Goal: Task Accomplishment & Management: Manage account settings

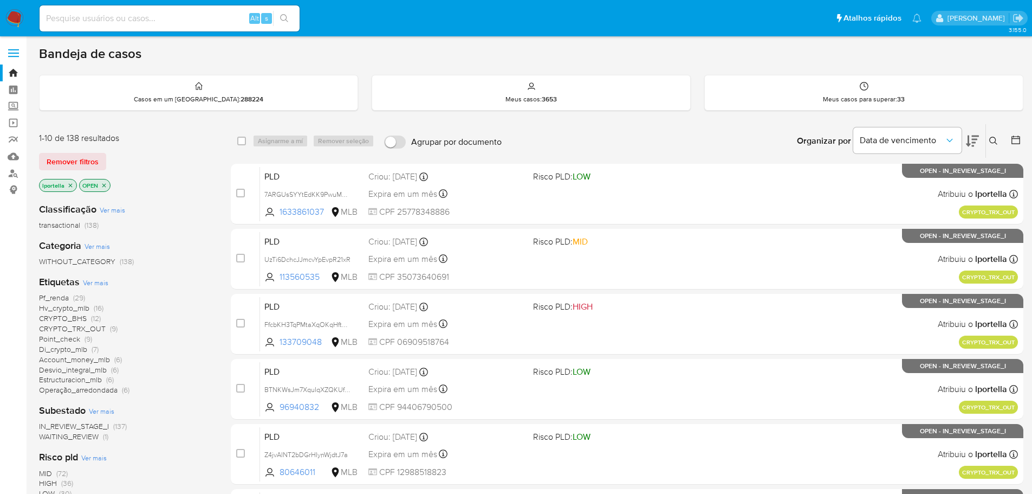
click at [64, 318] on span "CRYPTO_BHS" at bounding box center [63, 318] width 48 height 11
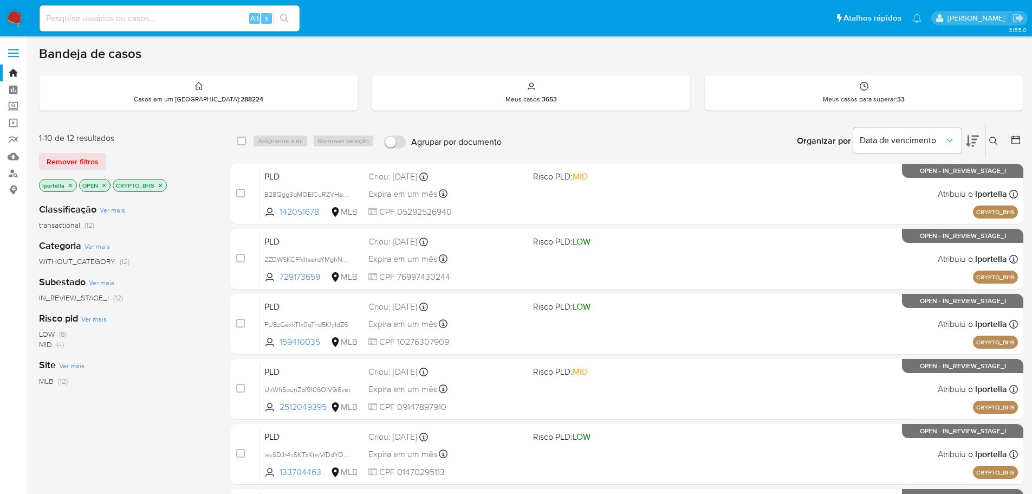
drag, startPoint x: 24, startPoint y: 309, endPoint x: 179, endPoint y: 374, distance: 168.5
click at [179, 374] on div "Classificação Ver mais transactional (12) Categoria Ver mais WITHOUT_CATEGORY (…" at bounding box center [126, 378] width 174 height 368
click at [197, 366] on div "Site Ver mais MLB (12)" at bounding box center [126, 372] width 174 height 28
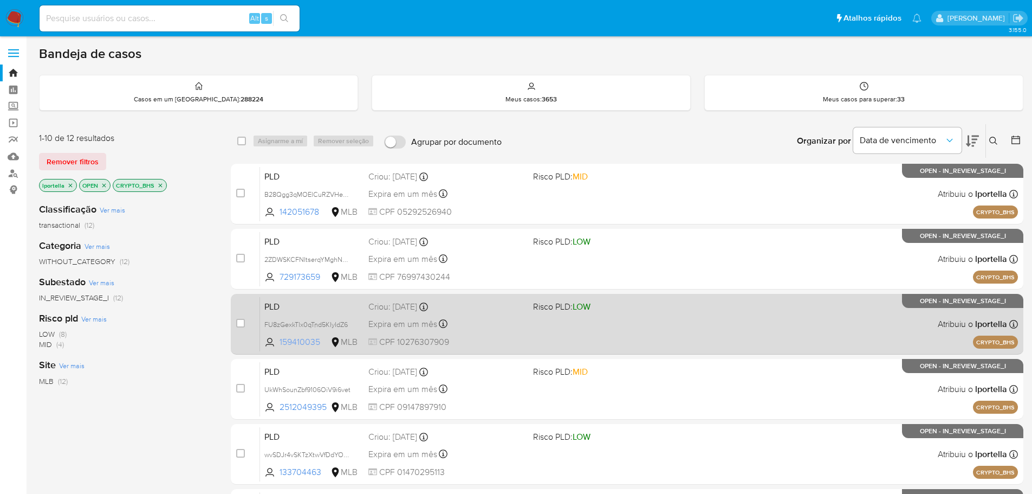
click at [295, 340] on span "159410035" at bounding box center [304, 342] width 49 height 12
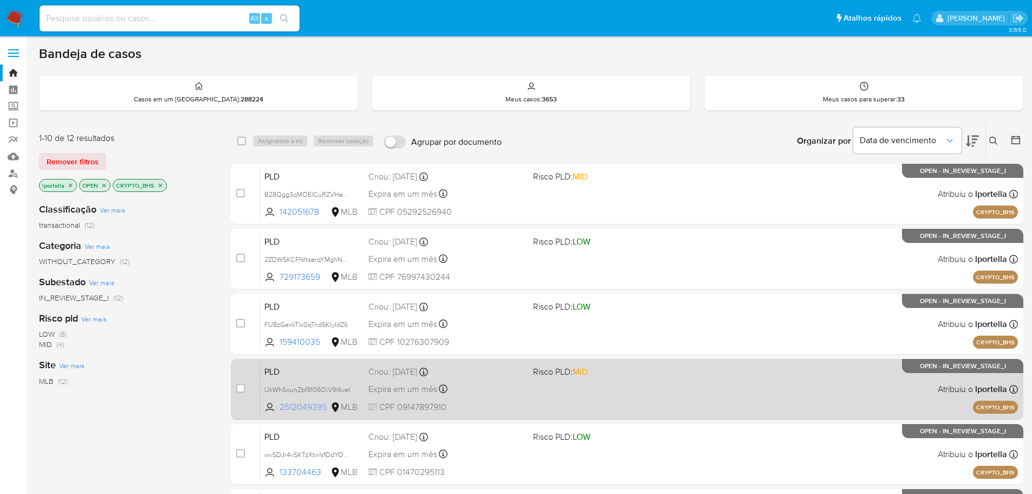
click at [316, 405] on span "2512049395" at bounding box center [304, 407] width 49 height 12
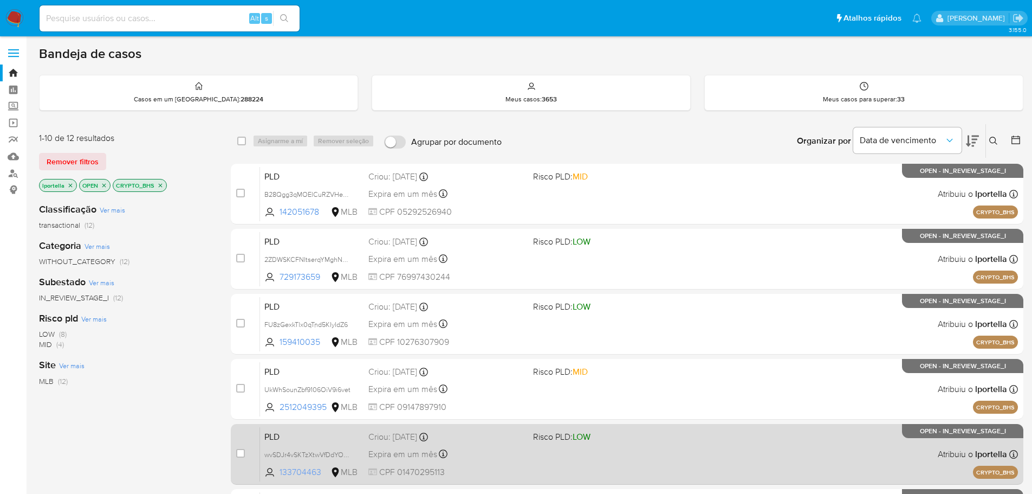
click at [301, 476] on span "133704463" at bounding box center [304, 472] width 49 height 12
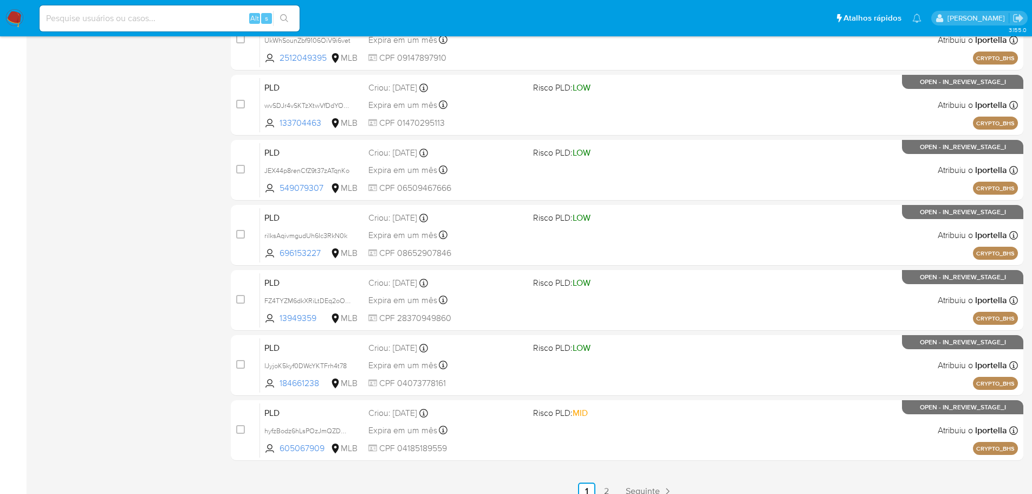
scroll to position [362, 0]
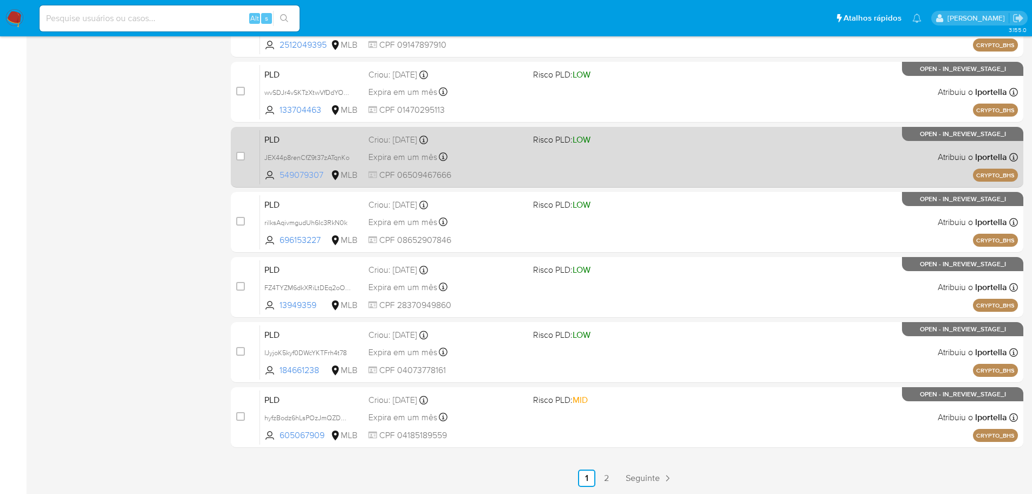
click at [311, 177] on span "549079307" at bounding box center [304, 175] width 49 height 12
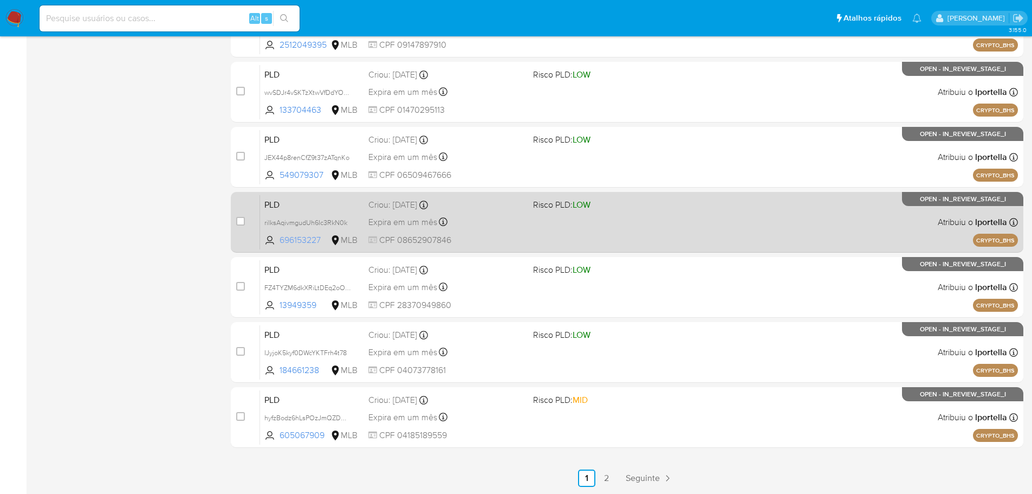
click at [307, 238] on span "696153227" at bounding box center [304, 240] width 49 height 12
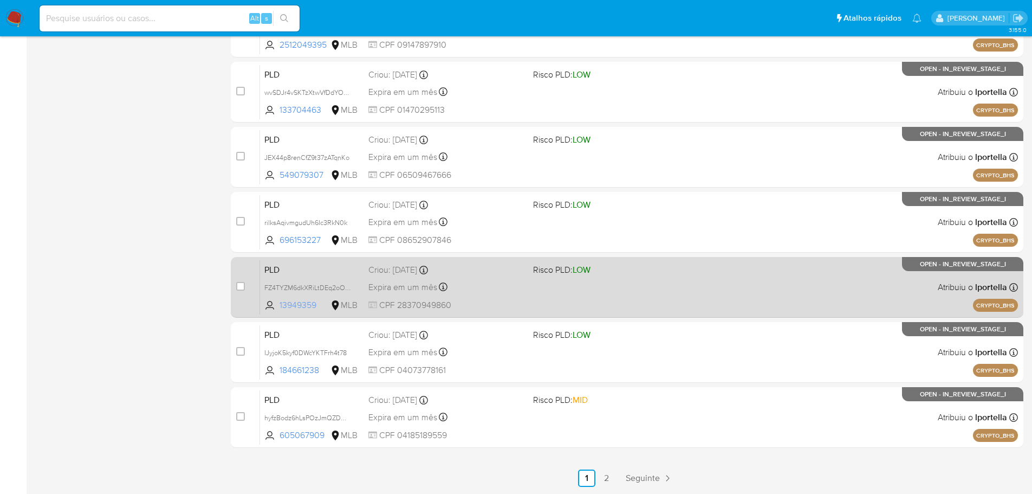
click at [307, 305] on span "13949359" at bounding box center [304, 305] width 49 height 12
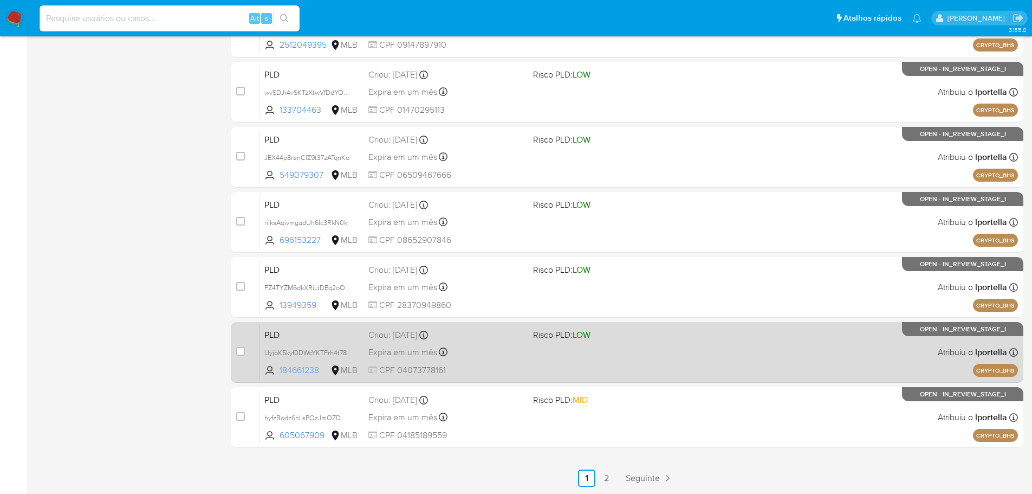
click at [305, 369] on span "184661238" at bounding box center [304, 370] width 49 height 12
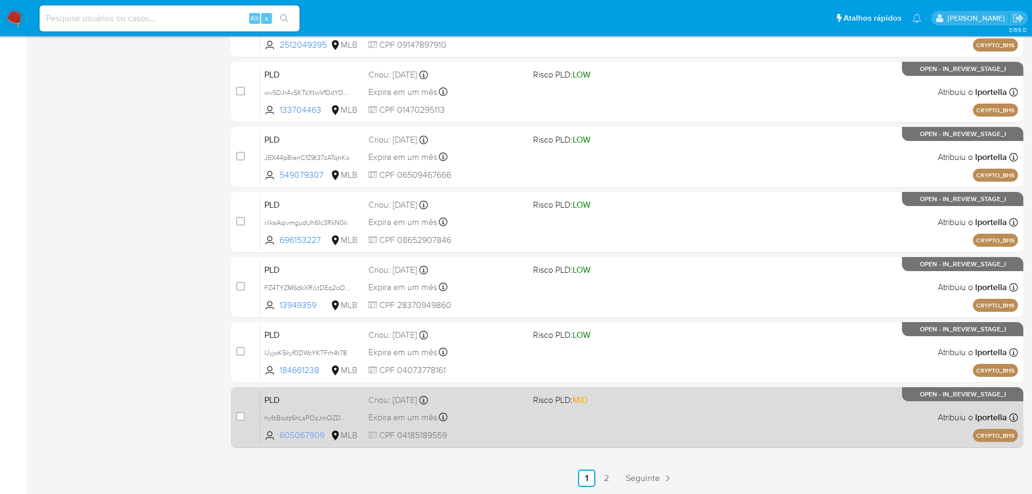
click at [304, 436] on span "605067909" at bounding box center [304, 435] width 49 height 12
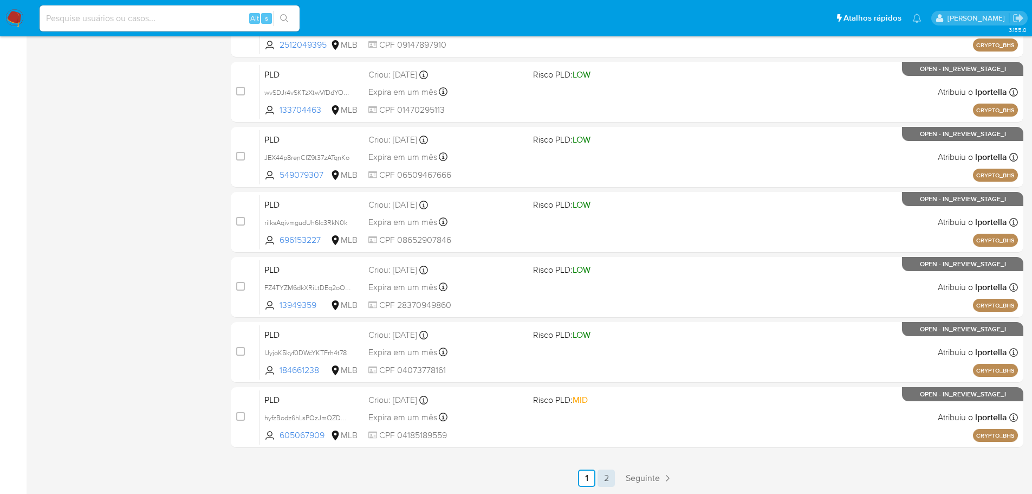
click at [612, 476] on link "2" at bounding box center [606, 477] width 17 height 17
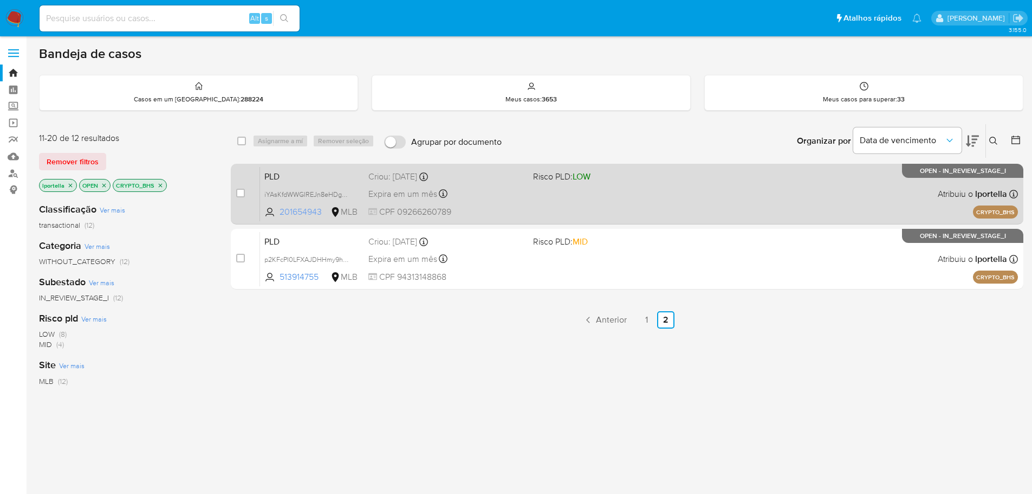
click at [292, 213] on span "201654943" at bounding box center [304, 212] width 49 height 12
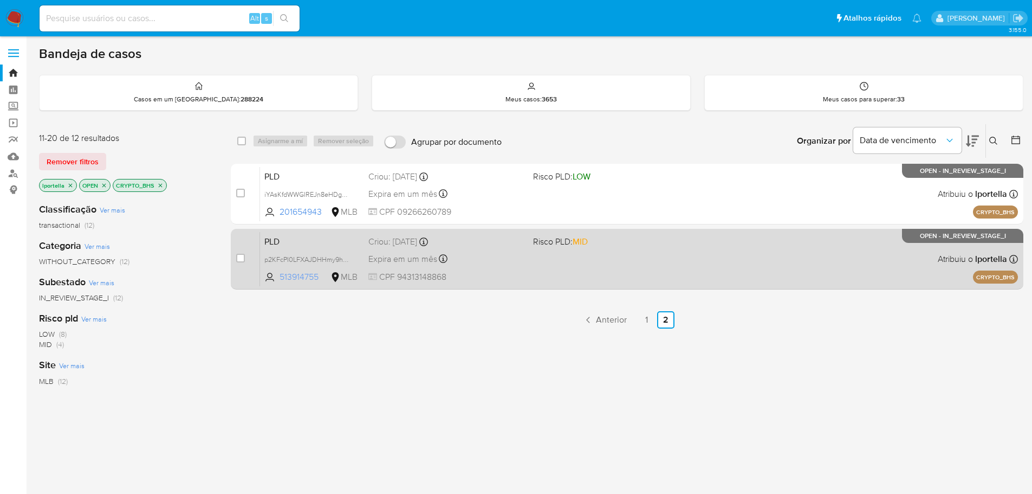
click at [305, 271] on span "513914755" at bounding box center [304, 277] width 49 height 12
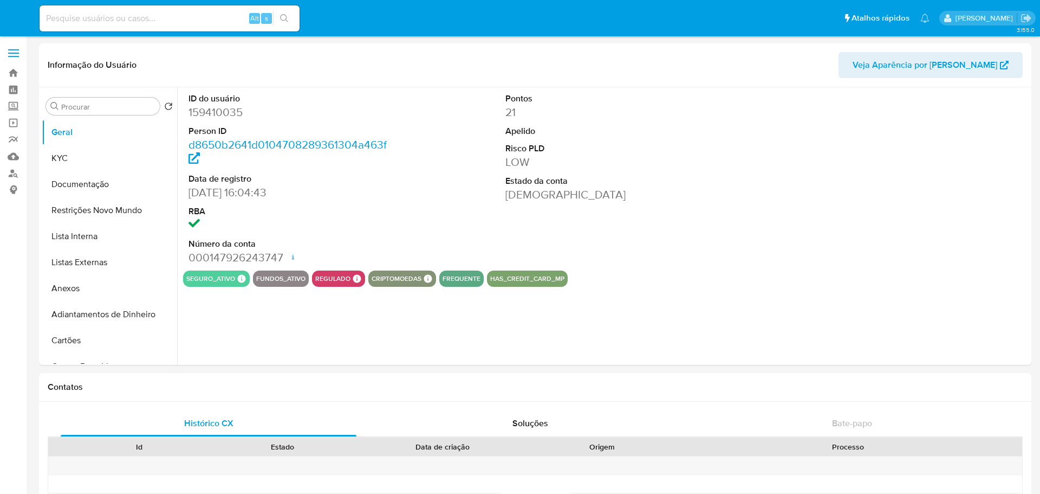
select select "10"
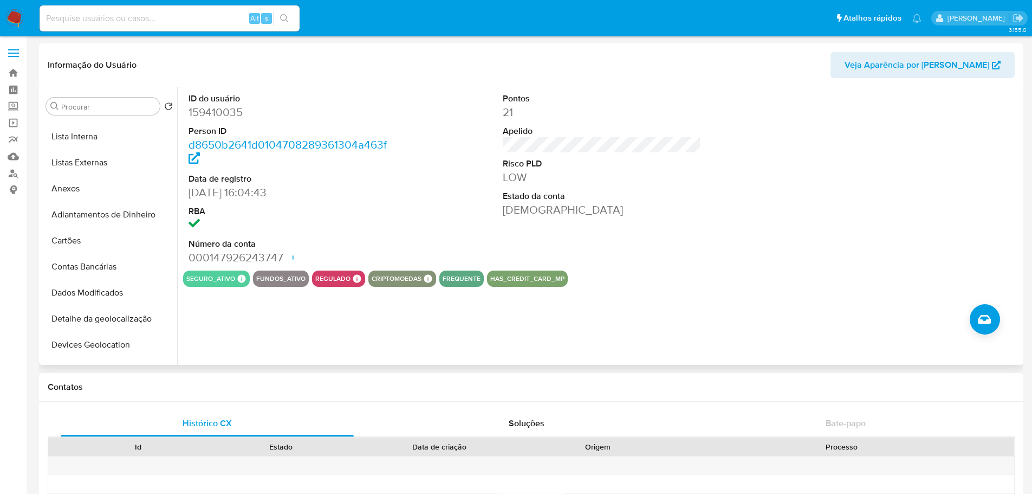
scroll to position [433, 0]
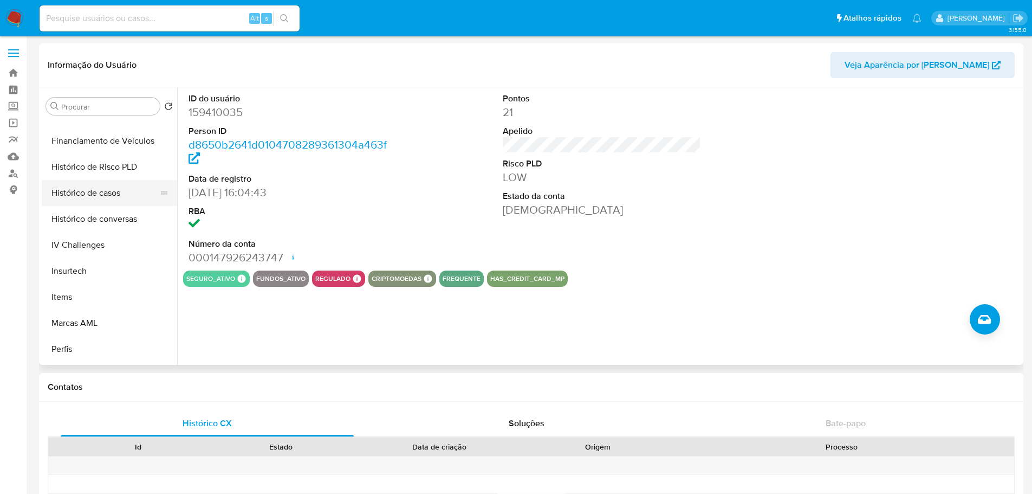
click at [98, 199] on button "Histórico de casos" at bounding box center [105, 193] width 127 height 26
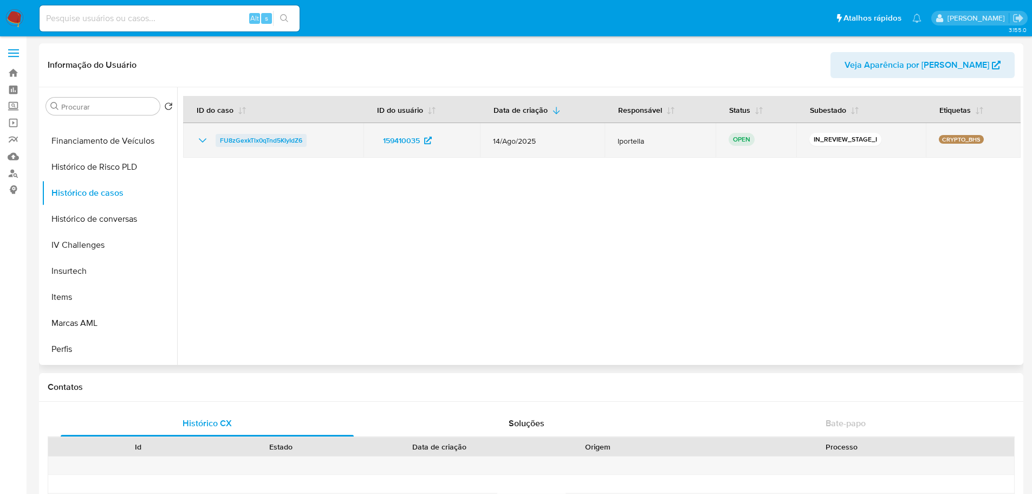
click at [265, 144] on span "FU8zGexkTlx0qTnd5KIyIdZ6" at bounding box center [261, 140] width 82 height 13
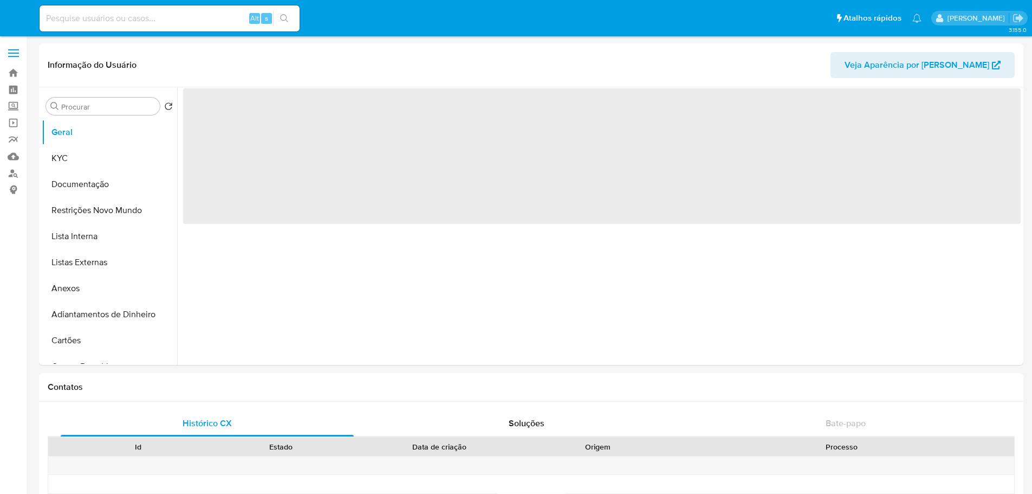
select select "10"
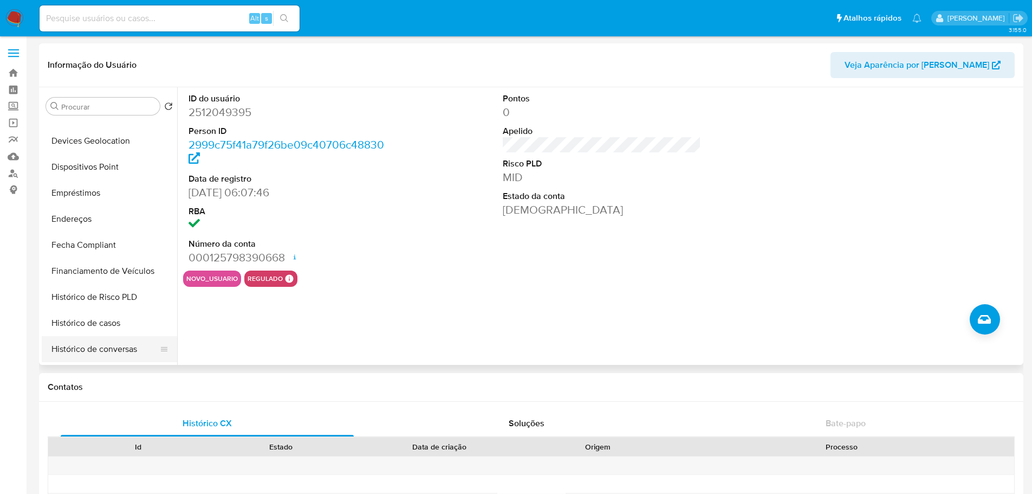
scroll to position [433, 0]
click at [118, 195] on button "Histórico de casos" at bounding box center [105, 193] width 127 height 26
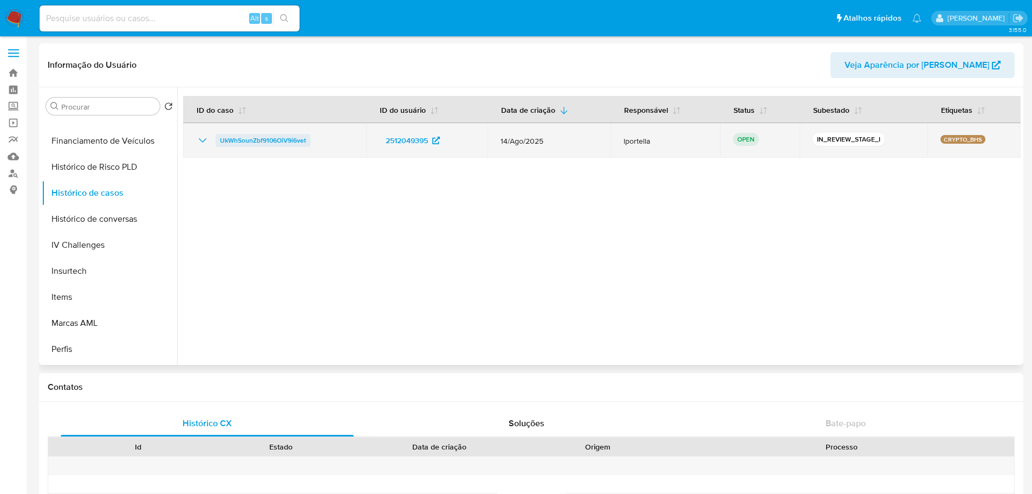
click at [292, 140] on span "UkWhSounZbf9106OiV9i6vet" at bounding box center [263, 140] width 86 height 13
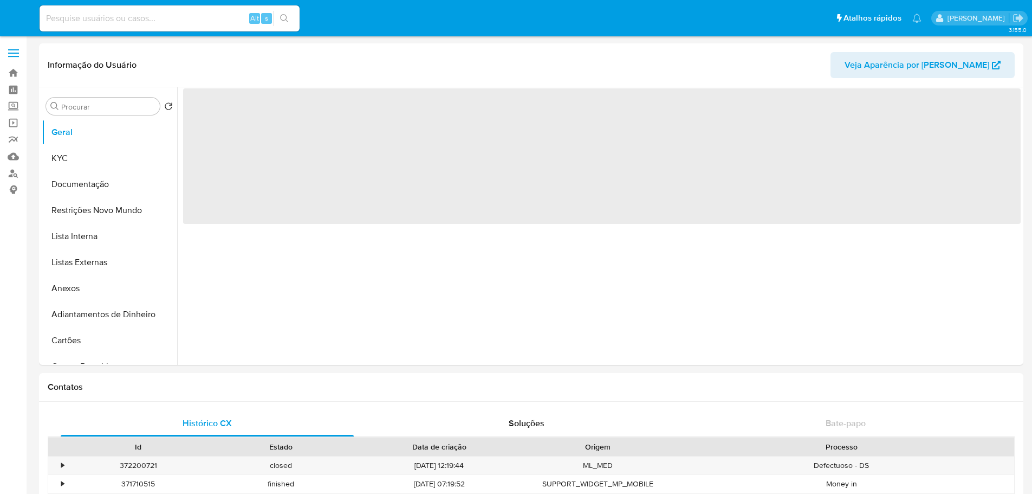
select select "10"
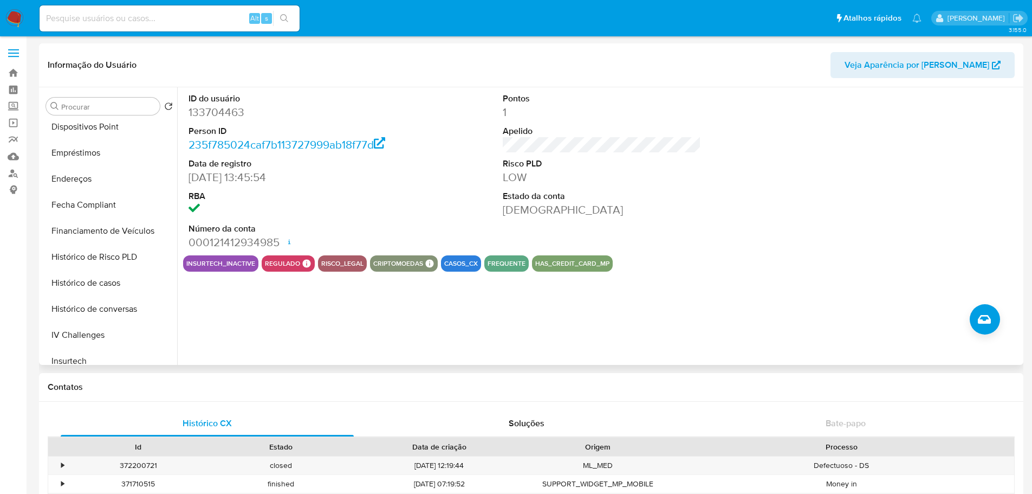
scroll to position [433, 0]
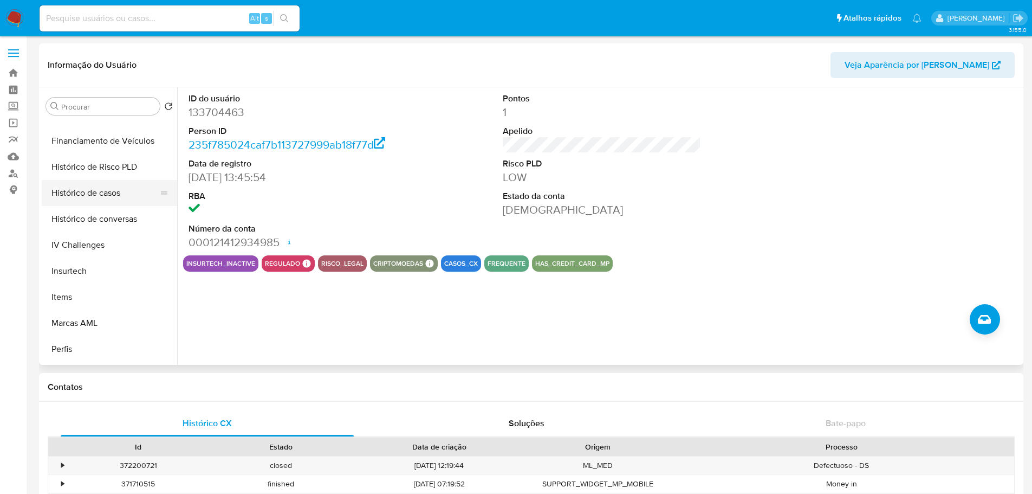
click at [93, 190] on button "Histórico de casos" at bounding box center [105, 193] width 127 height 26
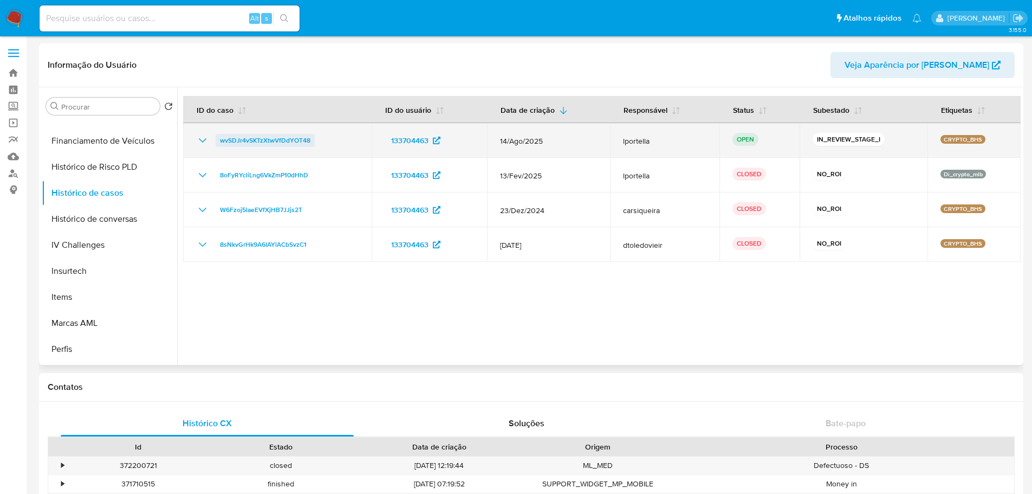
click at [289, 140] on span "wvSDJr4vSKTzXtwVfDdYOT48" at bounding box center [265, 140] width 90 height 13
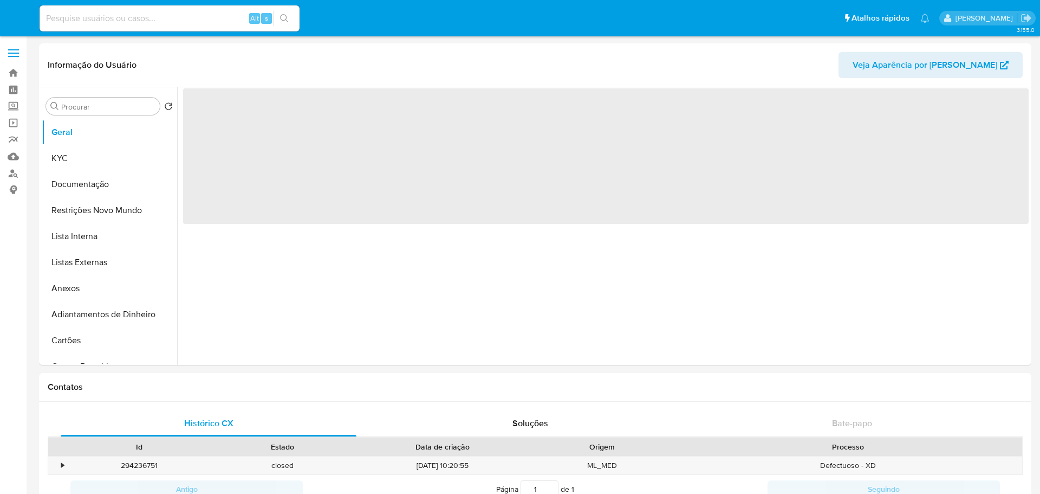
select select "10"
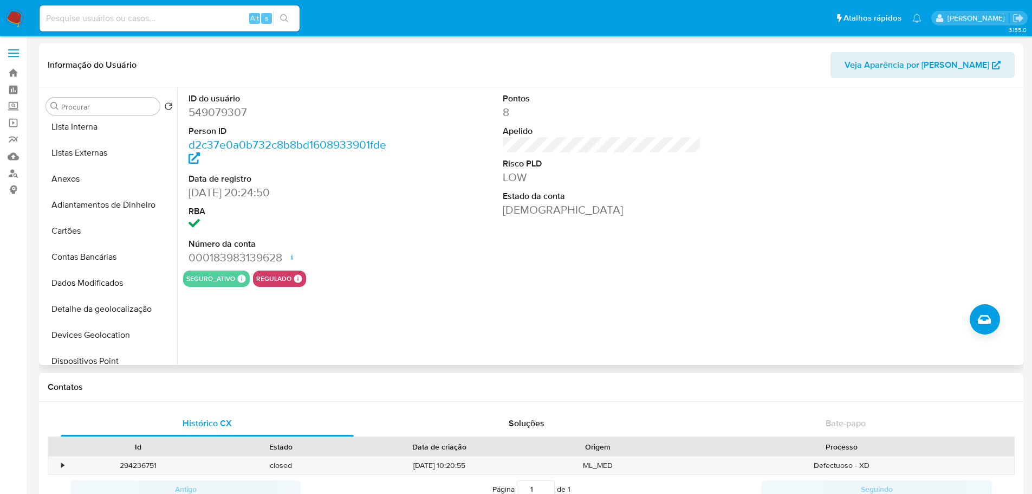
scroll to position [379, 0]
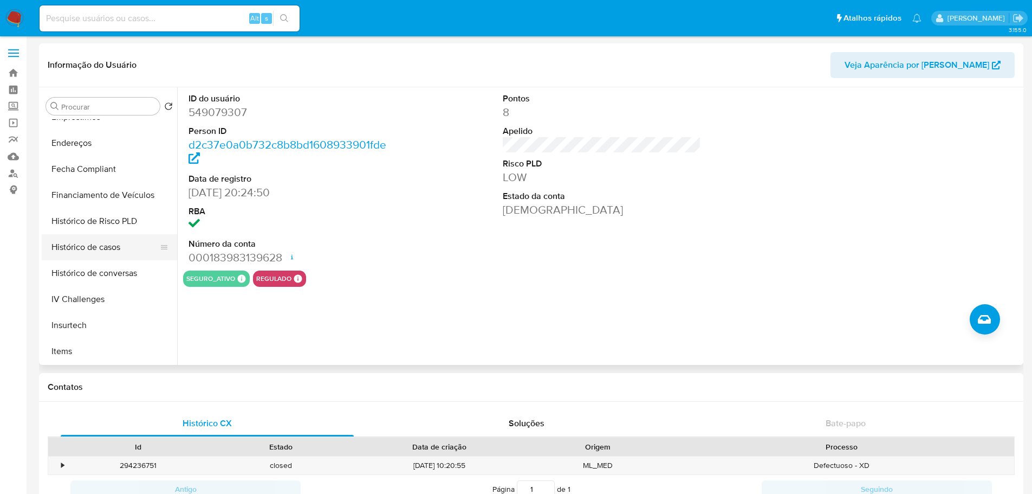
click at [121, 245] on button "Histórico de casos" at bounding box center [105, 247] width 127 height 26
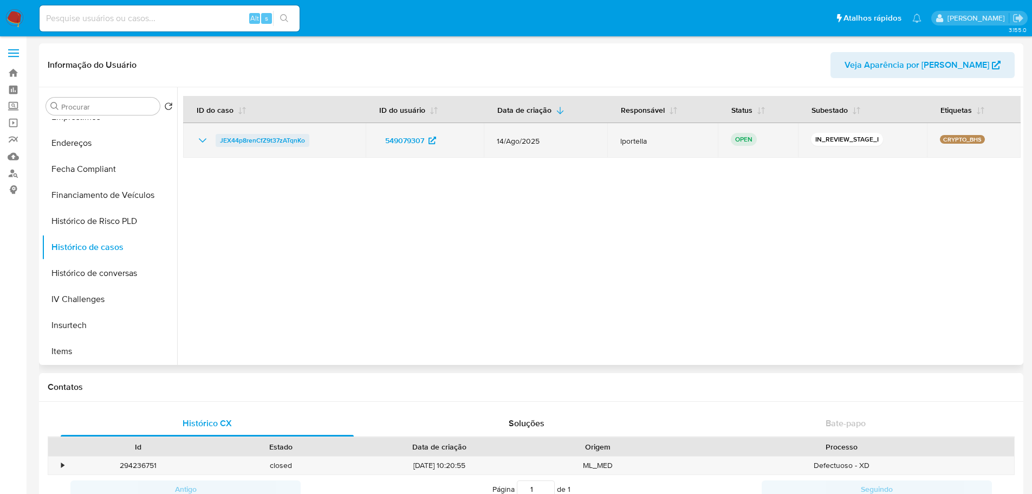
click at [263, 139] on span "JEX44p8renCfZ9t37zATqnKo" at bounding box center [262, 140] width 85 height 13
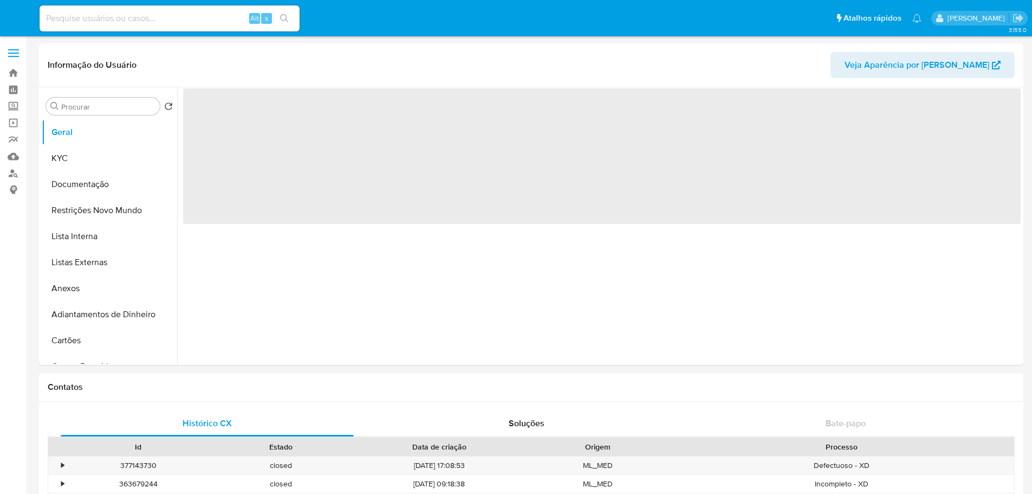
select select "10"
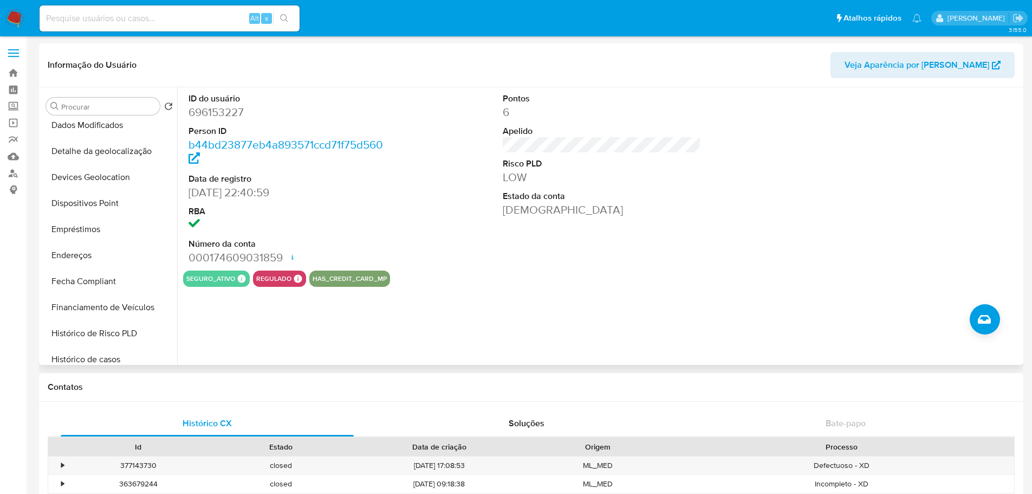
scroll to position [433, 0]
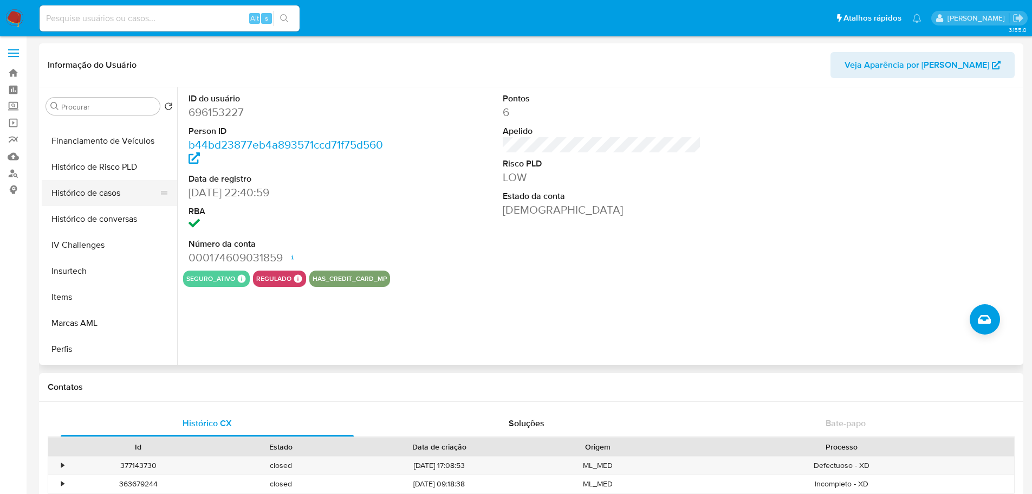
click at [109, 192] on button "Histórico de casos" at bounding box center [105, 193] width 127 height 26
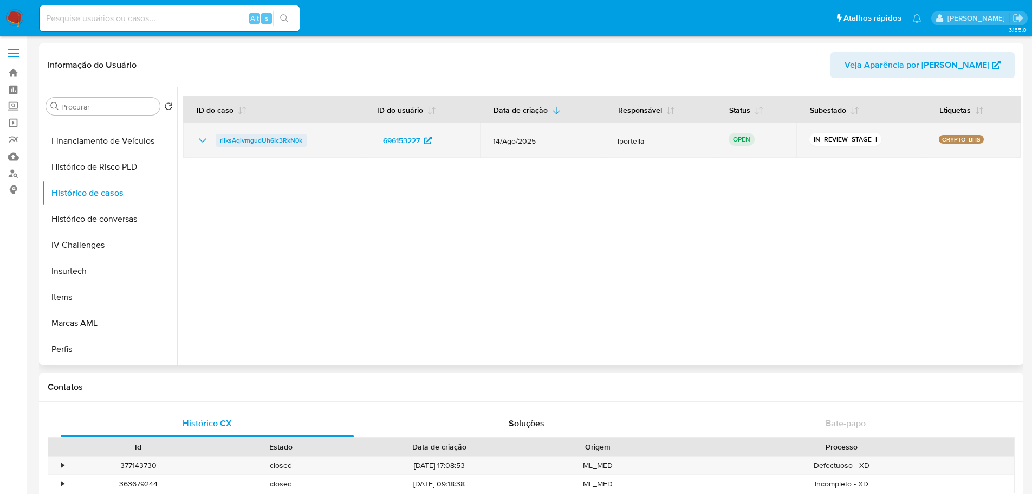
click at [257, 140] on span "rilksAqivmgudUh6Ic3RkN0k" at bounding box center [261, 140] width 82 height 13
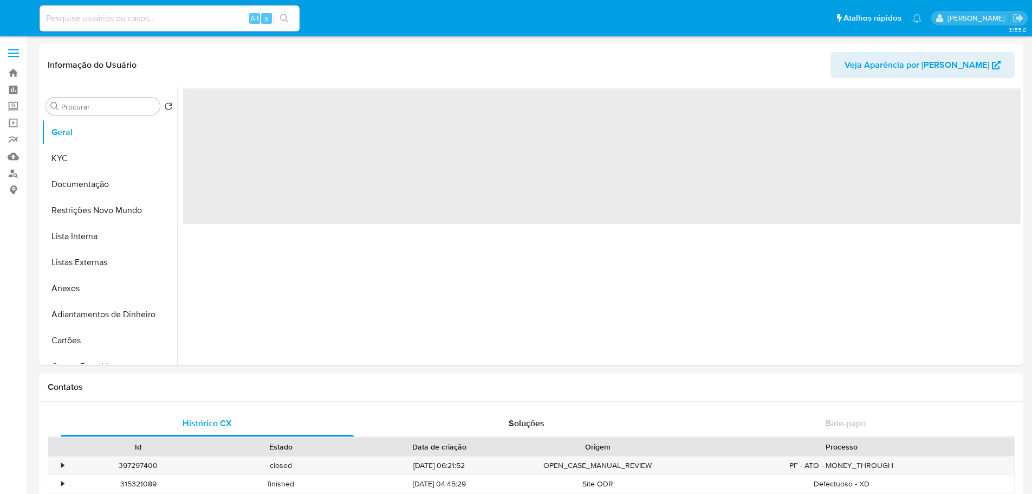
select select "10"
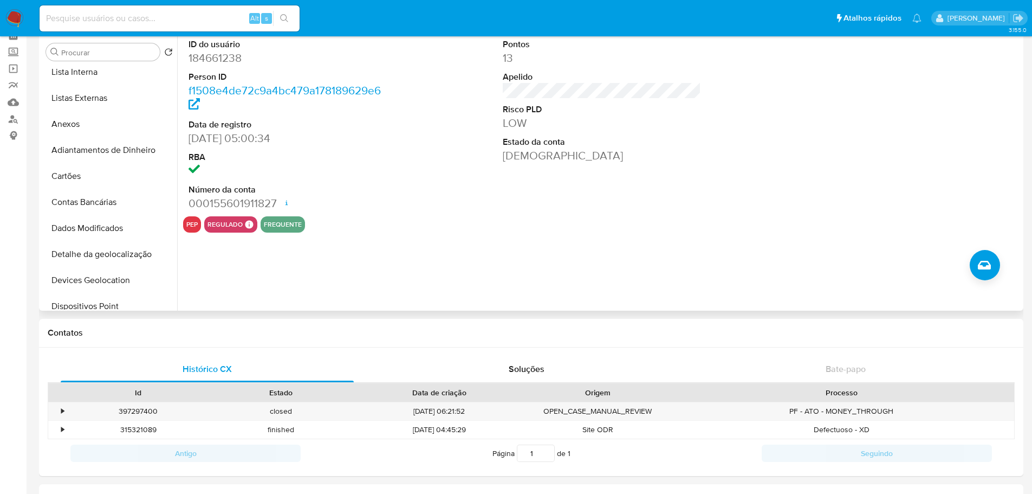
scroll to position [379, 0]
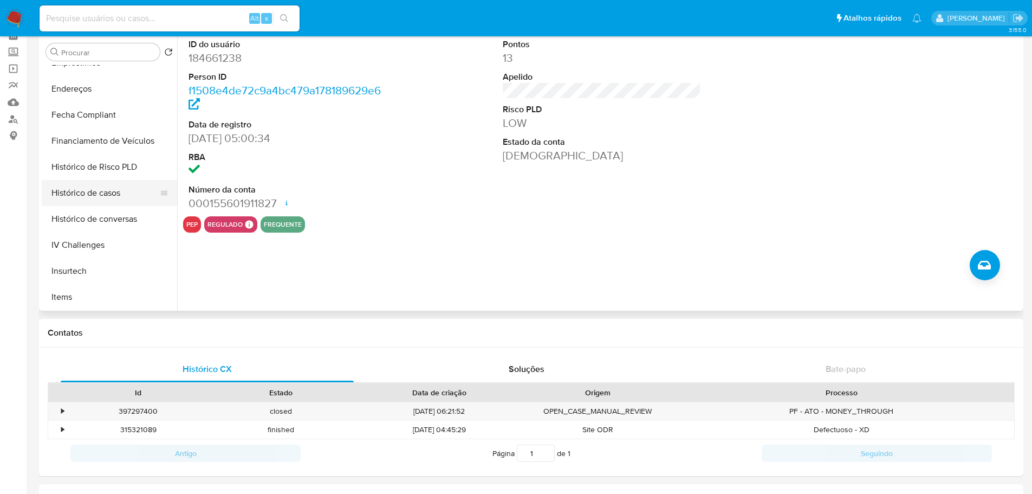
click at [83, 192] on button "Histórico de casos" at bounding box center [105, 193] width 127 height 26
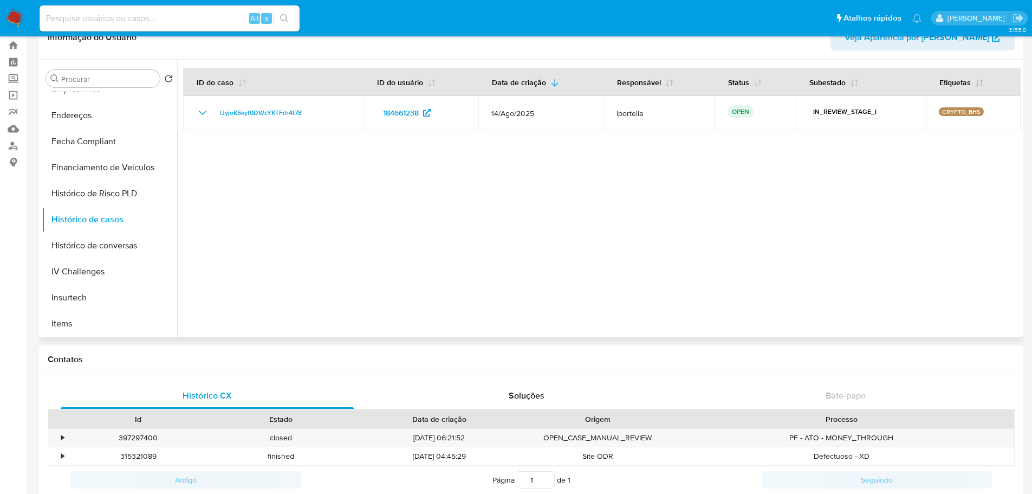
scroll to position [54, 0]
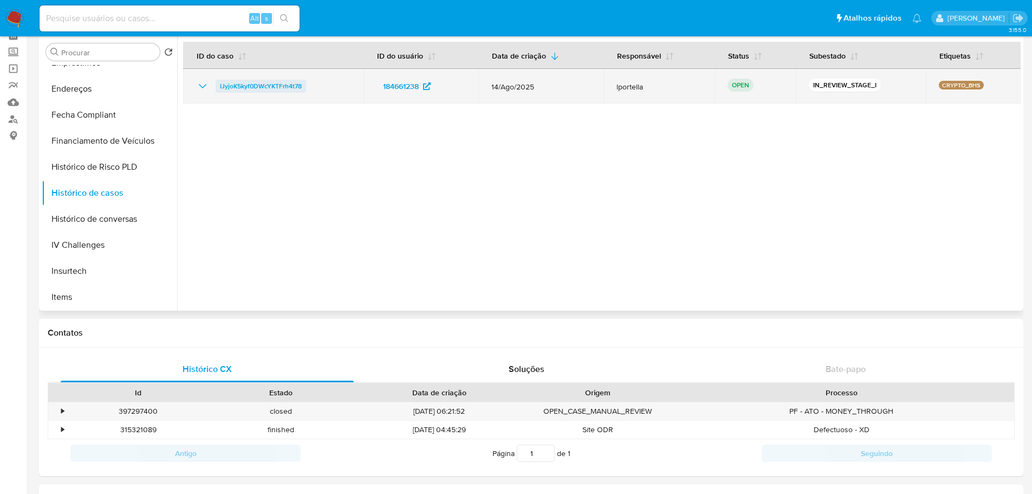
click at [267, 90] on span "IJyjoK5kyf0DWcYKTFrh4t78" at bounding box center [261, 86] width 82 height 13
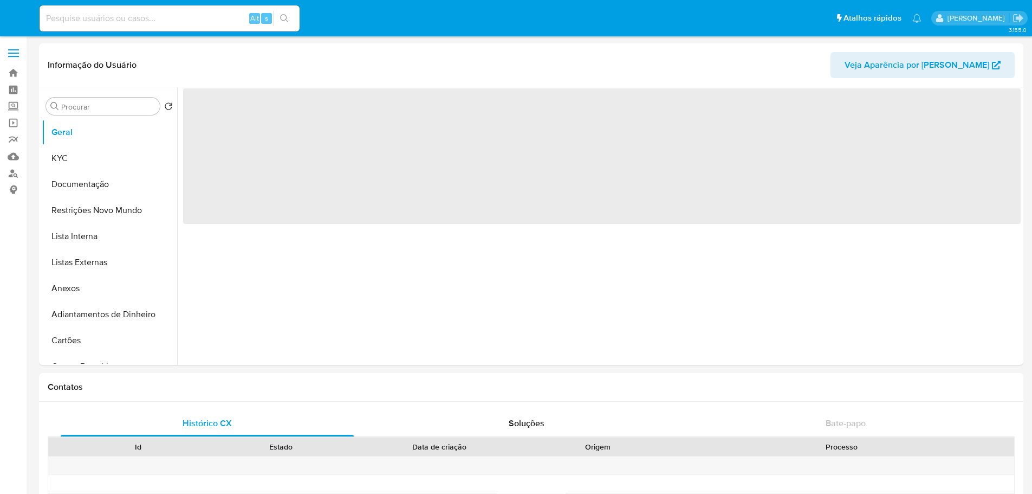
select select "10"
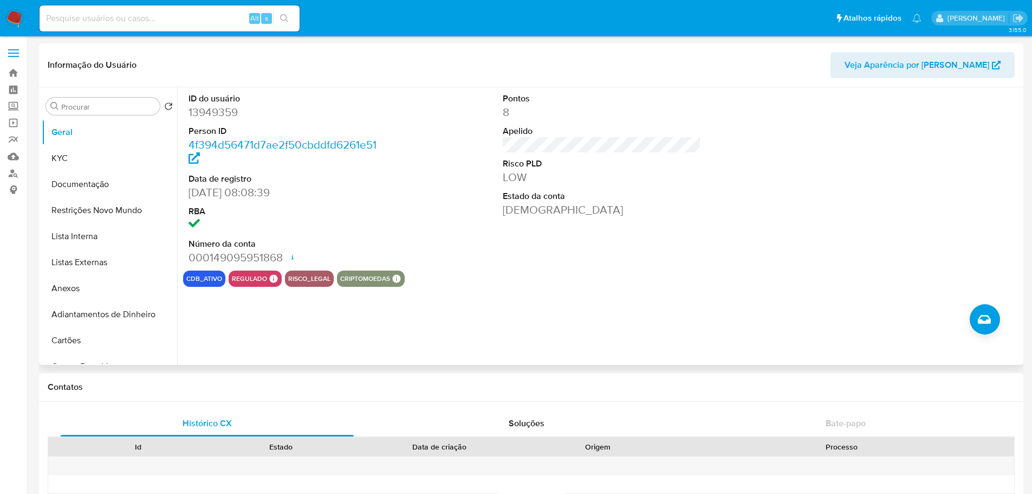
scroll to position [484, 0]
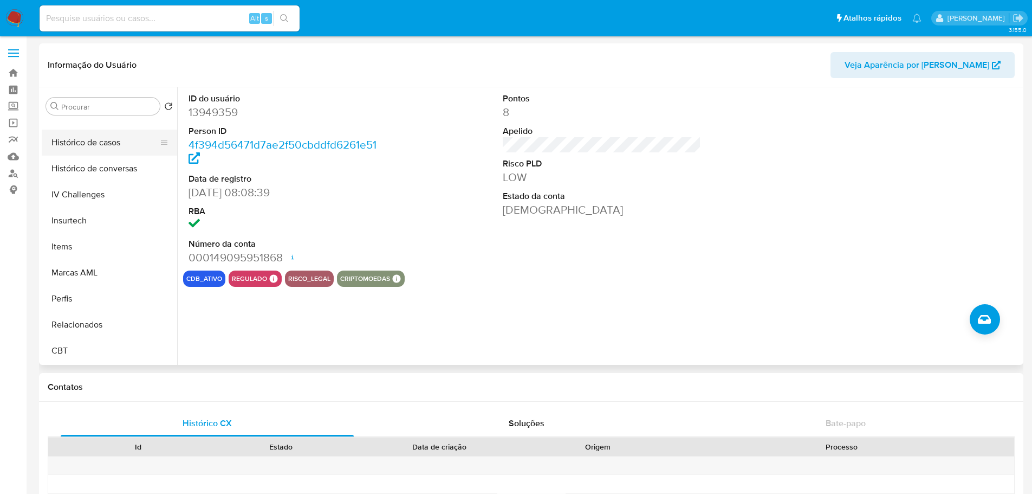
click at [98, 147] on button "Histórico de casos" at bounding box center [105, 142] width 127 height 26
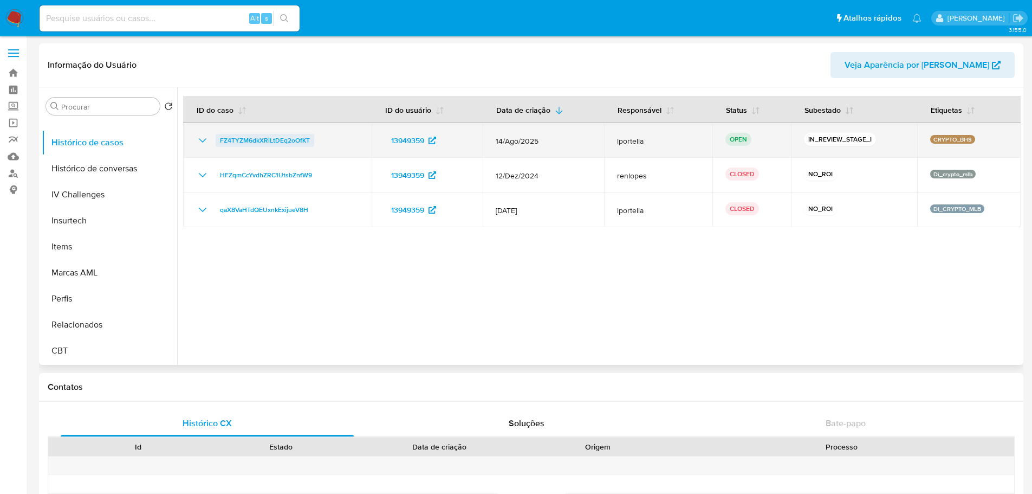
click at [267, 141] on span "FZ4TYZM6dkXRiLtDEq2oOfKT" at bounding box center [265, 140] width 90 height 13
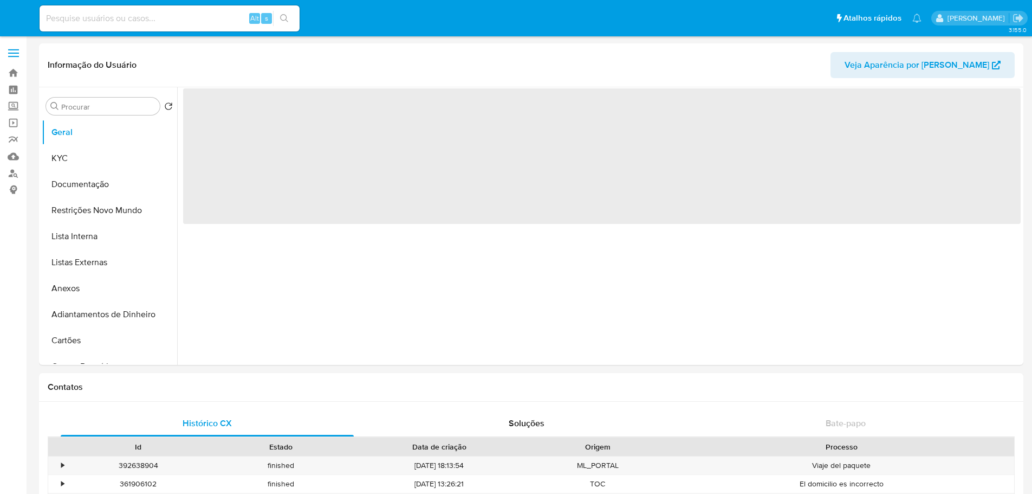
select select "10"
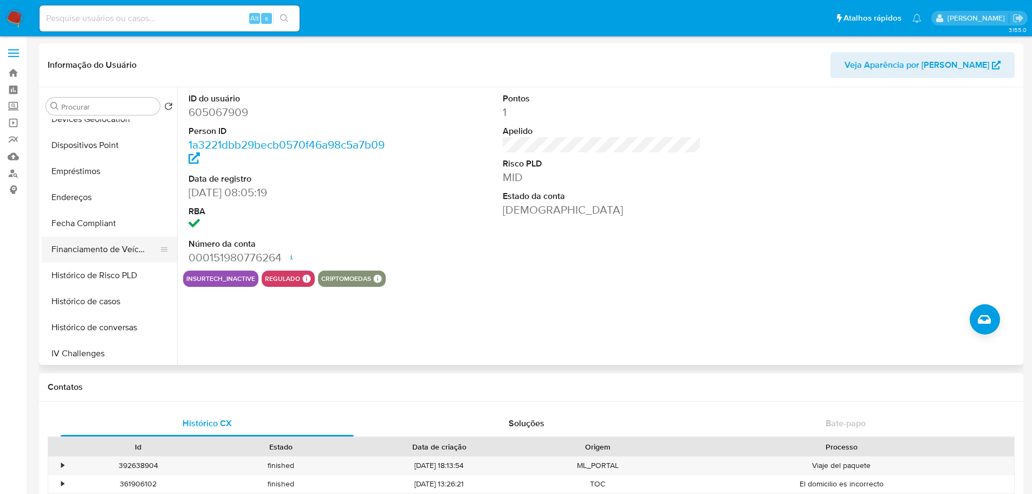
scroll to position [484, 0]
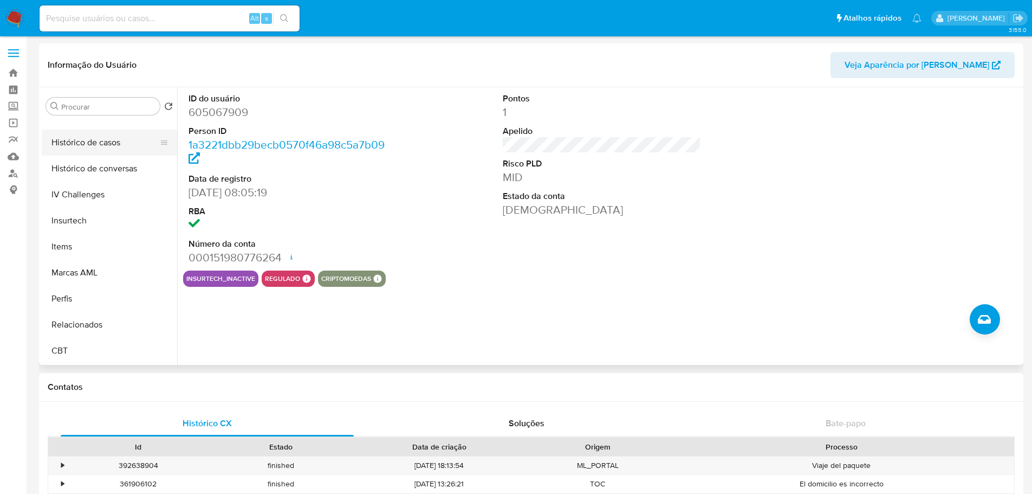
click at [96, 141] on button "Histórico de casos" at bounding box center [105, 142] width 127 height 26
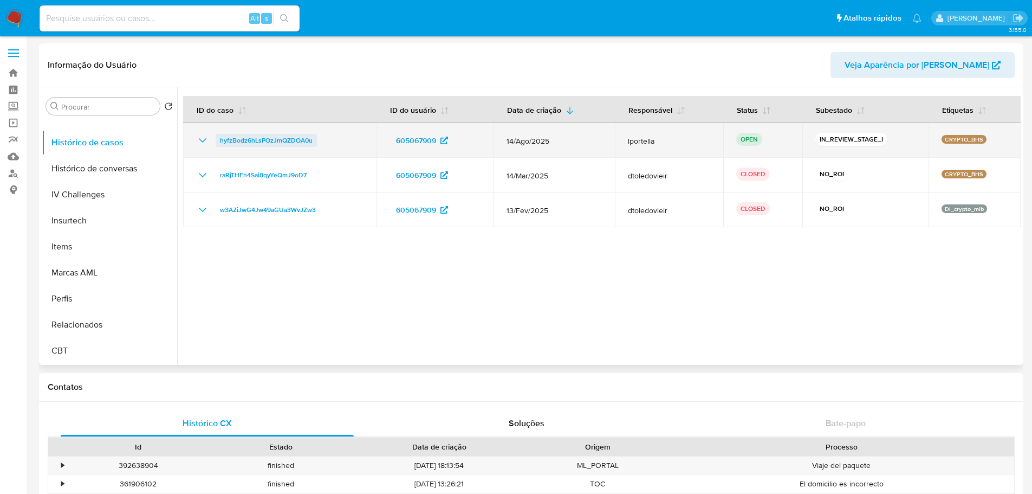
click at [255, 143] on span "hyfzBodz6hLsPOzJmQZDOA0u" at bounding box center [266, 140] width 93 height 13
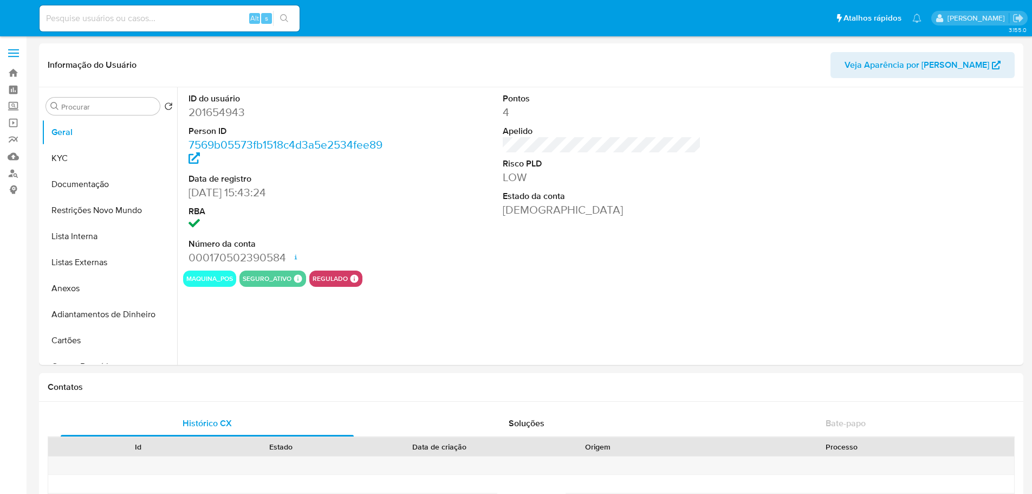
select select "10"
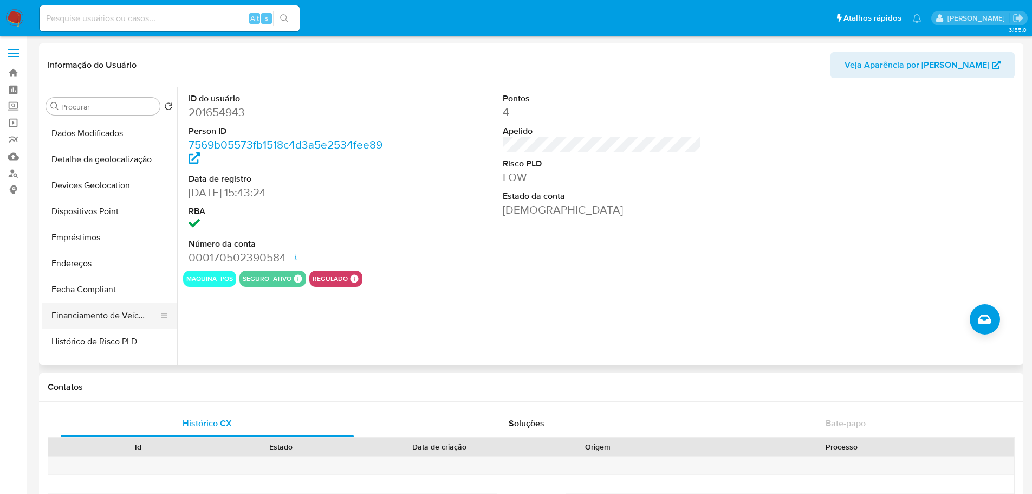
scroll to position [379, 0]
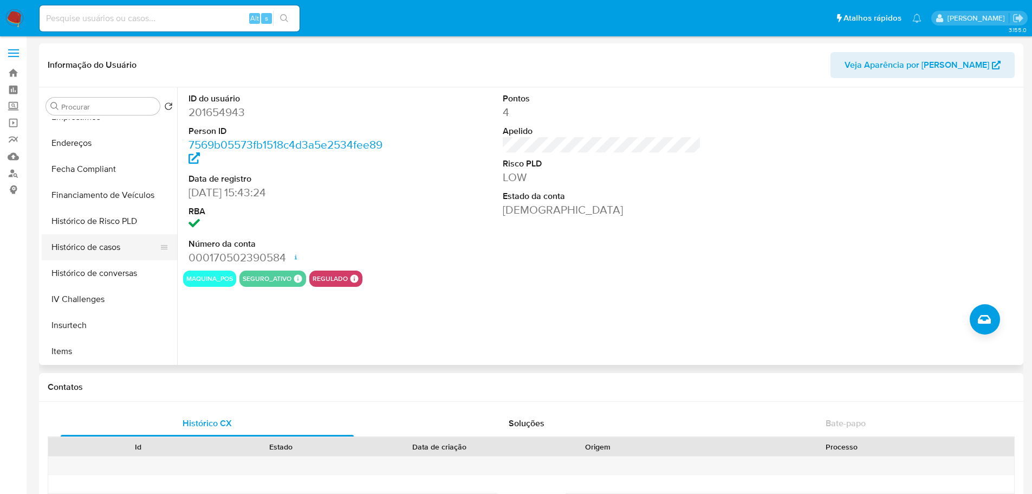
click at [99, 254] on button "Histórico de casos" at bounding box center [105, 247] width 127 height 26
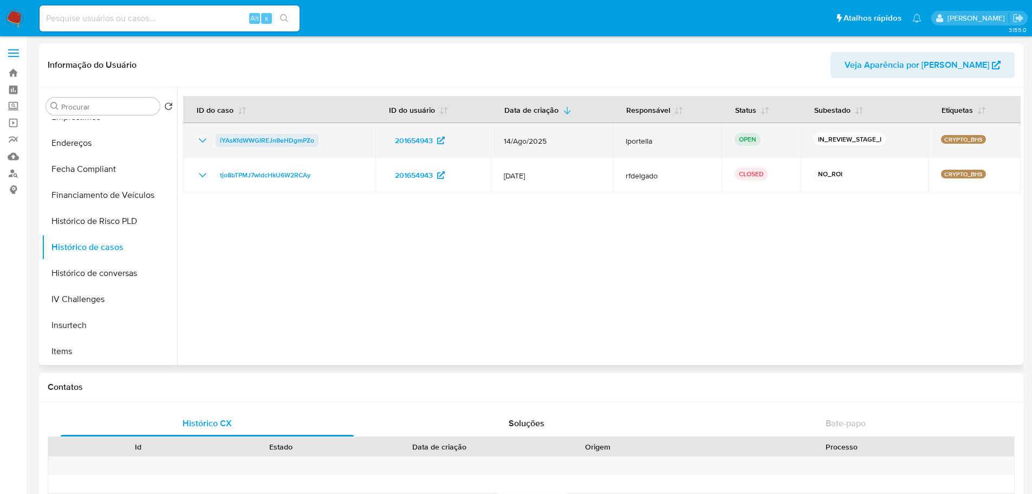
click at [299, 143] on span "iYAsKfdWWGIREJn8eHDgmPZo" at bounding box center [267, 140] width 94 height 13
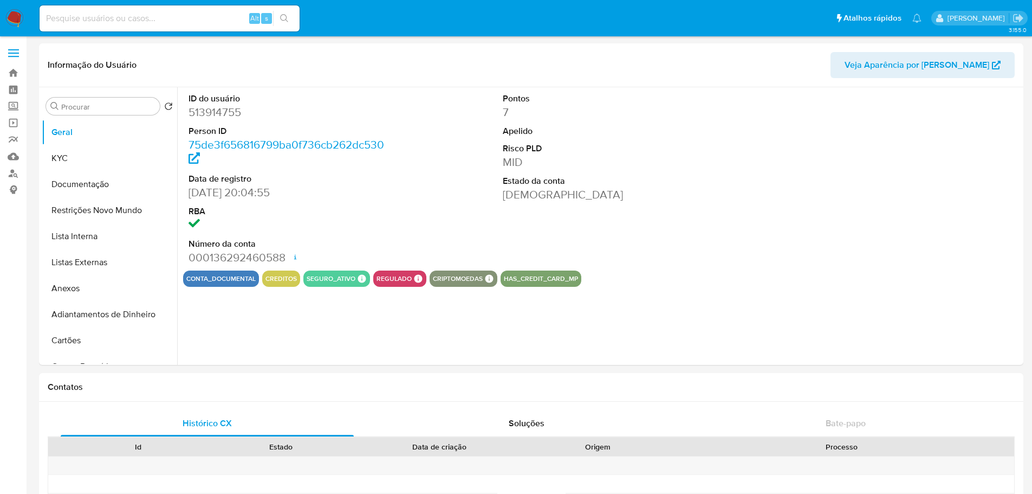
select select "10"
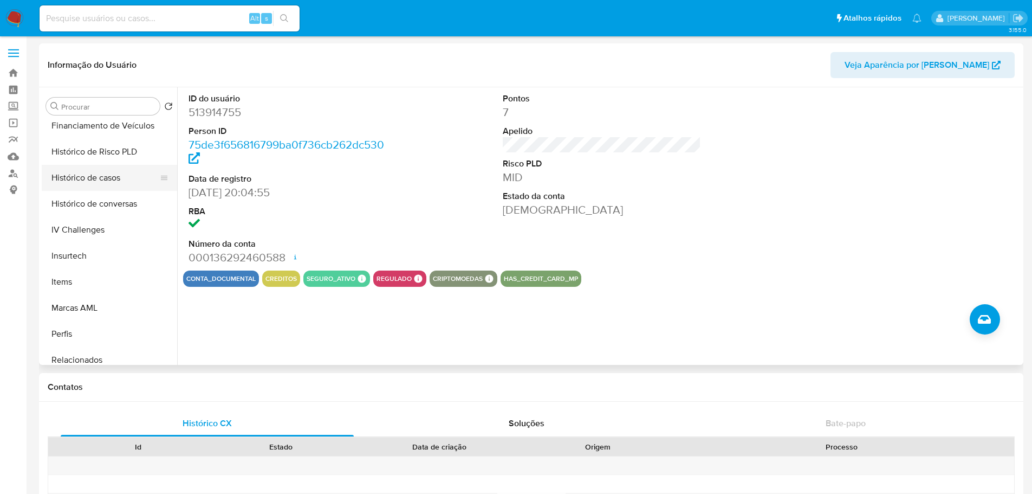
scroll to position [430, 0]
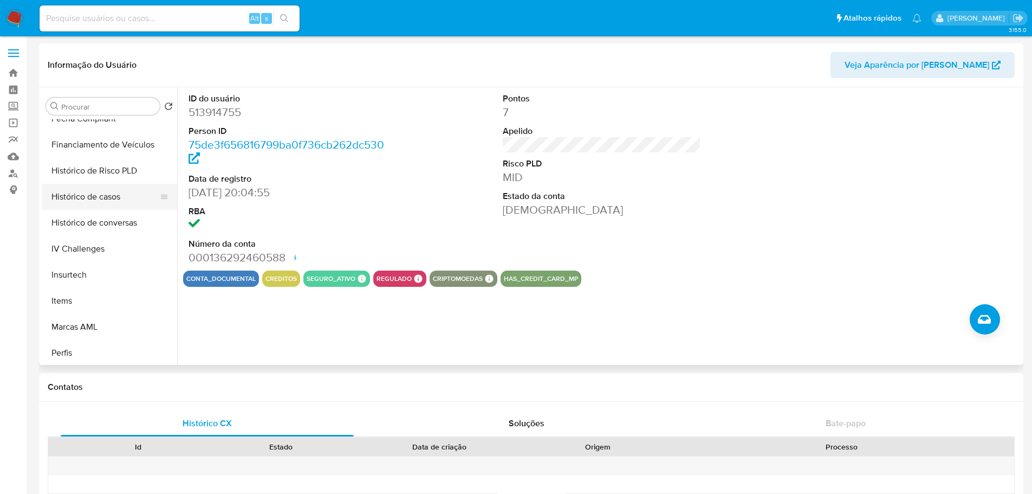
click at [118, 200] on button "Histórico de casos" at bounding box center [105, 197] width 127 height 26
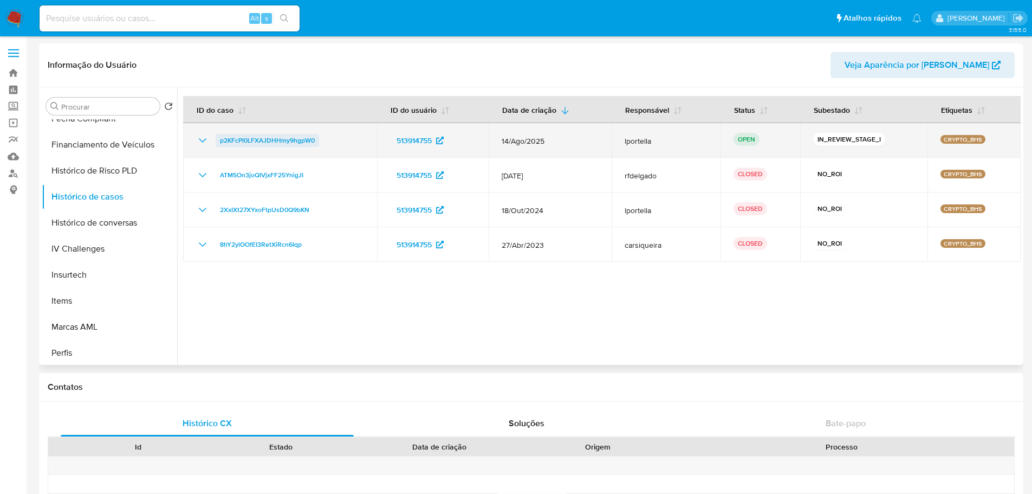
click at [305, 143] on span "p2KFcPI0LFXAJDHHmy9hgpW0" at bounding box center [267, 140] width 95 height 13
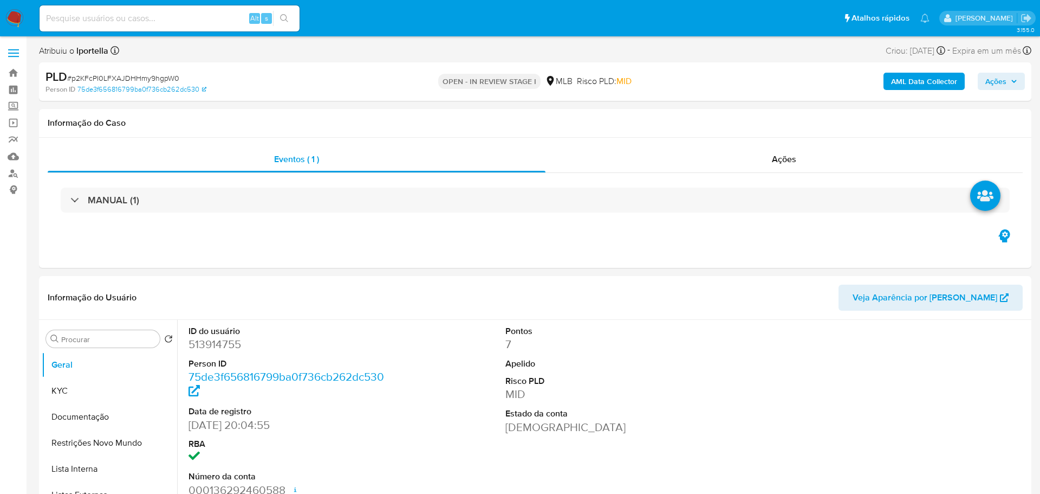
select select "10"
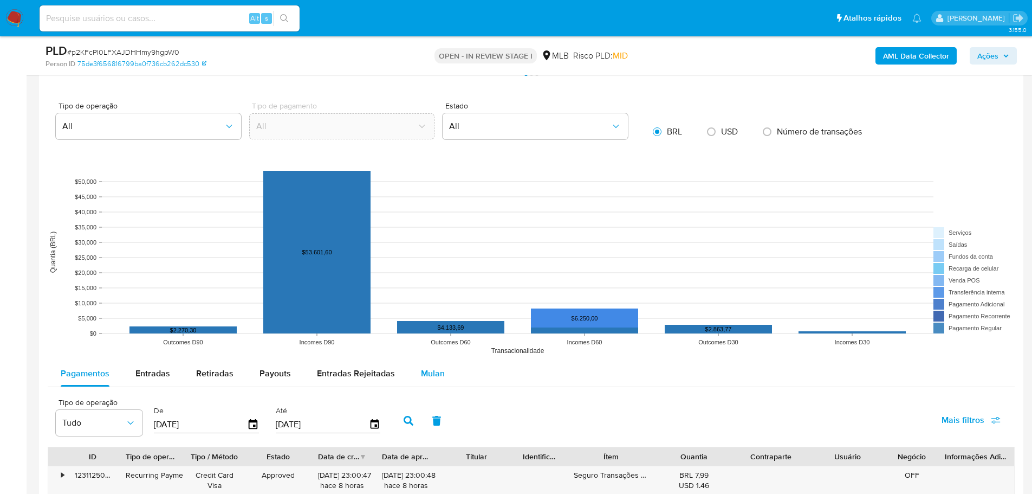
click at [436, 367] on span "Mulan" at bounding box center [433, 373] width 24 height 12
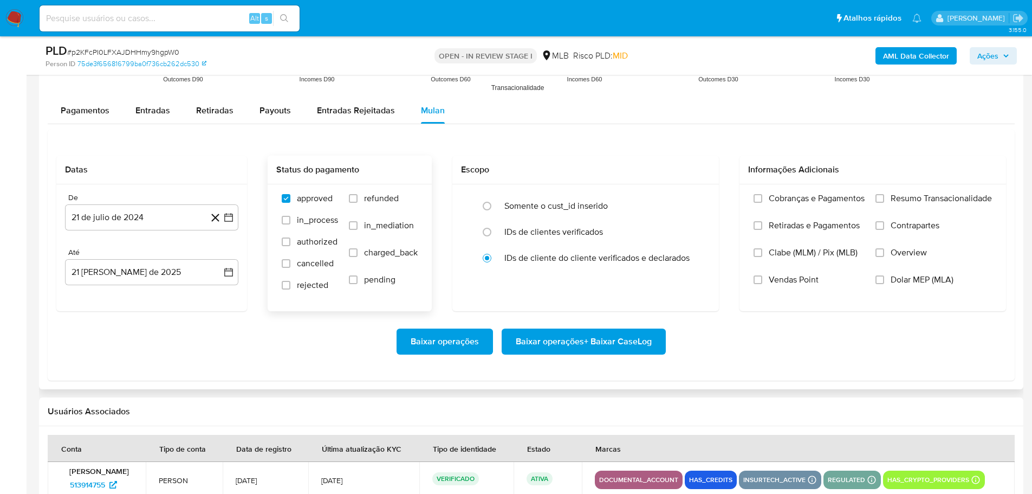
scroll to position [1246, 0]
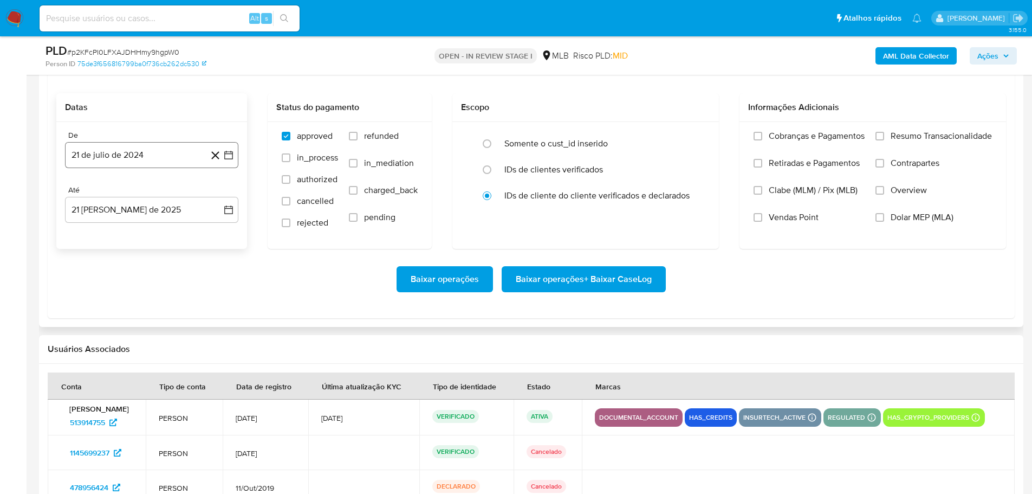
click at [129, 157] on button "21 de julio de 2024" at bounding box center [151, 155] width 173 height 26
click at [217, 196] on icon "Mes siguiente" at bounding box center [218, 193] width 13 height 13
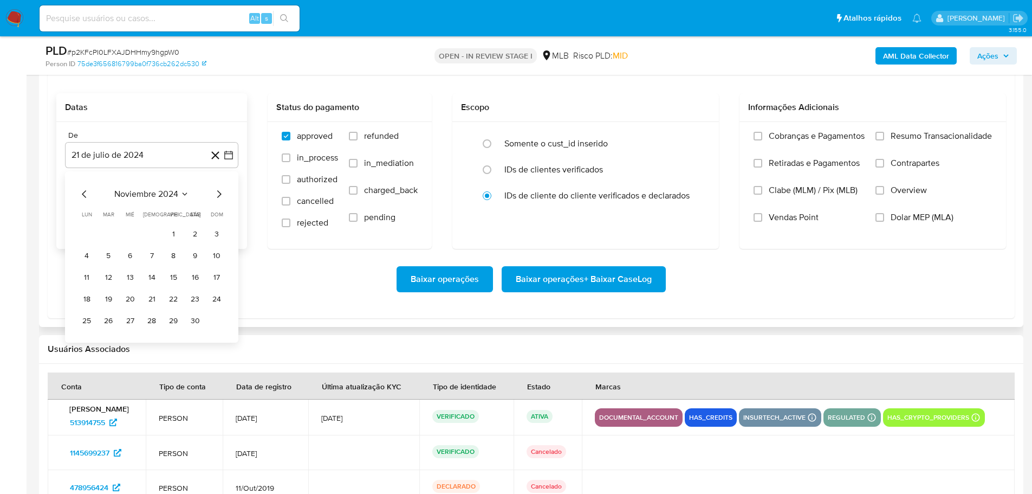
click at [217, 196] on icon "Mes siguiente" at bounding box center [218, 193] width 13 height 13
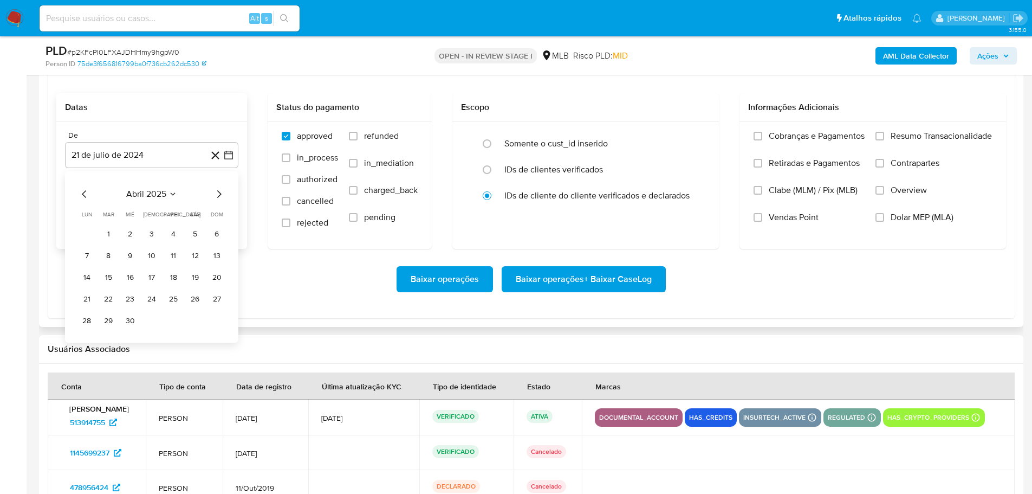
click at [217, 196] on icon "Mes siguiente" at bounding box center [218, 193] width 13 height 13
click at [107, 236] on button "1" at bounding box center [108, 233] width 17 height 17
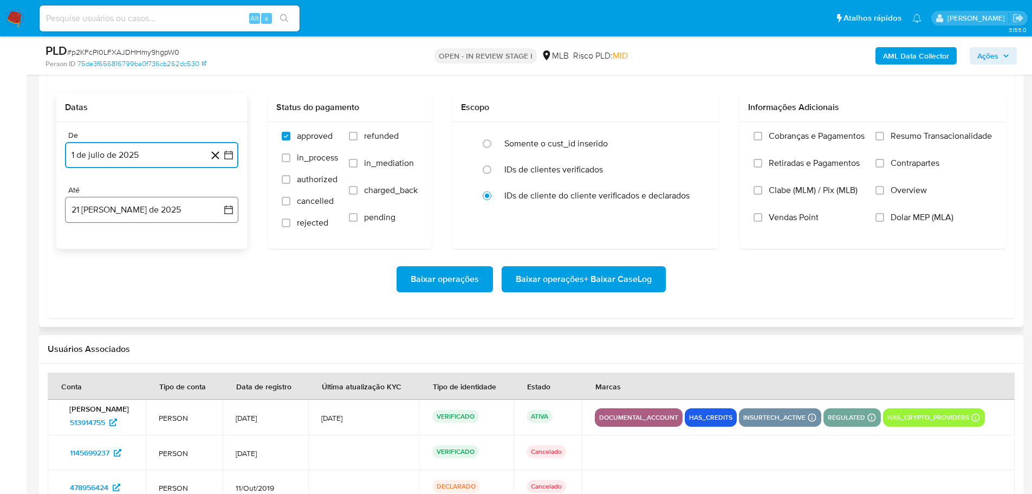
click at [119, 216] on button "21 [PERSON_NAME] de 2025" at bounding box center [151, 210] width 173 height 26
click at [113, 352] on button "19" at bounding box center [108, 353] width 17 height 17
click at [885, 142] on label "Resumo Transacionalidade" at bounding box center [934, 144] width 116 height 27
click at [884, 140] on input "Resumo Transacionalidade" at bounding box center [880, 136] width 9 height 9
click at [566, 280] on span "Baixar operações + Baixar CaseLog" at bounding box center [584, 279] width 136 height 24
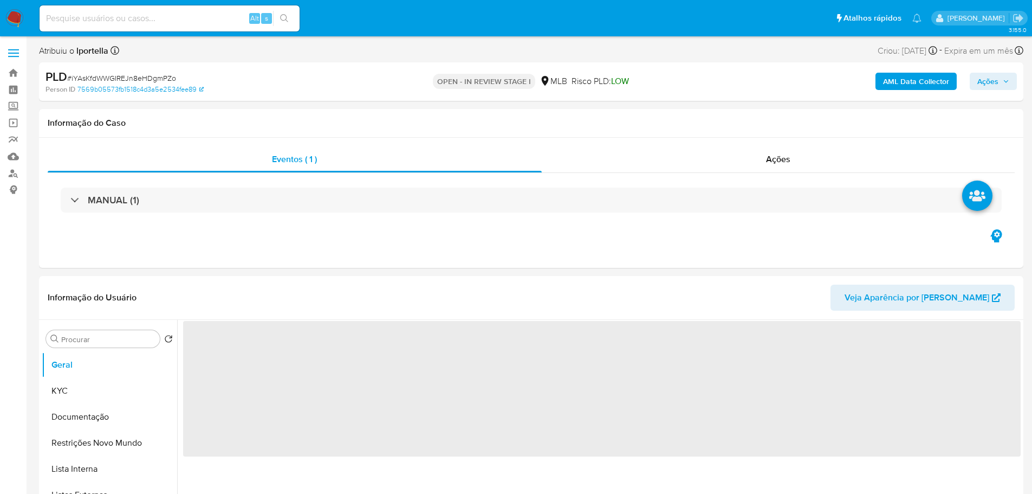
select select "10"
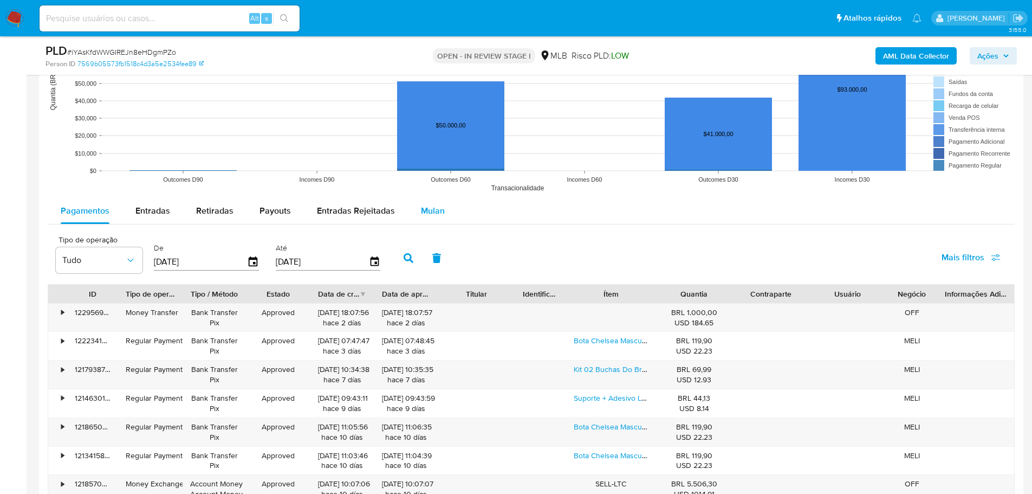
click at [428, 205] on span "Mulan" at bounding box center [433, 210] width 24 height 12
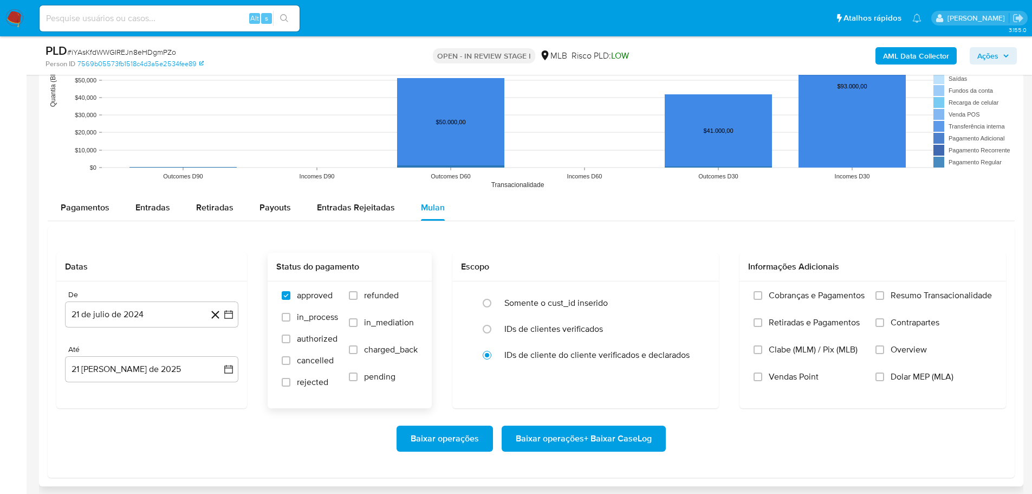
scroll to position [1246, 0]
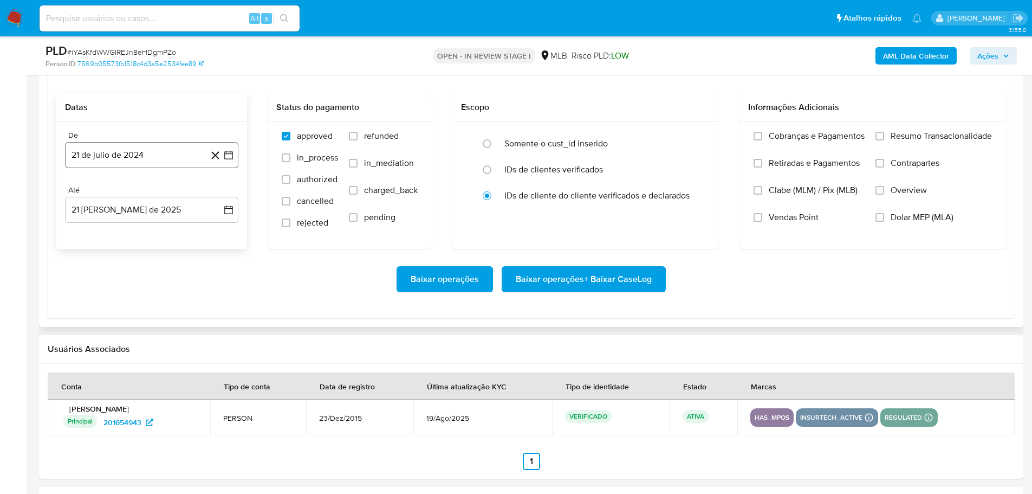
click at [107, 156] on button "21 de julio de 2024" at bounding box center [151, 155] width 173 height 26
click at [215, 194] on icon "Mes siguiente" at bounding box center [218, 193] width 13 height 13
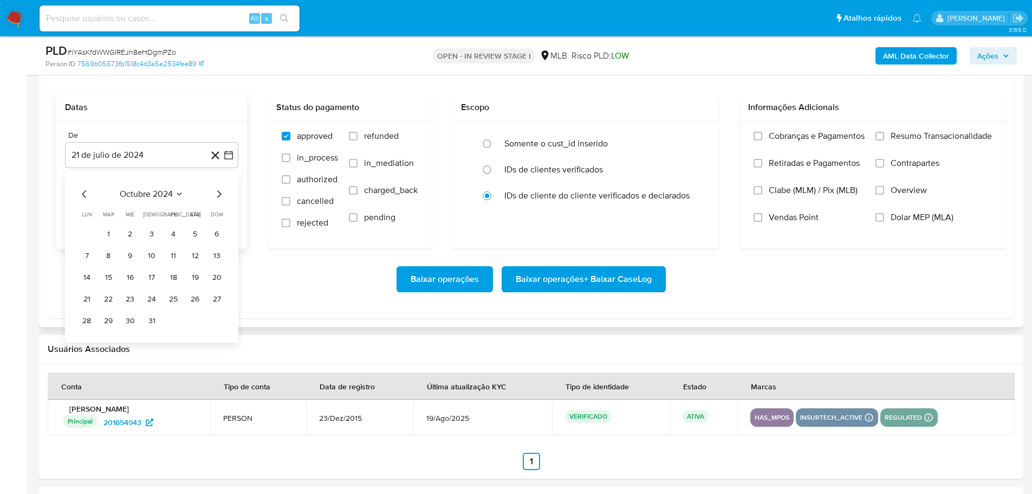
click at [215, 194] on icon "Mes siguiente" at bounding box center [218, 193] width 13 height 13
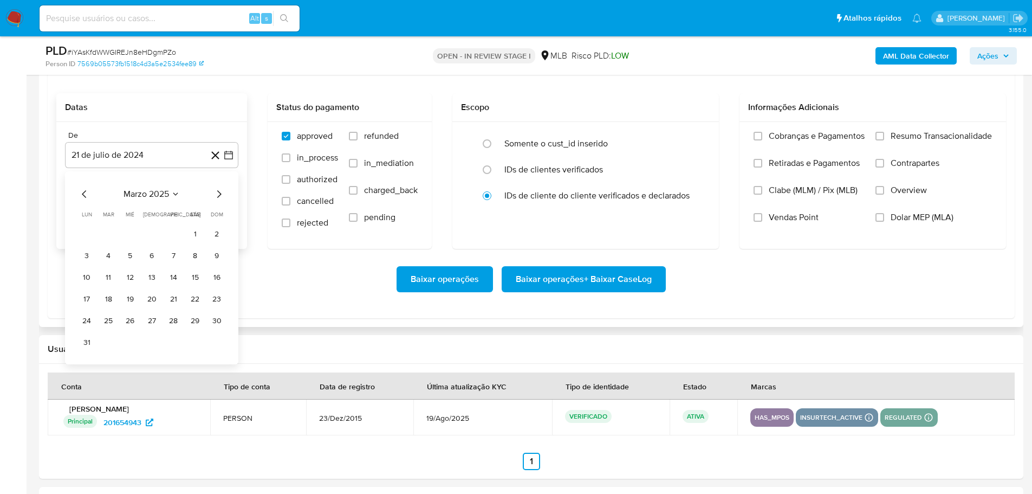
click at [215, 194] on icon "Mes siguiente" at bounding box center [218, 193] width 13 height 13
click at [107, 233] on button "1" at bounding box center [108, 233] width 17 height 17
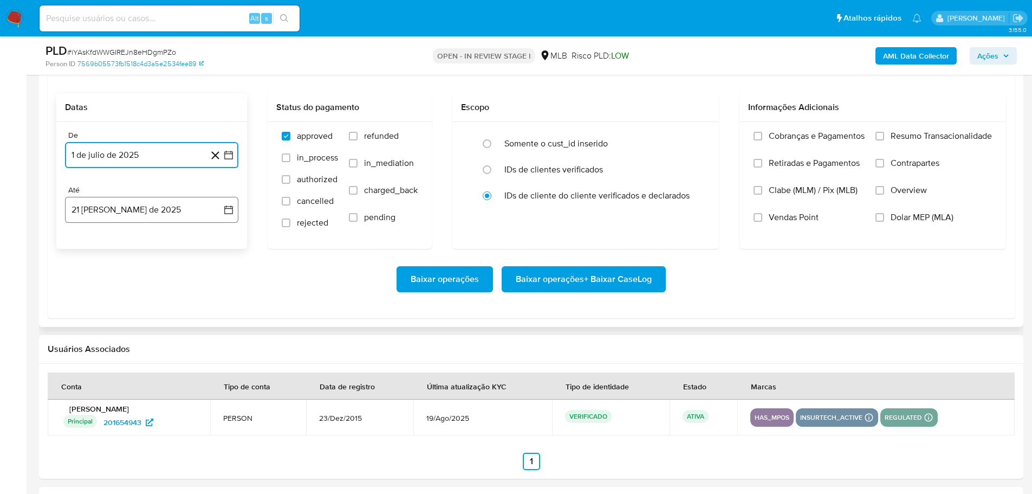
click at [128, 215] on button "[DATE]" at bounding box center [151, 210] width 173 height 26
click at [106, 355] on button "19" at bounding box center [108, 353] width 17 height 17
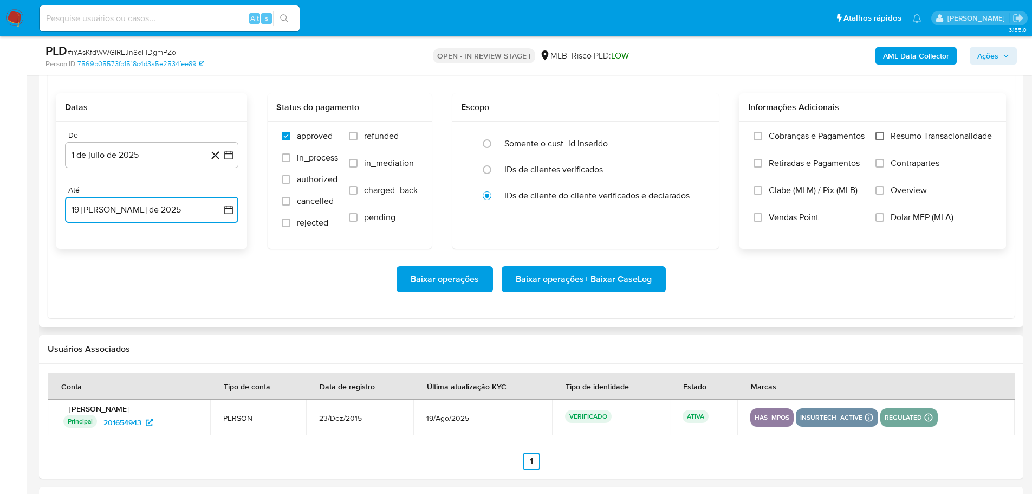
click at [883, 134] on input "Resumo Transacionalidade" at bounding box center [880, 136] width 9 height 9
click at [598, 285] on span "Baixar operações + Baixar CaseLog" at bounding box center [584, 279] width 136 height 24
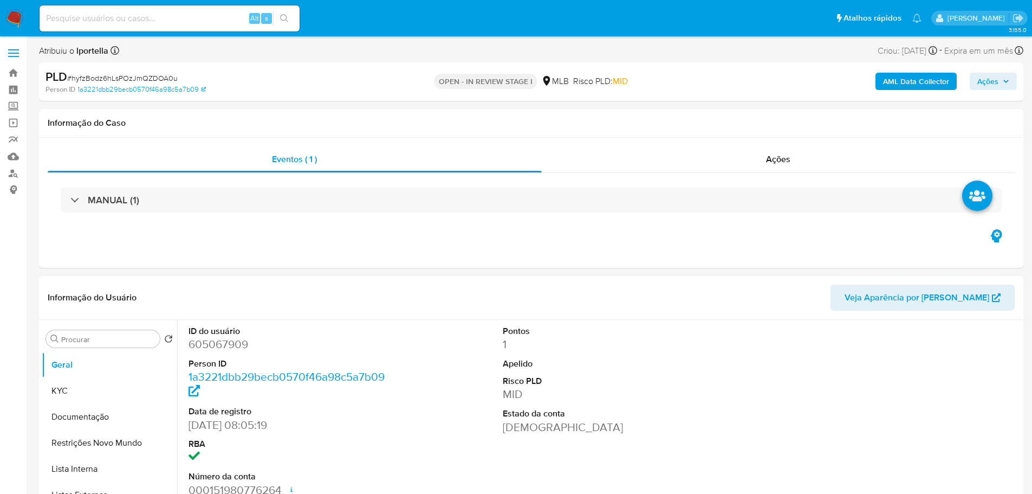
select select "10"
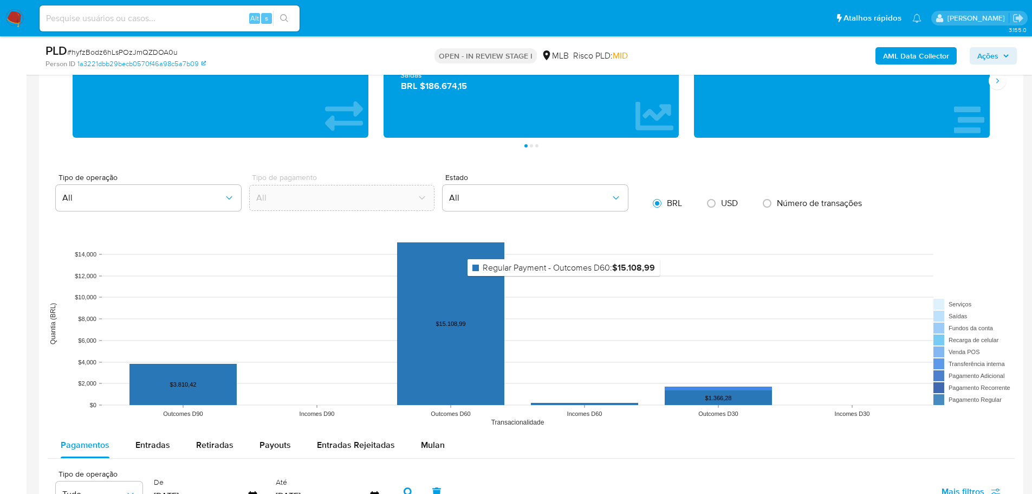
scroll to position [1084, 0]
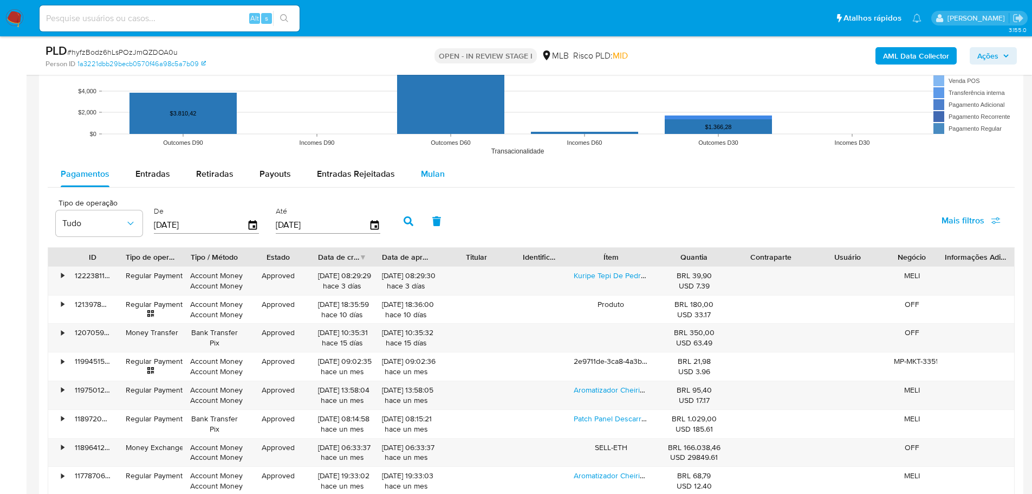
click at [430, 182] on div "Mulan" at bounding box center [433, 174] width 24 height 26
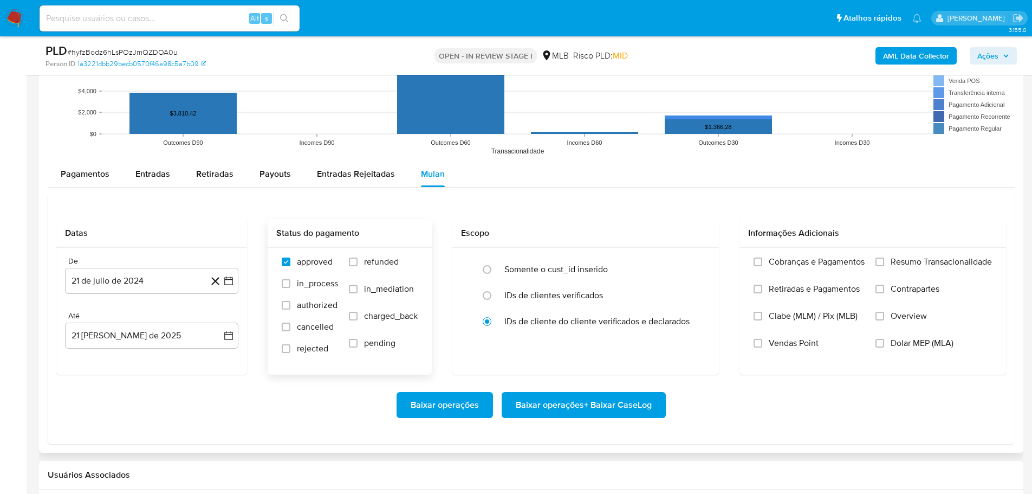
scroll to position [1192, 0]
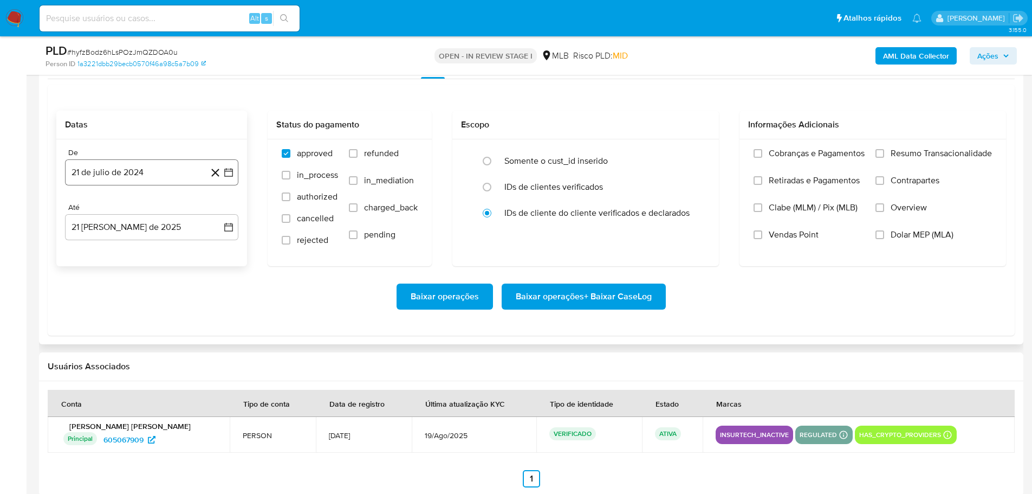
click at [178, 181] on button "21 de julio de 2024" at bounding box center [151, 172] width 173 height 26
click at [221, 211] on icon "Mes siguiente" at bounding box center [219, 212] width 4 height 8
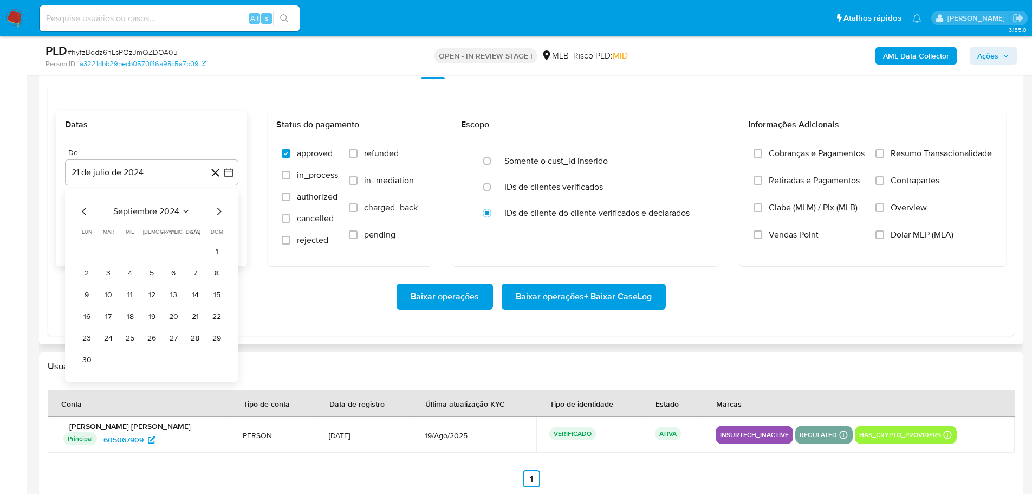
click at [221, 211] on icon "Mes siguiente" at bounding box center [219, 212] width 4 height 8
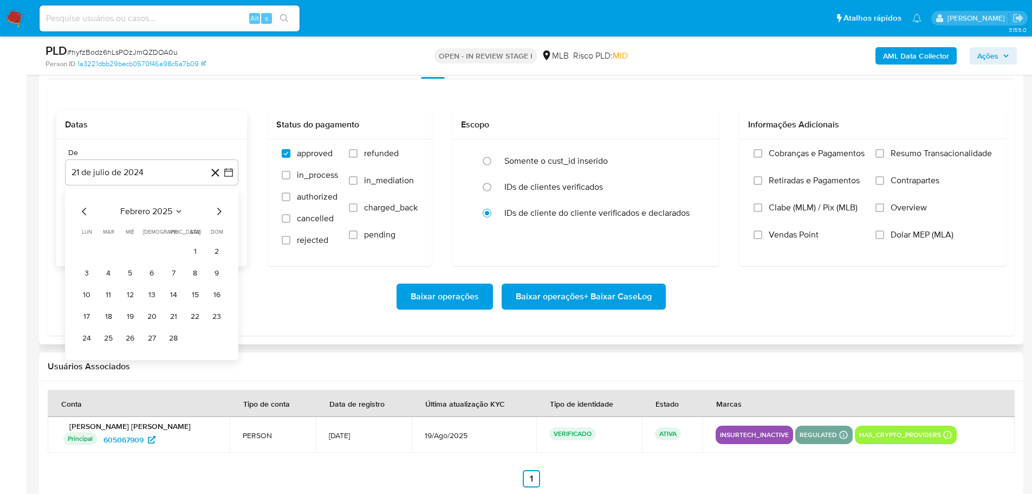
click at [221, 211] on icon "Mes siguiente" at bounding box center [219, 212] width 4 height 8
click at [220, 212] on icon "Mes siguiente" at bounding box center [219, 212] width 4 height 8
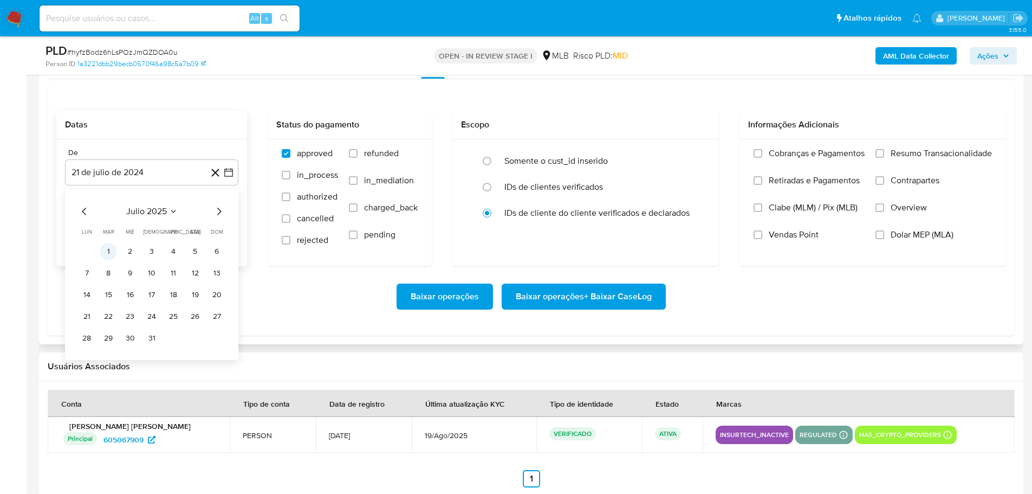
click at [109, 251] on button "1" at bounding box center [108, 251] width 17 height 17
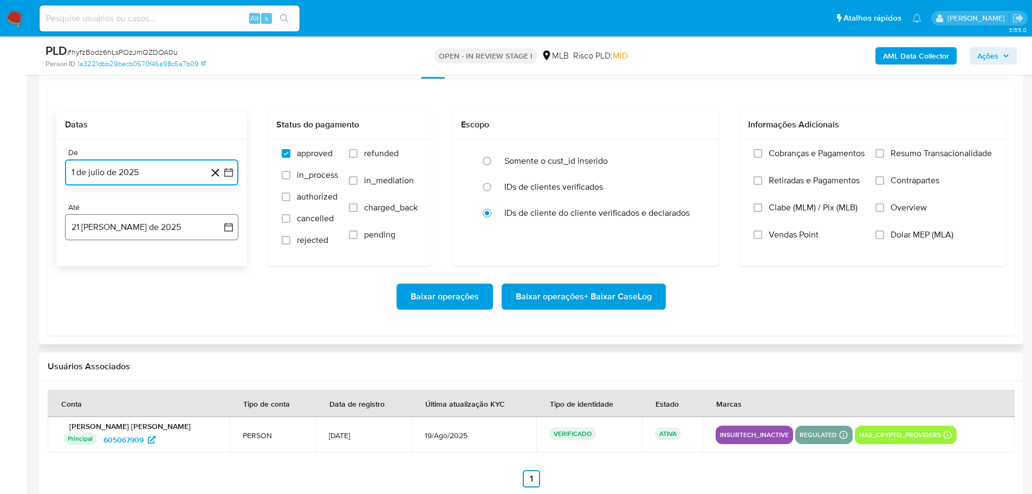
click at [127, 232] on button "[DATE]" at bounding box center [151, 227] width 173 height 26
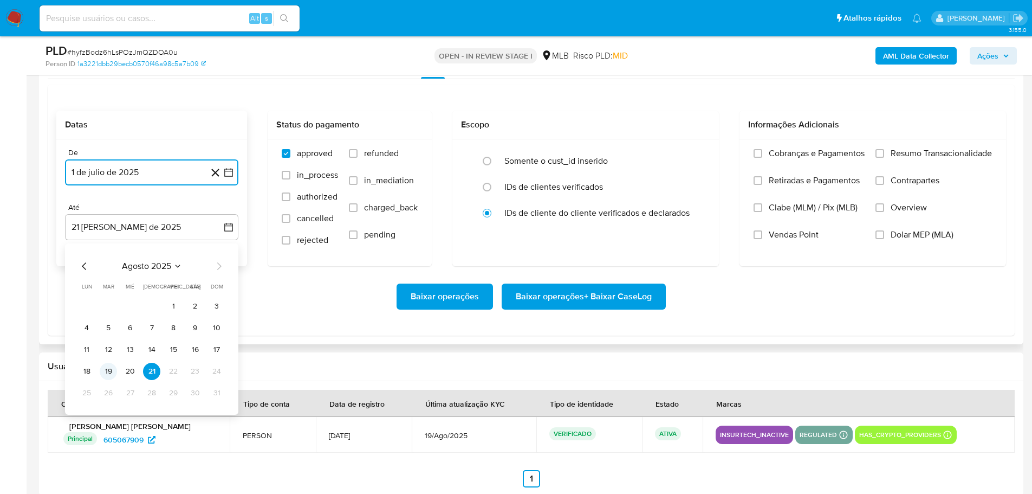
click at [109, 371] on button "19" at bounding box center [108, 370] width 17 height 17
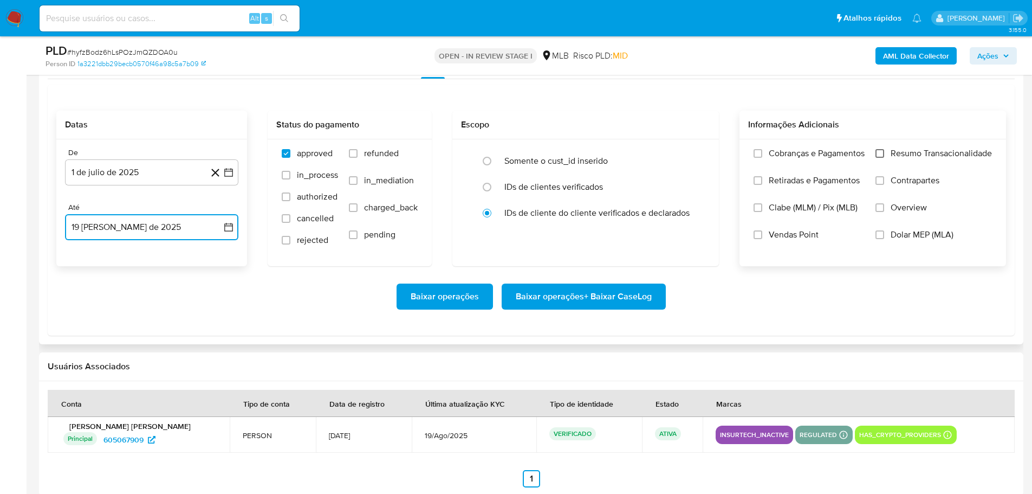
click at [879, 153] on input "Resumo Transacionalidade" at bounding box center [880, 153] width 9 height 9
click at [644, 295] on span "Baixar operações + Baixar CaseLog" at bounding box center [584, 296] width 136 height 24
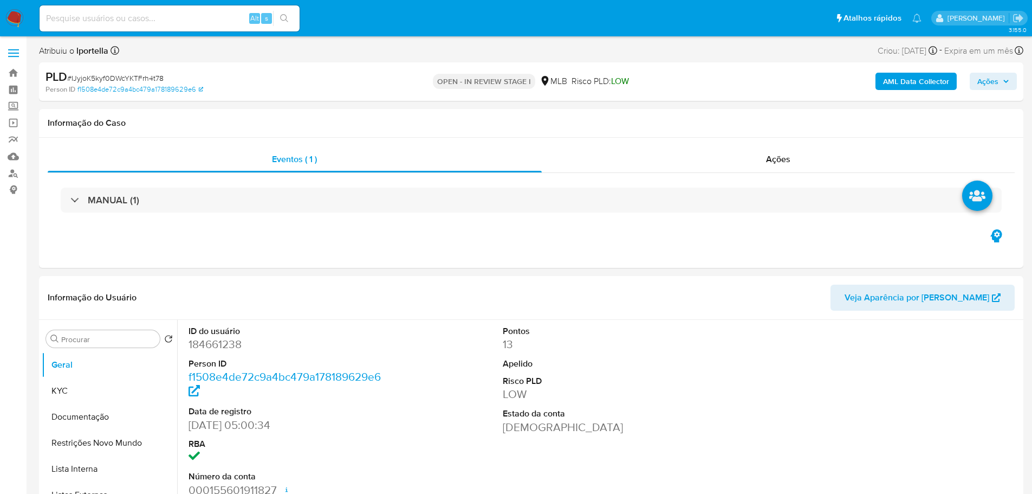
select select "10"
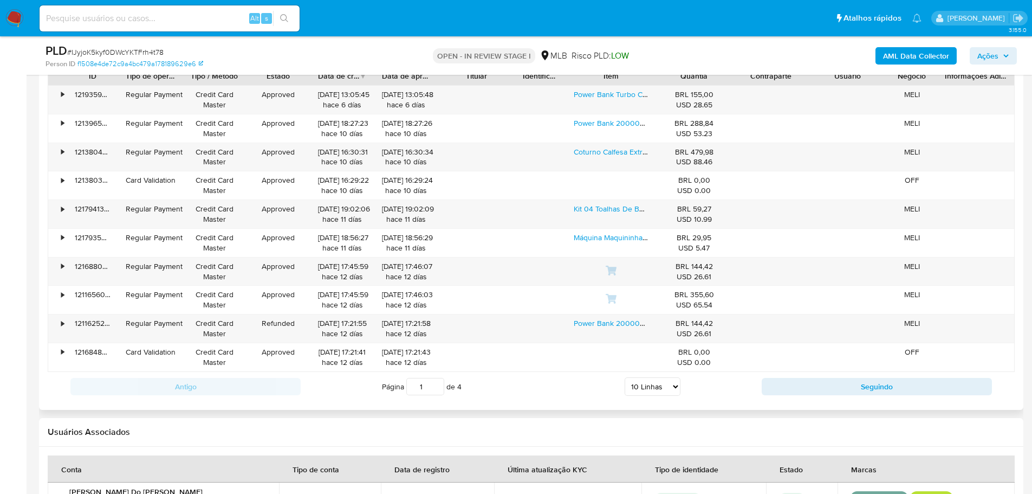
scroll to position [1084, 0]
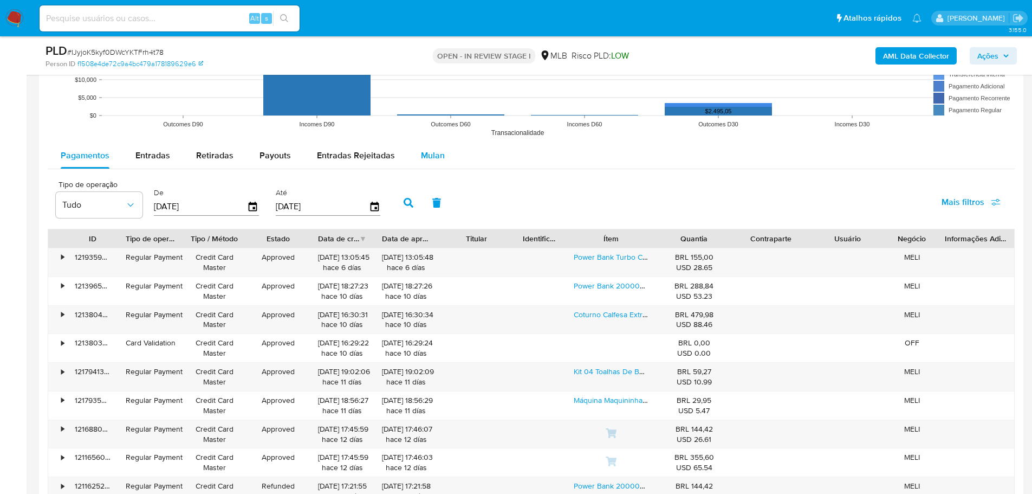
click at [435, 163] on div "Mulan" at bounding box center [433, 155] width 24 height 26
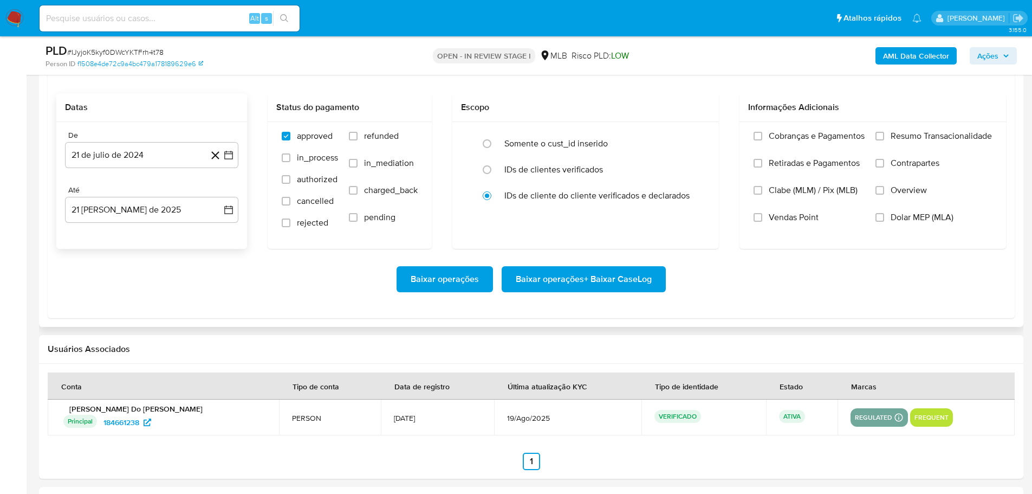
scroll to position [1192, 0]
click at [126, 157] on button "21 de julio de 2024" at bounding box center [151, 154] width 173 height 26
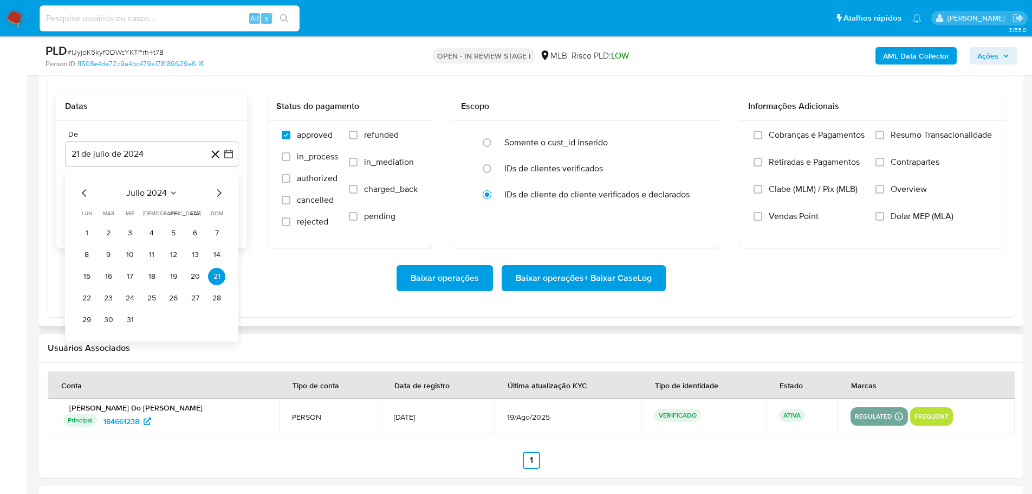
click at [214, 189] on icon "Mes siguiente" at bounding box center [218, 192] width 13 height 13
click at [221, 191] on icon "Mes siguiente" at bounding box center [218, 192] width 13 height 13
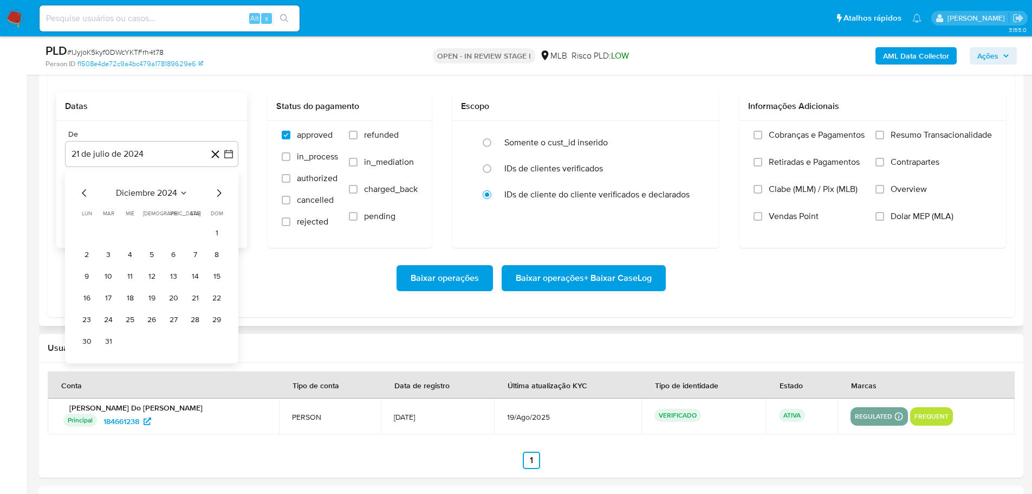
click at [221, 191] on icon "Mes siguiente" at bounding box center [218, 192] width 13 height 13
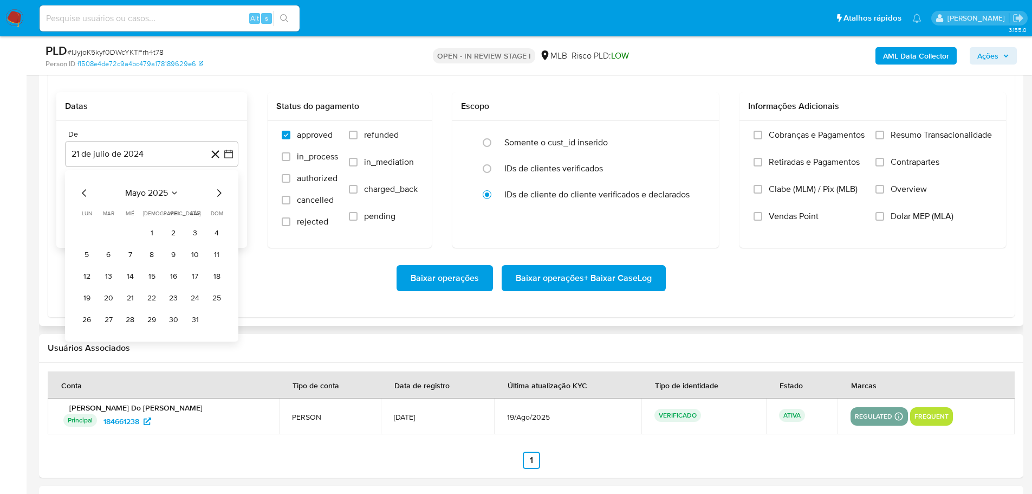
click at [221, 191] on icon "Mes siguiente" at bounding box center [218, 192] width 13 height 13
click at [108, 230] on button "1" at bounding box center [108, 232] width 17 height 17
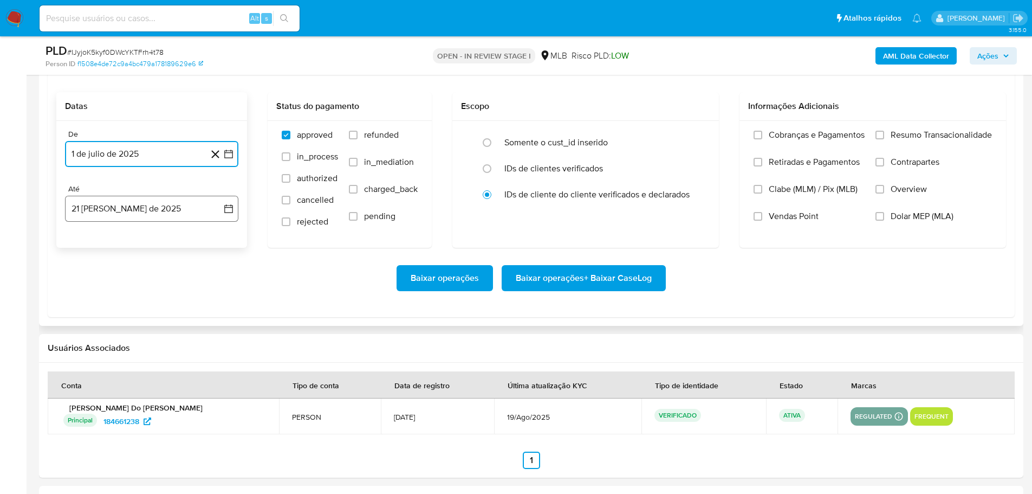
click at [133, 215] on button "21 [PERSON_NAME] de 2025" at bounding box center [151, 209] width 173 height 26
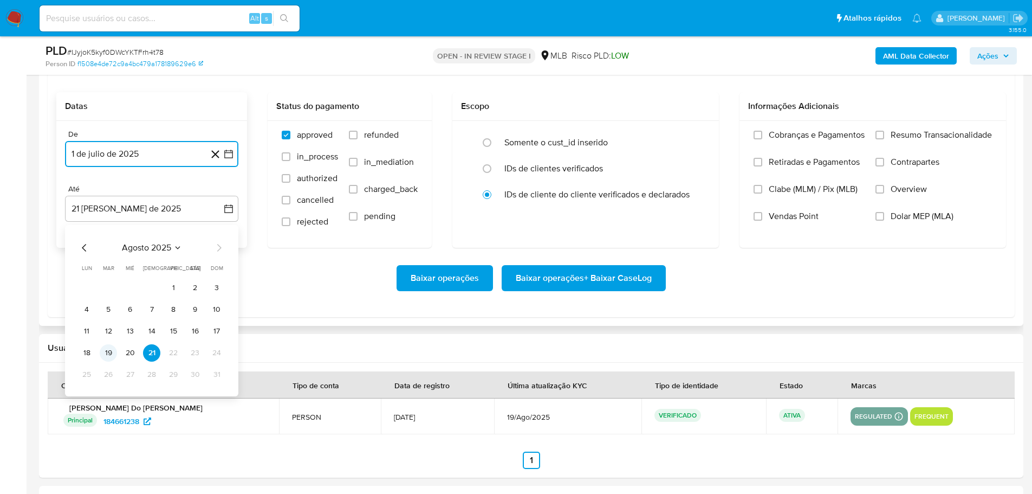
click at [106, 359] on button "19" at bounding box center [108, 352] width 17 height 17
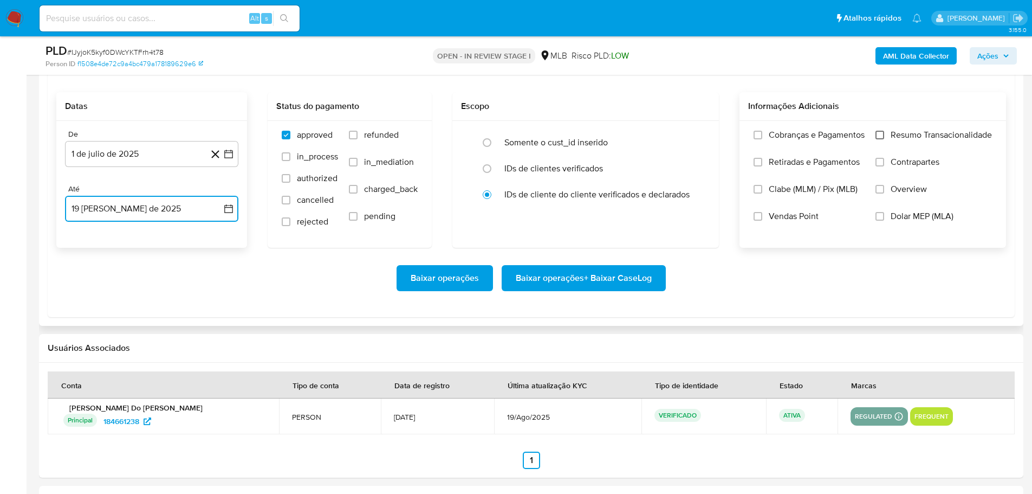
click at [883, 135] on input "Resumo Transacionalidade" at bounding box center [880, 135] width 9 height 9
click at [595, 274] on span "Baixar operações + Baixar CaseLog" at bounding box center [584, 278] width 136 height 24
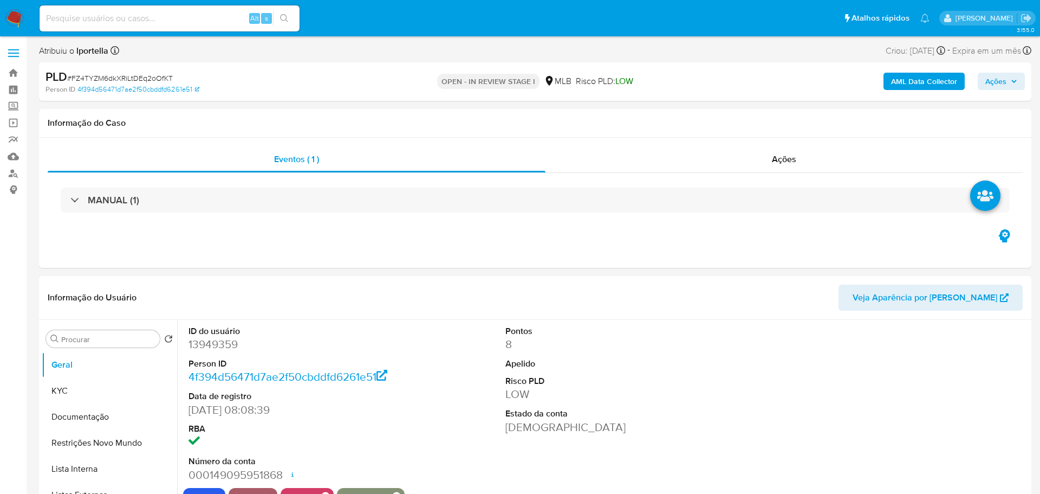
select select "10"
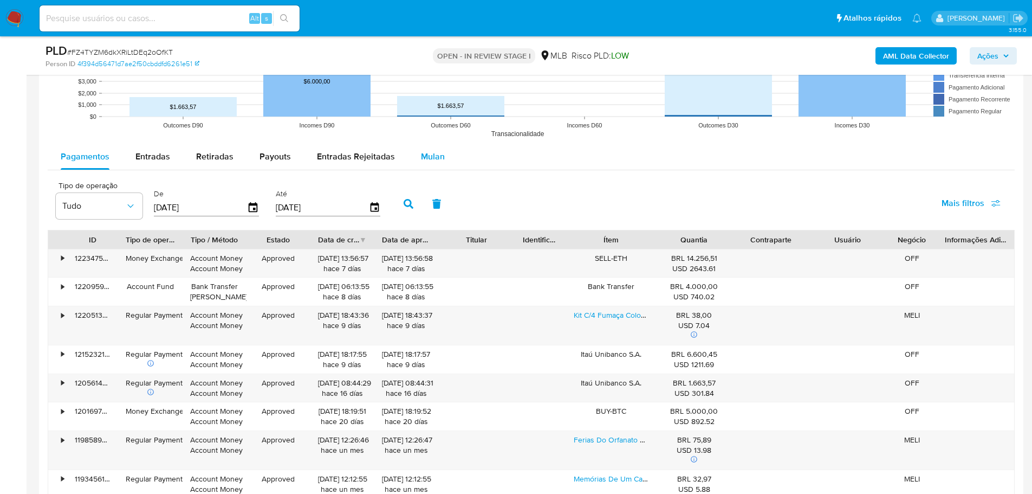
drag, startPoint x: 430, startPoint y: 167, endPoint x: 426, endPoint y: 145, distance: 22.5
click at [430, 165] on div "Mulan" at bounding box center [433, 157] width 24 height 26
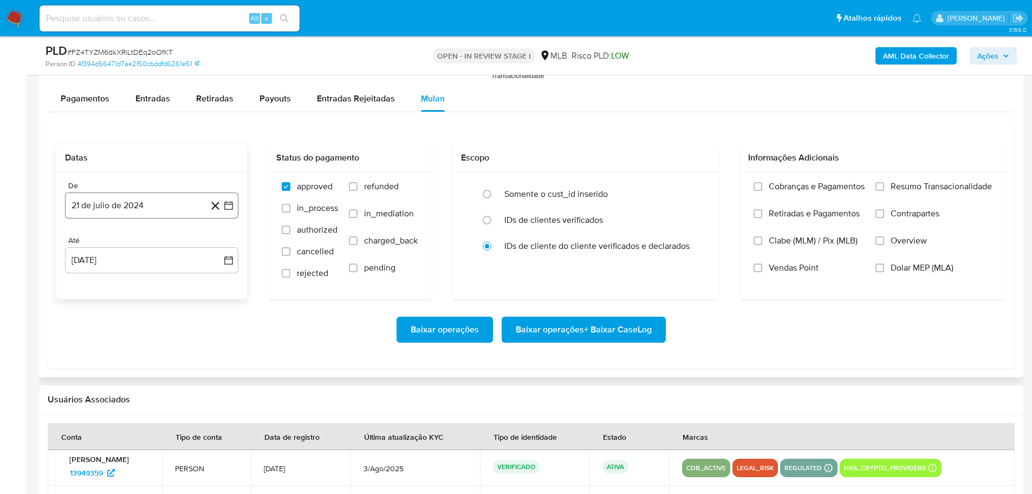
scroll to position [1246, 0]
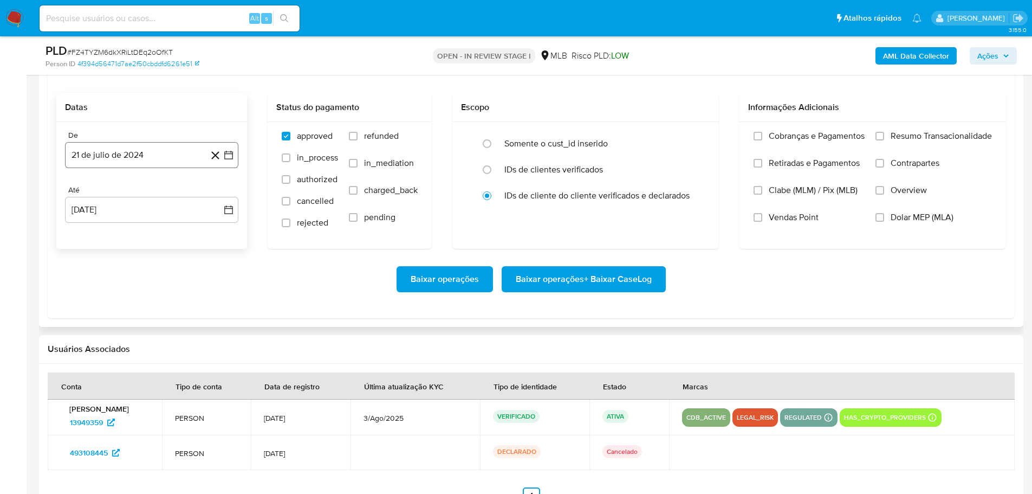
click at [144, 154] on button "21 de julio de 2024" at bounding box center [151, 155] width 173 height 26
click at [218, 190] on icon "Mes siguiente" at bounding box center [218, 193] width 13 height 13
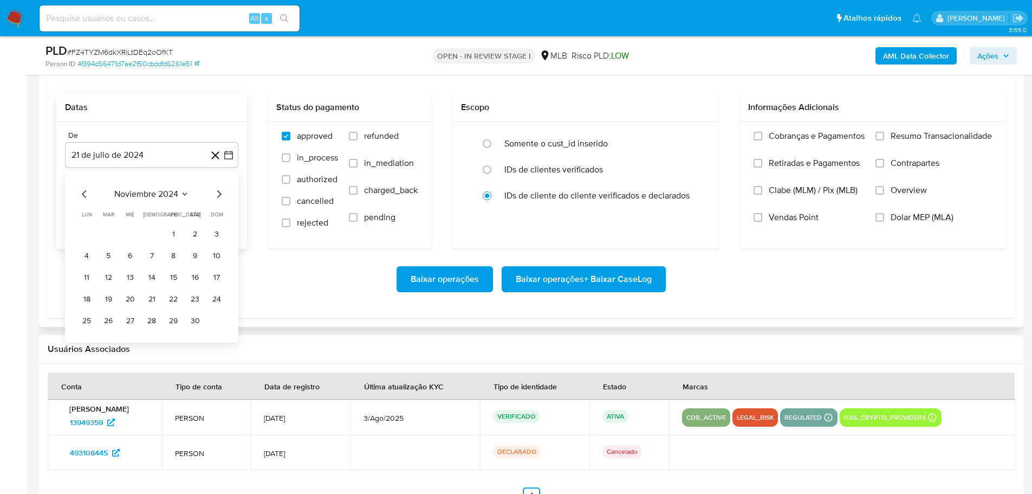
click at [218, 190] on icon "Mes siguiente" at bounding box center [218, 193] width 13 height 13
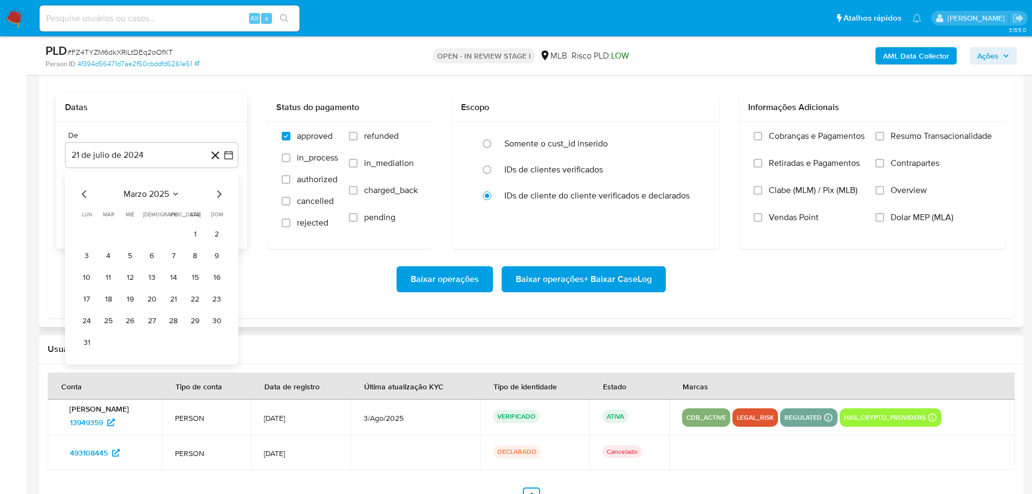
click at [218, 190] on icon "Mes siguiente" at bounding box center [218, 193] width 13 height 13
click at [107, 230] on button "1" at bounding box center [108, 233] width 17 height 17
click at [116, 223] on div "De 1 de julio de 2025 1-07-2025 Até 21 de agosto de 2025 21-08-2025" at bounding box center [151, 185] width 191 height 127
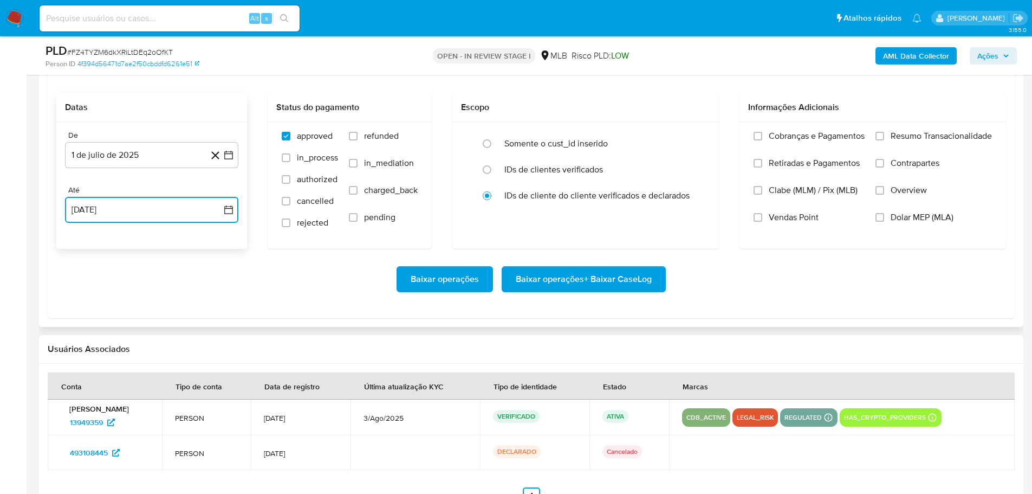
click at [121, 219] on button "21 [PERSON_NAME] de 2025" at bounding box center [151, 210] width 173 height 26
click at [102, 349] on button "19" at bounding box center [108, 353] width 17 height 17
click at [876, 136] on input "Resumo Transacionalidade" at bounding box center [880, 136] width 9 height 9
click at [583, 287] on span "Baixar operações + Baixar CaseLog" at bounding box center [584, 279] width 136 height 24
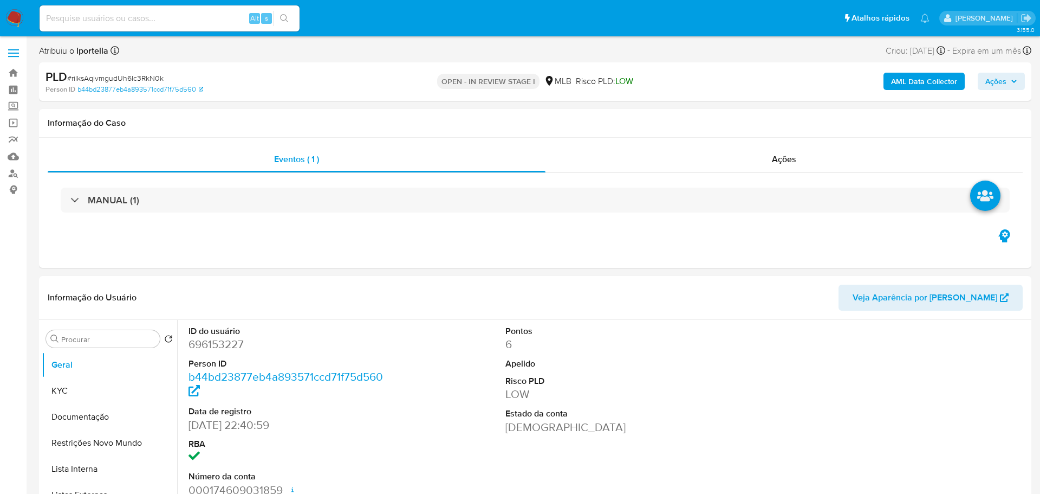
select select "10"
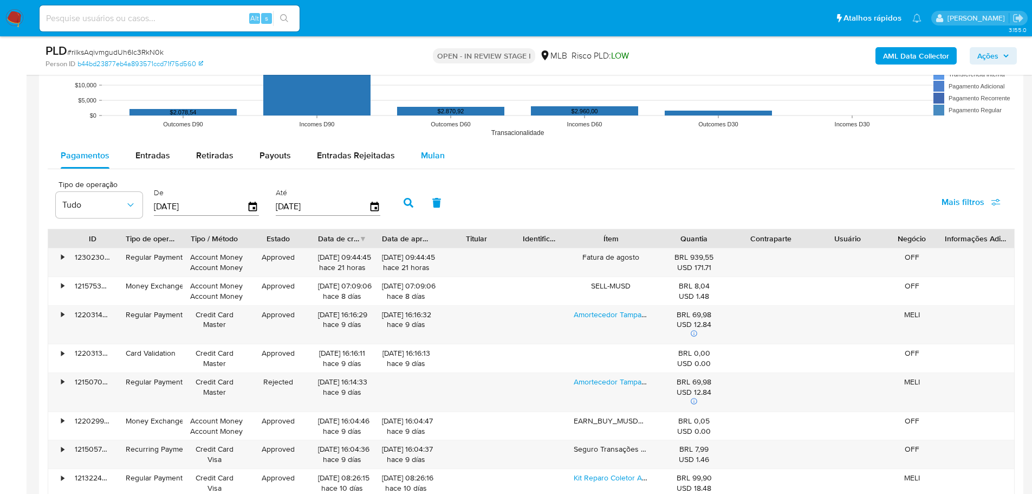
click at [449, 158] on button "Mulan" at bounding box center [433, 155] width 50 height 26
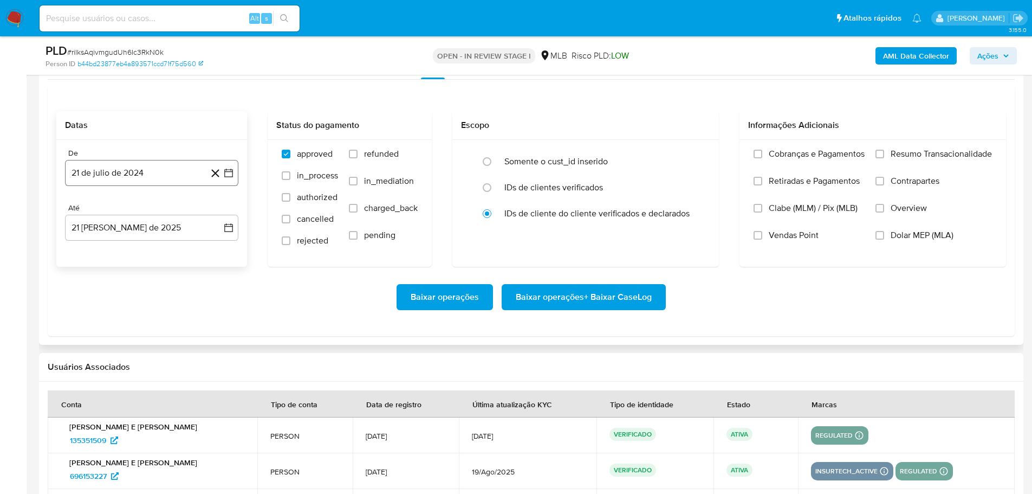
scroll to position [1192, 0]
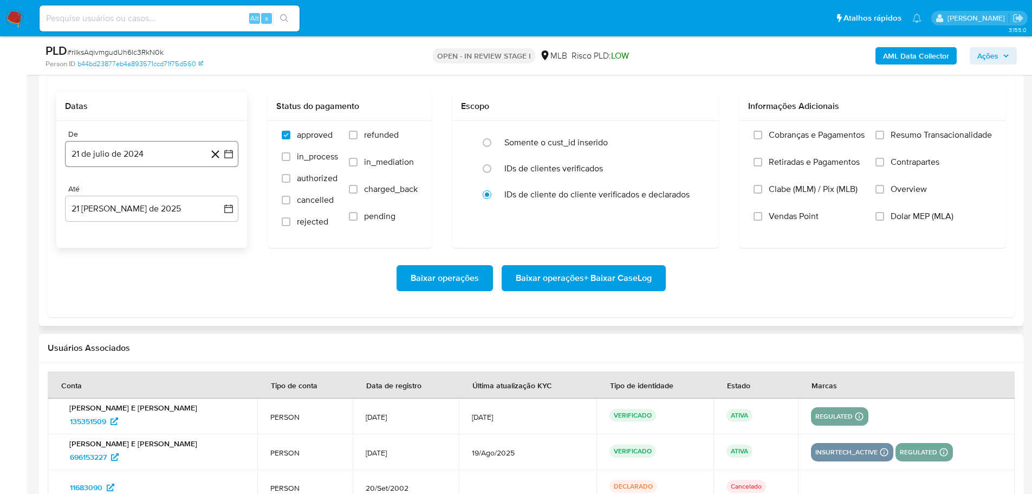
click at [124, 152] on button "21 de julio de 2024" at bounding box center [151, 154] width 173 height 26
click at [222, 188] on icon "Mes siguiente" at bounding box center [218, 192] width 13 height 13
click at [219, 194] on icon "Mes siguiente" at bounding box center [219, 193] width 4 height 8
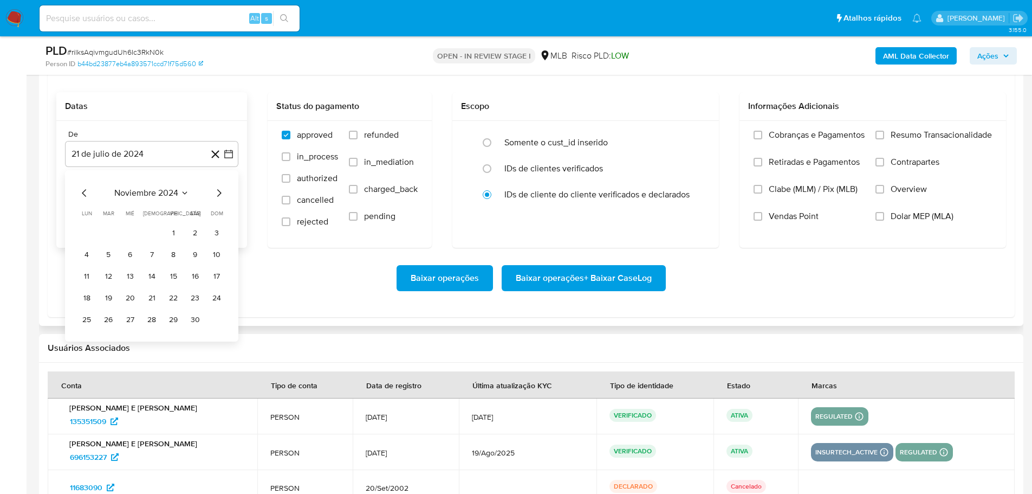
click at [219, 194] on icon "Mes siguiente" at bounding box center [219, 193] width 4 height 8
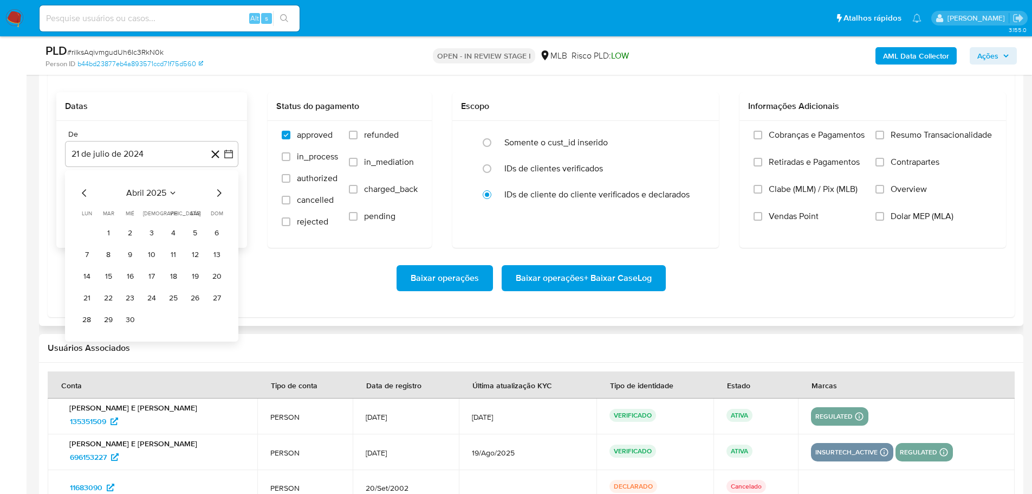
click at [219, 194] on icon "Mes siguiente" at bounding box center [219, 193] width 4 height 8
click at [80, 195] on icon "Mes anterior" at bounding box center [84, 192] width 13 height 13
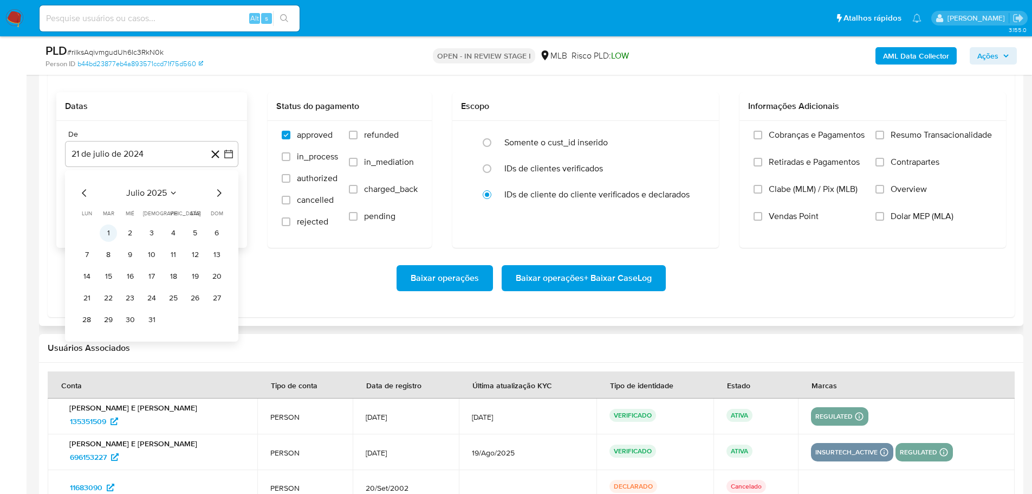
click at [114, 230] on button "1" at bounding box center [108, 232] width 17 height 17
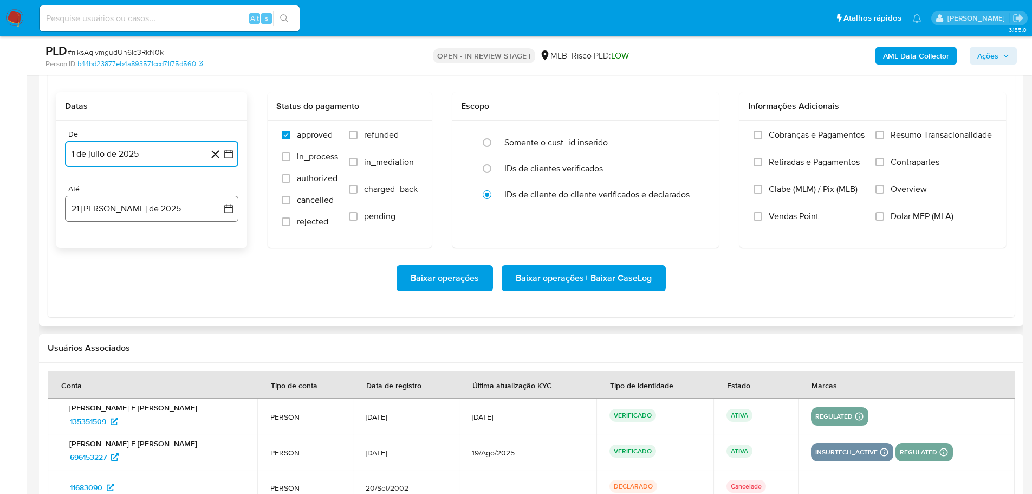
click at [134, 212] on button "21 [PERSON_NAME] de 2025" at bounding box center [151, 209] width 173 height 26
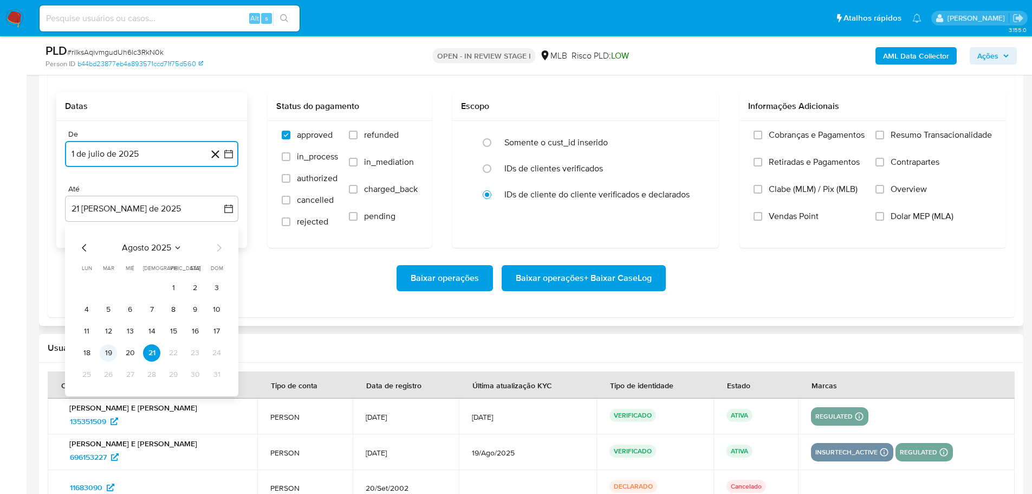
click at [114, 349] on button "19" at bounding box center [108, 352] width 17 height 17
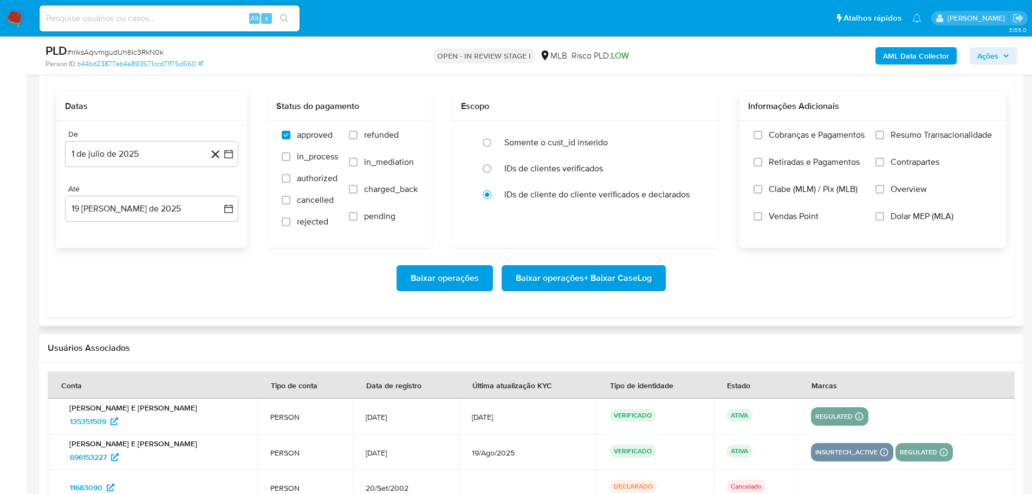
click at [888, 142] on label "Resumo Transacionalidade" at bounding box center [934, 142] width 116 height 27
click at [884, 139] on input "Resumo Transacionalidade" at bounding box center [880, 135] width 9 height 9
click at [643, 282] on span "Baixar operações + Baixar CaseLog" at bounding box center [584, 278] width 136 height 24
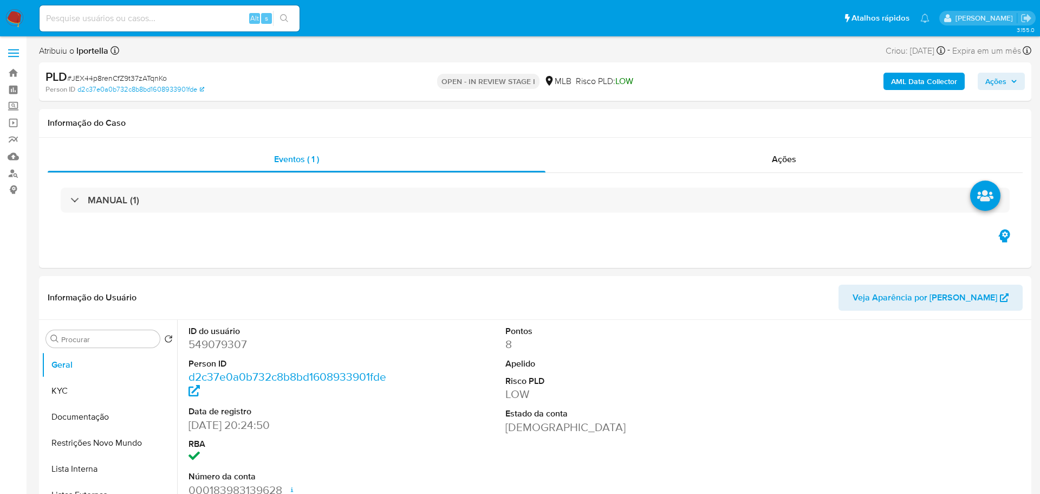
select select "10"
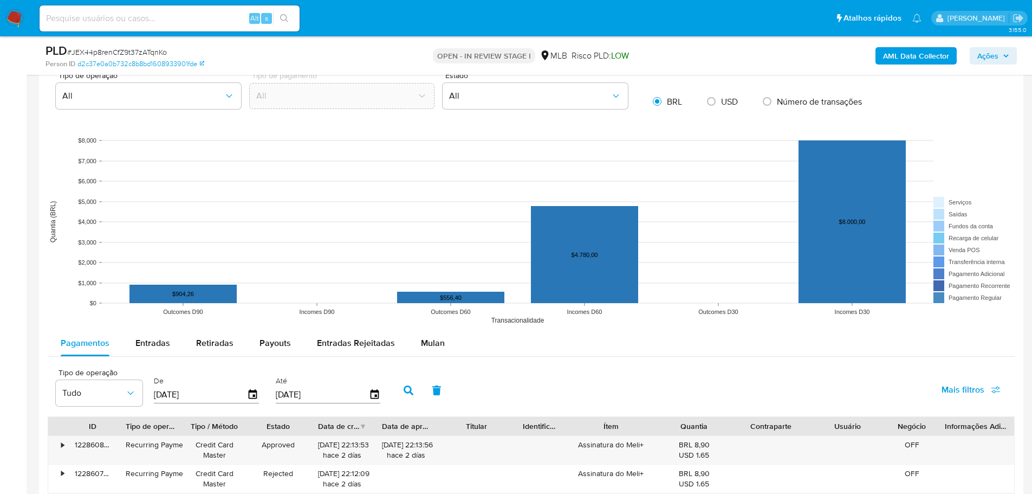
scroll to position [975, 0]
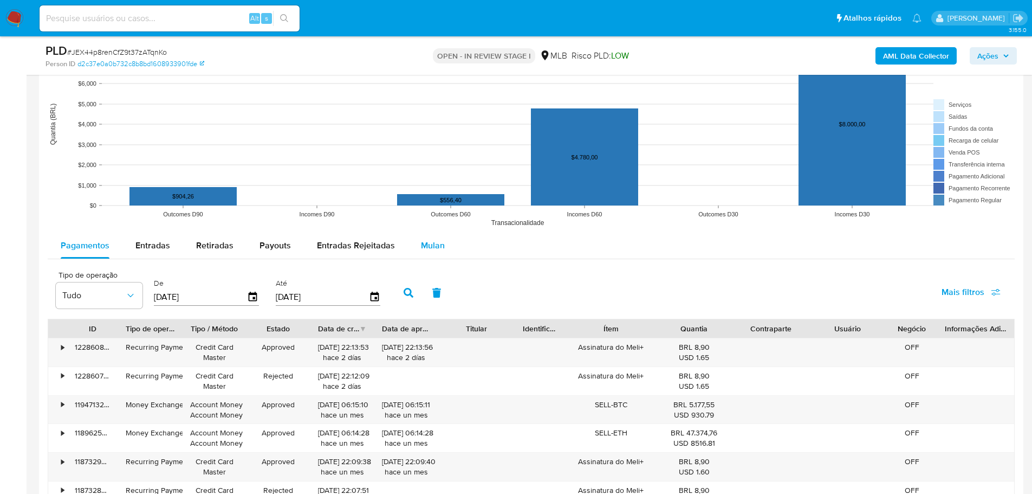
click at [442, 252] on button "Mulan" at bounding box center [433, 245] width 50 height 26
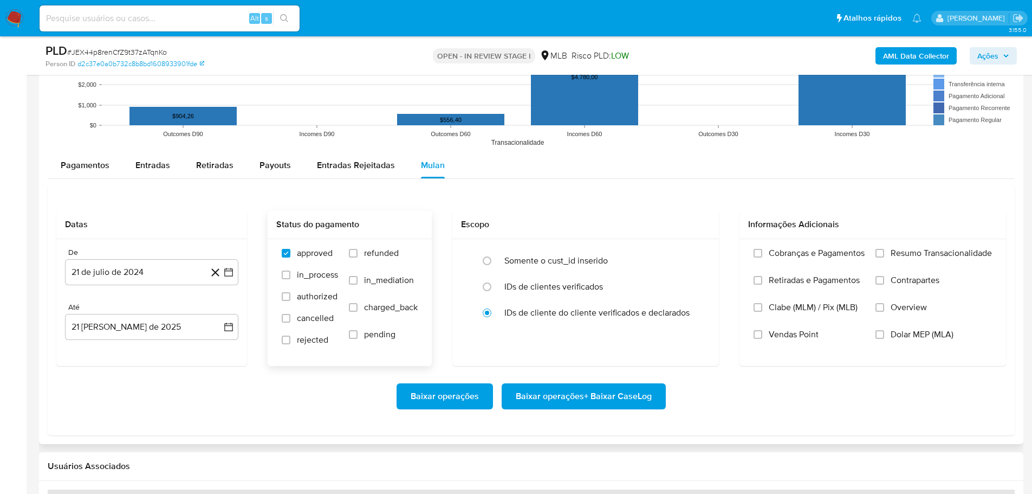
scroll to position [1138, 0]
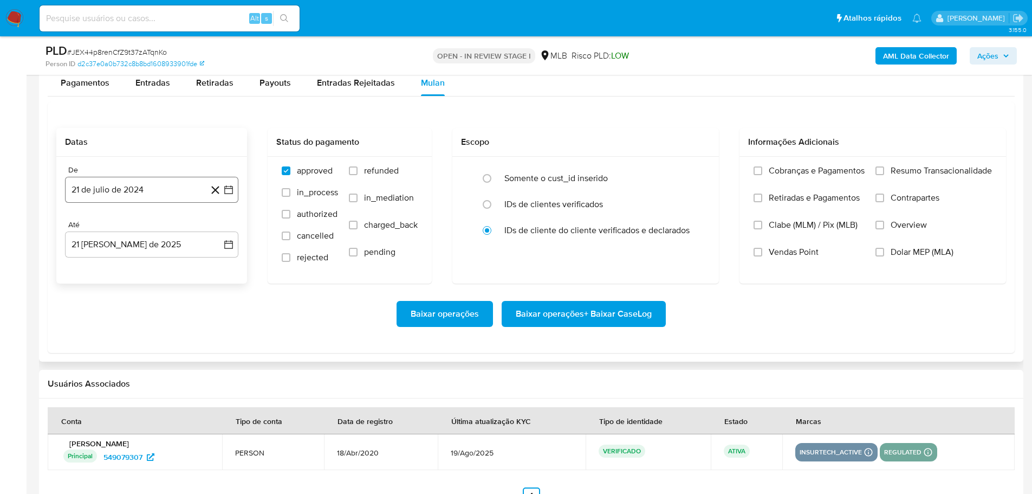
click at [134, 186] on button "21 de julio de 2024" at bounding box center [151, 190] width 173 height 26
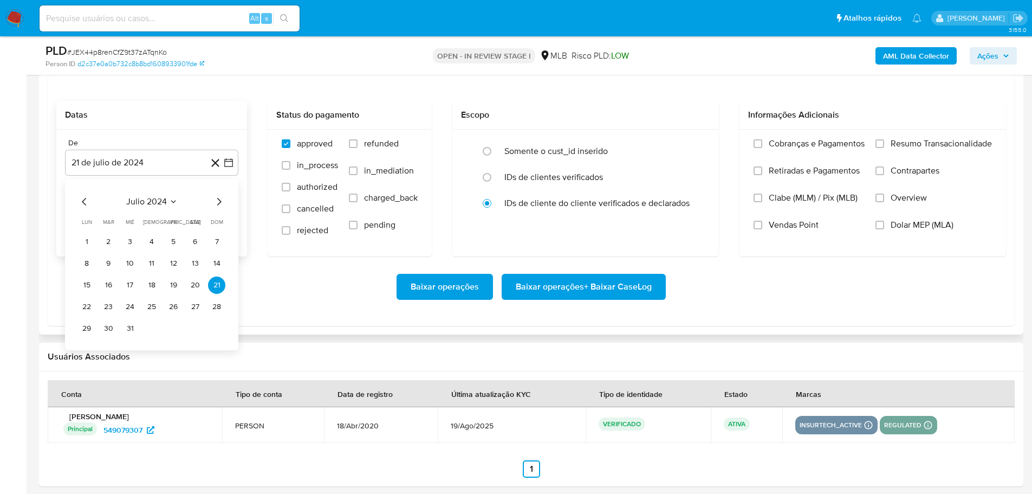
scroll to position [1192, 0]
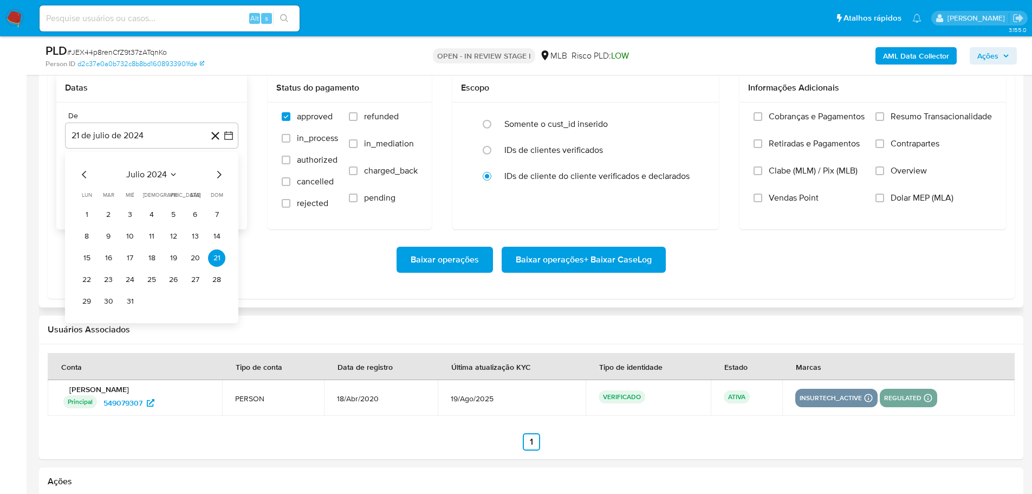
click at [217, 172] on icon "Mes siguiente" at bounding box center [218, 174] width 13 height 13
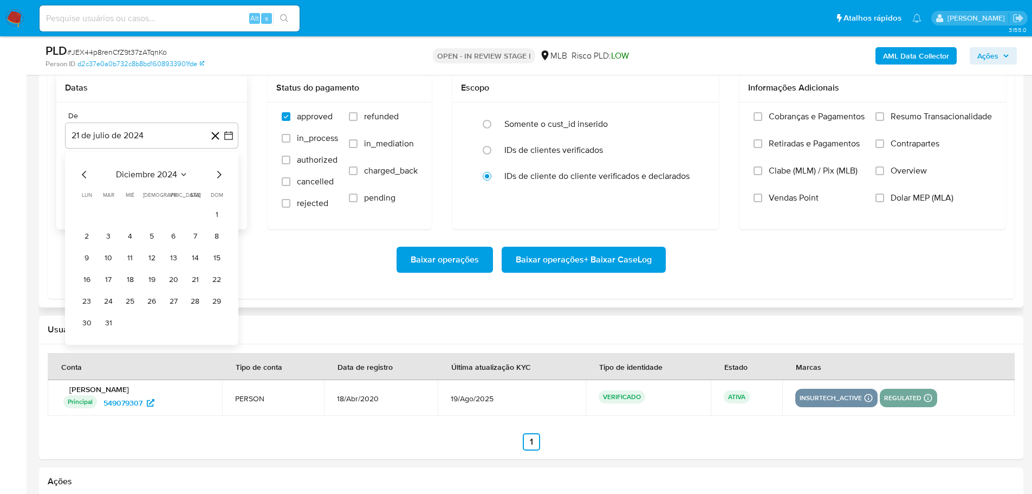
click at [217, 172] on icon "Mes siguiente" at bounding box center [218, 174] width 13 height 13
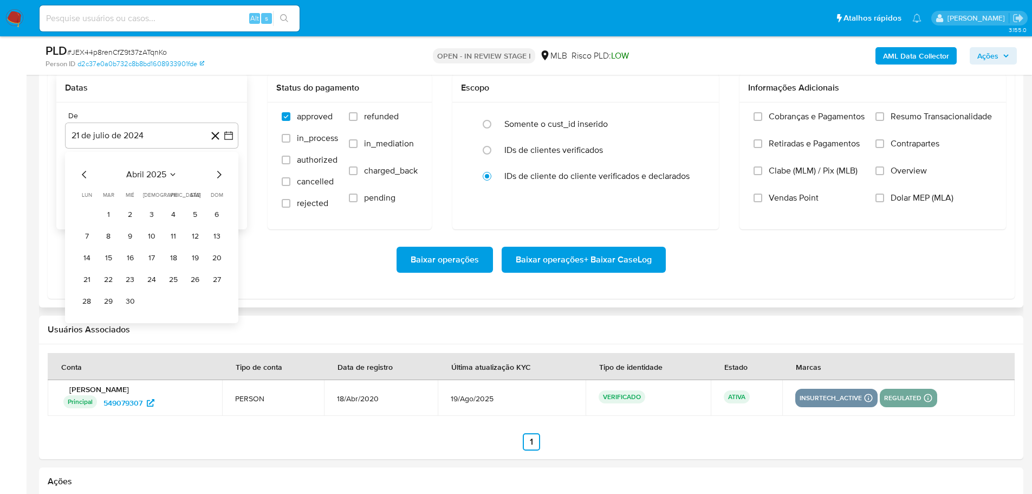
click at [217, 172] on icon "Mes siguiente" at bounding box center [218, 174] width 13 height 13
click at [115, 213] on button "1" at bounding box center [108, 214] width 17 height 17
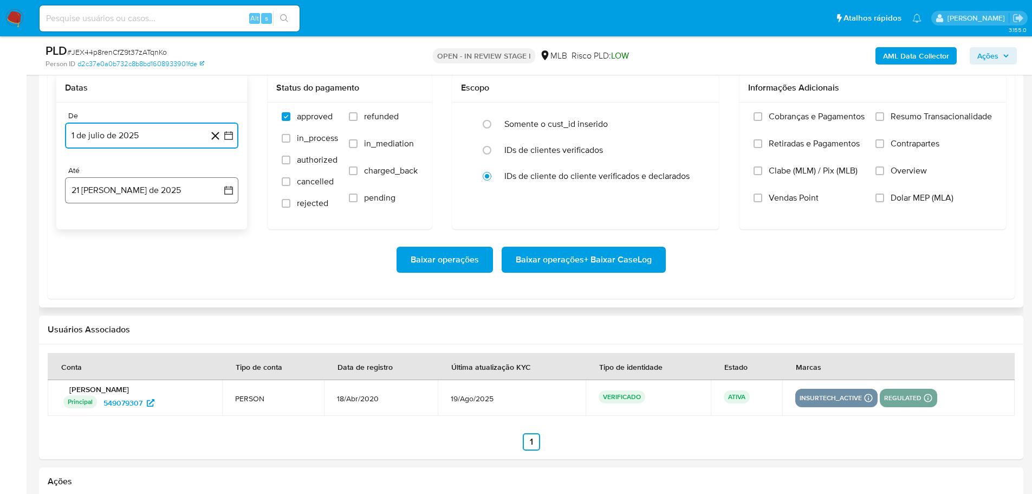
click at [134, 200] on button "21 [PERSON_NAME] de 2025" at bounding box center [151, 190] width 173 height 26
click at [109, 335] on button "19" at bounding box center [108, 334] width 17 height 17
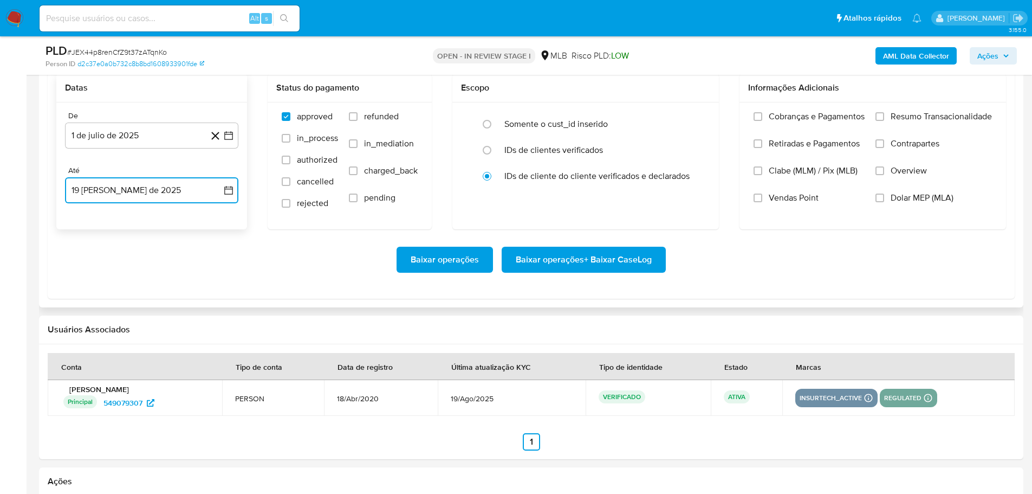
click at [181, 203] on button "19 [PERSON_NAME] de 2025" at bounding box center [151, 190] width 173 height 26
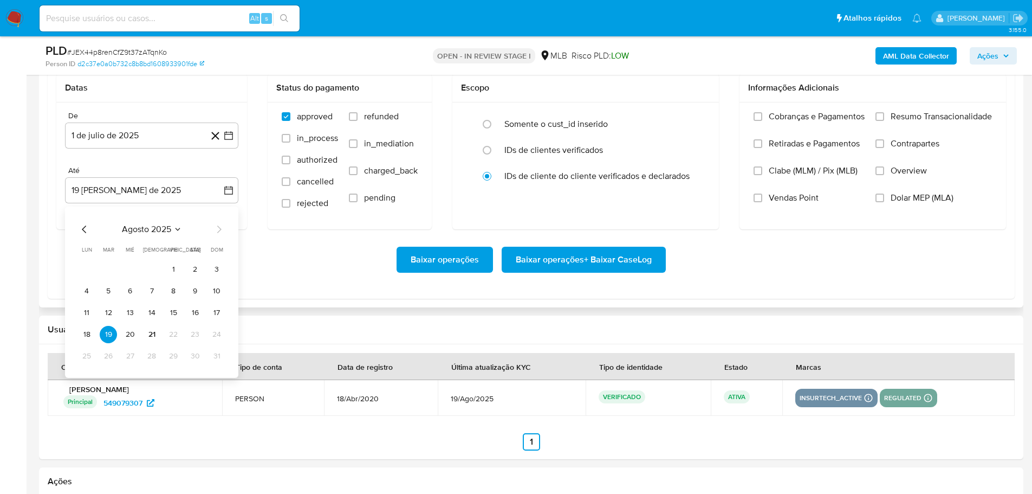
click at [283, 266] on div "Baixar operações Baixar operações + Baixar CaseLog" at bounding box center [531, 260] width 950 height 26
click at [882, 116] on input "Resumo Transacionalidade" at bounding box center [880, 116] width 9 height 9
click at [612, 254] on span "Baixar operações + Baixar CaseLog" at bounding box center [584, 260] width 136 height 24
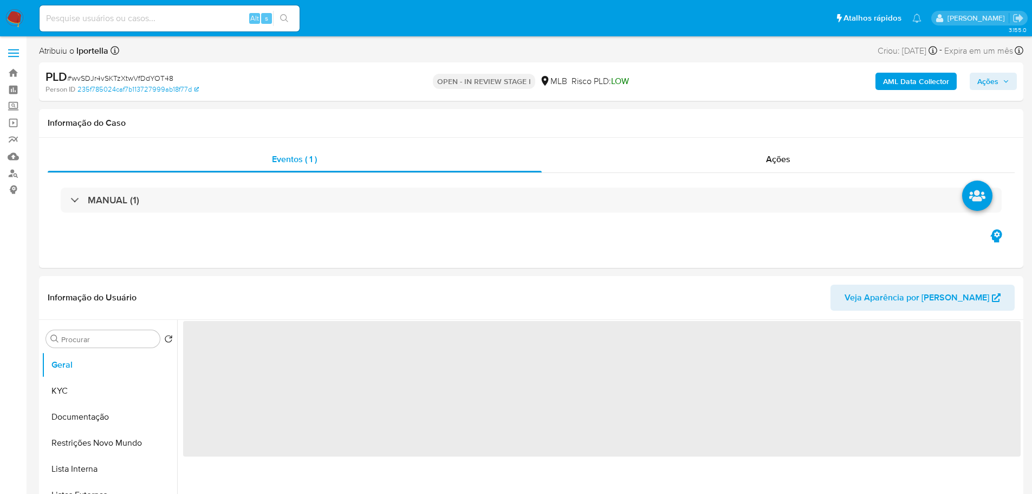
select select "10"
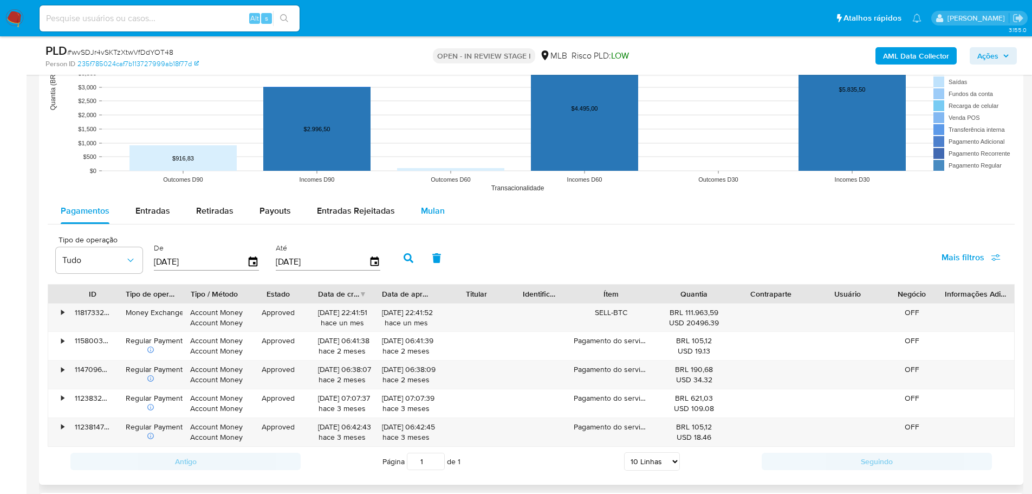
click at [421, 212] on span "Mulan" at bounding box center [433, 210] width 24 height 12
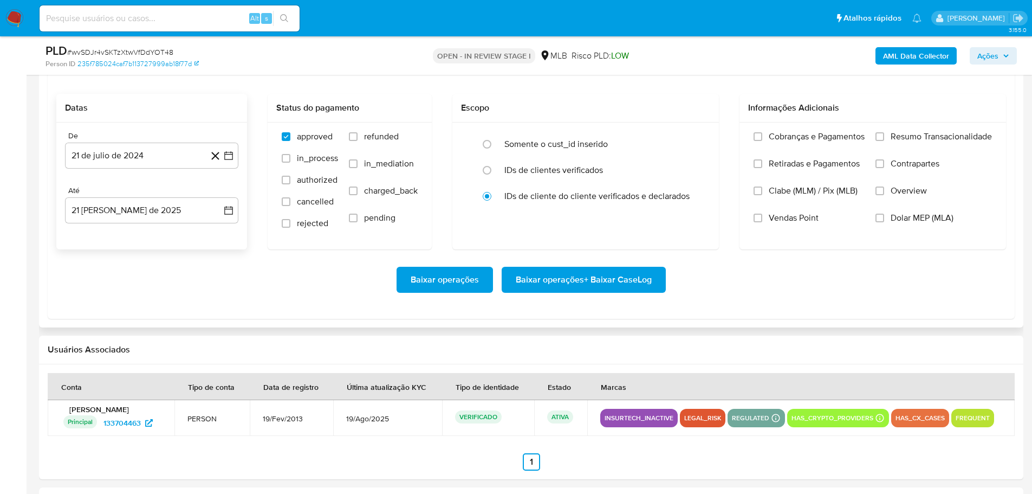
scroll to position [1246, 0]
click at [114, 155] on button "21 de julio de 2024" at bounding box center [151, 155] width 173 height 26
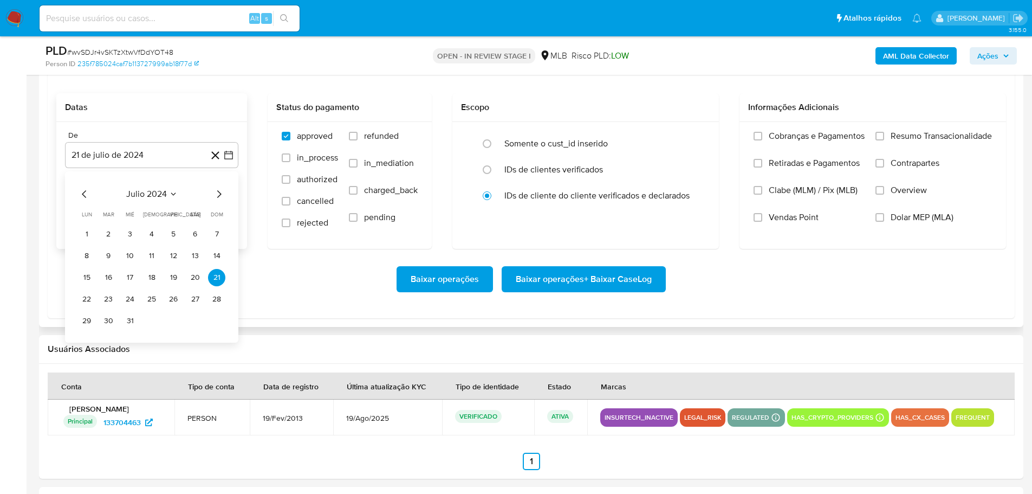
click at [215, 195] on icon "Mes siguiente" at bounding box center [218, 193] width 13 height 13
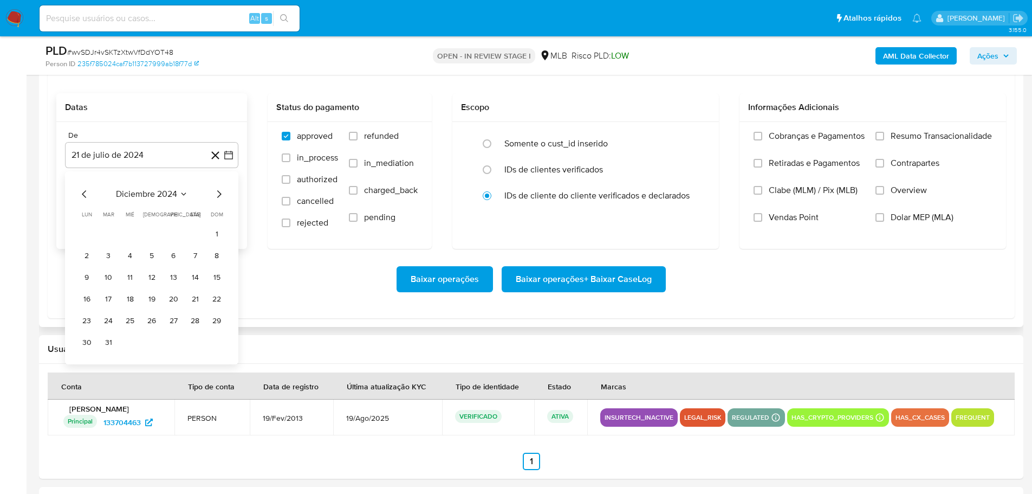
click at [215, 195] on icon "Mes siguiente" at bounding box center [218, 193] width 13 height 13
click at [221, 192] on icon "Mes siguiente" at bounding box center [218, 193] width 13 height 13
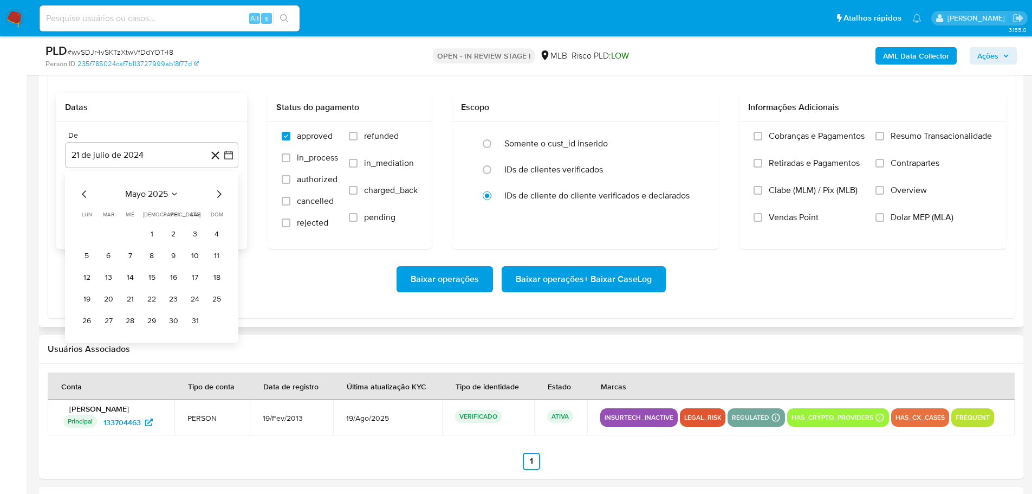
click at [221, 192] on icon "Mes siguiente" at bounding box center [218, 193] width 13 height 13
click at [111, 238] on button "1" at bounding box center [108, 233] width 17 height 17
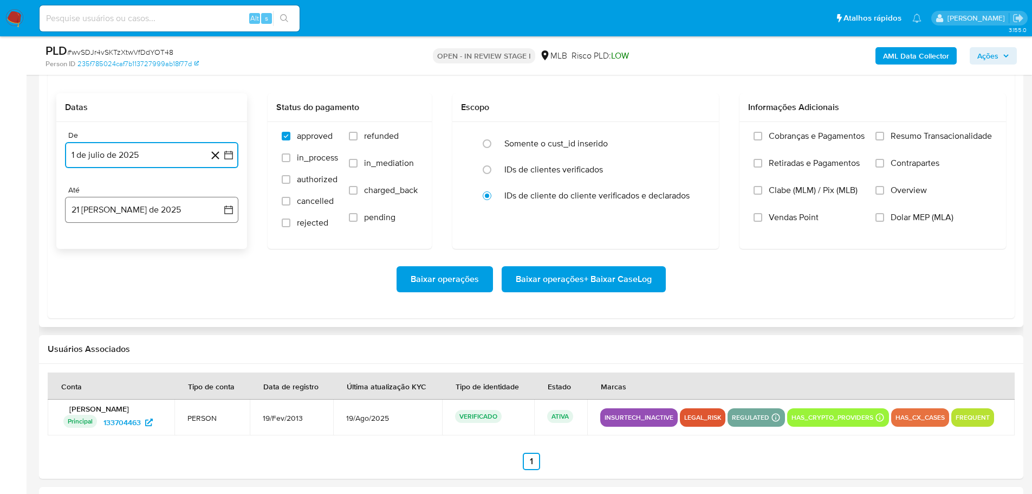
click at [146, 213] on button "21 de agosto de 2025" at bounding box center [151, 210] width 173 height 26
click at [107, 348] on button "19" at bounding box center [108, 353] width 17 height 17
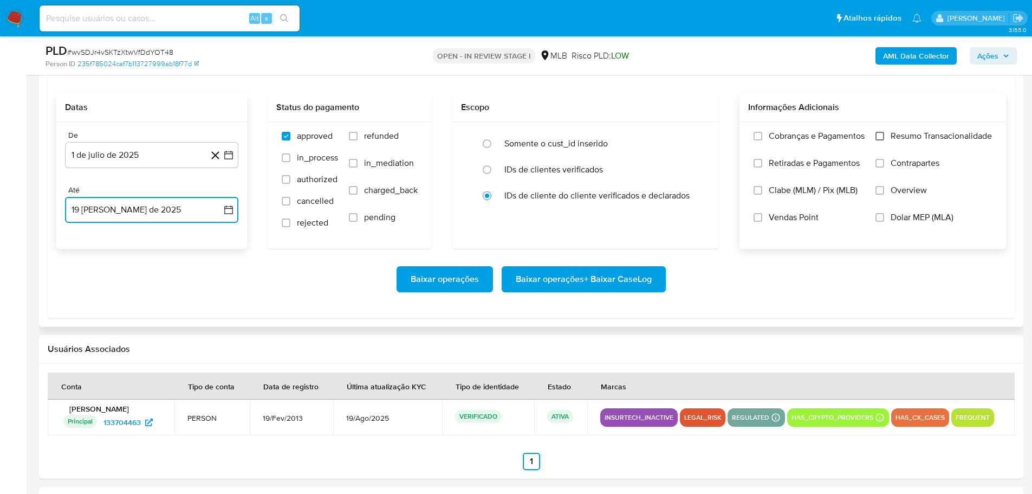
click at [879, 139] on input "Resumo Transacionalidade" at bounding box center [880, 136] width 9 height 9
click at [629, 281] on span "Baixar operações + Baixar CaseLog" at bounding box center [584, 279] width 136 height 24
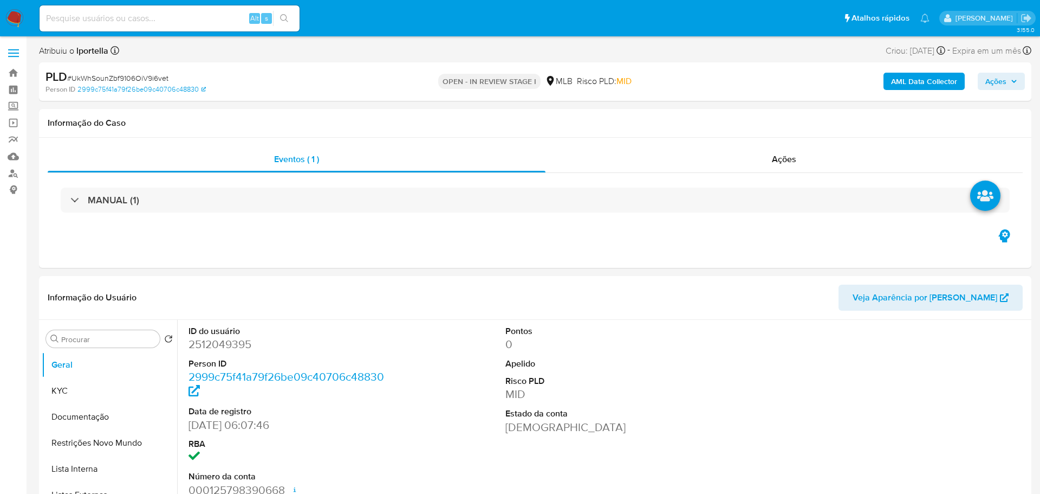
select select "10"
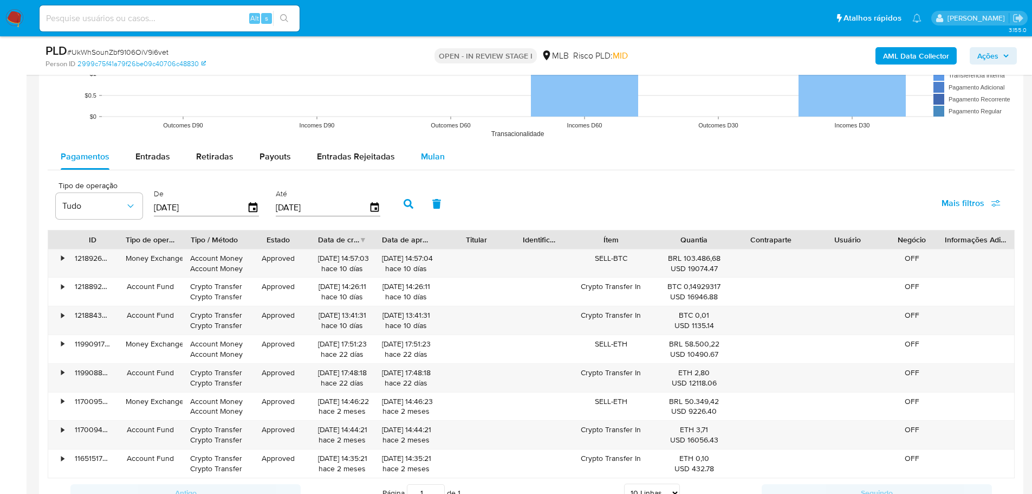
click at [439, 162] on span "Mulan" at bounding box center [433, 156] width 24 height 12
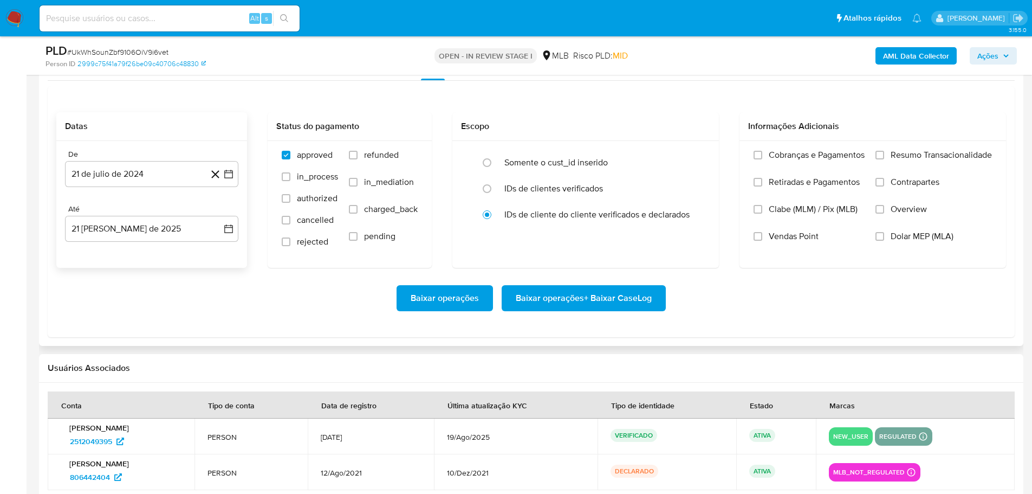
scroll to position [1246, 0]
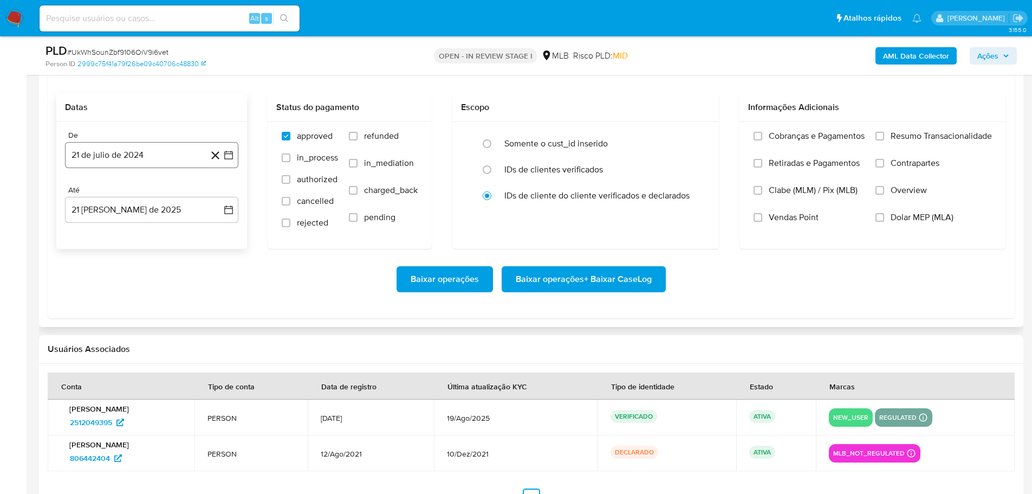
click at [109, 159] on button "21 de julio de 2024" at bounding box center [151, 155] width 173 height 26
click at [218, 192] on icon "Mes siguiente" at bounding box center [218, 193] width 13 height 13
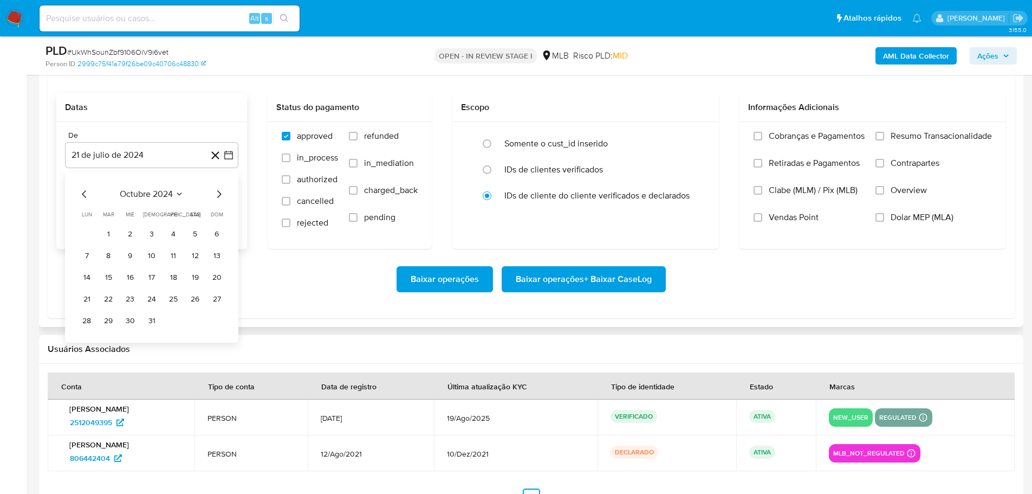
click at [218, 192] on icon "Mes siguiente" at bounding box center [218, 193] width 13 height 13
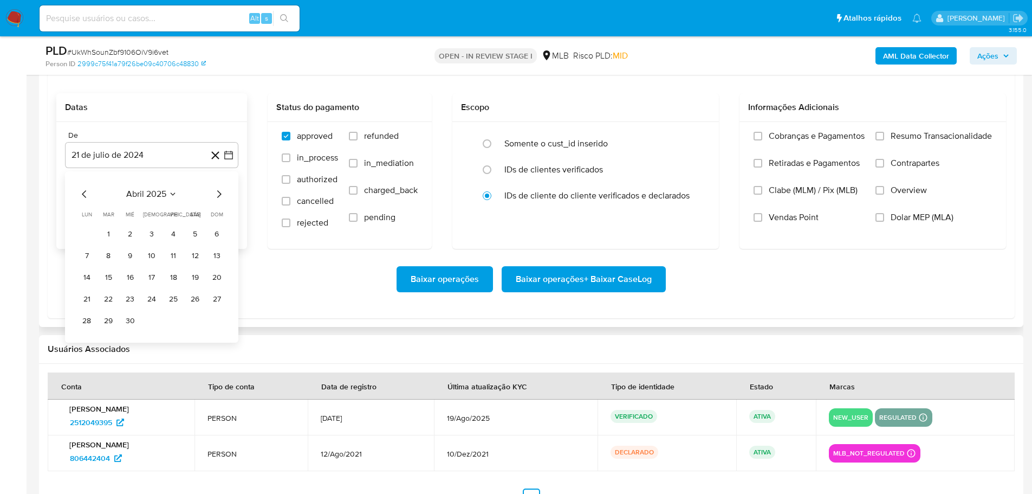
click at [218, 192] on icon "Mes siguiente" at bounding box center [218, 193] width 13 height 13
click at [108, 236] on button "1" at bounding box center [108, 233] width 17 height 17
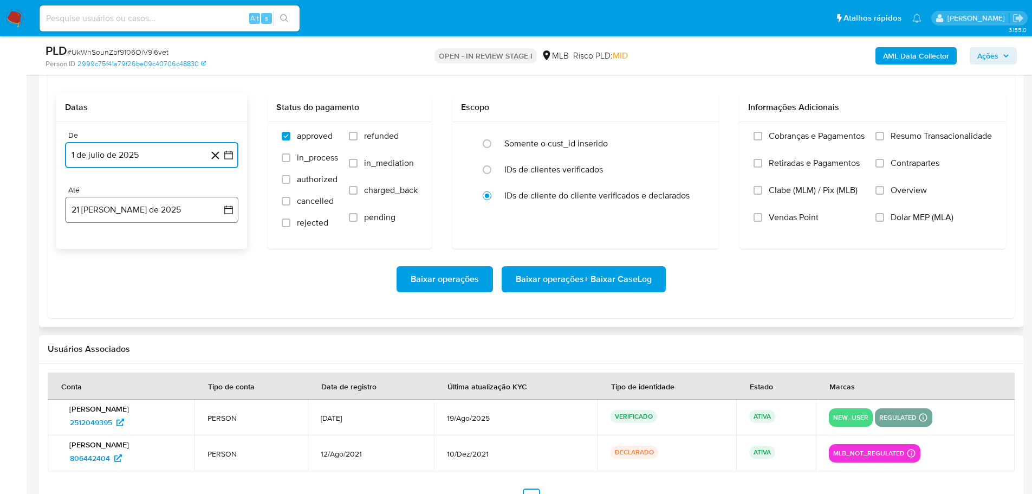
click at [133, 209] on button "21 de agosto de 2025" at bounding box center [151, 210] width 173 height 26
click at [113, 351] on button "19" at bounding box center [108, 353] width 17 height 17
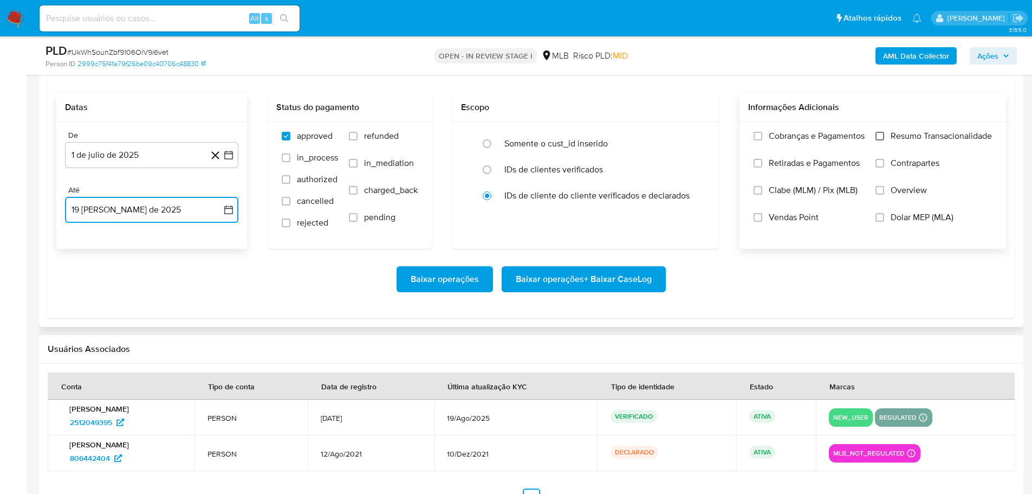
click at [877, 137] on input "Resumo Transacionalidade" at bounding box center [880, 136] width 9 height 9
click at [610, 278] on span "Baixar operações + Baixar CaseLog" at bounding box center [584, 279] width 136 height 24
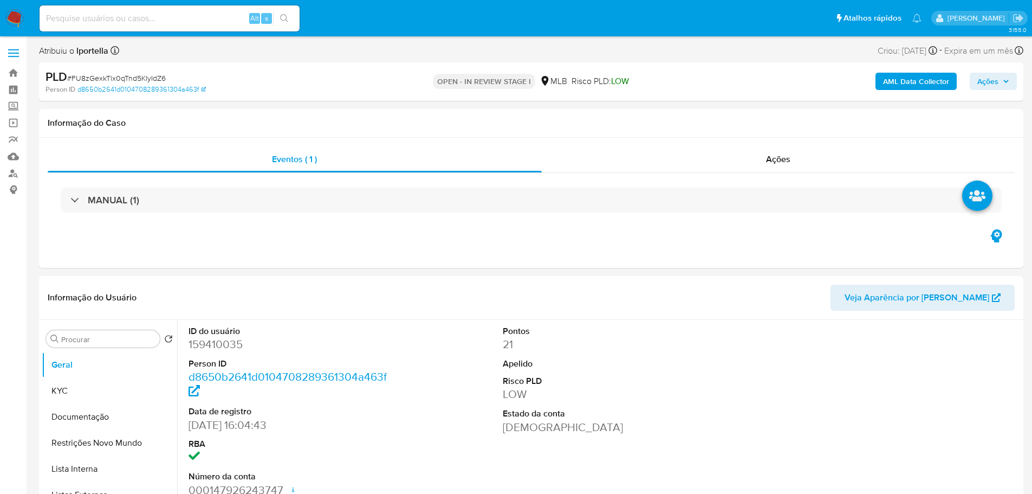
select select "10"
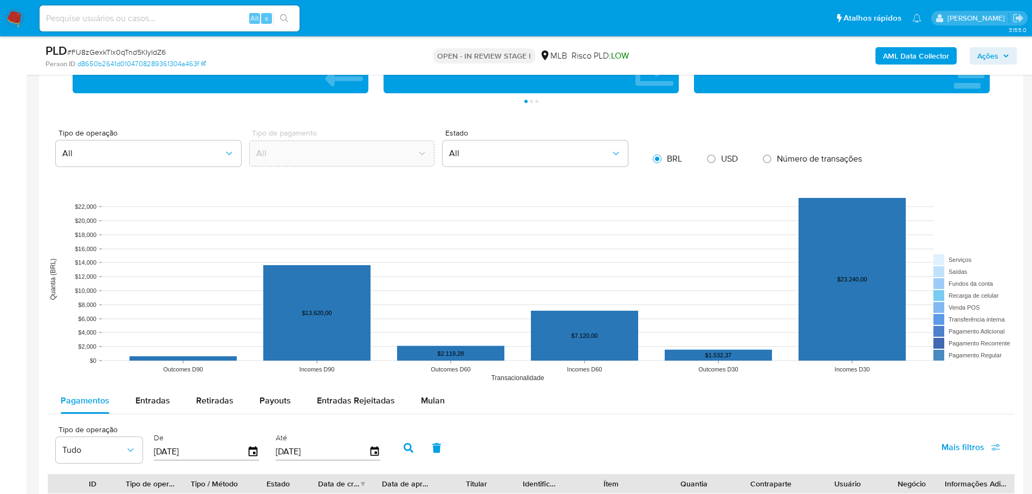
scroll to position [1029, 0]
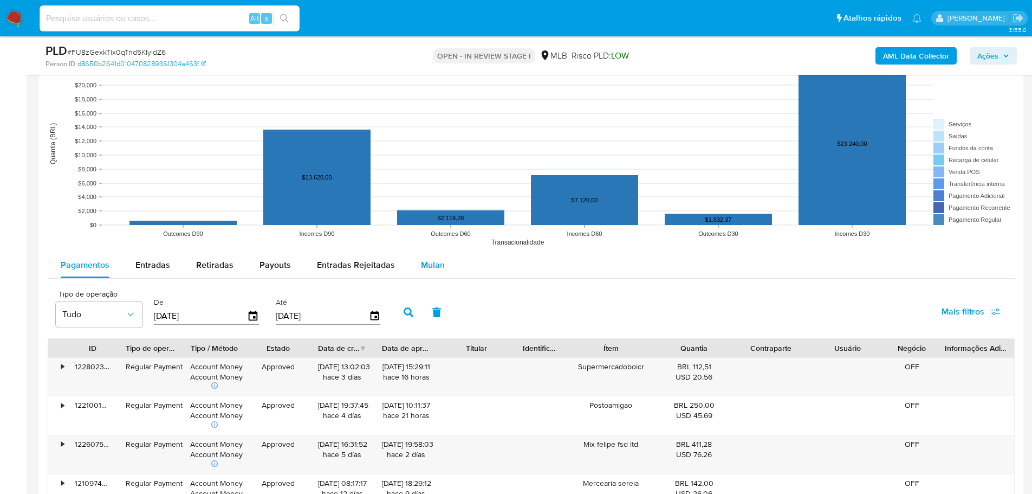
click at [437, 264] on span "Mulan" at bounding box center [433, 264] width 24 height 12
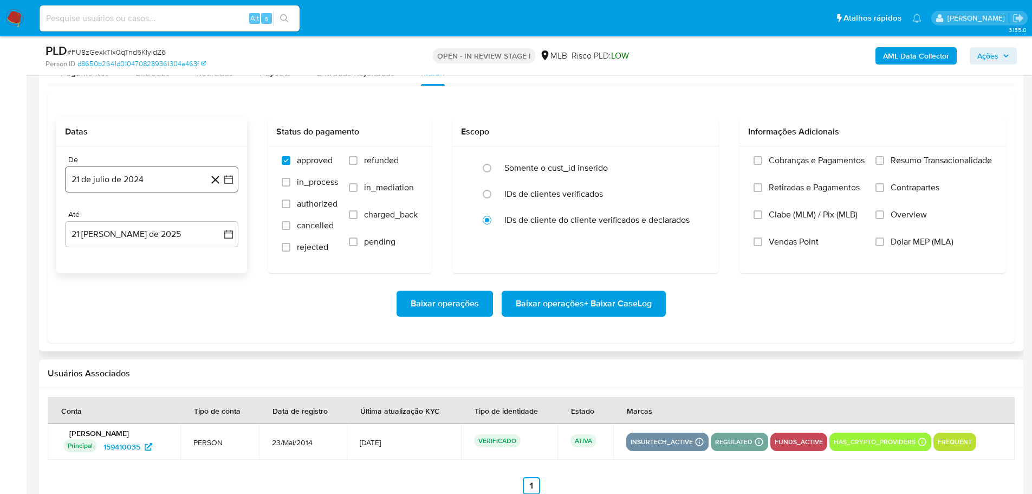
scroll to position [1246, 0]
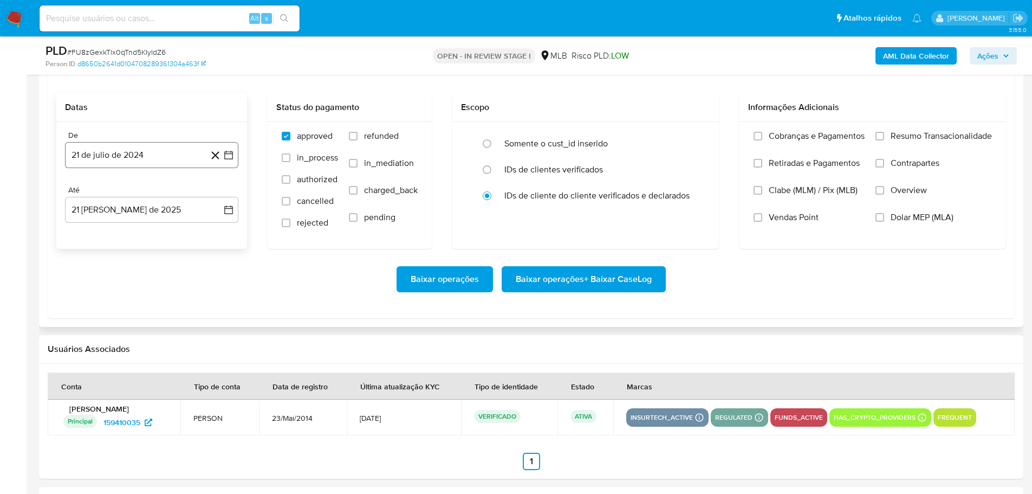
click at [150, 149] on button "21 de julio de 2024" at bounding box center [151, 155] width 173 height 26
click at [218, 197] on icon "Mes siguiente" at bounding box center [219, 194] width 4 height 8
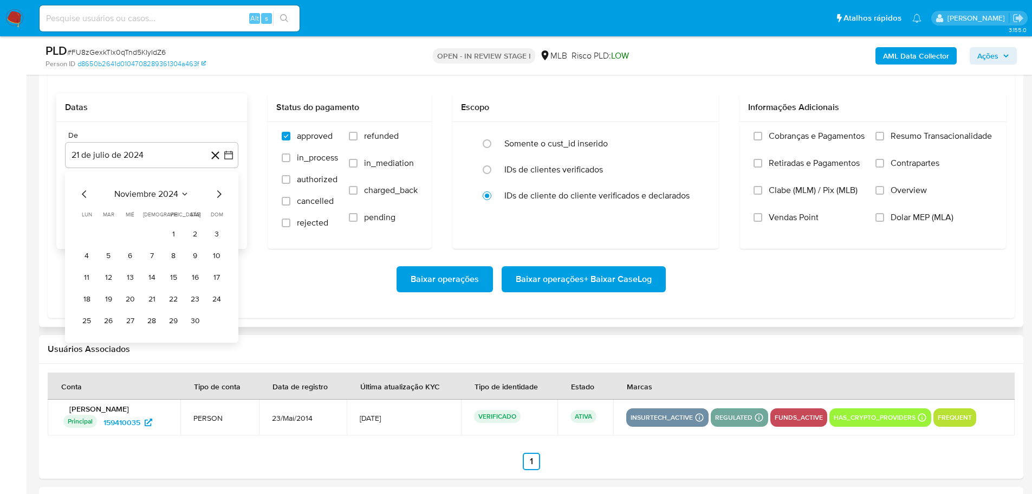
click at [218, 197] on icon "Mes siguiente" at bounding box center [219, 194] width 4 height 8
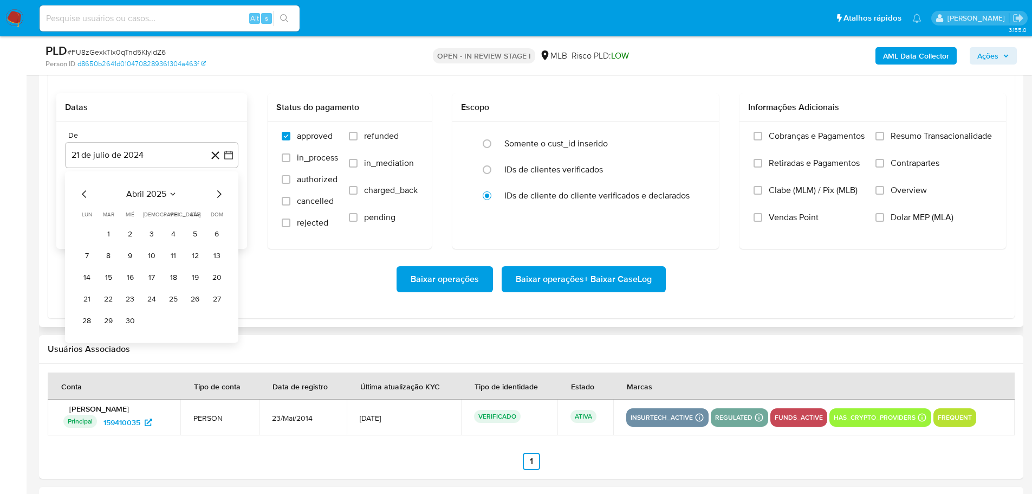
click at [218, 197] on icon "Mes siguiente" at bounding box center [219, 194] width 4 height 8
click at [103, 232] on button "1" at bounding box center [108, 233] width 17 height 17
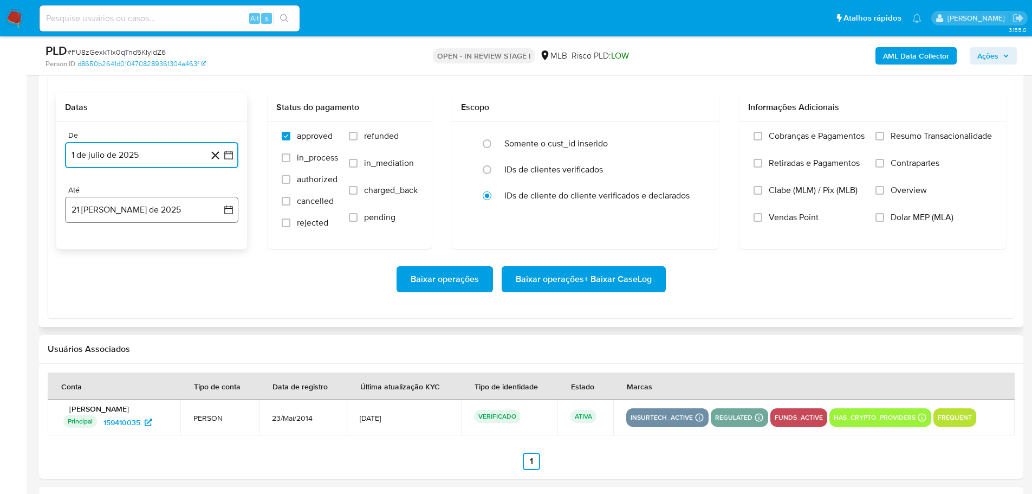
click at [121, 211] on button "21 de agosto de 2025" at bounding box center [151, 210] width 173 height 26
click at [109, 357] on button "19" at bounding box center [108, 353] width 17 height 17
click at [886, 138] on label "Resumo Transacionalidade" at bounding box center [934, 144] width 116 height 27
click at [884, 138] on input "Resumo Transacionalidade" at bounding box center [880, 136] width 9 height 9
click at [559, 288] on span "Baixar operações + Baixar CaseLog" at bounding box center [584, 279] width 136 height 24
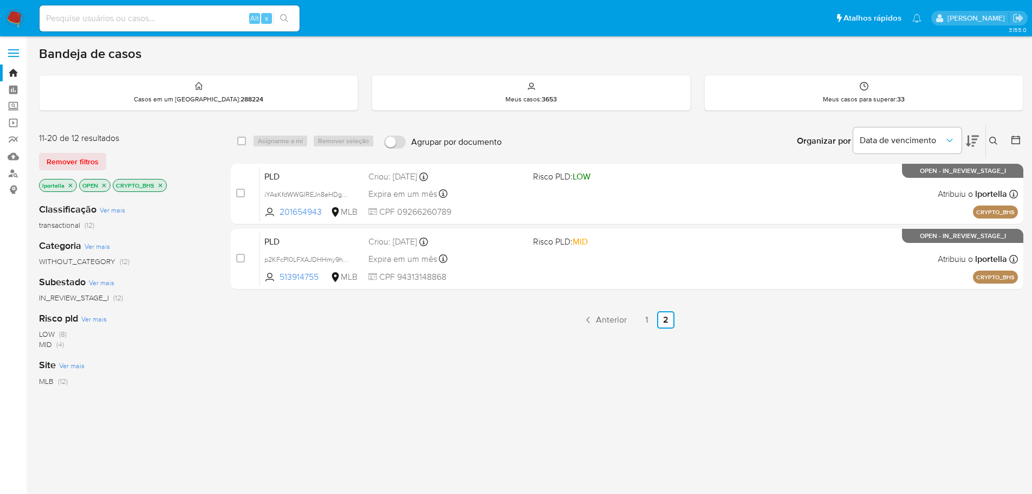
click at [187, 20] on input at bounding box center [170, 18] width 260 height 14
paste input "lportella"
click at [201, 15] on input "lportella" at bounding box center [170, 18] width 260 height 14
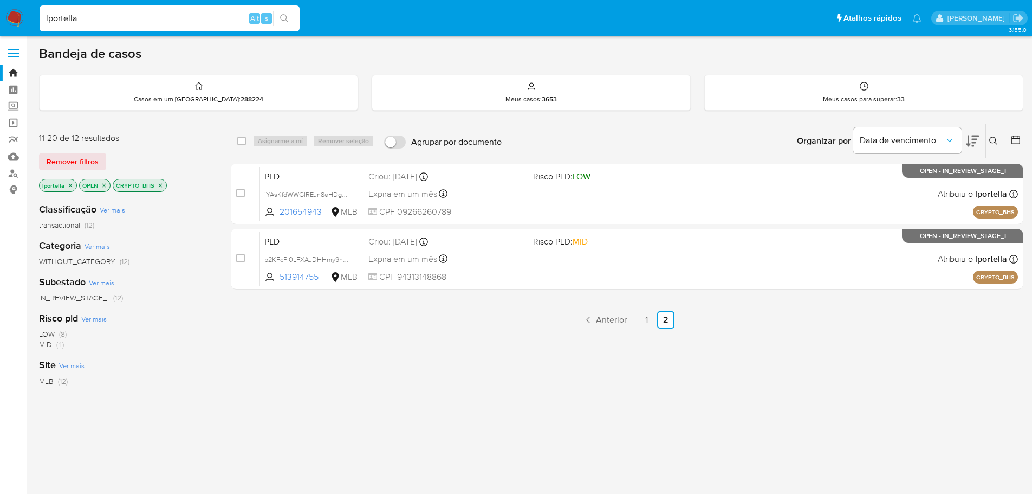
paste input "B28Qgg3qMOElCuRZVHexurPt"
type input "B28Qgg3qMOElCuRZVHexurPt"
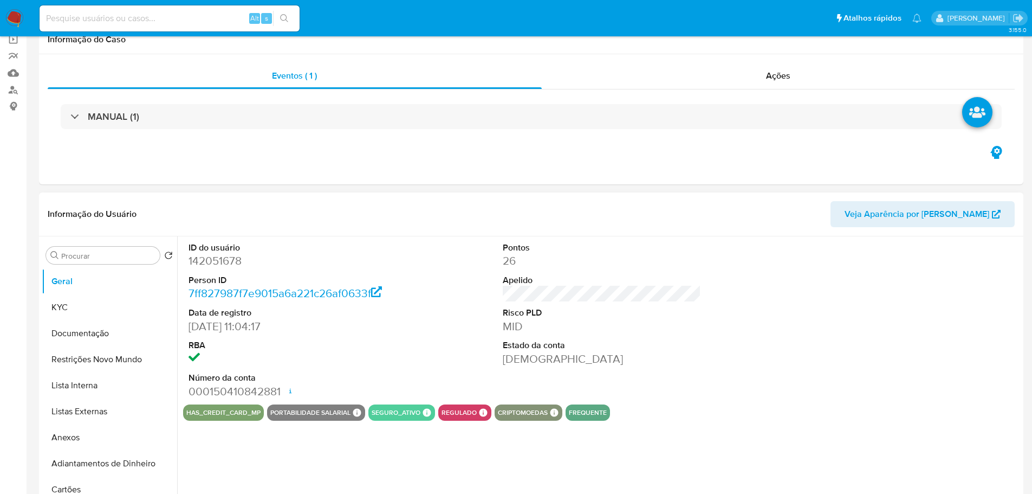
scroll to position [163, 0]
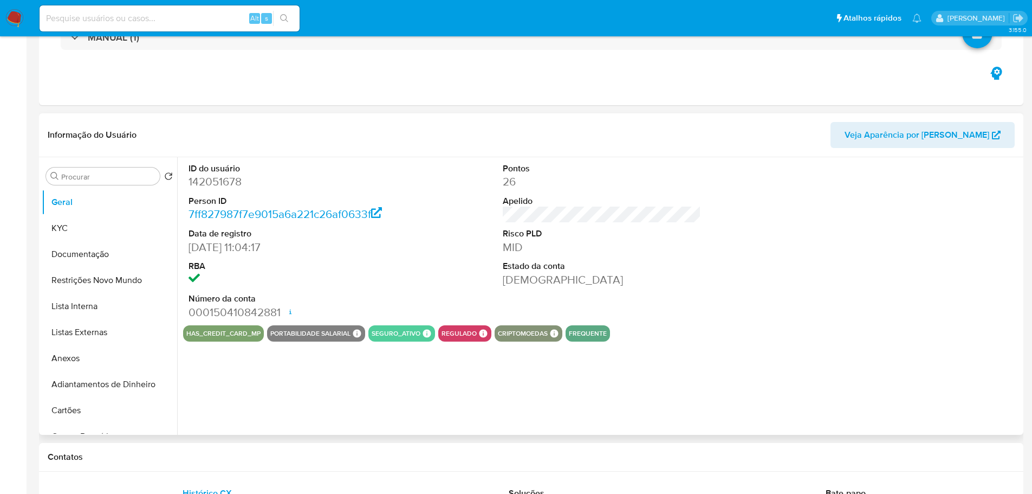
select select "10"
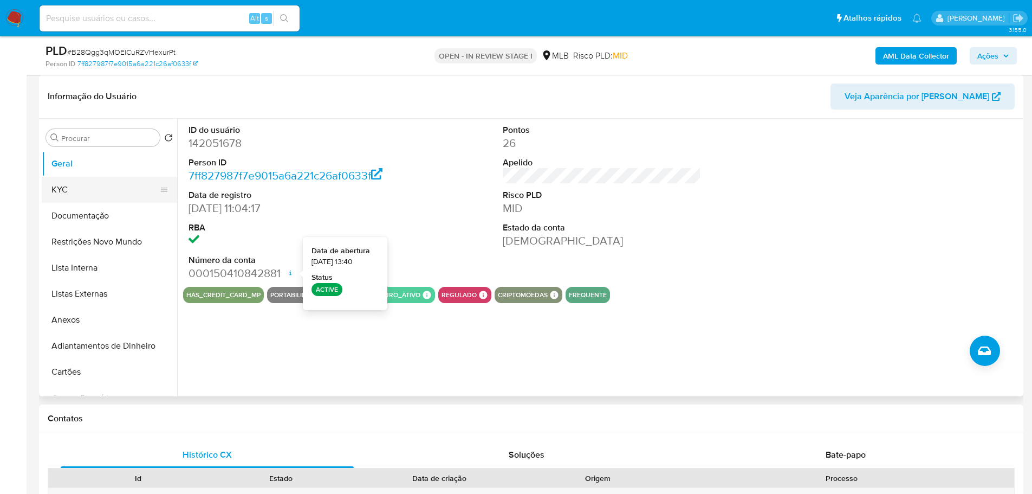
click at [110, 186] on button "KYC" at bounding box center [105, 190] width 127 height 26
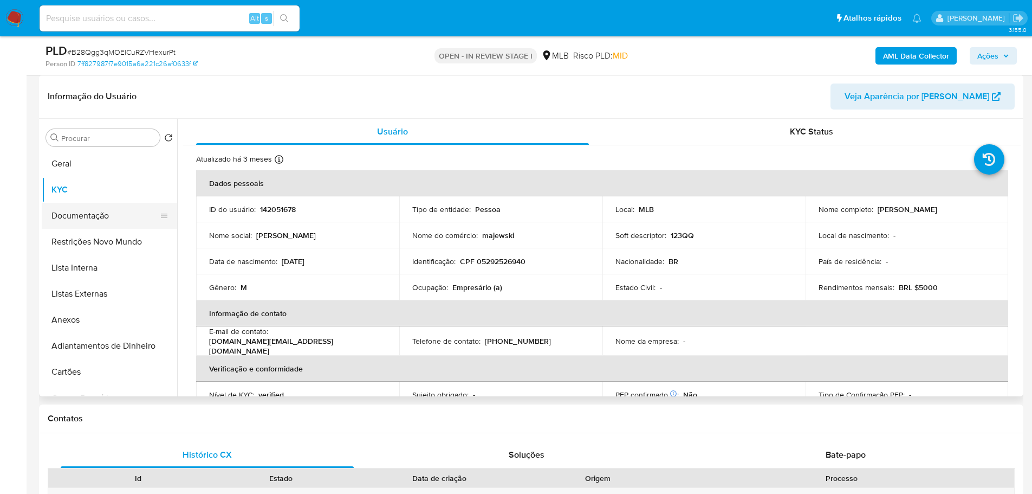
click at [120, 220] on button "Documentação" at bounding box center [105, 216] width 127 height 26
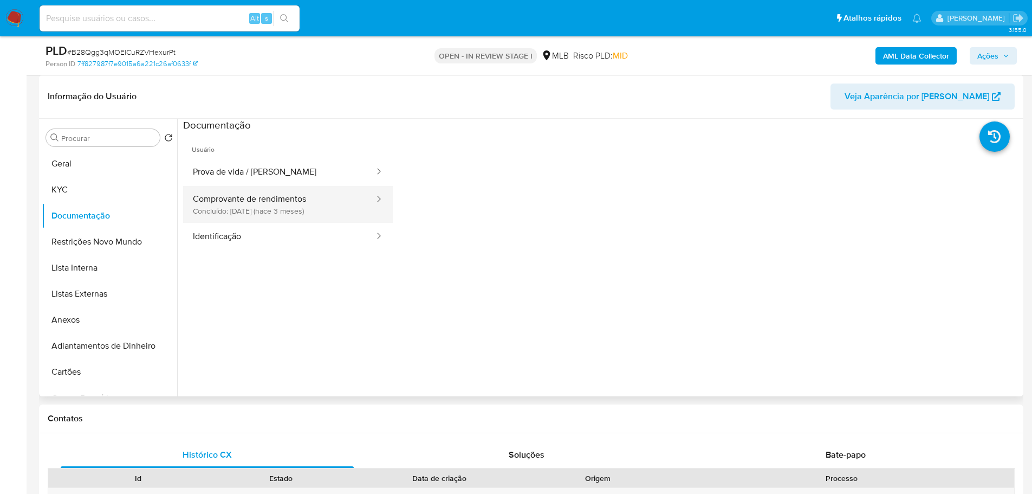
click at [288, 206] on button "Comprovante de rendimentos Concluído: 28/05/2025 (hace 3 meses)" at bounding box center [279, 204] width 192 height 37
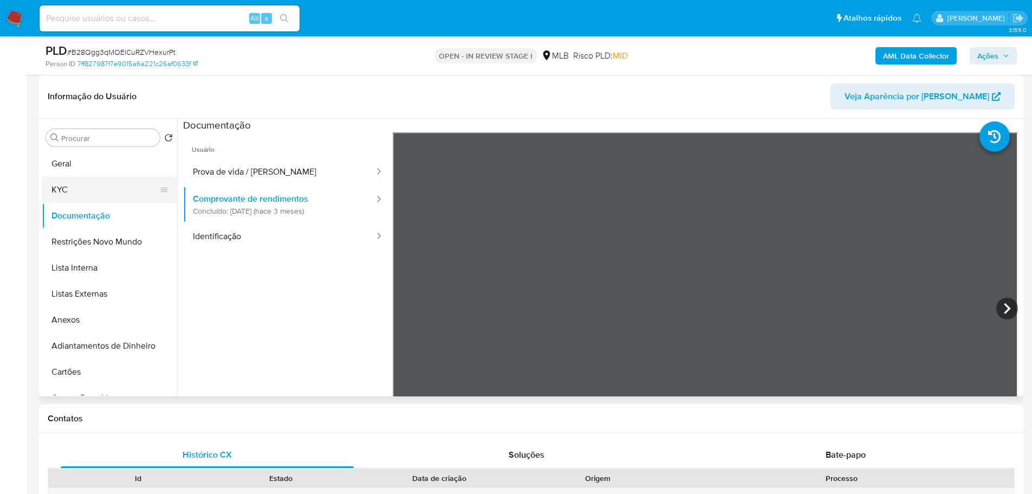
click at [95, 184] on button "KYC" at bounding box center [105, 190] width 127 height 26
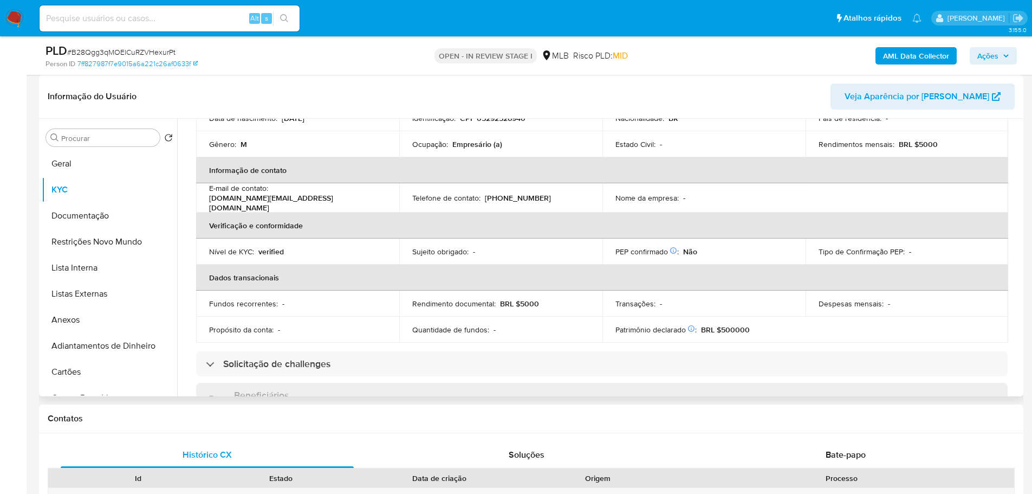
scroll to position [72, 0]
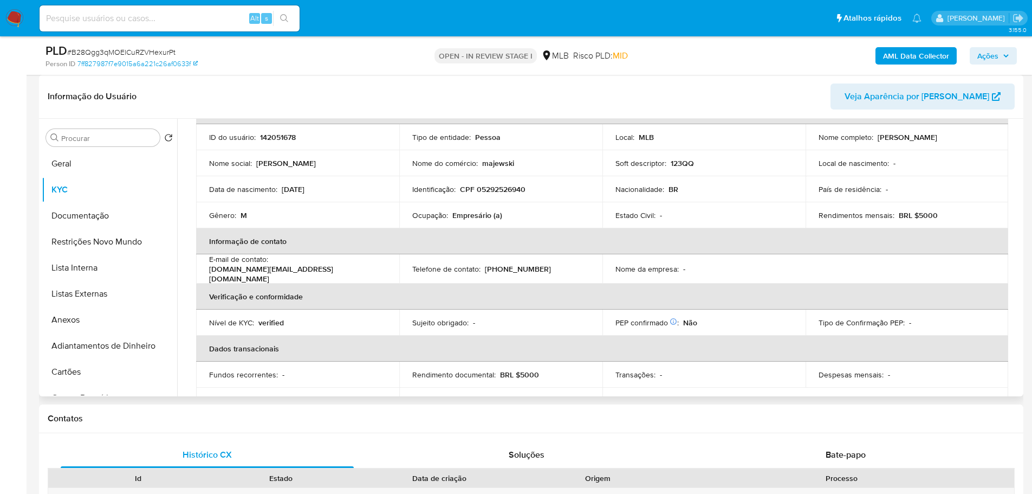
click at [504, 192] on p "CPF 05292526940" at bounding box center [493, 189] width 66 height 10
copy p "05292526940"
click at [77, 164] on button "Geral" at bounding box center [105, 164] width 127 height 26
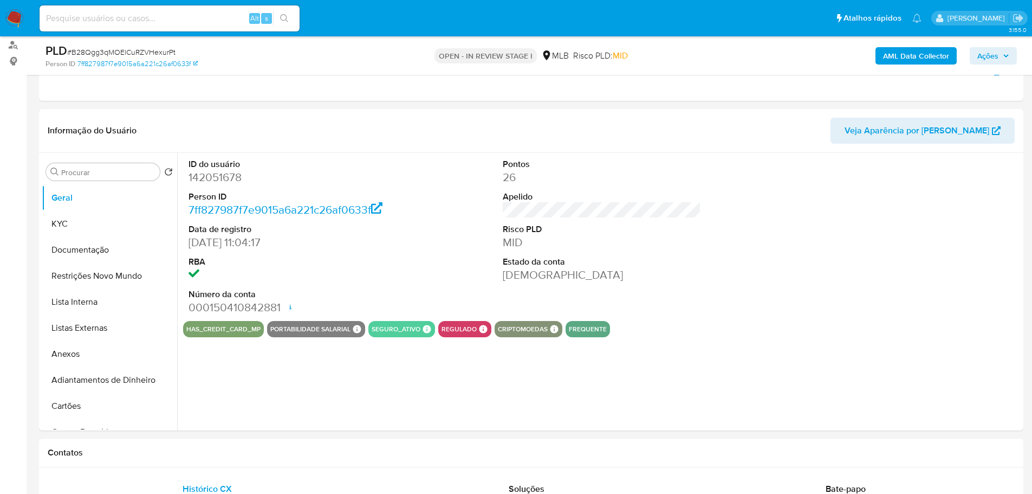
scroll to position [138, 0]
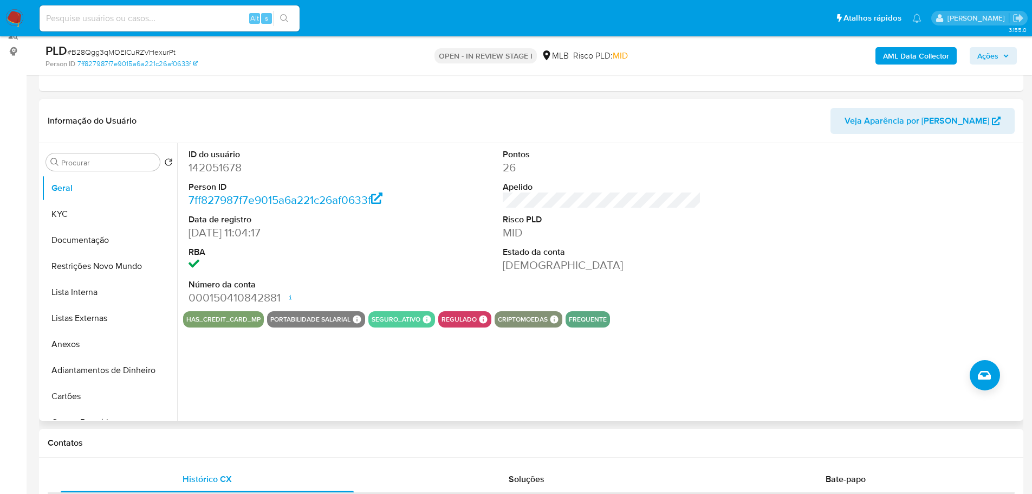
drag, startPoint x: 230, startPoint y: 433, endPoint x: 193, endPoint y: 404, distance: 47.0
click at [230, 433] on div "Contatos" at bounding box center [531, 443] width 984 height 29
click at [75, 216] on button "KYC" at bounding box center [105, 214] width 127 height 26
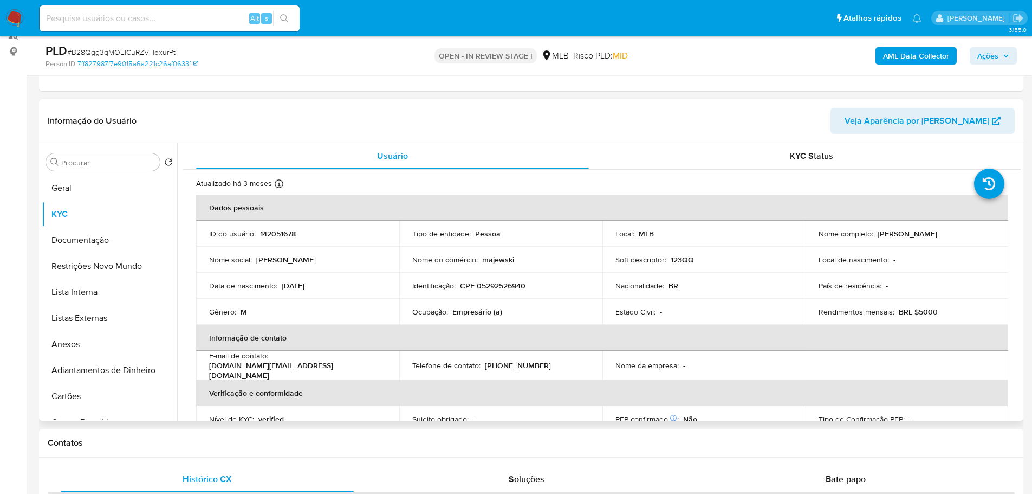
drag, startPoint x: 620, startPoint y: 451, endPoint x: 740, endPoint y: 417, distance: 124.5
click at [620, 451] on div "Contatos" at bounding box center [531, 443] width 984 height 29
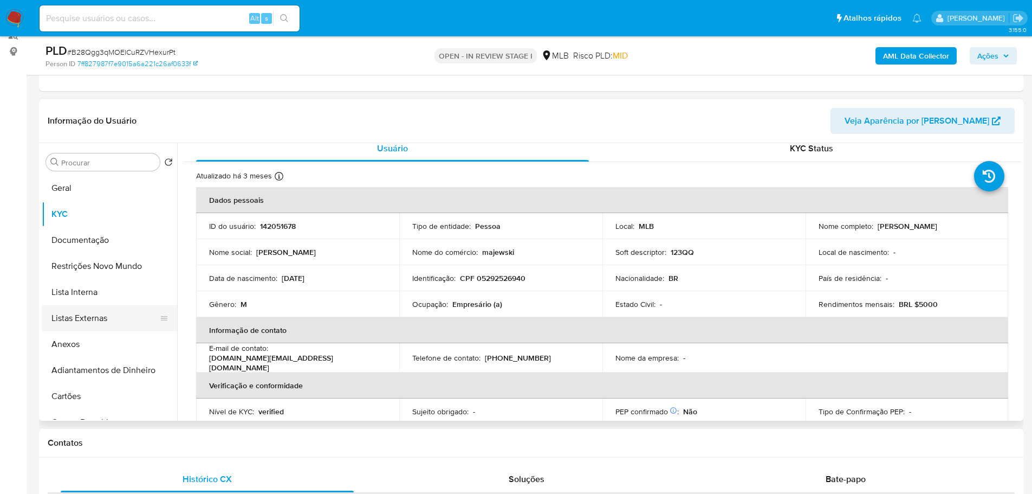
drag, startPoint x: 243, startPoint y: 440, endPoint x: 133, endPoint y: 329, distance: 157.1
click at [243, 440] on h1 "Contatos" at bounding box center [531, 442] width 967 height 11
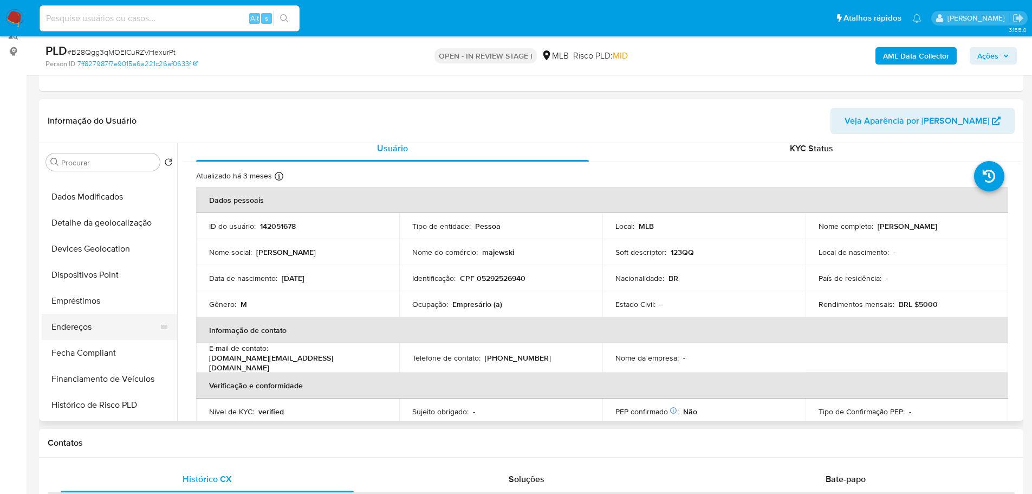
scroll to position [271, 0]
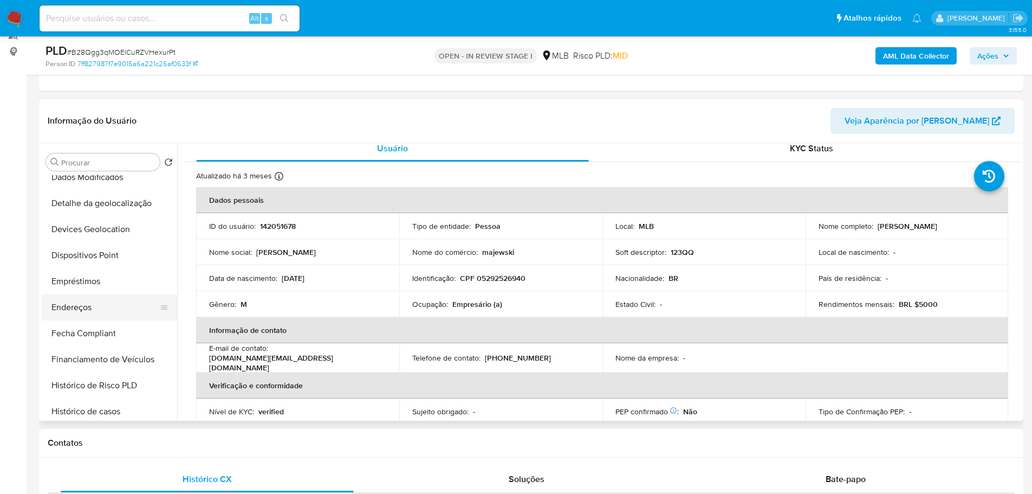
click at [108, 305] on button "Endereços" at bounding box center [105, 307] width 127 height 26
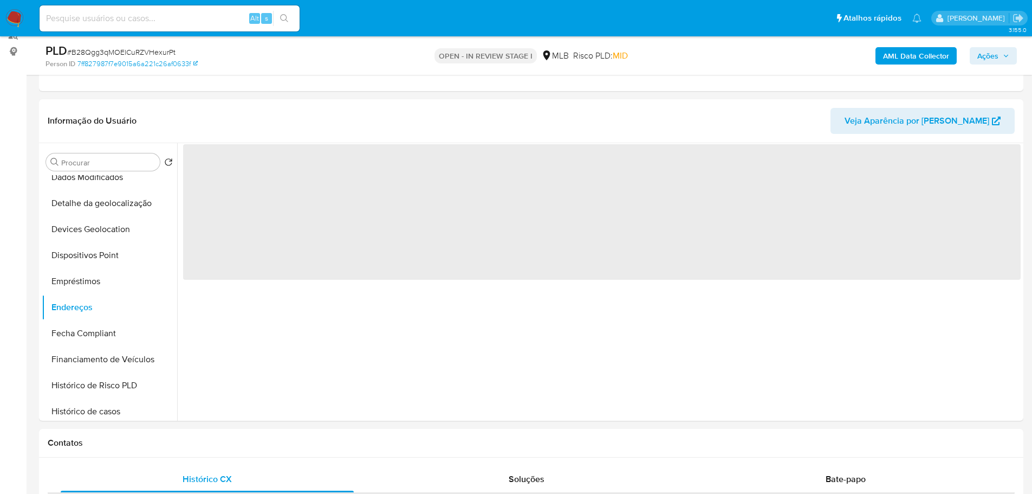
scroll to position [0, 0]
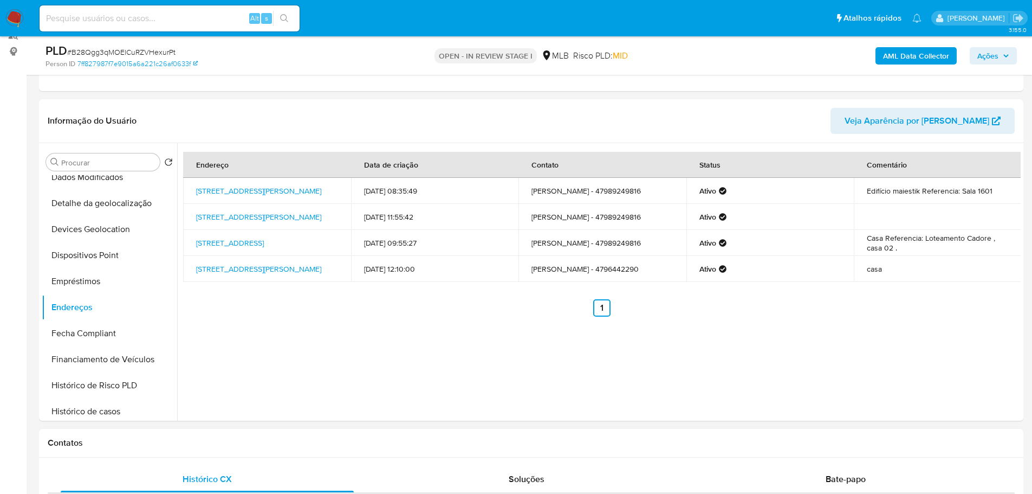
click at [251, 430] on div "Contatos" at bounding box center [531, 443] width 984 height 29
click at [106, 203] on button "Detalhe da geolocalização" at bounding box center [105, 203] width 127 height 26
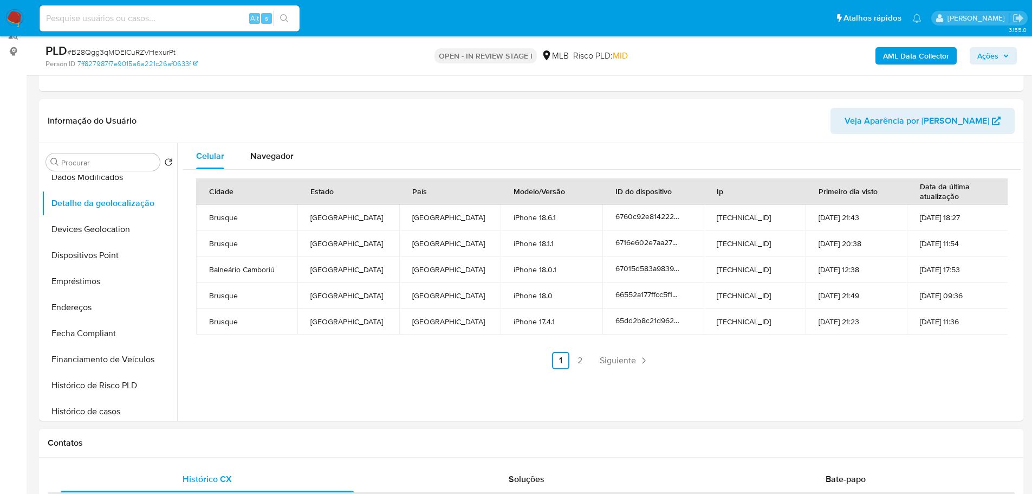
click at [219, 445] on h1 "Contatos" at bounding box center [531, 442] width 967 height 11
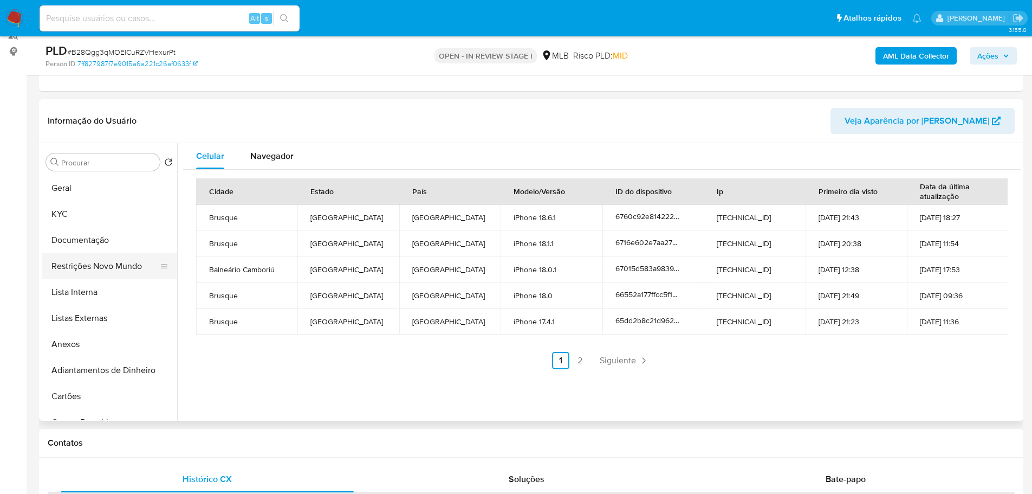
click at [98, 262] on button "Restrições Novo Mundo" at bounding box center [105, 266] width 127 height 26
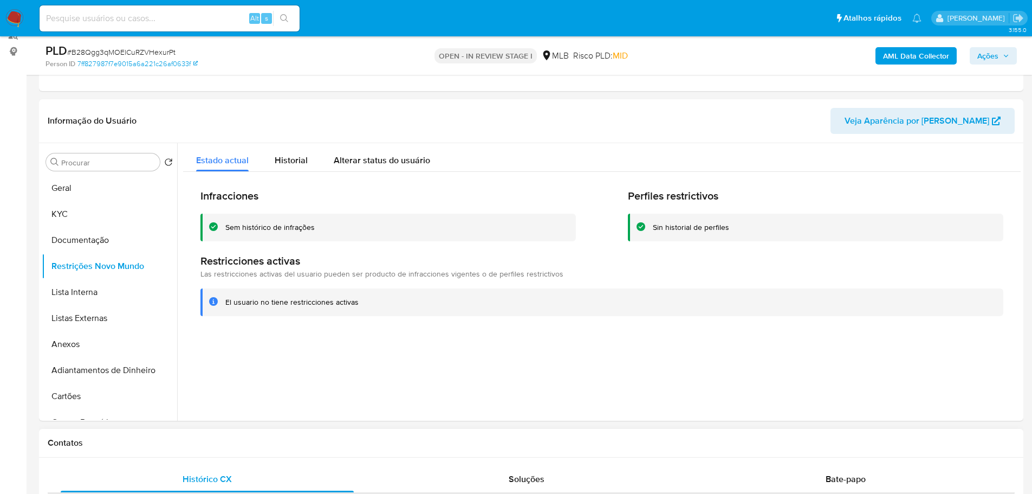
click at [265, 444] on h1 "Contatos" at bounding box center [531, 442] width 967 height 11
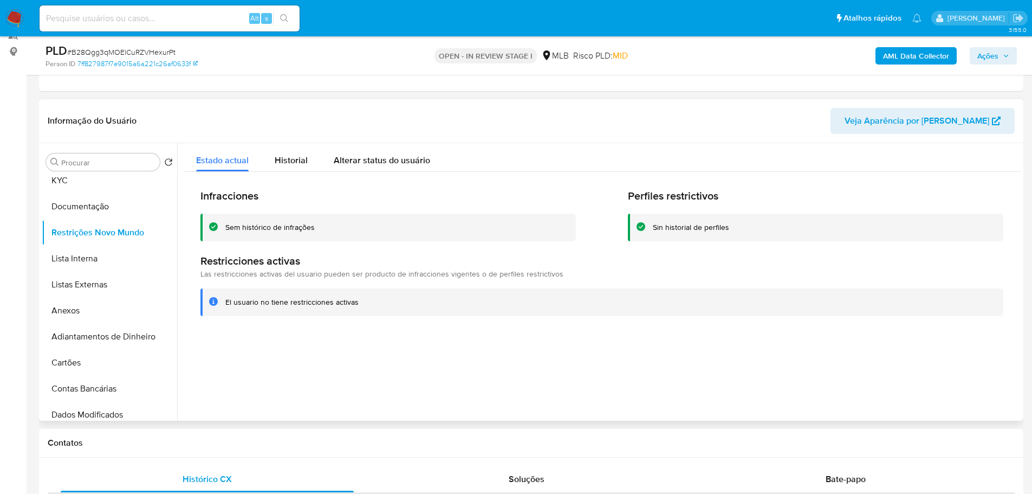
scroll to position [217, 0]
click at [120, 316] on button "Dispositivos Point" at bounding box center [105, 309] width 127 height 26
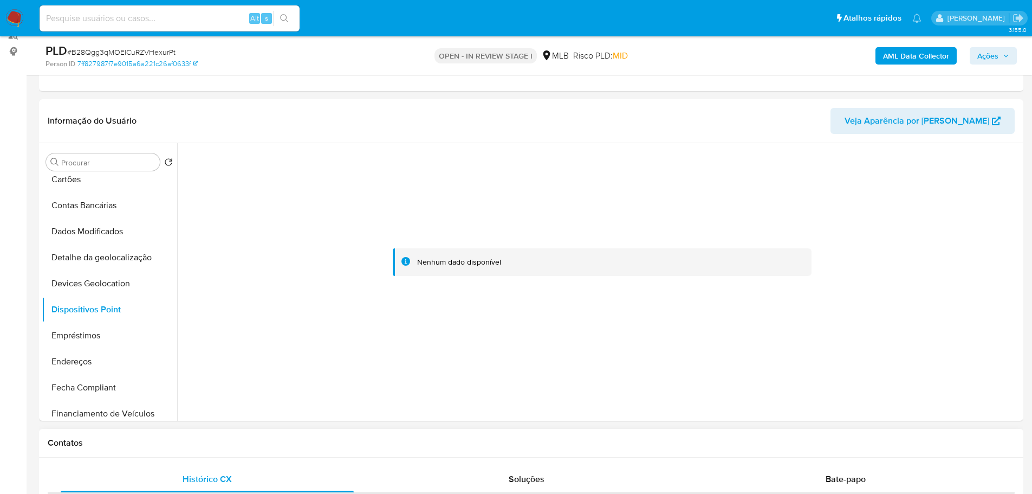
drag, startPoint x: 282, startPoint y: 455, endPoint x: 271, endPoint y: 449, distance: 12.2
click at [282, 455] on div "Contatos" at bounding box center [531, 443] width 984 height 29
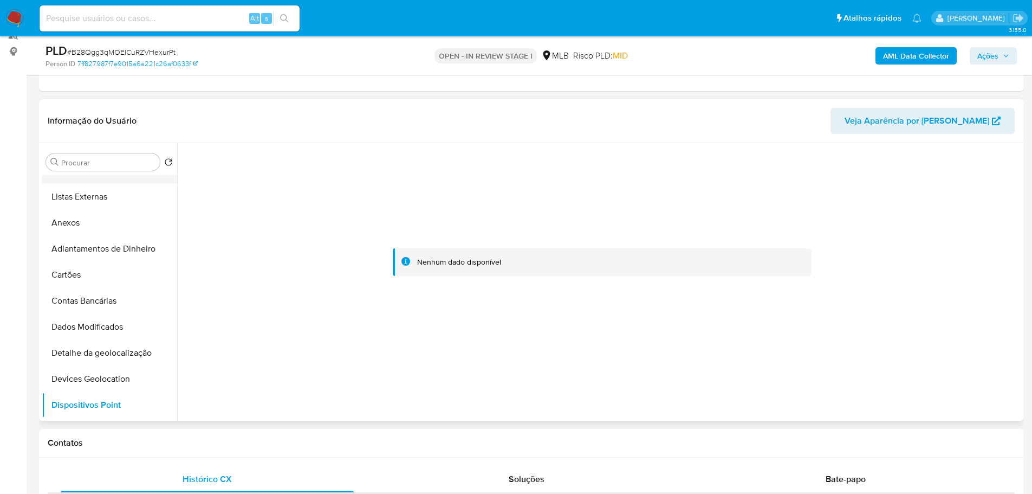
scroll to position [0, 0]
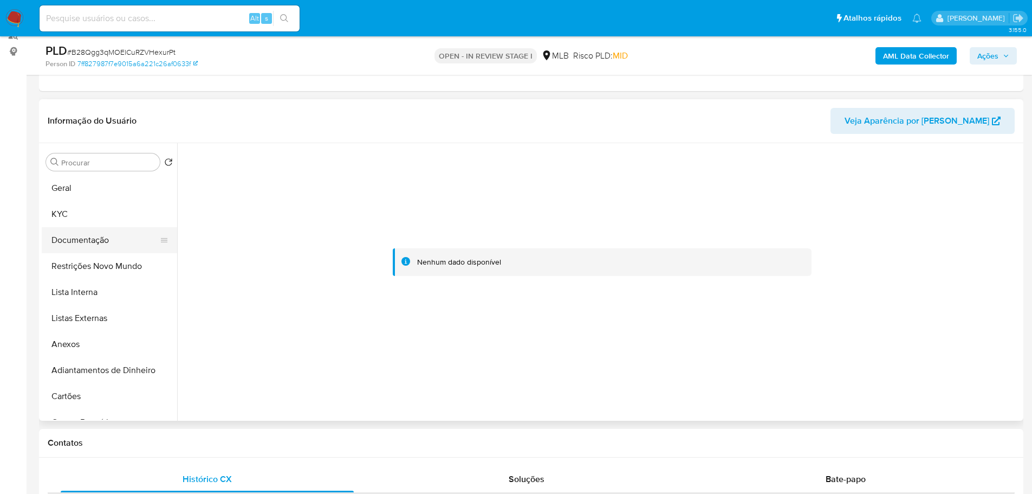
drag, startPoint x: 84, startPoint y: 215, endPoint x: 166, endPoint y: 228, distance: 82.8
click at [84, 215] on button "KYC" at bounding box center [109, 214] width 135 height 26
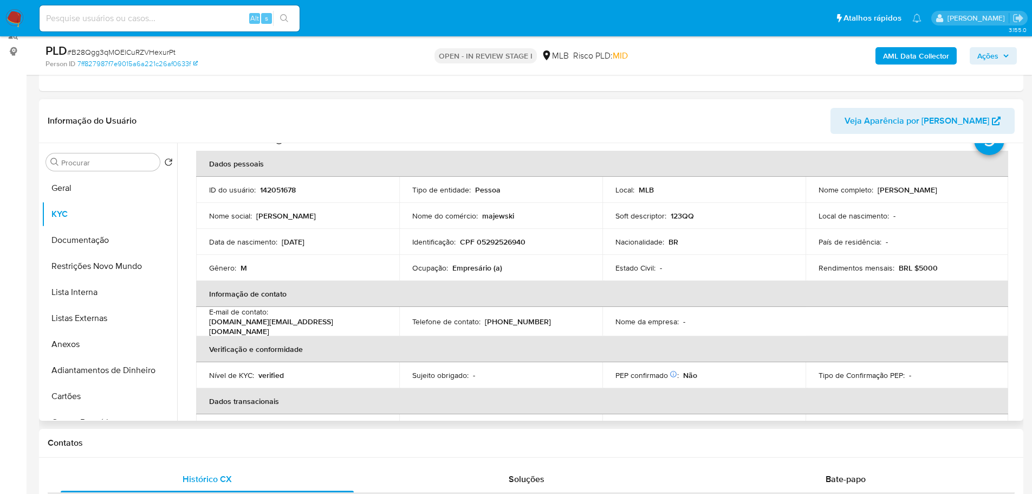
scroll to position [18, 0]
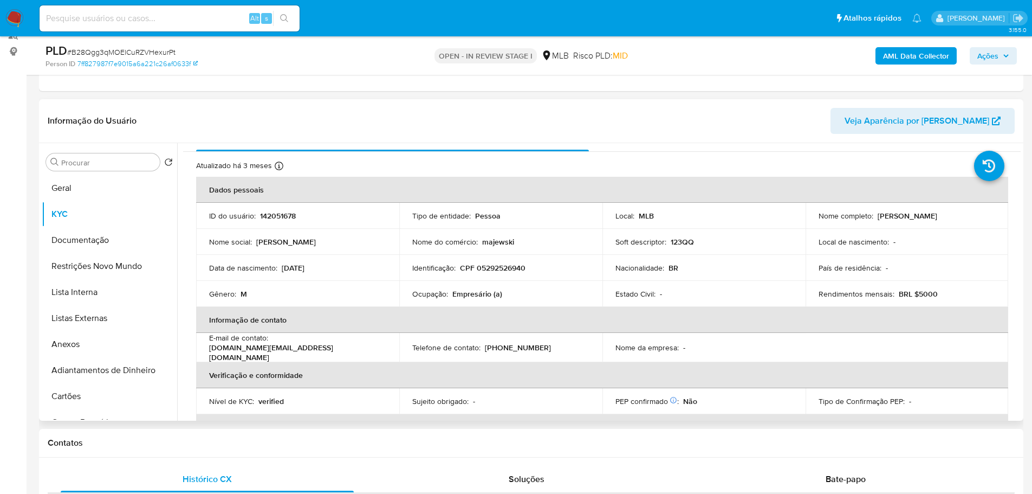
click at [507, 265] on p "CPF 05292526940" at bounding box center [493, 268] width 66 height 10
copy p "05292526940"
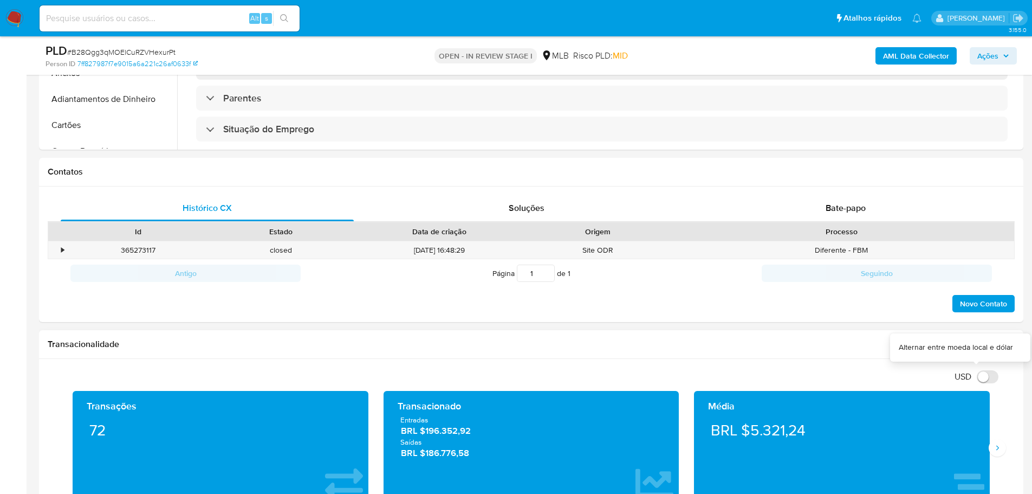
scroll to position [463, 0]
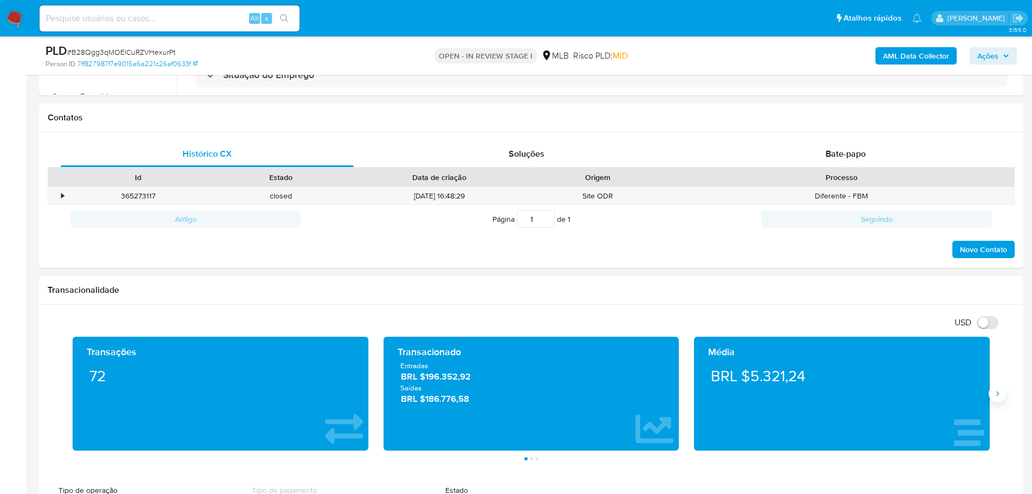
click at [1001, 391] on icon "Siguiente" at bounding box center [997, 393] width 9 height 9
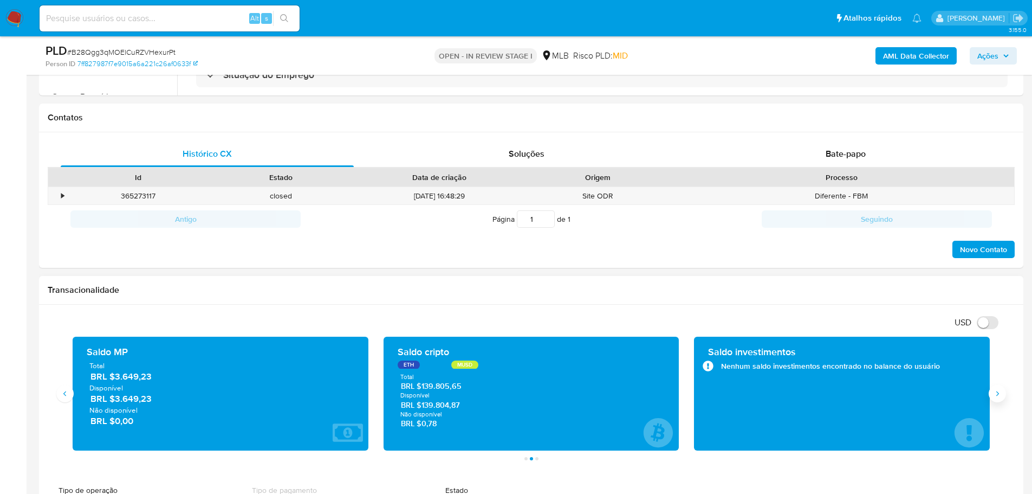
click at [1001, 391] on icon "Siguiente" at bounding box center [997, 393] width 9 height 9
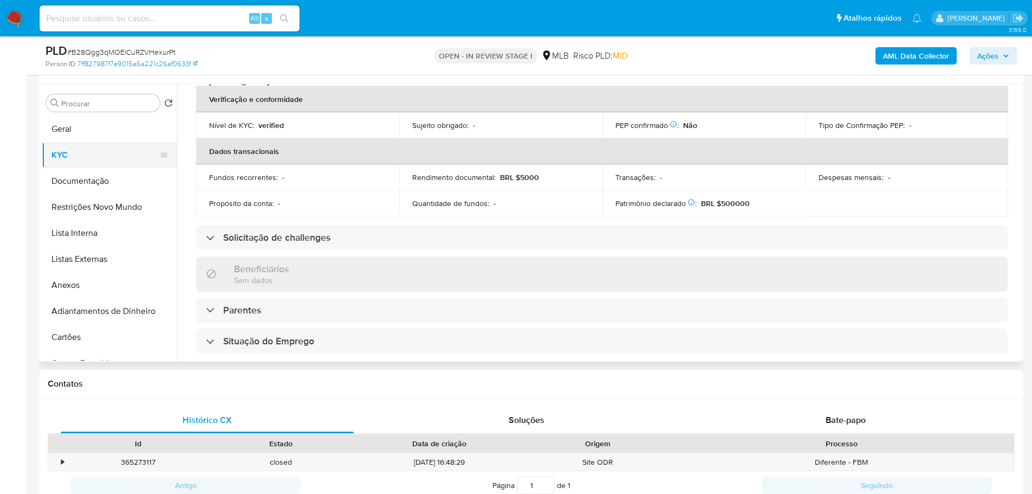
scroll to position [84, 0]
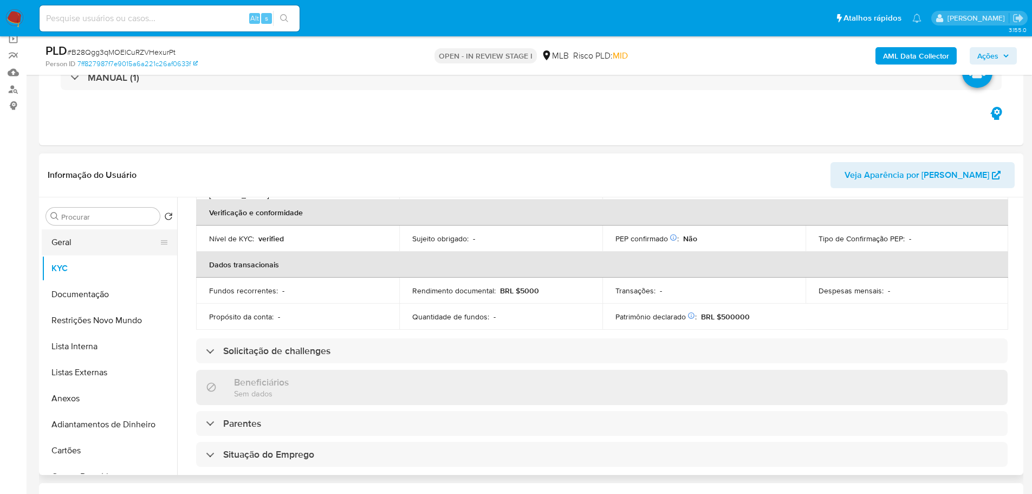
drag, startPoint x: 92, startPoint y: 240, endPoint x: 137, endPoint y: 241, distance: 45.5
click at [92, 240] on button "Geral" at bounding box center [105, 242] width 127 height 26
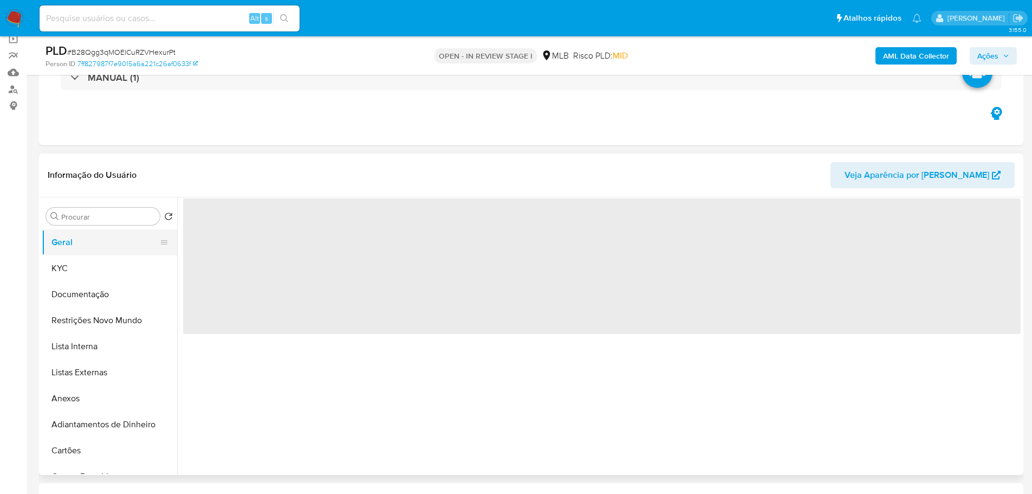
scroll to position [0, 0]
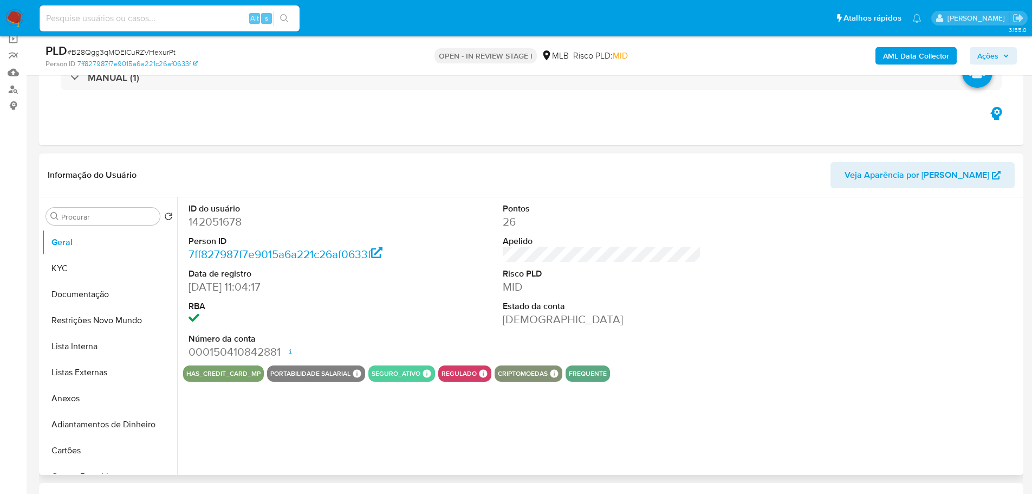
click at [217, 220] on dd "142051678" at bounding box center [288, 221] width 199 height 15
copy dd "142051678"
drag, startPoint x: 239, startPoint y: 289, endPoint x: 190, endPoint y: 283, distance: 49.6
click at [190, 283] on dd "14/07/2013 11:04:17" at bounding box center [288, 286] width 199 height 15
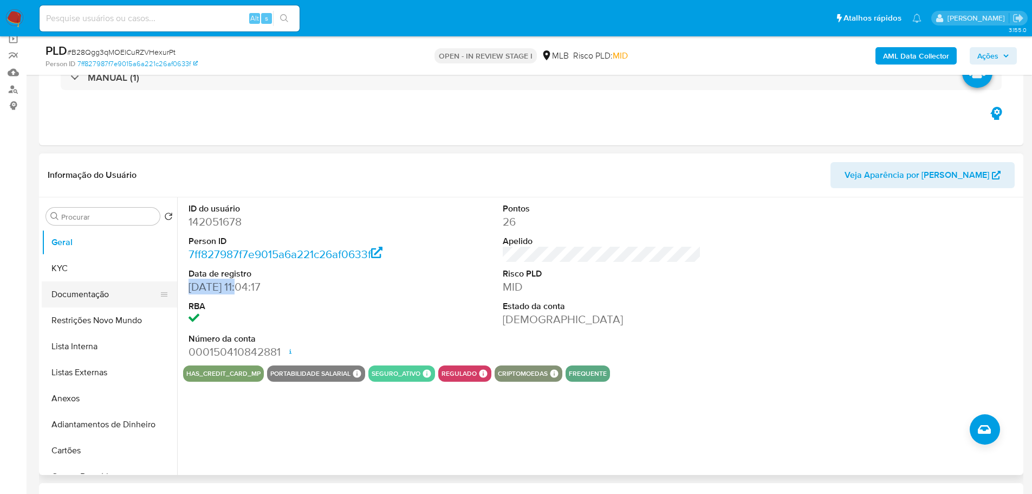
copy dd "14/07/2013"
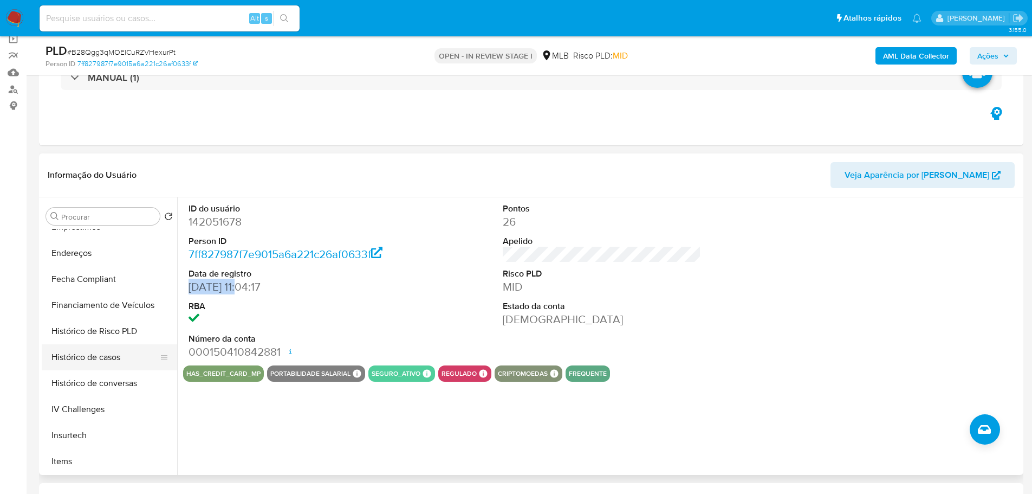
click at [101, 361] on button "Histórico de casos" at bounding box center [105, 357] width 127 height 26
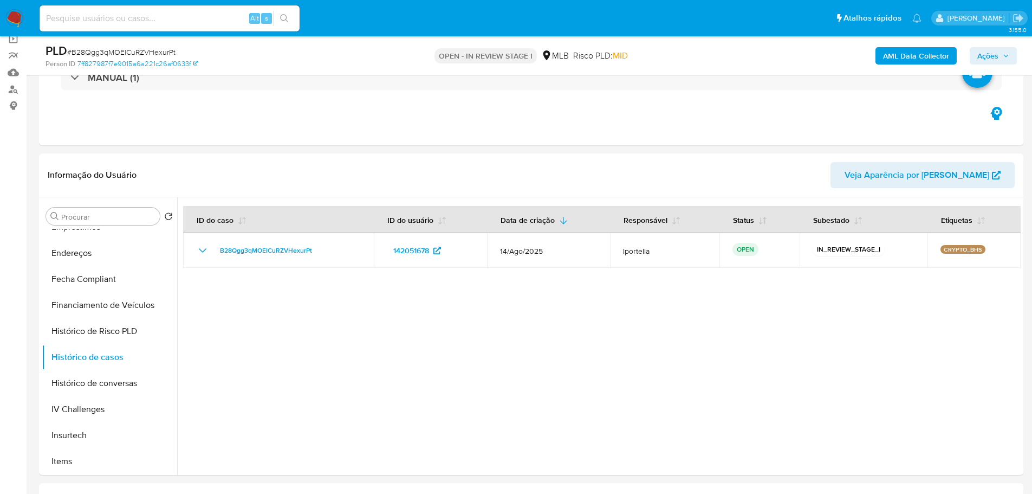
click at [1000, 49] on span "Ações" at bounding box center [993, 55] width 32 height 15
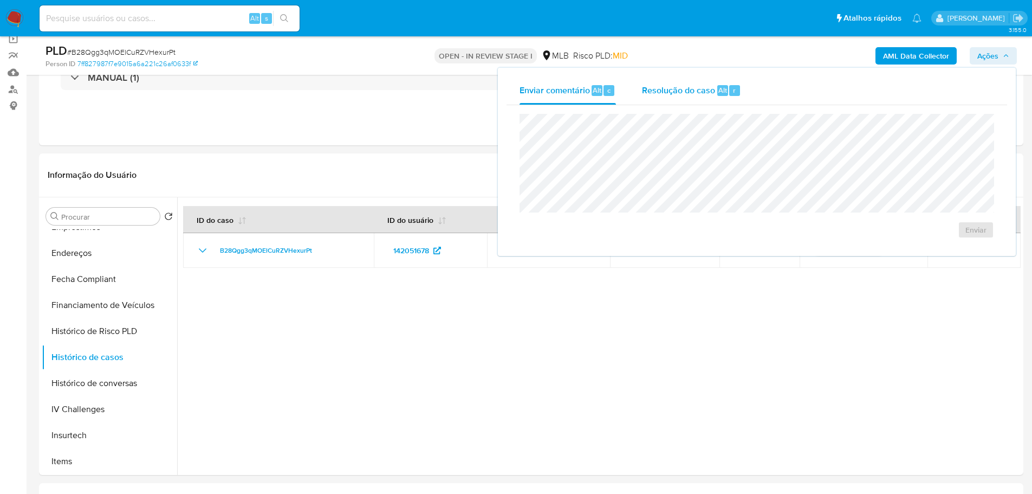
click at [677, 95] on span "Resolução do caso" at bounding box center [678, 89] width 73 height 12
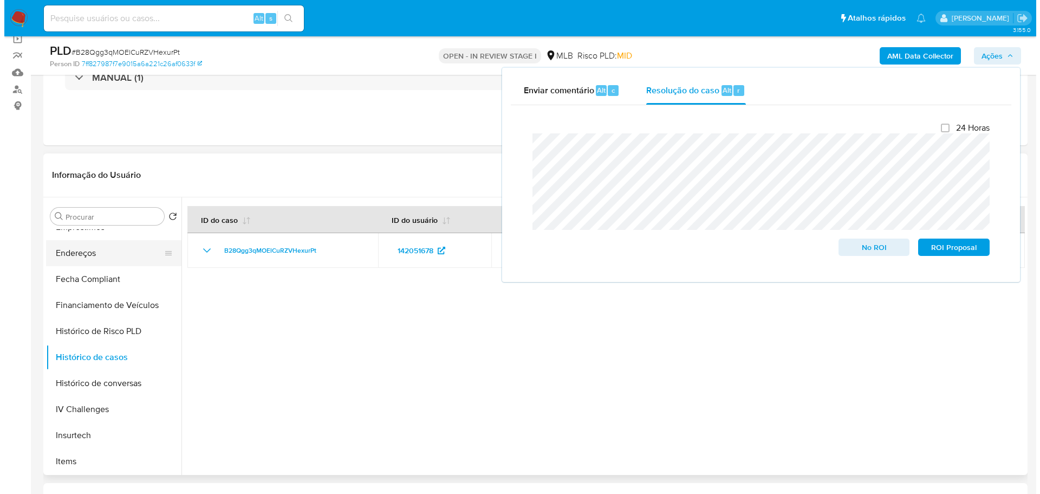
scroll to position [0, 0]
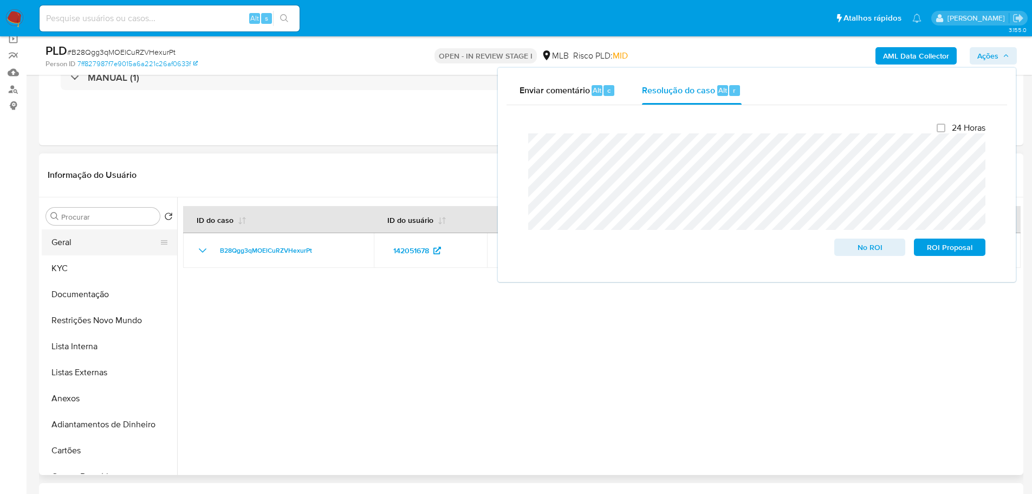
click at [74, 248] on button "Geral" at bounding box center [105, 242] width 127 height 26
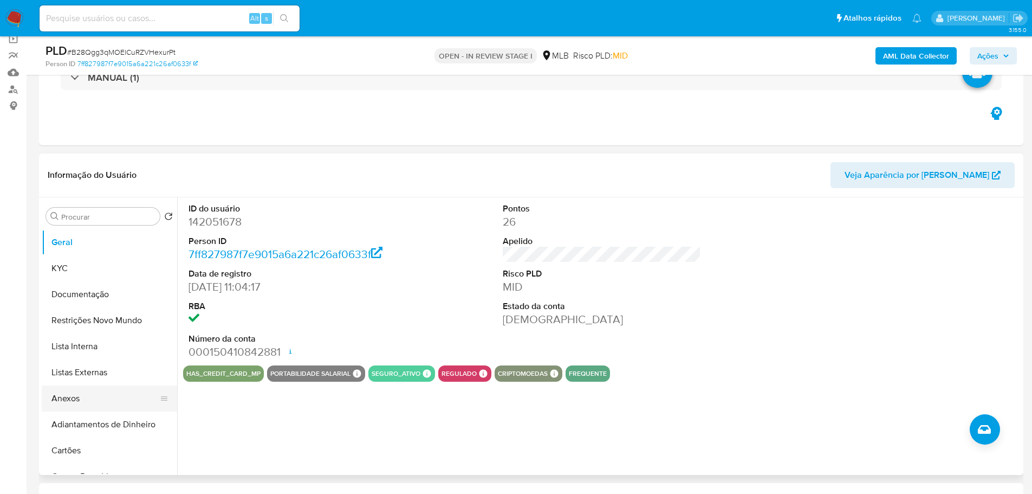
click at [125, 397] on button "Anexos" at bounding box center [105, 398] width 127 height 26
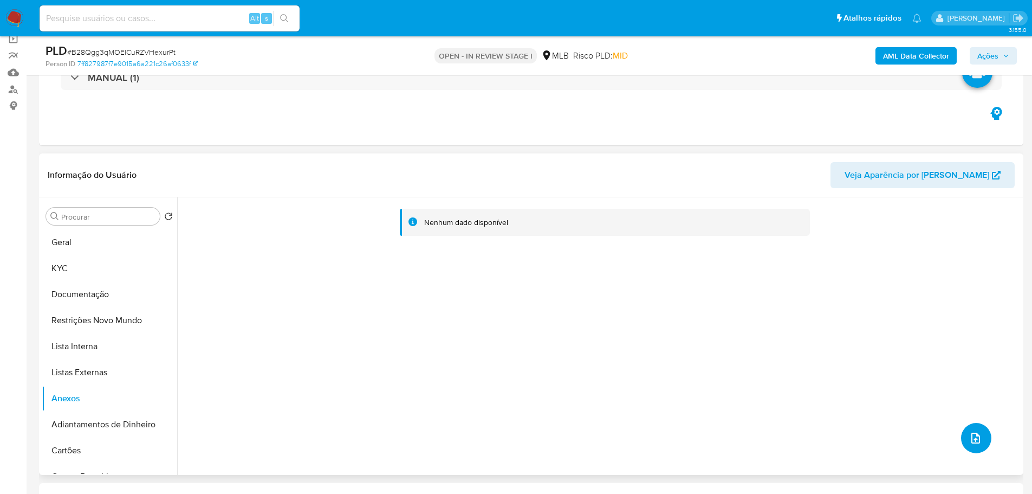
click at [979, 440] on button "upload-file" at bounding box center [976, 438] width 30 height 30
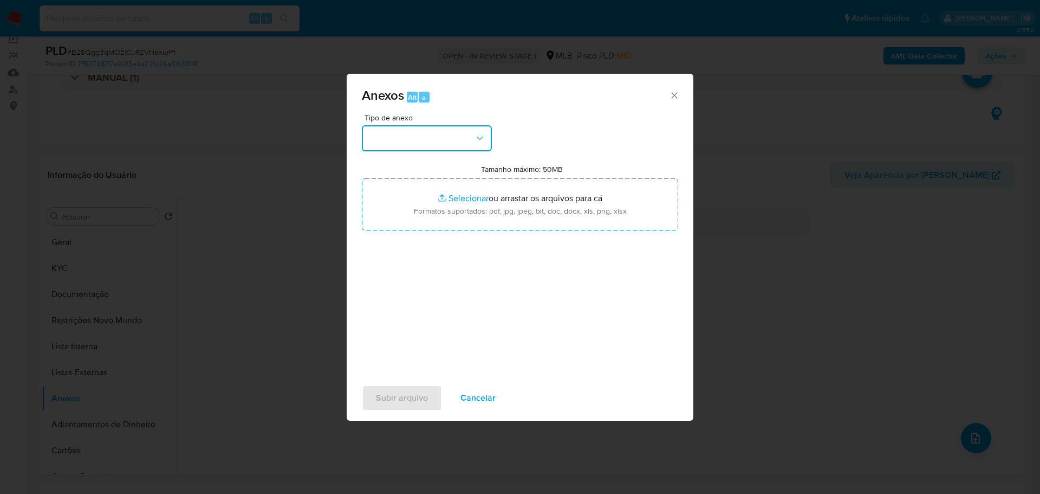
click at [481, 144] on button "button" at bounding box center [427, 138] width 130 height 26
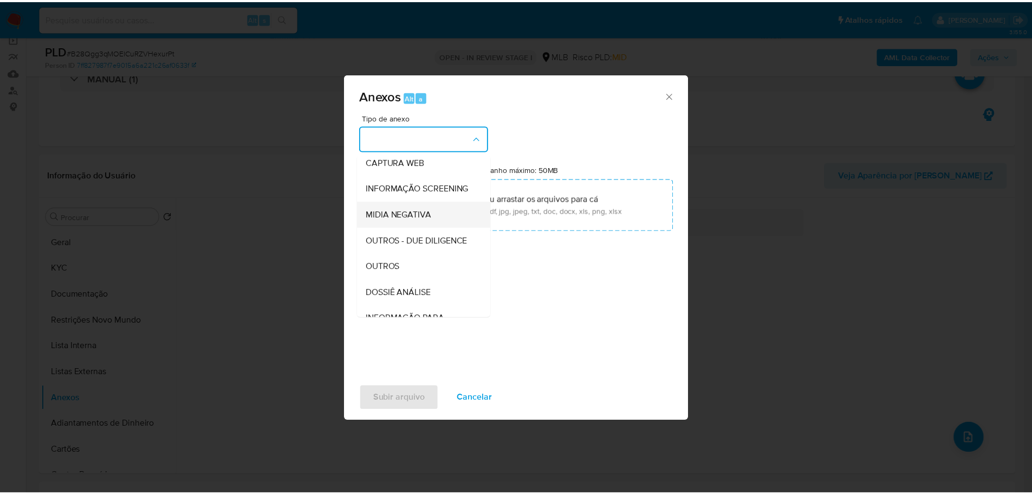
scroll to position [108, 0]
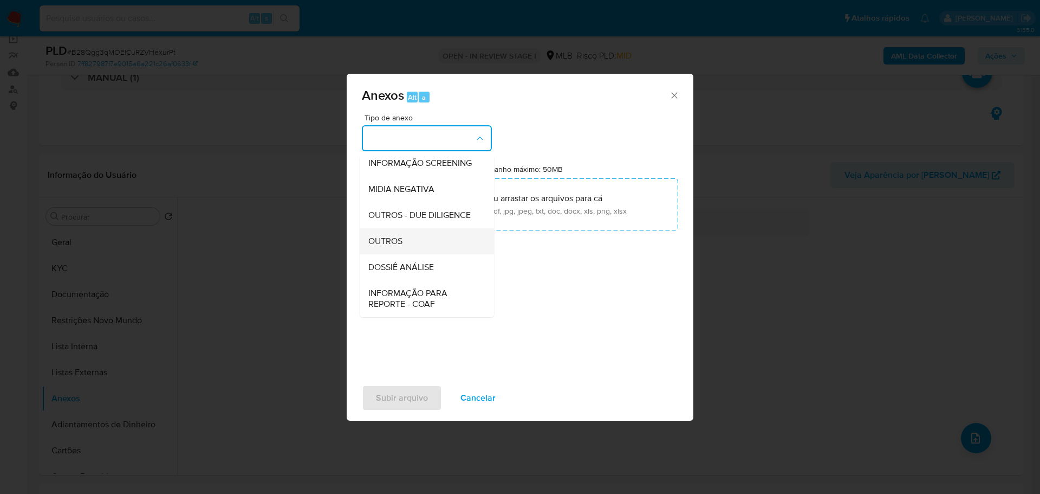
click at [403, 247] on span "OUTROS" at bounding box center [385, 241] width 34 height 11
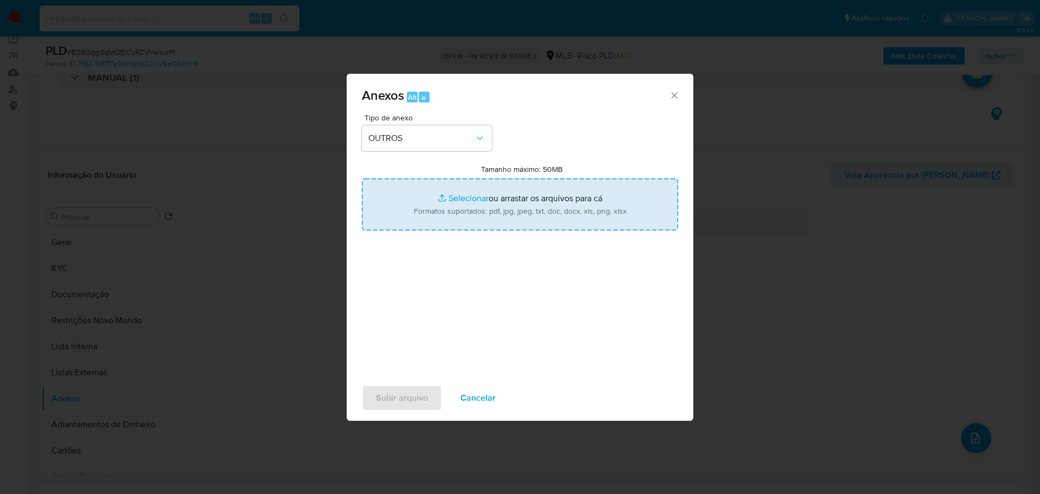
type input "C:\fakepath\ID_ 142051678 - CPF 05292526940 - MARCELO DE ABREU MAJEWSKI.pdf"
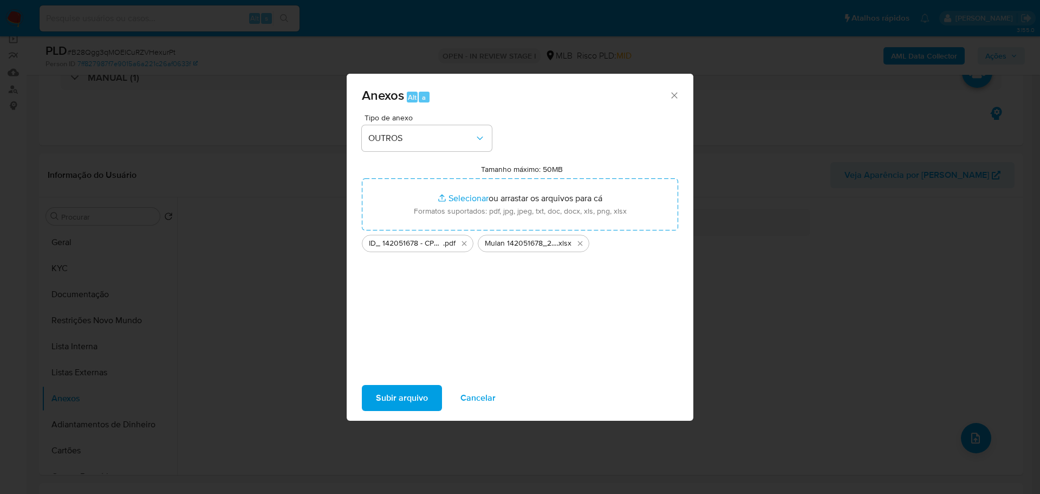
click at [400, 398] on span "Subir arquivo" at bounding box center [402, 398] width 52 height 24
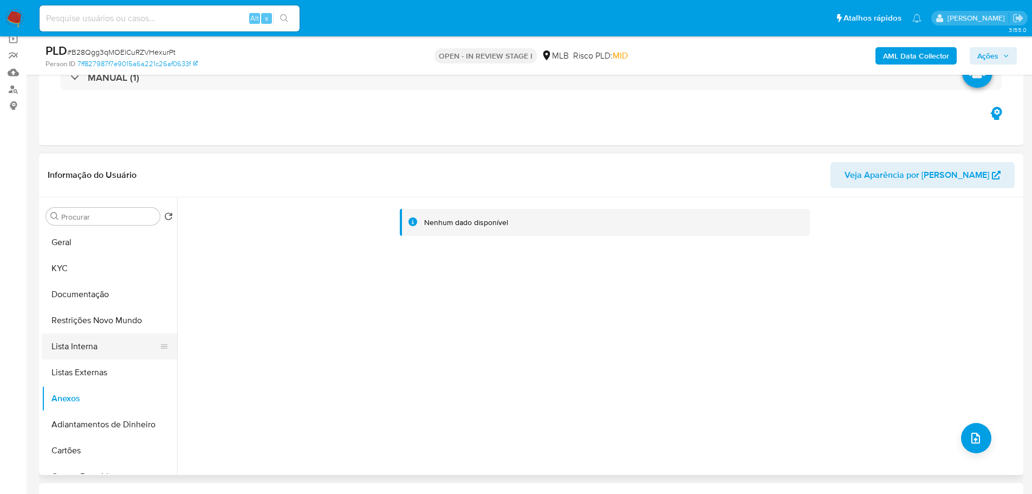
click at [98, 343] on button "Lista Interna" at bounding box center [105, 346] width 127 height 26
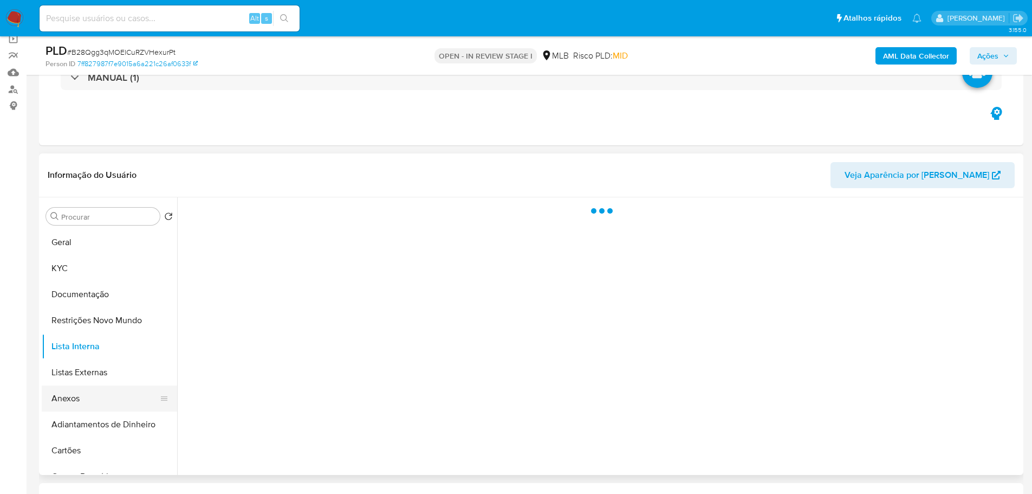
click at [89, 396] on button "Anexos" at bounding box center [105, 398] width 127 height 26
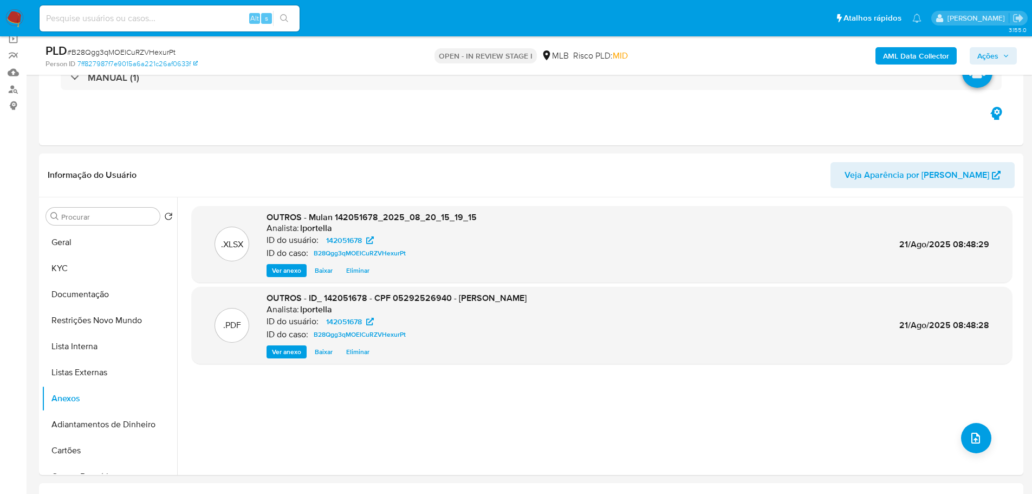
click at [985, 51] on span "Ações" at bounding box center [987, 55] width 21 height 17
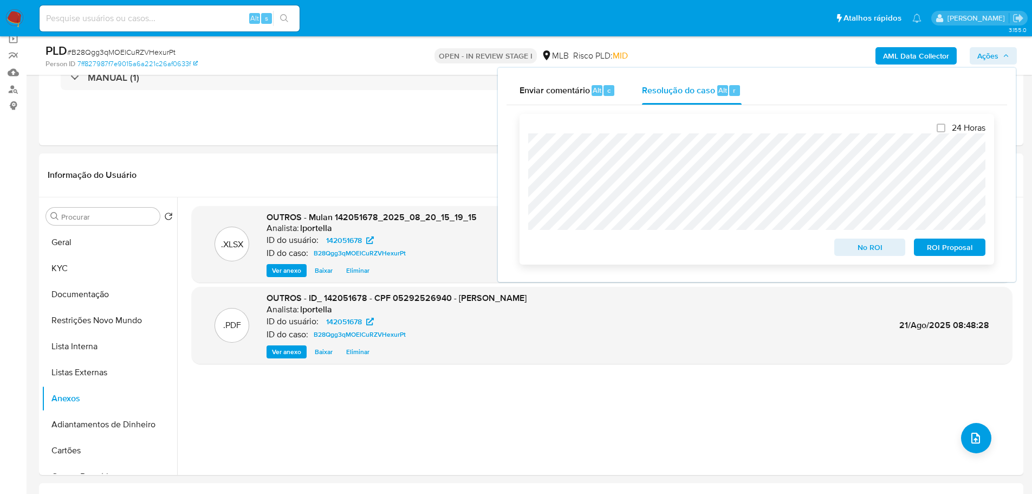
click at [860, 248] on span "No ROI" at bounding box center [870, 246] width 56 height 15
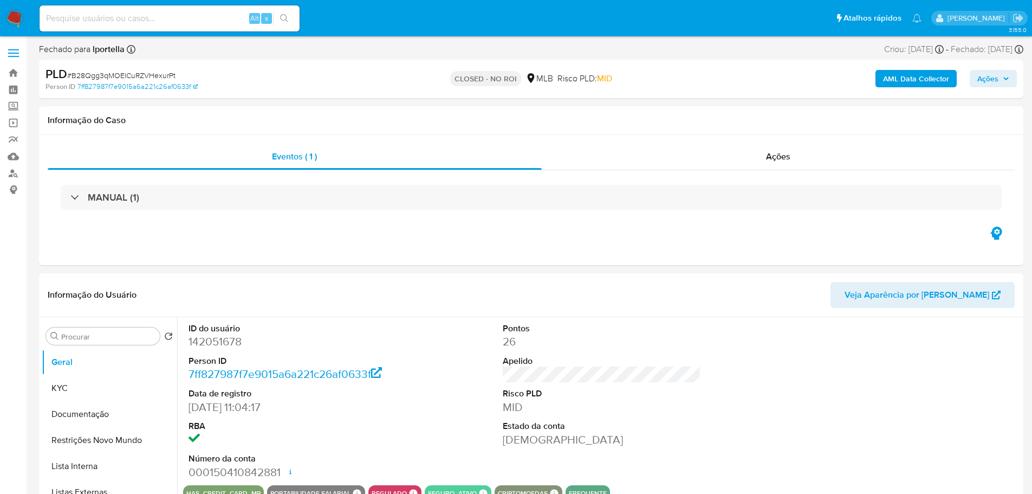
select select "10"
click at [14, 18] on img at bounding box center [14, 18] width 18 height 18
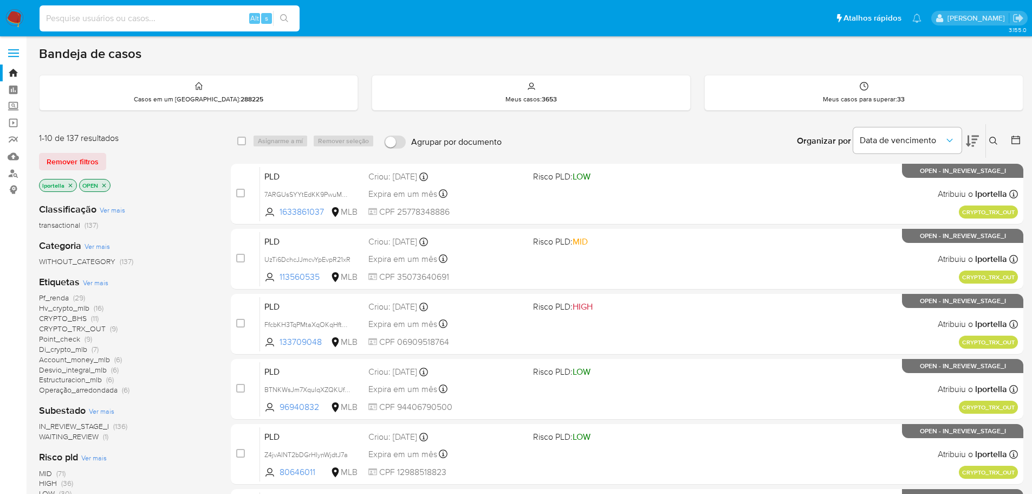
click at [134, 19] on input at bounding box center [170, 18] width 260 height 14
paste input "B28Qgg3qMOElCuRZVHexurPt"
type input "B28Qgg3qMOElCuRZVHexurPt"
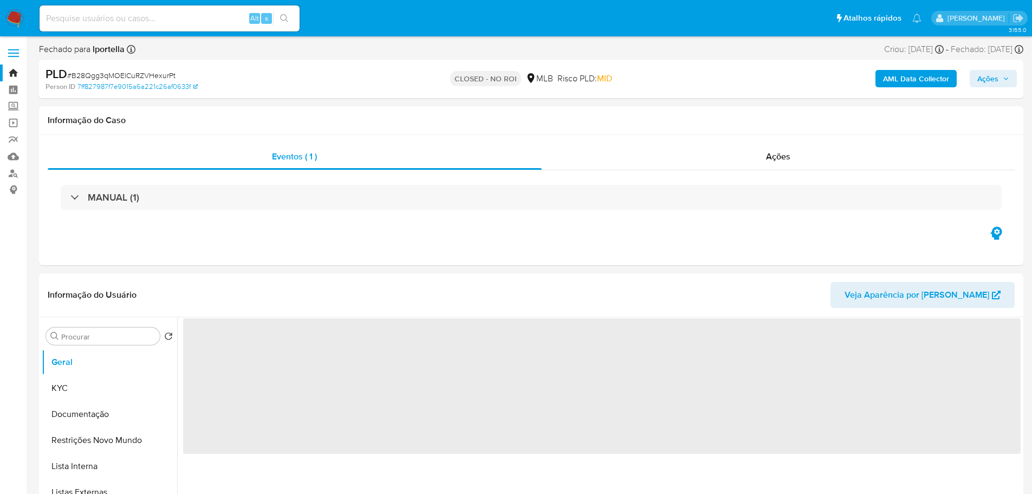
click at [15, 21] on img at bounding box center [14, 18] width 18 height 18
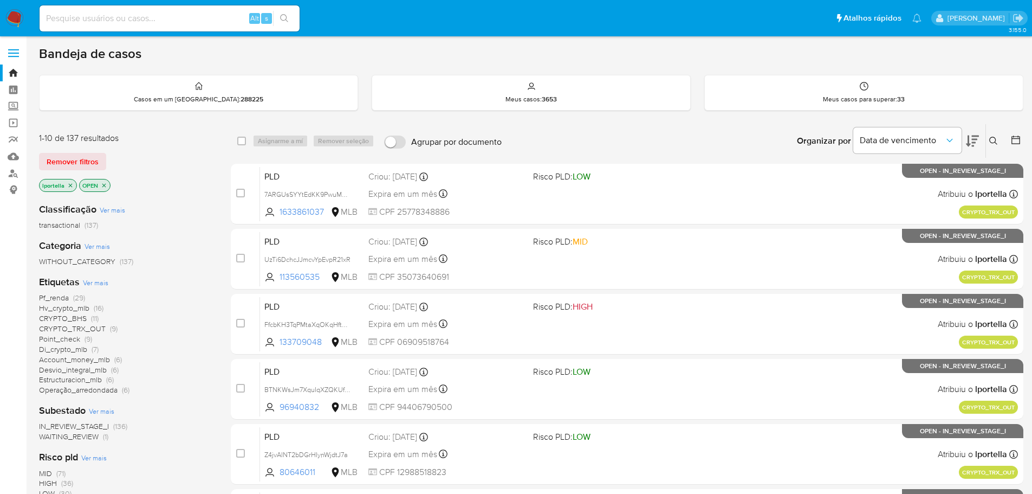
click at [124, 18] on input at bounding box center [170, 18] width 260 height 14
paste input "2ZDWSKCFNItserqYMghNxfdP"
type input "2ZDWSKCFNItserqYMghNxfdP"
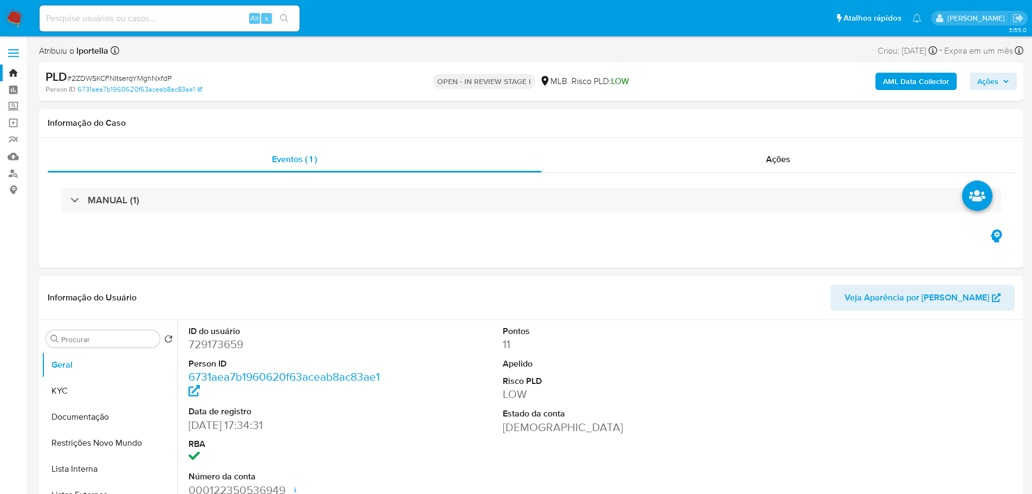
select select "10"
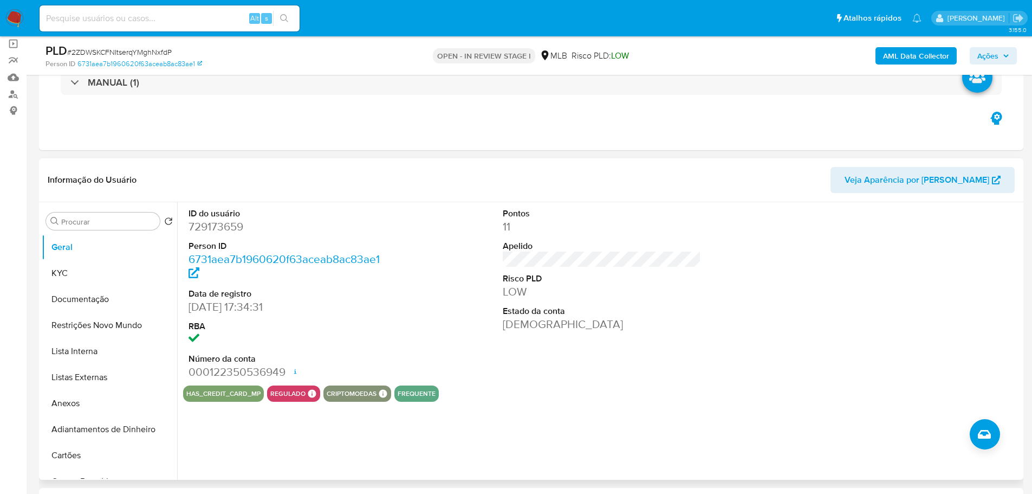
scroll to position [163, 0]
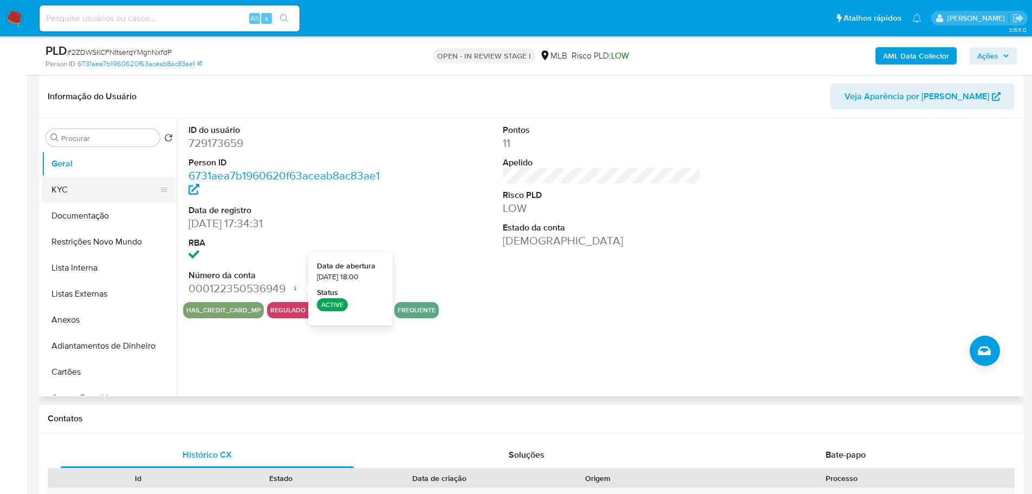
click at [97, 183] on button "KYC" at bounding box center [105, 190] width 127 height 26
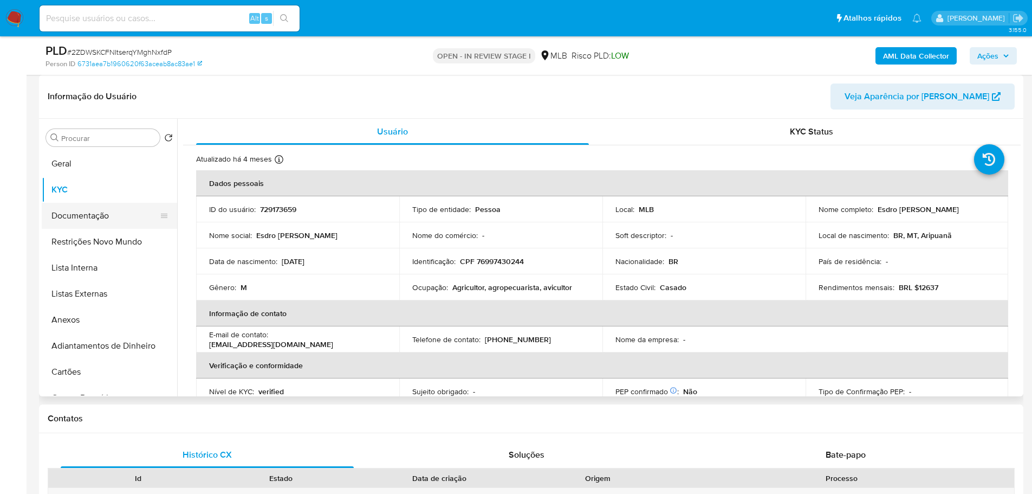
click at [133, 213] on button "Documentação" at bounding box center [105, 216] width 127 height 26
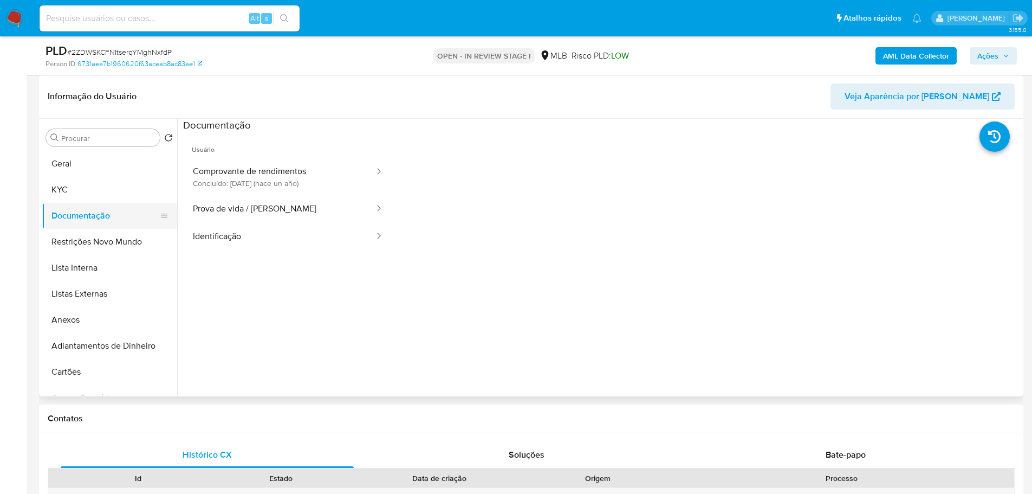
click at [249, 185] on button "Comprovante de rendimentos Concluído: 29/04/2024 (hace un año)" at bounding box center [279, 176] width 192 height 37
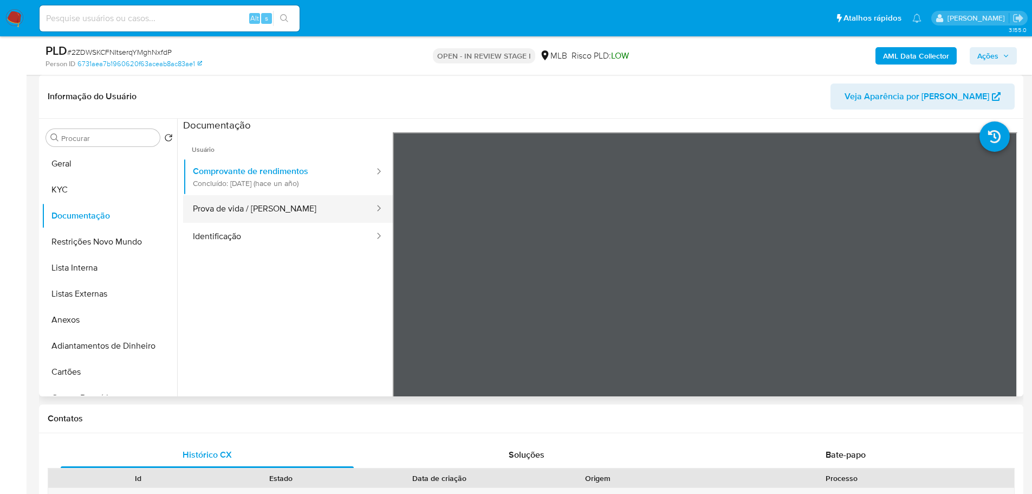
click at [260, 200] on button "Prova de vida / Selfie" at bounding box center [279, 209] width 192 height 28
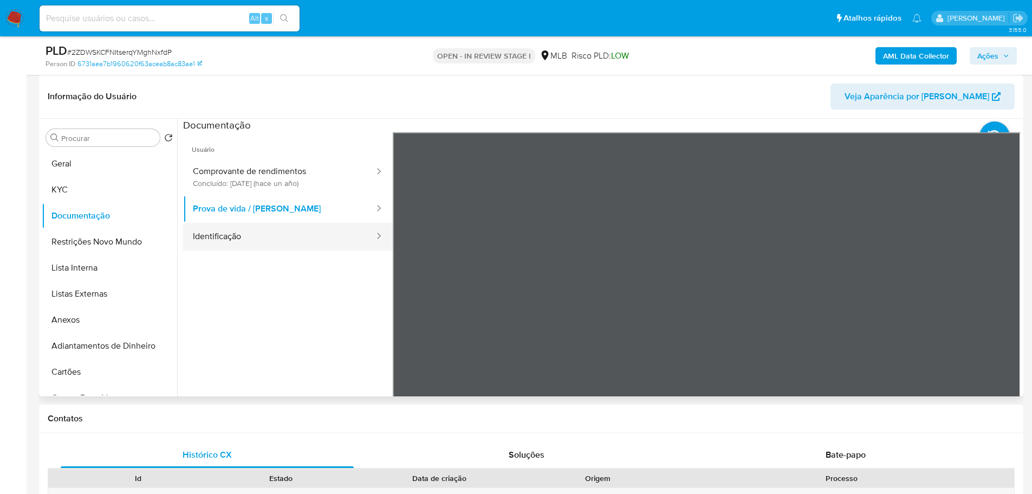
click at [281, 232] on button "Identificação" at bounding box center [279, 237] width 192 height 28
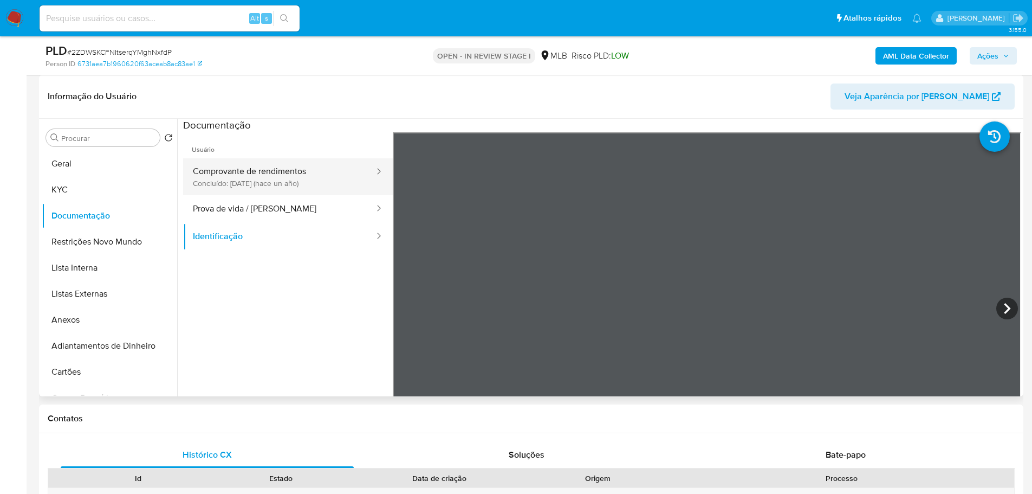
click at [313, 180] on button "Comprovante de rendimentos Concluído: 29/04/2024 (hace un año)" at bounding box center [279, 176] width 192 height 37
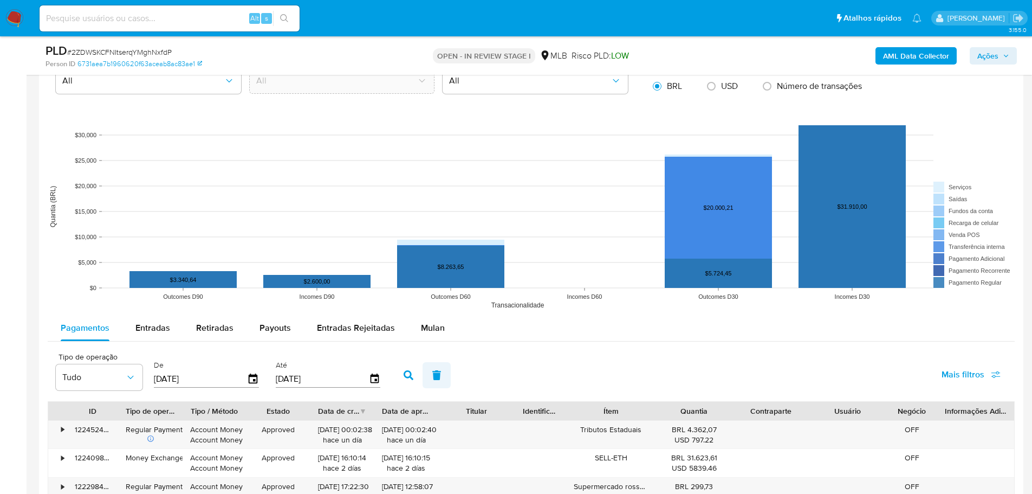
scroll to position [1084, 0]
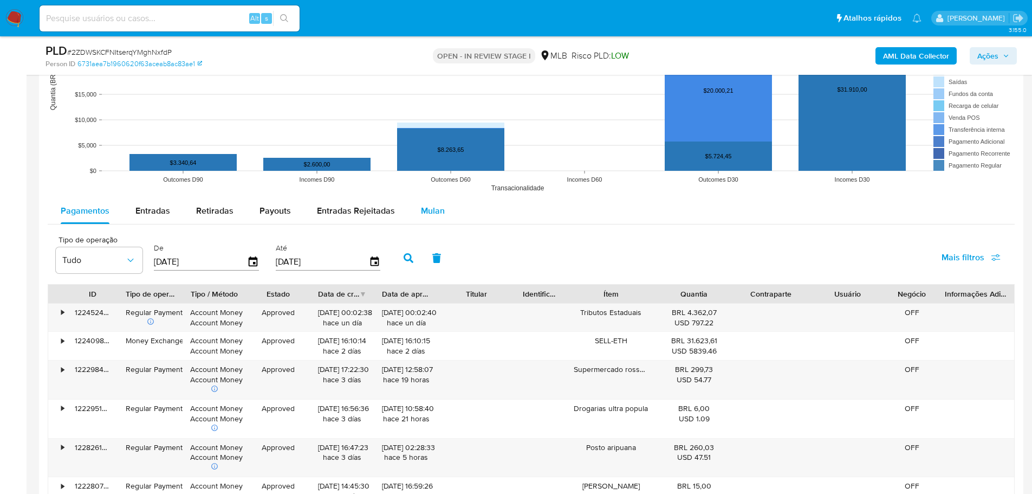
click at [425, 208] on span "Mulan" at bounding box center [433, 210] width 24 height 12
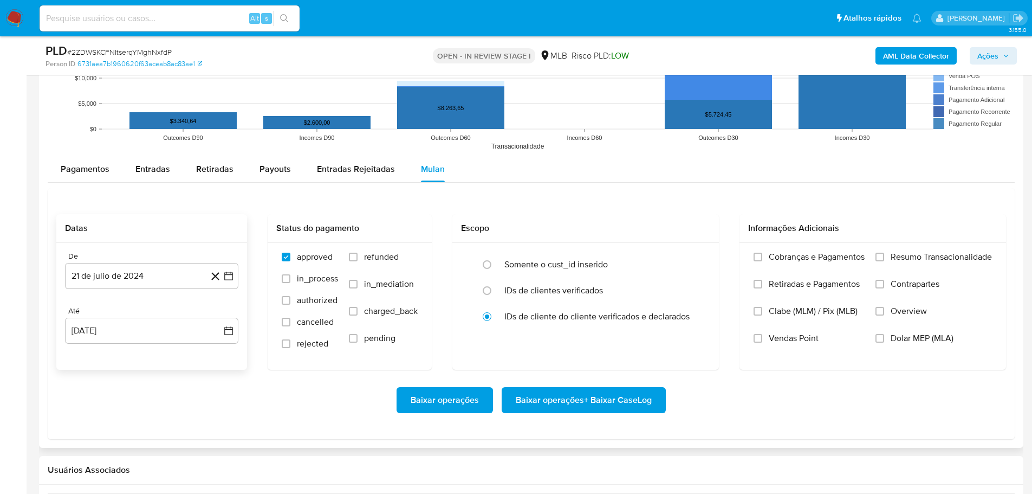
scroll to position [1138, 0]
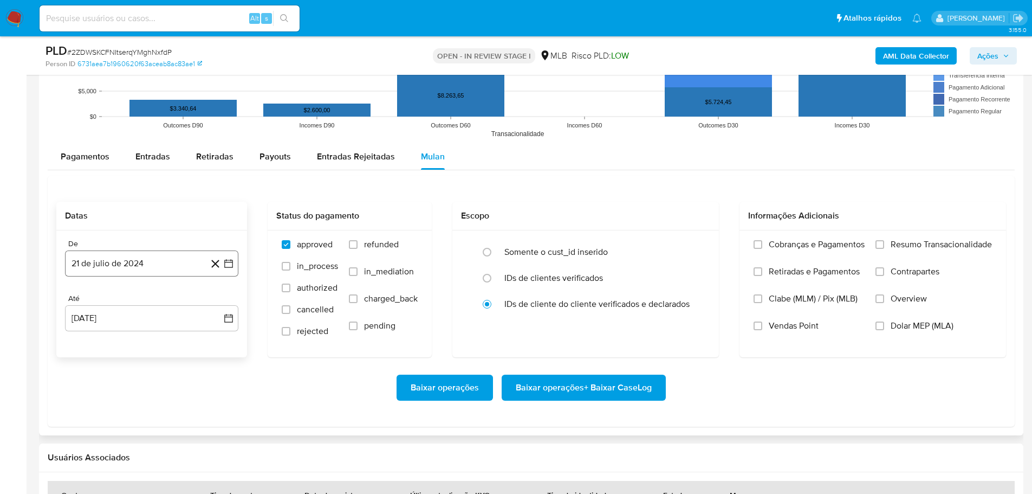
click at [151, 261] on button "21 de julio de 2024" at bounding box center [151, 263] width 173 height 26
click at [220, 296] on icon "Mes siguiente" at bounding box center [218, 302] width 13 height 13
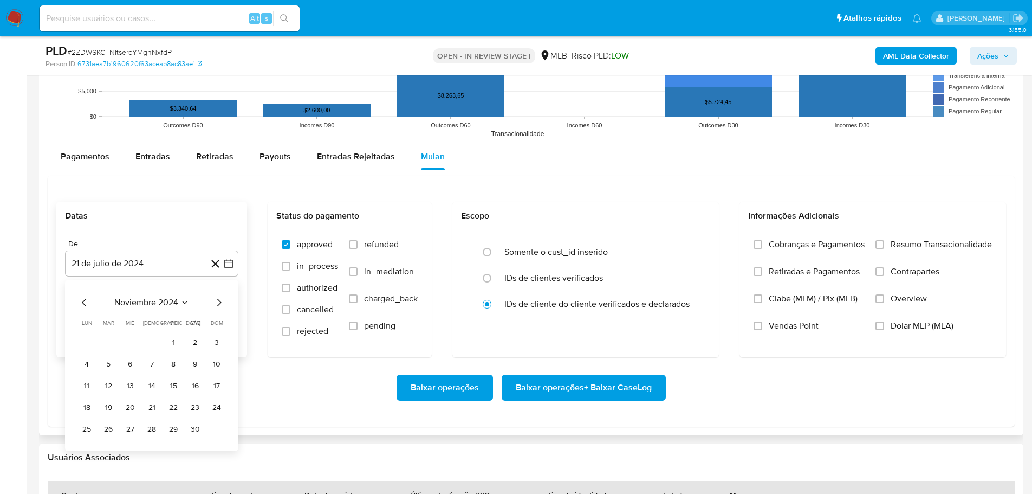
click at [220, 296] on icon "Mes siguiente" at bounding box center [218, 302] width 13 height 13
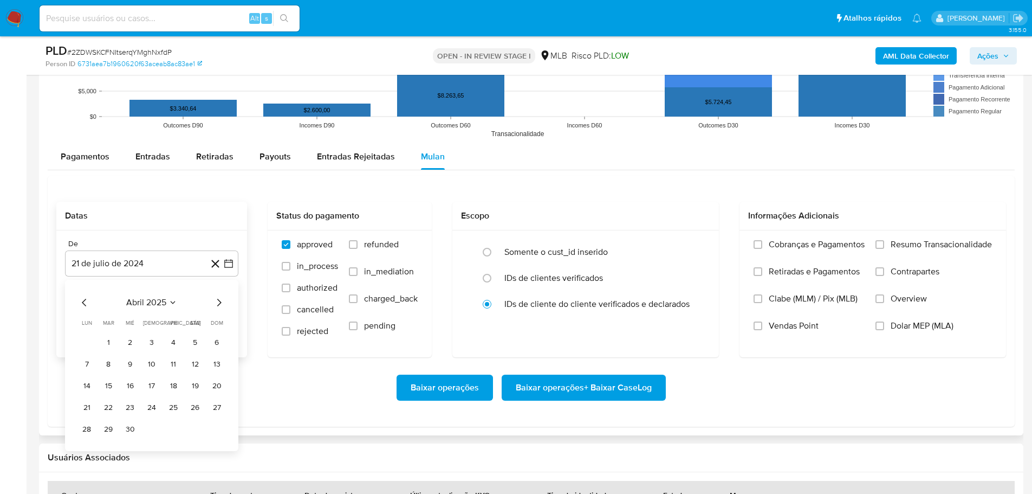
click at [220, 296] on icon "Mes siguiente" at bounding box center [218, 302] width 13 height 13
click at [85, 297] on icon "Mes anterior" at bounding box center [84, 302] width 13 height 13
click at [152, 341] on button "1" at bounding box center [151, 342] width 17 height 17
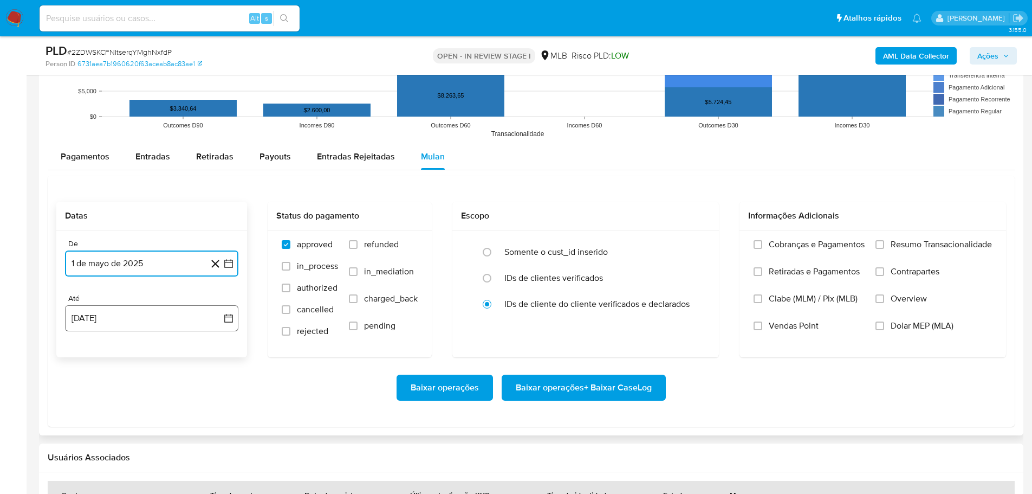
click at [152, 325] on button "21 de agosto de 2025" at bounding box center [151, 318] width 173 height 26
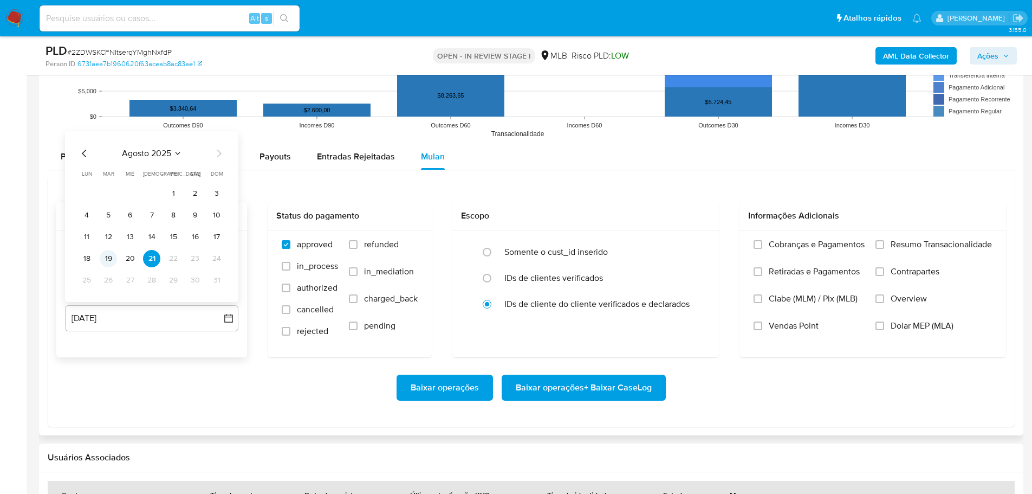
click at [107, 262] on button "19" at bounding box center [108, 258] width 17 height 17
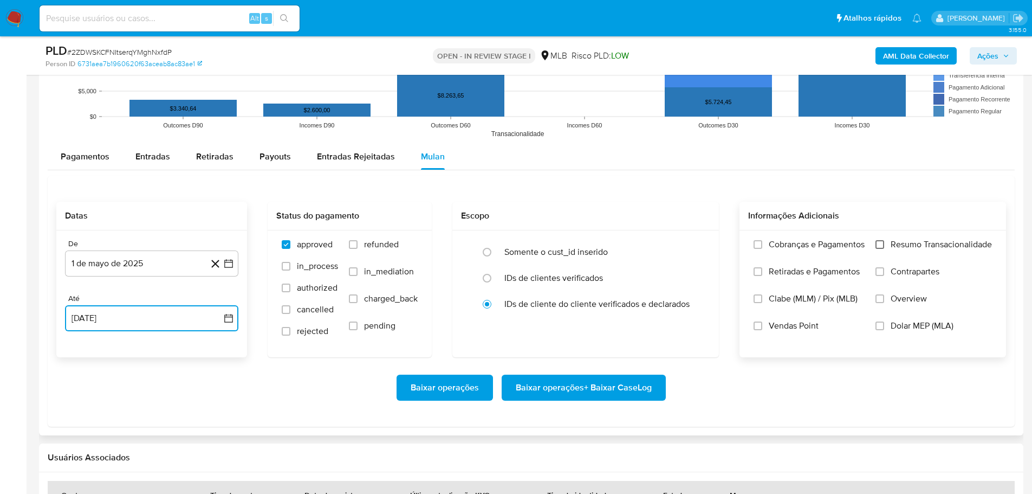
click at [876, 243] on input "Resumo Transacionalidade" at bounding box center [880, 244] width 9 height 9
click at [624, 388] on span "Baixar operações + Baixar CaseLog" at bounding box center [584, 387] width 136 height 24
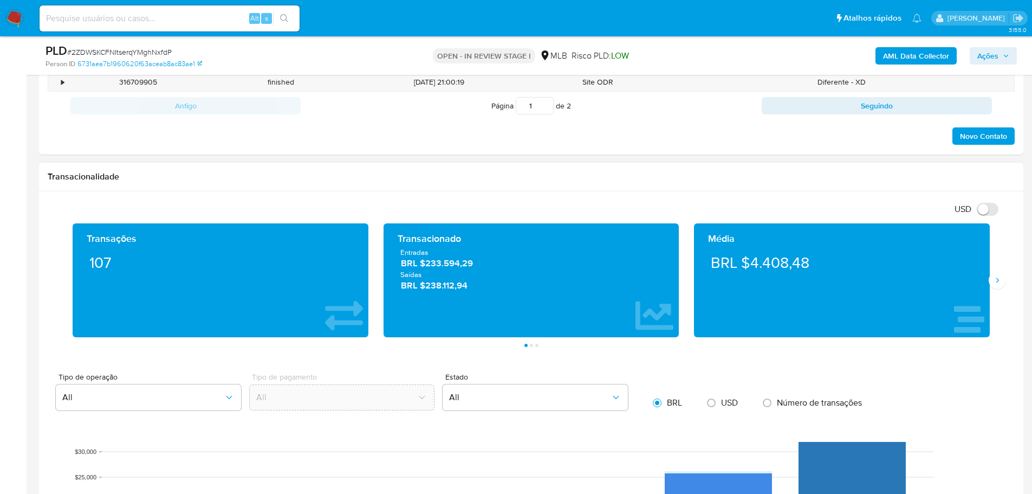
scroll to position [596, 0]
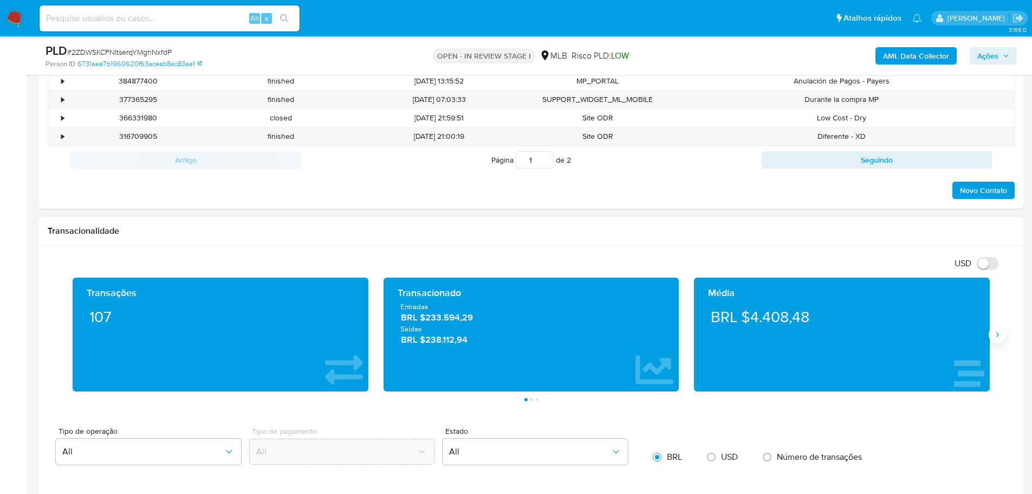
click at [997, 332] on icon "Siguiente" at bounding box center [997, 334] width 9 height 9
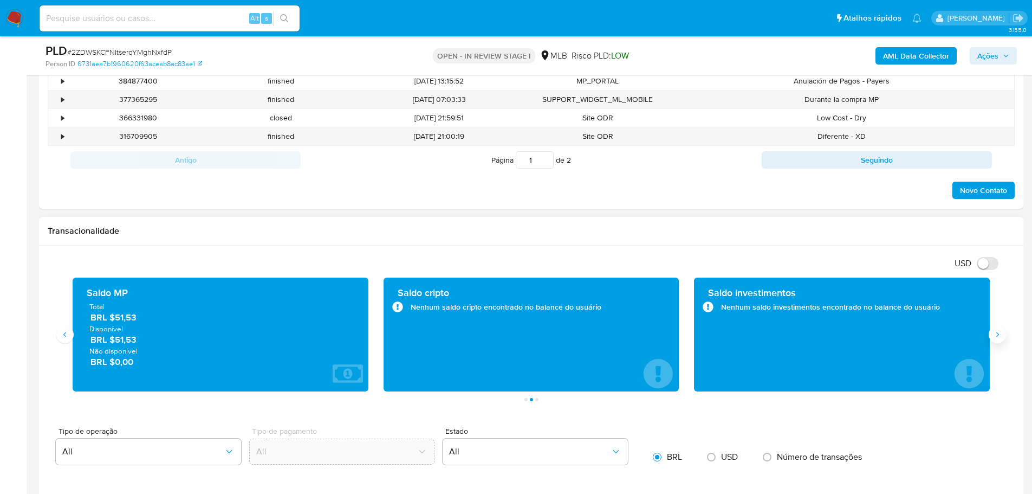
click at [997, 332] on icon "Siguiente" at bounding box center [997, 334] width 9 height 9
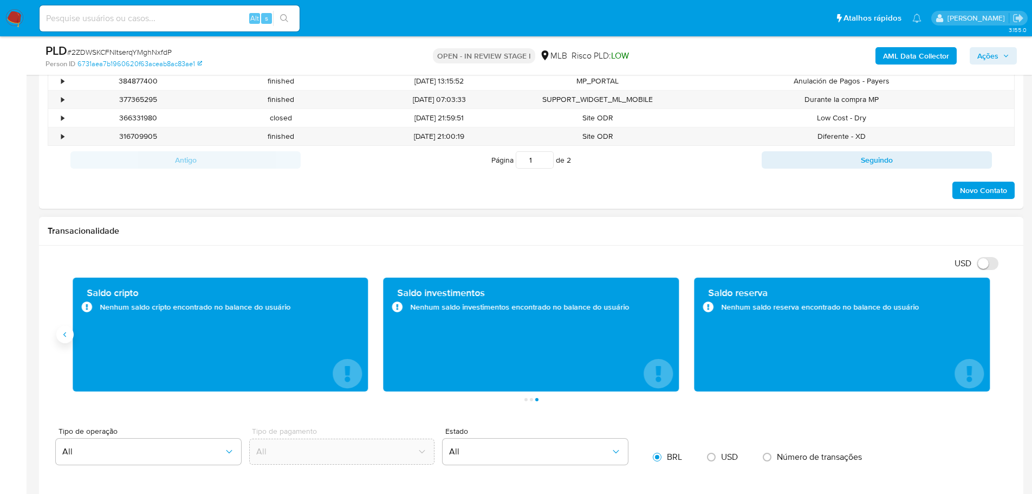
click at [64, 336] on icon "Anterior" at bounding box center [65, 334] width 9 height 9
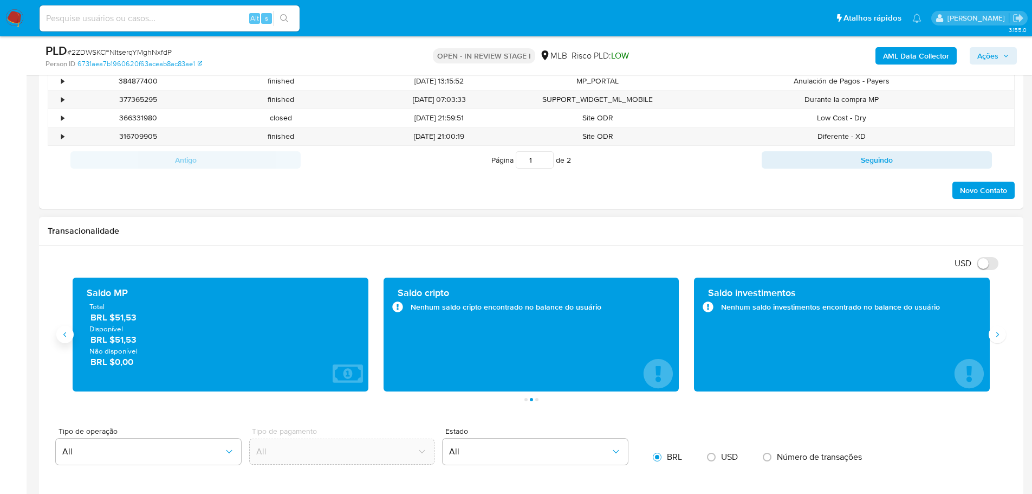
click at [64, 336] on icon "Anterior" at bounding box center [65, 334] width 9 height 9
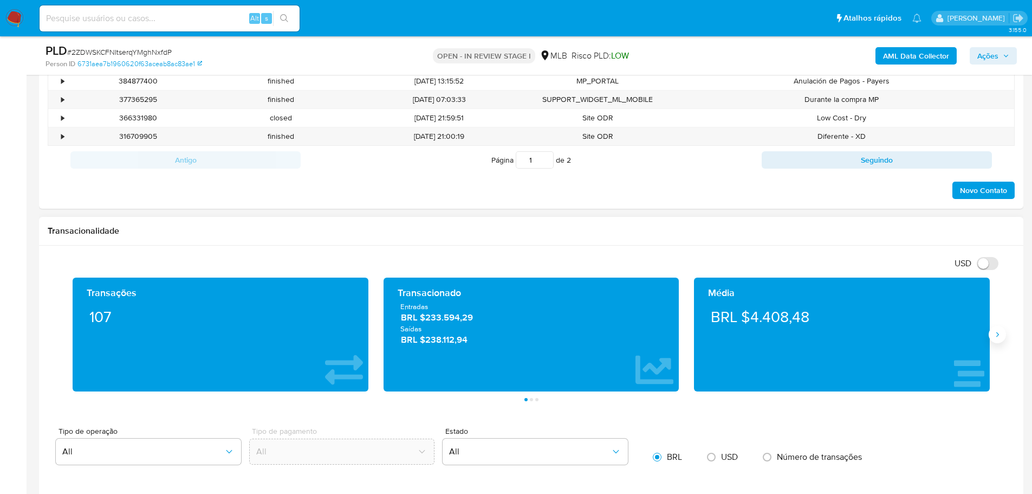
click at [999, 334] on icon "Siguiente" at bounding box center [997, 334] width 3 height 5
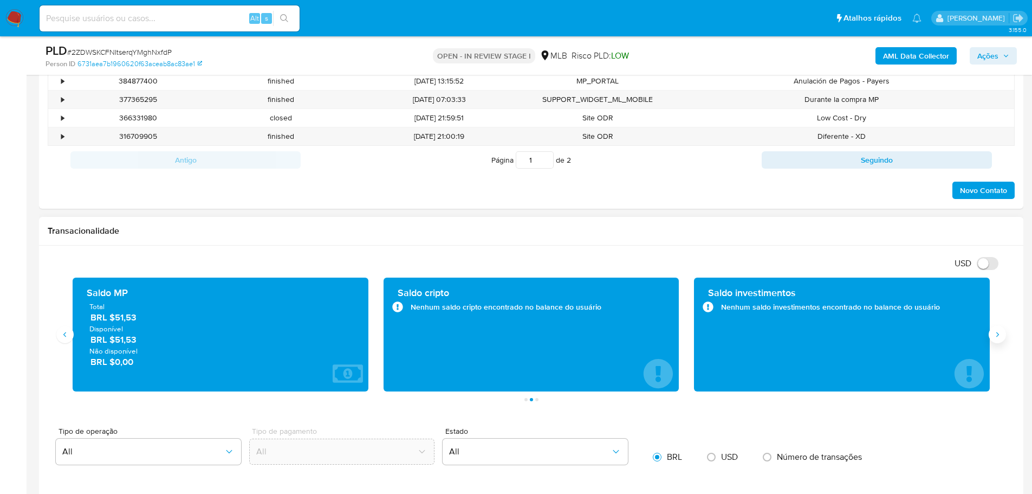
click at [999, 334] on icon "Siguiente" at bounding box center [997, 334] width 3 height 5
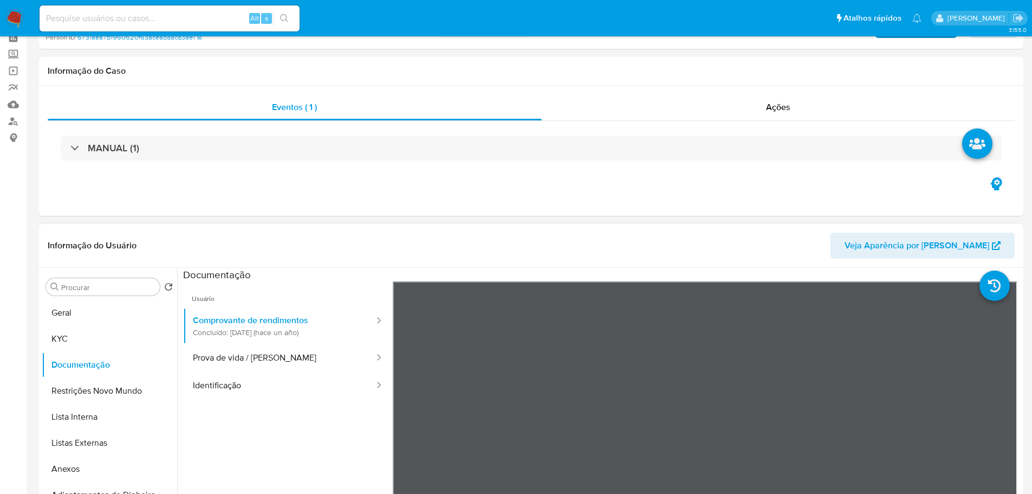
scroll to position [0, 0]
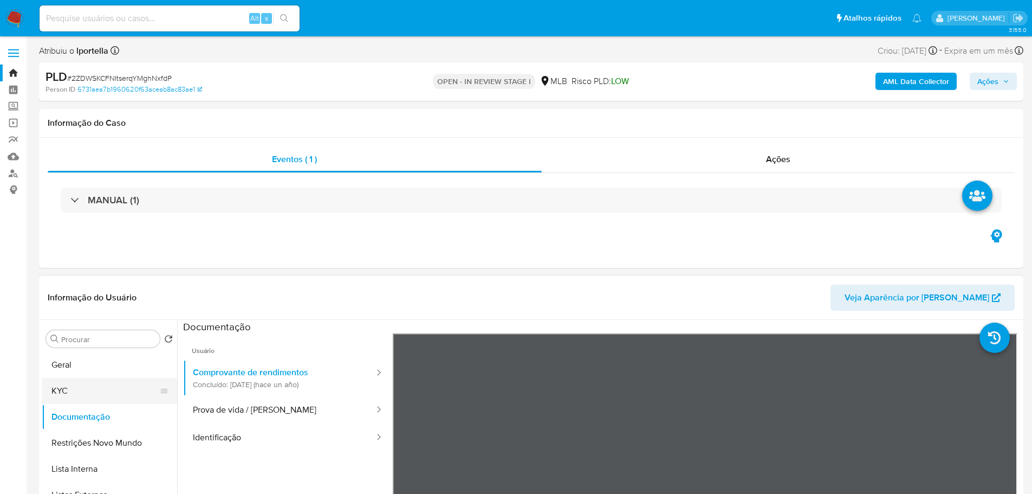
click at [98, 394] on button "KYC" at bounding box center [105, 391] width 127 height 26
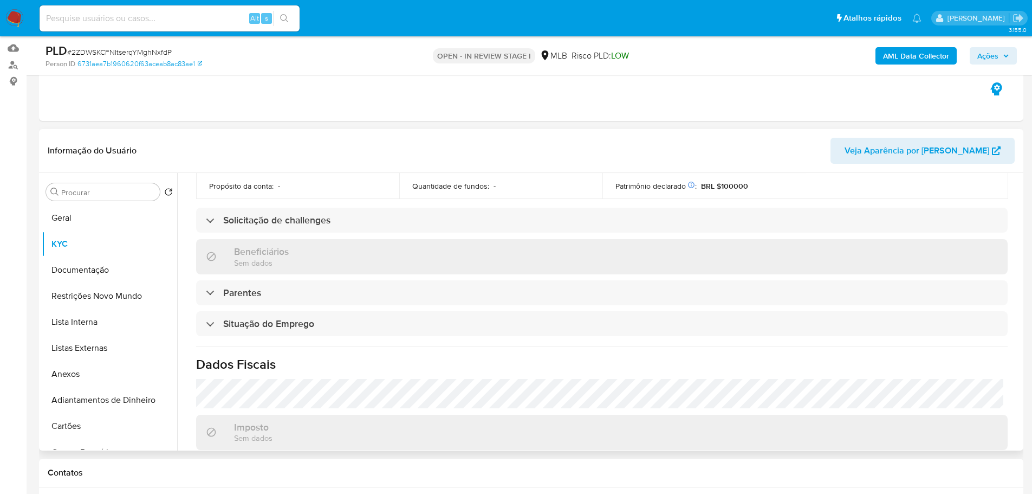
scroll to position [433, 0]
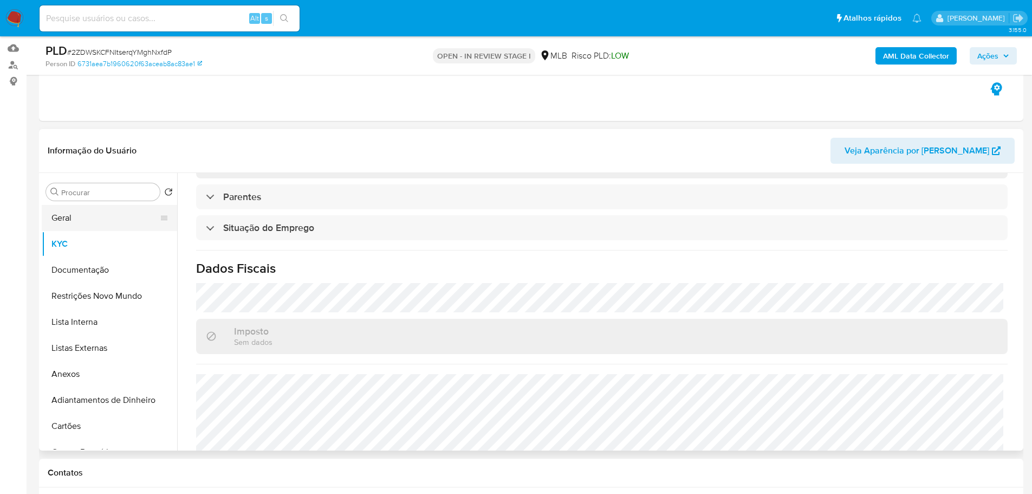
click at [74, 216] on button "Geral" at bounding box center [105, 218] width 127 height 26
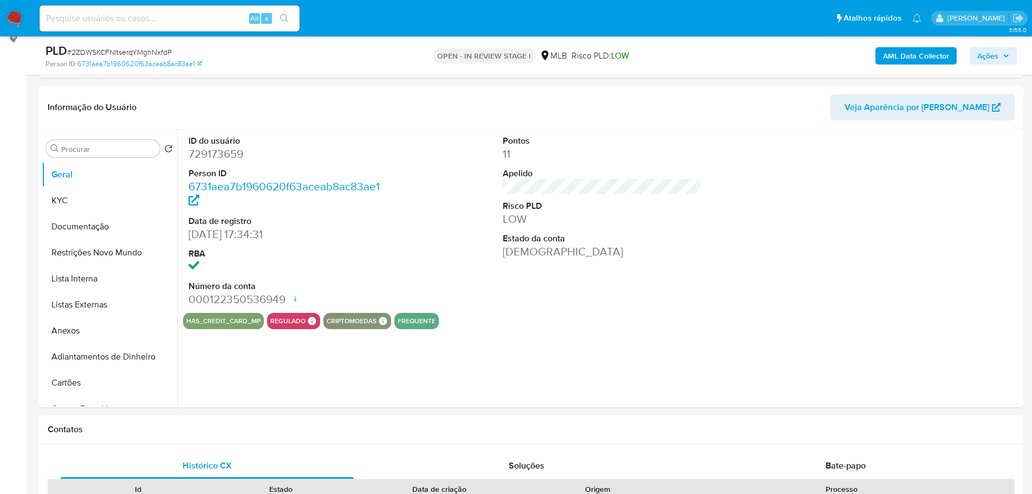
scroll to position [145, 0]
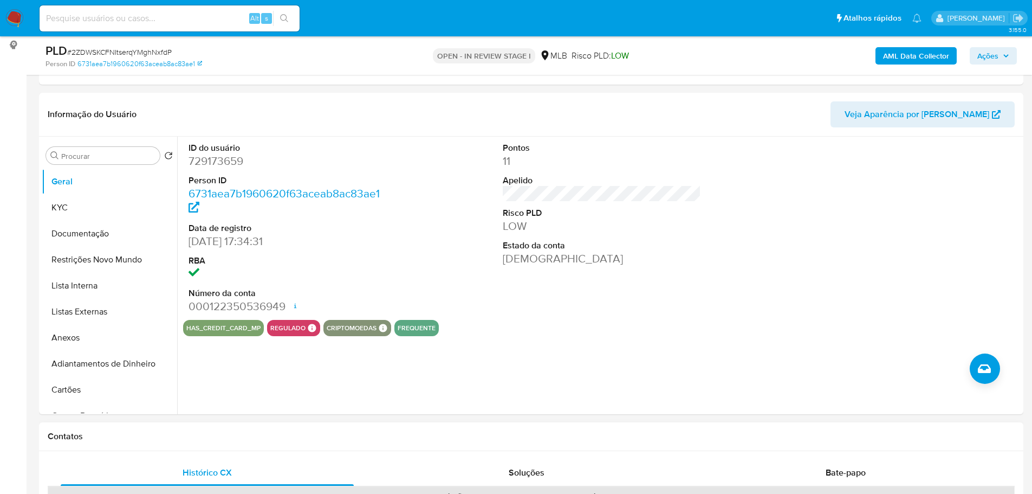
drag, startPoint x: 170, startPoint y: 443, endPoint x: 164, endPoint y: 423, distance: 21.4
click at [170, 443] on div "Contatos" at bounding box center [531, 436] width 984 height 29
click at [81, 209] on button "KYC" at bounding box center [105, 208] width 127 height 26
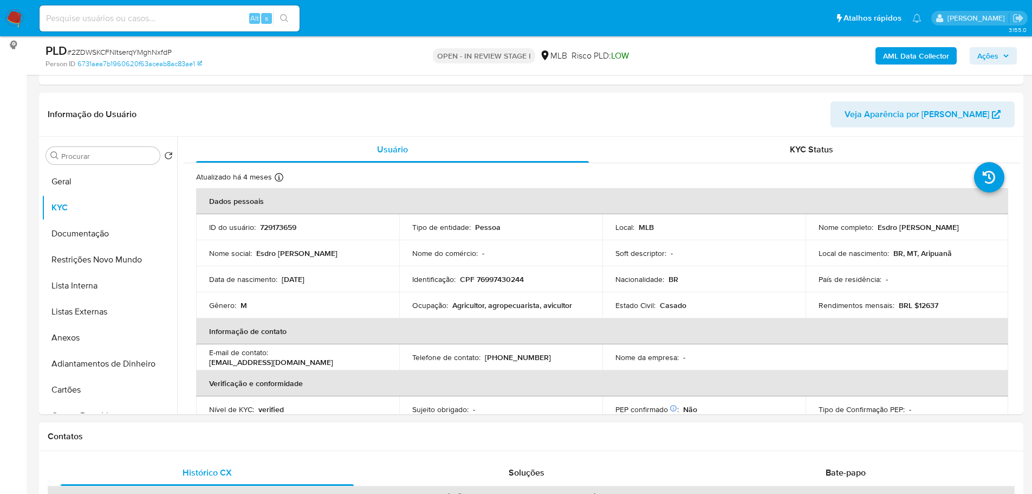
click at [183, 436] on h1 "Contatos" at bounding box center [531, 436] width 967 height 11
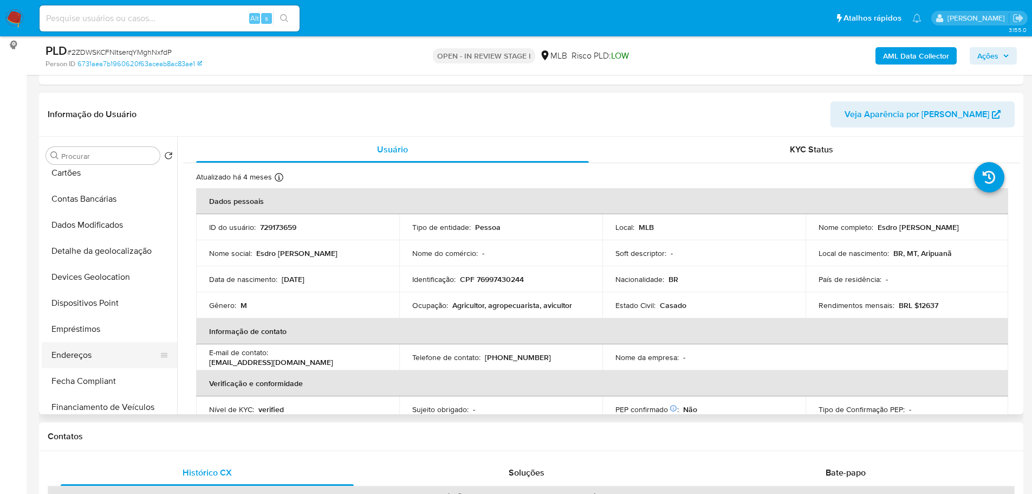
click at [90, 352] on button "Endereços" at bounding box center [105, 355] width 127 height 26
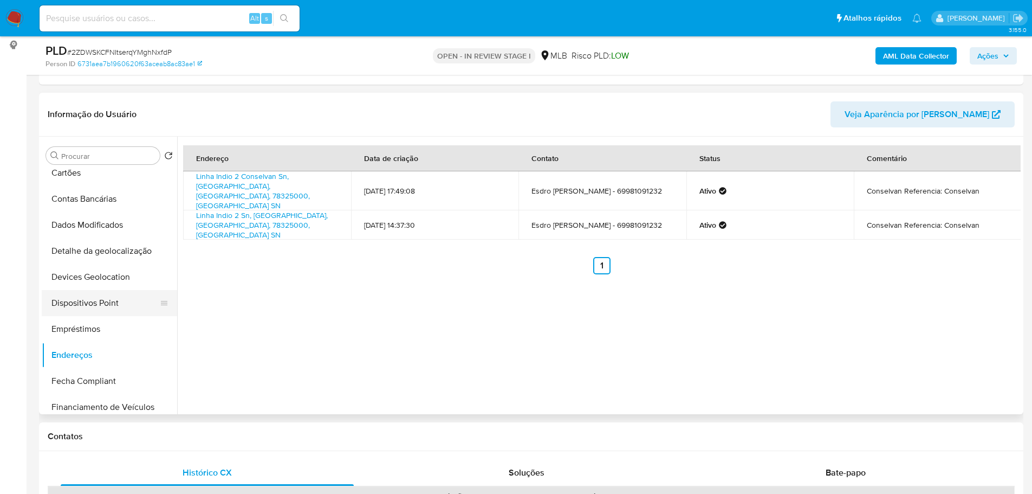
drag, startPoint x: 174, startPoint y: 448, endPoint x: 129, endPoint y: 306, distance: 148.7
click at [172, 446] on div "Contatos" at bounding box center [531, 436] width 984 height 29
click at [109, 250] on button "Detalhe da geolocalização" at bounding box center [105, 251] width 127 height 26
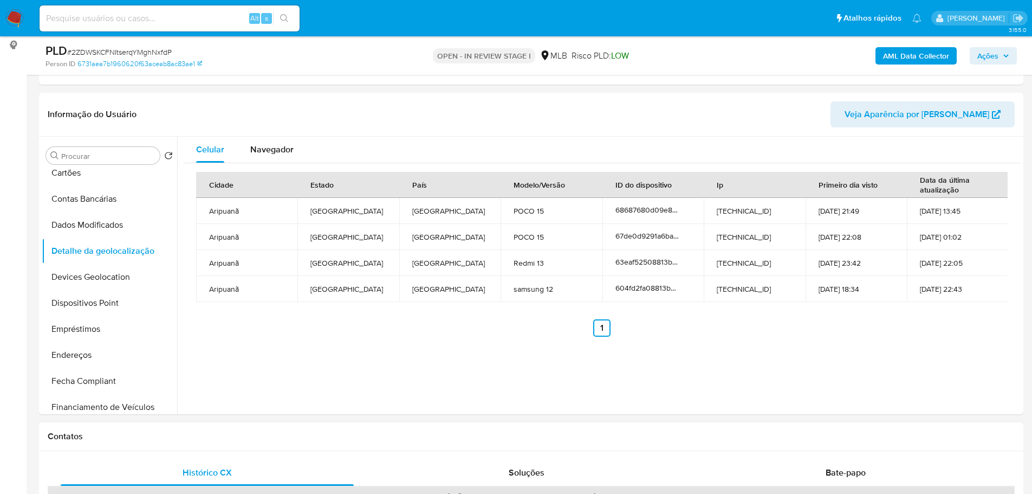
click at [309, 438] on h1 "Contatos" at bounding box center [531, 436] width 967 height 11
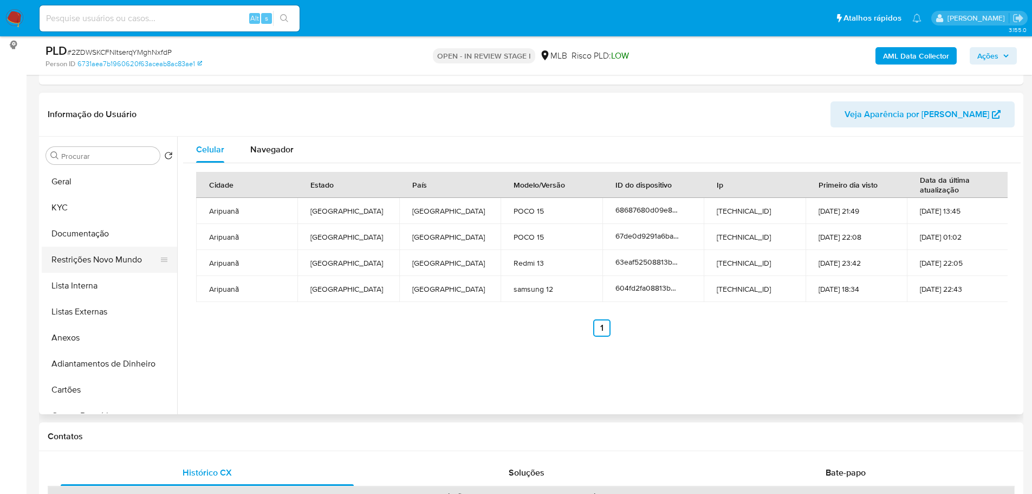
click at [87, 264] on button "Restrições Novo Mundo" at bounding box center [105, 260] width 127 height 26
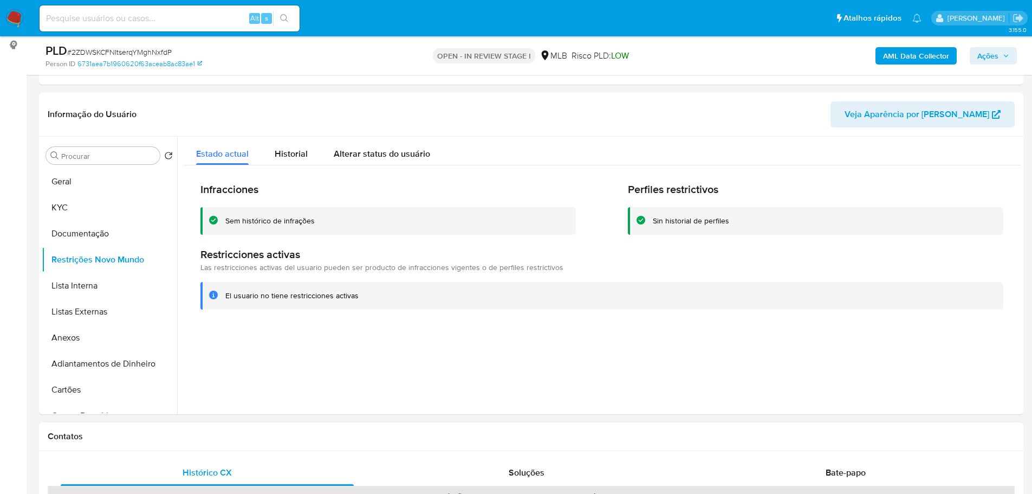
drag, startPoint x: 407, startPoint y: 458, endPoint x: 387, endPoint y: 443, distance: 24.4
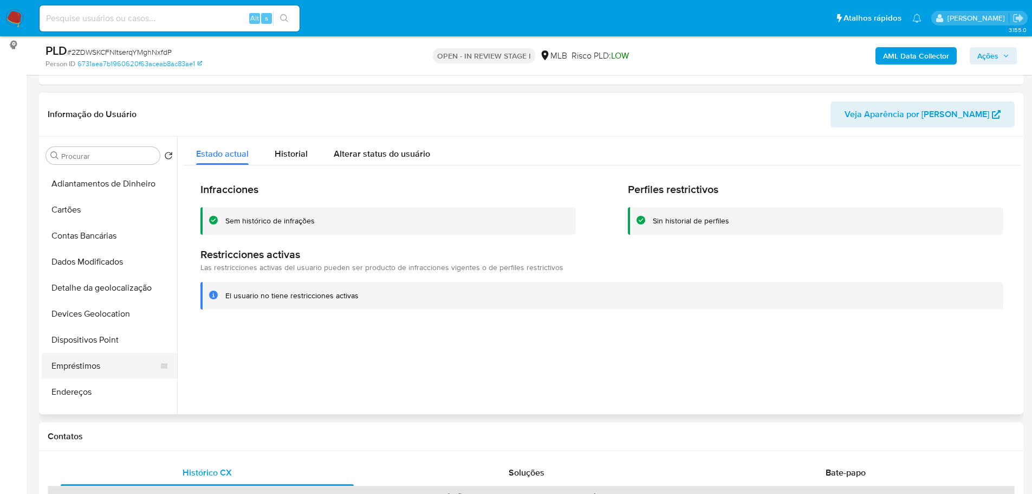
scroll to position [217, 0]
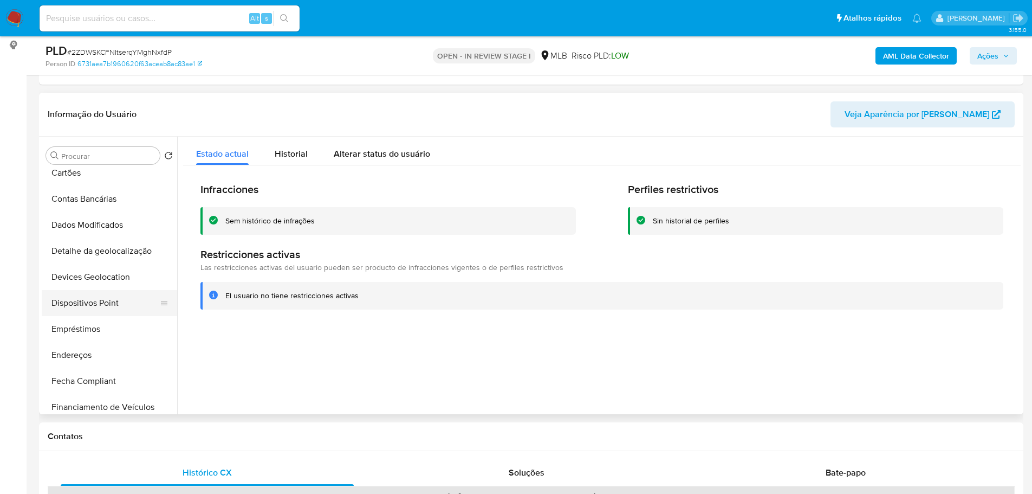
click at [108, 294] on button "Dispositivos Point" at bounding box center [105, 303] width 127 height 26
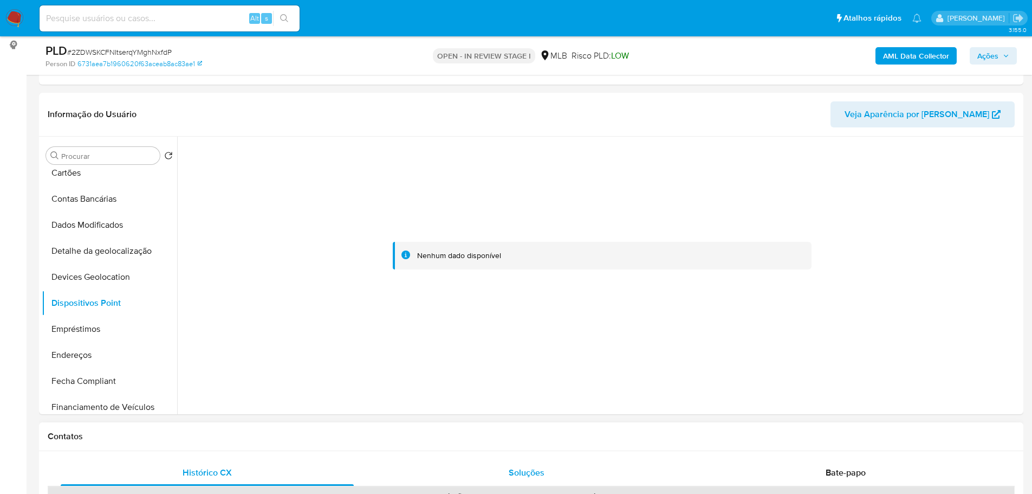
click at [415, 462] on div "Soluções" at bounding box center [526, 472] width 293 height 26
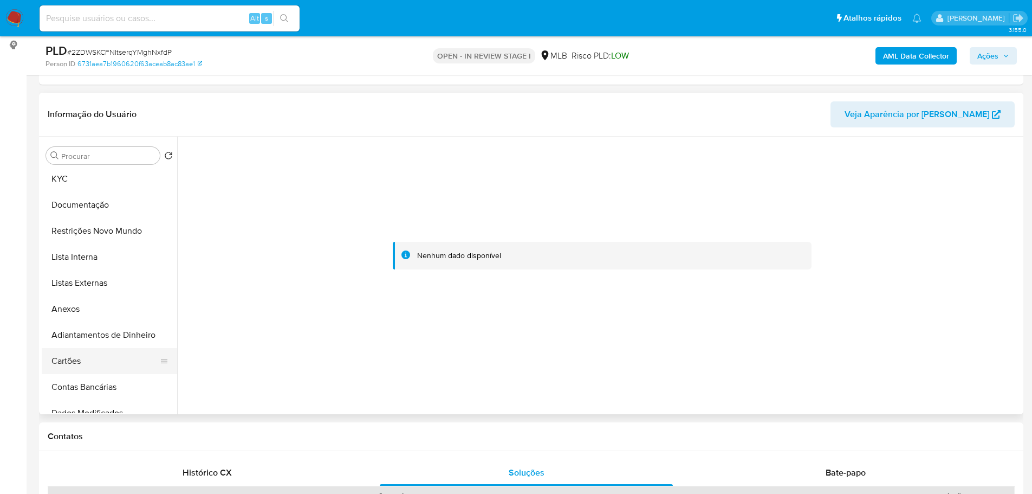
scroll to position [0, 0]
click at [81, 200] on button "KYC" at bounding box center [105, 208] width 127 height 26
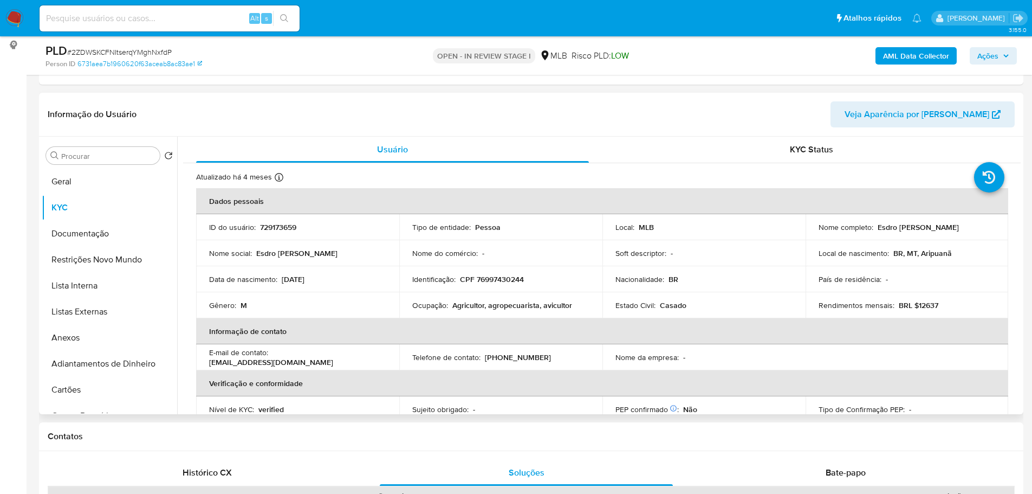
click at [515, 281] on p "CPF 76997430244" at bounding box center [492, 279] width 64 height 10
copy p "76997430244"
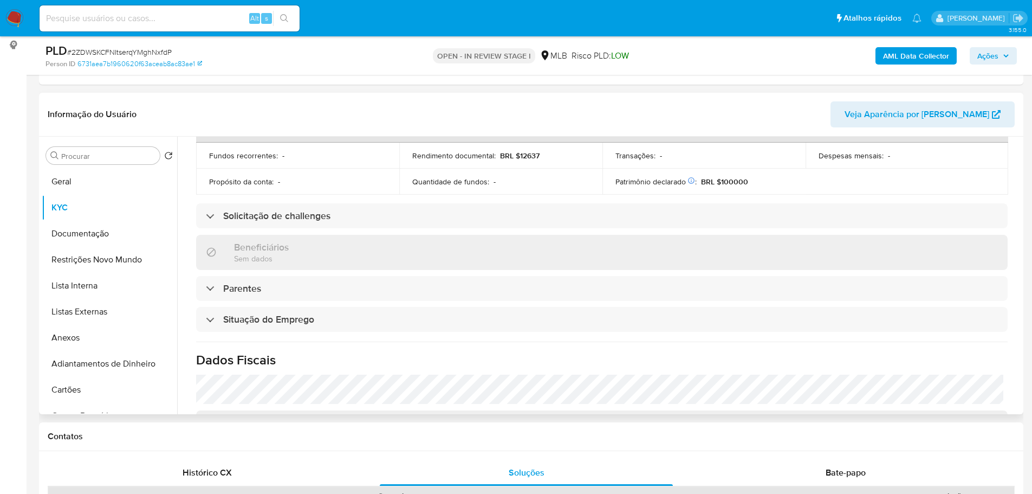
scroll to position [451, 0]
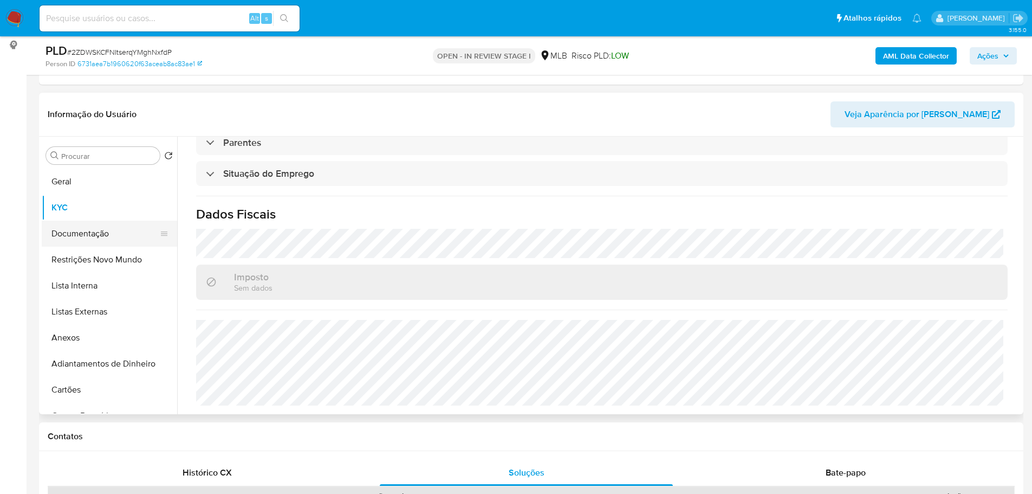
click at [87, 237] on button "Documentação" at bounding box center [105, 234] width 127 height 26
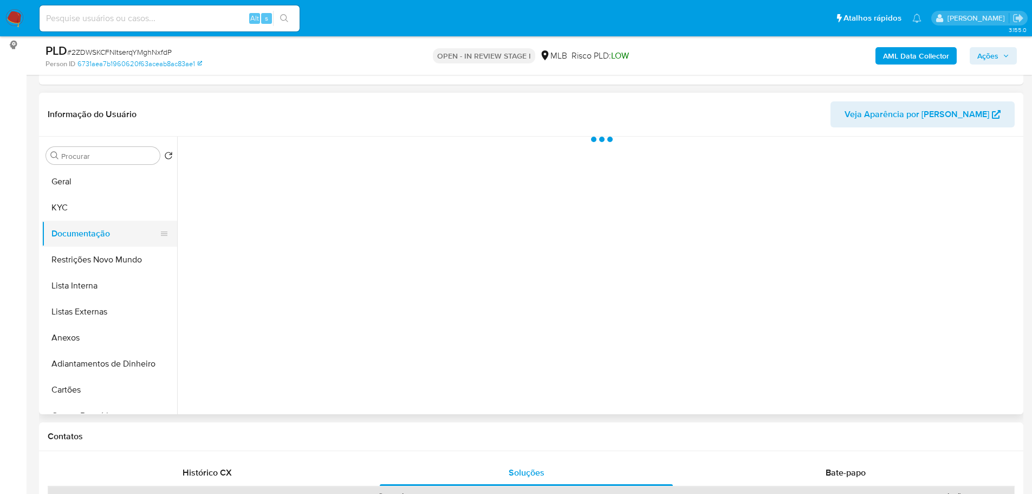
scroll to position [0, 0]
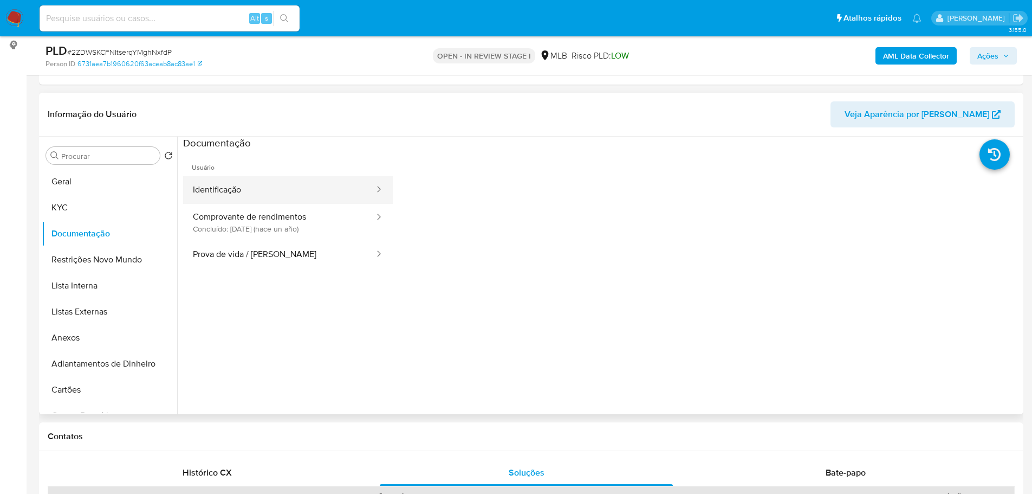
drag, startPoint x: 230, startPoint y: 184, endPoint x: 230, endPoint y: 198, distance: 13.5
click at [230, 190] on button "Identificação" at bounding box center [279, 190] width 192 height 28
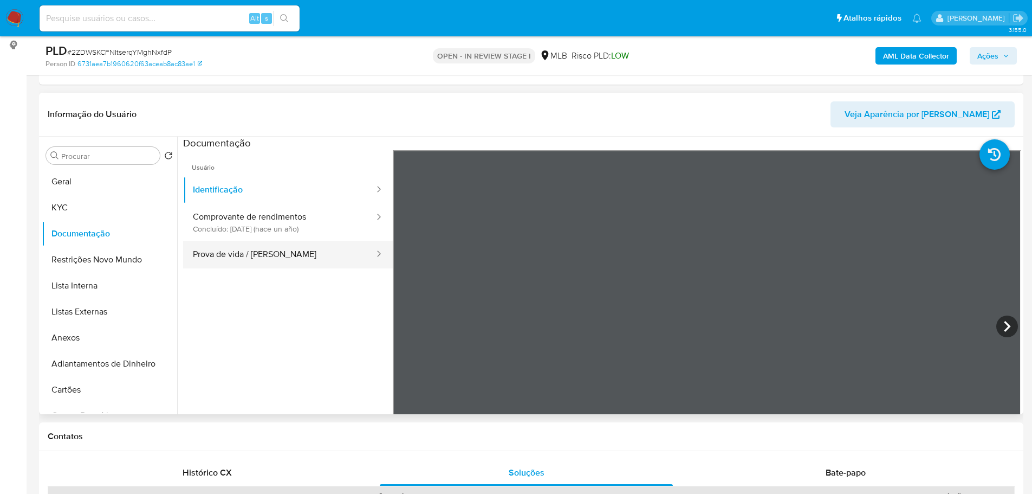
click at [260, 253] on button "Prova de vida / [PERSON_NAME]" at bounding box center [279, 255] width 192 height 28
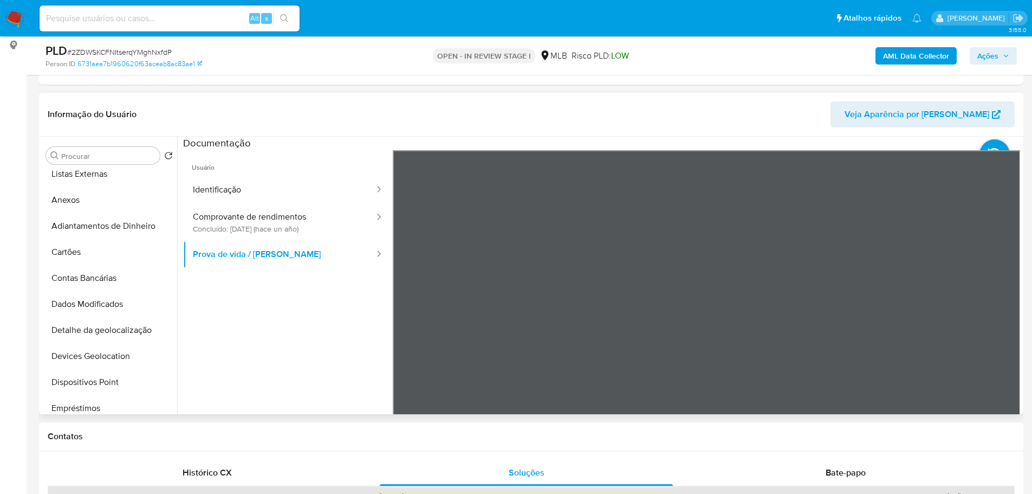
scroll to position [325, 0]
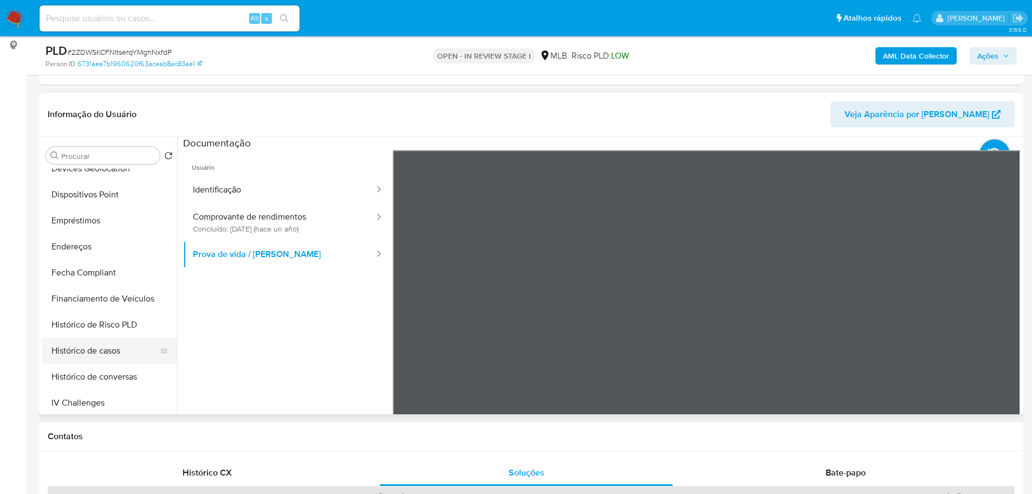
click at [99, 354] on button "Histórico de casos" at bounding box center [105, 351] width 127 height 26
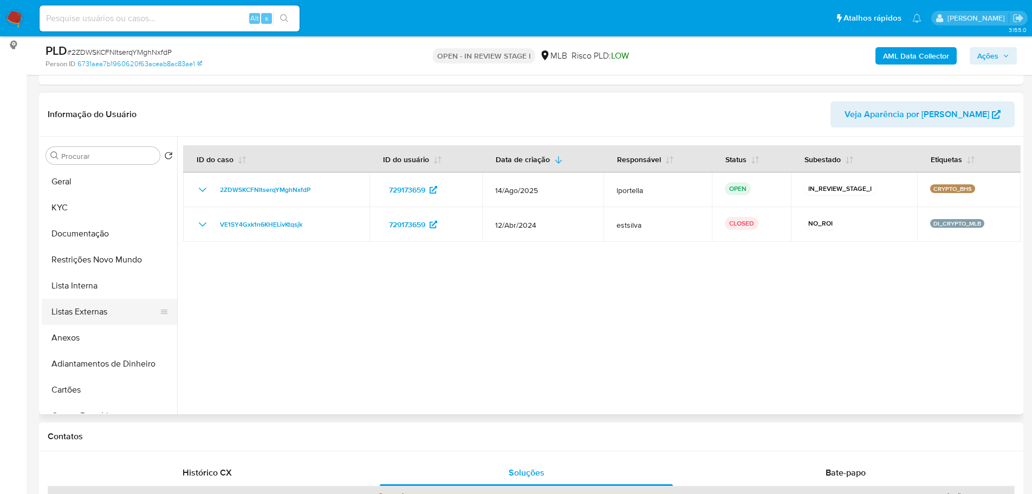
scroll to position [36, 0]
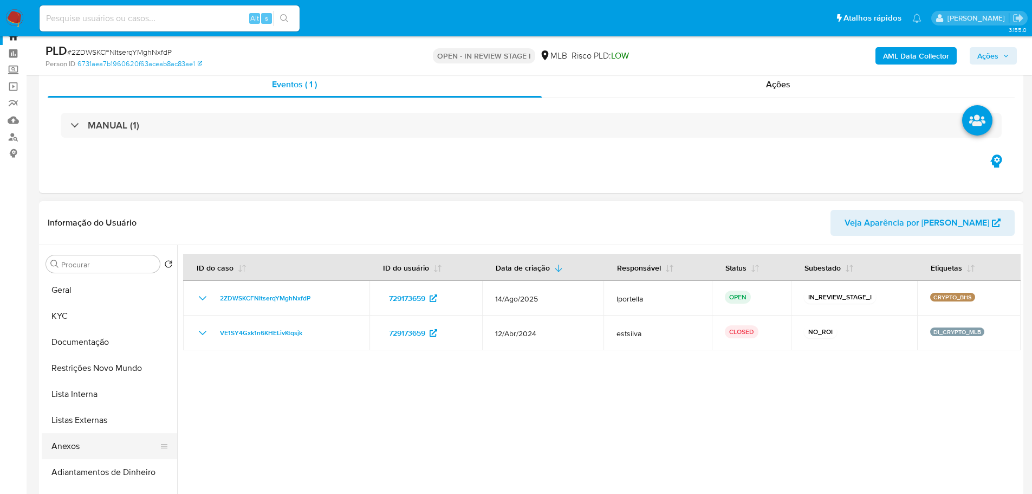
click at [84, 443] on button "Anexos" at bounding box center [105, 446] width 127 height 26
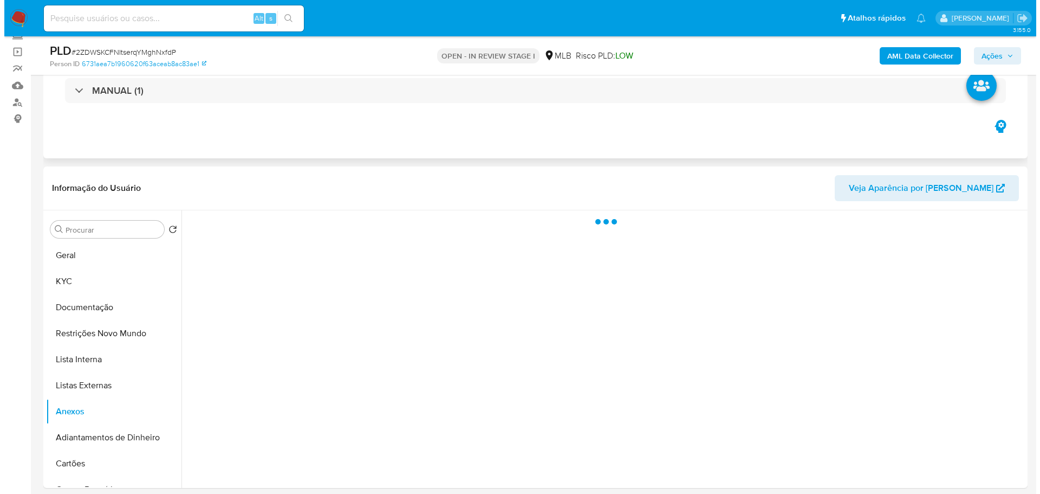
scroll to position [90, 0]
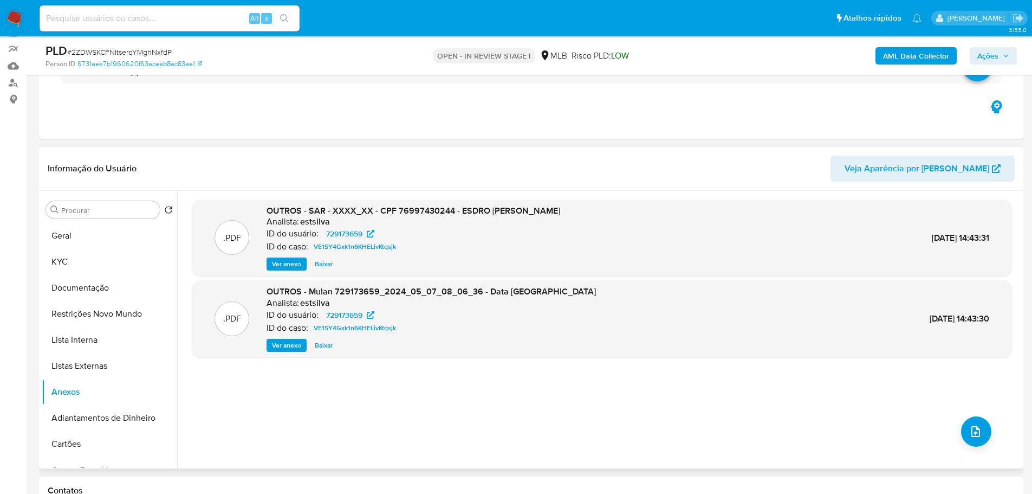
click at [284, 266] on span "Ver anexo" at bounding box center [286, 263] width 29 height 11
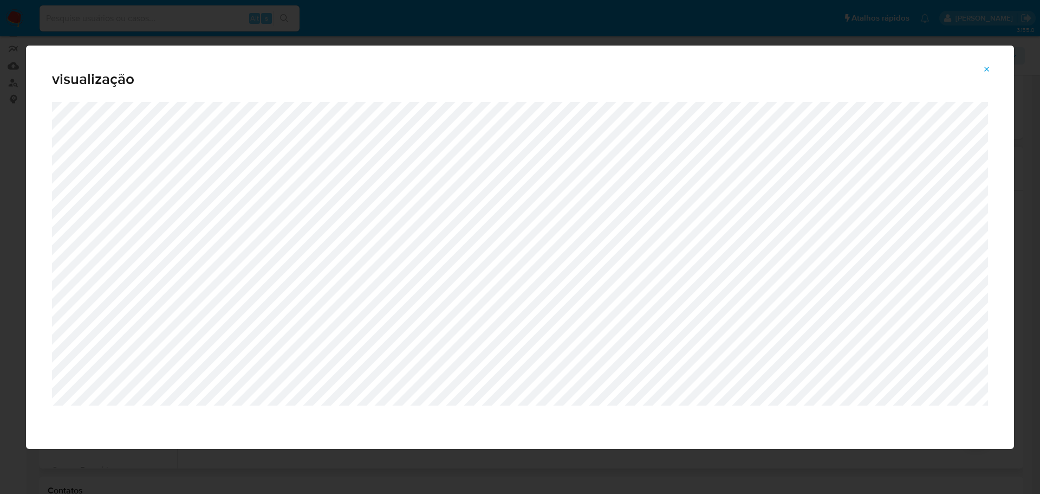
click at [980, 69] on button "Attachment preview" at bounding box center [987, 69] width 24 height 17
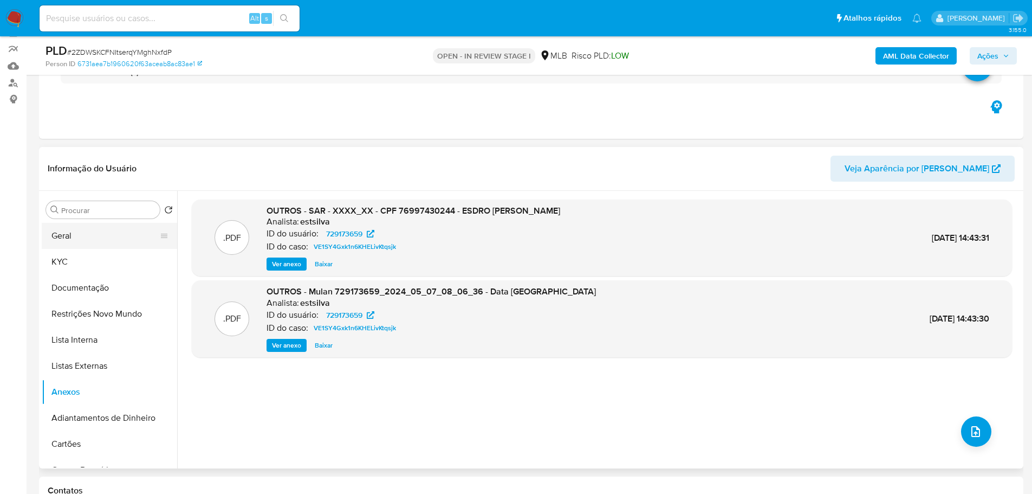
click at [71, 236] on button "Geral" at bounding box center [105, 236] width 127 height 26
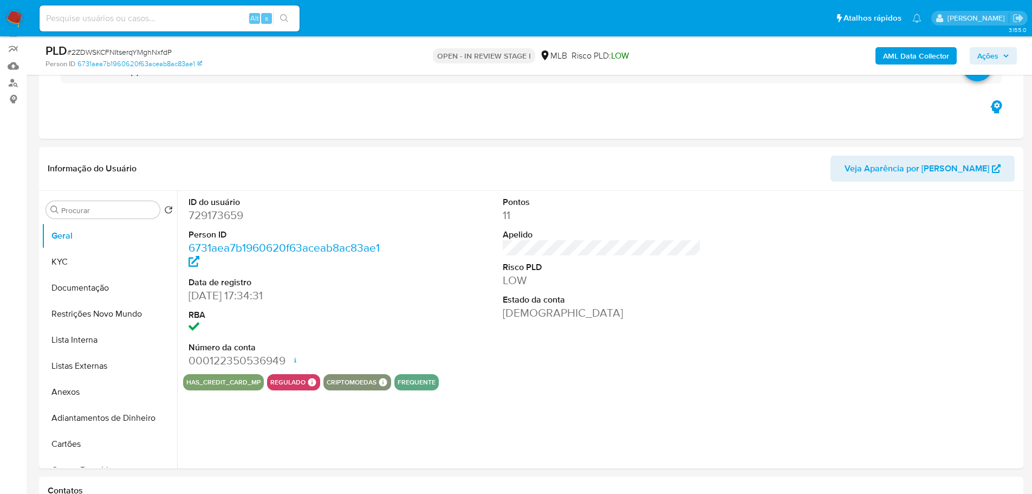
click at [219, 216] on dd "729173659" at bounding box center [288, 215] width 199 height 15
copy dd "729173659"
drag, startPoint x: 243, startPoint y: 295, endPoint x: 185, endPoint y: 302, distance: 58.3
click at [185, 302] on div "ID do usuário 729173659 Person ID 6731aea7b1960620f63aceab8ac83ae1 Data de regi…" at bounding box center [288, 282] width 210 height 183
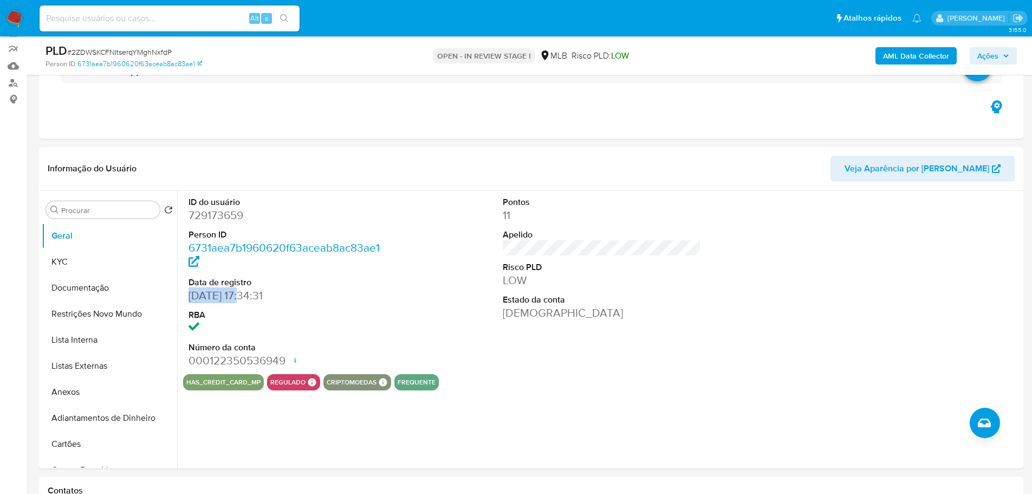
copy dd "15/03/2021"
click at [987, 56] on span "Ações" at bounding box center [987, 55] width 21 height 17
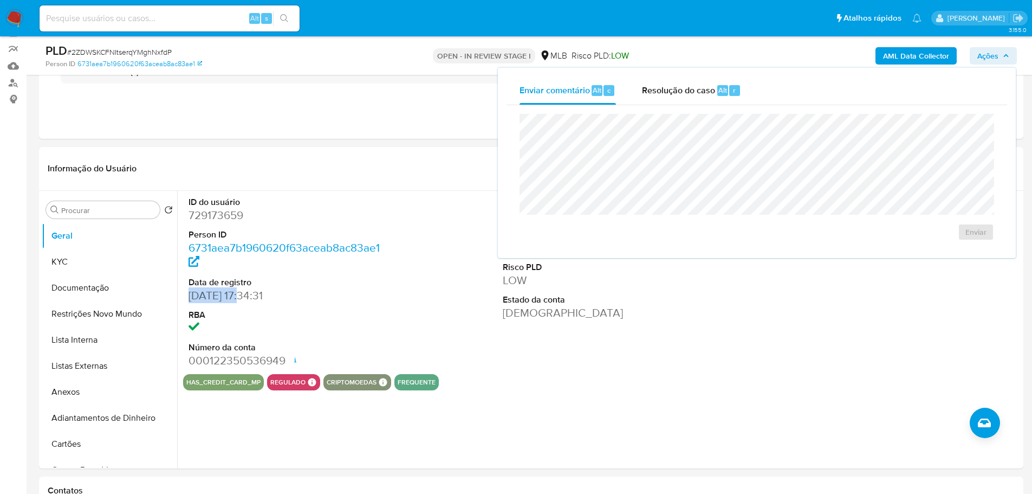
drag, startPoint x: 675, startPoint y: 89, endPoint x: 675, endPoint y: 112, distance: 22.8
click at [675, 89] on span "Resolução do caso" at bounding box center [678, 89] width 73 height 12
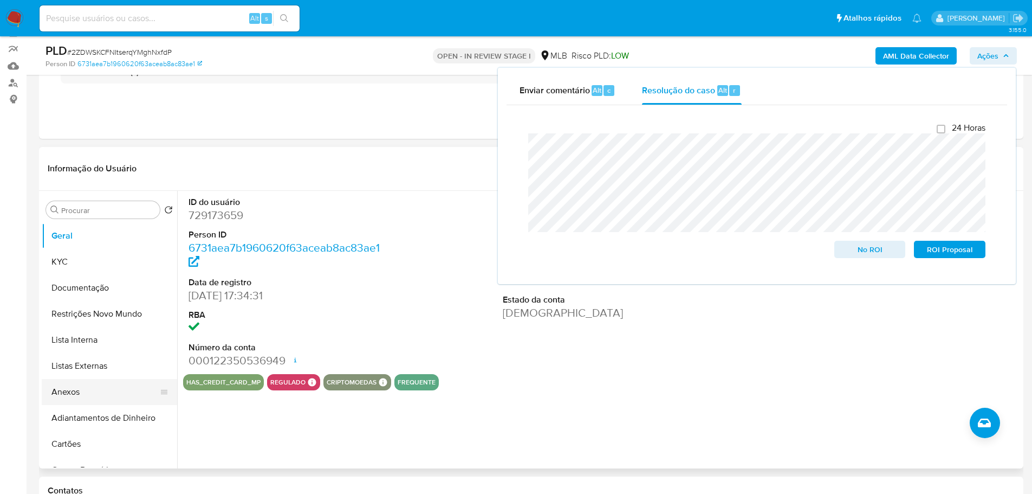
click at [100, 388] on button "Anexos" at bounding box center [105, 392] width 127 height 26
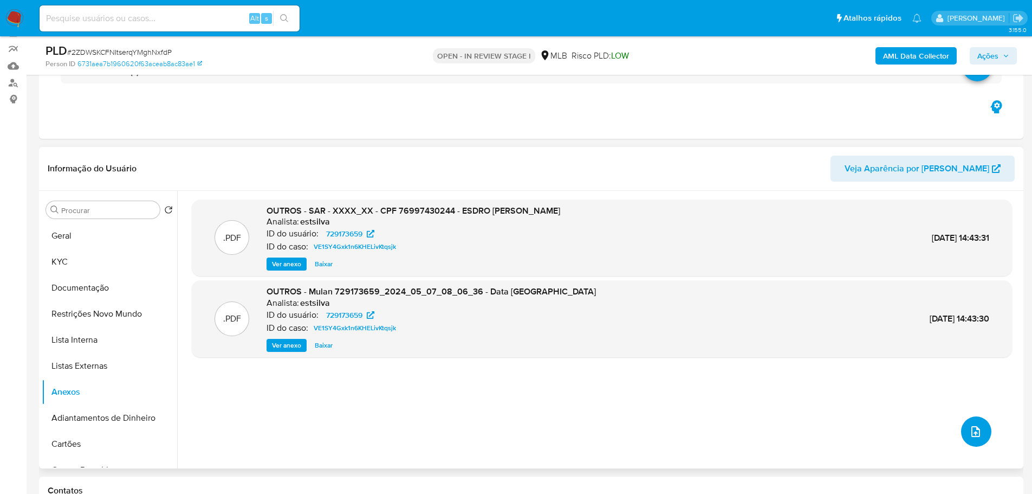
click at [979, 432] on button "upload-file" at bounding box center [976, 431] width 30 height 30
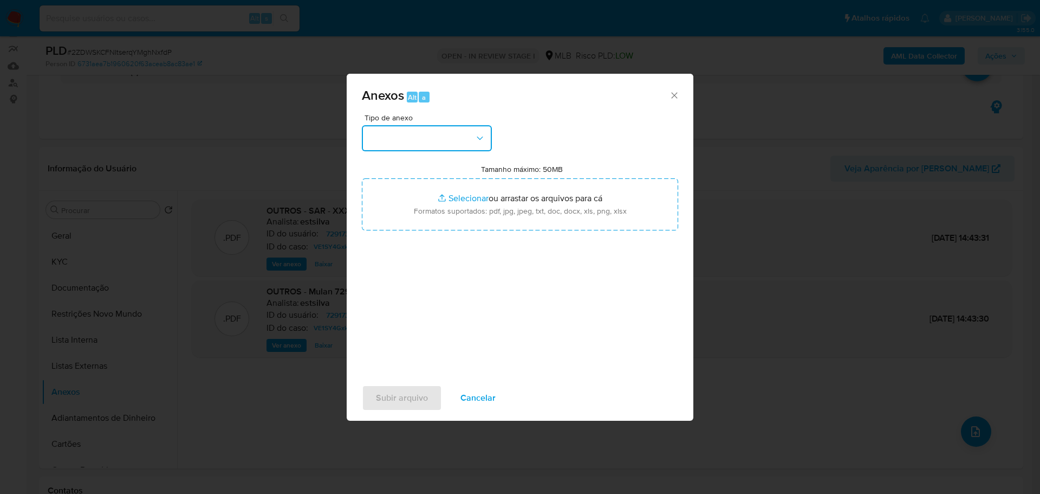
click at [454, 147] on button "button" at bounding box center [427, 138] width 130 height 26
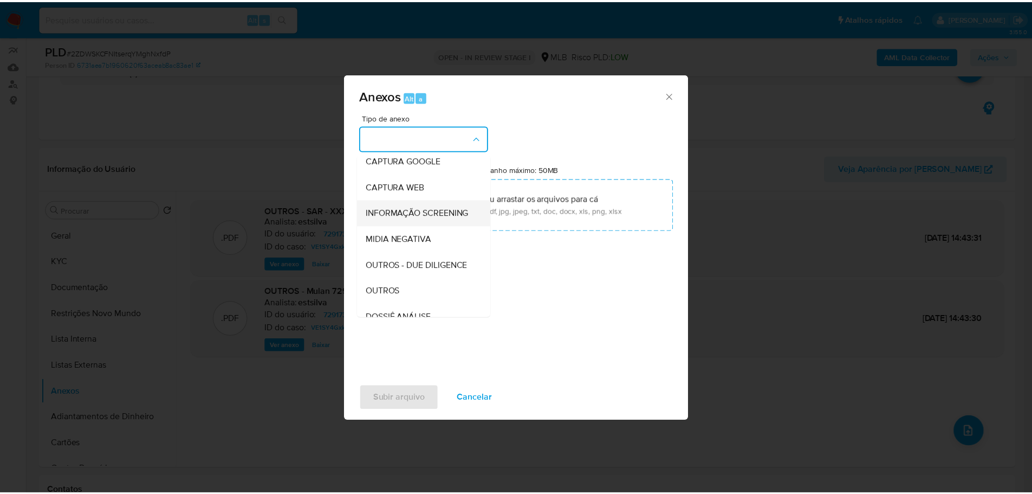
scroll to position [167, 0]
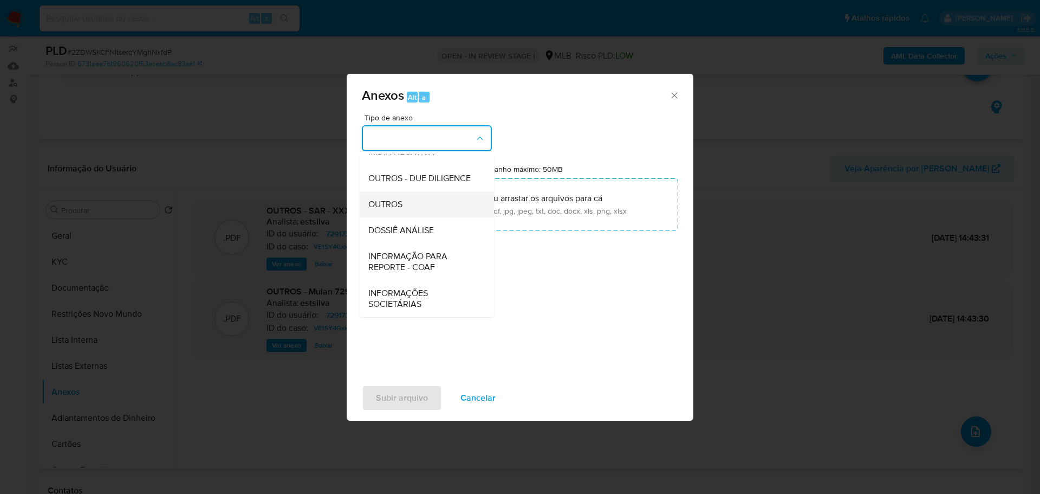
click at [392, 213] on div "OUTROS" at bounding box center [423, 204] width 111 height 26
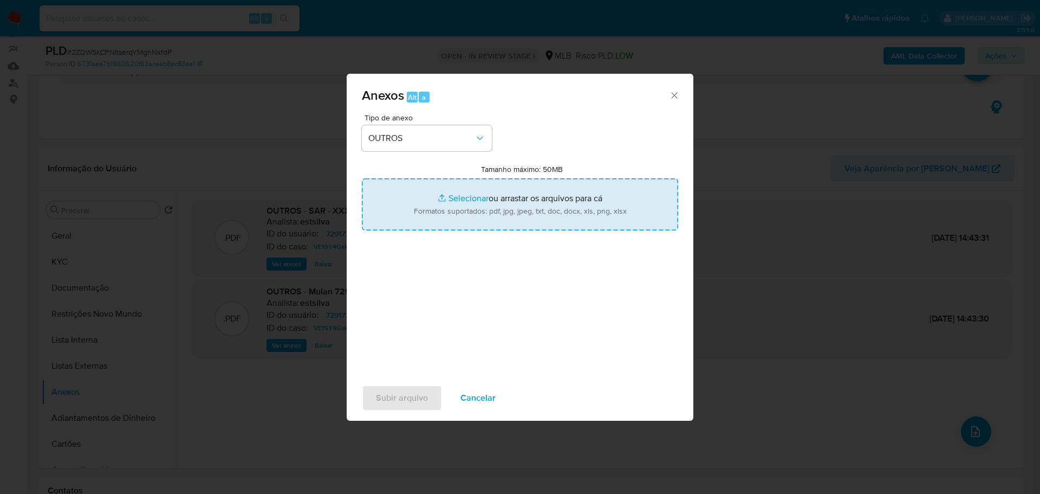
type input "C:\fakepath\ID_ 729173659 - CPF 76997430244 - ESDRO FABIANO PASTORIO.pdf"
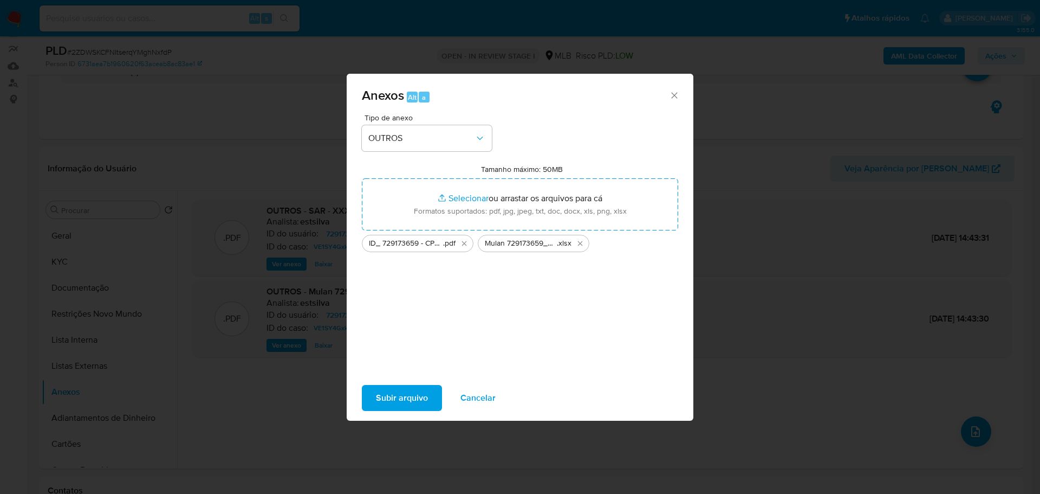
click at [404, 404] on span "Subir arquivo" at bounding box center [402, 398] width 52 height 24
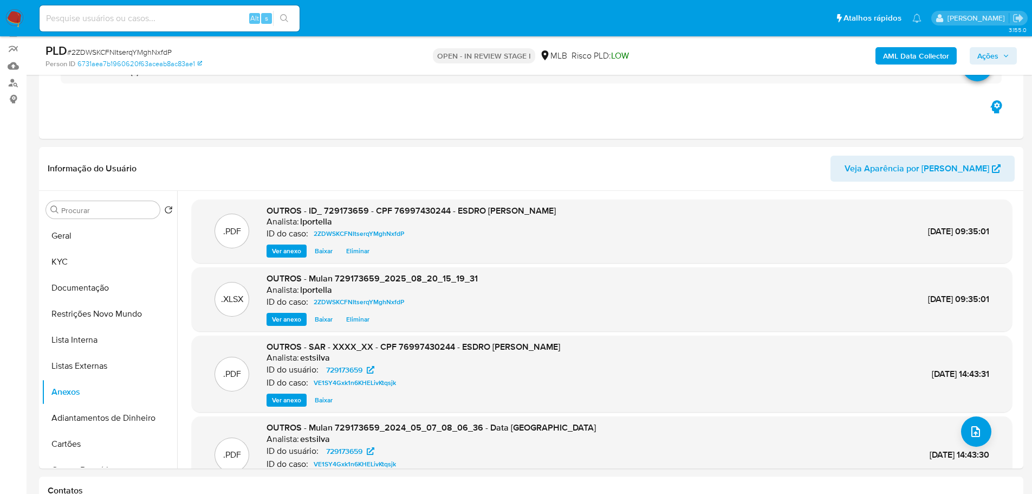
click at [995, 56] on span "Ações" at bounding box center [987, 55] width 21 height 17
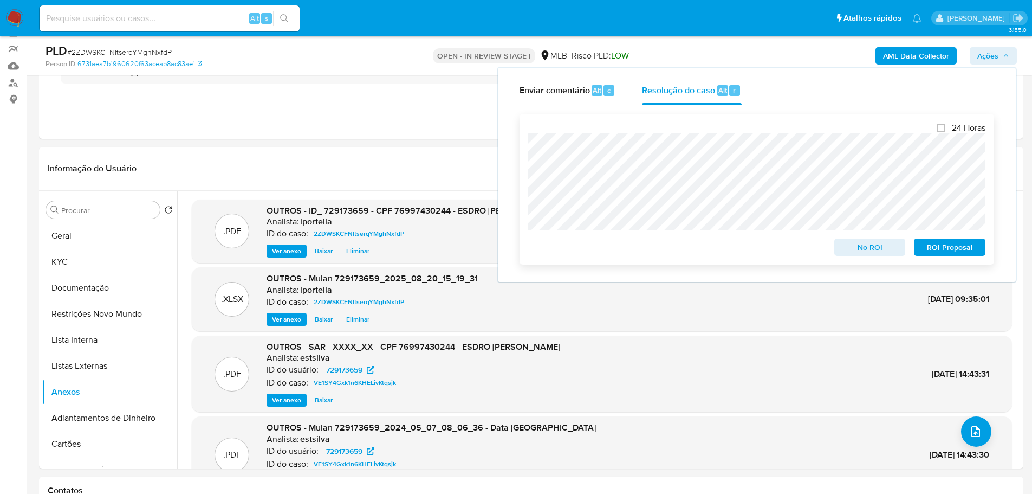
click at [879, 252] on span "No ROI" at bounding box center [870, 246] width 56 height 15
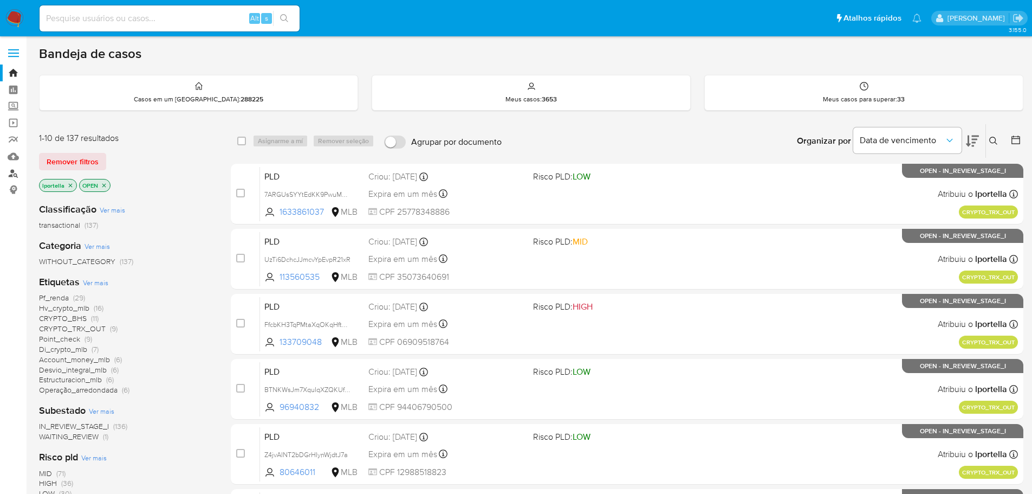
click at [13, 176] on link "Localizador de pessoas" at bounding box center [64, 173] width 129 height 17
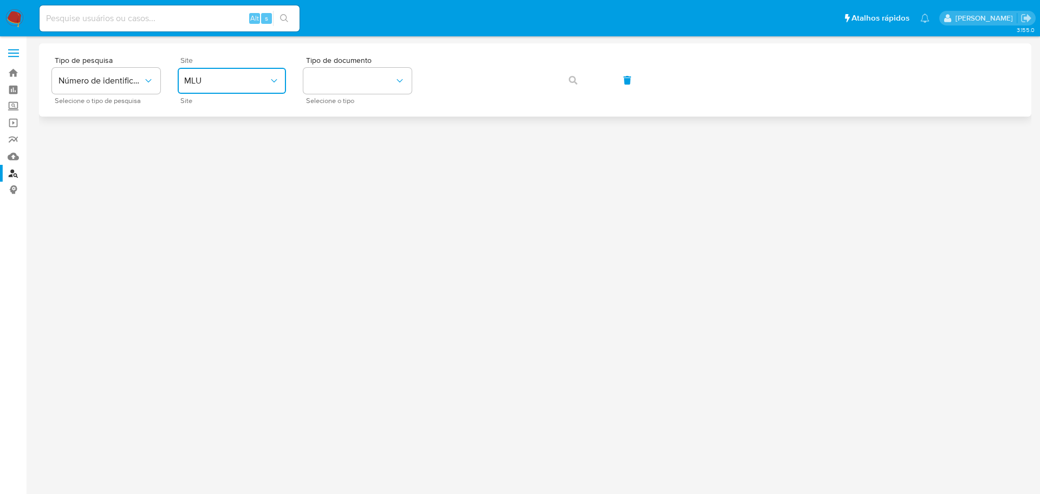
click at [252, 85] on span "MLU" at bounding box center [226, 80] width 85 height 11
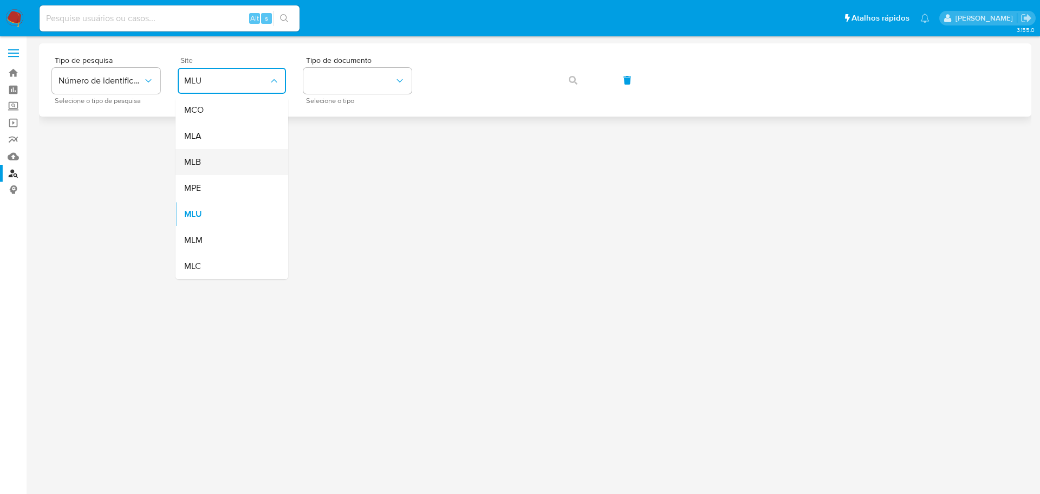
click at [203, 156] on div "MLB" at bounding box center [228, 162] width 89 height 26
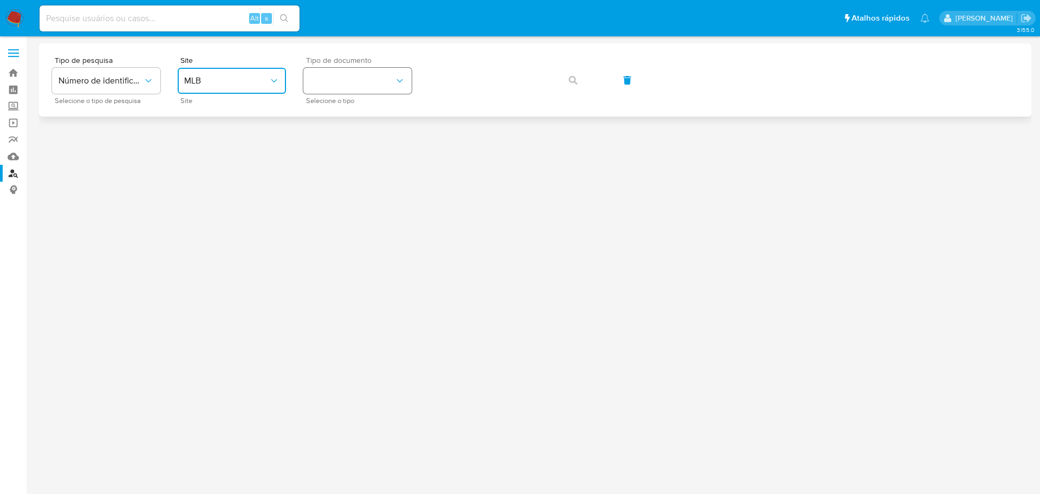
click at [323, 89] on button "identificationType" at bounding box center [357, 81] width 108 height 26
click at [343, 144] on div "CPF CPF" at bounding box center [354, 152] width 89 height 37
click at [456, 102] on div "Tipo de pesquisa Número de identificação Selecione o tipo de pesquisa Site MLB …" at bounding box center [535, 79] width 967 height 47
click at [566, 84] on button "button" at bounding box center [573, 80] width 37 height 26
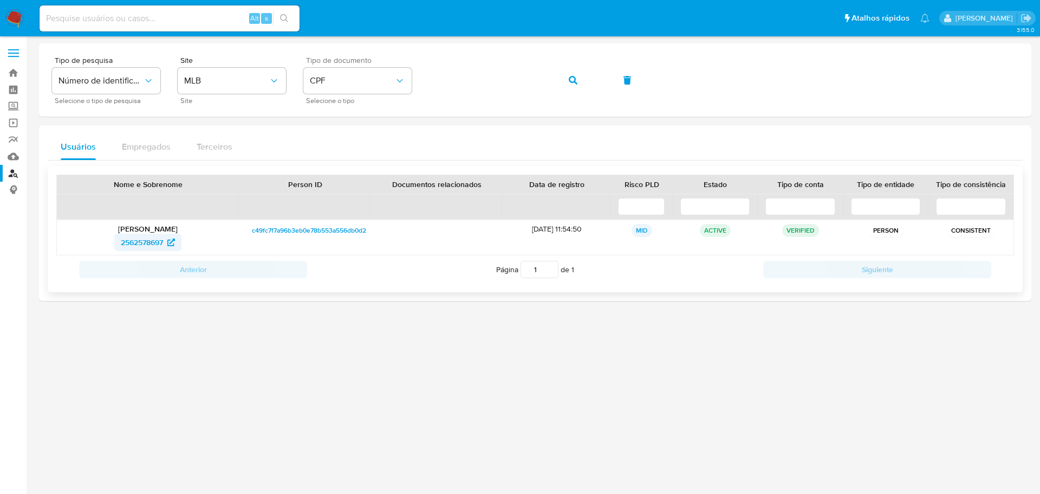
click at [138, 238] on span "2562578697" at bounding box center [142, 242] width 42 height 17
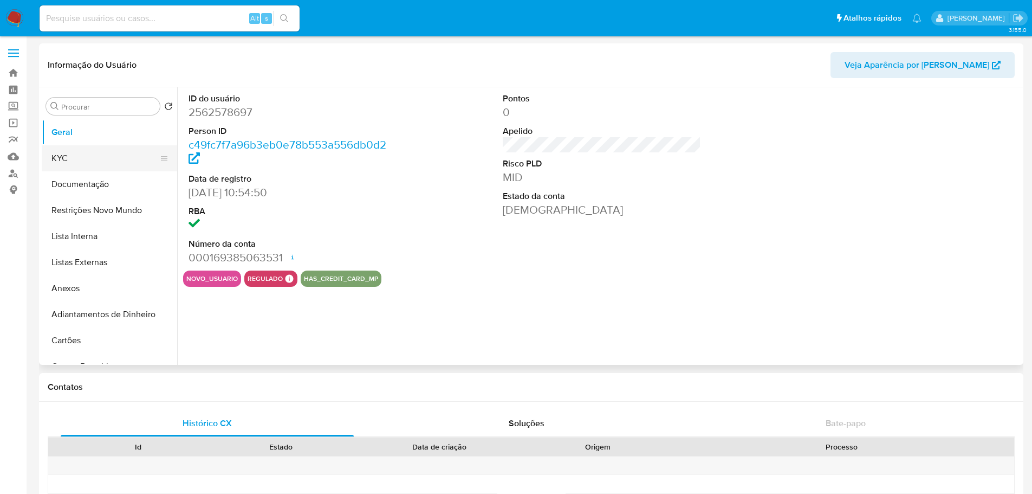
click at [85, 167] on button "KYC" at bounding box center [105, 158] width 127 height 26
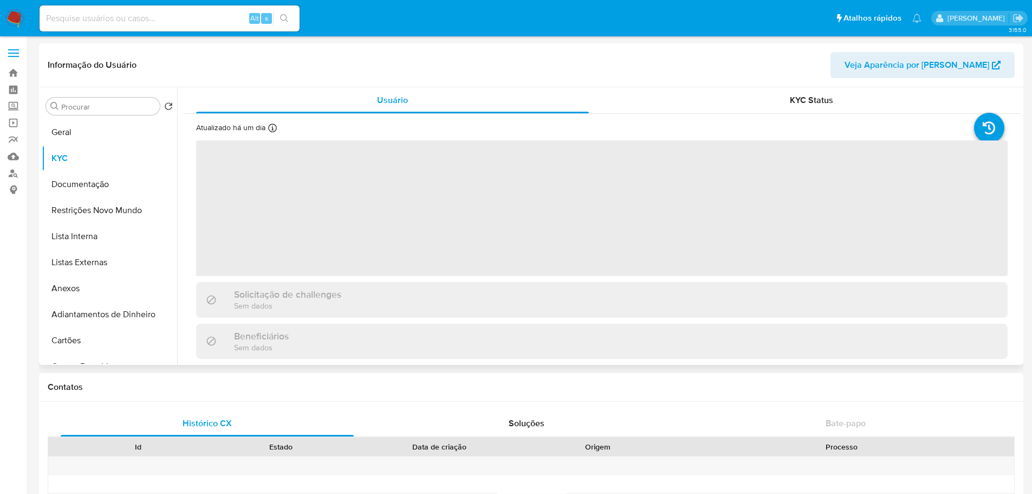
select select "10"
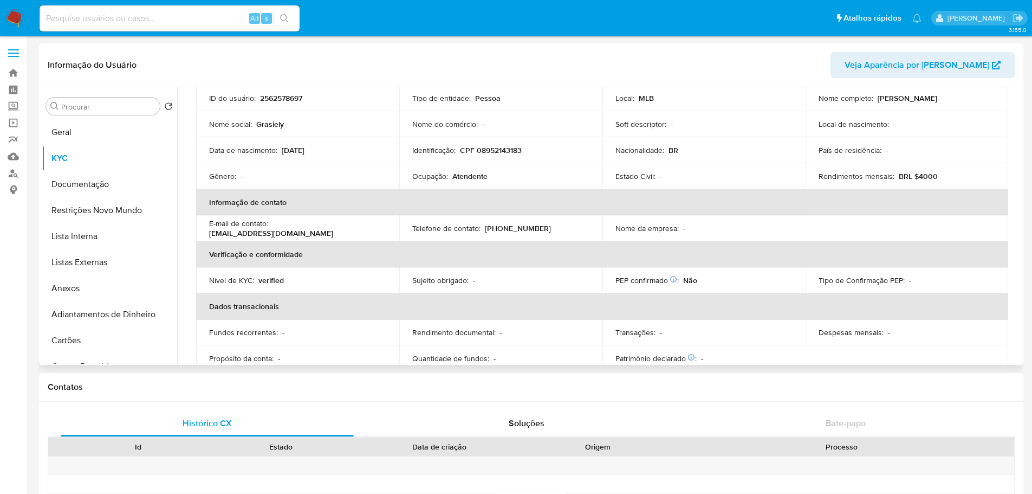
scroll to position [28, 0]
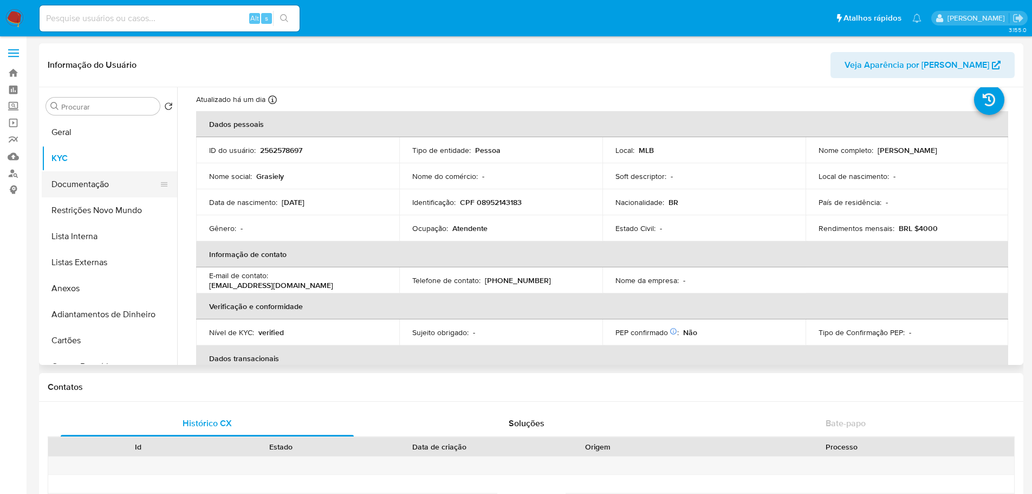
click at [125, 191] on button "Documentação" at bounding box center [105, 184] width 127 height 26
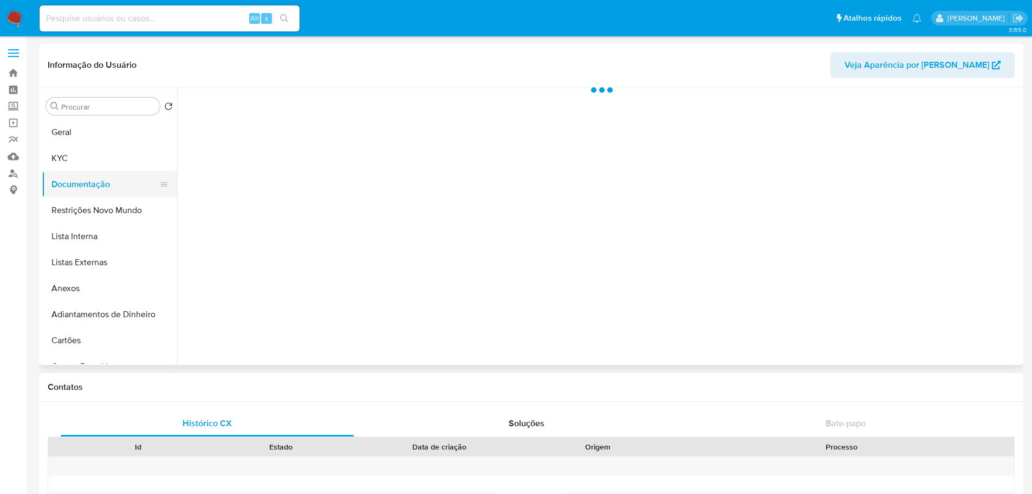
scroll to position [0, 0]
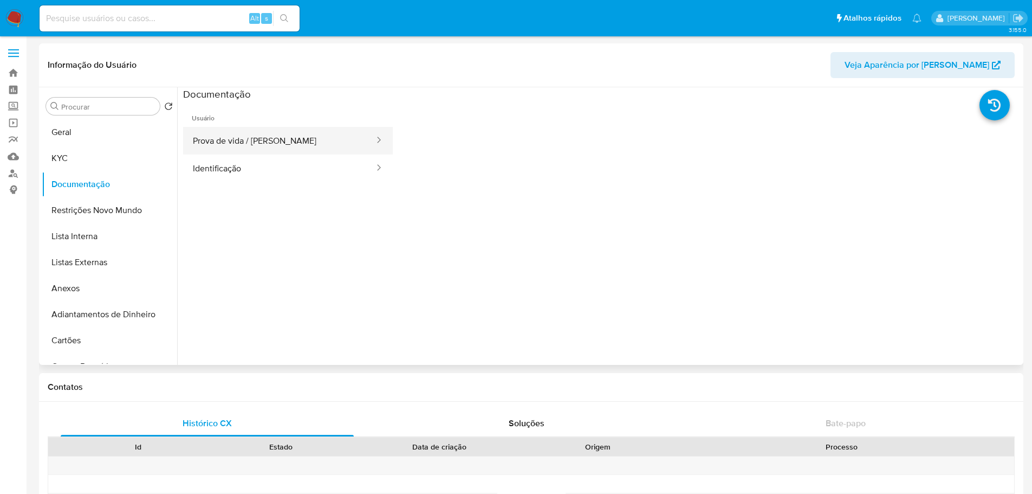
click at [264, 137] on button "Prova de vida / Selfie" at bounding box center [279, 141] width 192 height 28
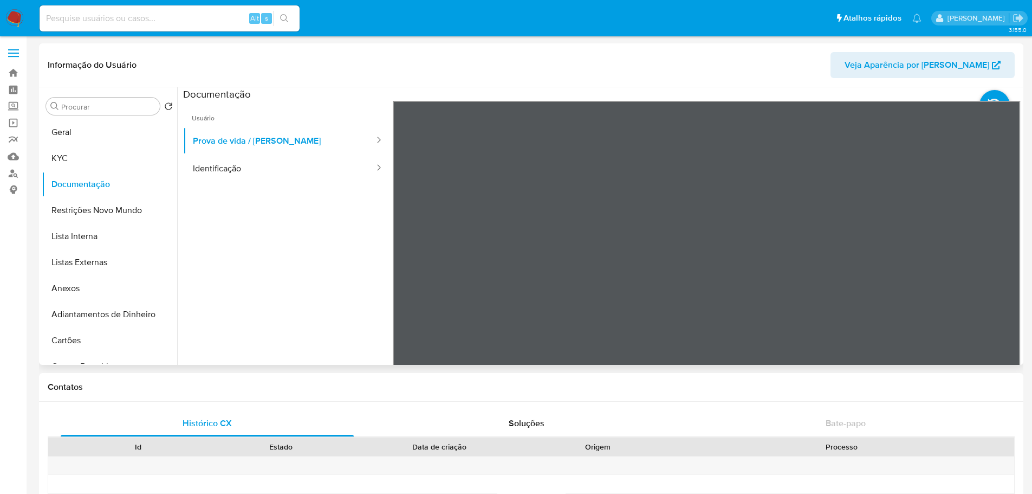
click at [287, 185] on ul "Usuário Prova de vida / Selfie Identificação" at bounding box center [288, 257] width 210 height 312
click at [262, 168] on button "Identificação" at bounding box center [279, 168] width 192 height 28
click at [991, 273] on div at bounding box center [707, 278] width 629 height 355
click at [997, 274] on icon at bounding box center [1007, 277] width 22 height 22
click at [85, 22] on input at bounding box center [170, 18] width 260 height 14
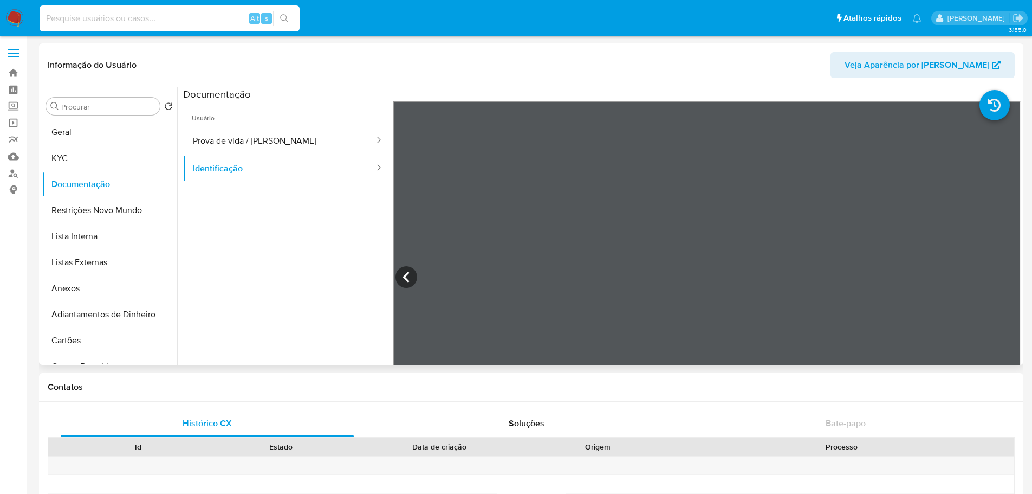
paste input "2432816478"
type input "2432816478"
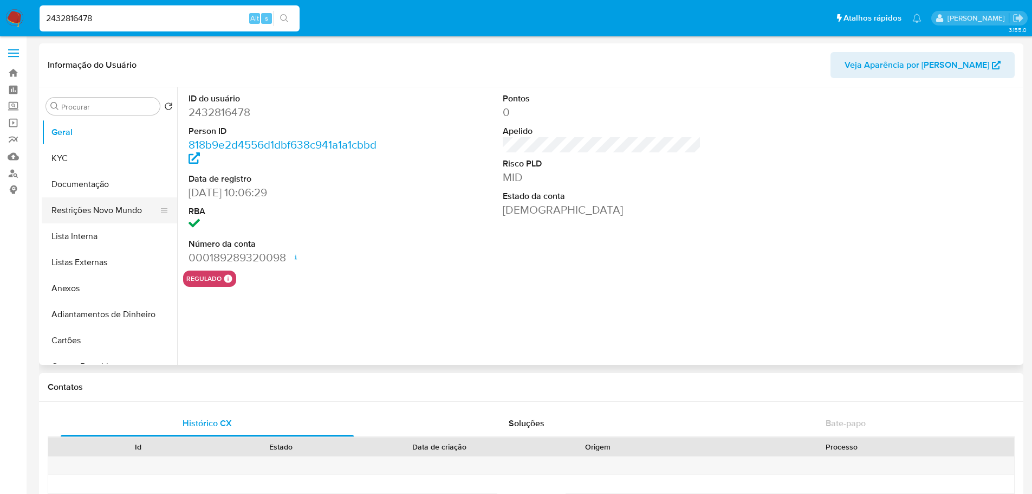
select select "10"
click at [100, 167] on button "KYC" at bounding box center [105, 158] width 127 height 26
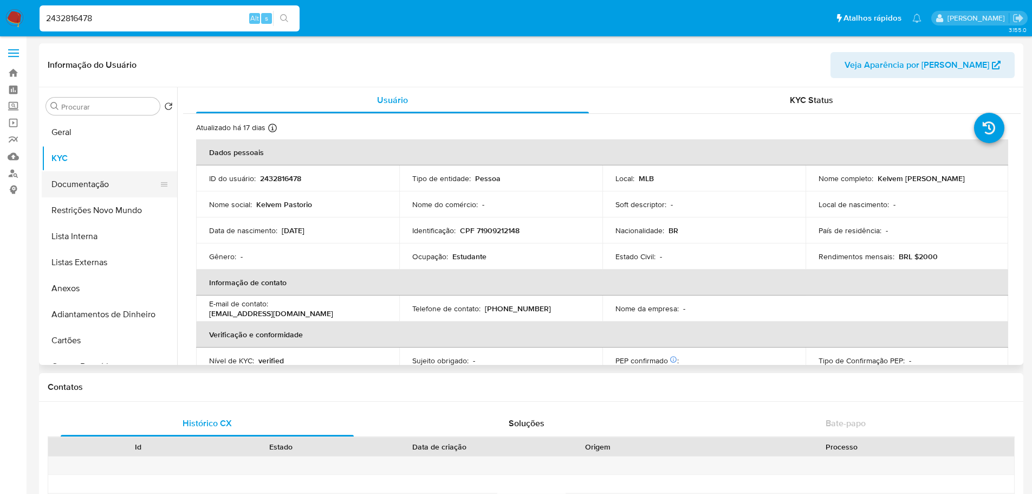
click at [87, 186] on button "Documentação" at bounding box center [105, 184] width 127 height 26
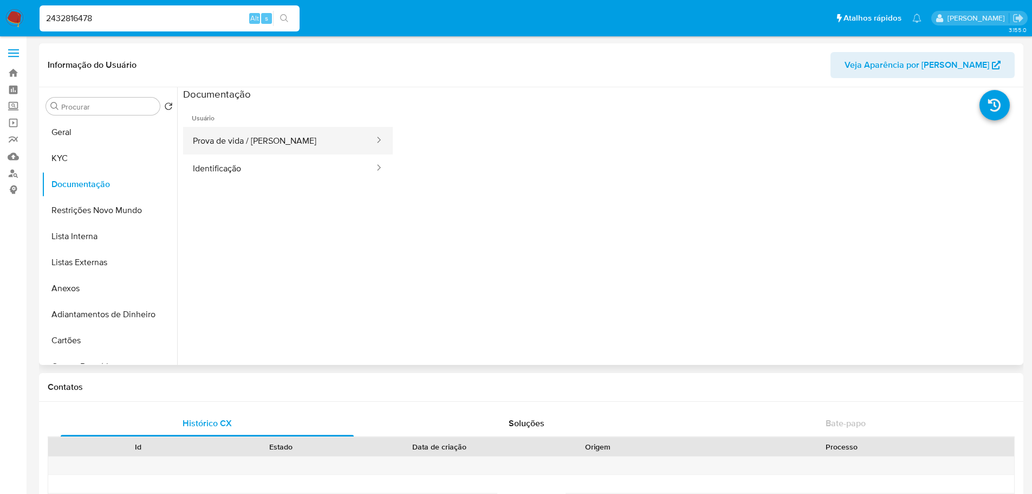
click at [231, 153] on button "Prova de vida / [PERSON_NAME]" at bounding box center [279, 141] width 192 height 28
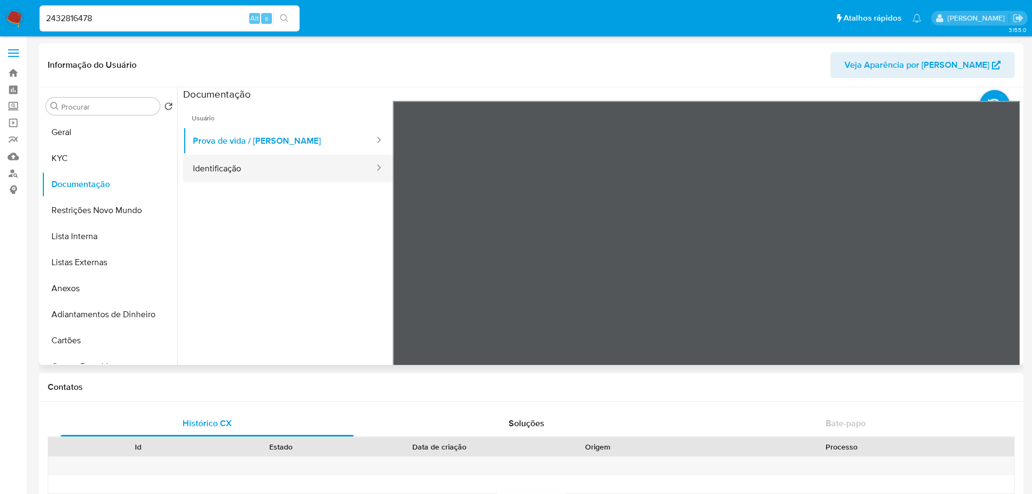
click at [276, 170] on button "Identificação" at bounding box center [279, 168] width 192 height 28
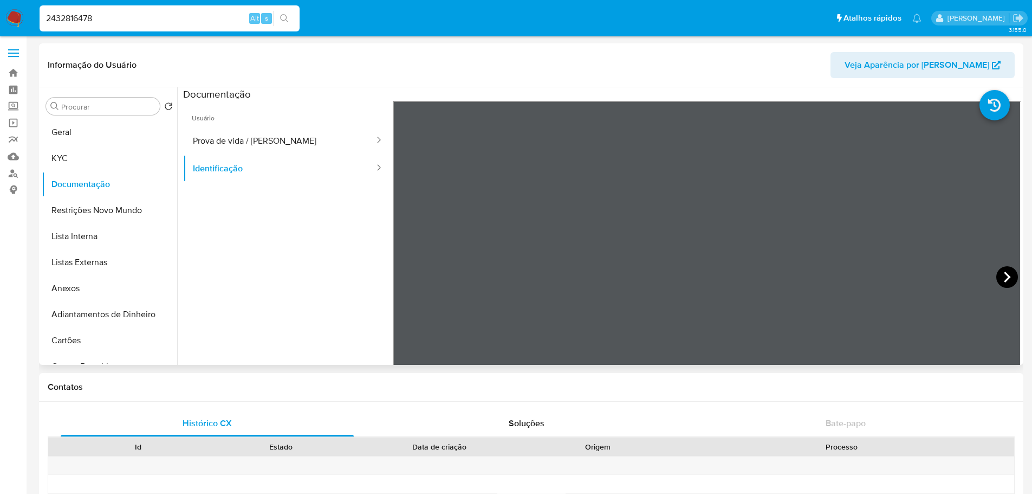
click at [996, 270] on icon at bounding box center [1007, 277] width 22 height 22
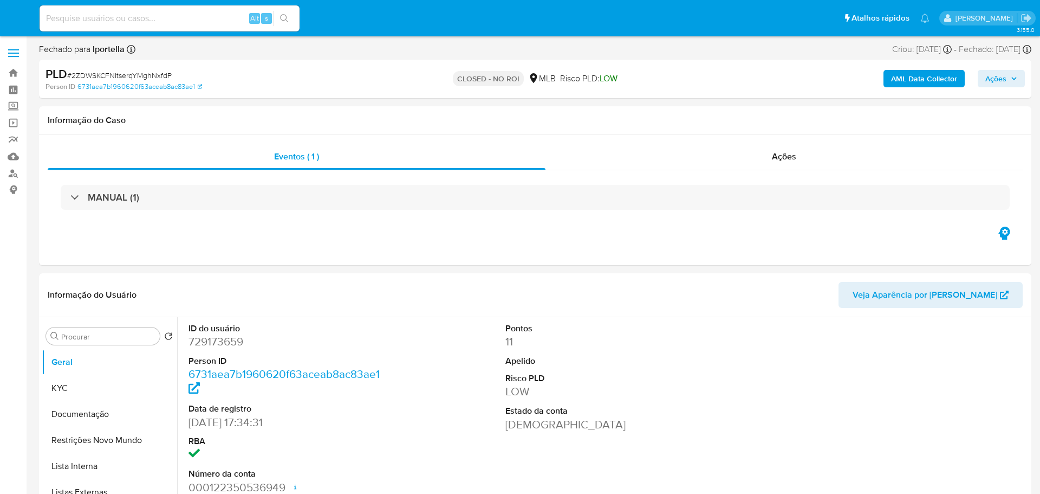
select select "10"
click at [17, 19] on img at bounding box center [14, 18] width 18 height 18
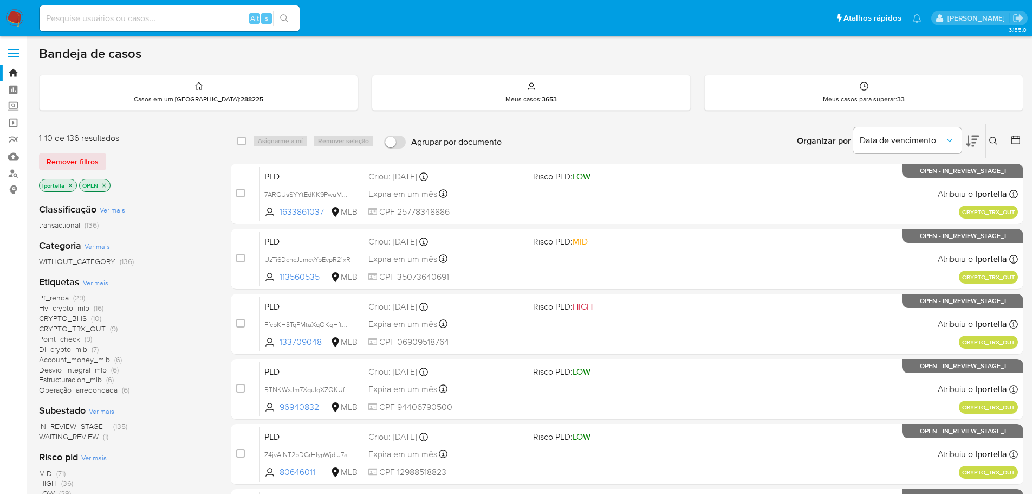
click at [183, 25] on input at bounding box center [170, 18] width 260 height 14
paste input "2ZDWSKCFNItserqYMghNxfdP"
type input "2ZDWSKCFNItserqYMghNxfdP"
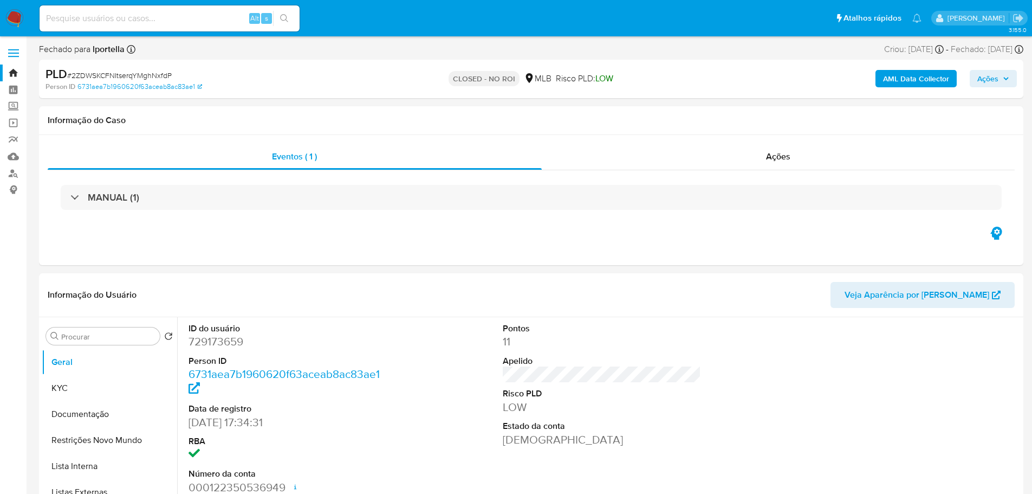
select select "10"
click at [12, 15] on img at bounding box center [14, 18] width 18 height 18
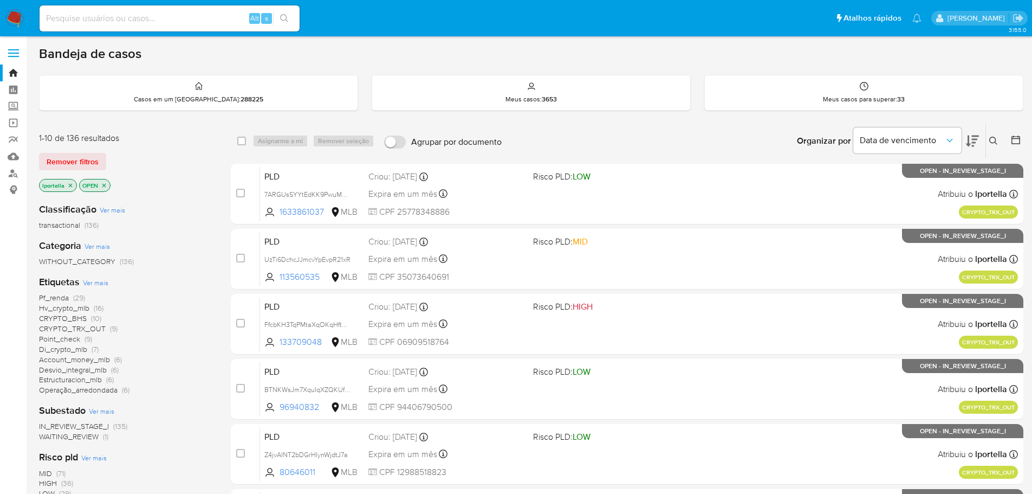
click at [137, 12] on input at bounding box center [170, 18] width 260 height 14
paste input "p2KFcPI0LFXAJDHHmy9hgpW0"
type input "p2KFcPI0LFXAJDHHmy9hgpW0"
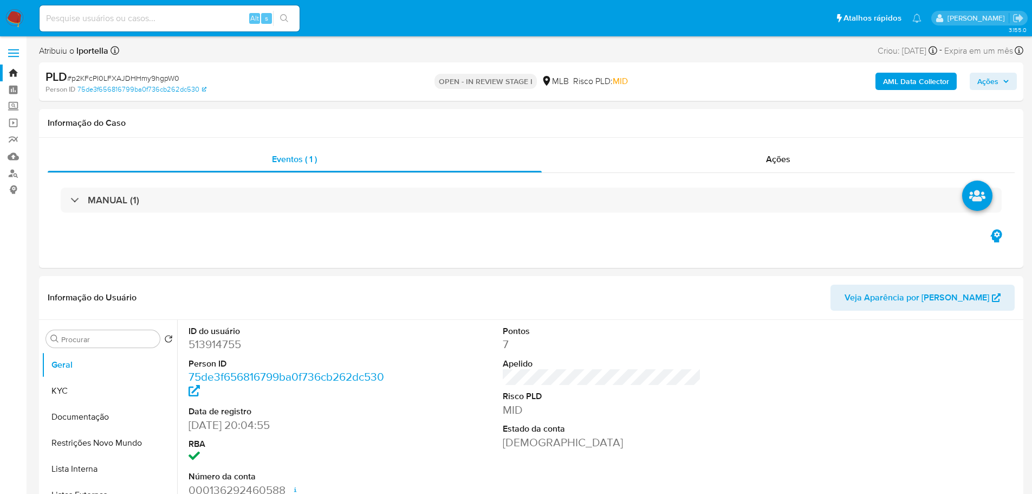
select select "10"
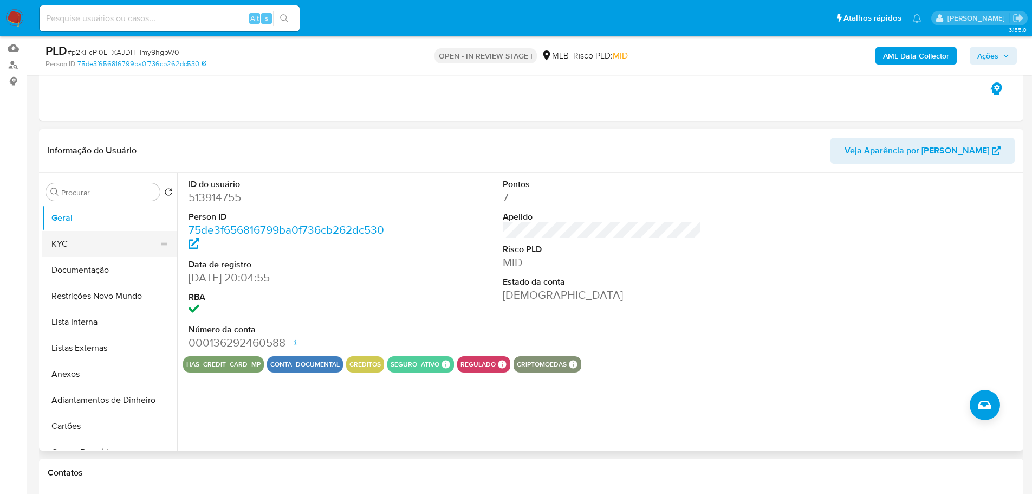
click at [112, 234] on button "KYC" at bounding box center [105, 244] width 127 height 26
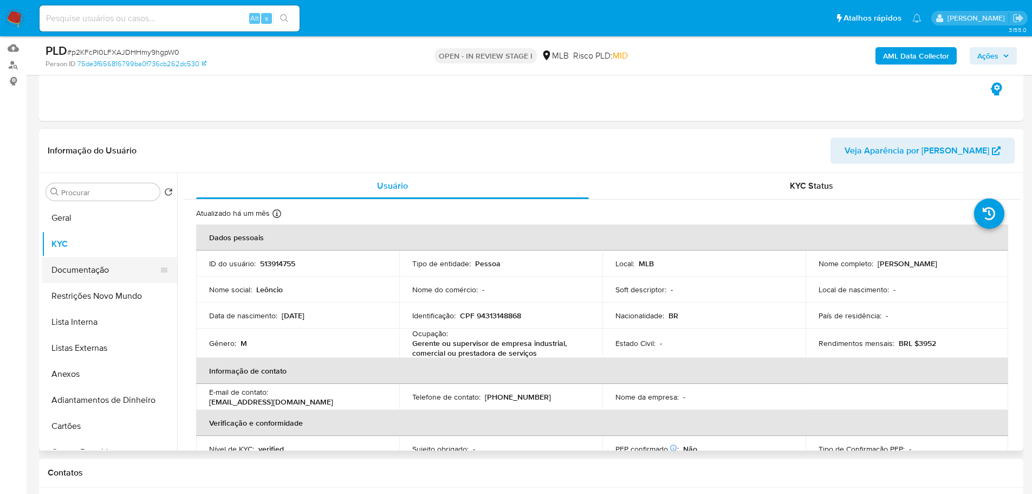
click at [70, 268] on button "Documentação" at bounding box center [105, 270] width 127 height 26
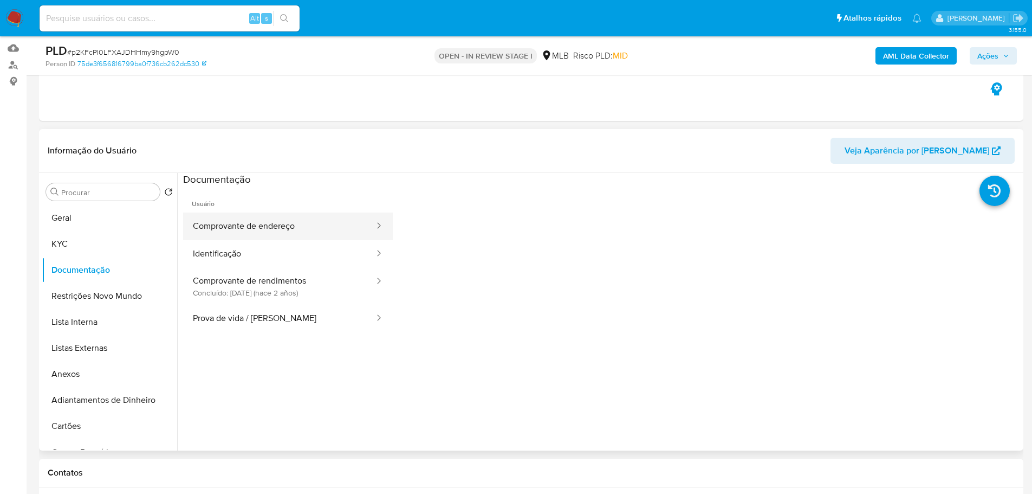
click at [271, 234] on button "Comprovante de endereço" at bounding box center [279, 226] width 192 height 28
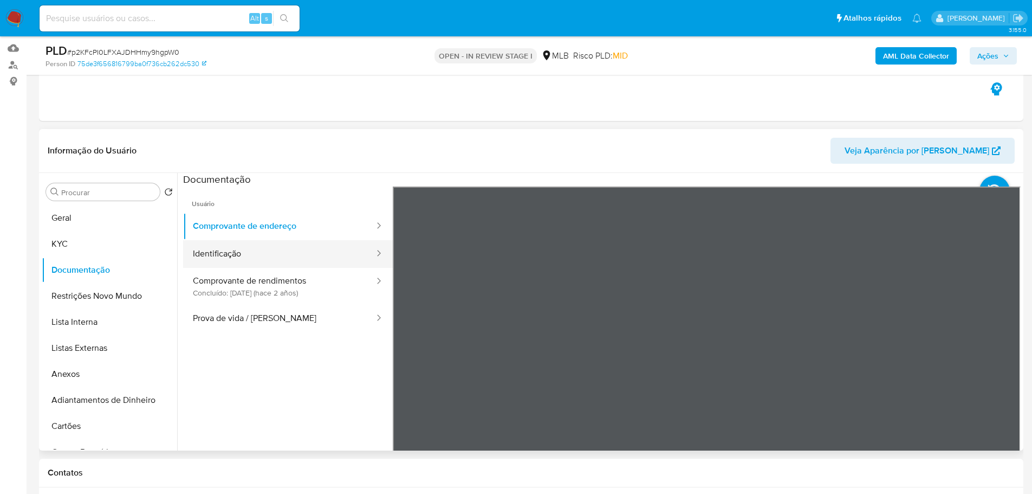
click at [300, 255] on button "Identificação" at bounding box center [279, 254] width 192 height 28
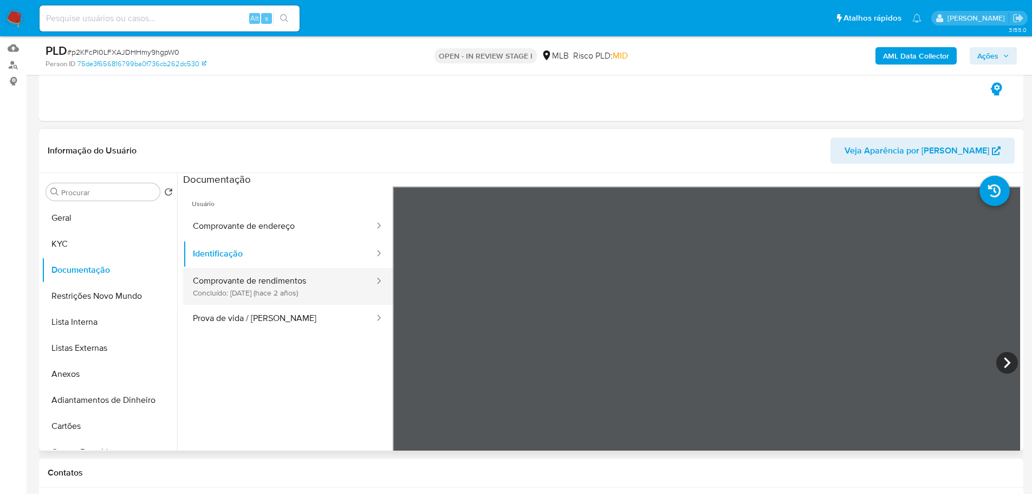
click at [293, 289] on button "Comprovante de rendimentos Concluído: [DATE] (hace 2 años)" at bounding box center [279, 286] width 192 height 37
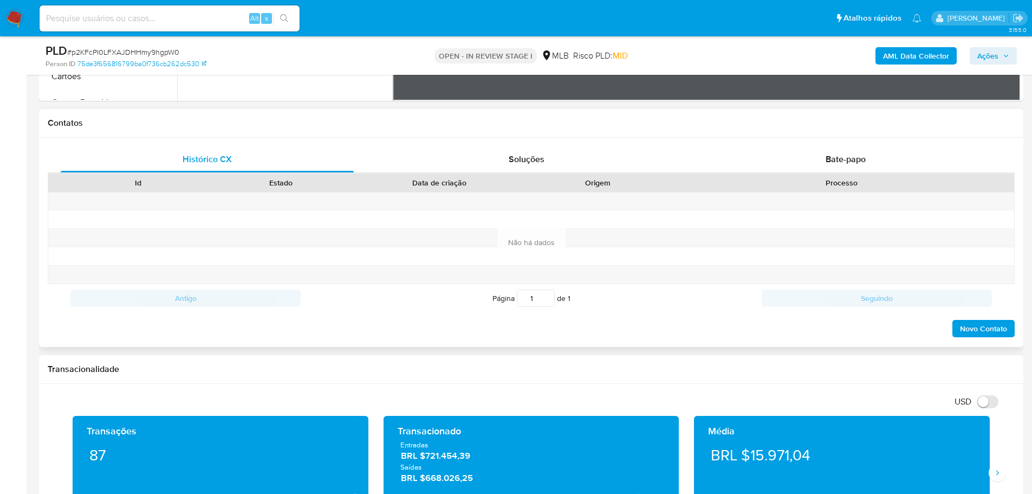
scroll to position [542, 0]
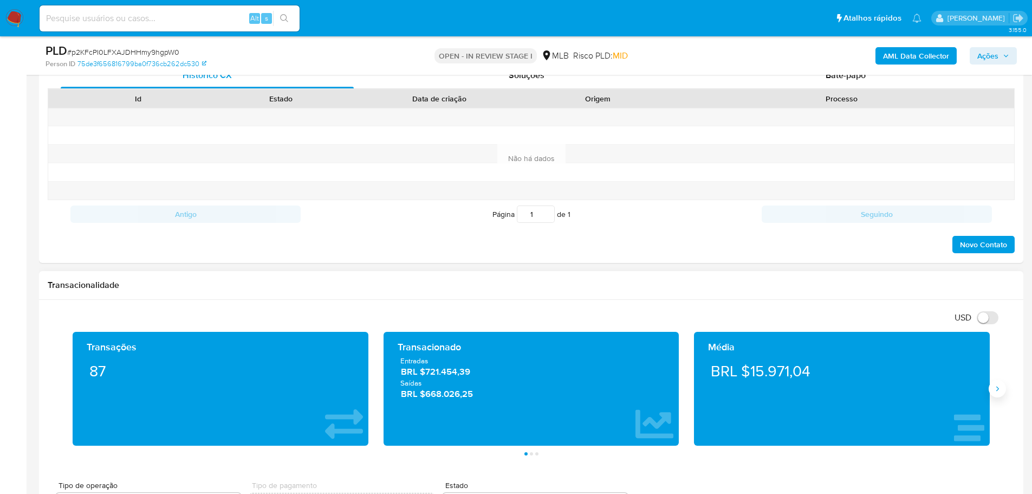
click at [993, 391] on button "Siguiente" at bounding box center [997, 388] width 17 height 17
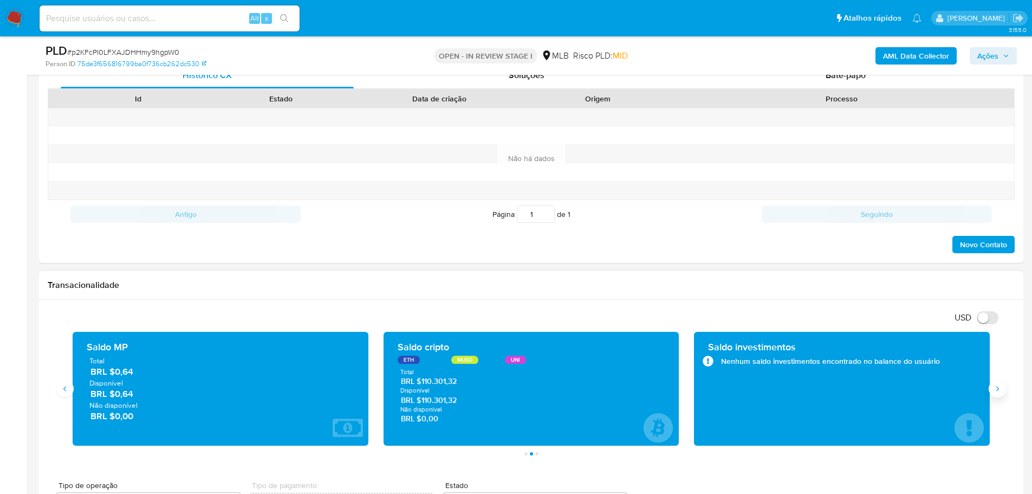
click at [993, 391] on button "Siguiente" at bounding box center [997, 388] width 17 height 17
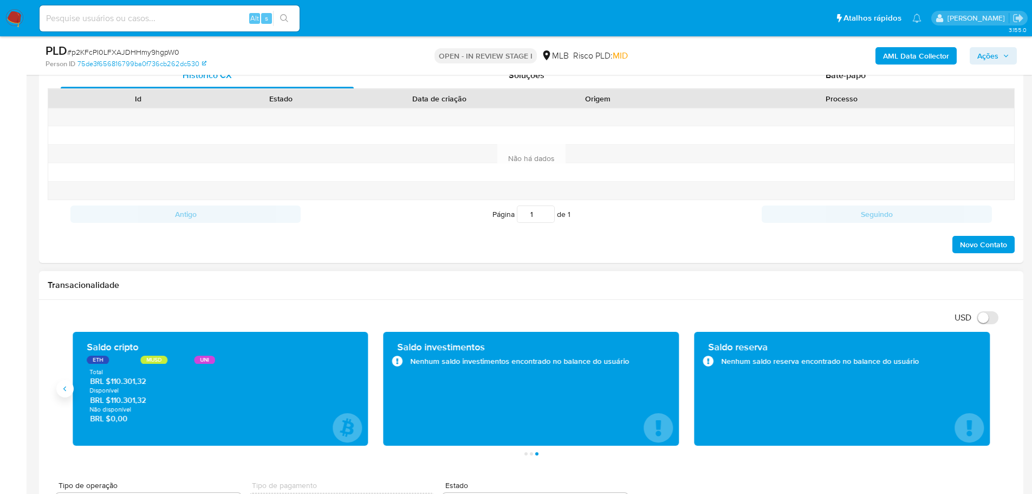
click at [67, 383] on button "Anterior" at bounding box center [64, 388] width 17 height 17
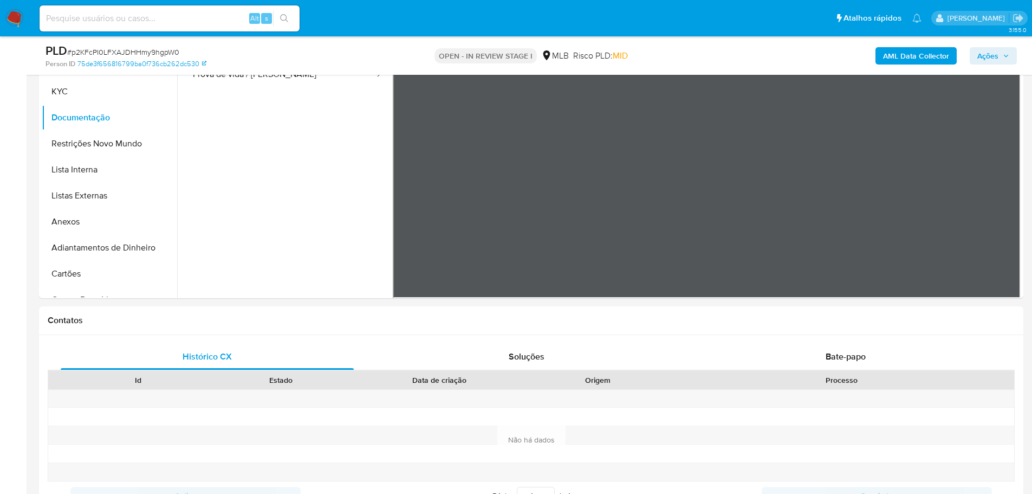
scroll to position [217, 0]
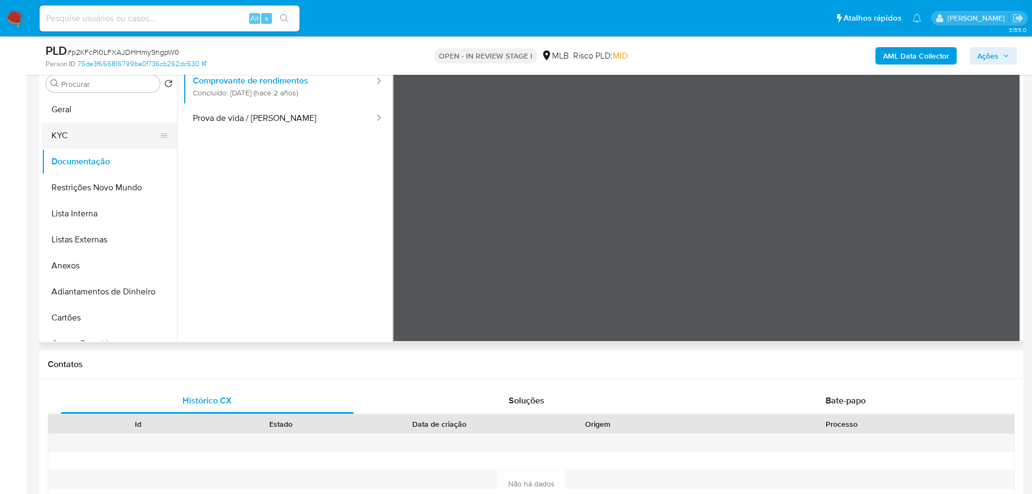
click at [79, 140] on button "KYC" at bounding box center [105, 135] width 127 height 26
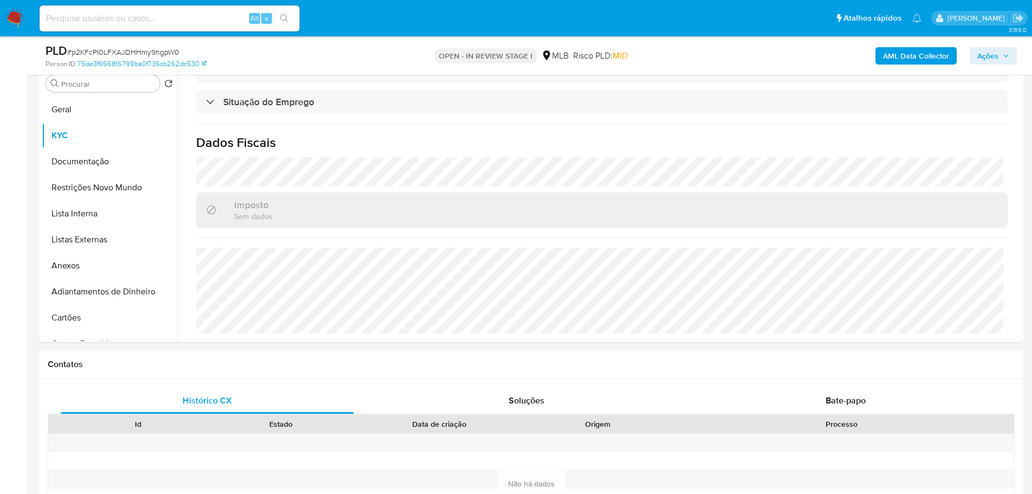
scroll to position [455, 0]
click at [87, 170] on button "Documentação" at bounding box center [105, 161] width 127 height 26
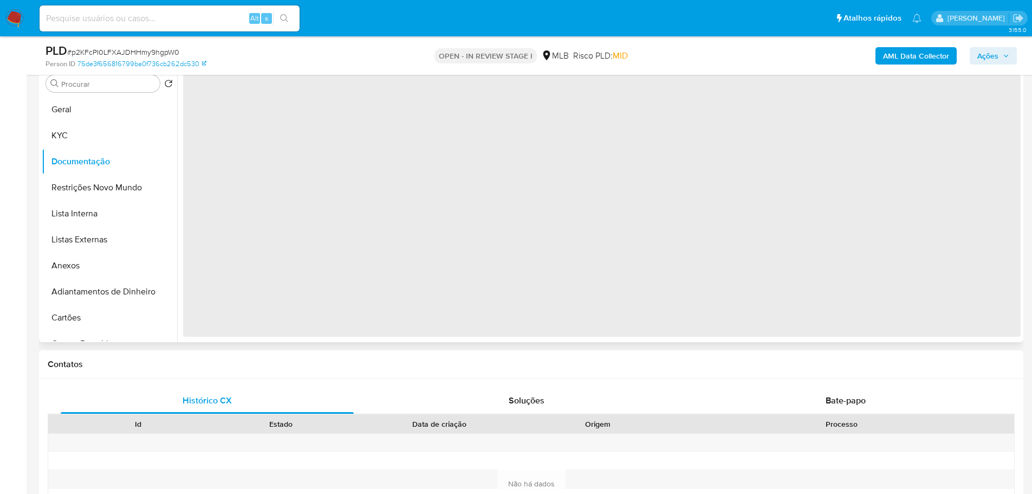
scroll to position [0, 0]
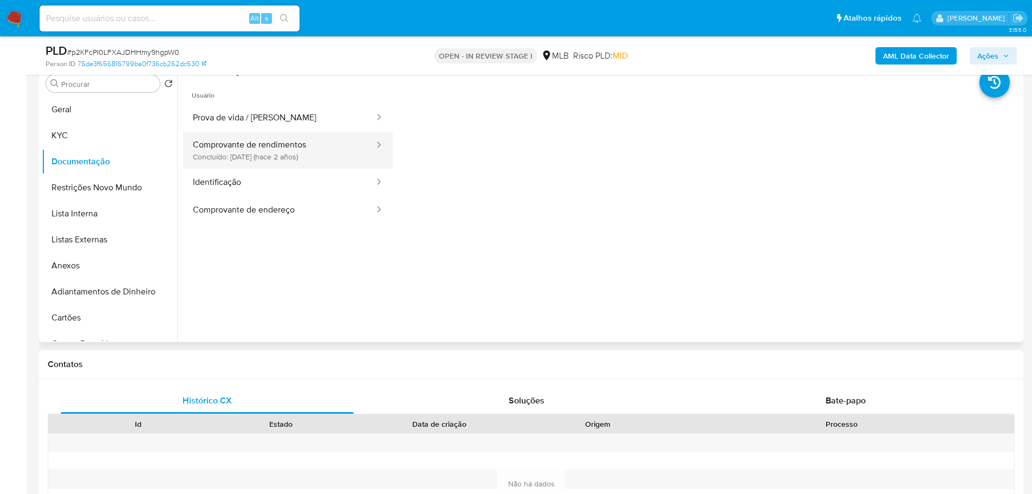
click at [295, 161] on button "Comprovante de rendimentos Concluído: 31/05/2023 (hace 2 años)" at bounding box center [279, 150] width 192 height 37
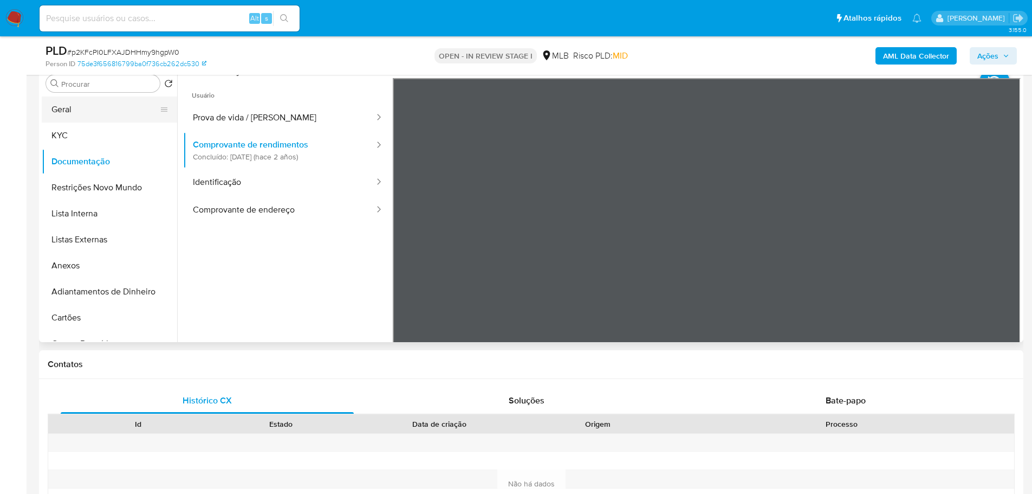
click at [88, 113] on button "Geral" at bounding box center [105, 109] width 127 height 26
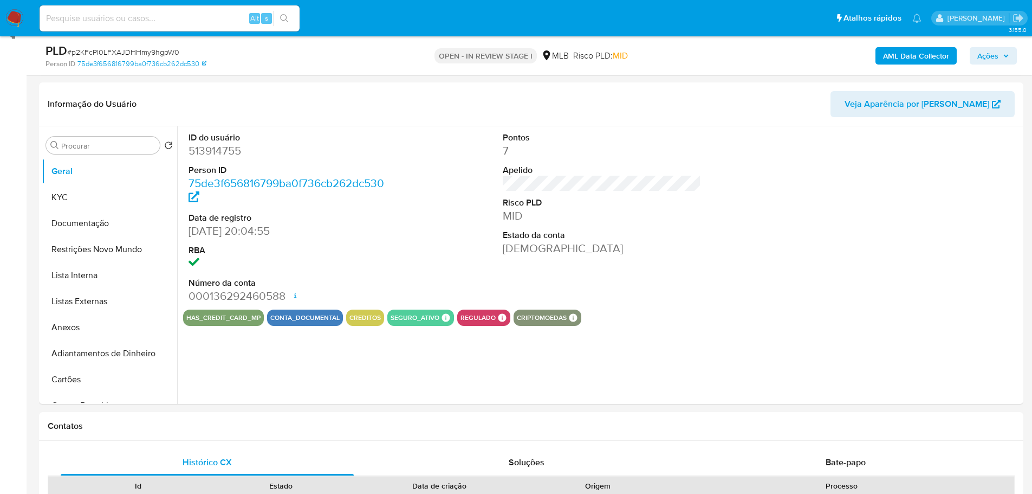
scroll to position [137, 0]
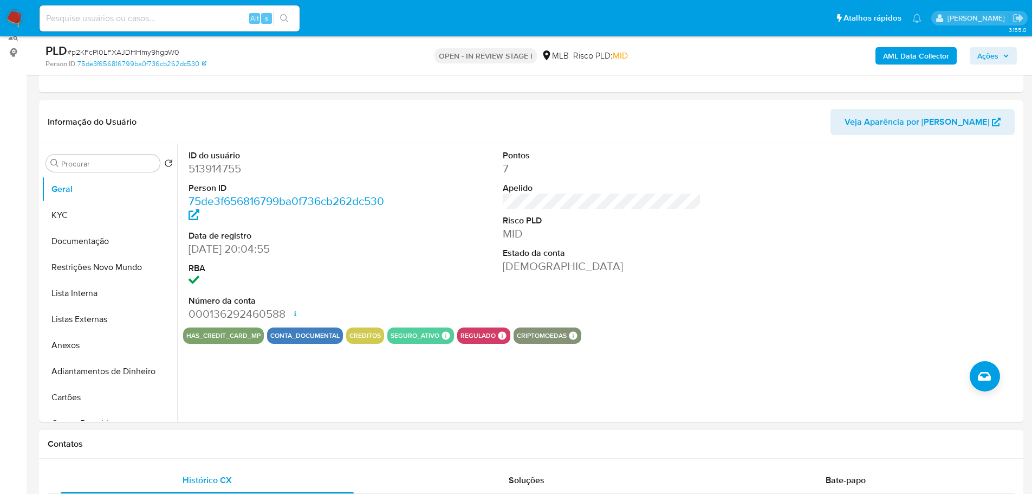
drag, startPoint x: 164, startPoint y: 440, endPoint x: 161, endPoint y: 430, distance: 10.1
click at [164, 440] on h1 "Contatos" at bounding box center [531, 443] width 967 height 11
click at [85, 218] on button "KYC" at bounding box center [105, 215] width 127 height 26
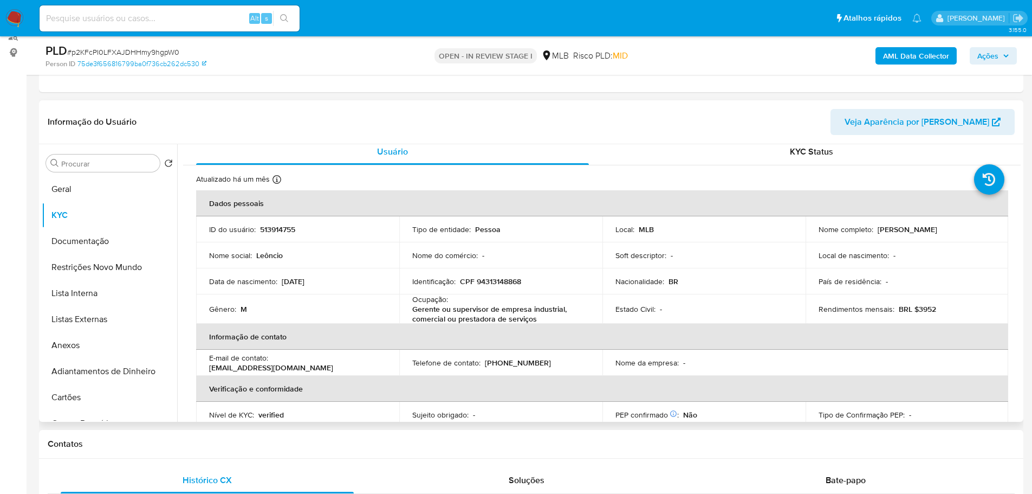
scroll to position [9, 0]
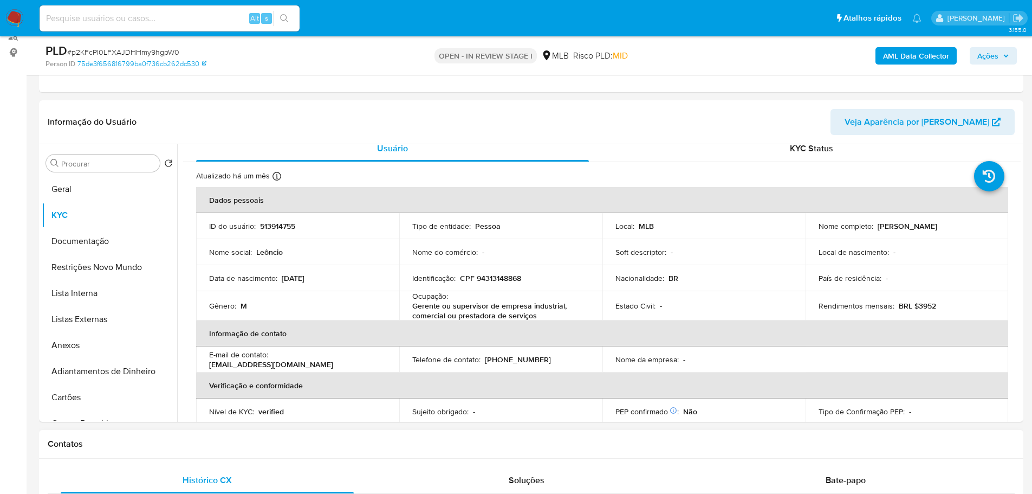
click at [193, 438] on h1 "Contatos" at bounding box center [531, 443] width 967 height 11
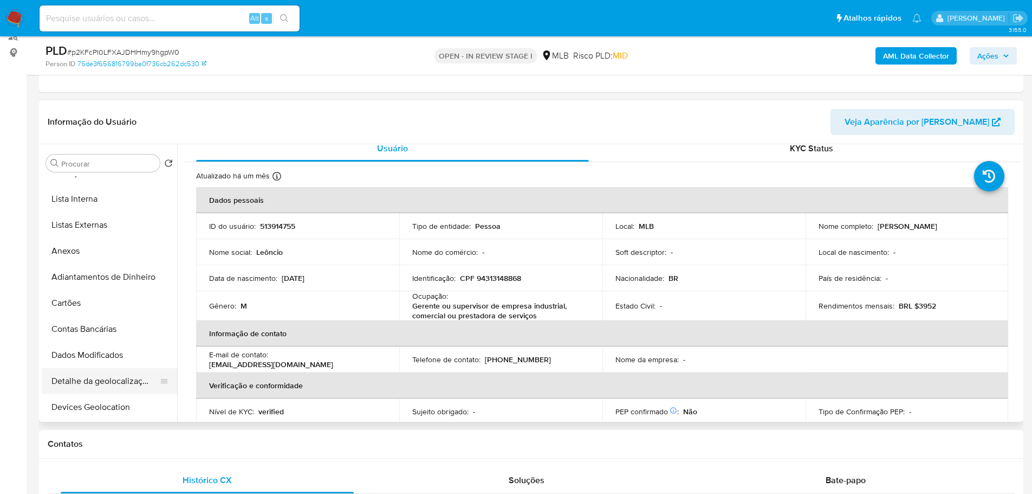
scroll to position [217, 0]
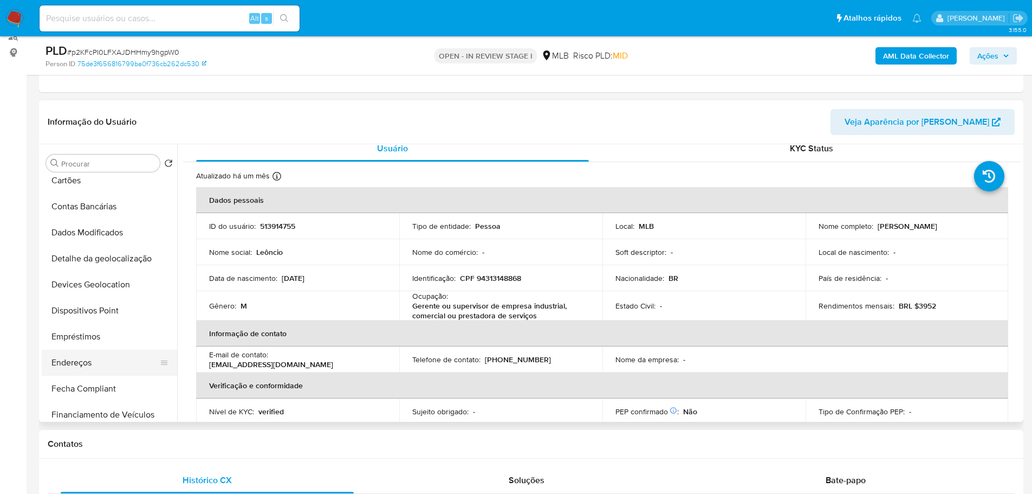
click at [100, 353] on button "Endereços" at bounding box center [105, 362] width 127 height 26
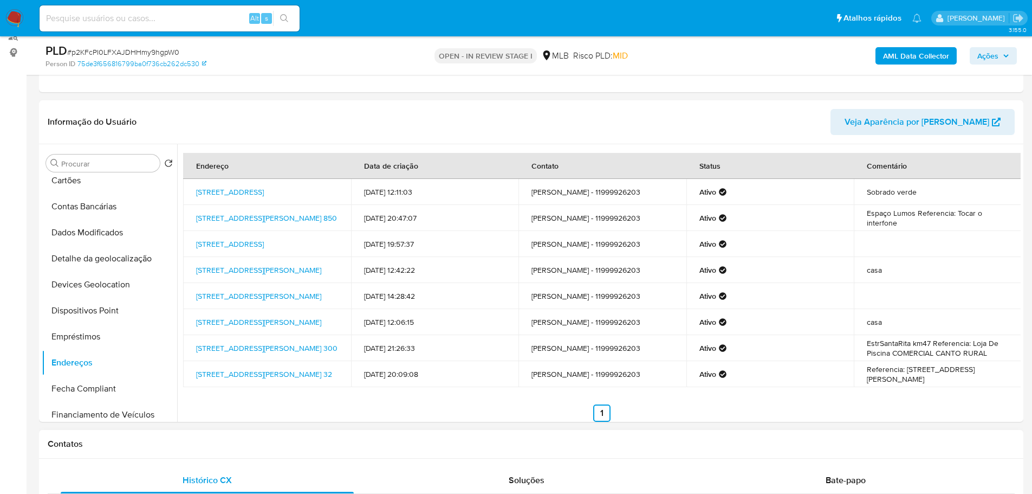
click at [283, 448] on h1 "Contatos" at bounding box center [531, 443] width 967 height 11
click at [97, 257] on button "Detalhe da geolocalização" at bounding box center [105, 258] width 127 height 26
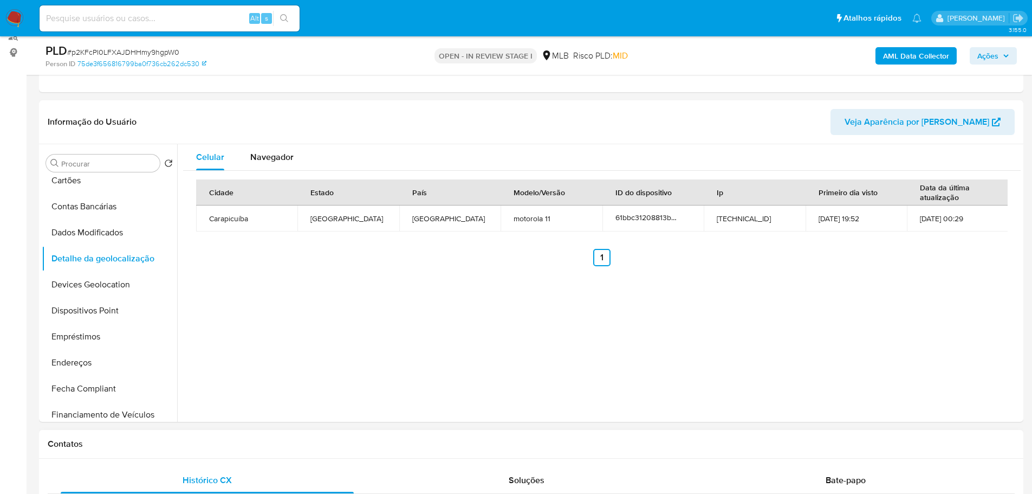
click at [263, 450] on div "Contatos" at bounding box center [531, 444] width 984 height 29
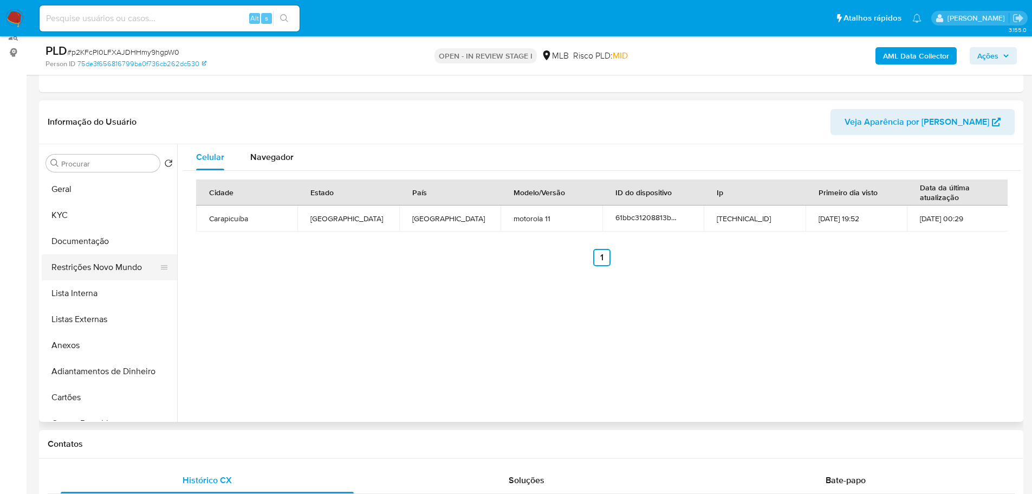
click at [117, 258] on button "Restrições Novo Mundo" at bounding box center [105, 267] width 127 height 26
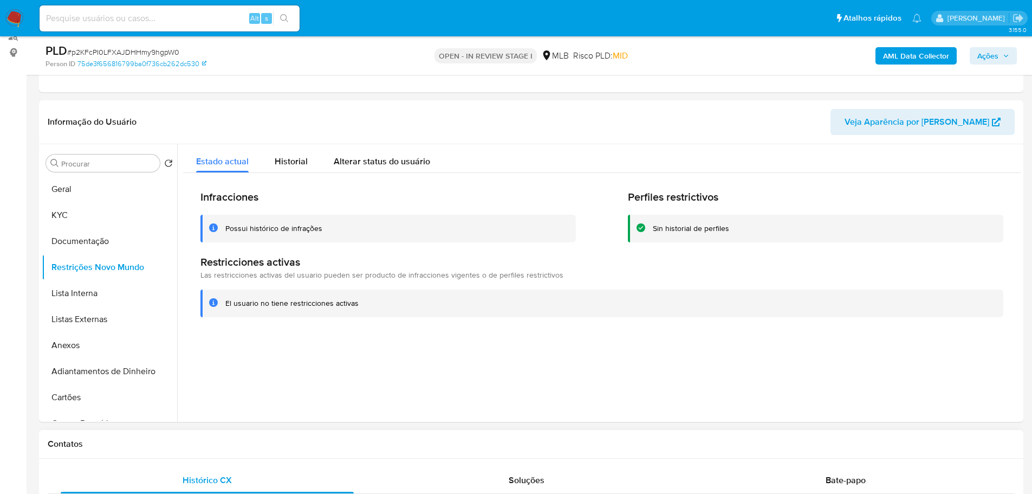
click at [292, 449] on h1 "Contatos" at bounding box center [531, 443] width 967 height 11
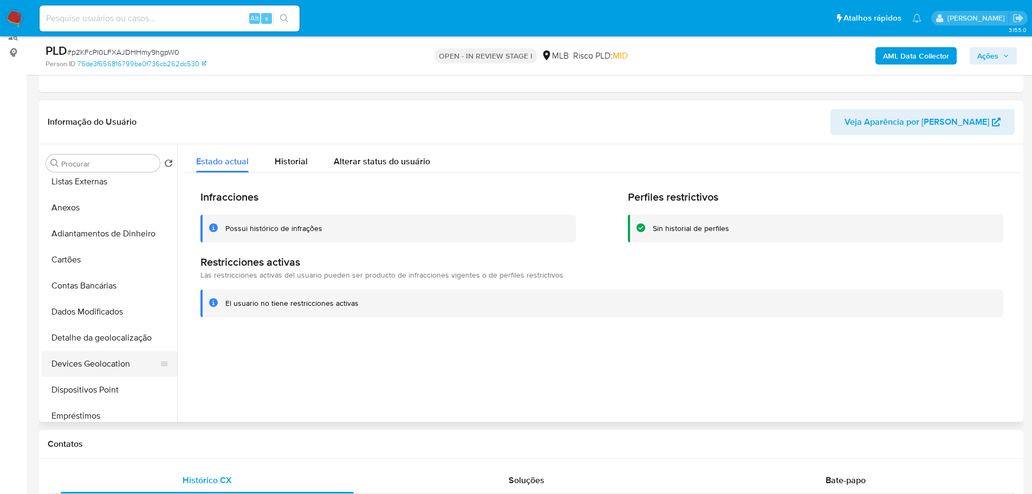
scroll to position [217, 0]
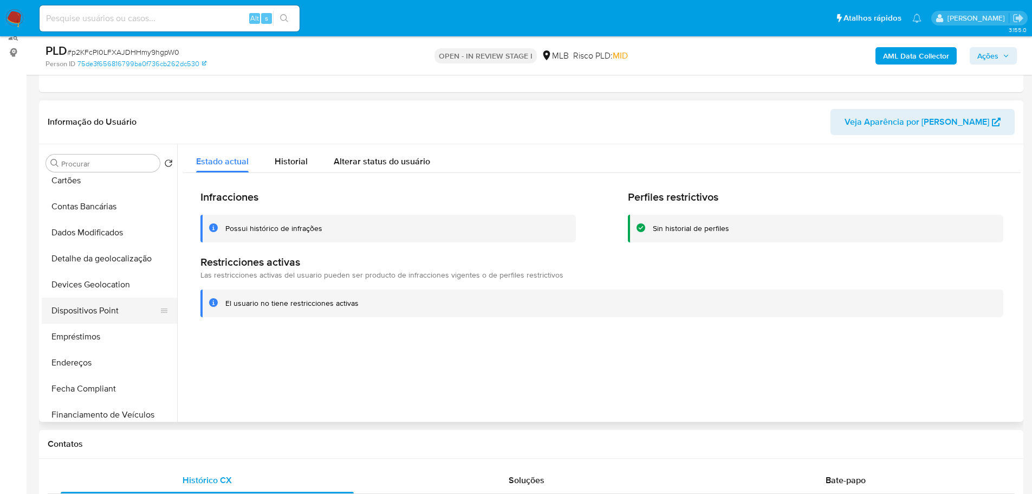
click at [124, 305] on button "Dispositivos Point" at bounding box center [105, 310] width 127 height 26
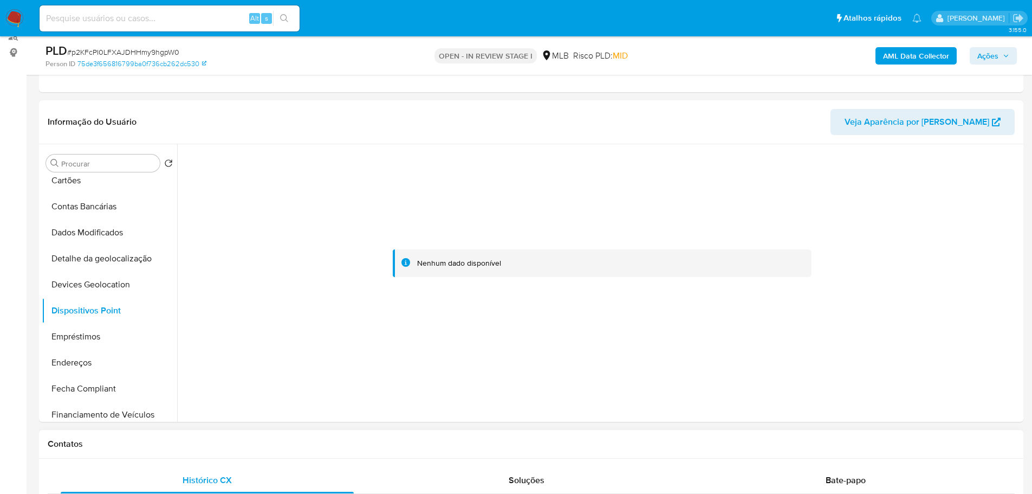
click at [347, 446] on h1 "Contatos" at bounding box center [531, 443] width 967 height 11
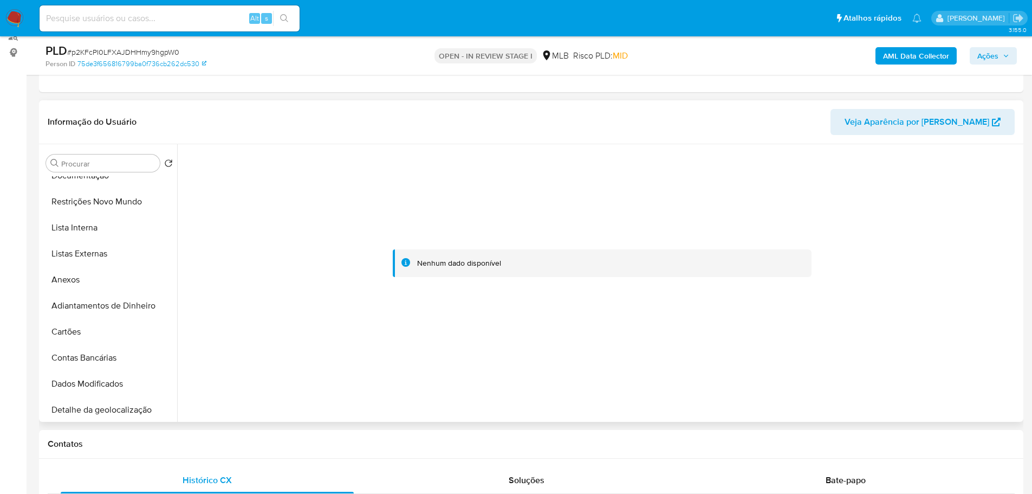
scroll to position [0, 0]
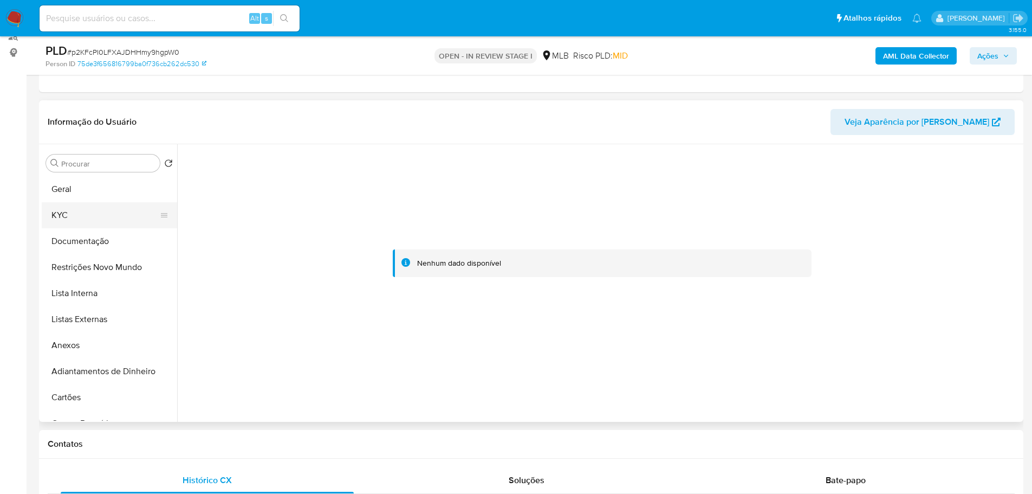
click at [81, 209] on button "KYC" at bounding box center [105, 215] width 127 height 26
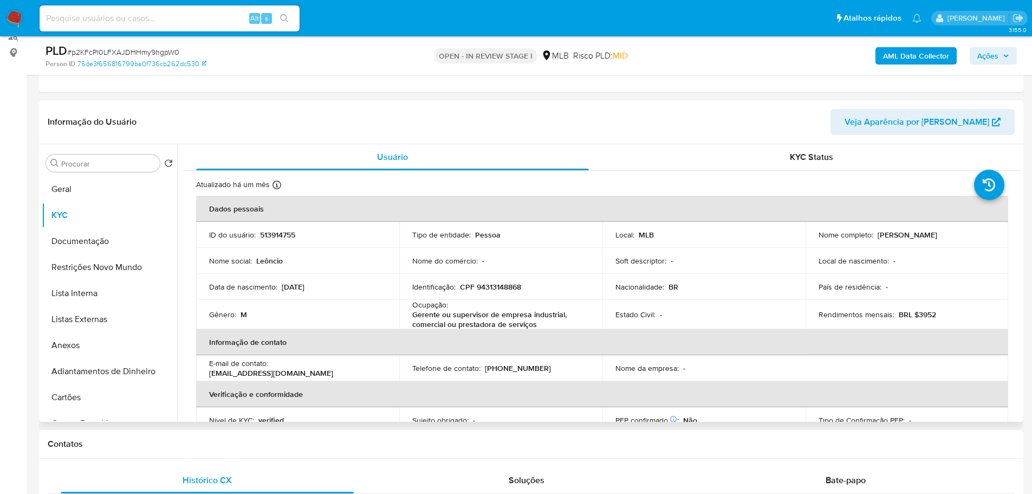
click at [509, 291] on p "CPF 94313148868" at bounding box center [490, 287] width 61 height 10
copy p "94313148868"
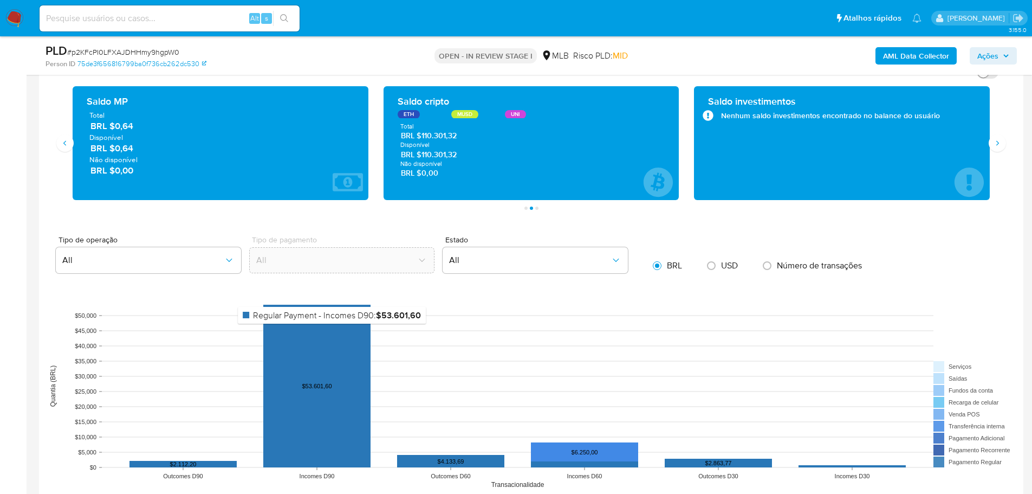
scroll to position [1112, 0]
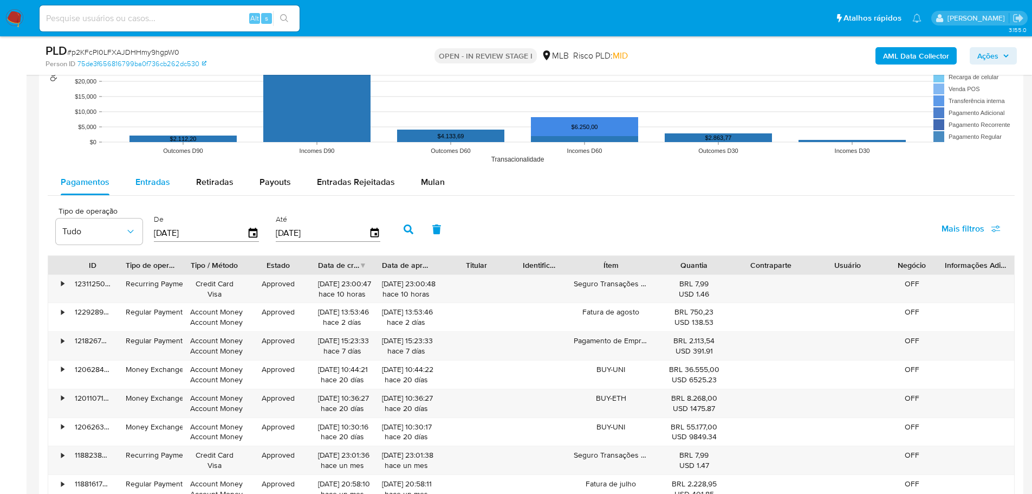
click at [149, 186] on span "Entradas" at bounding box center [152, 182] width 35 height 12
select select "10"
click at [253, 231] on icon "button" at bounding box center [253, 233] width 19 height 19
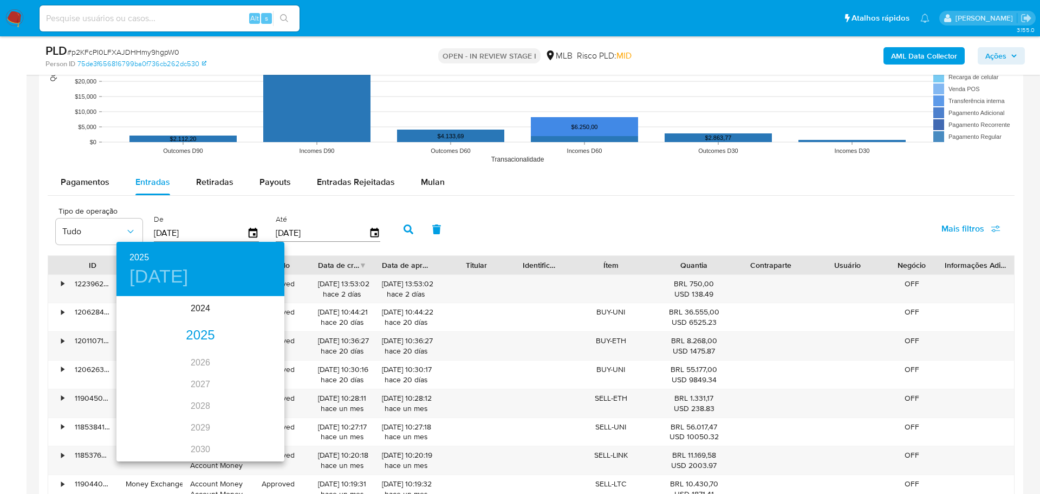
click at [195, 337] on div "2025" at bounding box center [200, 336] width 168 height 22
click at [199, 359] on div "may." at bounding box center [200, 358] width 56 height 41
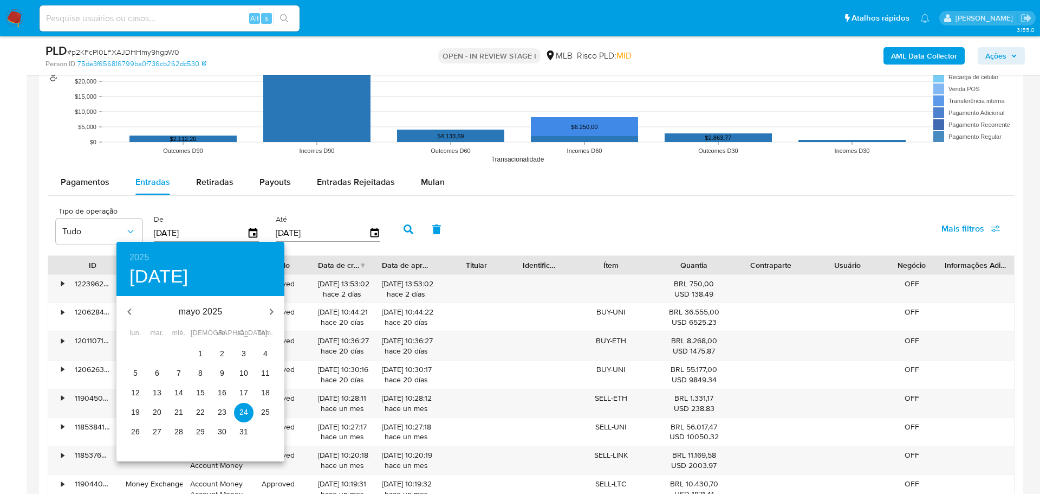
click at [202, 350] on p "1" at bounding box center [200, 353] width 4 height 11
type input "01/05/2025"
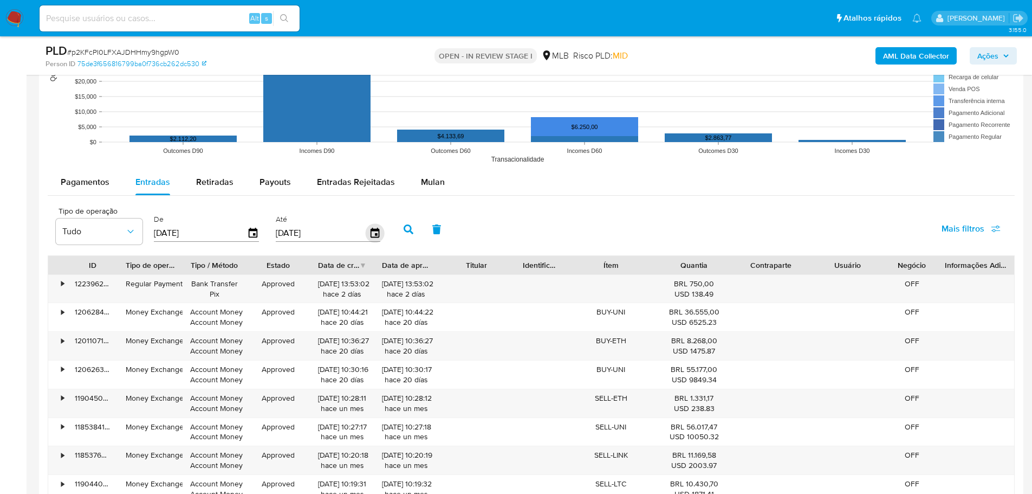
click at [374, 237] on icon "button" at bounding box center [374, 233] width 9 height 10
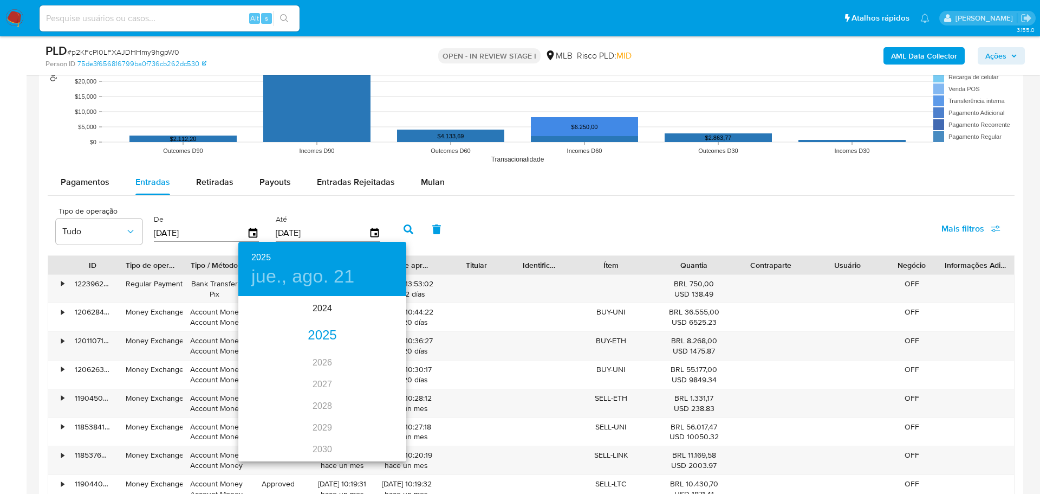
click at [325, 334] on div "2025" at bounding box center [322, 336] width 168 height 22
click at [373, 359] on div "jun." at bounding box center [379, 358] width 56 height 41
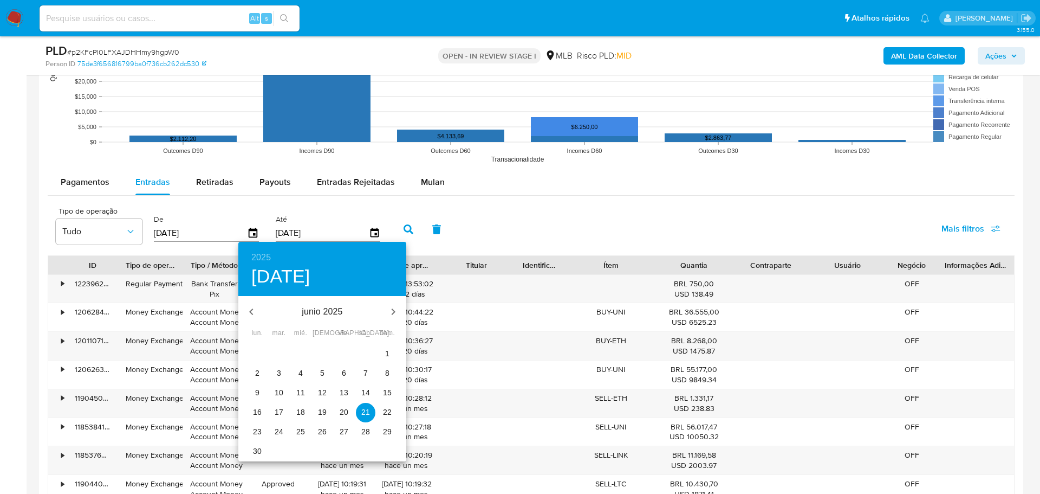
click at [260, 445] on button "30" at bounding box center [258, 452] width 20 height 20
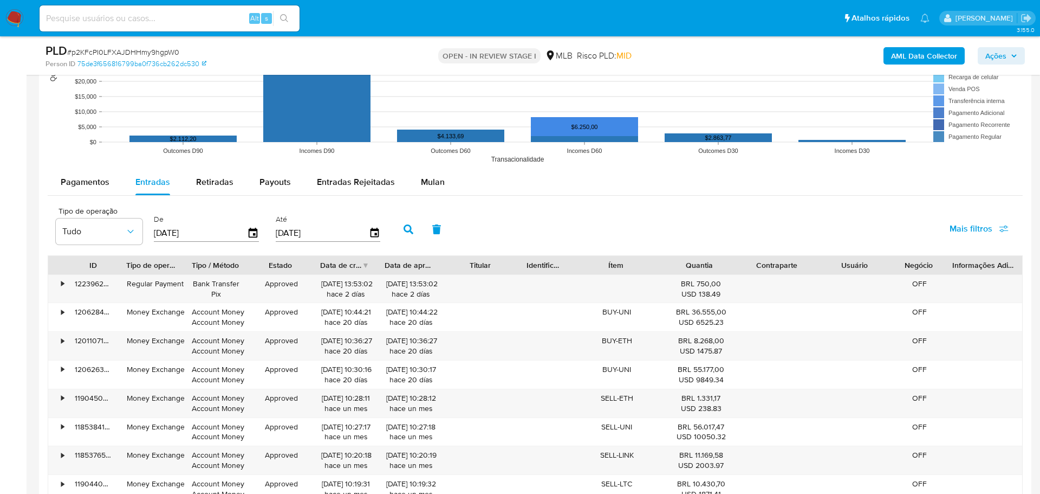
type input "30/06/2025"
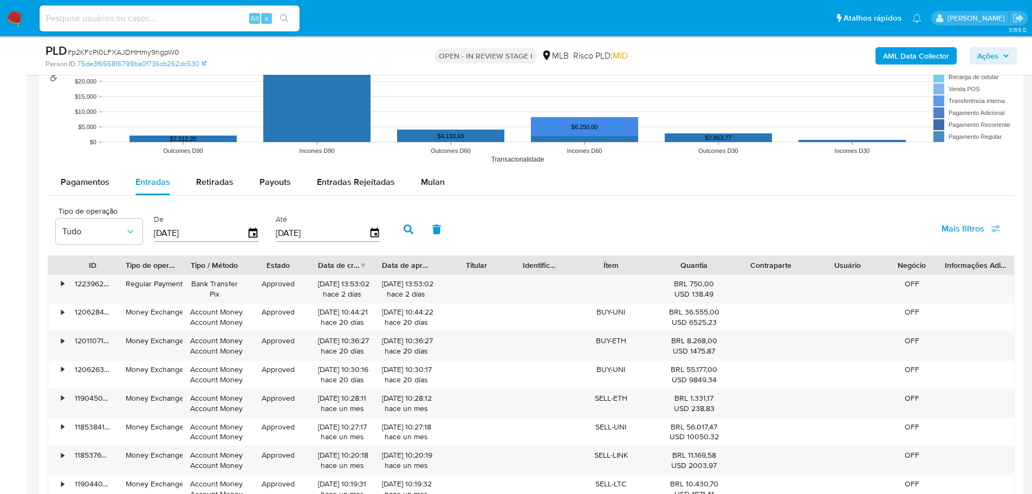
click at [400, 224] on button "button" at bounding box center [408, 229] width 28 height 26
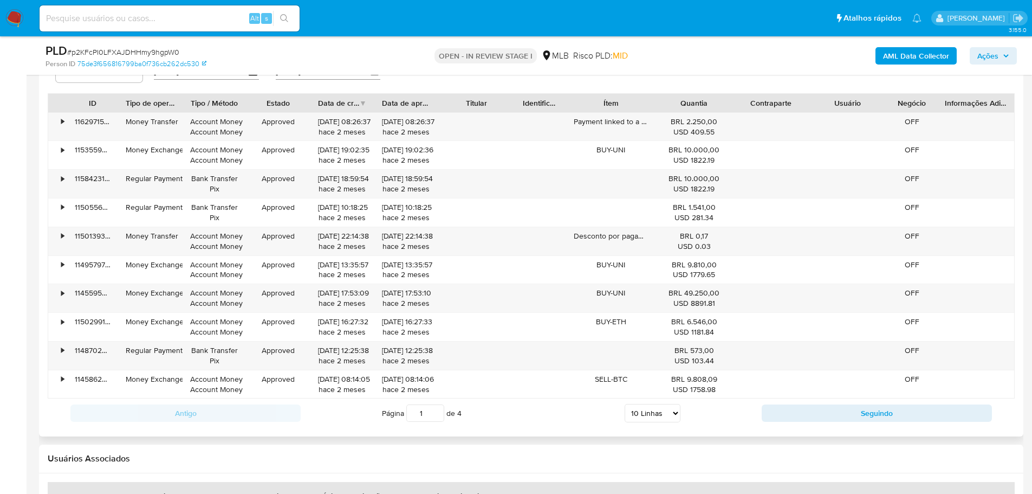
scroll to position [1275, 0]
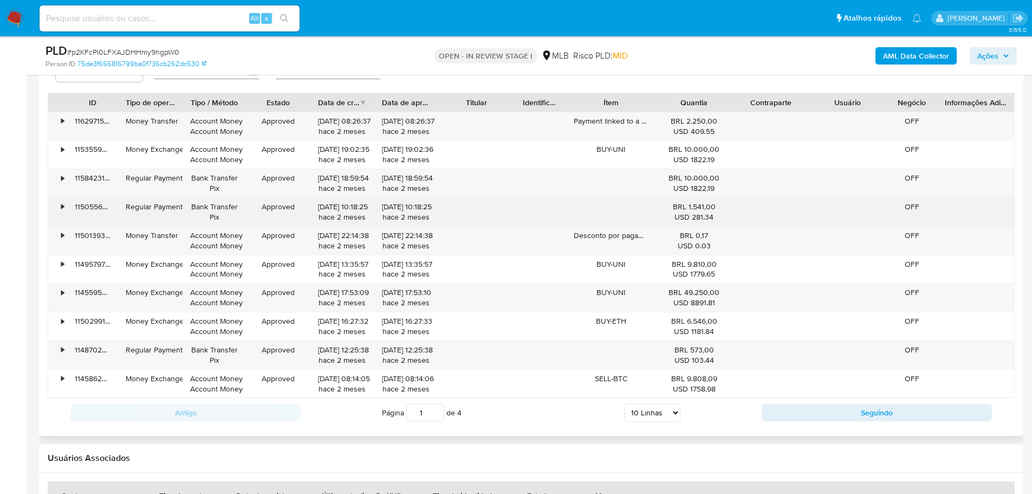
click at [64, 206] on div "•" at bounding box center [62, 207] width 3 height 10
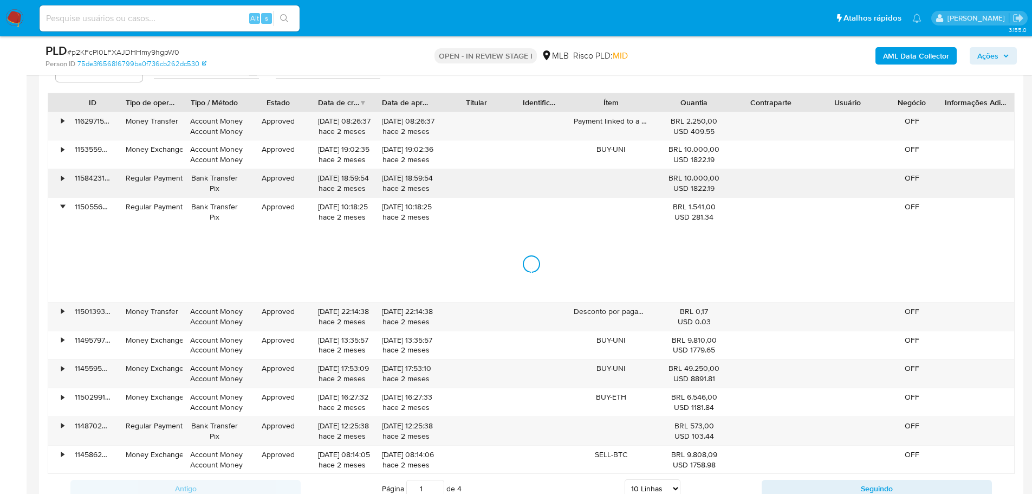
click at [63, 177] on div "•" at bounding box center [62, 178] width 3 height 10
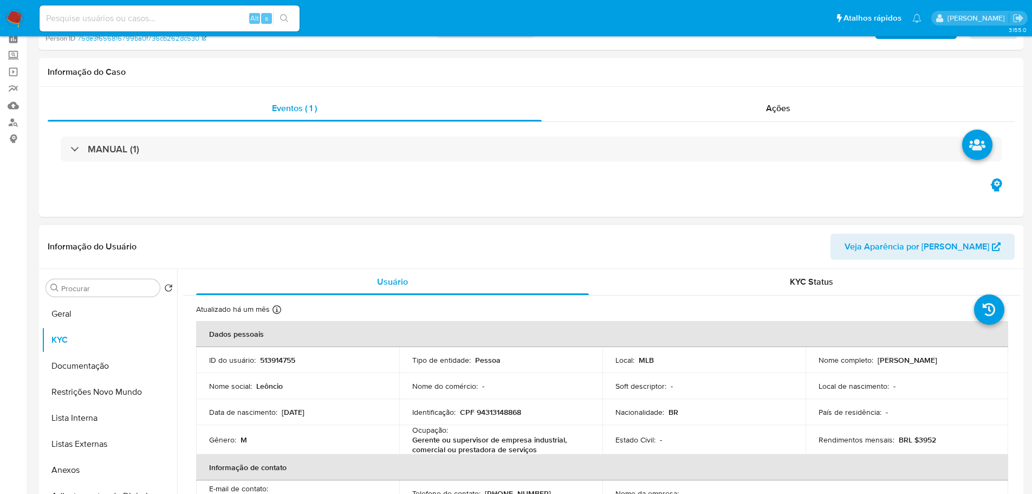
scroll to position [0, 0]
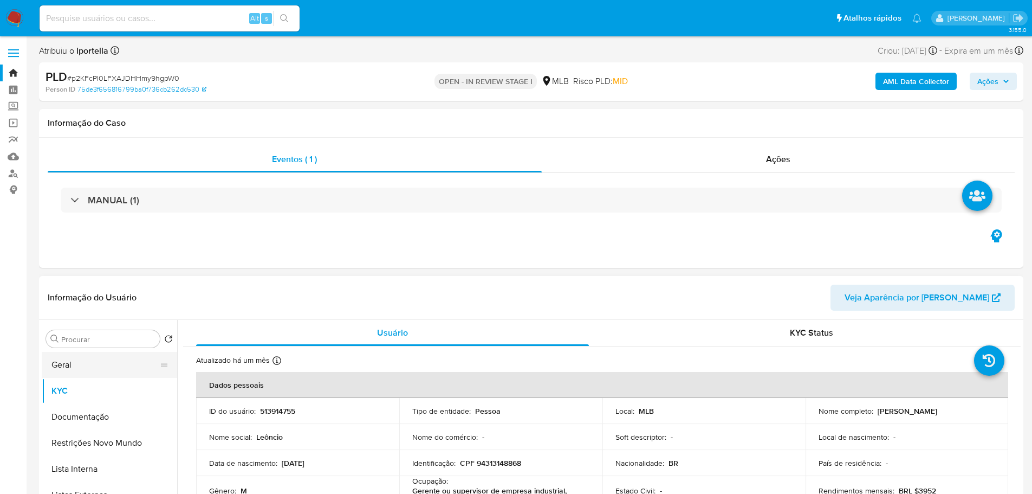
click at [106, 362] on button "Geral" at bounding box center [105, 365] width 127 height 26
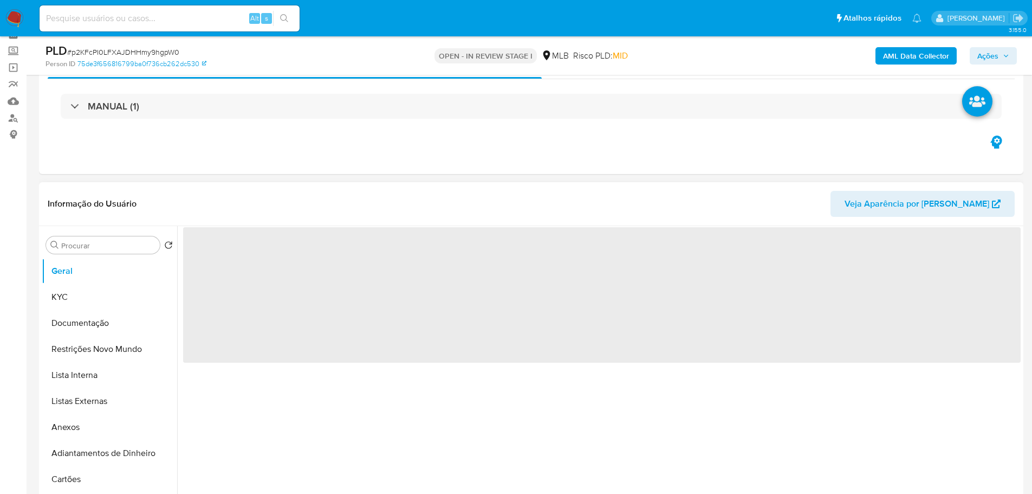
scroll to position [108, 0]
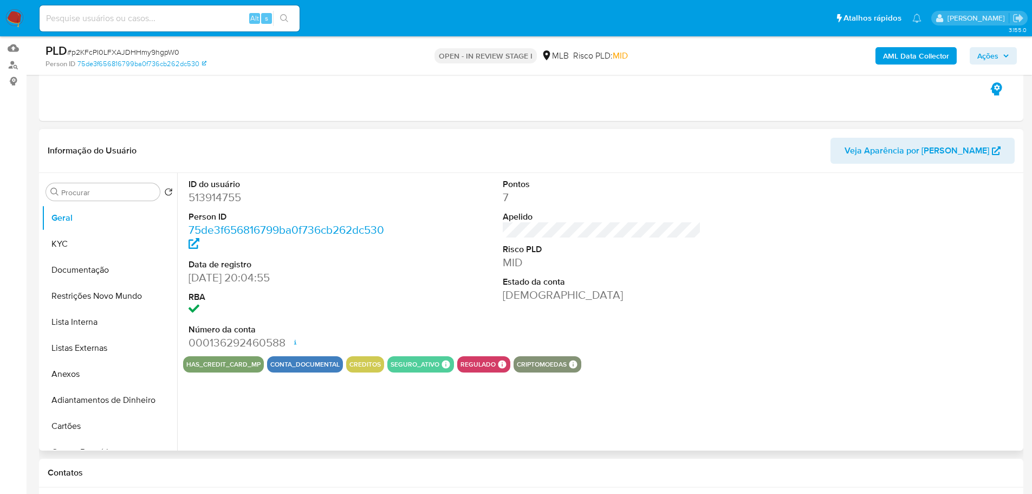
click at [227, 205] on dl "ID do usuário 513914755 Person ID 75de3f656816799ba0f736cb262dc530 Data de regi…" at bounding box center [288, 264] width 199 height 172
click at [221, 198] on dd "513914755" at bounding box center [288, 197] width 199 height 15
copy dd "513914755"
drag, startPoint x: 244, startPoint y: 280, endPoint x: 189, endPoint y: 277, distance: 54.8
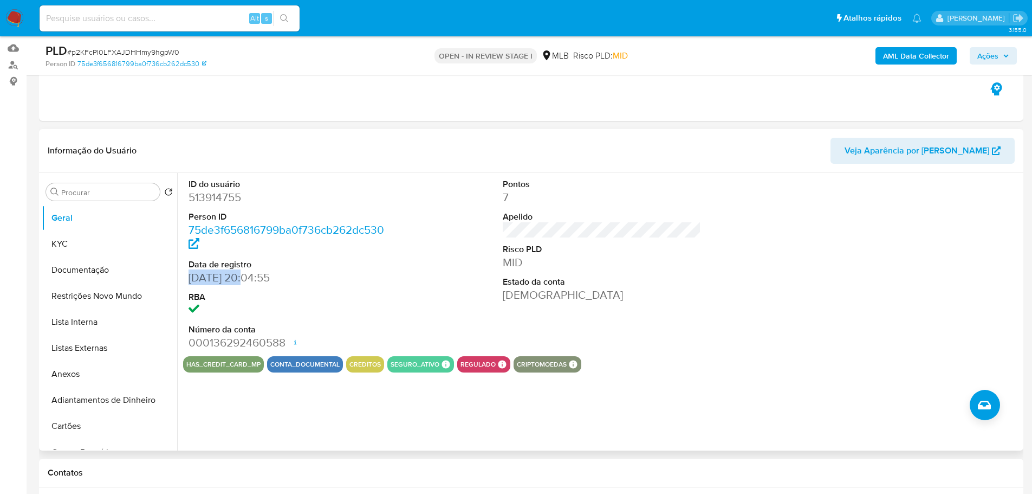
click at [189, 277] on dd "13/01/2020 20:04:55" at bounding box center [288, 277] width 199 height 15
copy dd "13/01/2020"
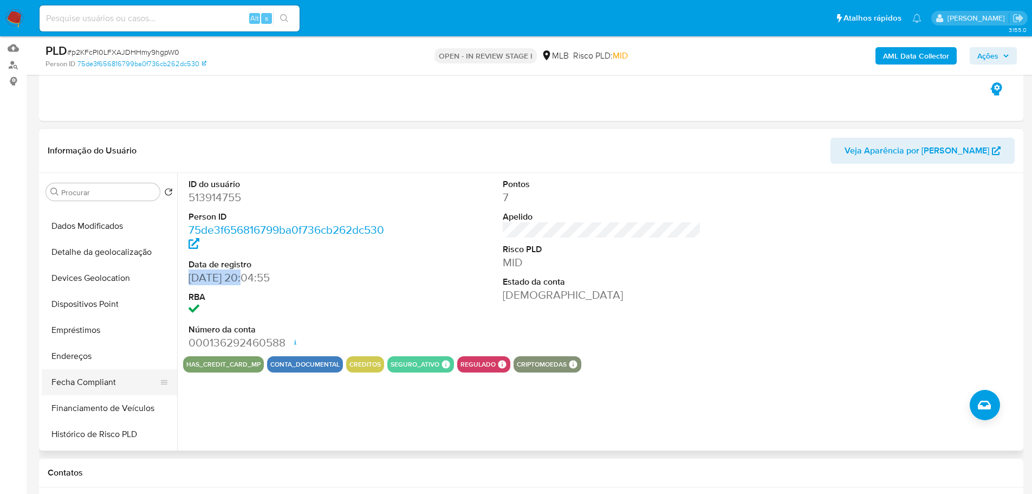
scroll to position [325, 0]
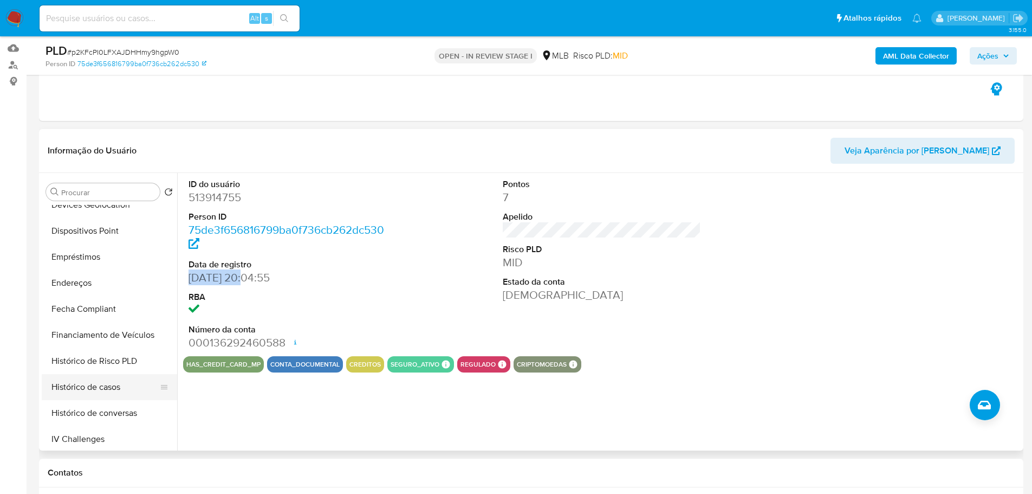
click at [111, 386] on button "Histórico de casos" at bounding box center [105, 387] width 127 height 26
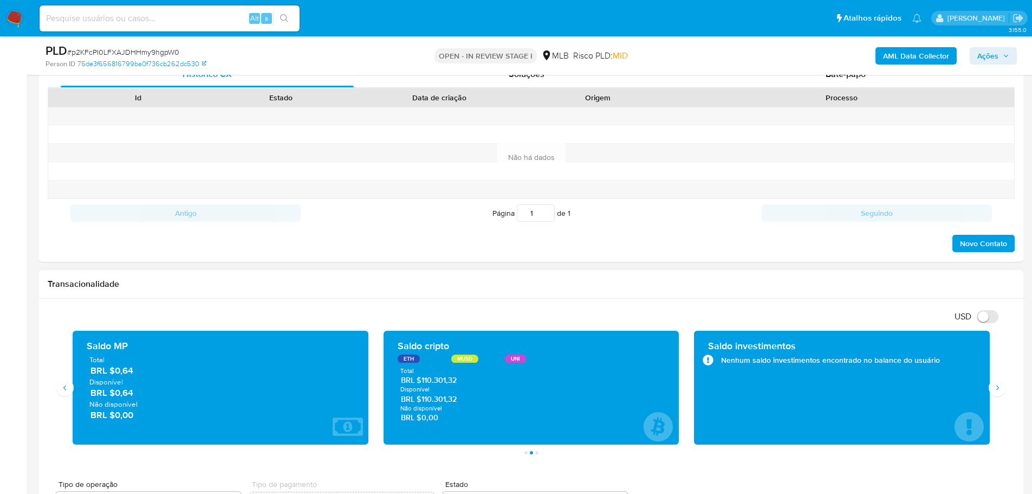
scroll to position [596, 0]
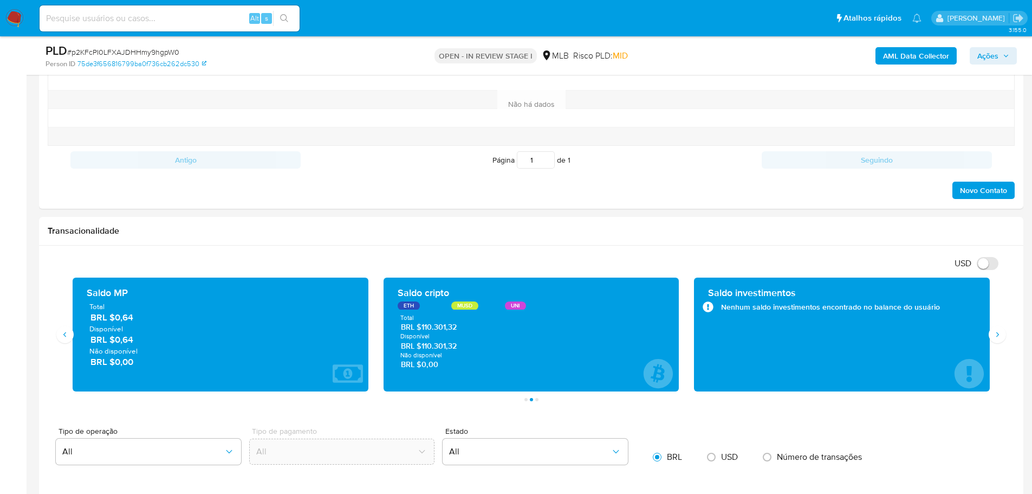
click at [987, 56] on span "Ações" at bounding box center [987, 55] width 21 height 17
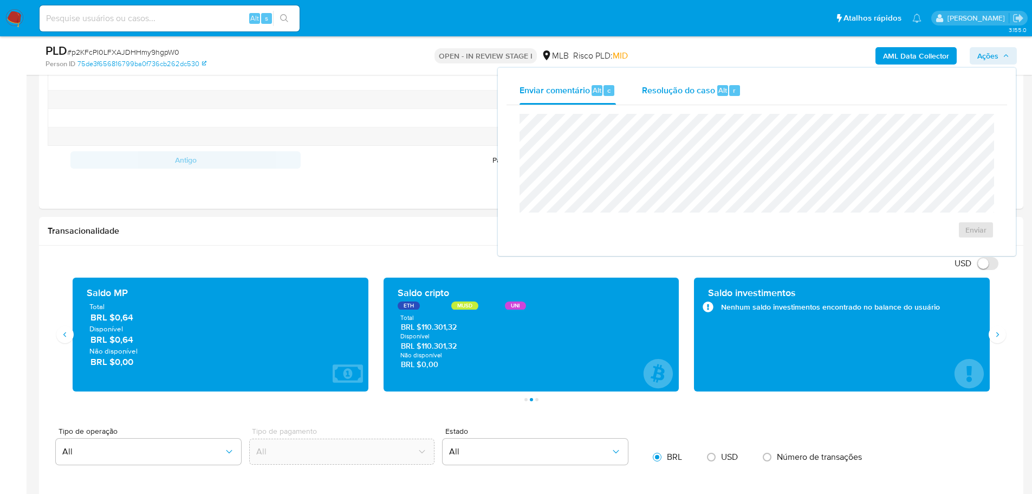
drag, startPoint x: 708, startPoint y: 93, endPoint x: 693, endPoint y: 102, distance: 17.3
click at [705, 93] on span "Resolução do caso" at bounding box center [678, 89] width 73 height 12
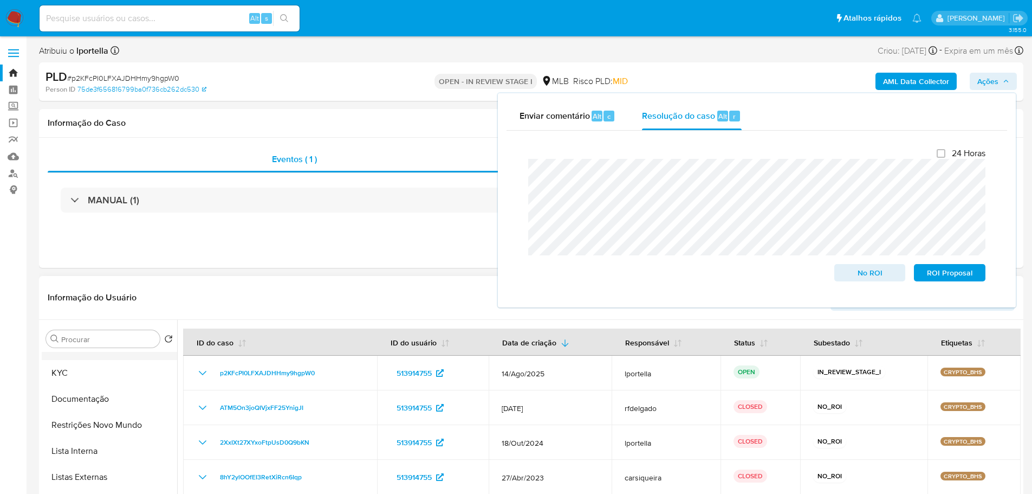
scroll to position [0, 0]
click at [112, 370] on button "Geral" at bounding box center [105, 365] width 127 height 26
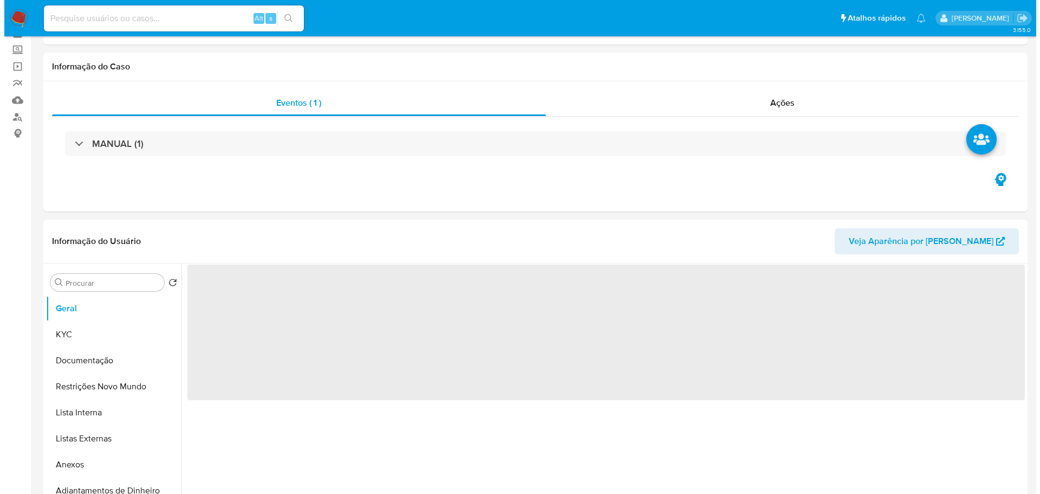
scroll to position [108, 0]
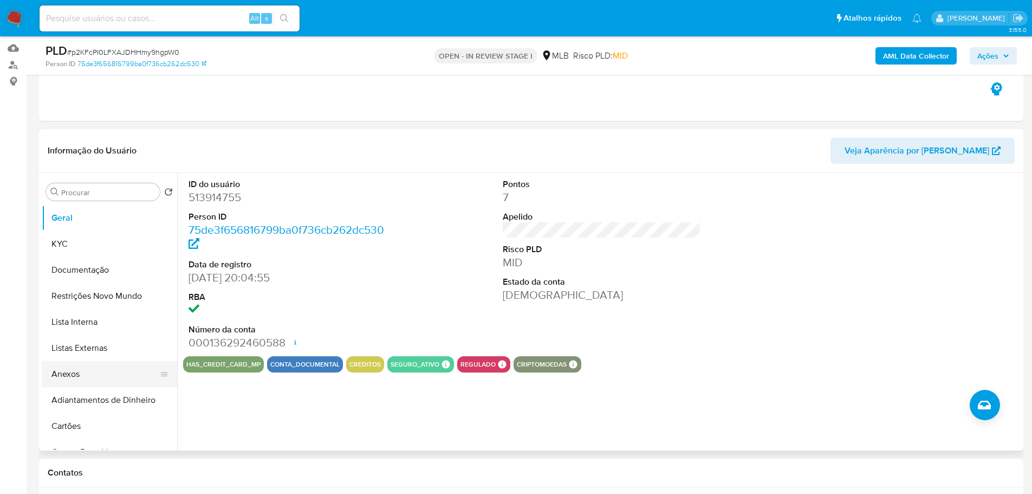
click at [75, 375] on button "Anexos" at bounding box center [105, 374] width 127 height 26
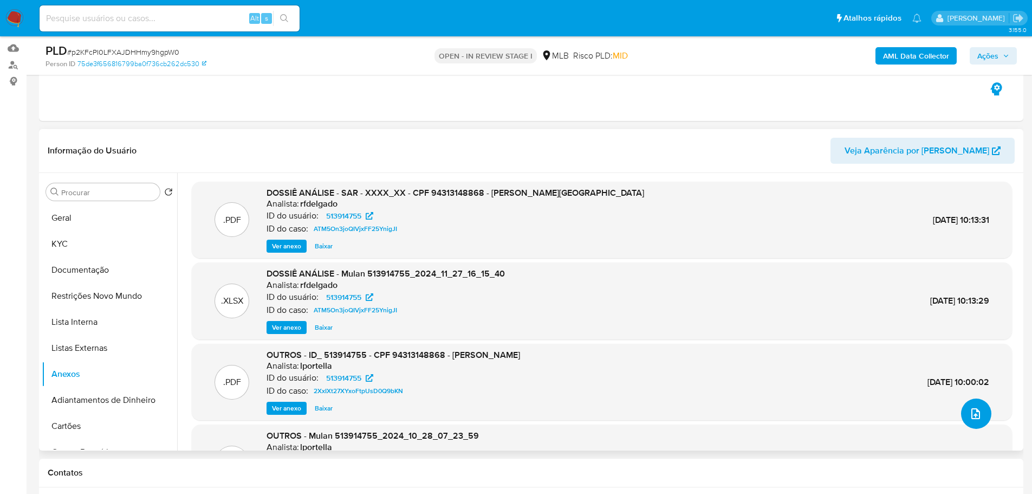
click at [969, 414] on icon "upload-file" at bounding box center [975, 413] width 13 height 13
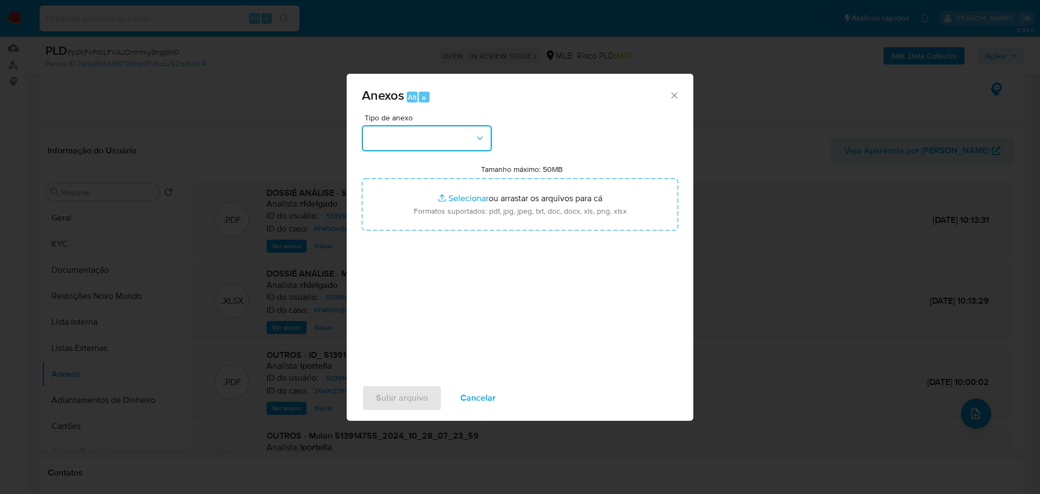
click at [442, 138] on button "button" at bounding box center [427, 138] width 130 height 26
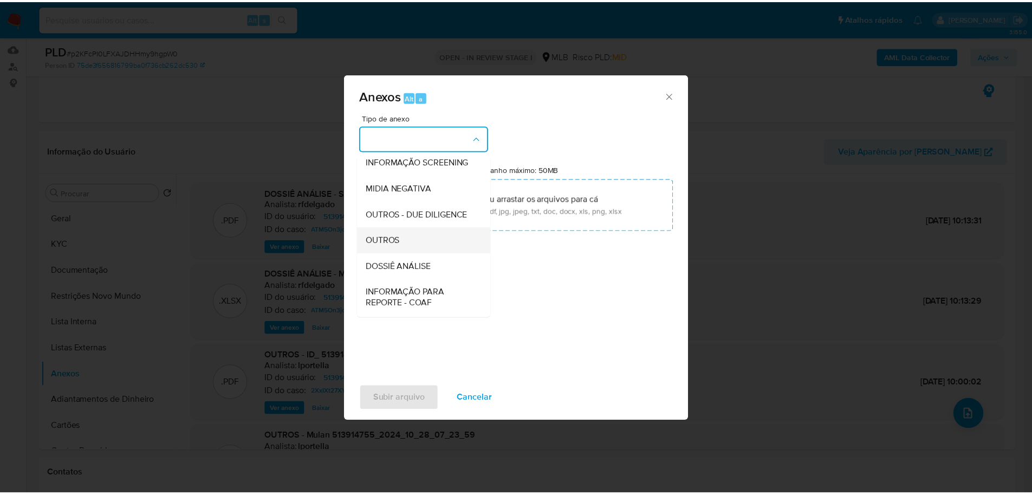
scroll to position [167, 0]
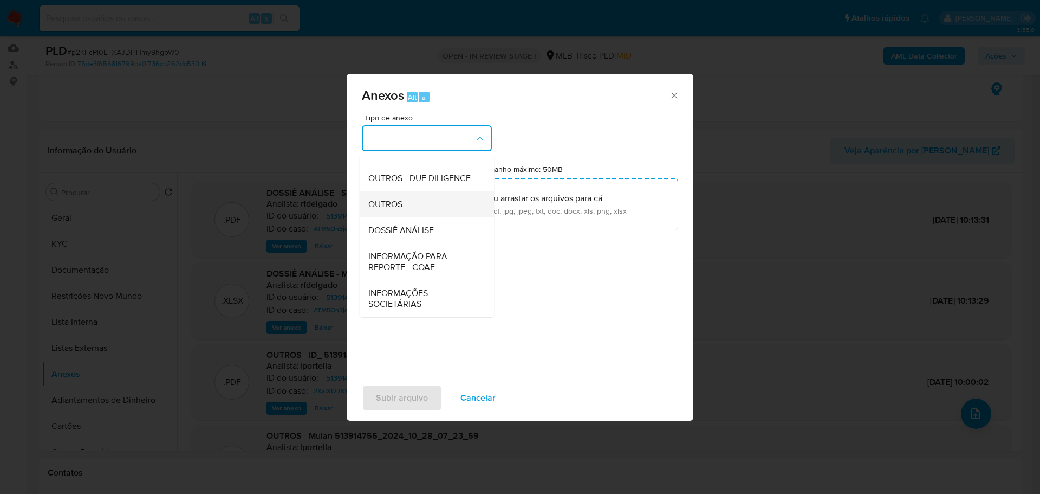
click at [406, 205] on div "OUTROS" at bounding box center [423, 204] width 111 height 26
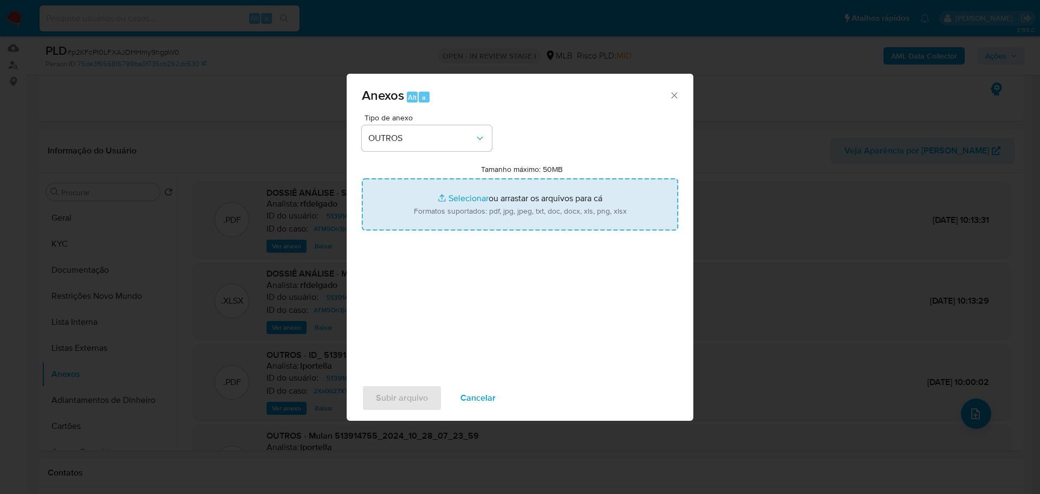
type input "C:\fakepath\ID_ 513914755 - CPF 94313148868 - LEONCIO VIEIRA DE ALBUQUERQUE.pdf"
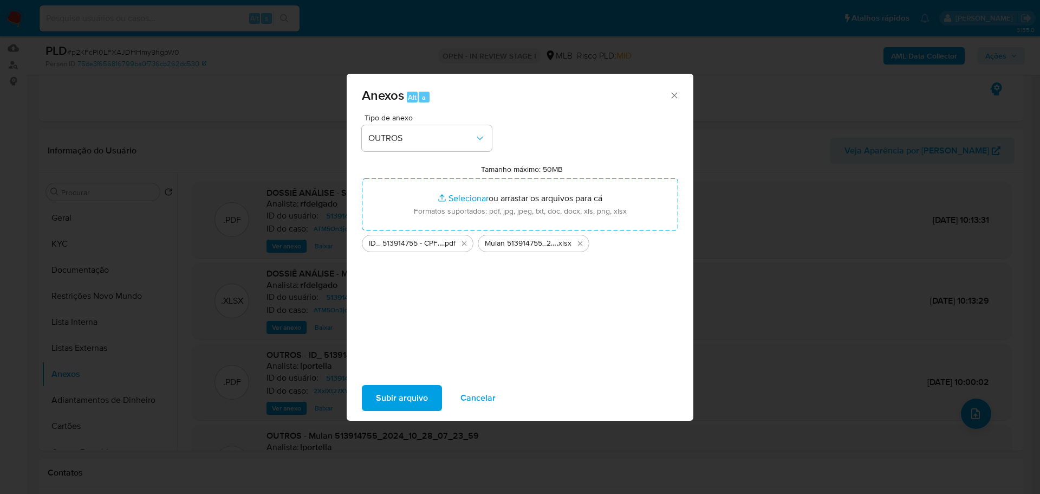
click at [417, 398] on span "Subir arquivo" at bounding box center [402, 398] width 52 height 24
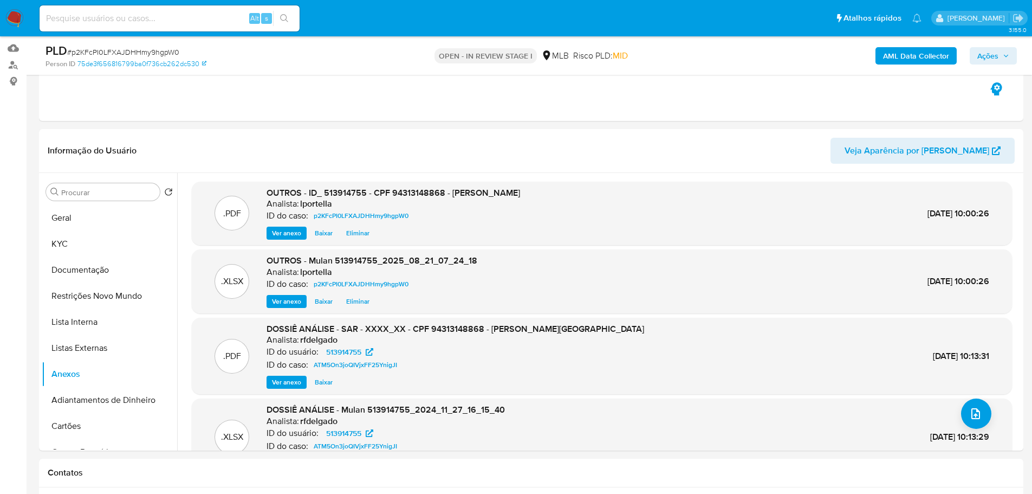
click at [1011, 56] on button "Ações" at bounding box center [993, 55] width 47 height 17
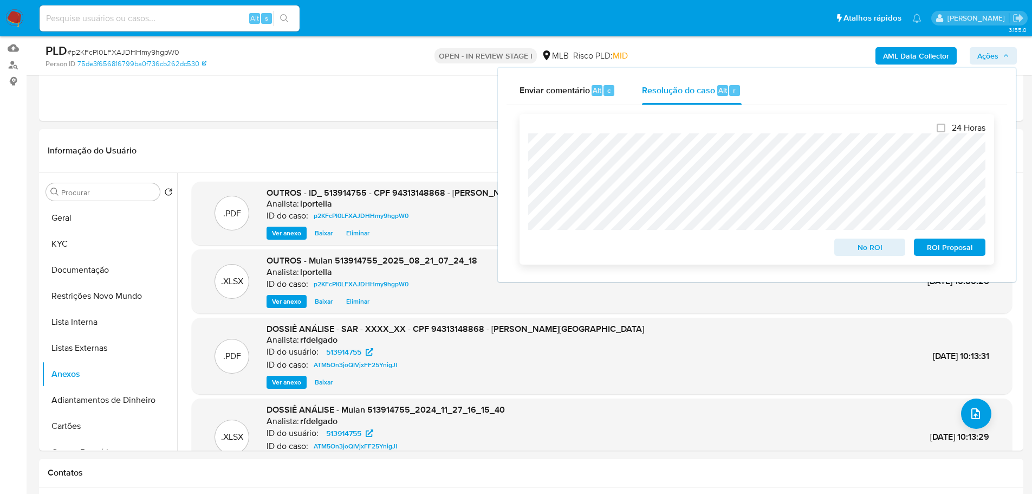
click at [863, 252] on span "No ROI" at bounding box center [870, 246] width 56 height 15
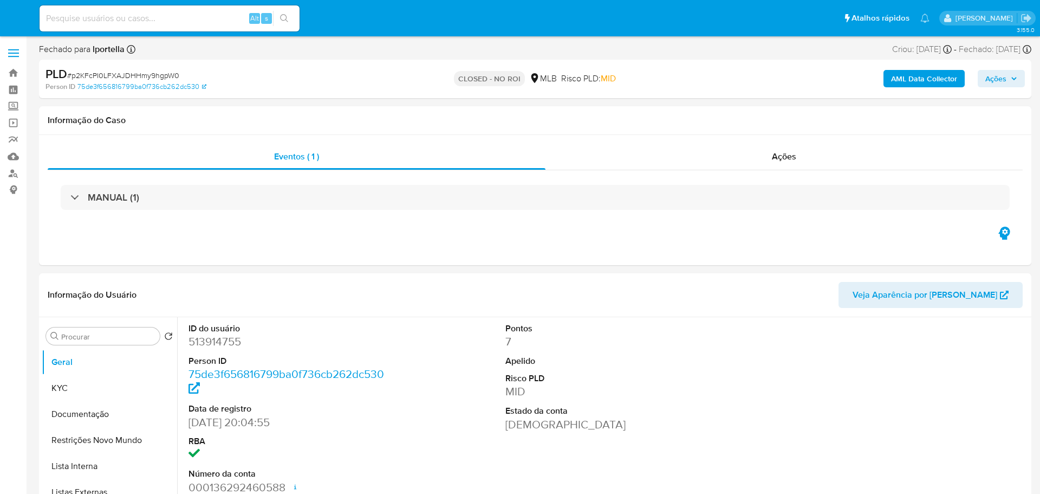
select select "10"
drag, startPoint x: 17, startPoint y: 16, endPoint x: 11, endPoint y: 17, distance: 6.1
click at [17, 16] on img at bounding box center [14, 18] width 18 height 18
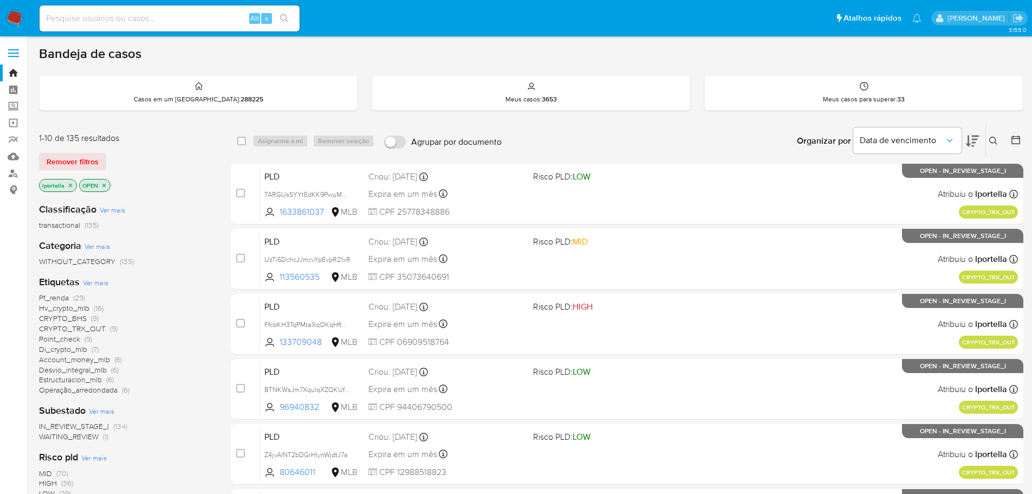
click at [119, 18] on input at bounding box center [170, 18] width 260 height 14
paste input "p2KFcPI0LFXAJDHHmy9hgpW0"
type input "p2KFcPI0LFXAJDHHmy9hgpW0"
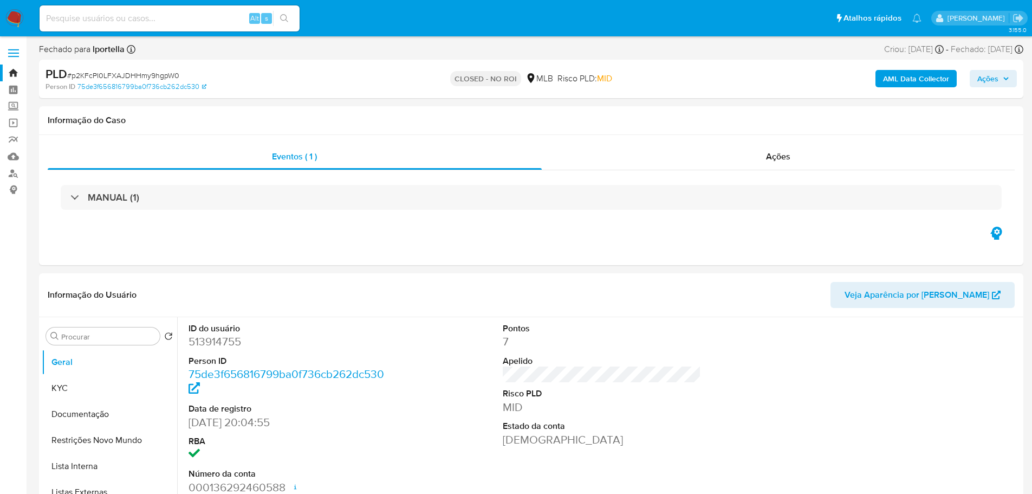
click at [18, 13] on img at bounding box center [14, 18] width 18 height 18
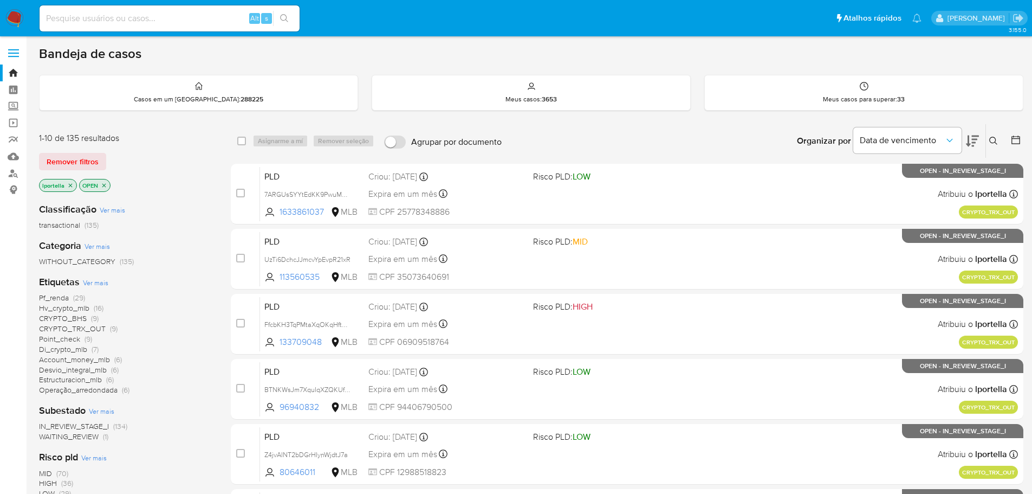
drag, startPoint x: 271, startPoint y: 2, endPoint x: 559, endPoint y: 129, distance: 314.6
click at [559, 129] on div "Organizar por Data de vencimento Os resultados não podem ser classificados enqu…" at bounding box center [765, 141] width 516 height 34
click at [144, 20] on input at bounding box center [170, 18] width 260 height 14
paste input "hyfzBodz6hLsPOzJmQZDOA0u"
type input "hyfzBodz6hLsPOzJmQZDOA0u"
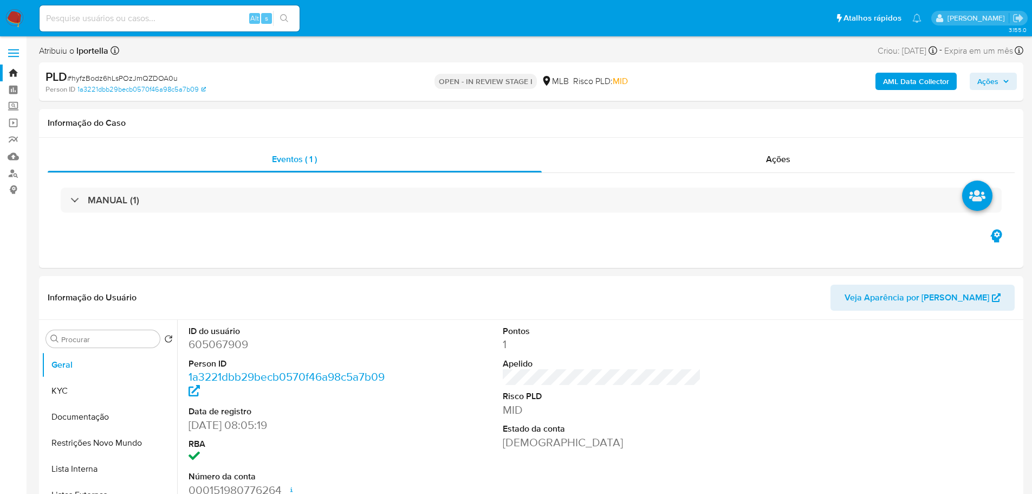
select select "10"
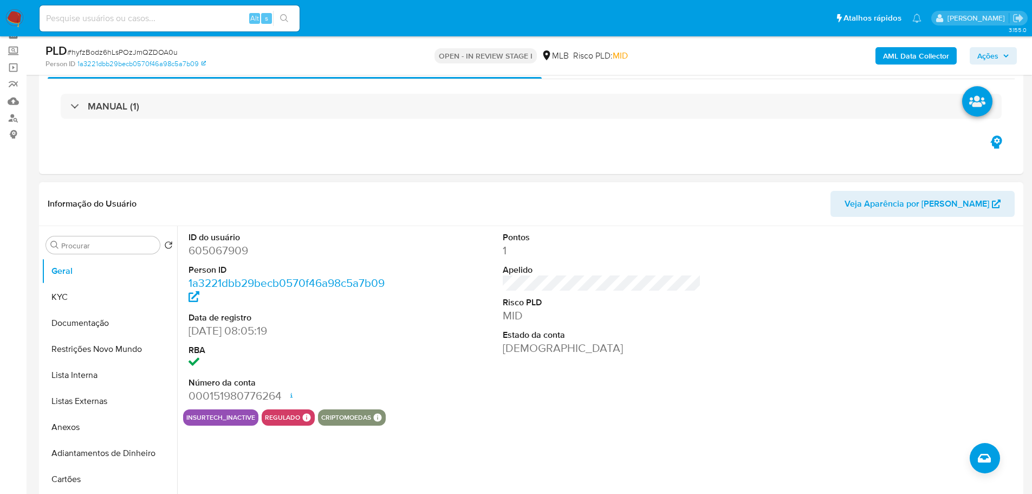
scroll to position [108, 0]
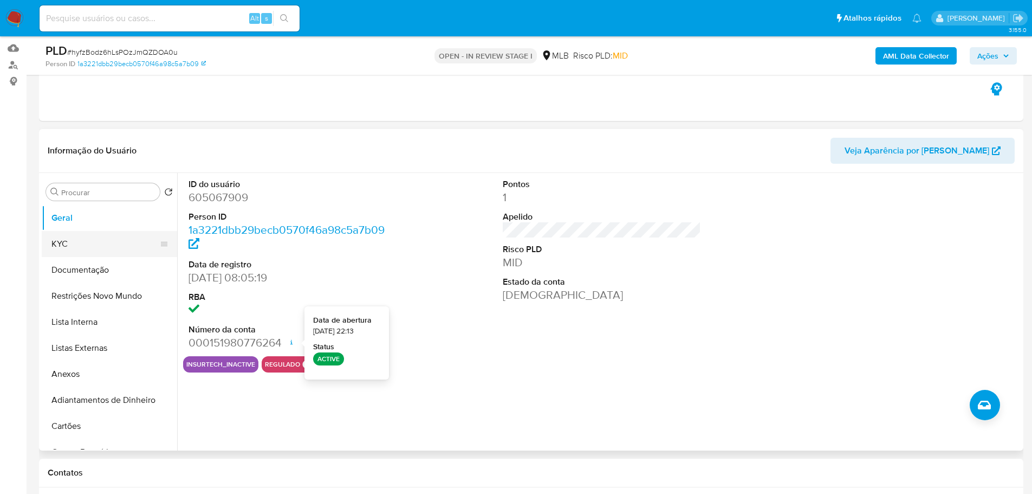
click at [112, 249] on button "KYC" at bounding box center [105, 244] width 127 height 26
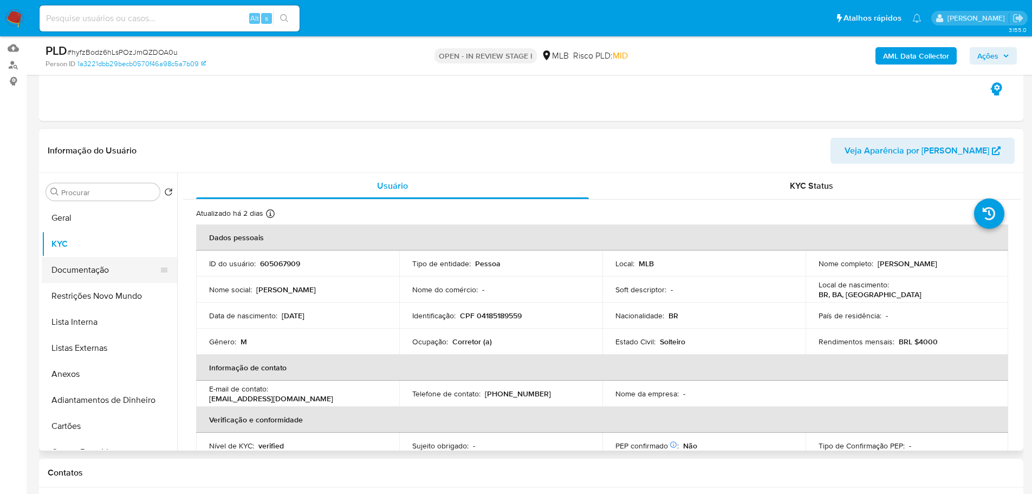
click at [72, 270] on button "Documentação" at bounding box center [105, 270] width 127 height 26
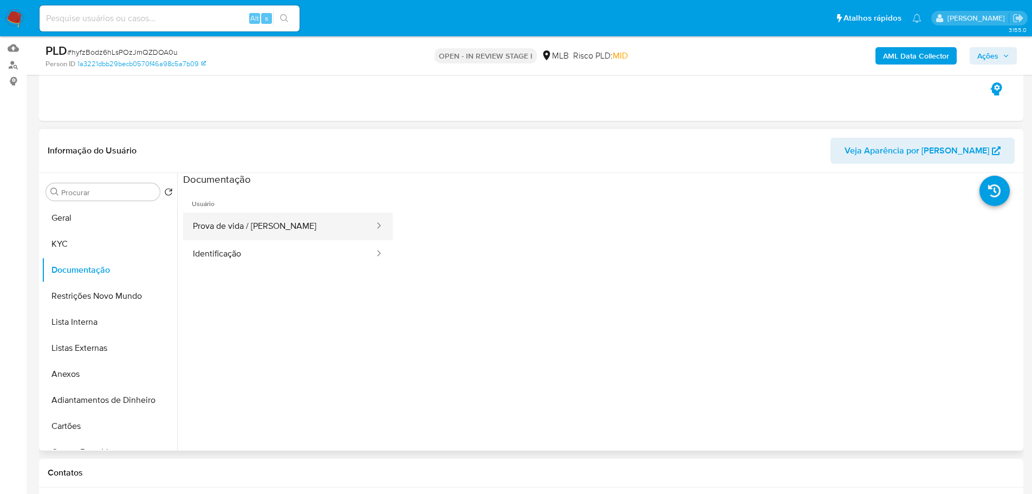
click at [328, 220] on button "Prova de vida / [PERSON_NAME]" at bounding box center [279, 226] width 192 height 28
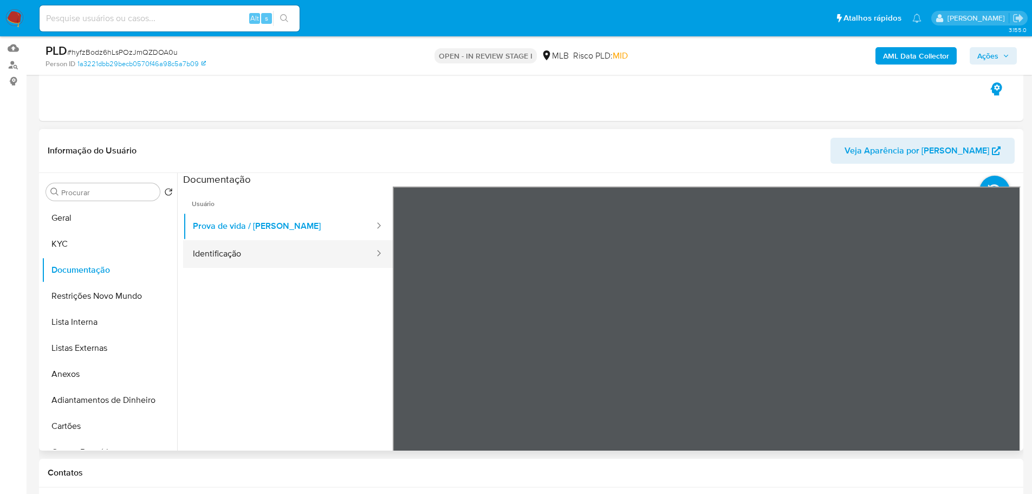
click at [331, 249] on button "Identificação" at bounding box center [279, 254] width 192 height 28
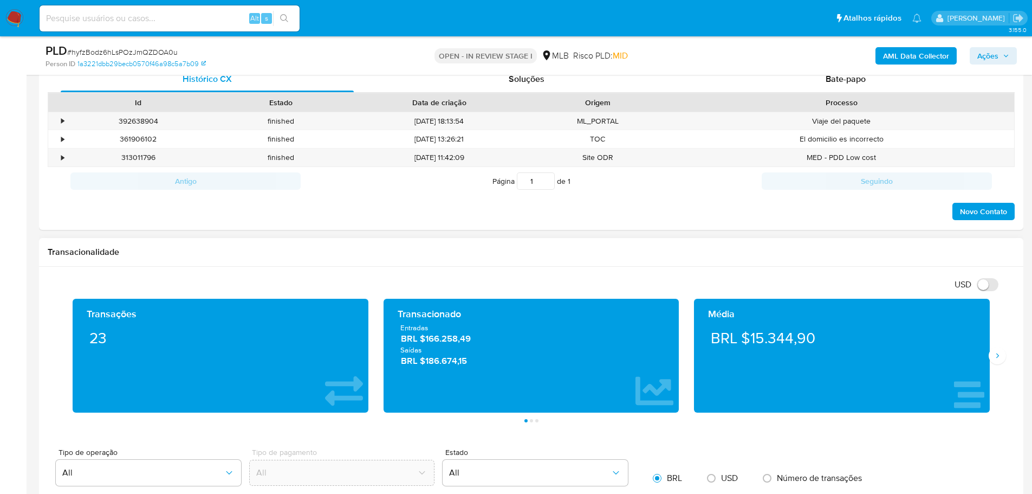
scroll to position [596, 0]
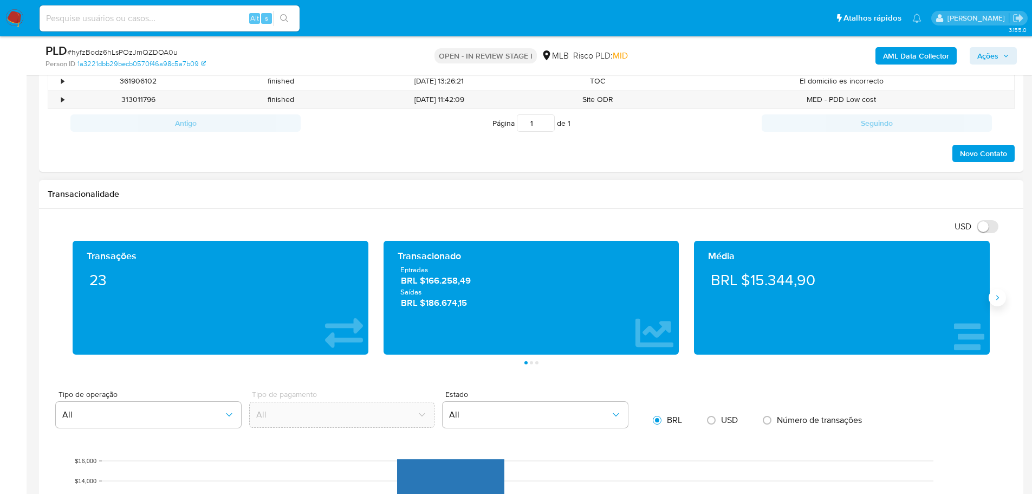
click at [1001, 299] on icon "Siguiente" at bounding box center [997, 297] width 9 height 9
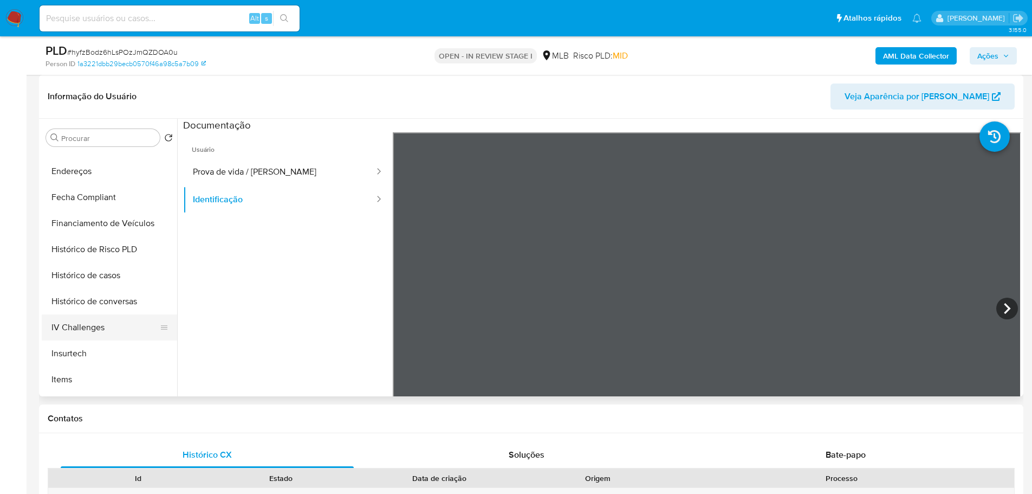
scroll to position [433, 0]
click at [108, 221] on button "Histórico de casos" at bounding box center [105, 224] width 127 height 26
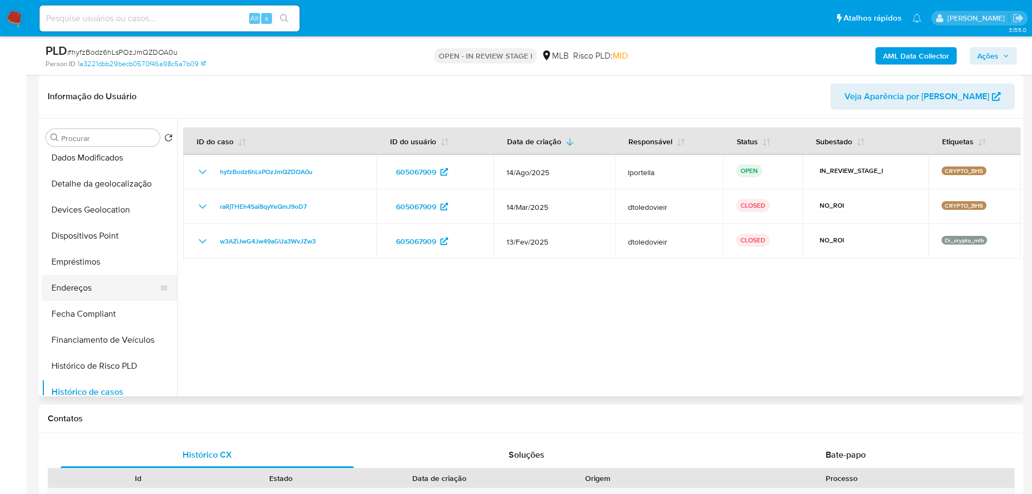
scroll to position [108, 0]
click at [73, 217] on button "Anexos" at bounding box center [105, 211] width 127 height 26
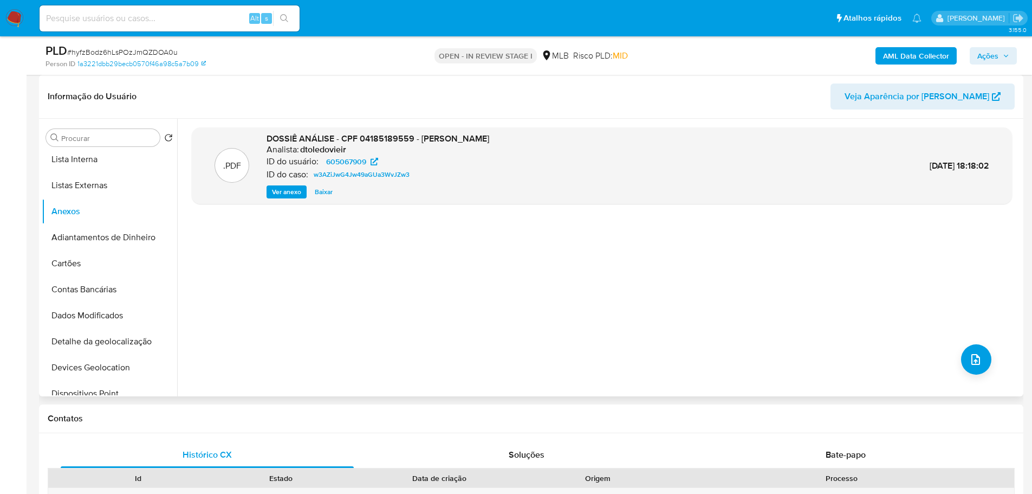
click at [294, 190] on span "Ver anexo" at bounding box center [286, 191] width 29 height 11
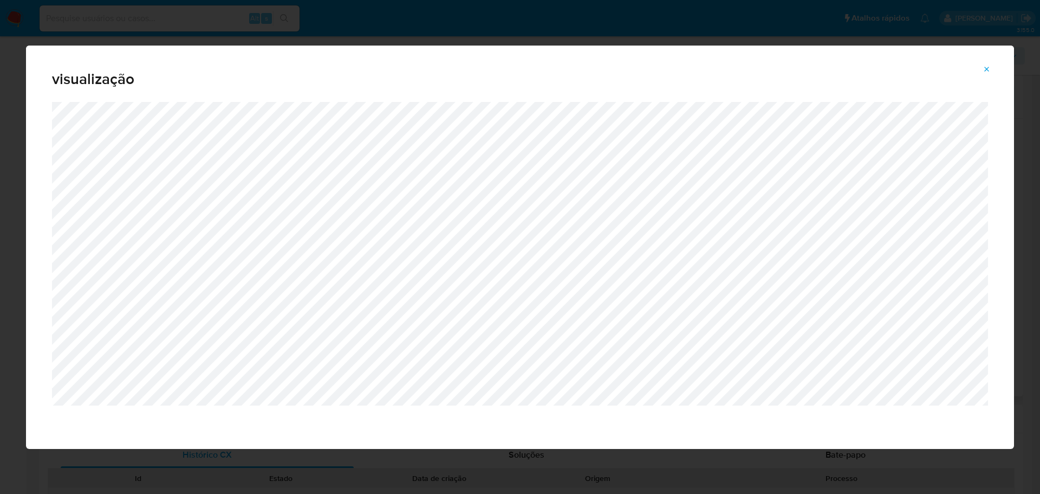
click at [981, 71] on button "Attachment preview" at bounding box center [987, 69] width 24 height 17
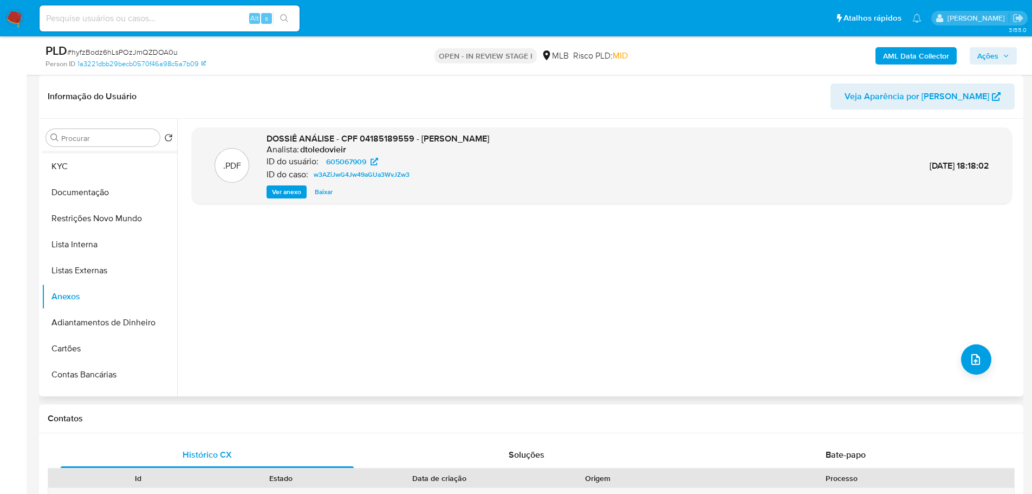
scroll to position [0, 0]
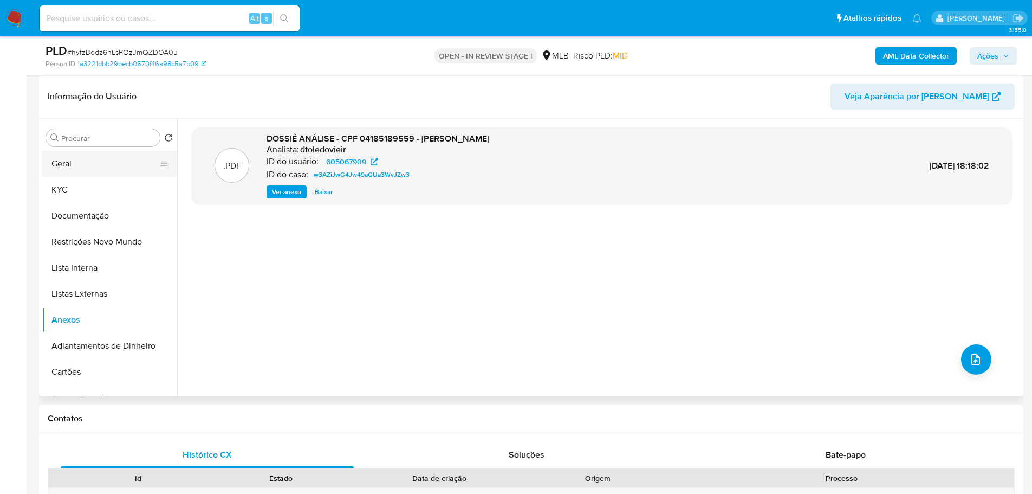
click at [80, 169] on button "Geral" at bounding box center [105, 164] width 127 height 26
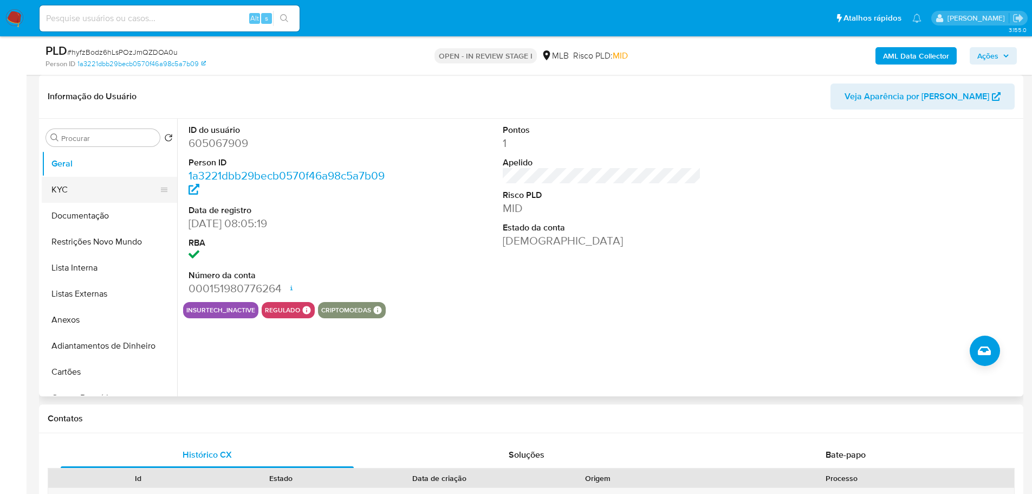
click at [82, 190] on button "KYC" at bounding box center [105, 190] width 127 height 26
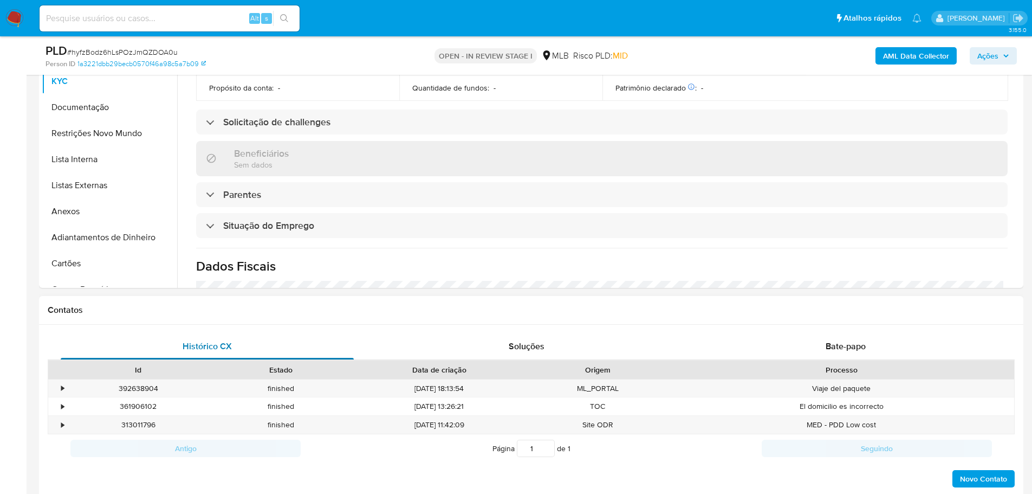
scroll to position [451, 0]
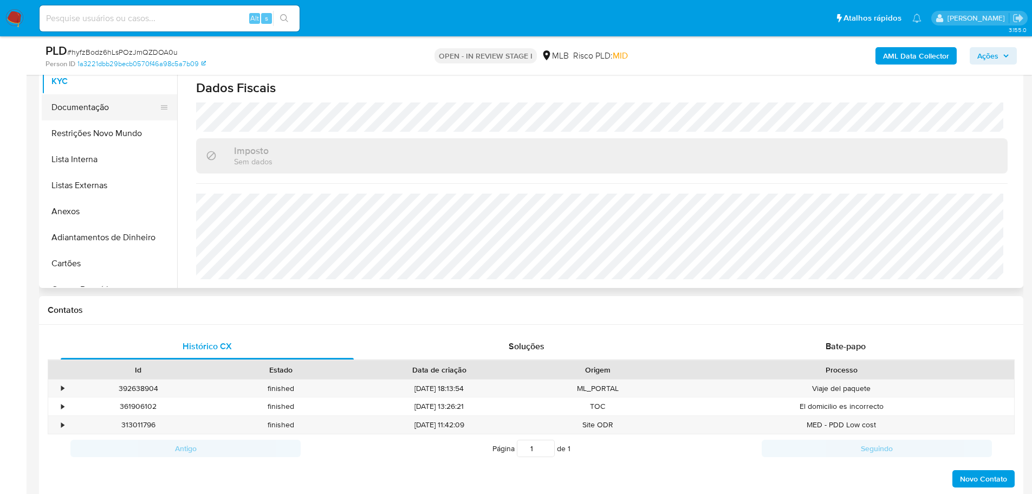
click at [104, 116] on button "Documentação" at bounding box center [105, 107] width 127 height 26
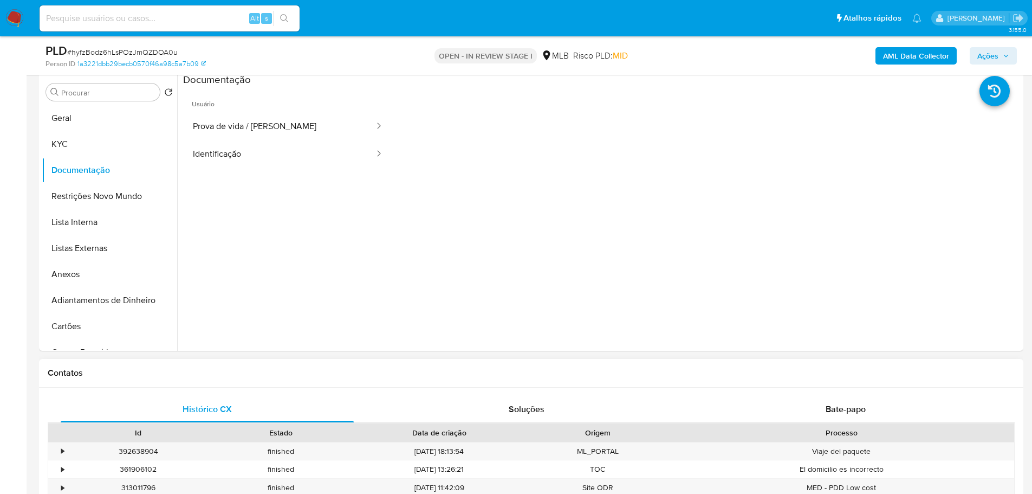
scroll to position [108, 0]
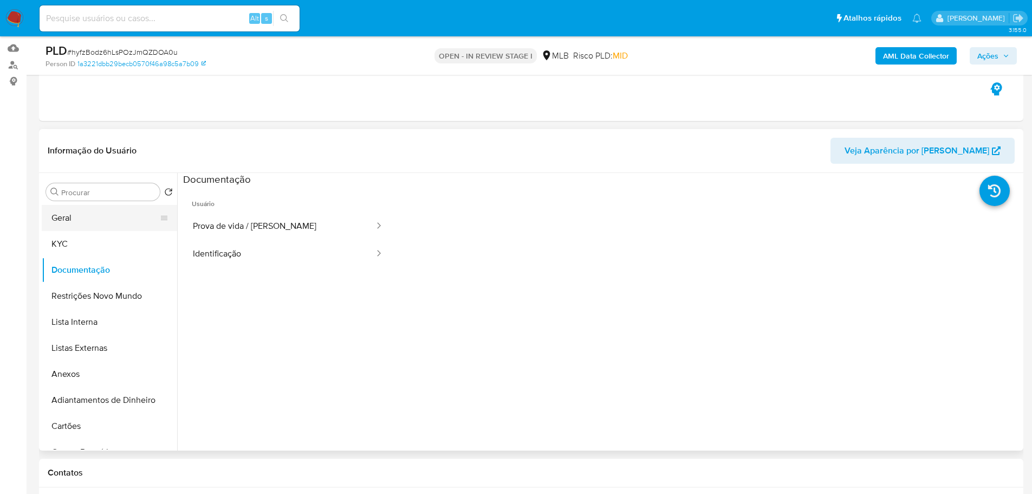
click at [87, 217] on button "Geral" at bounding box center [105, 218] width 127 height 26
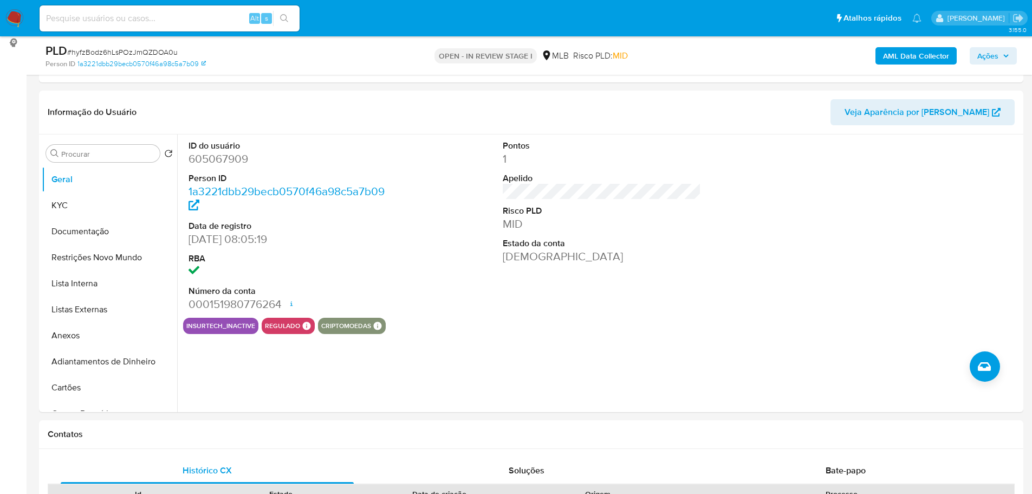
scroll to position [138, 0]
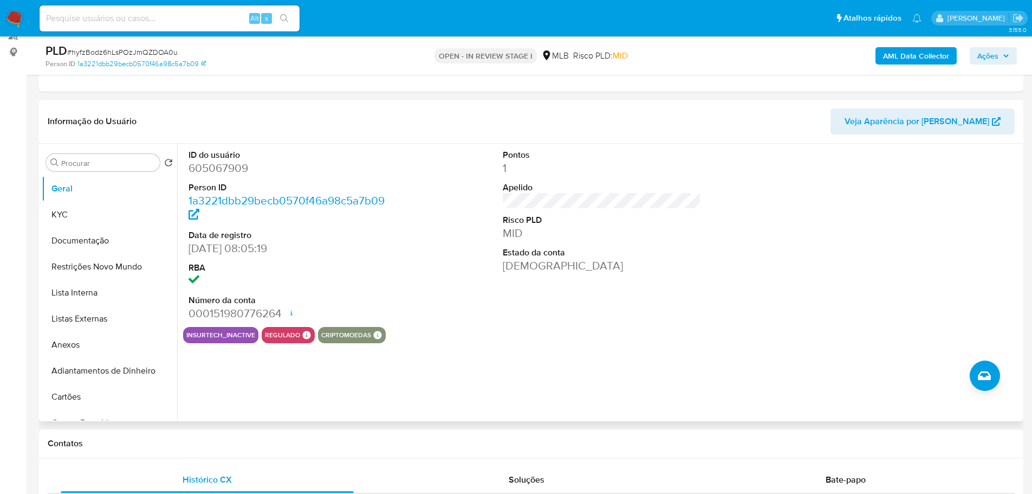
drag, startPoint x: 238, startPoint y: 448, endPoint x: 175, endPoint y: 303, distance: 157.2
click at [238, 448] on h1 "Contatos" at bounding box center [531, 443] width 967 height 11
click at [89, 213] on button "KYC" at bounding box center [105, 215] width 127 height 26
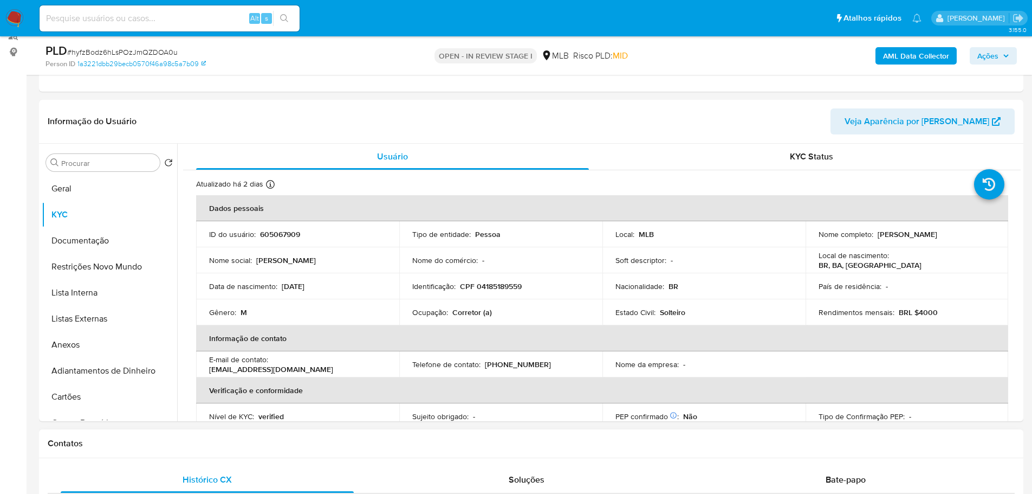
click at [185, 445] on h1 "Contatos" at bounding box center [531, 443] width 967 height 11
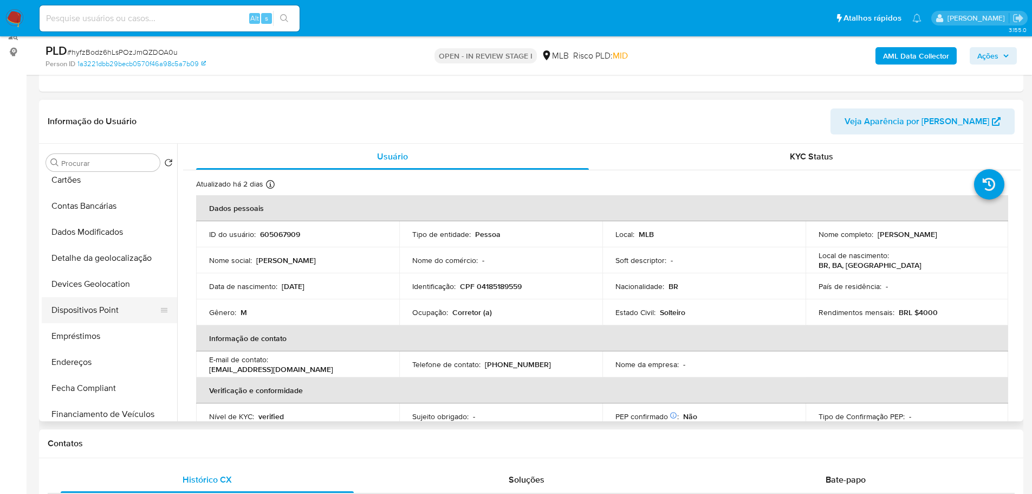
scroll to position [271, 0]
click at [98, 306] on button "Endereços" at bounding box center [105, 308] width 127 height 26
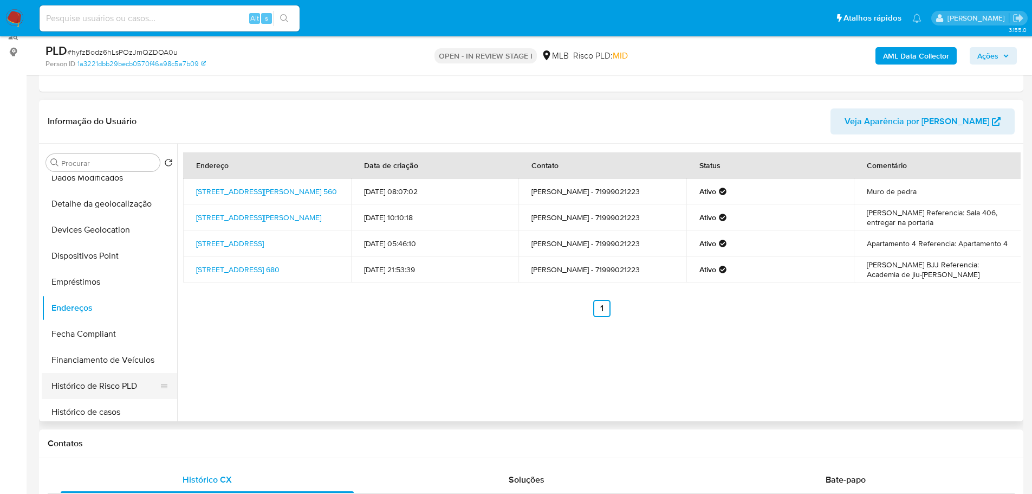
drag, startPoint x: 258, startPoint y: 445, endPoint x: 158, endPoint y: 385, distance: 117.6
click at [258, 445] on h1 "Contatos" at bounding box center [531, 443] width 967 height 11
click at [92, 208] on button "Detalhe da geolocalização" at bounding box center [105, 204] width 127 height 26
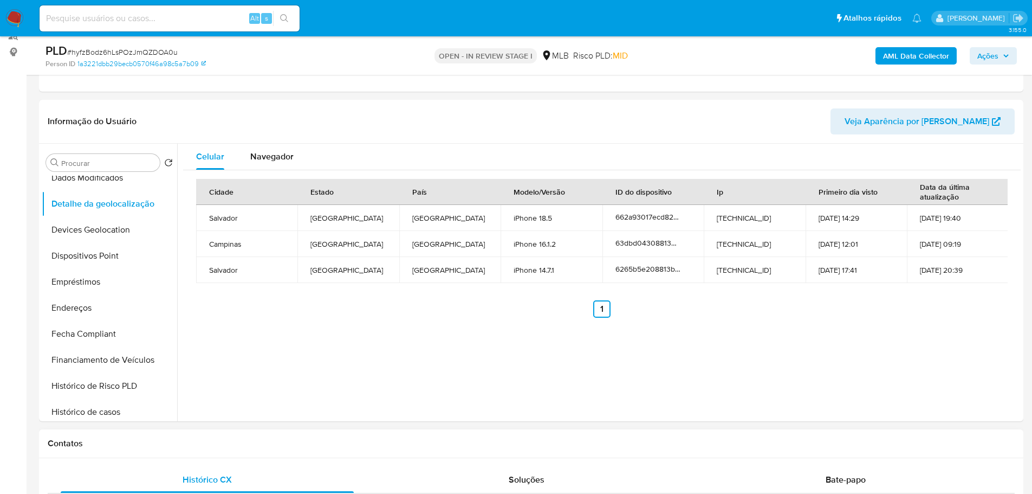
click at [193, 446] on h1 "Contatos" at bounding box center [531, 443] width 967 height 11
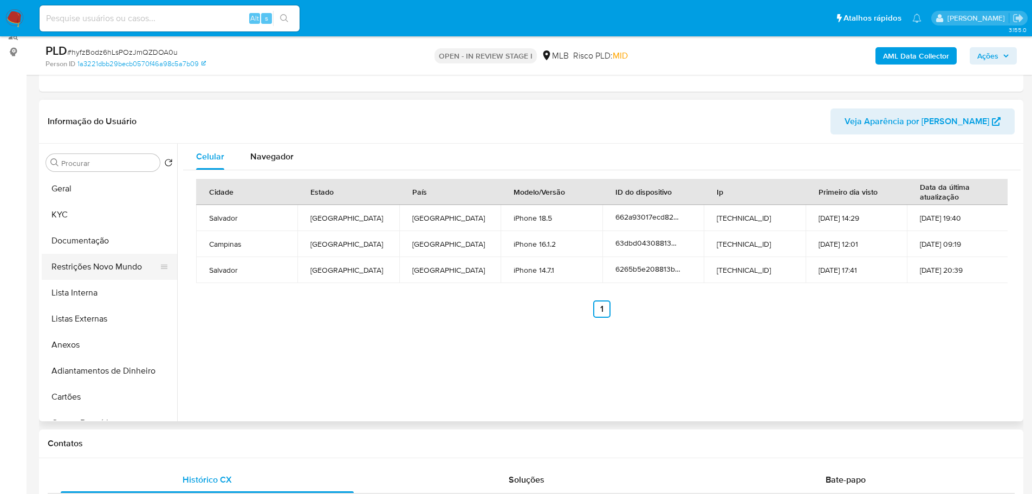
click at [100, 264] on button "Restrições Novo Mundo" at bounding box center [105, 267] width 127 height 26
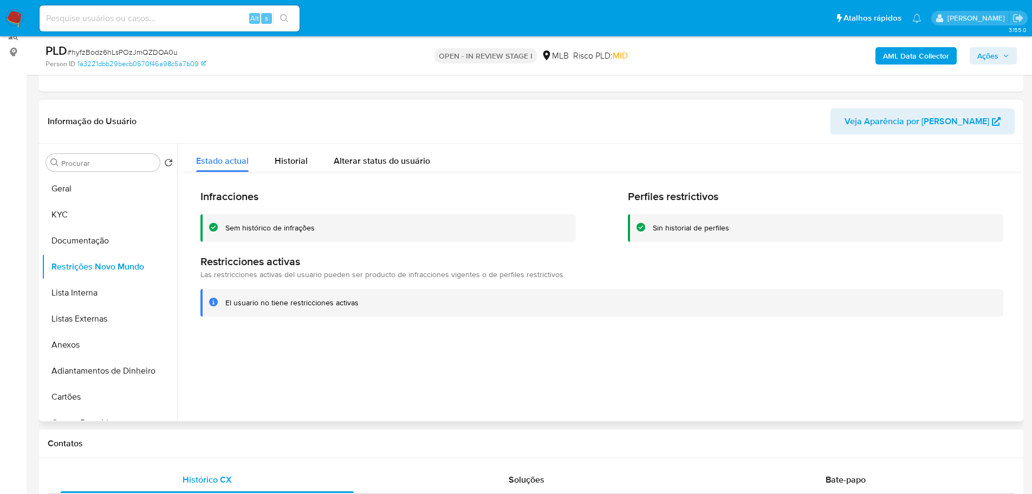
drag, startPoint x: 209, startPoint y: 455, endPoint x: 176, endPoint y: 393, distance: 69.8
click at [209, 455] on div "Contatos" at bounding box center [531, 443] width 984 height 29
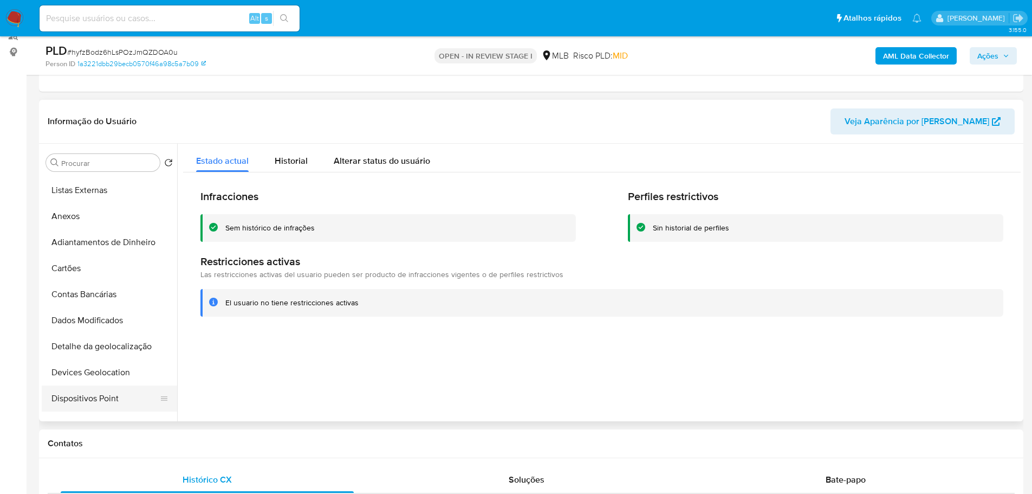
scroll to position [271, 0]
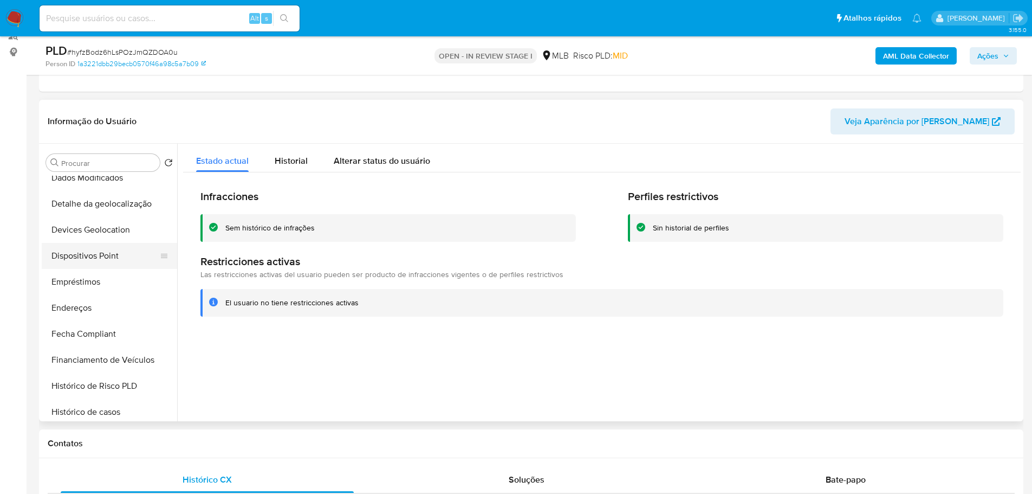
click at [120, 254] on button "Dispositivos Point" at bounding box center [105, 256] width 127 height 26
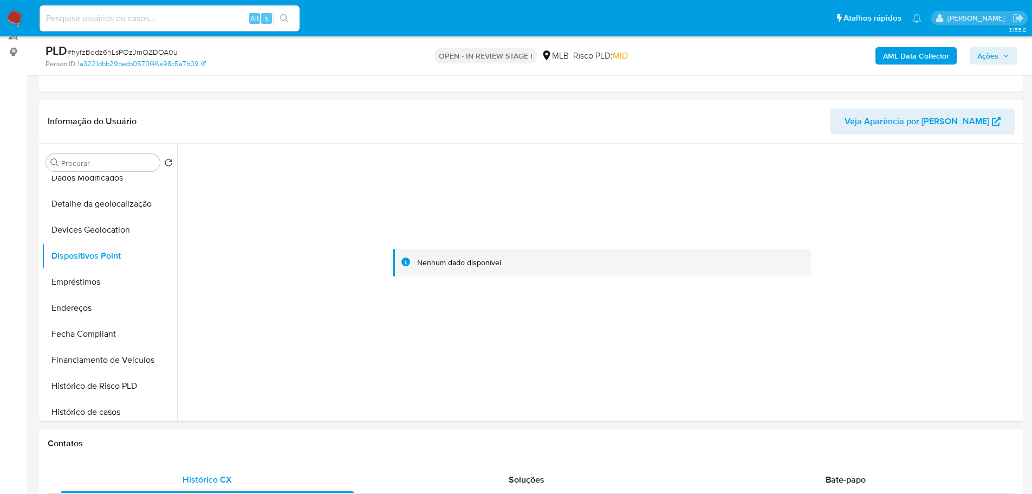
click at [422, 434] on div "Contatos" at bounding box center [531, 443] width 984 height 29
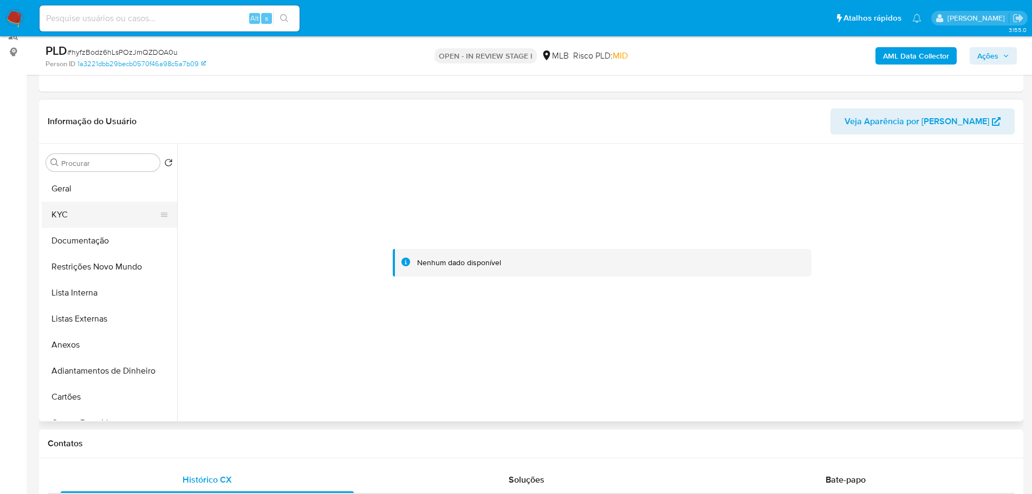
click at [87, 216] on button "KYC" at bounding box center [105, 215] width 127 height 26
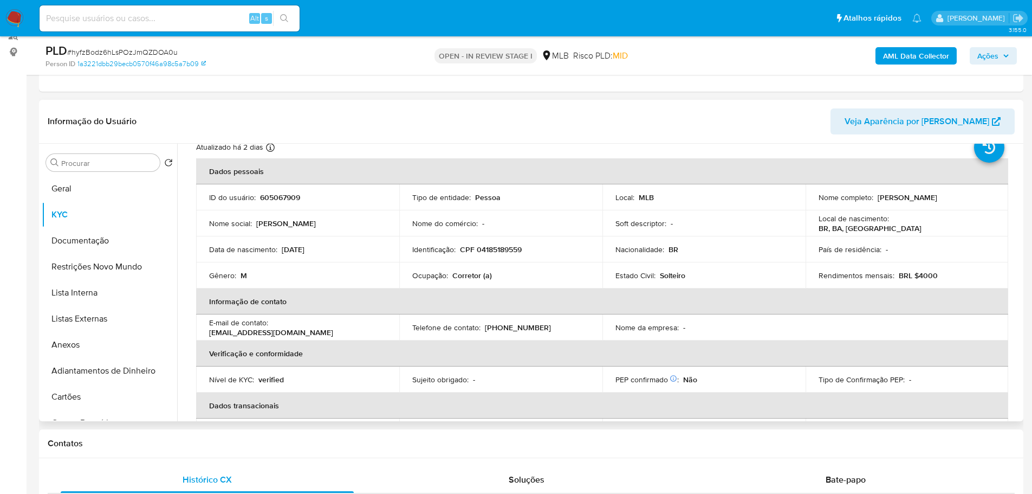
scroll to position [18, 0]
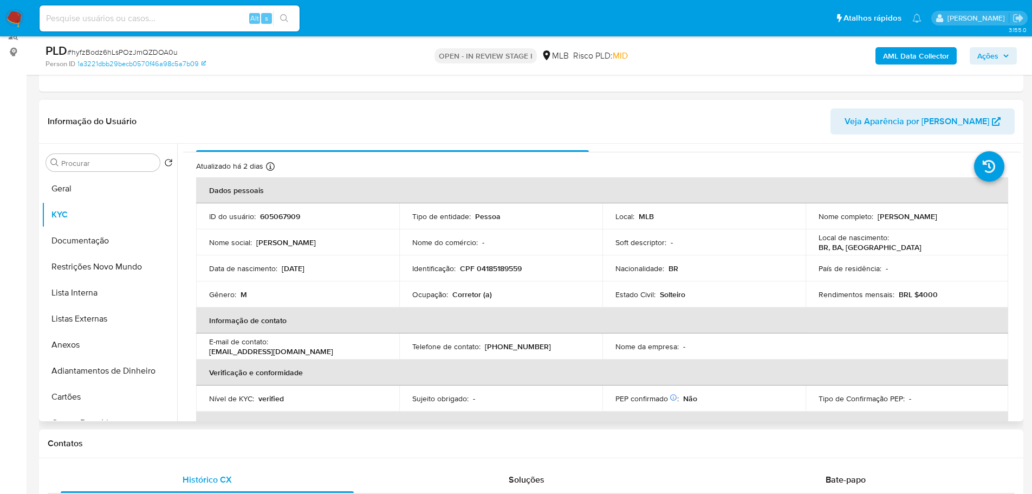
click at [499, 273] on p "CPF 04185189559" at bounding box center [491, 268] width 62 height 10
copy p "04185189559"
click at [99, 191] on button "Geral" at bounding box center [105, 189] width 127 height 26
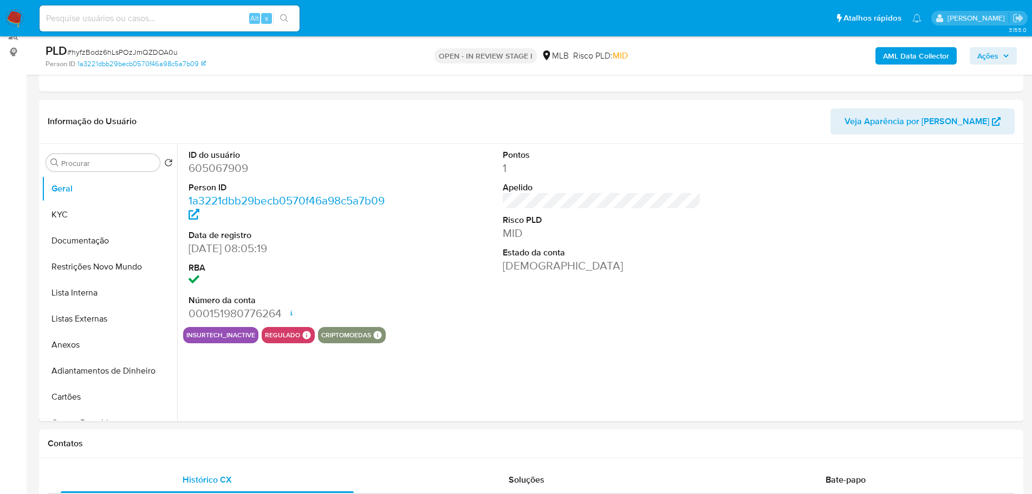
click at [221, 176] on dd "605067909" at bounding box center [288, 167] width 199 height 15
click at [220, 172] on dd "605067909" at bounding box center [288, 167] width 199 height 15
copy dd "605067909"
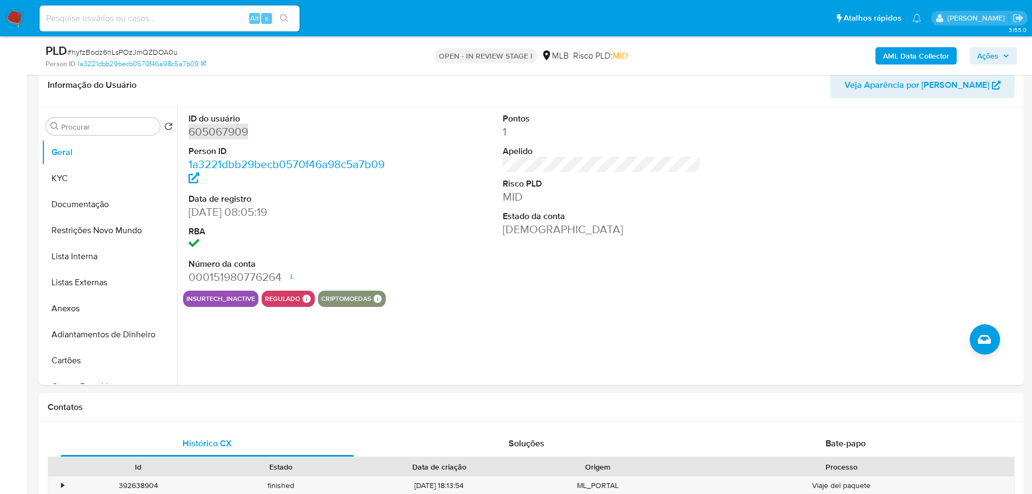
scroll to position [192, 0]
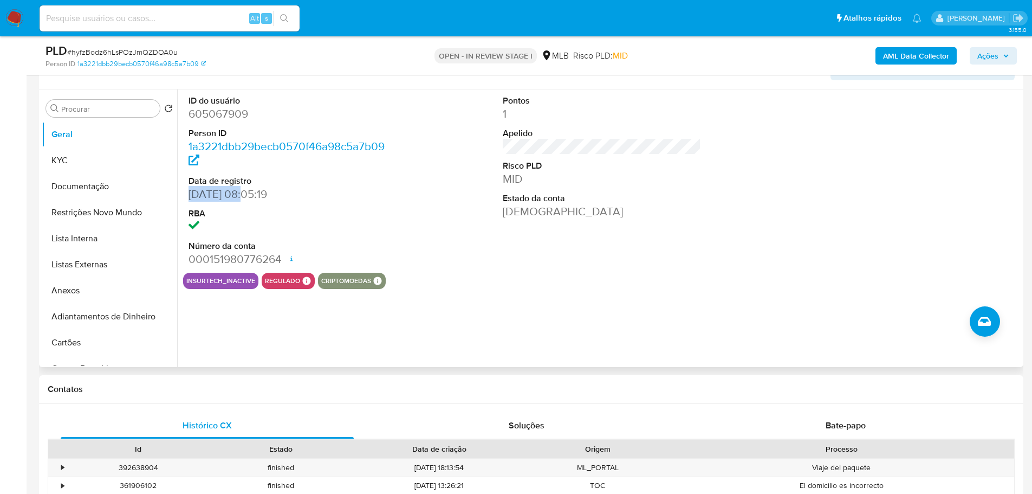
drag, startPoint x: 246, startPoint y: 195, endPoint x: 191, endPoint y: 196, distance: 54.7
click at [191, 196] on dd "07/07/2020 08:05:19" at bounding box center [288, 193] width 199 height 15
copy dd "07/07/2020"
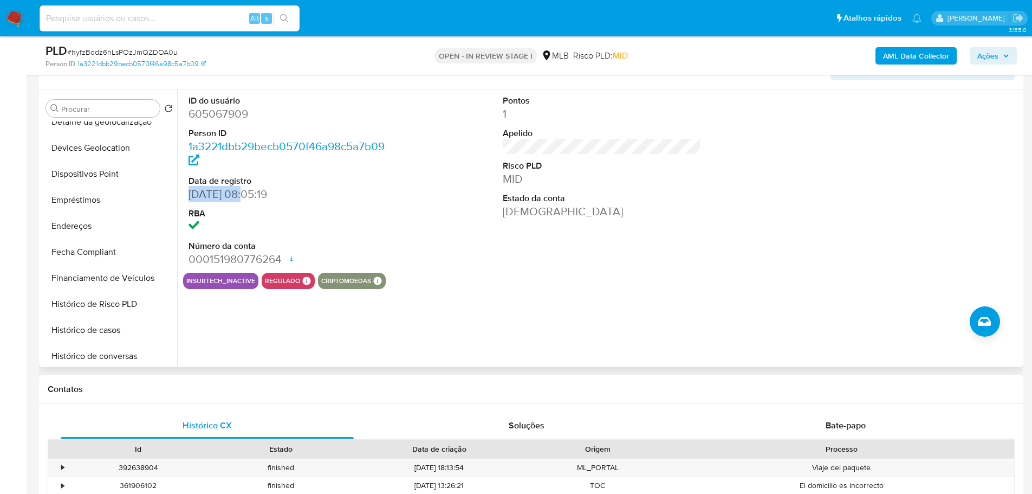
scroll to position [433, 0]
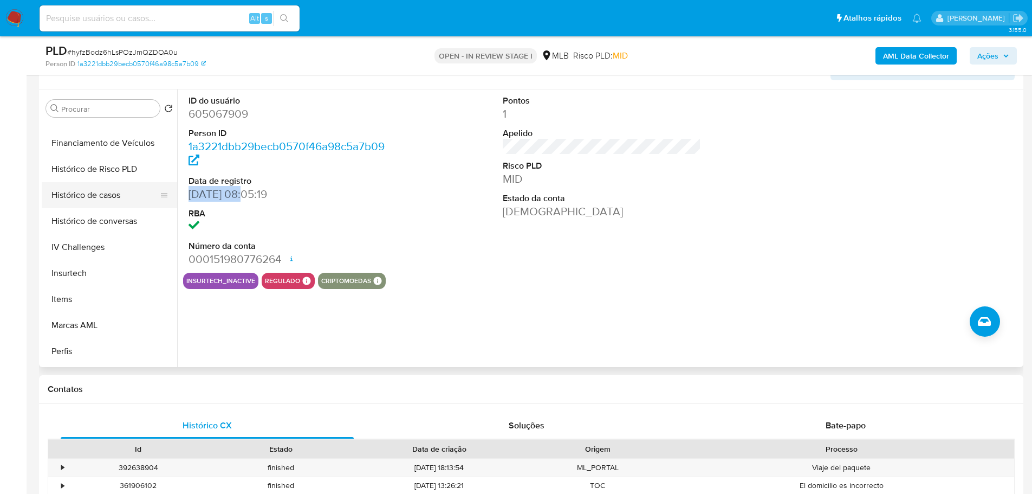
click at [96, 196] on button "Histórico de casos" at bounding box center [105, 195] width 127 height 26
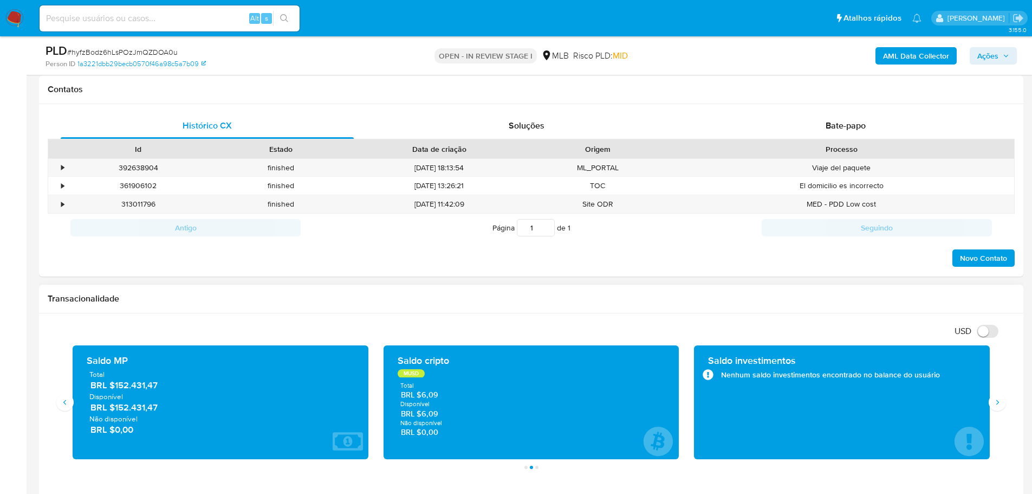
scroll to position [571, 0]
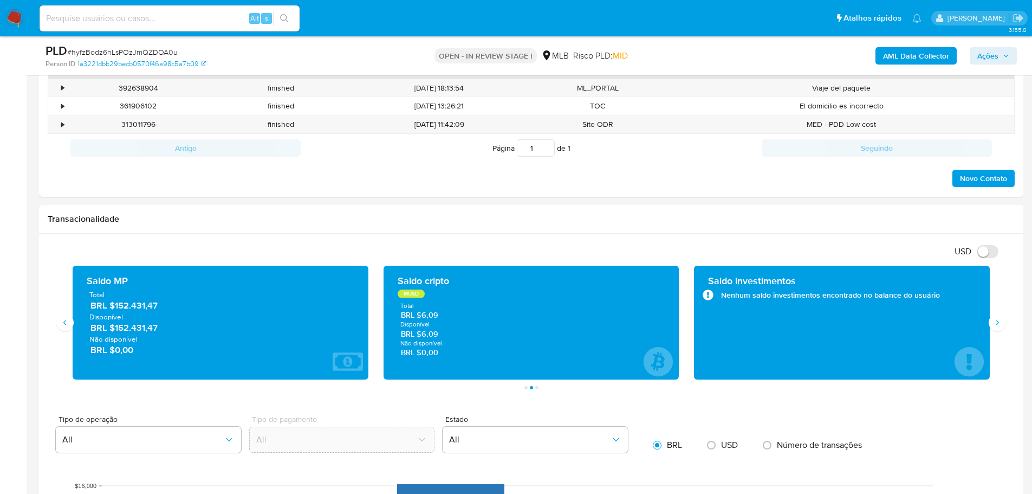
click at [991, 54] on span "Ações" at bounding box center [987, 55] width 21 height 17
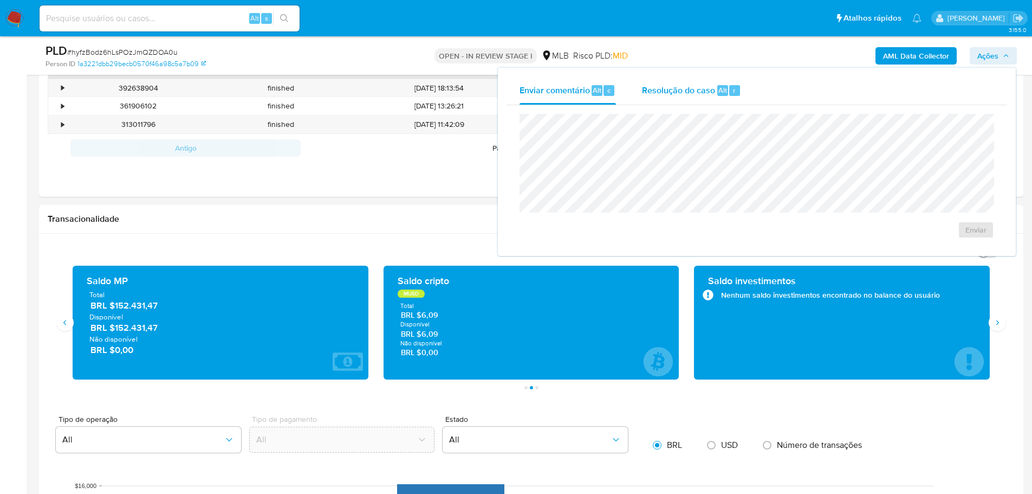
click at [704, 85] on span "Resolução do caso" at bounding box center [678, 89] width 73 height 12
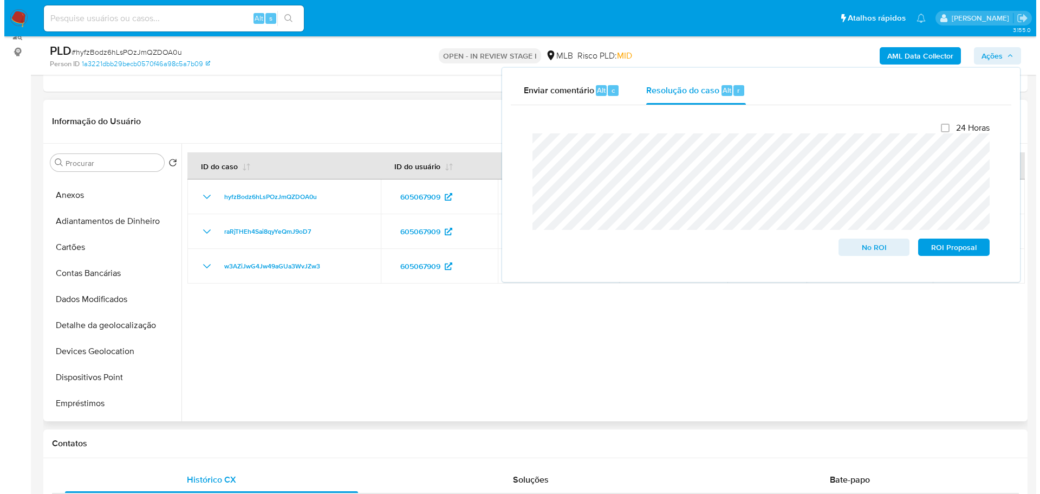
scroll to position [0, 0]
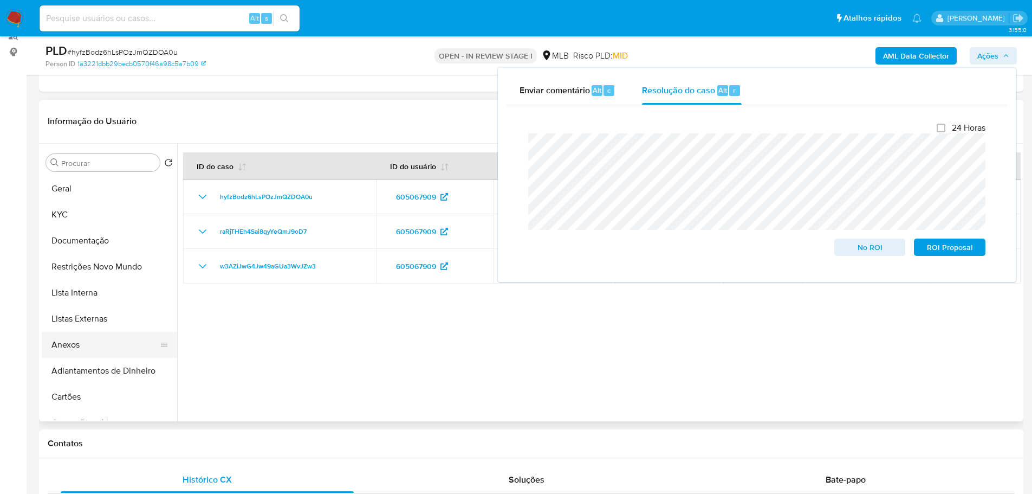
click at [74, 345] on button "Anexos" at bounding box center [105, 345] width 127 height 26
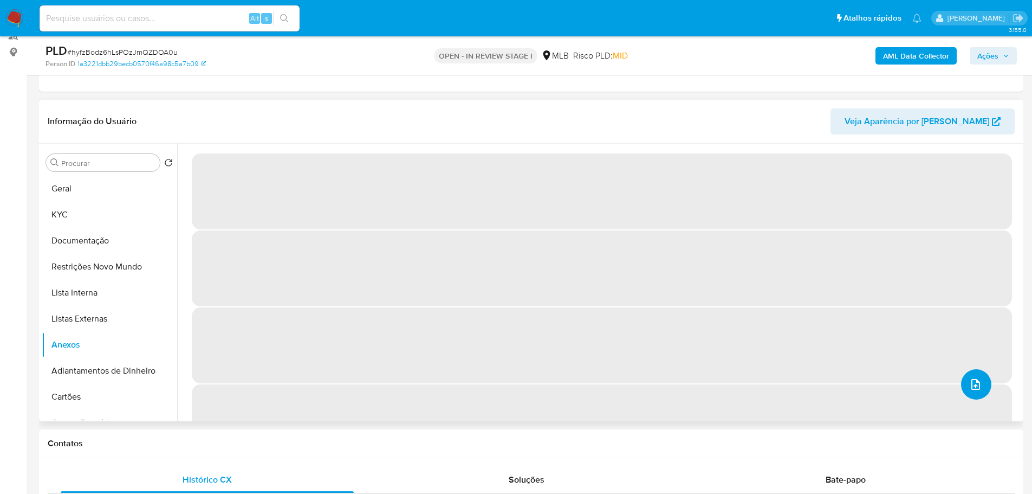
click at [969, 383] on icon "upload-file" at bounding box center [975, 384] width 13 height 13
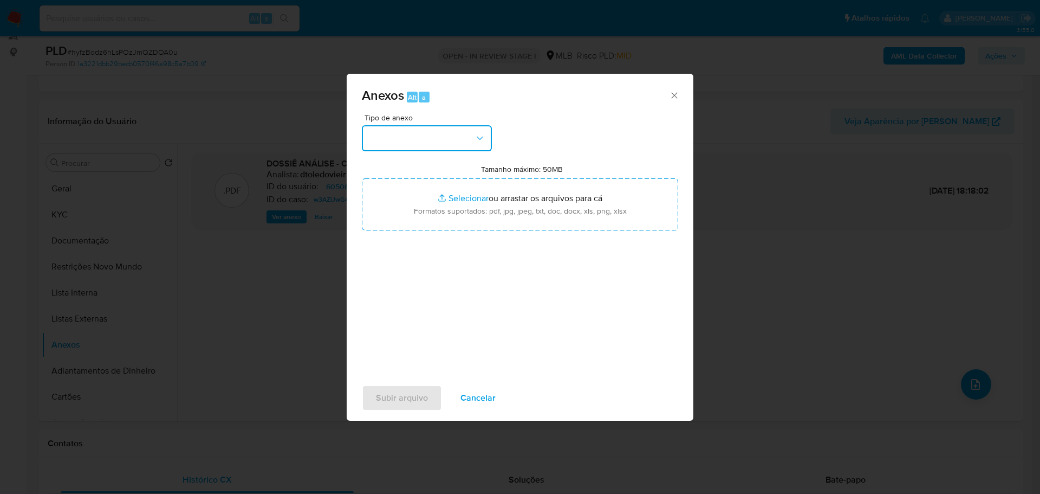
click at [442, 145] on button "button" at bounding box center [427, 138] width 130 height 26
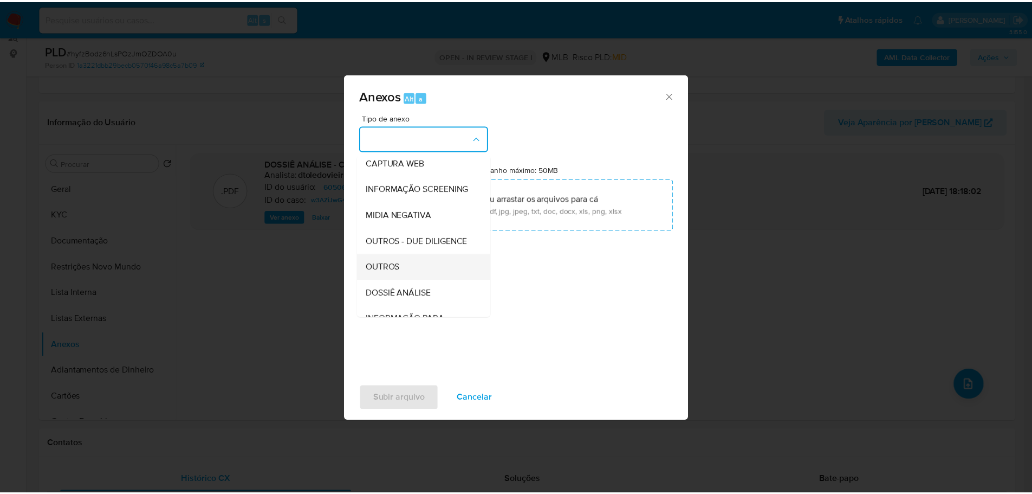
scroll to position [167, 0]
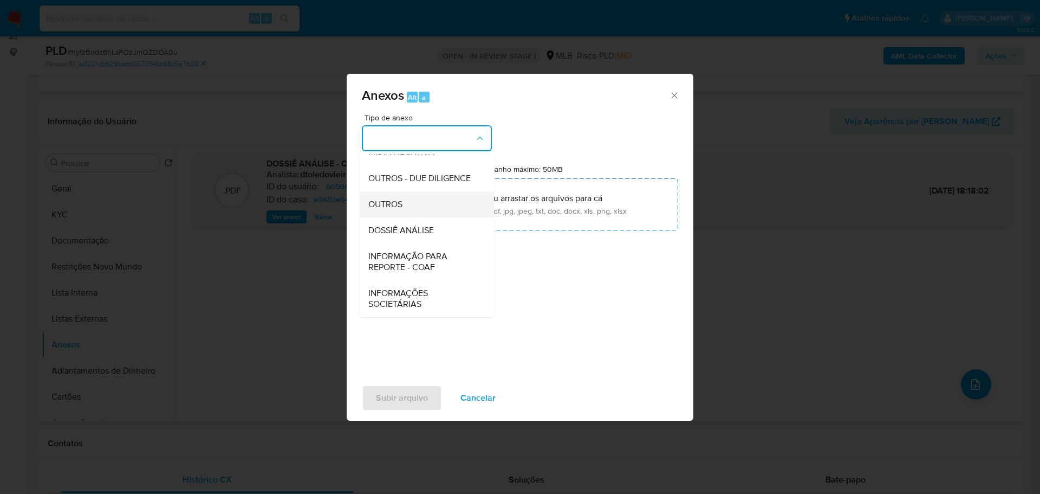
click at [424, 210] on div "OUTROS" at bounding box center [423, 204] width 111 height 26
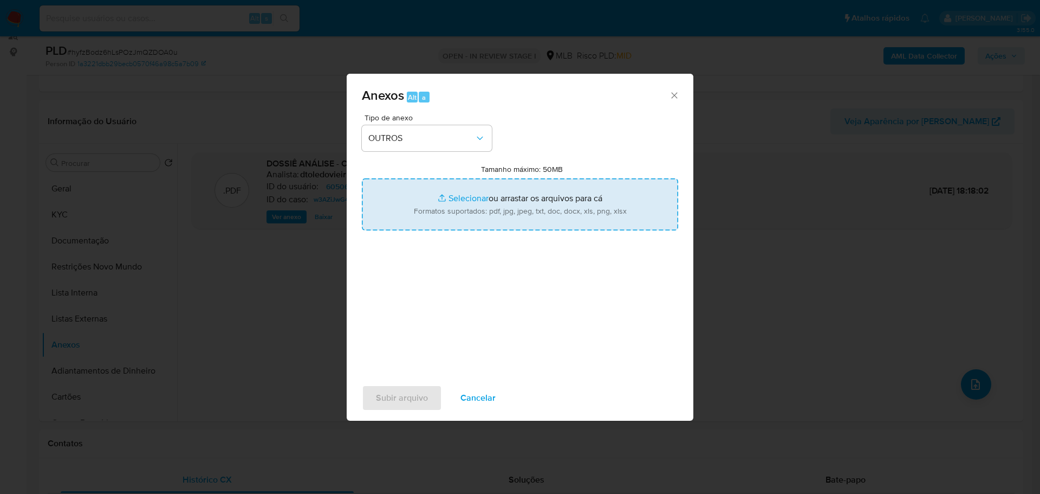
type input "C:\fakepath\ID_ 605067909 - CPF 04185189559 - ALFREDO CAMILLO PINHEIRO VIDAL NE…"
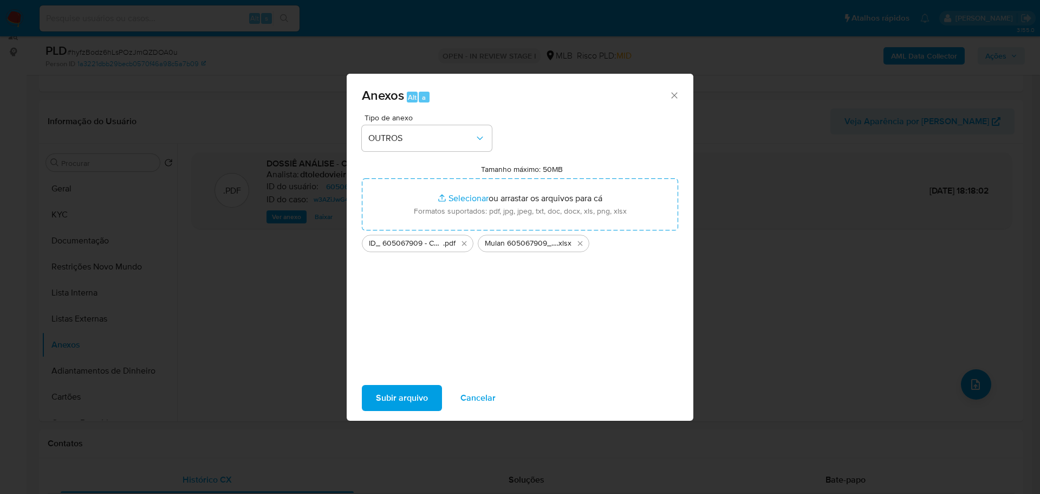
click at [419, 392] on span "Subir arquivo" at bounding box center [402, 398] width 52 height 24
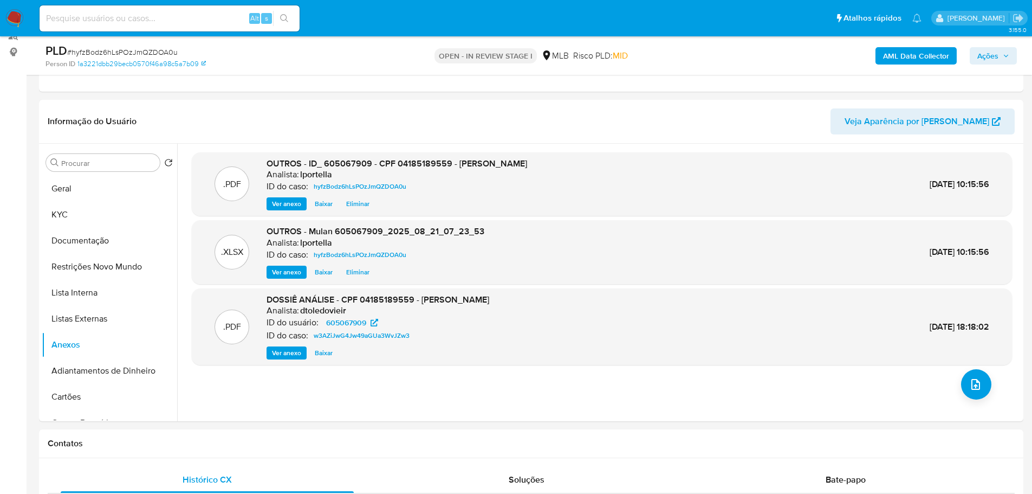
click at [996, 51] on span "Ações" at bounding box center [987, 55] width 21 height 17
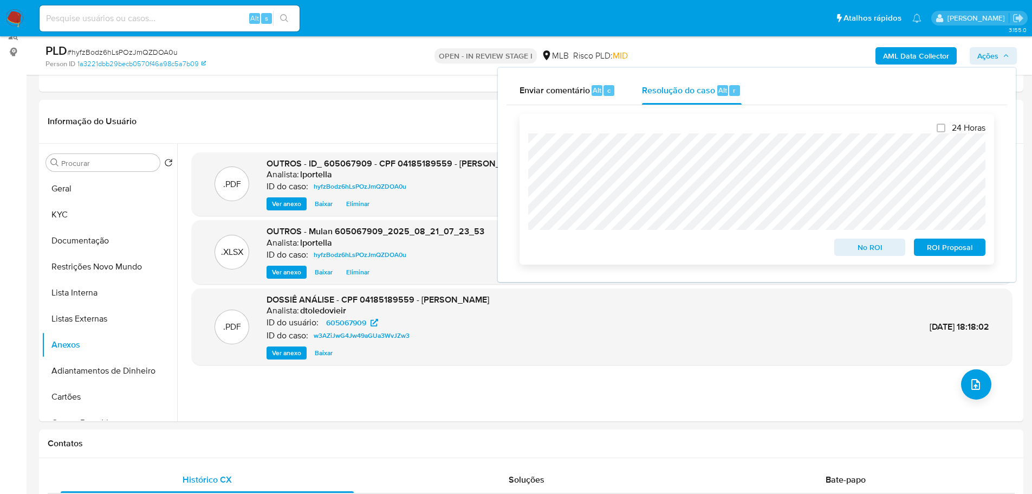
click at [861, 249] on span "No ROI" at bounding box center [870, 246] width 56 height 15
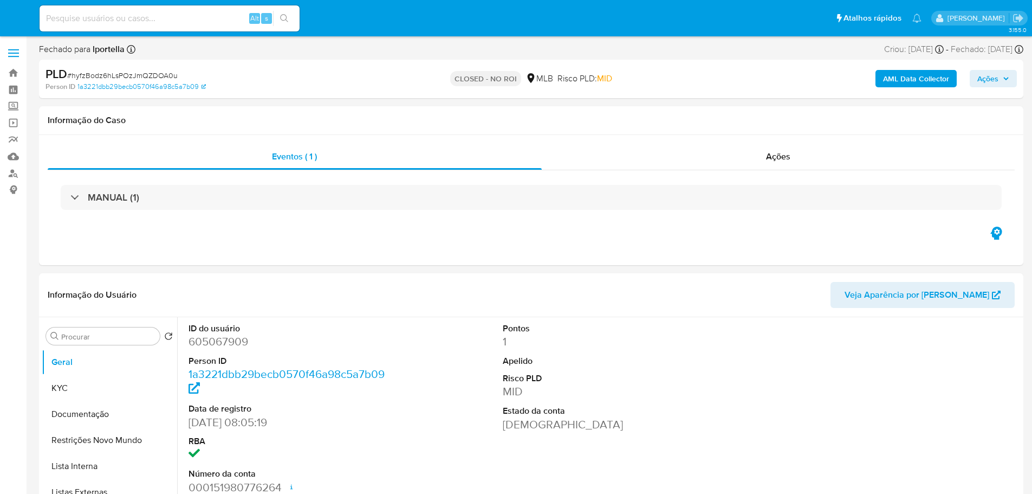
select select "10"
click at [19, 20] on img at bounding box center [14, 18] width 18 height 18
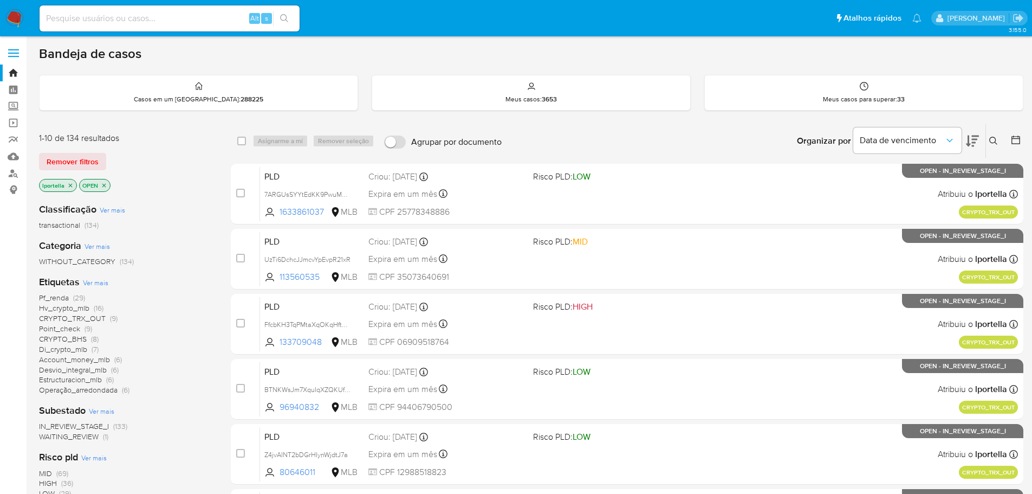
drag, startPoint x: 318, startPoint y: 2, endPoint x: 535, endPoint y: 131, distance: 251.9
click at [574, 133] on div "Organizar por Data de vencimento Os resultados não podem ser classificados enqu…" at bounding box center [765, 141] width 516 height 34
click at [120, 16] on input at bounding box center [170, 18] width 260 height 14
paste input "wvSDJr4vSKTzXtwVfDdYOT48"
type input "wvSDJr4vSKTzXtwVfDdYOT48"
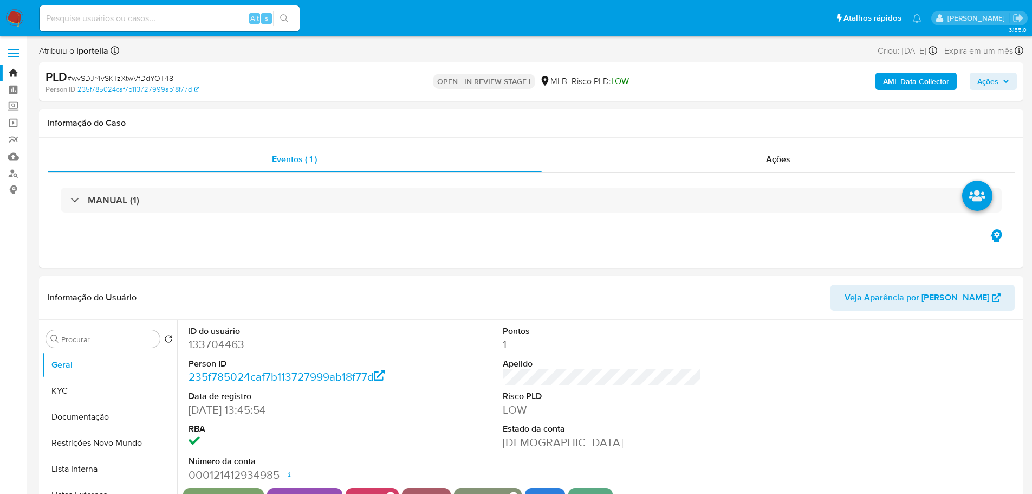
select select "10"
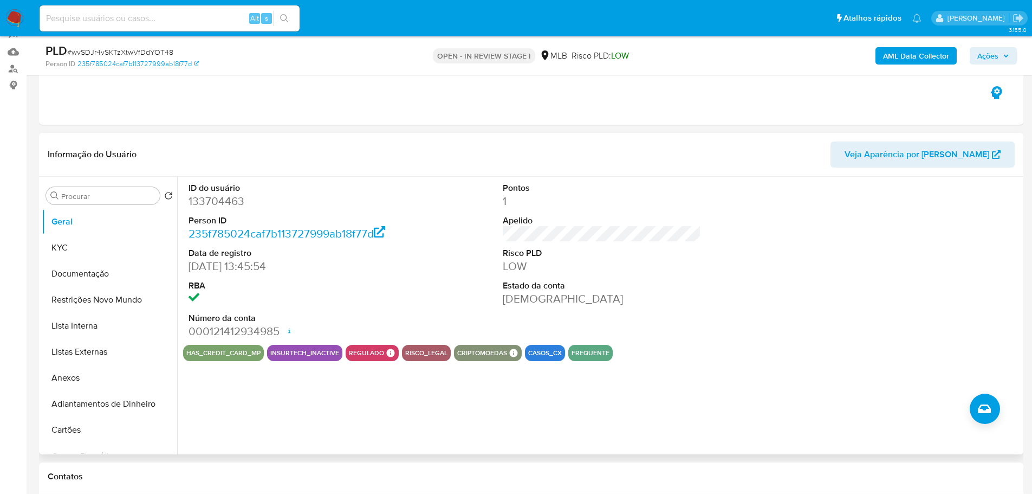
scroll to position [108, 0]
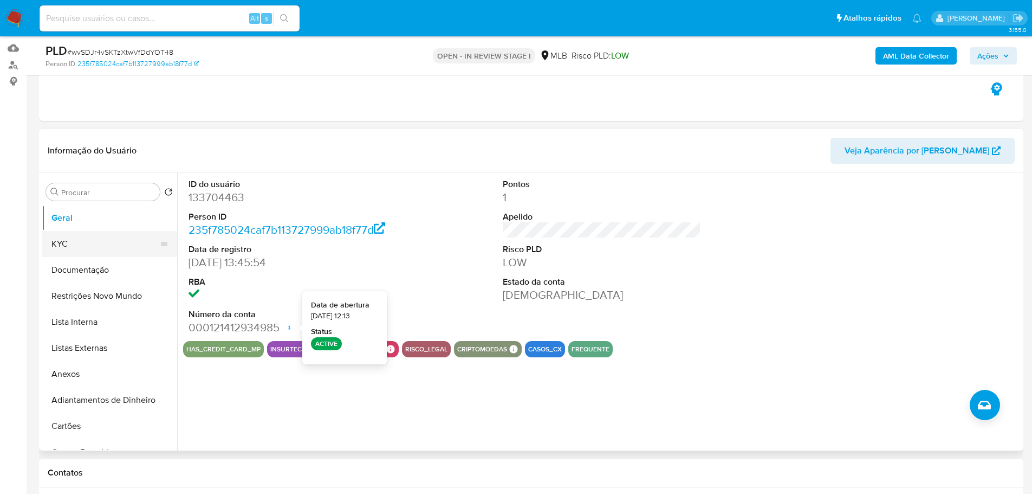
click at [90, 234] on button "KYC" at bounding box center [105, 244] width 127 height 26
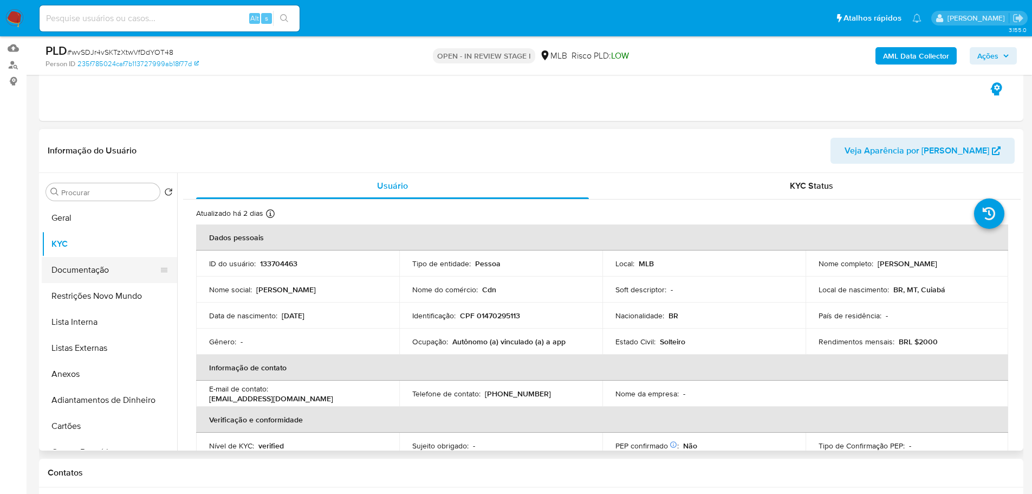
click at [94, 269] on button "Documentação" at bounding box center [105, 270] width 127 height 26
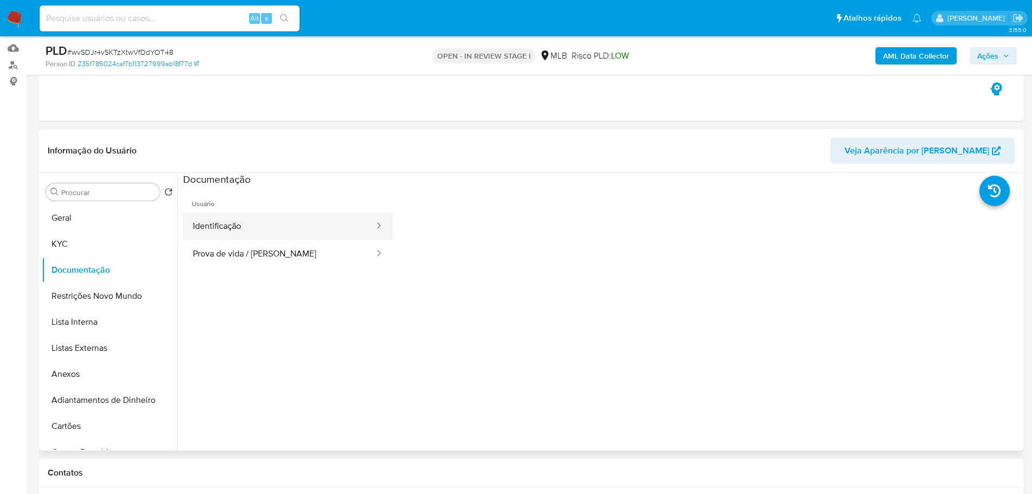
click at [239, 231] on button "Identificação" at bounding box center [279, 226] width 192 height 28
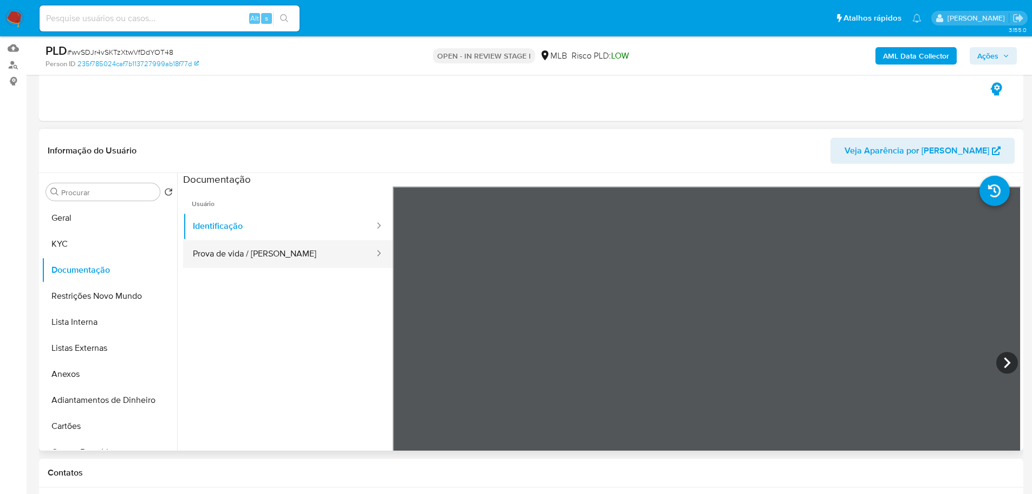
click at [303, 241] on button "Prova de vida / [PERSON_NAME]" at bounding box center [279, 254] width 192 height 28
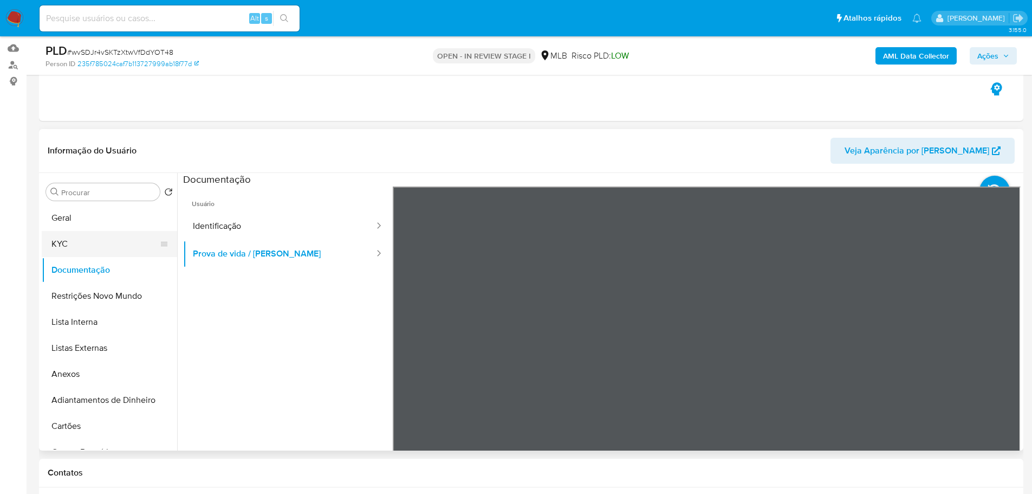
click at [127, 236] on button "KYC" at bounding box center [105, 244] width 127 height 26
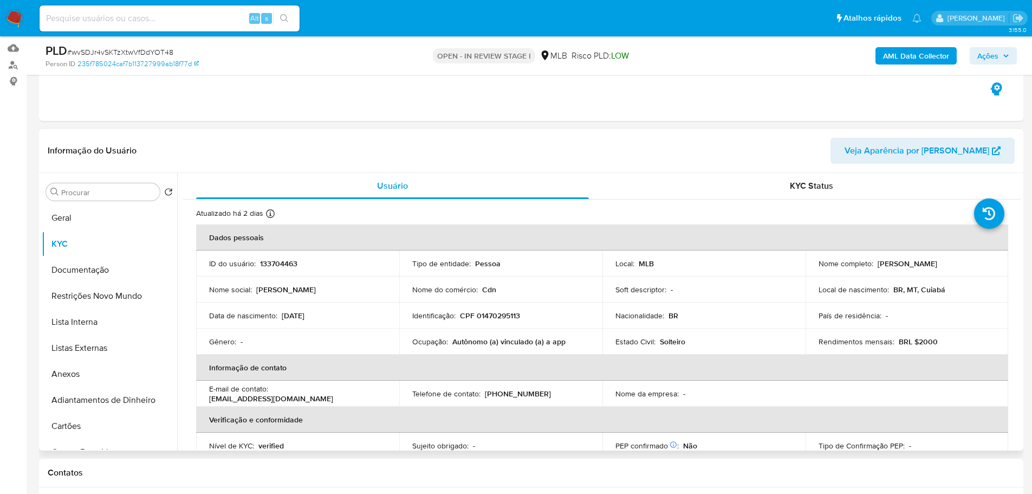
click at [471, 340] on p "Autônomo (a) vinculado (a) a app" at bounding box center [508, 341] width 113 height 10
copy p "Autônomo"
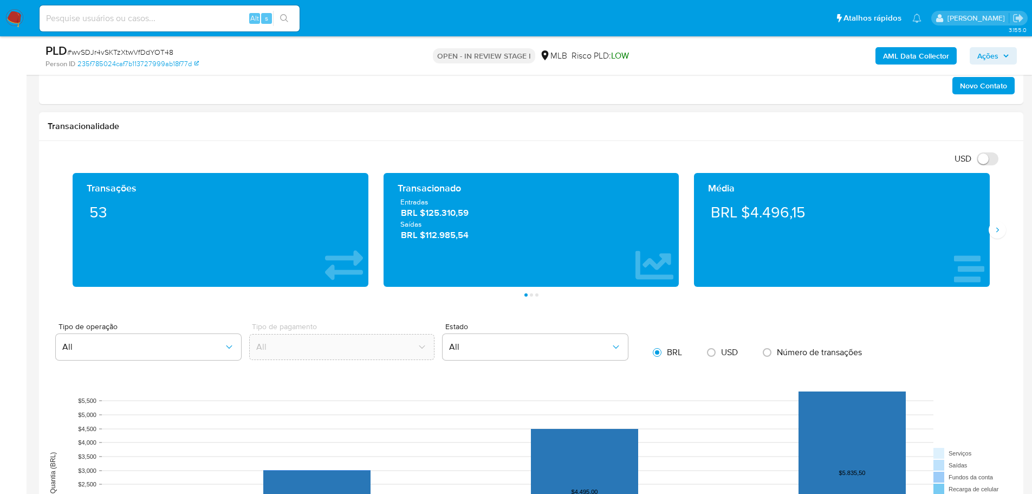
scroll to position [650, 0]
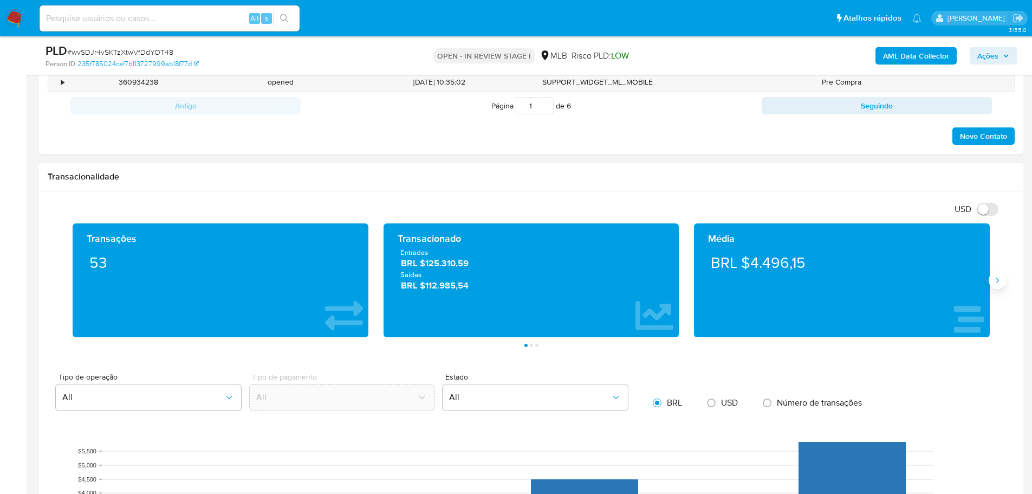
click at [996, 281] on icon "Siguiente" at bounding box center [997, 280] width 9 height 9
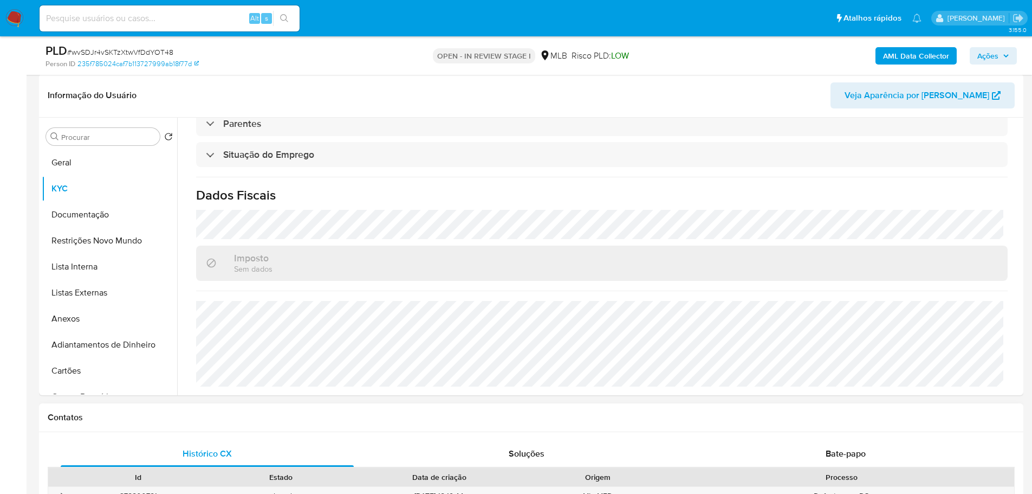
scroll to position [163, 0]
click at [99, 172] on button "Geral" at bounding box center [105, 164] width 127 height 26
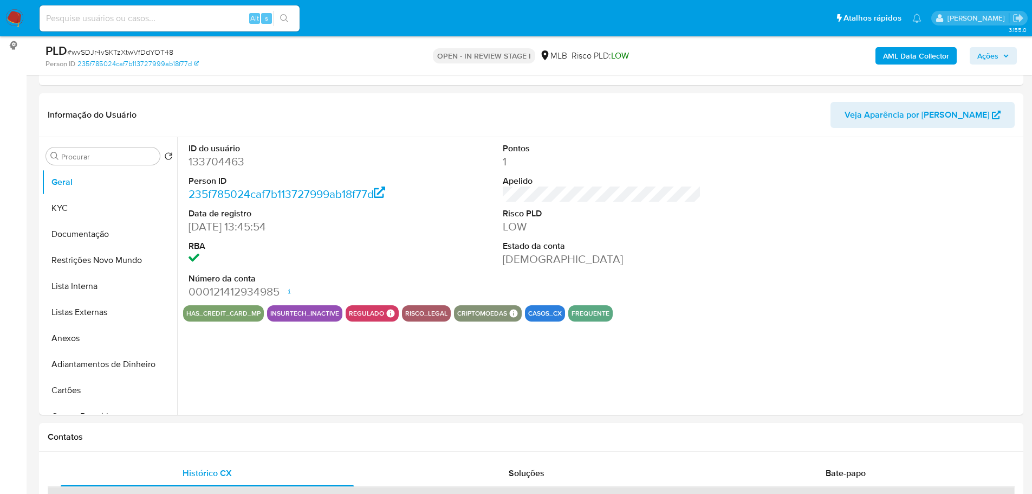
scroll to position [140, 0]
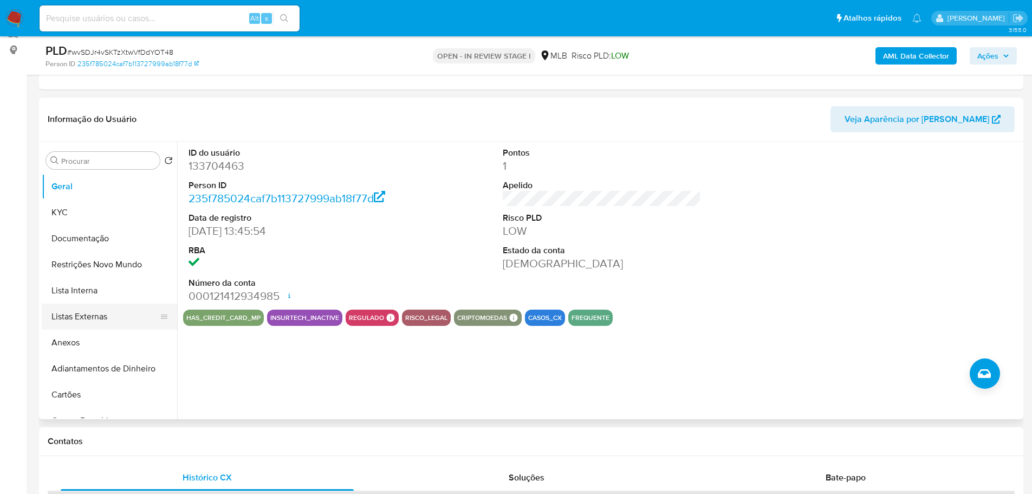
drag, startPoint x: 233, startPoint y: 456, endPoint x: 152, endPoint y: 303, distance: 173.5
click at [100, 216] on button "KYC" at bounding box center [105, 212] width 127 height 26
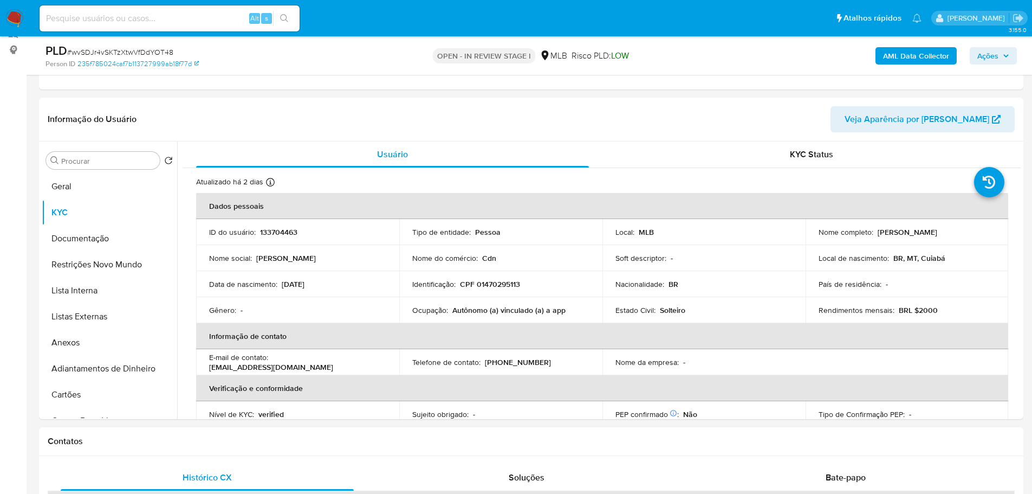
click at [232, 439] on h1 "Contatos" at bounding box center [531, 441] width 967 height 11
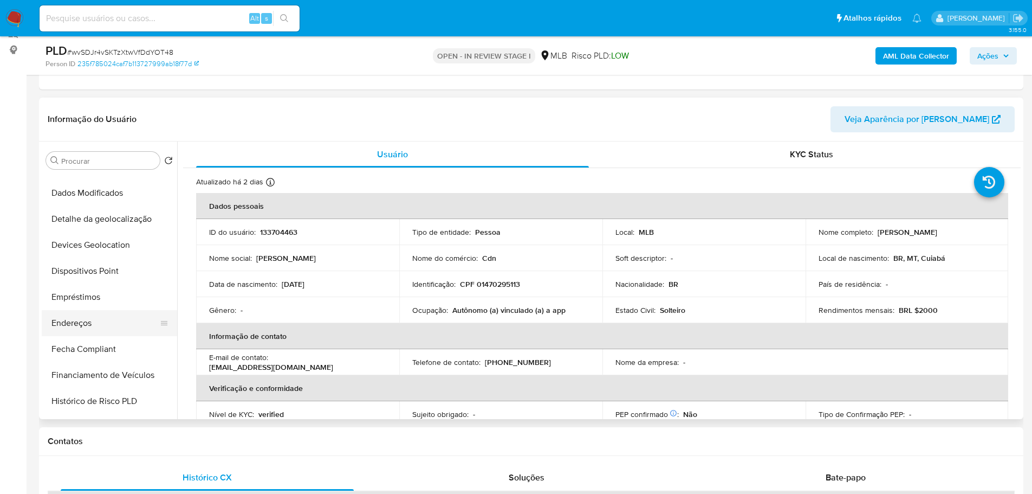
scroll to position [271, 0]
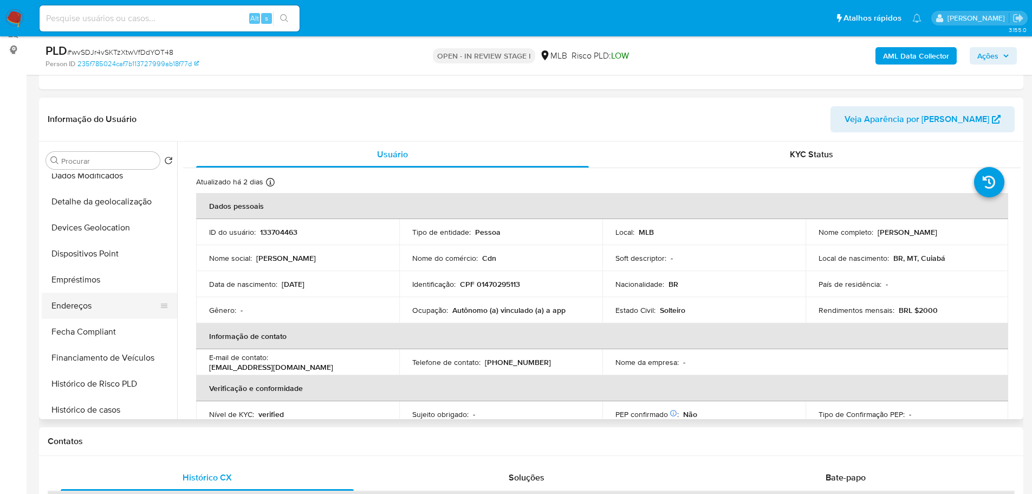
click at [92, 303] on button "Endereços" at bounding box center [105, 306] width 127 height 26
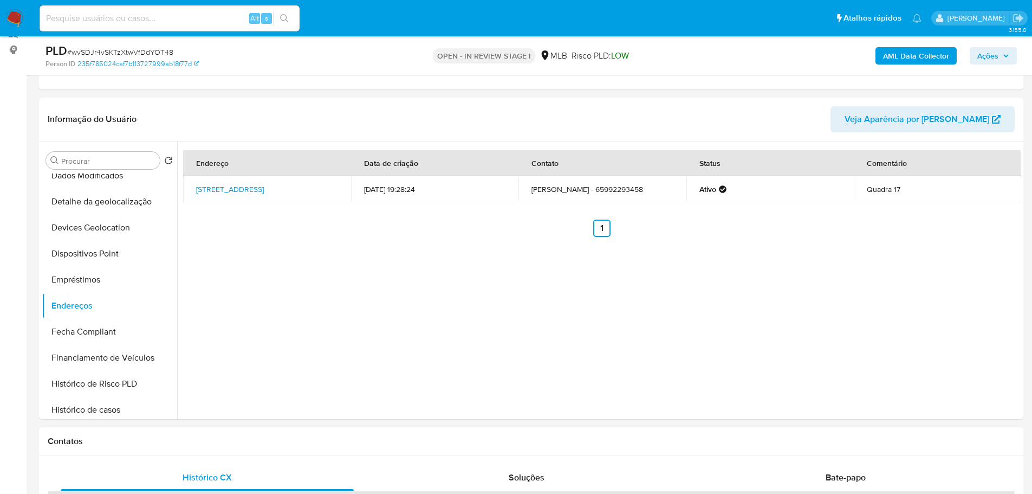
click at [234, 445] on h1 "Contatos" at bounding box center [531, 441] width 967 height 11
click at [122, 198] on button "Detalhe da geolocalização" at bounding box center [105, 202] width 127 height 26
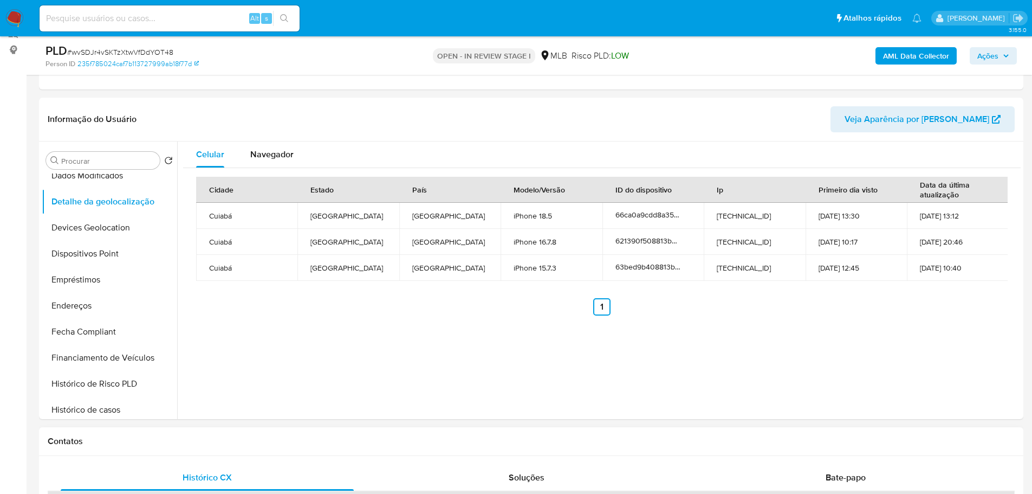
click at [254, 447] on div "Contatos" at bounding box center [531, 441] width 984 height 29
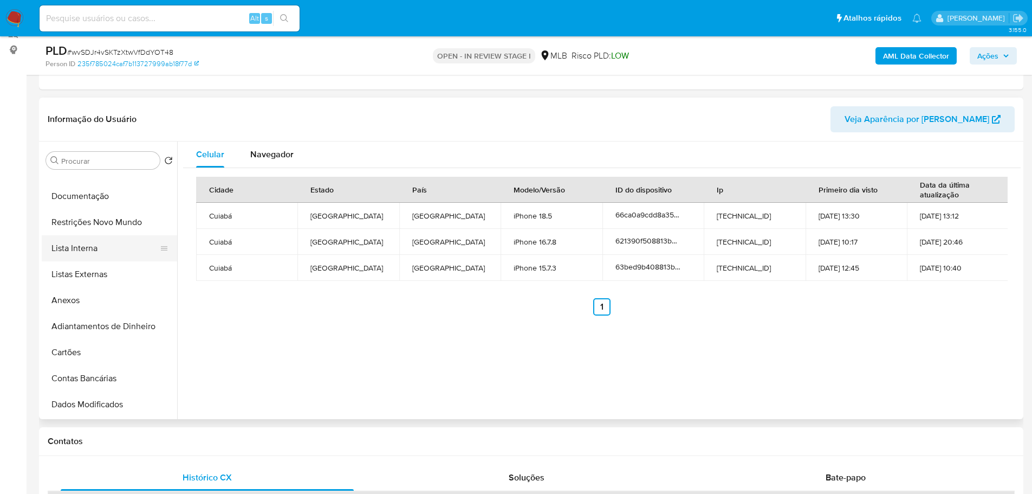
scroll to position [0, 0]
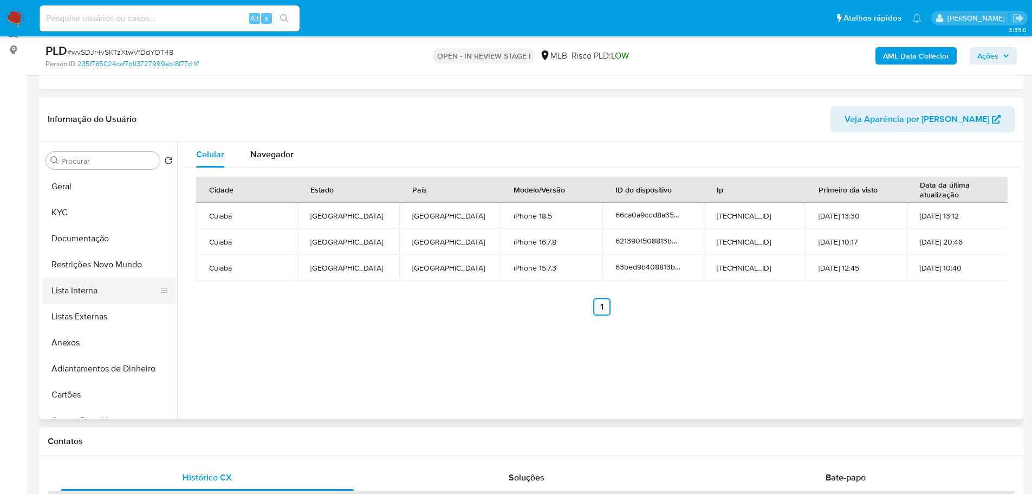
click at [118, 277] on button "Lista Interna" at bounding box center [105, 290] width 127 height 26
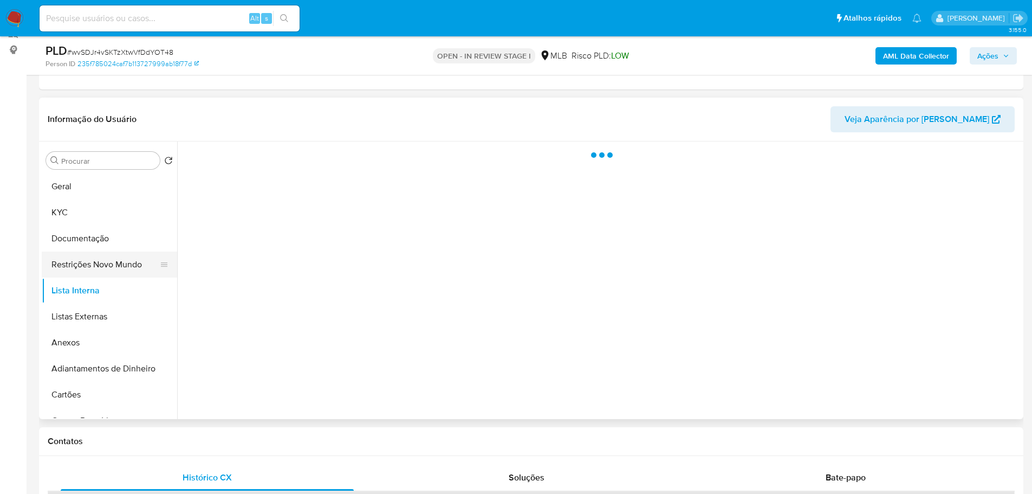
click at [110, 270] on button "Restrições Novo Mundo" at bounding box center [105, 264] width 127 height 26
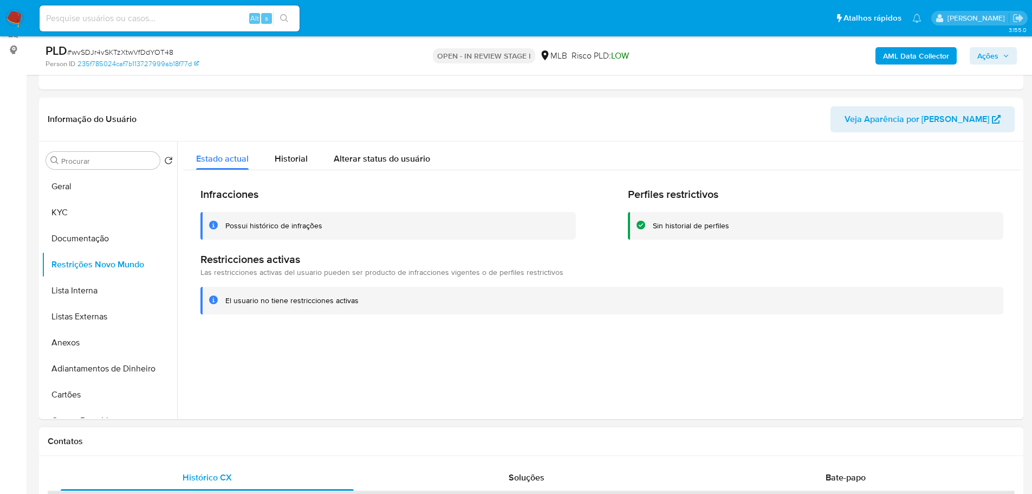
click at [186, 440] on h1 "Contatos" at bounding box center [531, 441] width 967 height 11
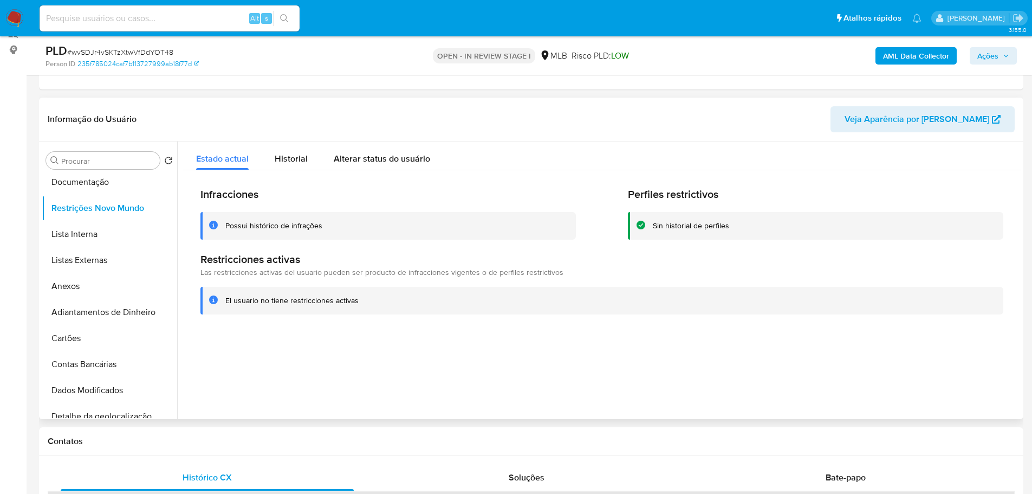
scroll to position [217, 0]
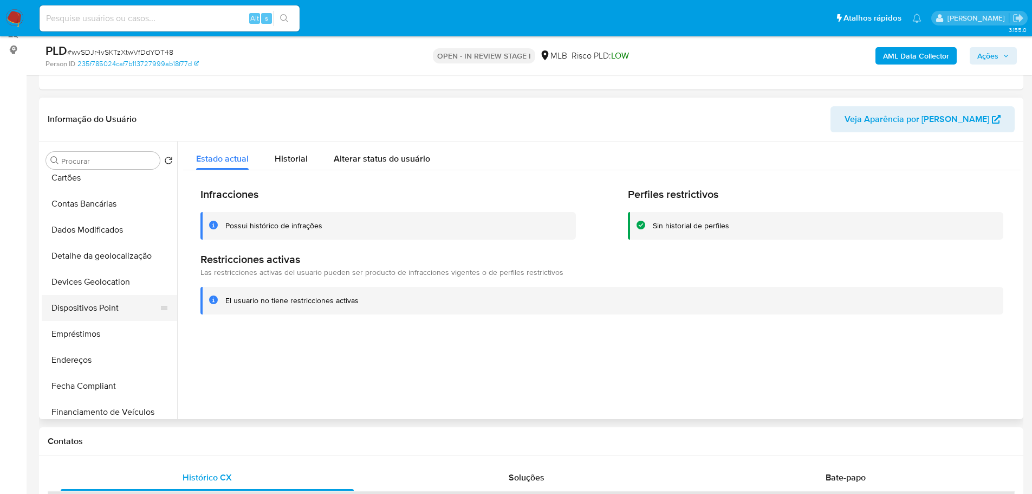
click at [125, 307] on button "Dispositivos Point" at bounding box center [105, 308] width 127 height 26
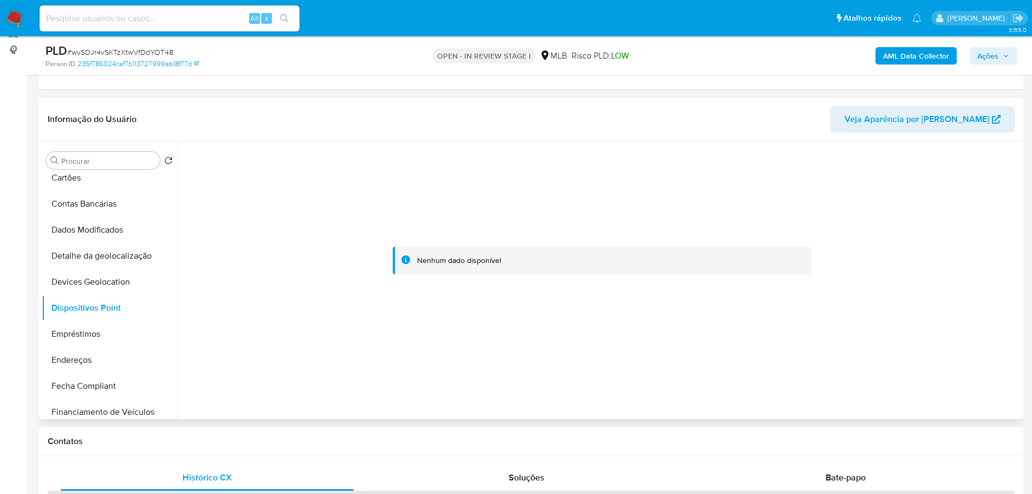
drag, startPoint x: 758, startPoint y: 390, endPoint x: 757, endPoint y: 310, distance: 80.2
click at [758, 390] on div at bounding box center [599, 279] width 844 height 277
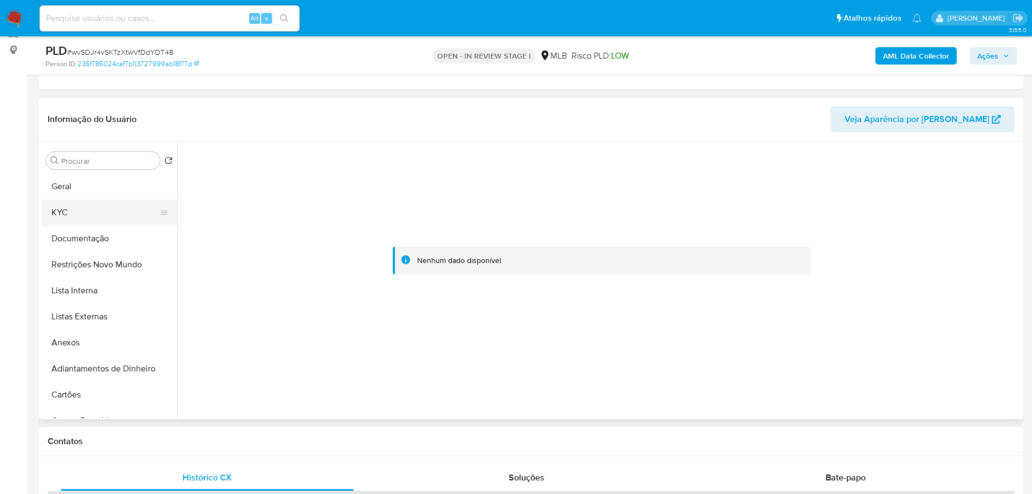
click at [82, 213] on button "KYC" at bounding box center [105, 212] width 127 height 26
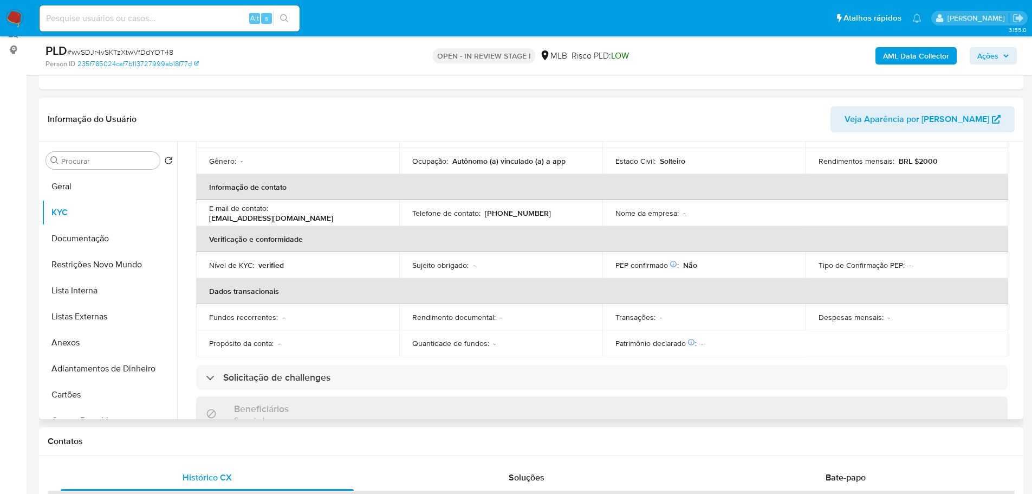
scroll to position [72, 0]
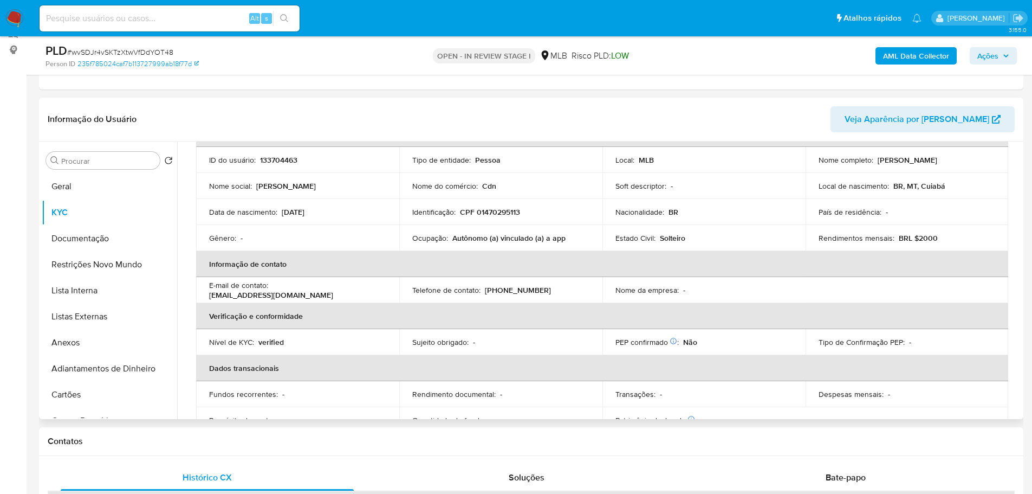
click at [509, 215] on p "CPF 01470295113" at bounding box center [490, 212] width 60 height 10
copy p "01470295113"
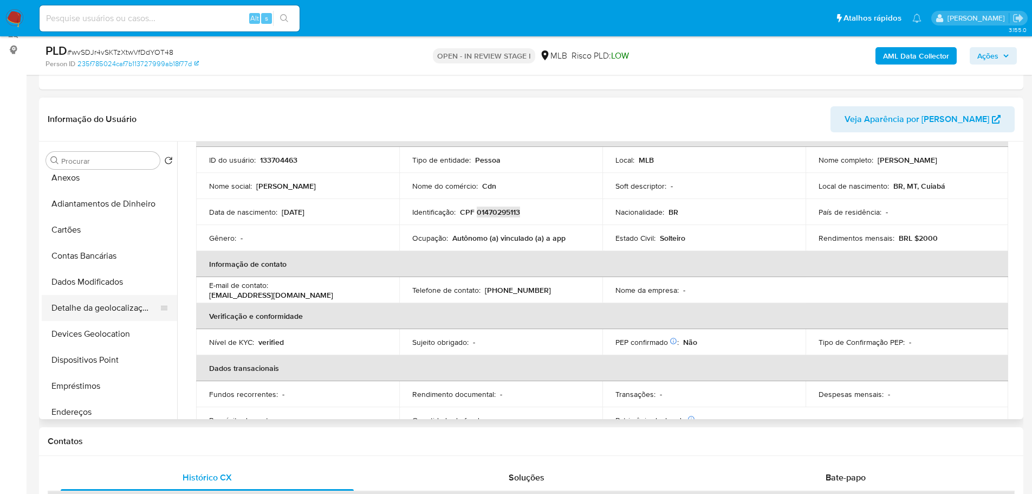
scroll to position [325, 0]
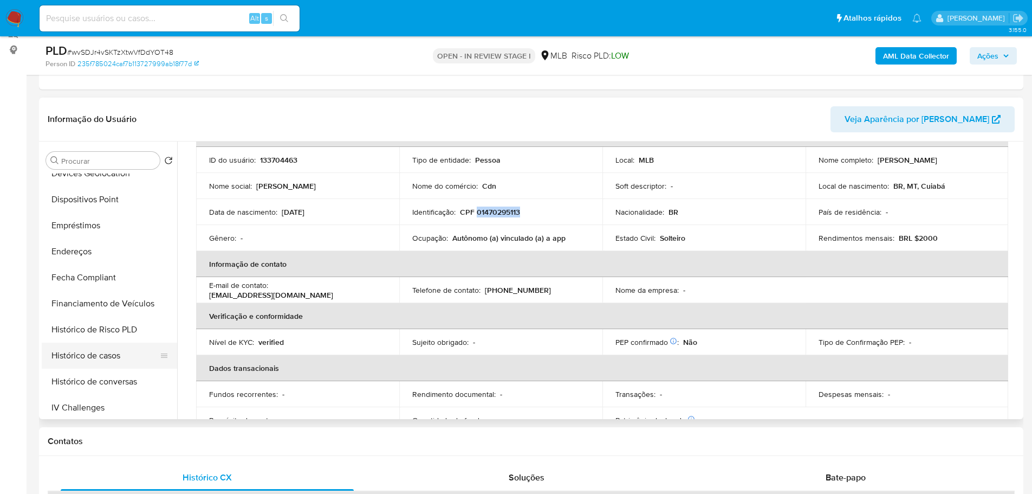
click at [92, 366] on button "Histórico de casos" at bounding box center [105, 355] width 127 height 26
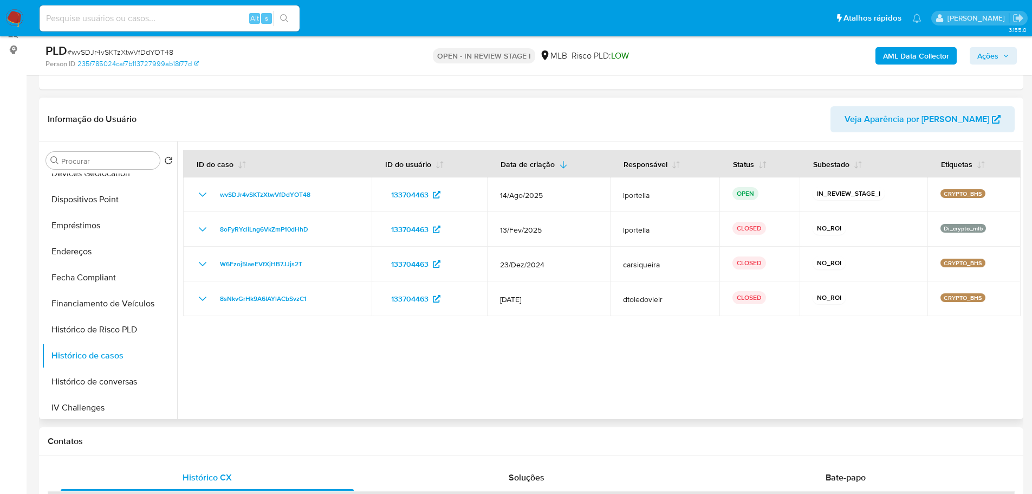
scroll to position [0, 0]
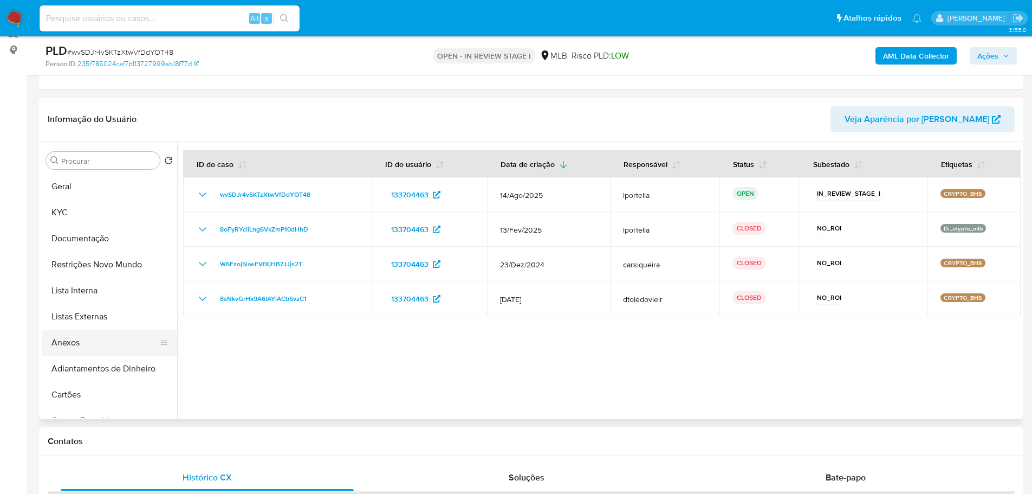
click at [90, 342] on button "Anexos" at bounding box center [105, 342] width 127 height 26
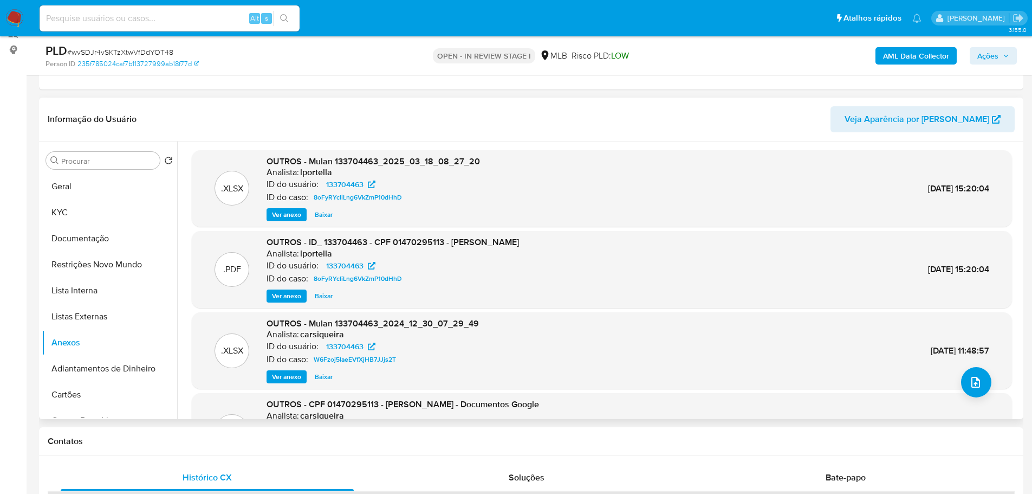
click at [287, 295] on span "Ver anexo" at bounding box center [286, 295] width 29 height 11
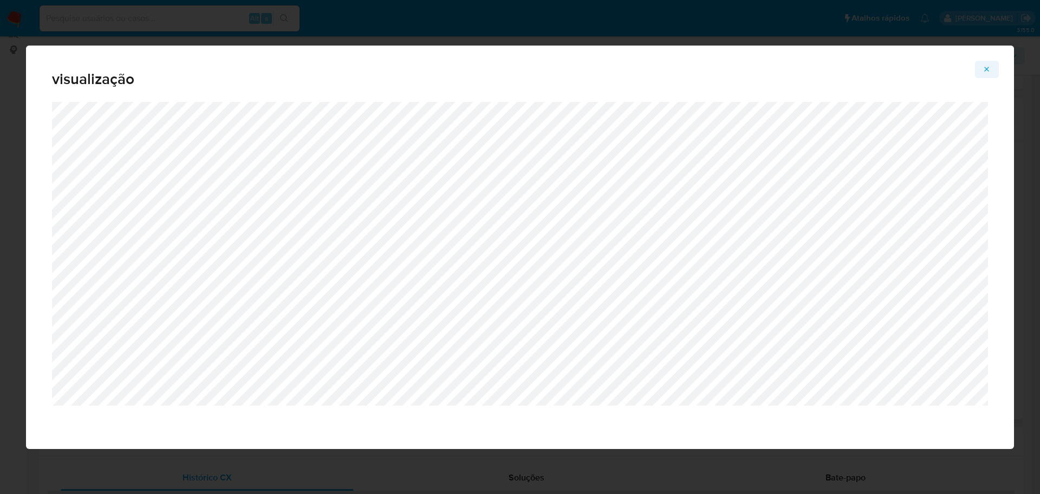
click at [984, 72] on icon "Attachment preview" at bounding box center [987, 69] width 9 height 9
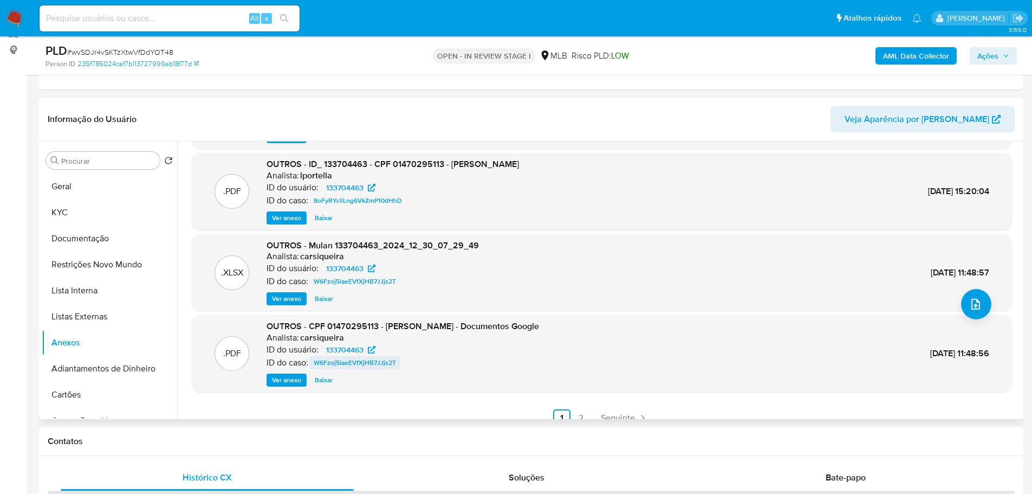
scroll to position [91, 0]
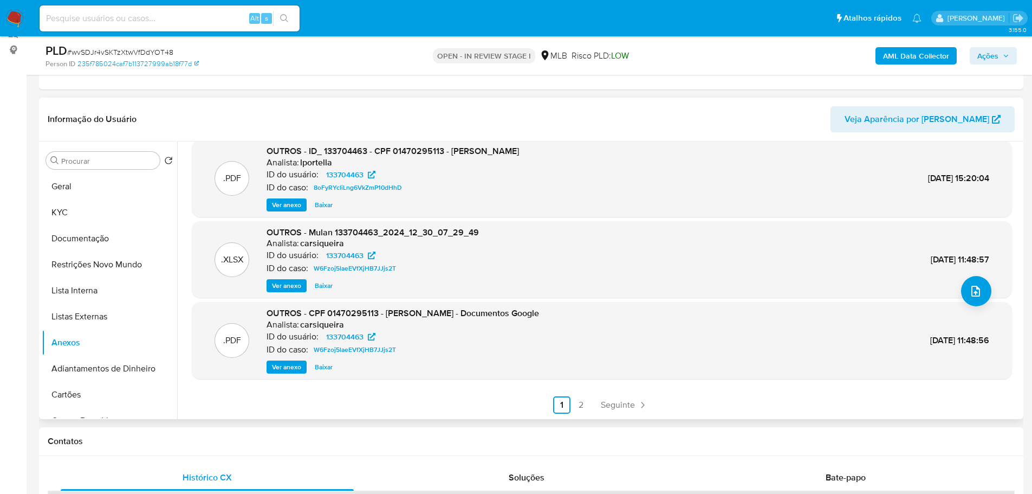
click at [290, 368] on span "Ver anexo" at bounding box center [286, 366] width 29 height 11
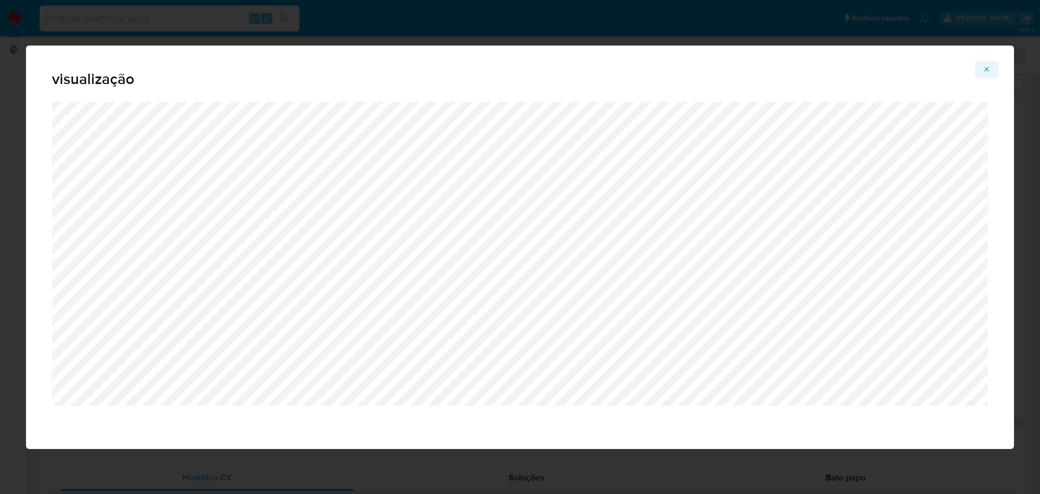
click at [989, 69] on icon "Attachment preview" at bounding box center [987, 69] width 9 height 9
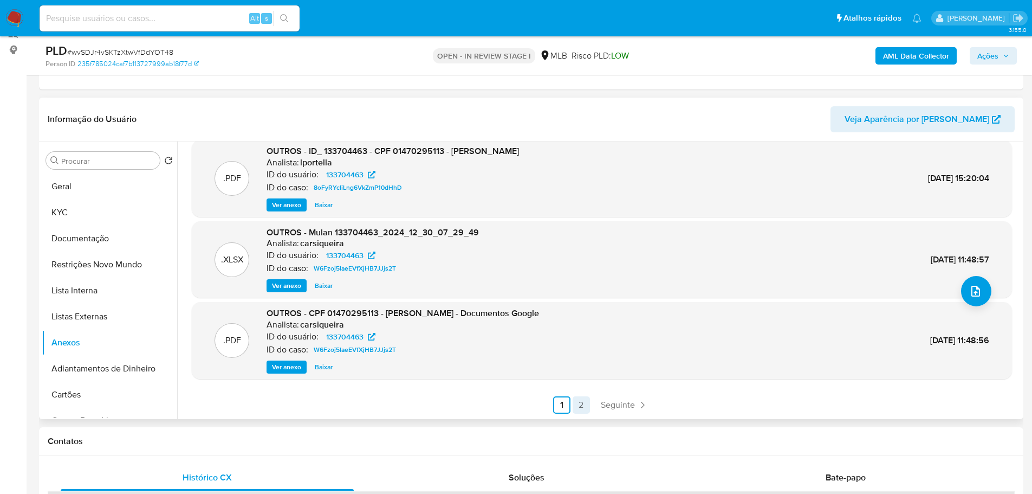
click at [578, 401] on link "2" at bounding box center [581, 404] width 17 height 17
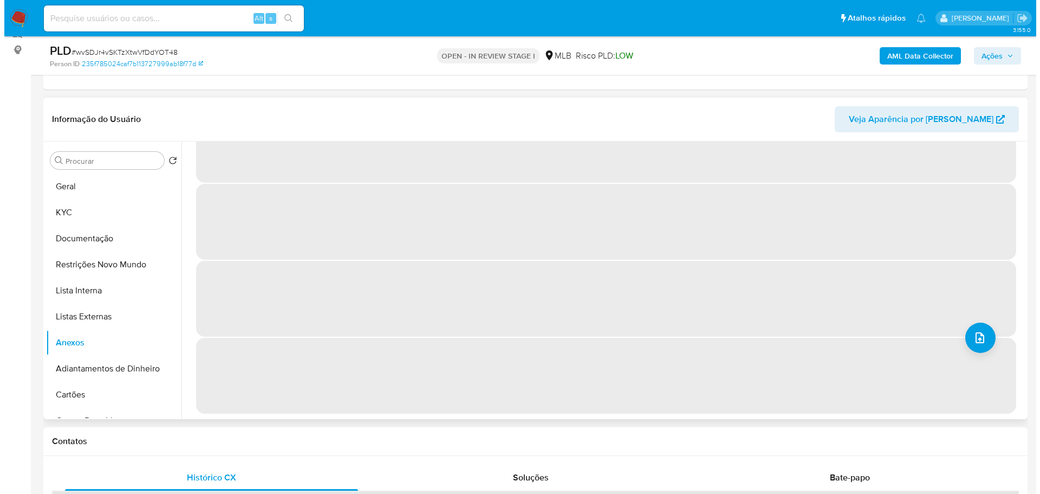
scroll to position [0, 0]
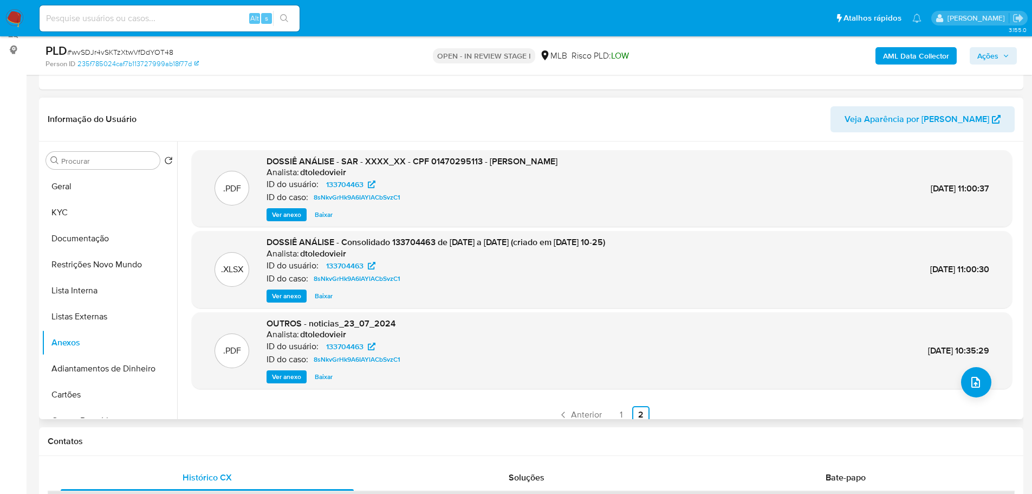
click at [298, 215] on span "Ver anexo" at bounding box center [286, 214] width 29 height 11
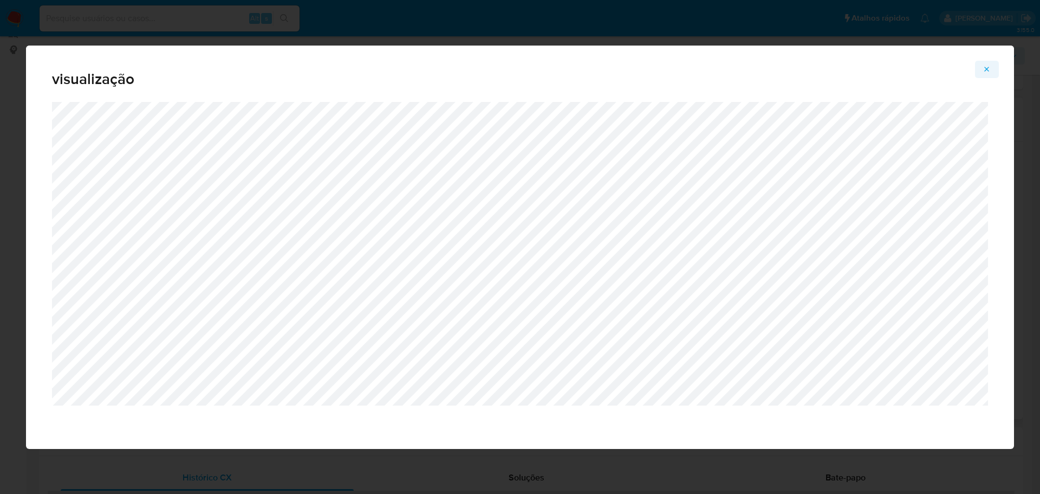
click at [986, 69] on icon "Attachment preview" at bounding box center [987, 69] width 9 height 9
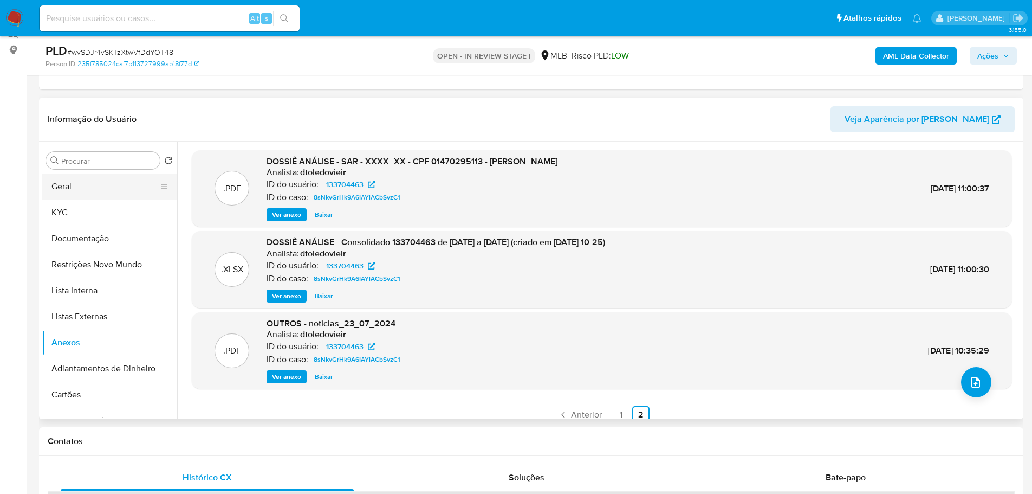
click at [81, 187] on button "Geral" at bounding box center [105, 186] width 127 height 26
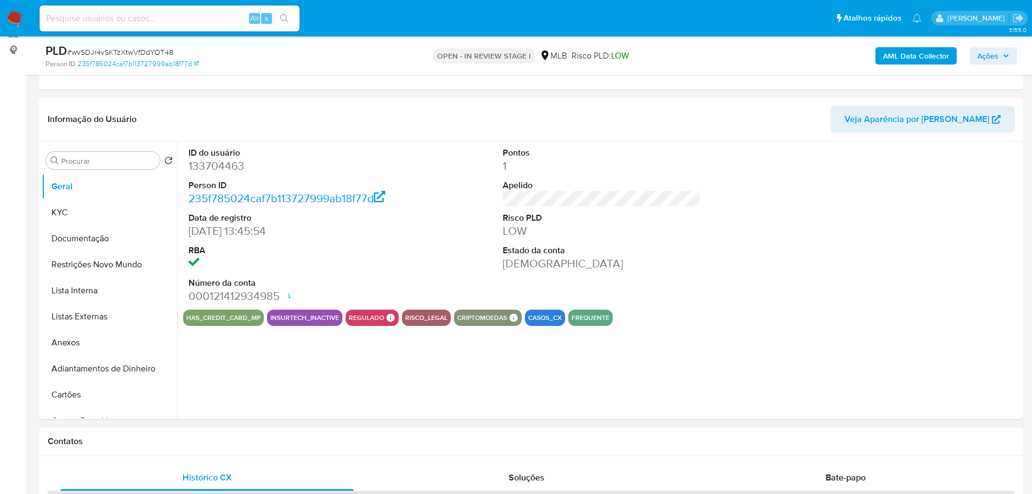
click at [210, 163] on dd "133704463" at bounding box center [288, 165] width 199 height 15
copy dd "133704463"
drag, startPoint x: 240, startPoint y: 232, endPoint x: 190, endPoint y: 236, distance: 50.0
click at [190, 236] on dd "19/02/2013 13:45:54" at bounding box center [288, 230] width 199 height 15
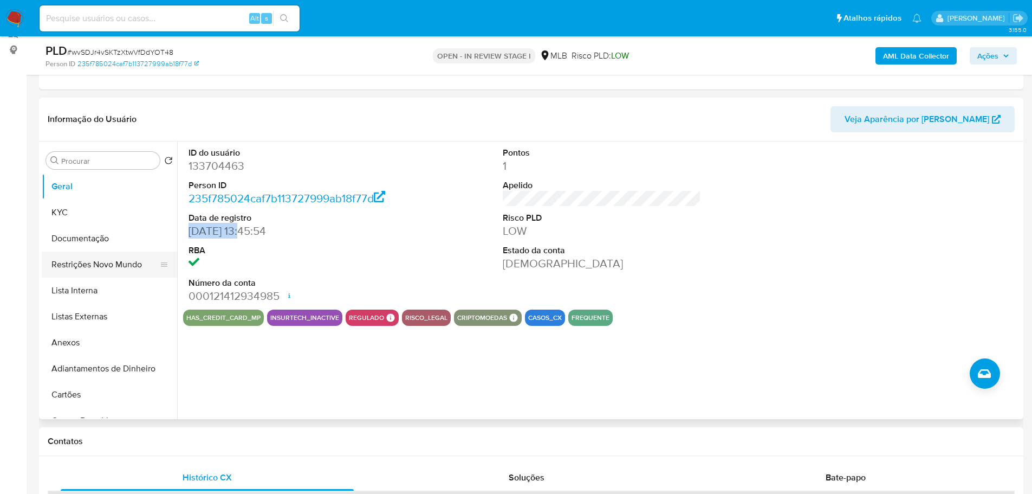
copy dd "19/02/2013"
click at [1002, 52] on span "Ações" at bounding box center [993, 55] width 32 height 15
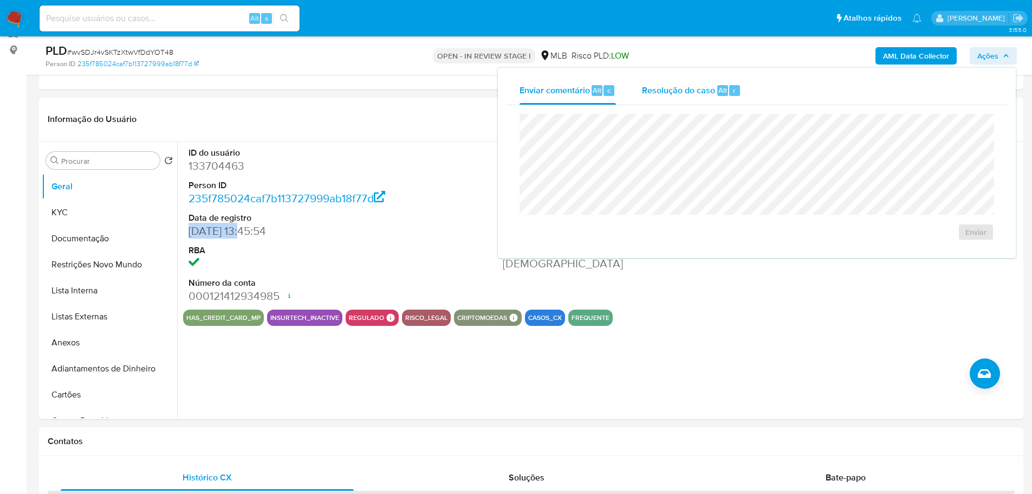
click at [670, 92] on span "Resolução do caso" at bounding box center [678, 89] width 73 height 12
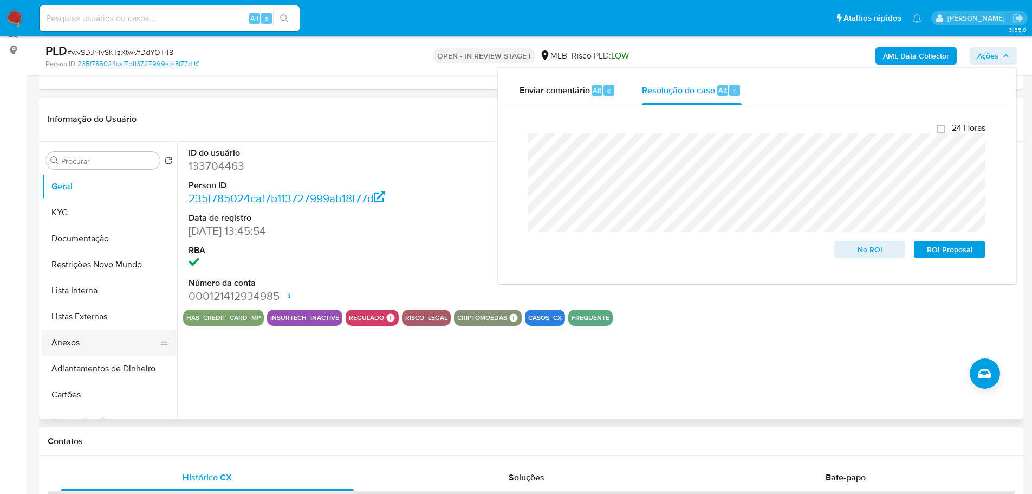
click at [64, 347] on button "Anexos" at bounding box center [105, 342] width 127 height 26
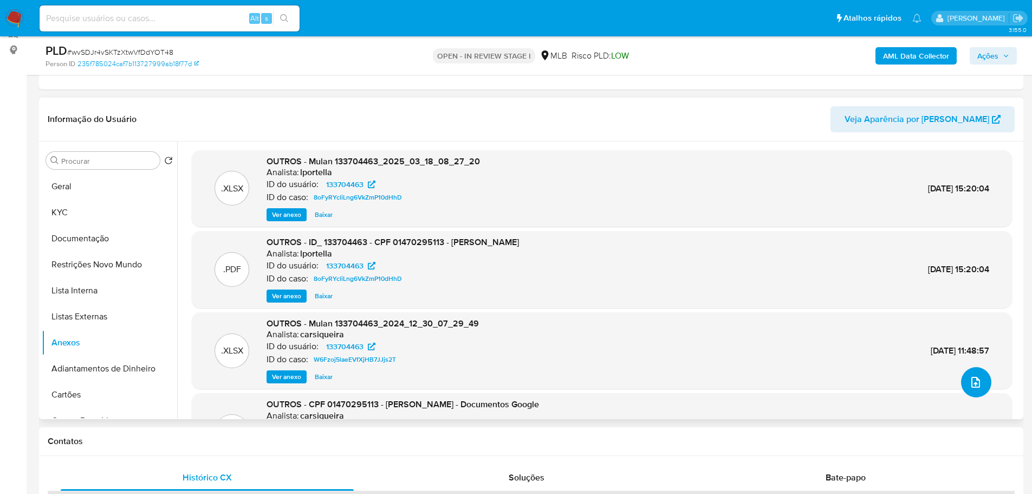
click at [969, 379] on icon "upload-file" at bounding box center [975, 381] width 13 height 13
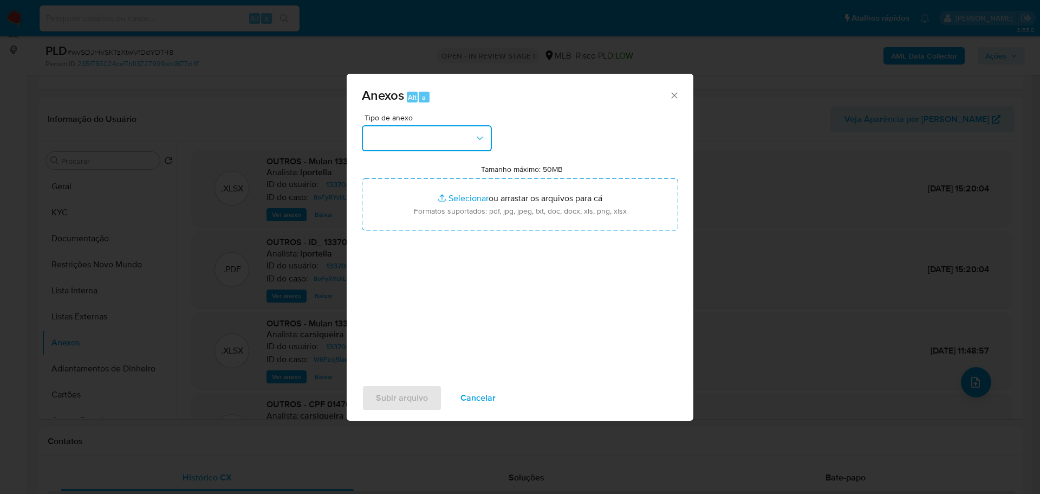
click at [479, 139] on icon "button" at bounding box center [480, 138] width 11 height 11
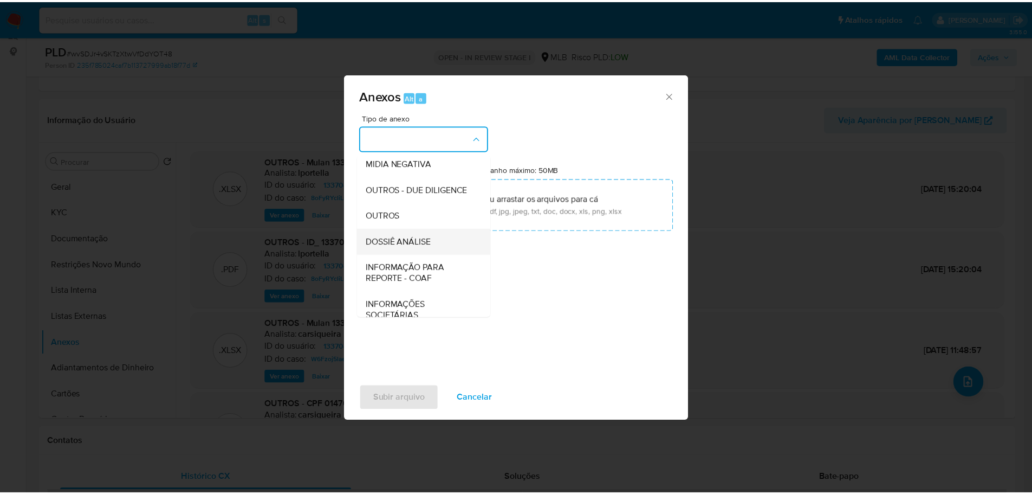
scroll to position [167, 0]
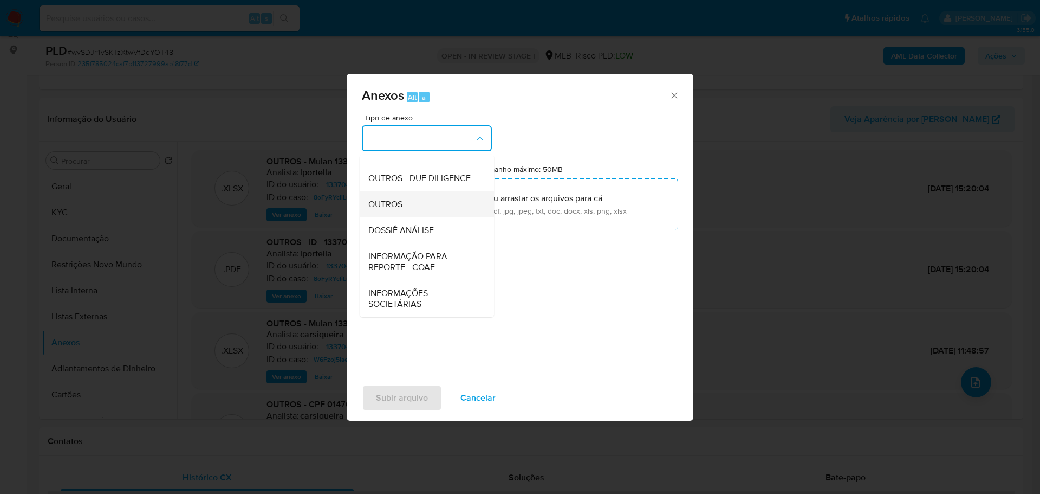
click at [398, 206] on span "OUTROS" at bounding box center [385, 204] width 34 height 11
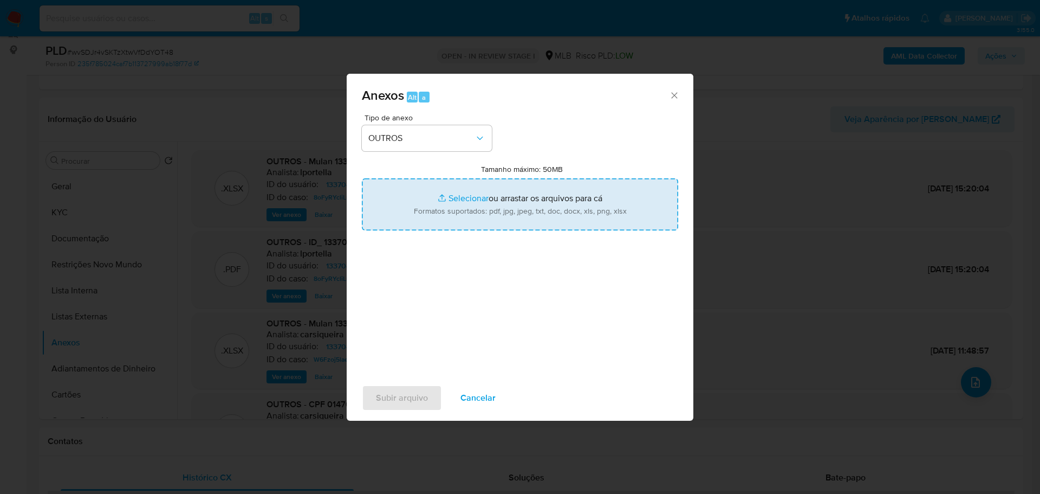
type input "C:\fakepath\ID_ 133704463 - CPF 01470295113 - CARLA DIANNE NUNES.pdf"
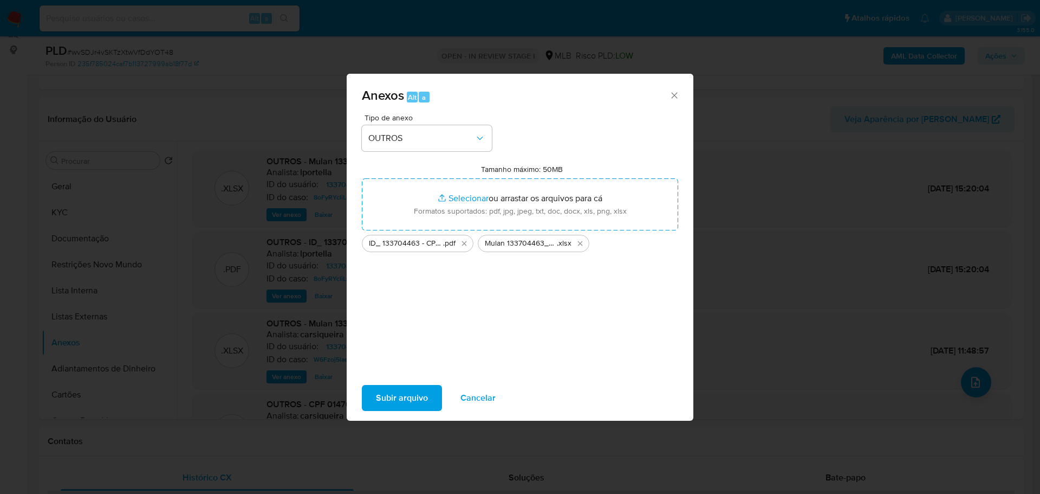
click at [418, 392] on span "Subir arquivo" at bounding box center [402, 398] width 52 height 24
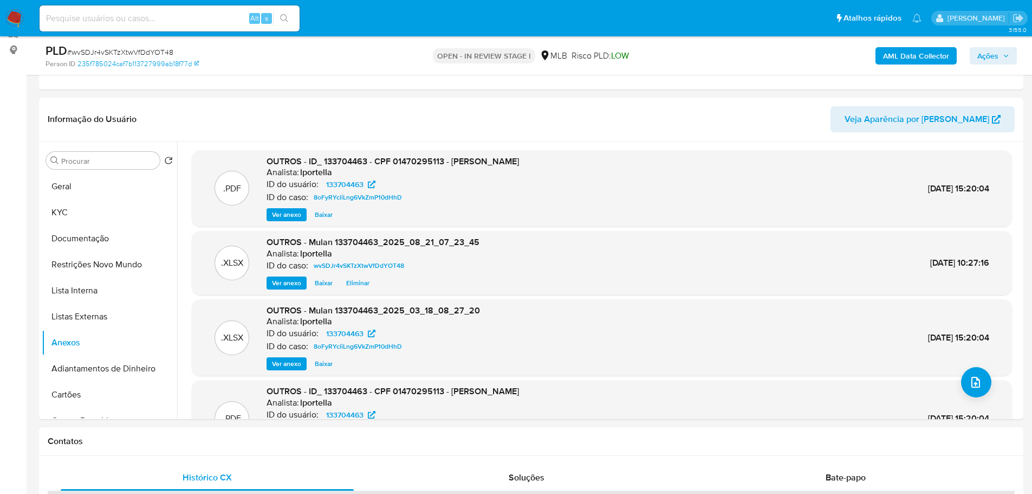
click at [1001, 58] on span "Ações" at bounding box center [993, 55] width 32 height 15
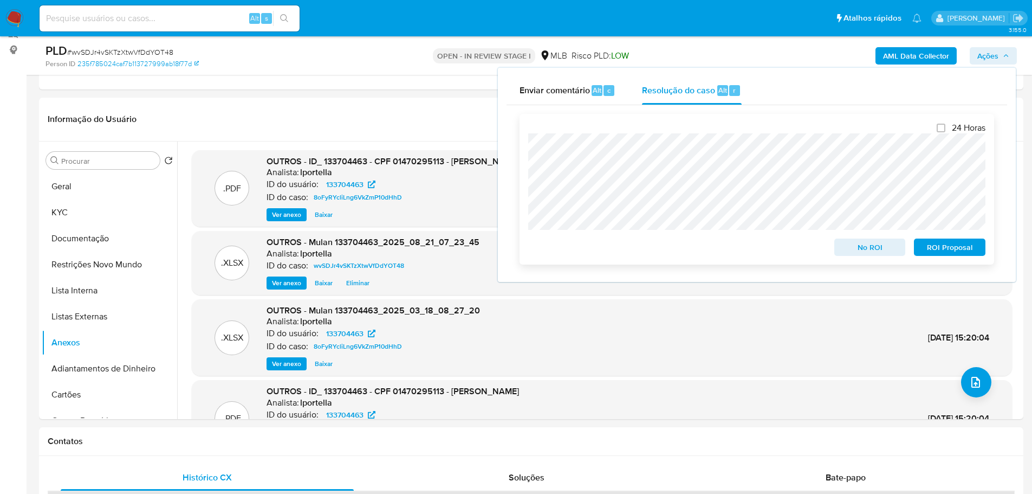
click at [855, 251] on span "No ROI" at bounding box center [870, 246] width 56 height 15
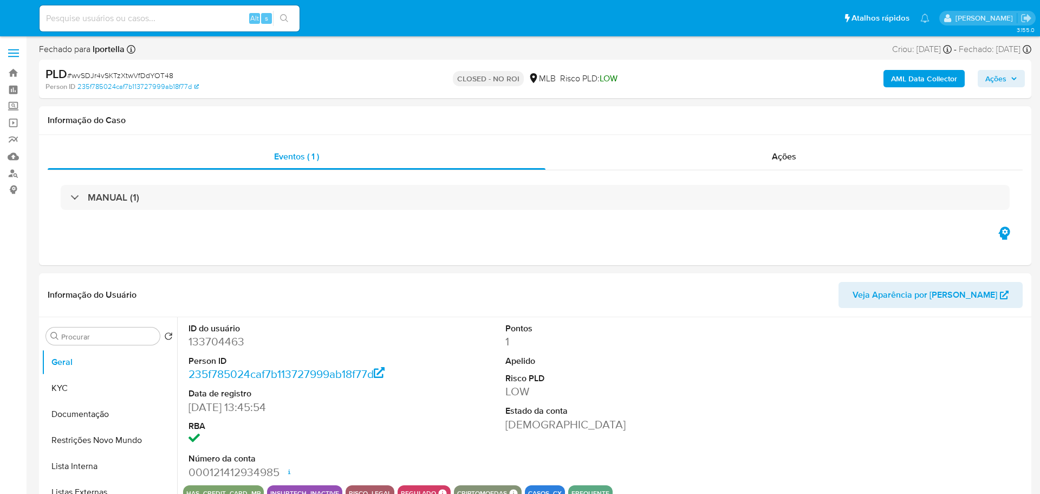
select select "10"
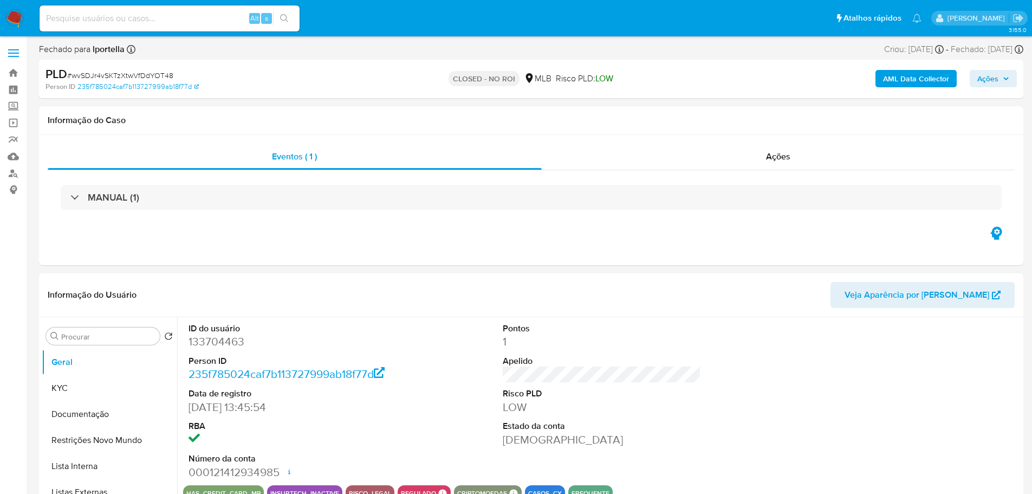
click at [21, 21] on img at bounding box center [14, 18] width 18 height 18
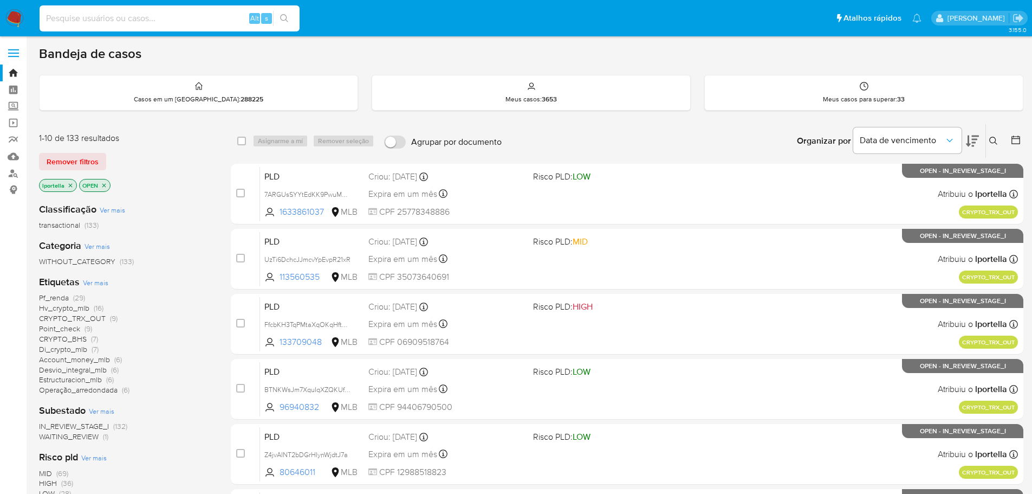
click at [120, 18] on input at bounding box center [170, 18] width 260 height 14
paste input "iYAsKfdWWGIREJn8eHDgmPZo"
type input "iYAsKfdWWGIREJn8eHDgmPZo"
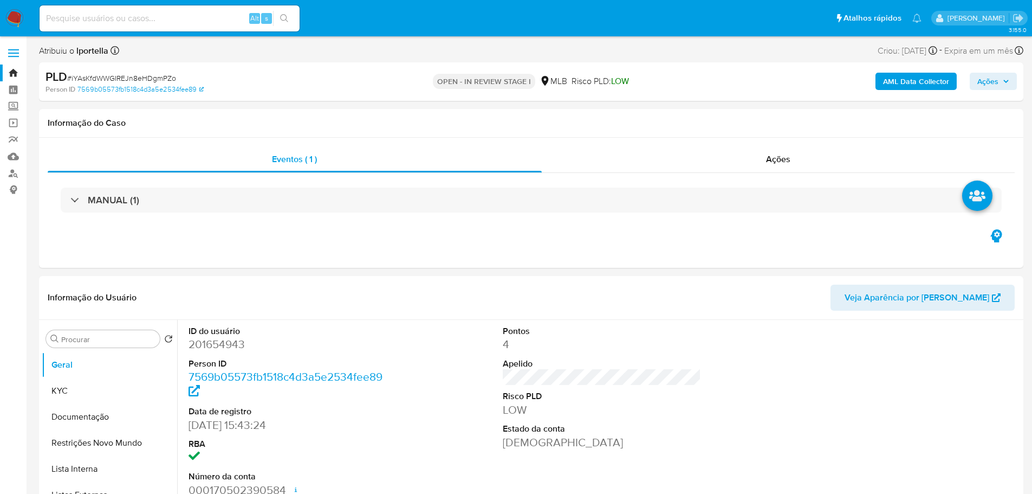
select select "10"
drag, startPoint x: 264, startPoint y: 0, endPoint x: 541, endPoint y: 246, distance: 370.8
click at [541, 246] on div "Eventos ( 1 ) Ações MANUAL (1)" at bounding box center [531, 203] width 984 height 130
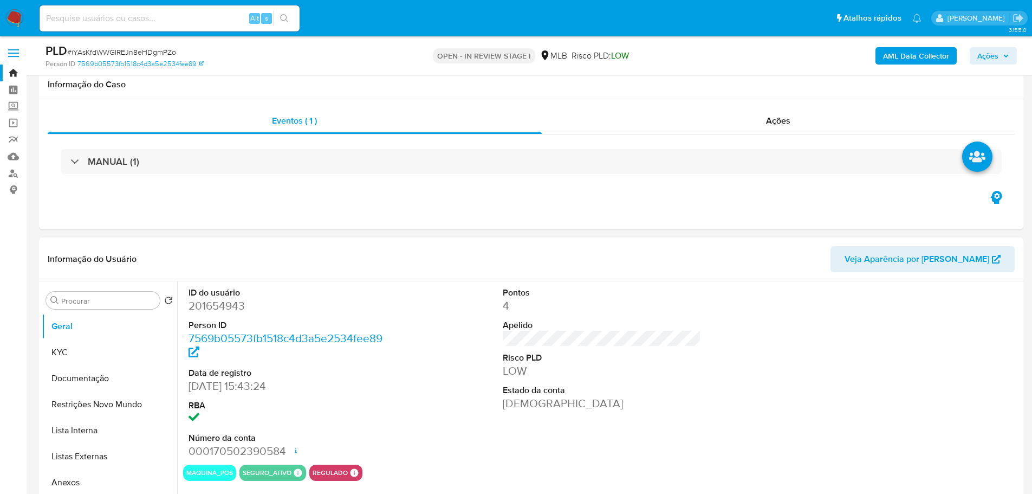
scroll to position [108, 0]
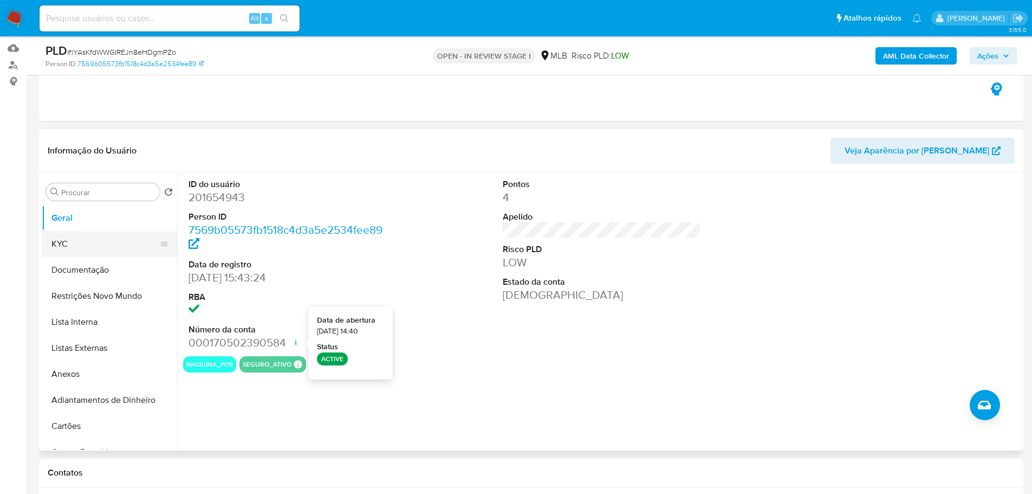
click at [86, 243] on button "KYC" at bounding box center [105, 244] width 127 height 26
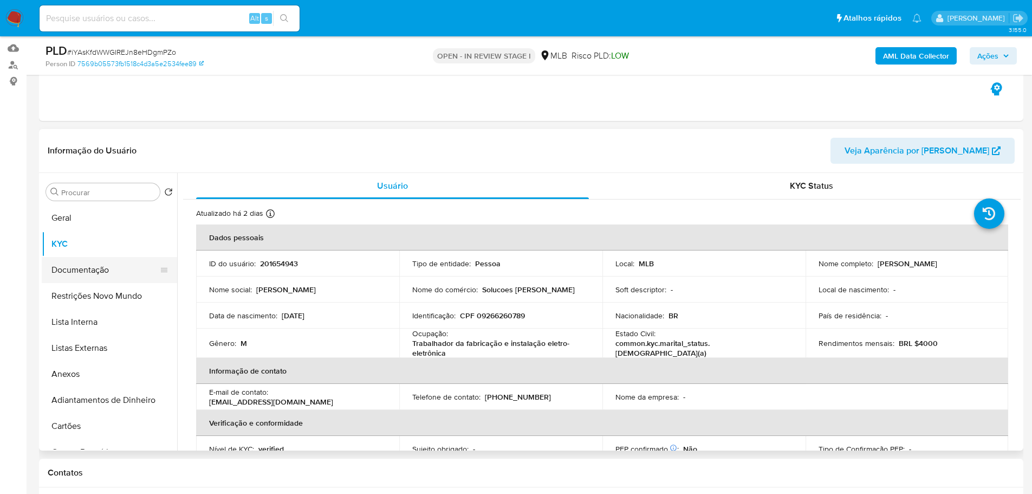
drag, startPoint x: 96, startPoint y: 274, endPoint x: 107, endPoint y: 274, distance: 10.3
click at [96, 274] on button "Documentação" at bounding box center [105, 270] width 127 height 26
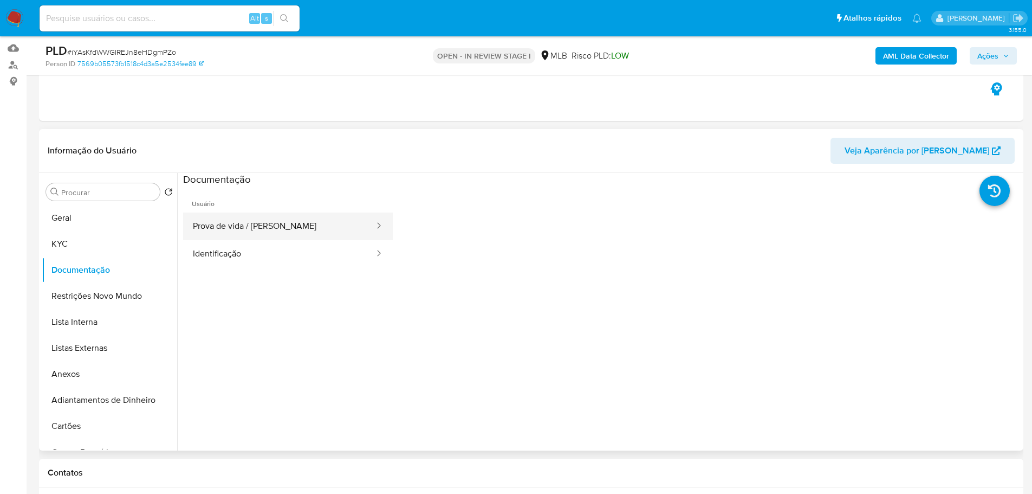
click at [262, 236] on button "Prova de vida / [PERSON_NAME]" at bounding box center [279, 226] width 192 height 28
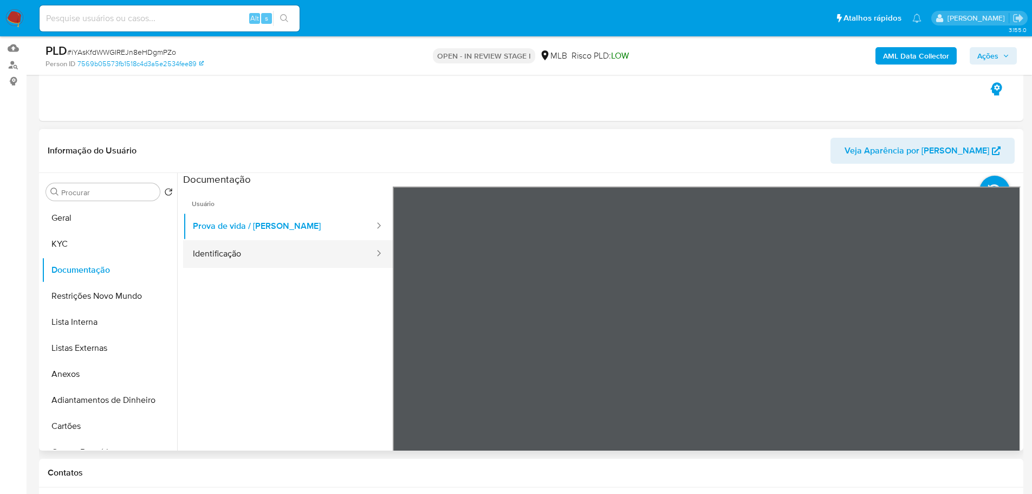
click at [298, 257] on button "Identificação" at bounding box center [279, 254] width 192 height 28
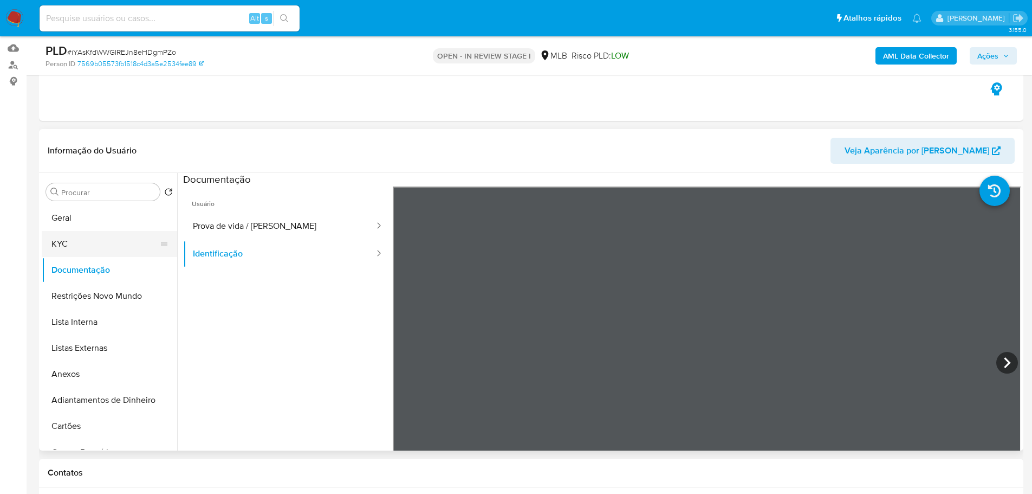
click at [105, 243] on button "KYC" at bounding box center [105, 244] width 127 height 26
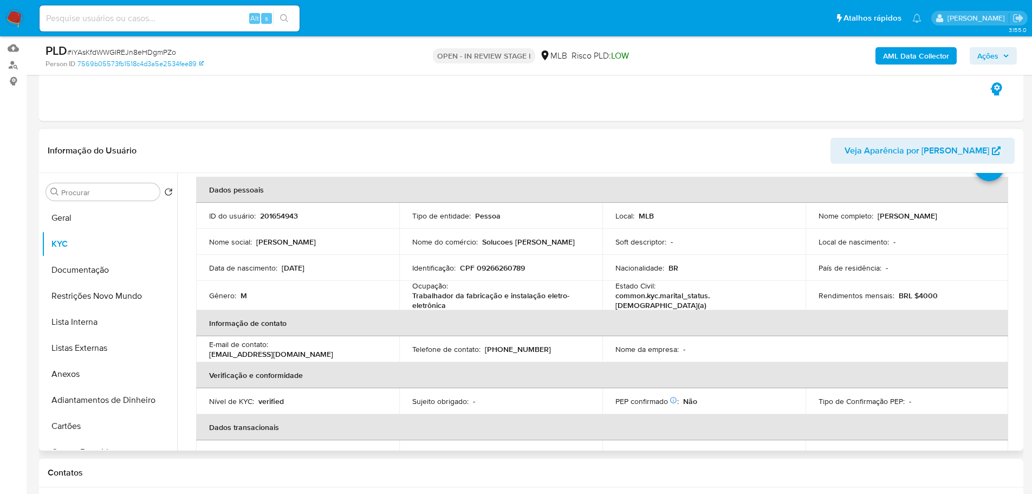
scroll to position [21, 0]
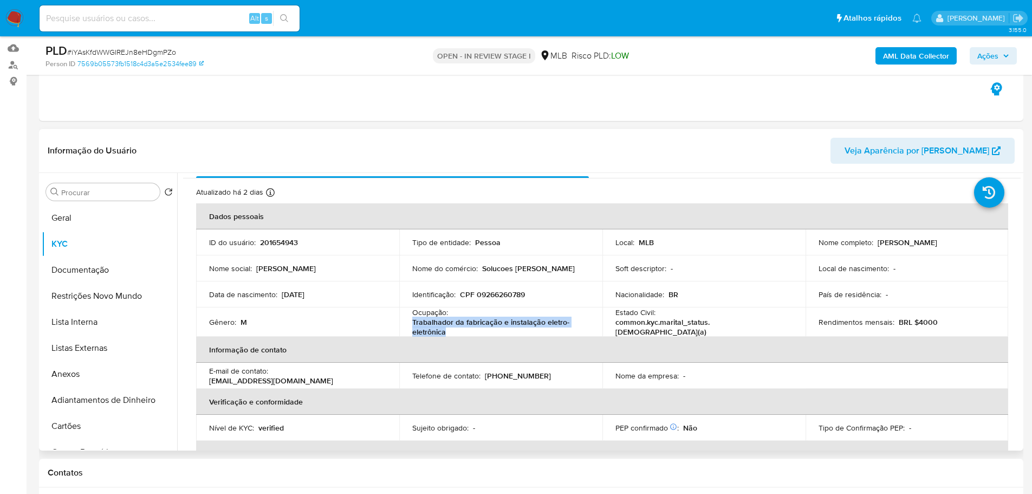
drag, startPoint x: 455, startPoint y: 334, endPoint x: 405, endPoint y: 321, distance: 51.5
click at [405, 321] on td "Ocupação : Trabalhador da fabricação e instalação eletro-eletrônica" at bounding box center [500, 321] width 203 height 29
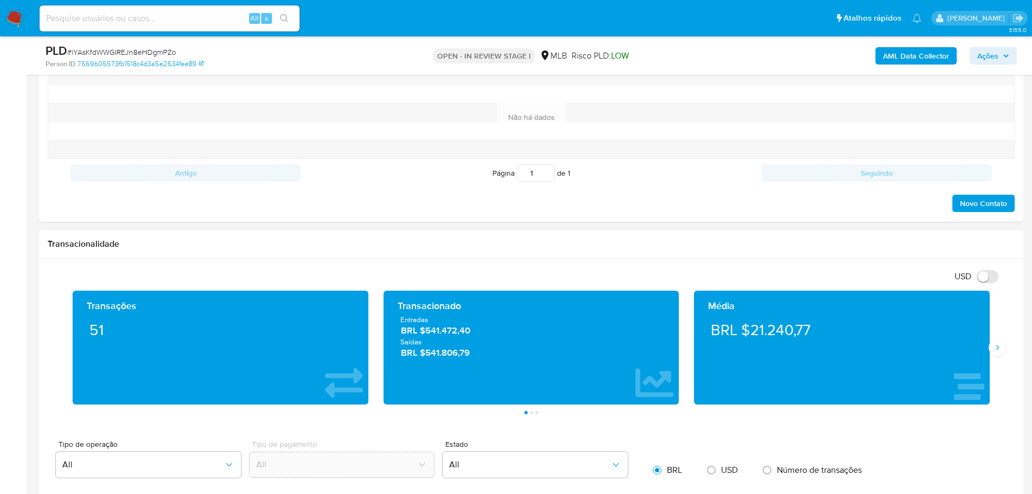
scroll to position [596, 0]
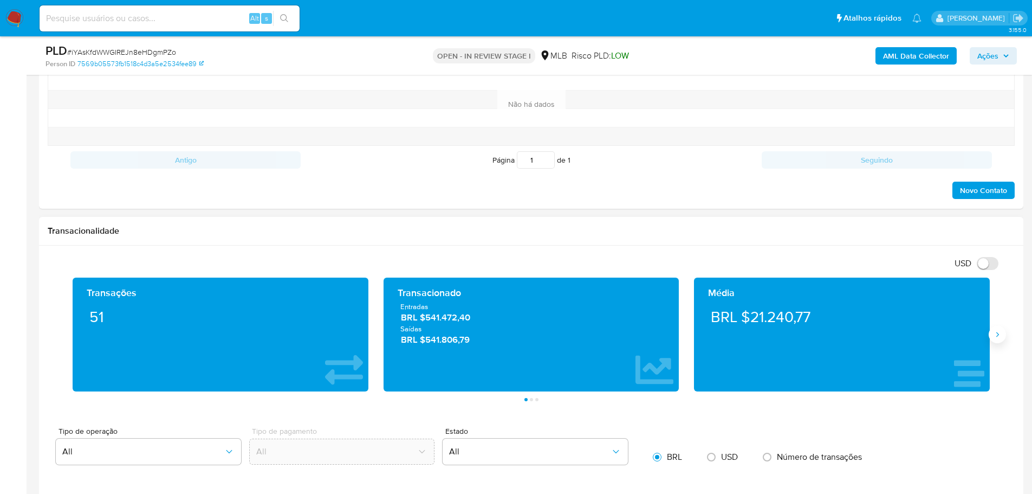
click at [1000, 336] on icon "Siguiente" at bounding box center [997, 334] width 9 height 9
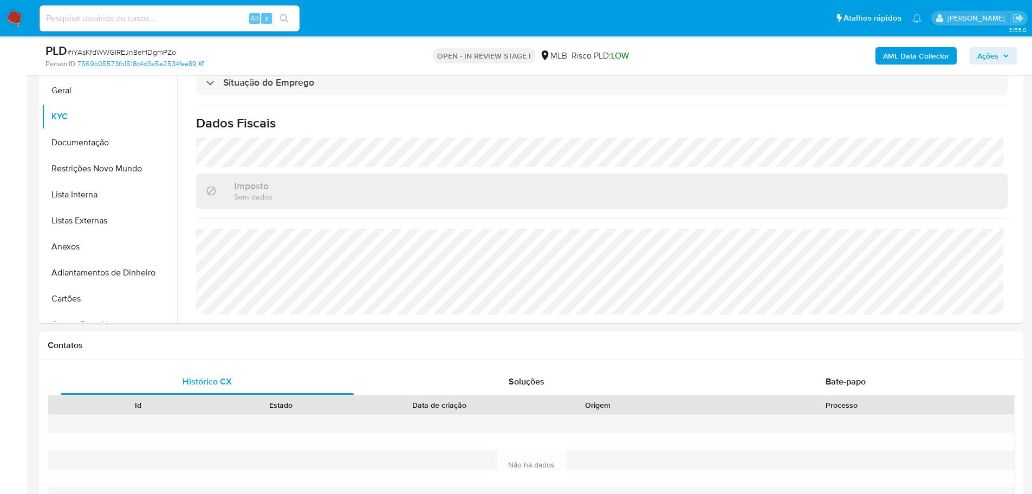
scroll to position [217, 0]
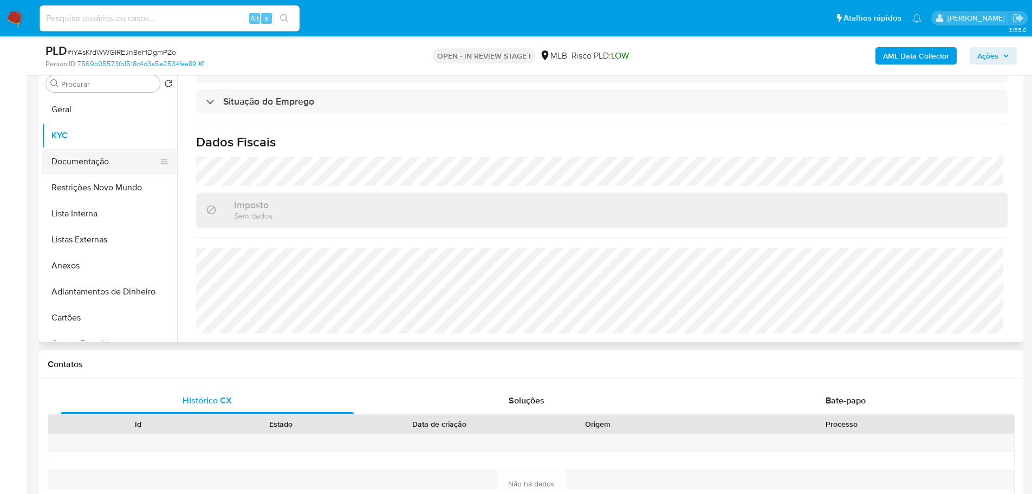
click at [61, 165] on button "Documentação" at bounding box center [105, 161] width 127 height 26
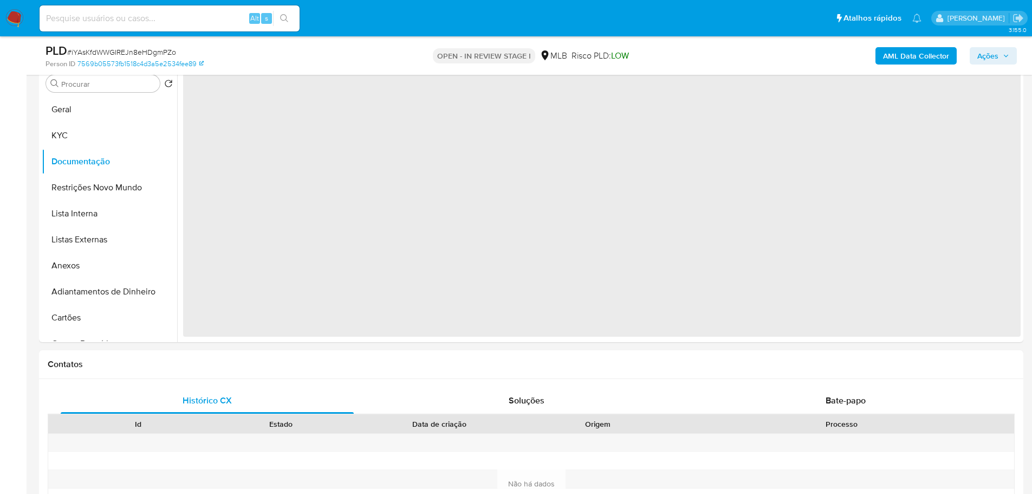
scroll to position [0, 0]
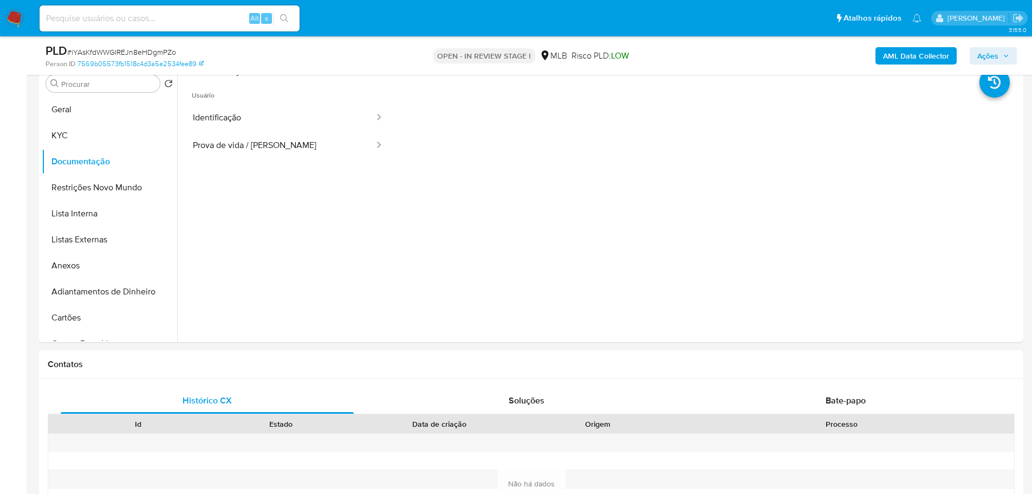
click at [114, 14] on input at bounding box center [170, 18] width 260 height 14
paste input "9q61tifaXsNklD6q8gEfVMKS"
type input "9q61tifaXsNklD6q8gEfVMKS"
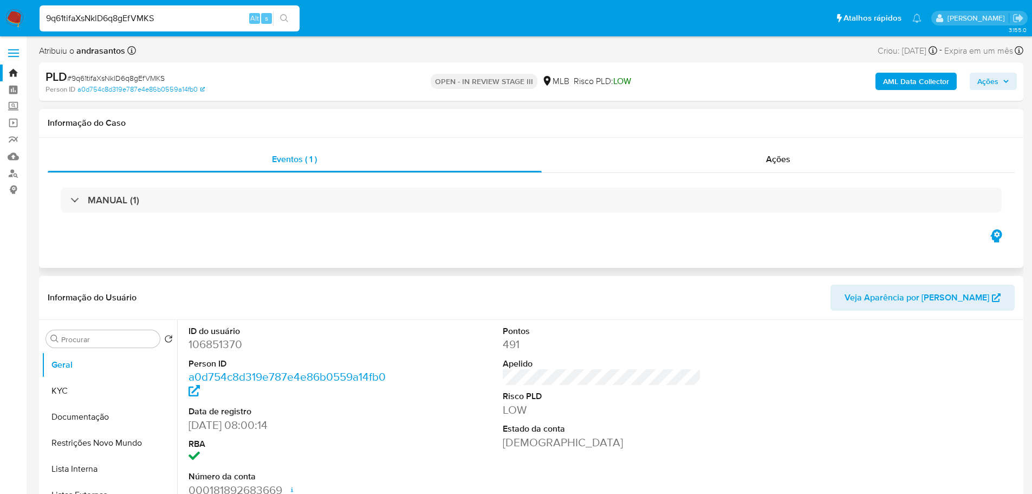
select select "10"
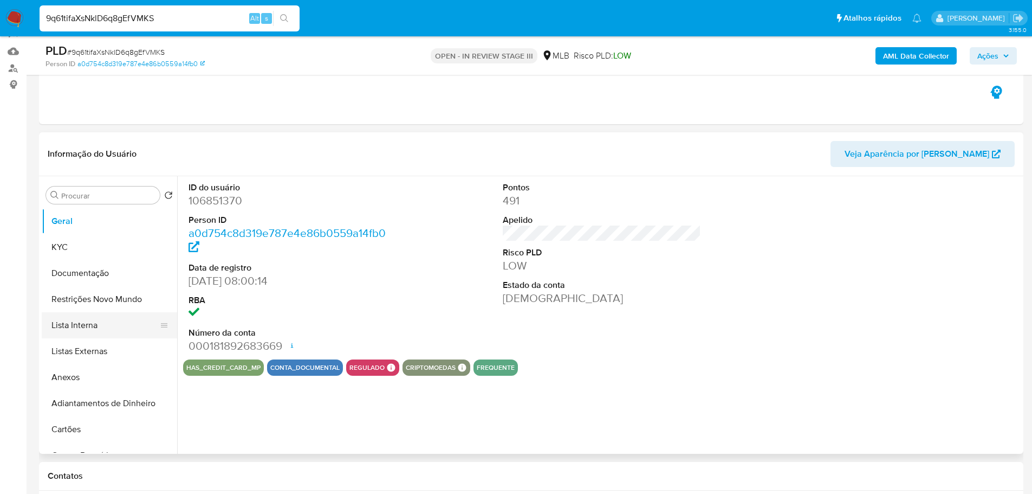
scroll to position [163, 0]
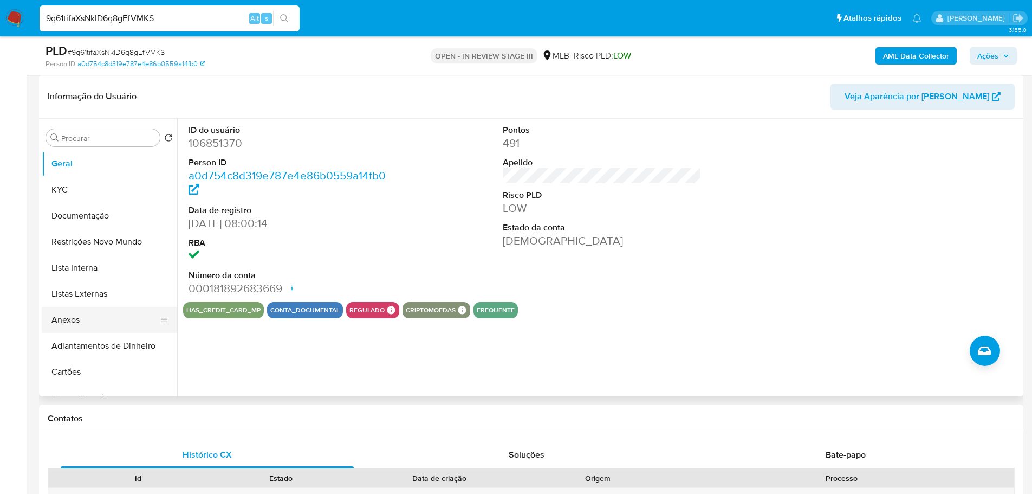
click at [125, 327] on button "Anexos" at bounding box center [105, 320] width 127 height 26
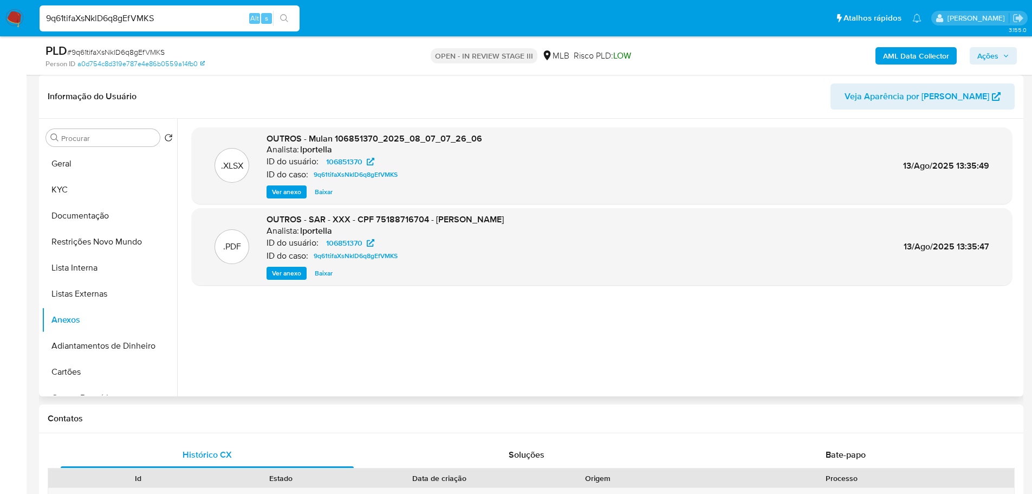
click at [290, 275] on span "Ver anexo" at bounding box center [286, 273] width 29 height 11
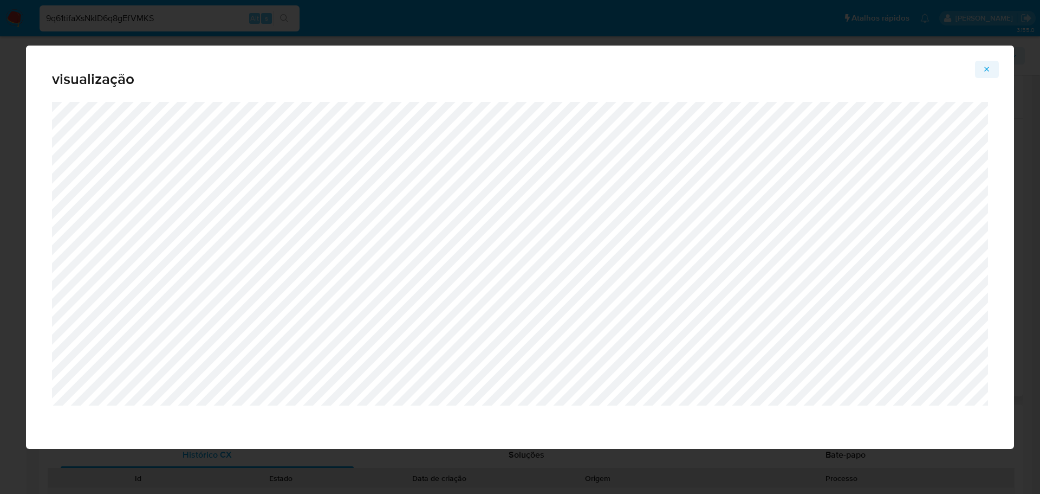
click at [989, 67] on icon "Attachment preview" at bounding box center [987, 69] width 5 height 5
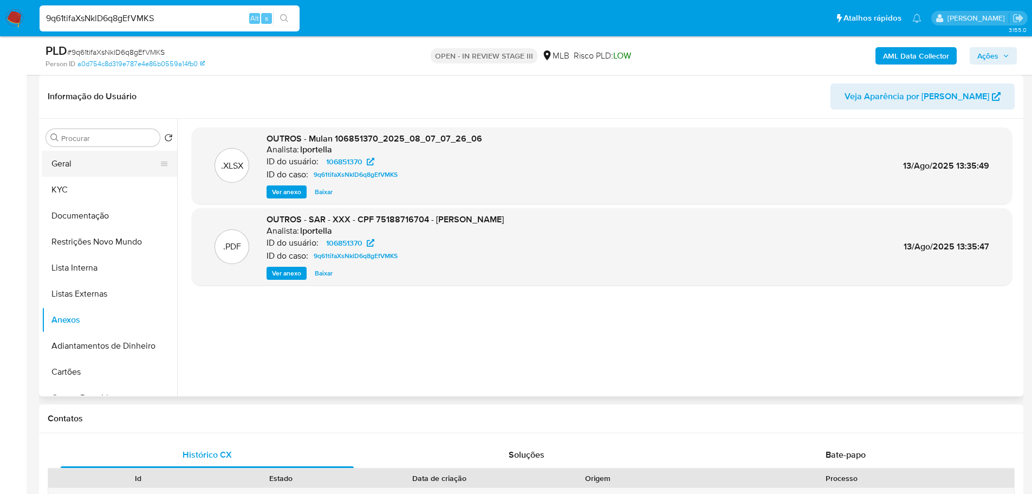
click at [83, 167] on button "Geral" at bounding box center [105, 164] width 127 height 26
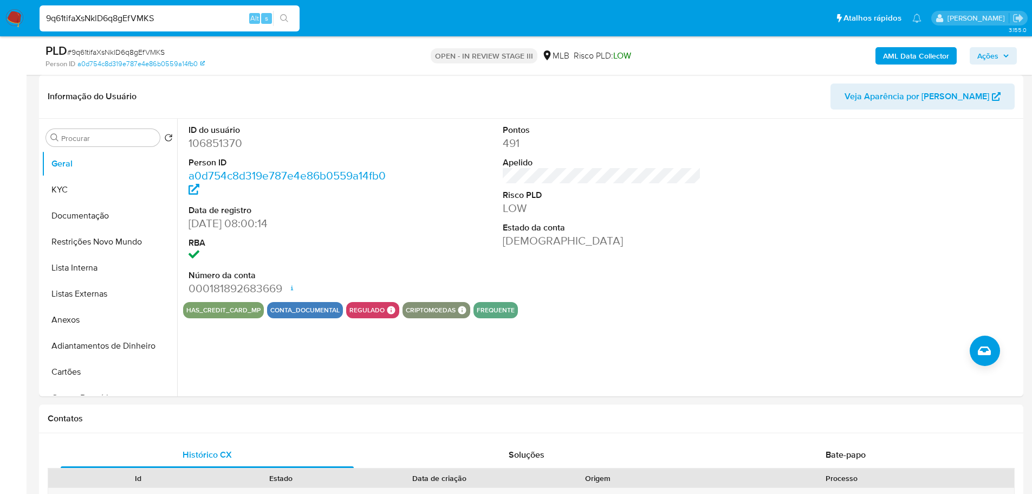
click at [147, 26] on div "9q61tifaXsNklD6q8gEfVMKS Alt s" at bounding box center [170, 18] width 260 height 26
click at [141, 19] on input "9q61tifaXsNklD6q8gEfVMKS" at bounding box center [170, 18] width 260 height 14
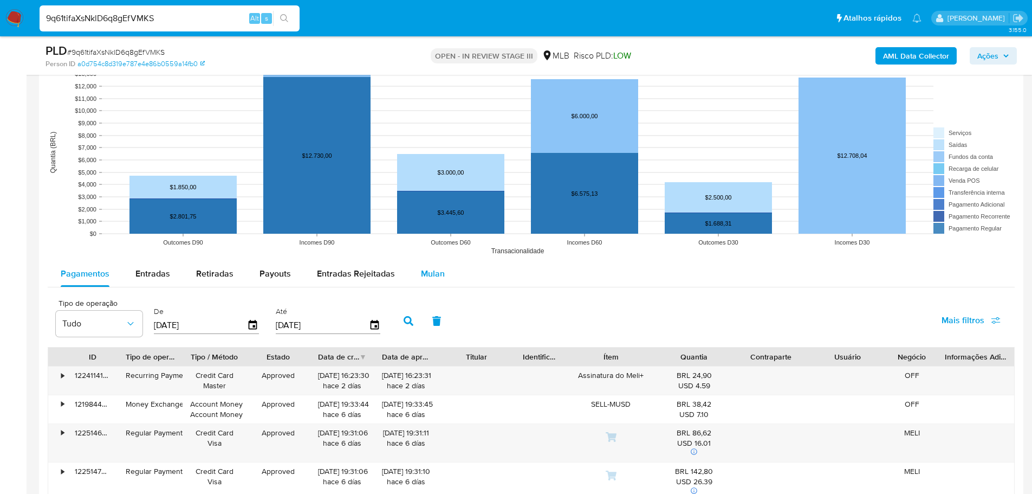
click at [431, 270] on span "Mulan" at bounding box center [433, 273] width 24 height 12
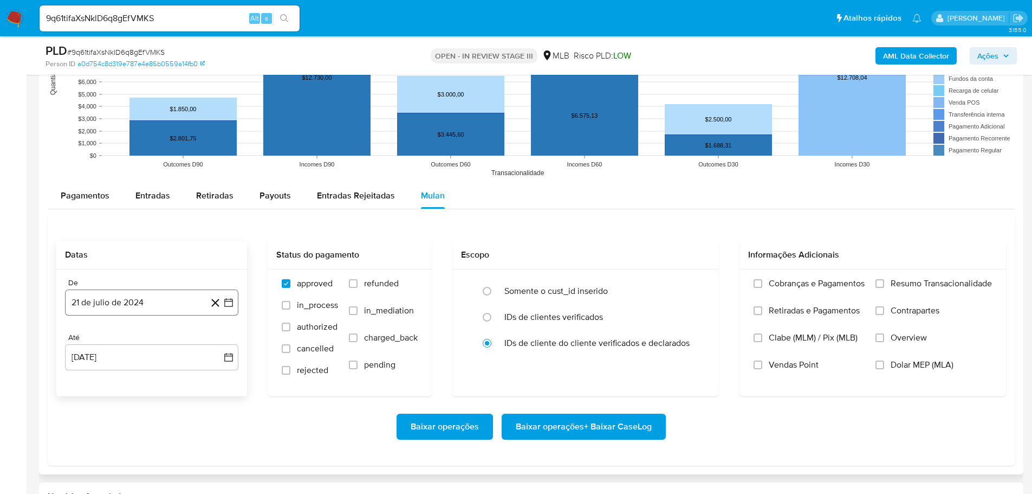
scroll to position [1084, 0]
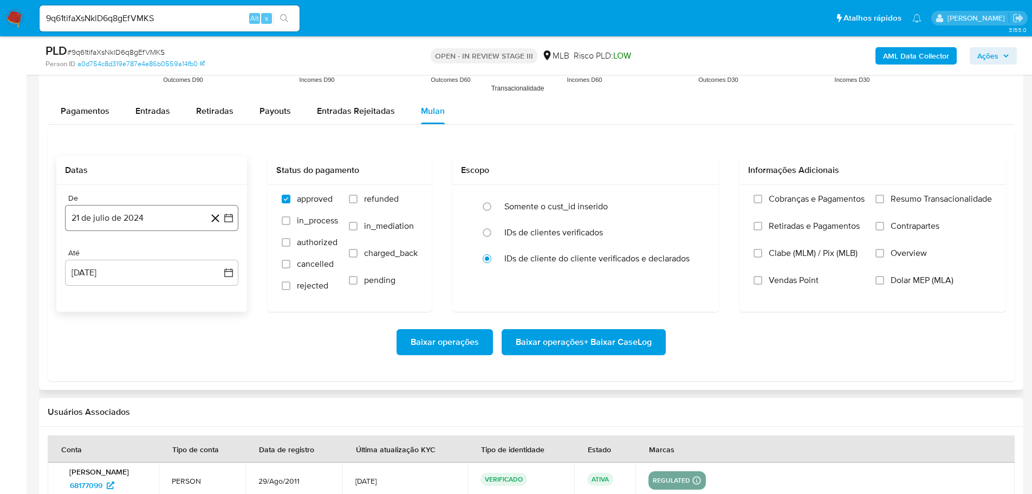
click at [137, 222] on button "21 de julio de 2024" at bounding box center [151, 218] width 173 height 26
click at [222, 255] on icon "Mes siguiente" at bounding box center [218, 256] width 13 height 13
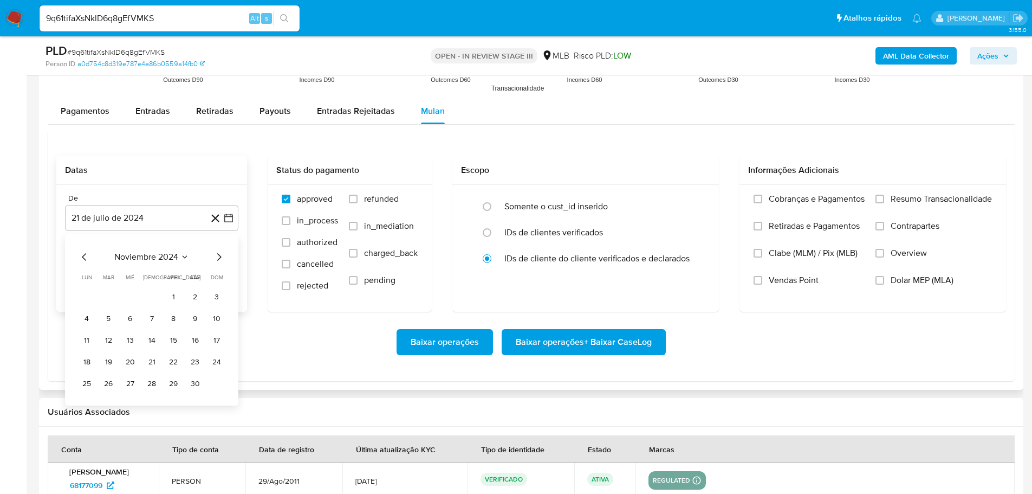
click at [222, 255] on icon "Mes siguiente" at bounding box center [218, 256] width 13 height 13
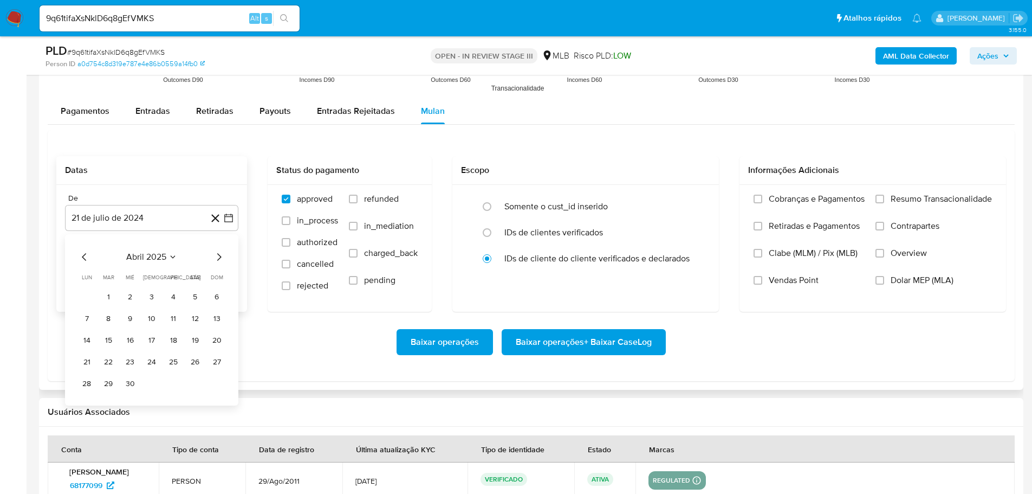
click at [223, 255] on icon "Mes siguiente" at bounding box center [218, 256] width 13 height 13
click at [81, 258] on icon "Mes anterior" at bounding box center [84, 256] width 13 height 13
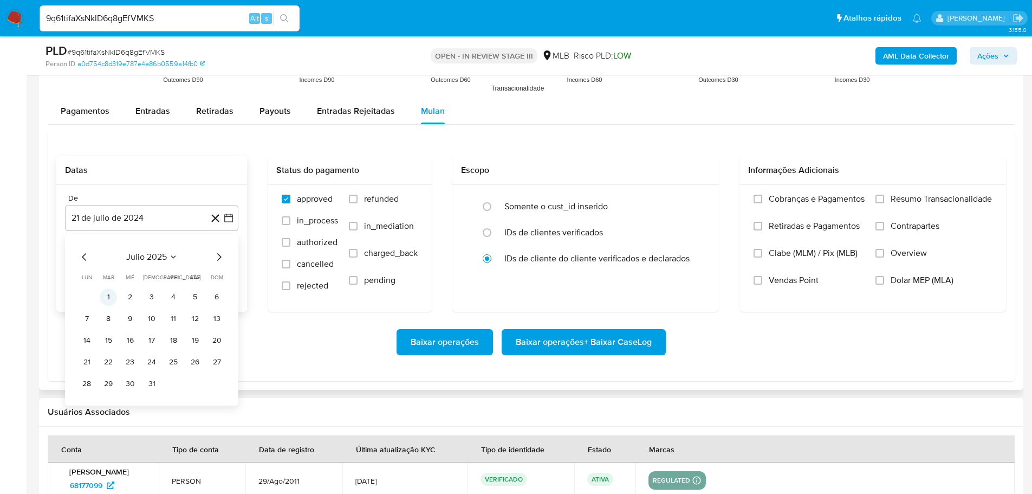
click at [108, 293] on button "1" at bounding box center [108, 296] width 17 height 17
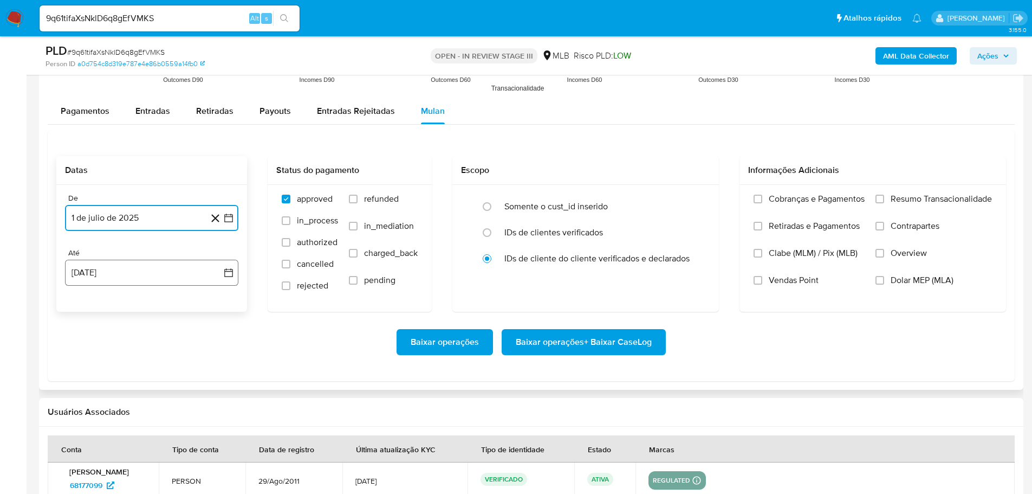
click at [142, 272] on button "21 de agosto de 2025" at bounding box center [151, 273] width 173 height 26
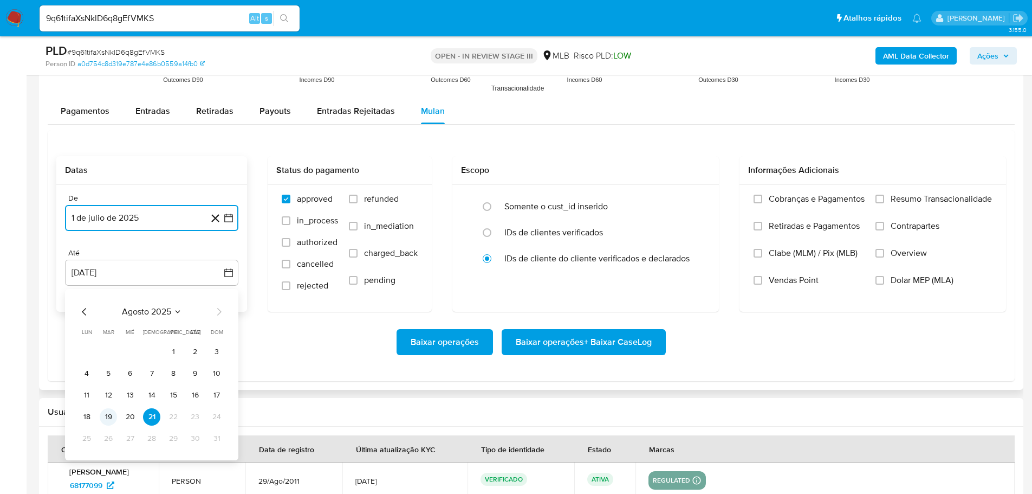
click at [106, 417] on button "19" at bounding box center [108, 416] width 17 height 17
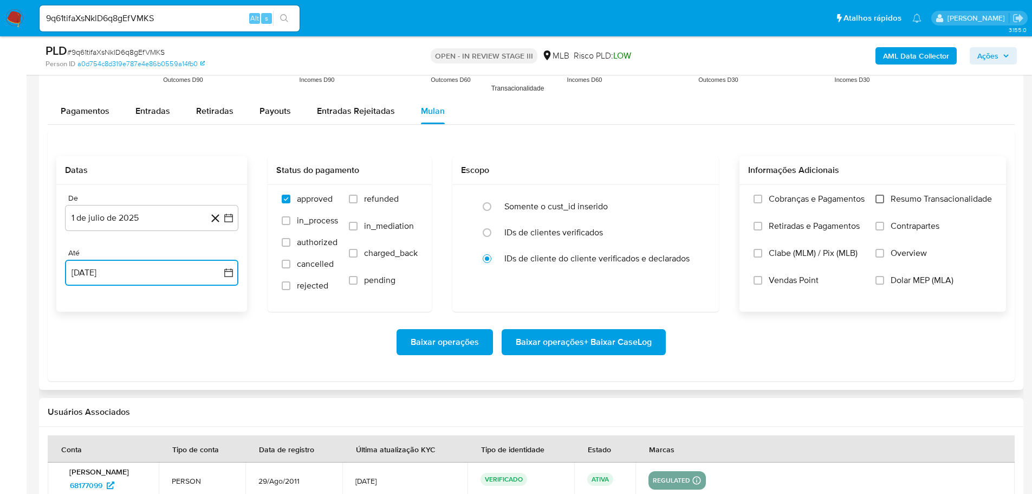
click at [878, 202] on input "Resumo Transacionalidade" at bounding box center [880, 199] width 9 height 9
click at [629, 341] on span "Baixar operações + Baixar CaseLog" at bounding box center [584, 342] width 136 height 24
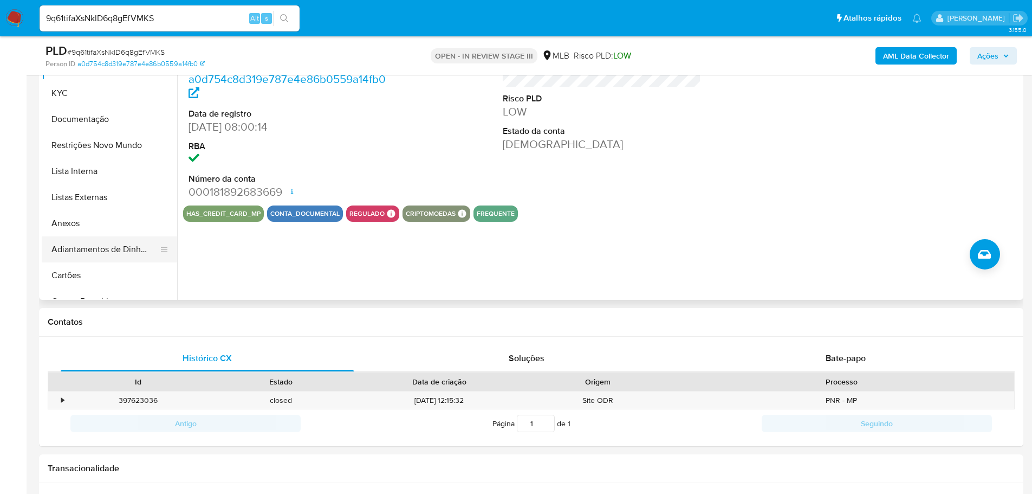
scroll to position [163, 0]
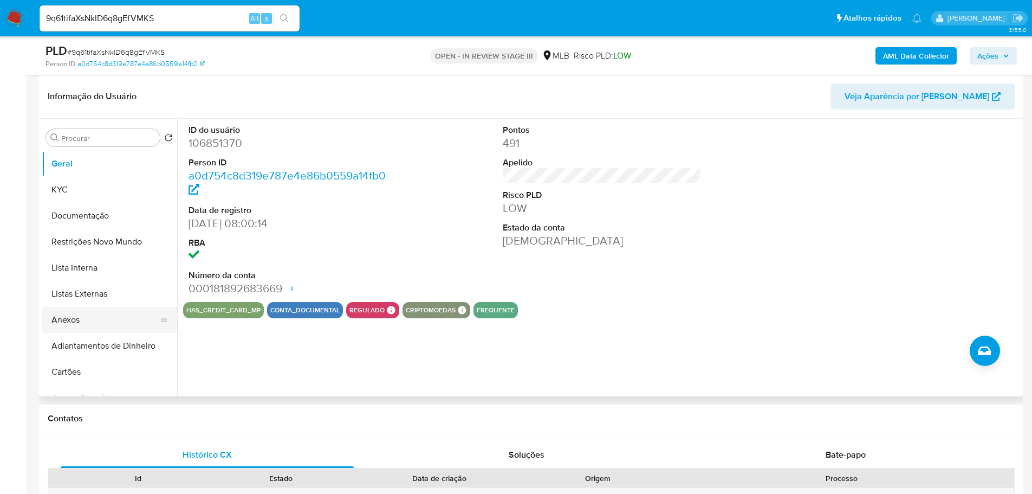
click at [75, 315] on button "Anexos" at bounding box center [105, 320] width 127 height 26
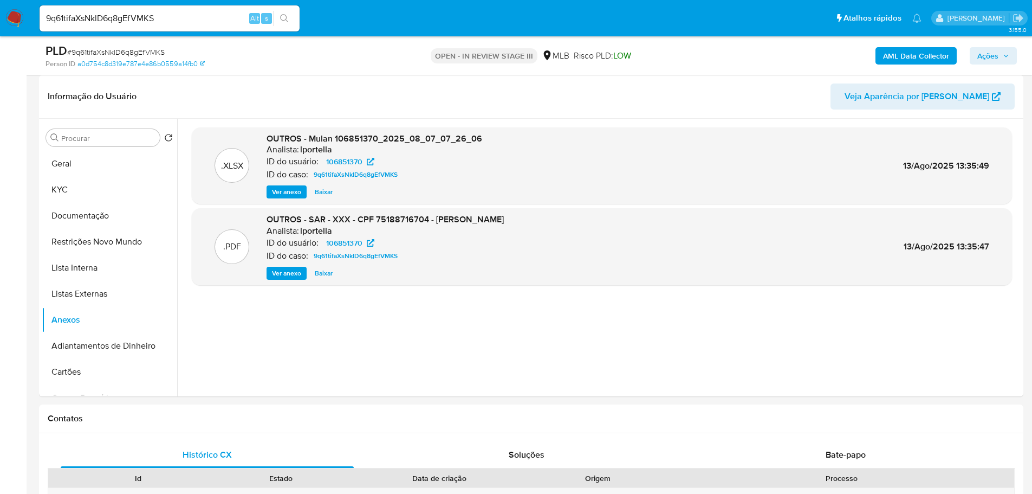
click at [113, 25] on input "9q61tifaXsNklD6q8gEfVMKS" at bounding box center [170, 18] width 260 height 14
paste input "iYAsKfdWWGIREJn8eHDgmPZo"
type input "iYAsKfdWWGIREJn8eHDgmPZo"
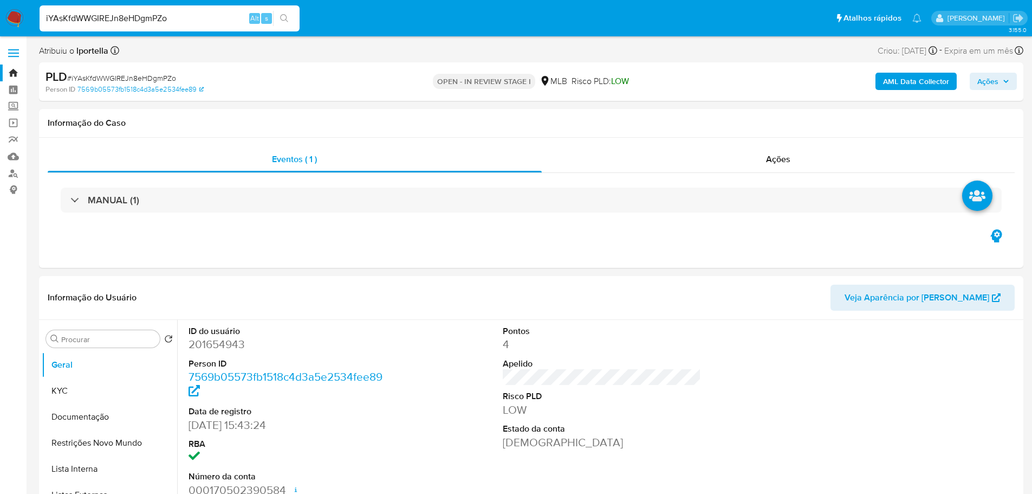
select select "10"
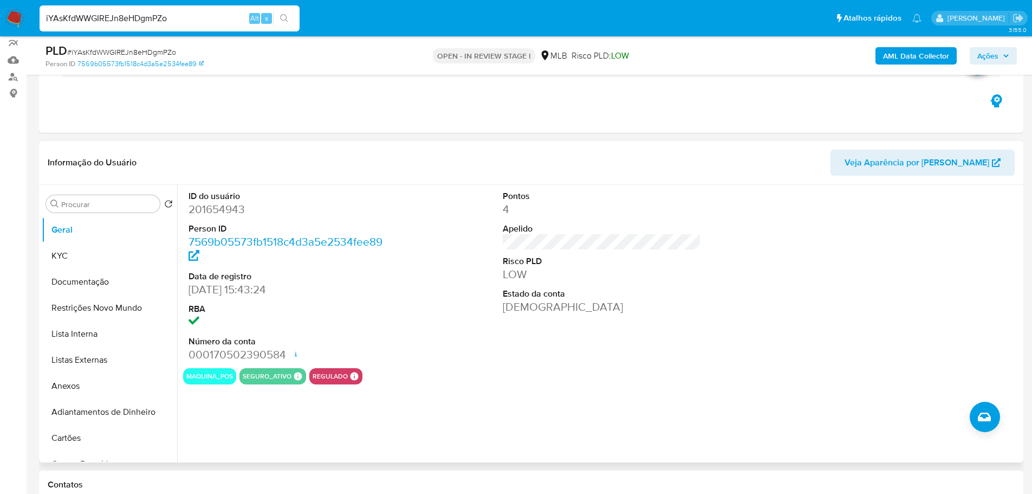
scroll to position [108, 0]
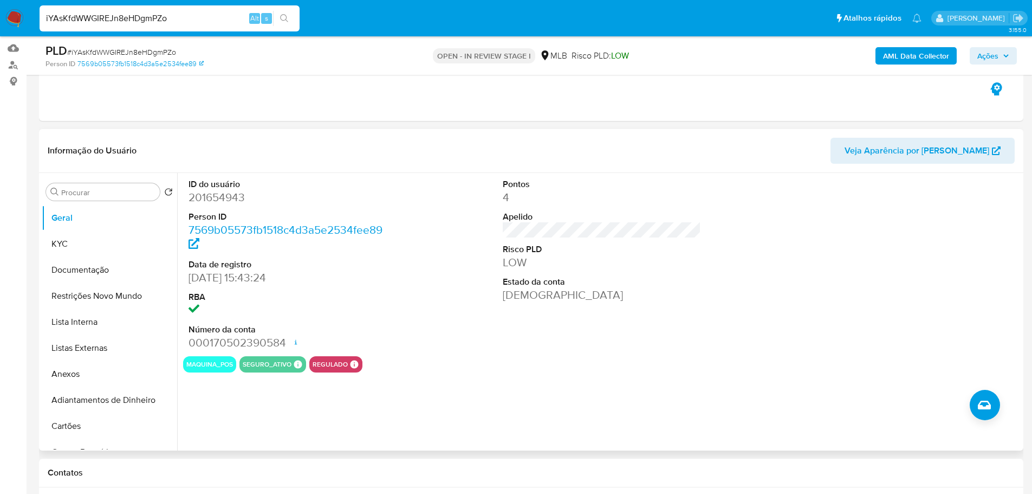
drag, startPoint x: 268, startPoint y: 436, endPoint x: 216, endPoint y: 384, distance: 73.6
click at [268, 436] on div "ID do usuário 201654943 Person ID 7569b05573fb1518c4d3a5e2534fee89 Data de regi…" at bounding box center [599, 311] width 844 height 277
click at [73, 242] on button "KYC" at bounding box center [105, 244] width 127 height 26
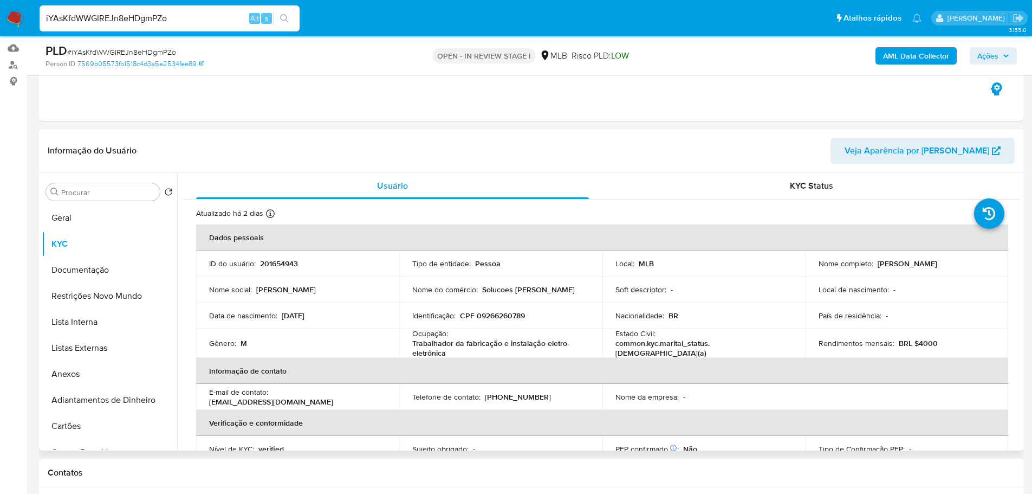
scroll to position [10, 0]
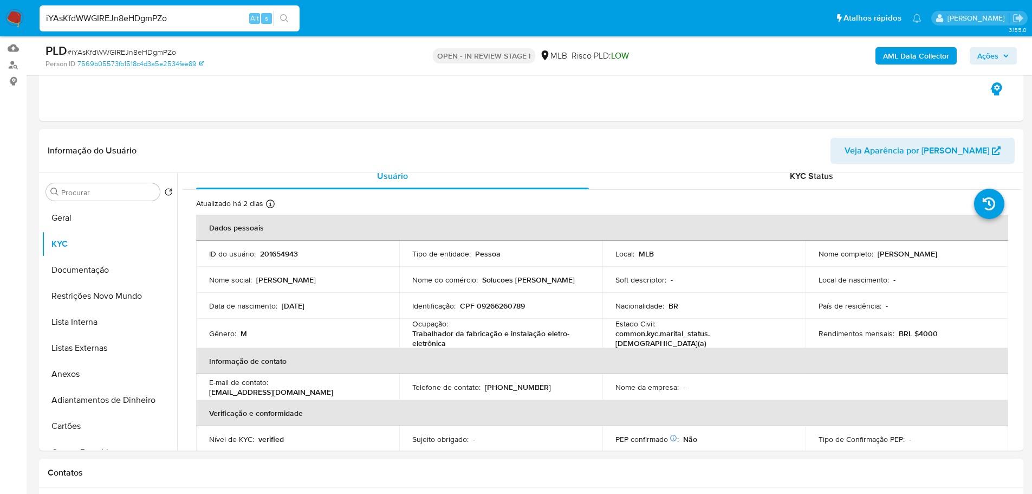
click at [286, 479] on div "Contatos" at bounding box center [531, 472] width 984 height 29
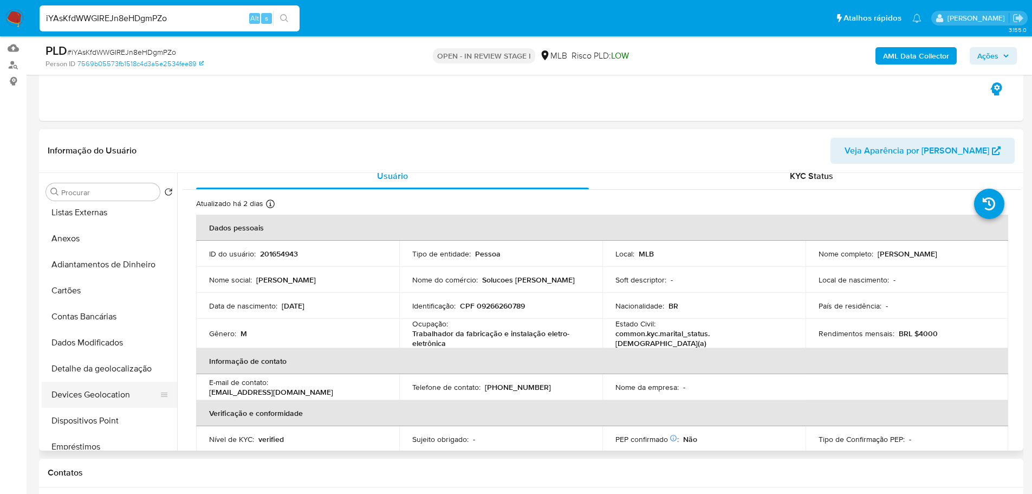
scroll to position [217, 0]
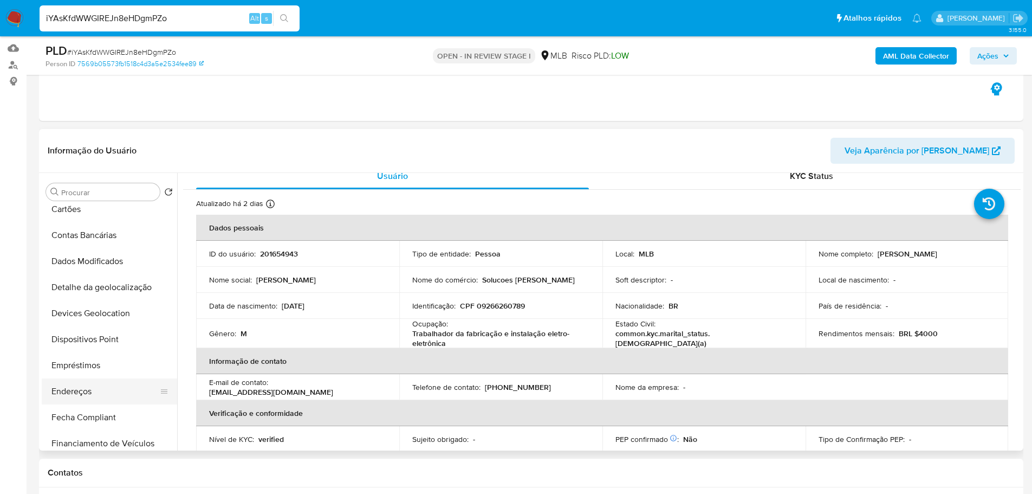
click at [89, 390] on button "Endereços" at bounding box center [105, 391] width 127 height 26
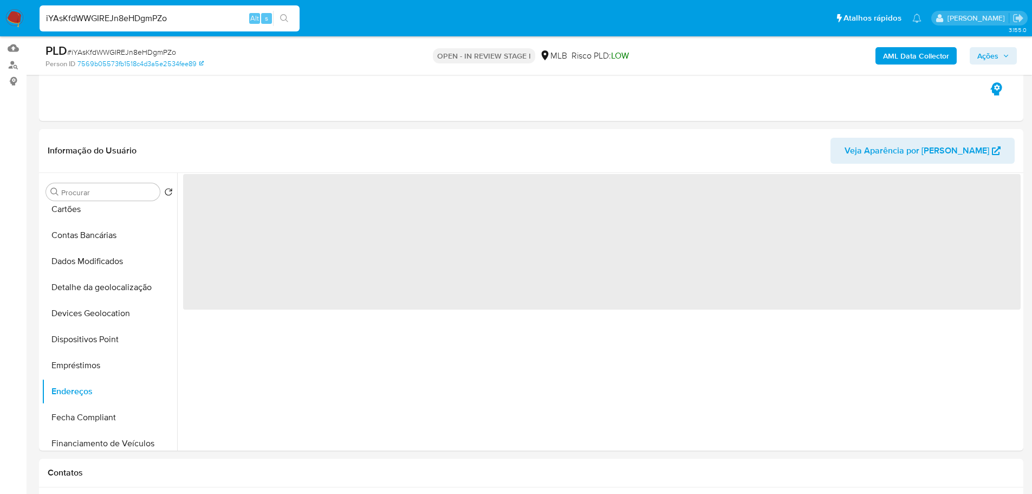
scroll to position [0, 0]
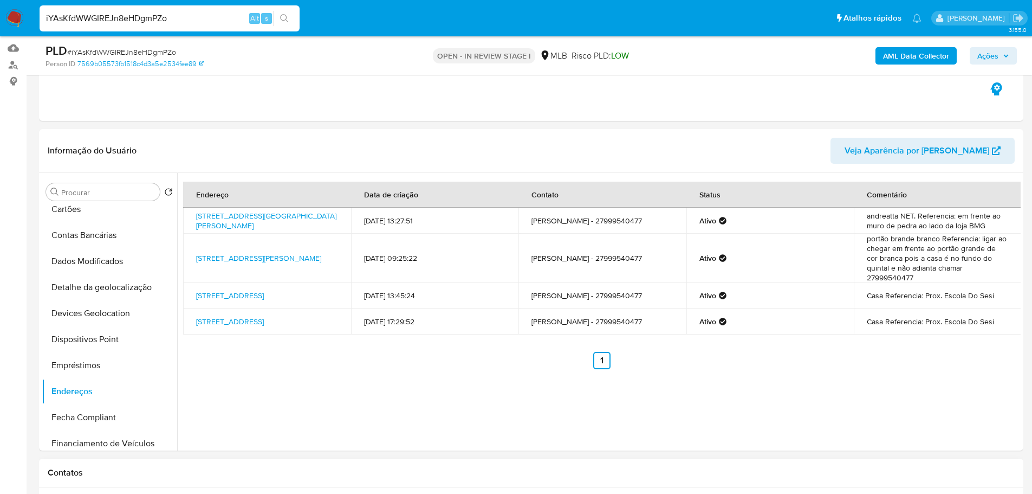
click at [232, 463] on div "Contatos" at bounding box center [531, 472] width 984 height 29
click at [108, 294] on button "Detalhe da geolocalização" at bounding box center [105, 287] width 127 height 26
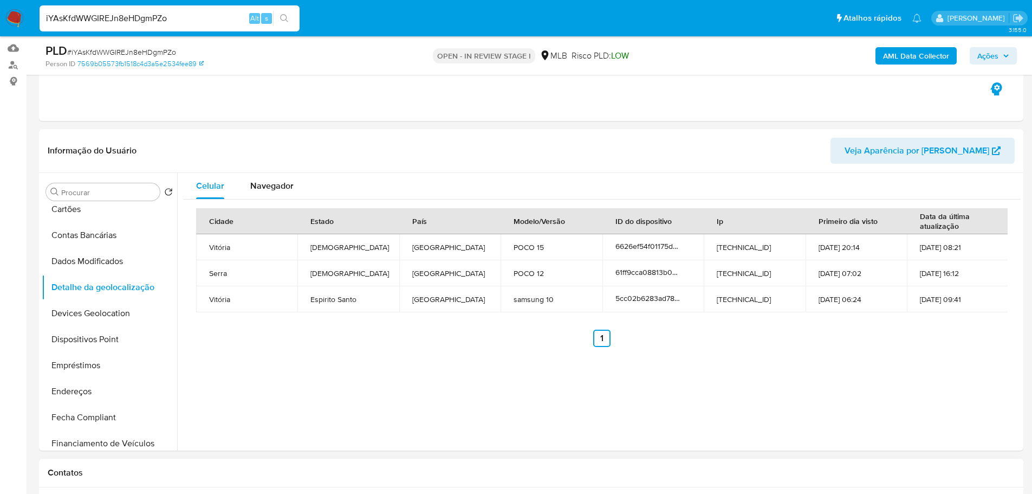
click at [266, 469] on h1 "Contatos" at bounding box center [531, 472] width 967 height 11
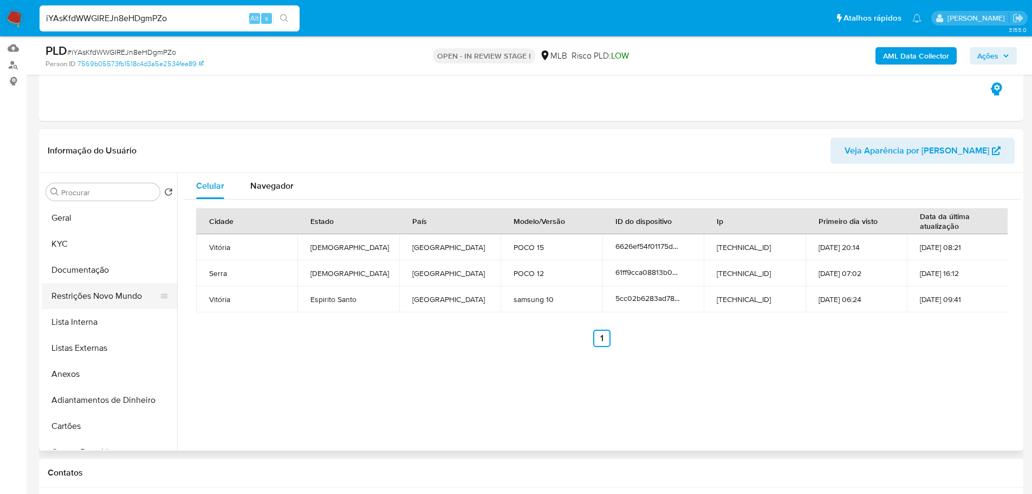
click at [103, 292] on button "Restrições Novo Mundo" at bounding box center [105, 296] width 127 height 26
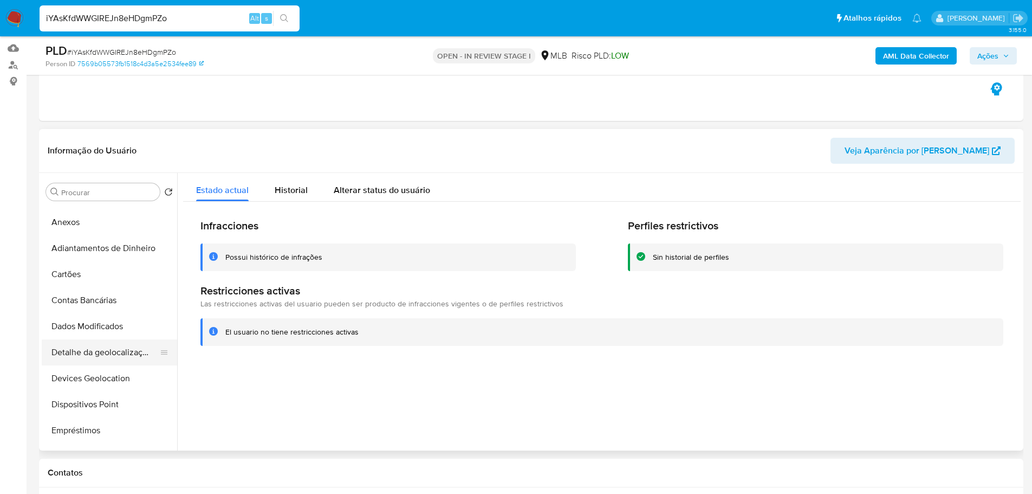
scroll to position [163, 0]
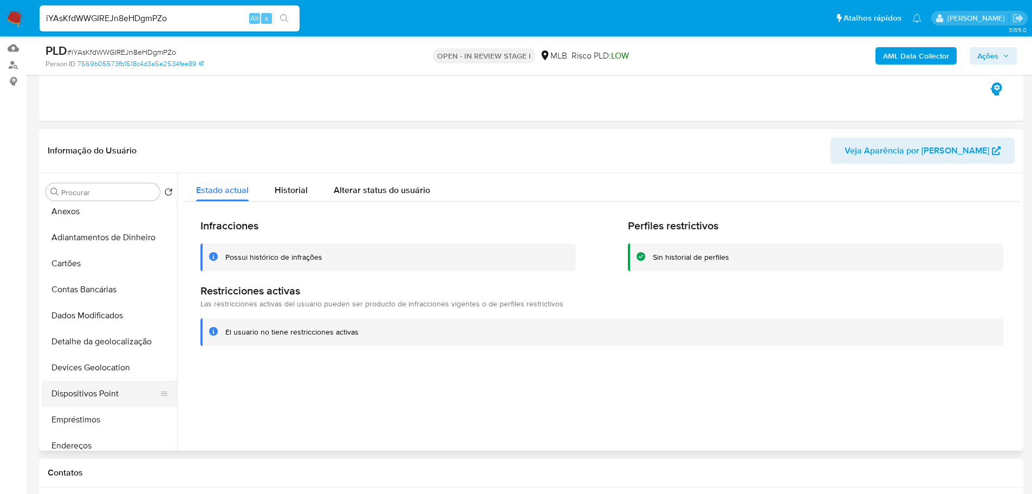
click at [121, 399] on button "Dispositivos Point" at bounding box center [105, 393] width 127 height 26
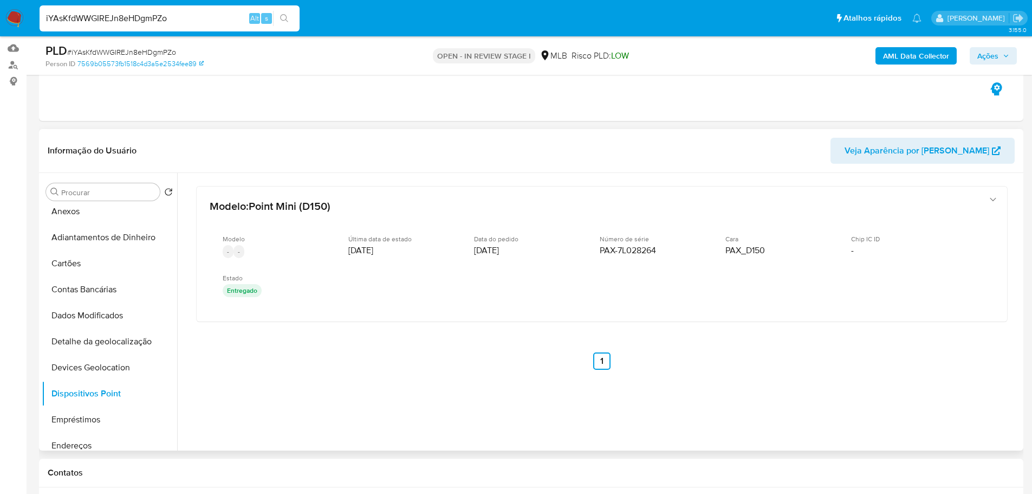
click at [513, 396] on div "Modelo : Point Mini (D150) Modelo - - Última data de estado 13/06/2020 Data do …" at bounding box center [602, 292] width 838 height 238
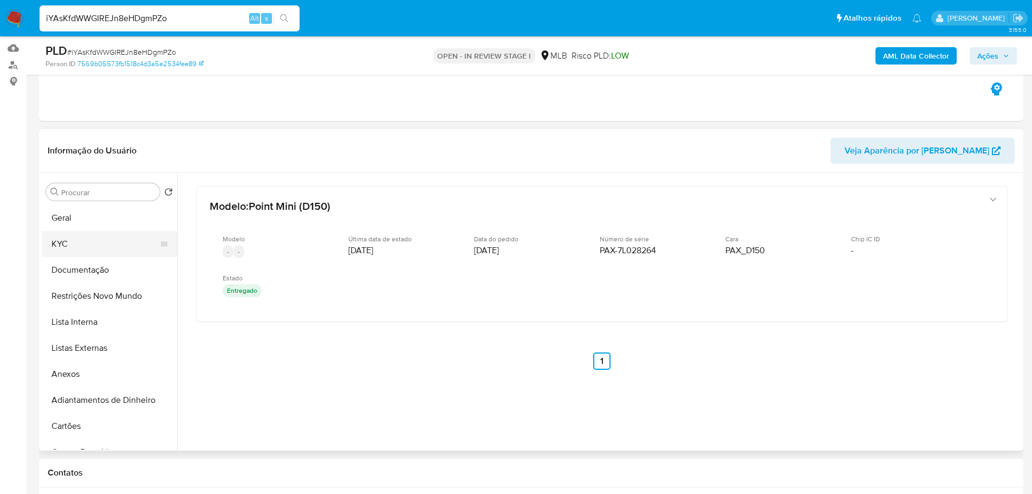
click at [79, 252] on button "KYC" at bounding box center [105, 244] width 127 height 26
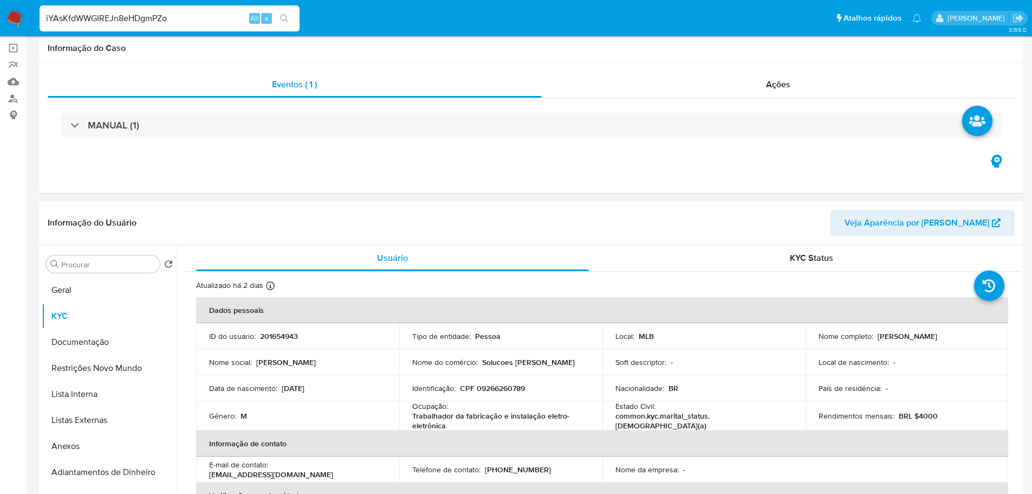
scroll to position [163, 0]
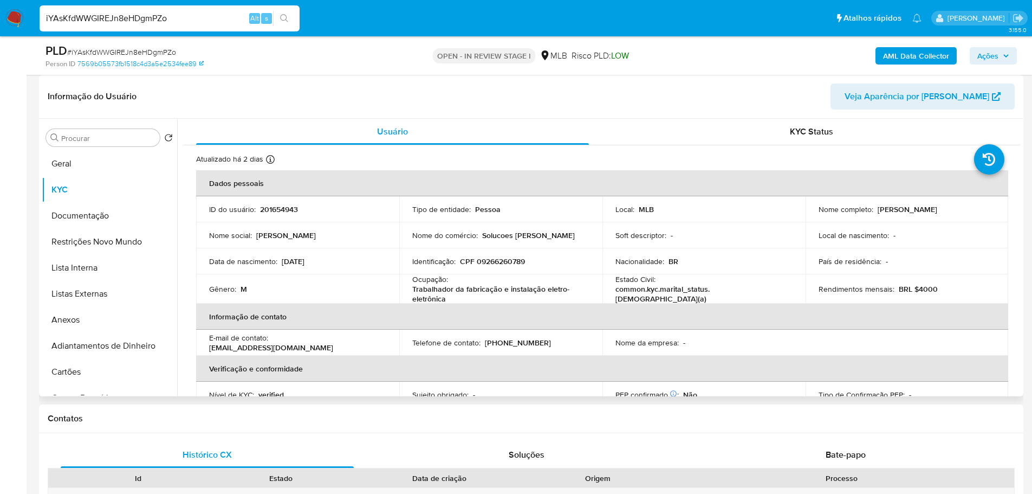
click at [506, 263] on p "CPF 09266260789" at bounding box center [492, 261] width 65 height 10
copy p "09266260789"
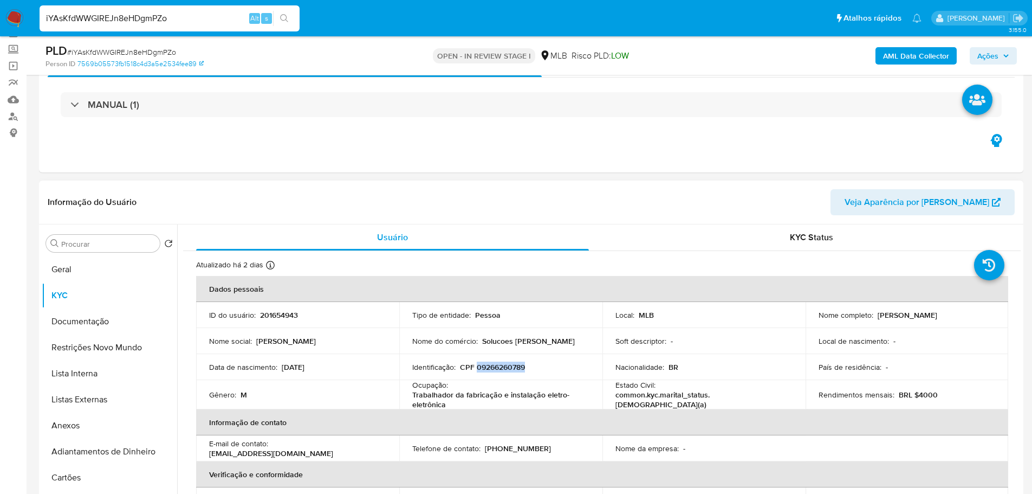
scroll to position [108, 0]
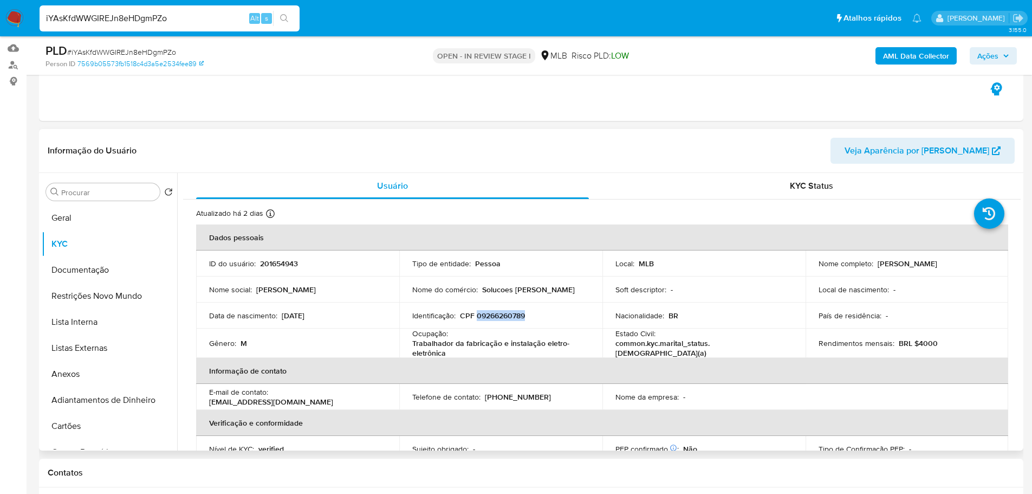
drag, startPoint x: 953, startPoint y: 265, endPoint x: 874, endPoint y: 267, distance: 78.6
click at [874, 267] on div "Nome completo : Alex Soares Andreatta" at bounding box center [907, 263] width 177 height 10
copy p "Alex Soares Andreatta"
click at [102, 227] on button "Geral" at bounding box center [105, 218] width 127 height 26
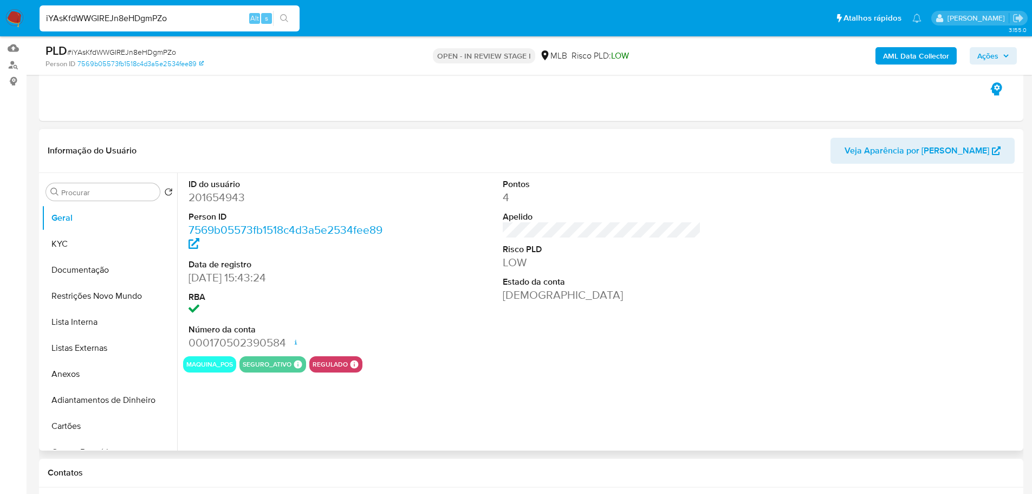
click at [223, 198] on dd "201654943" at bounding box center [288, 197] width 199 height 15
copy dd "201654943"
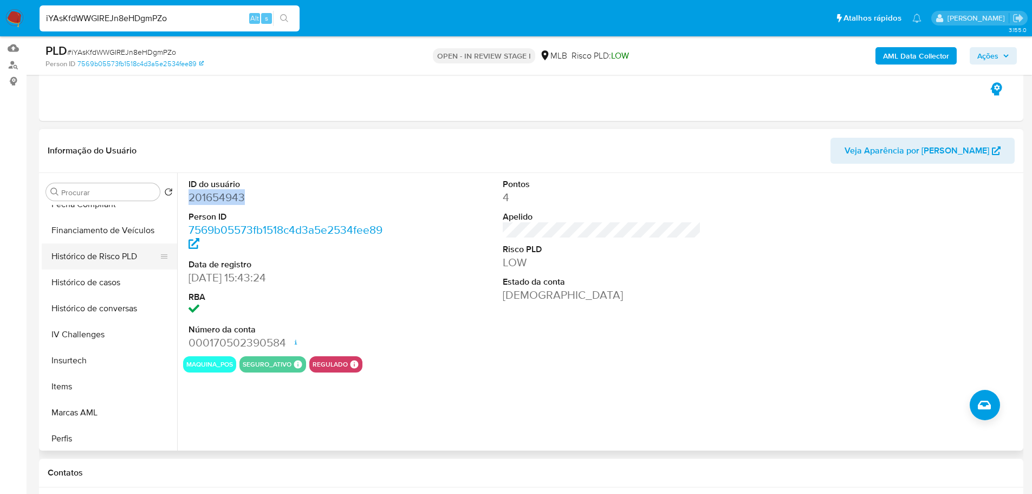
scroll to position [484, 0]
click at [101, 231] on button "Histórico de casos" at bounding box center [105, 228] width 127 height 26
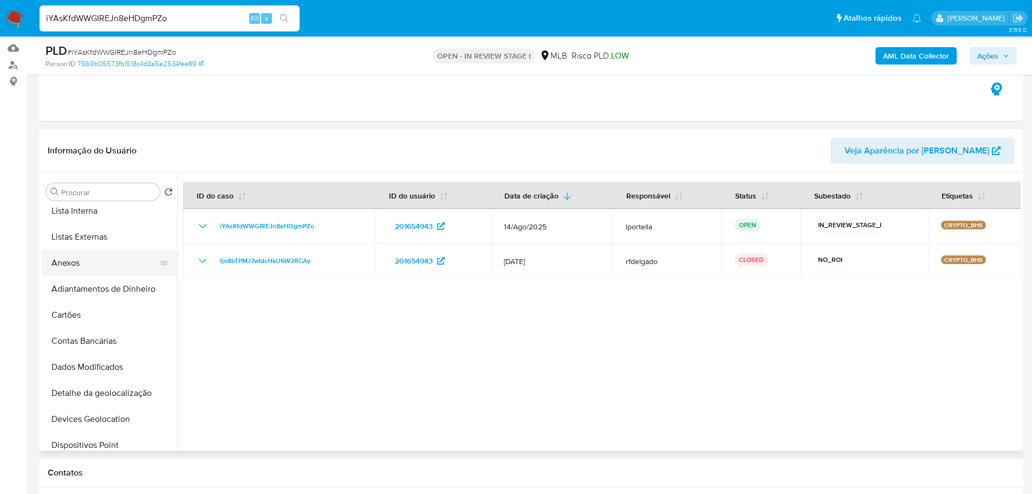
scroll to position [0, 0]
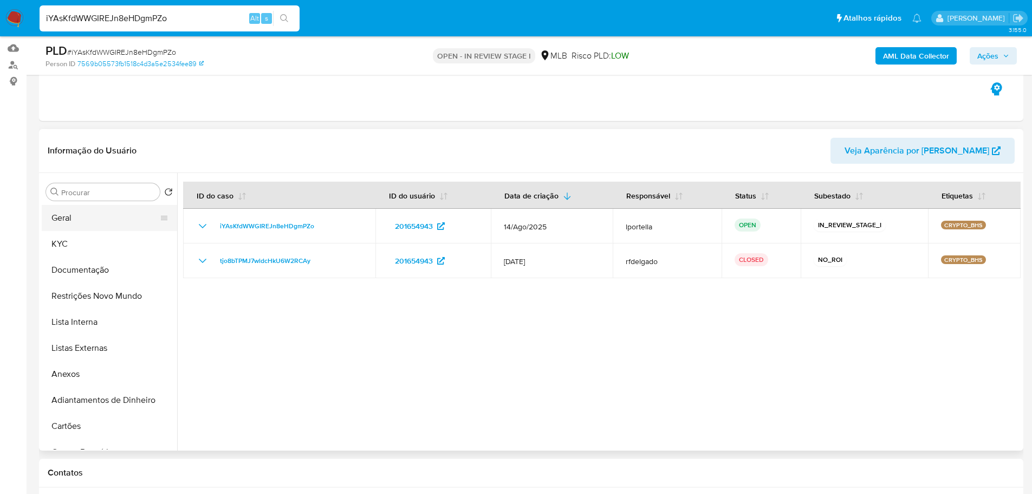
click at [74, 225] on button "Geral" at bounding box center [105, 218] width 127 height 26
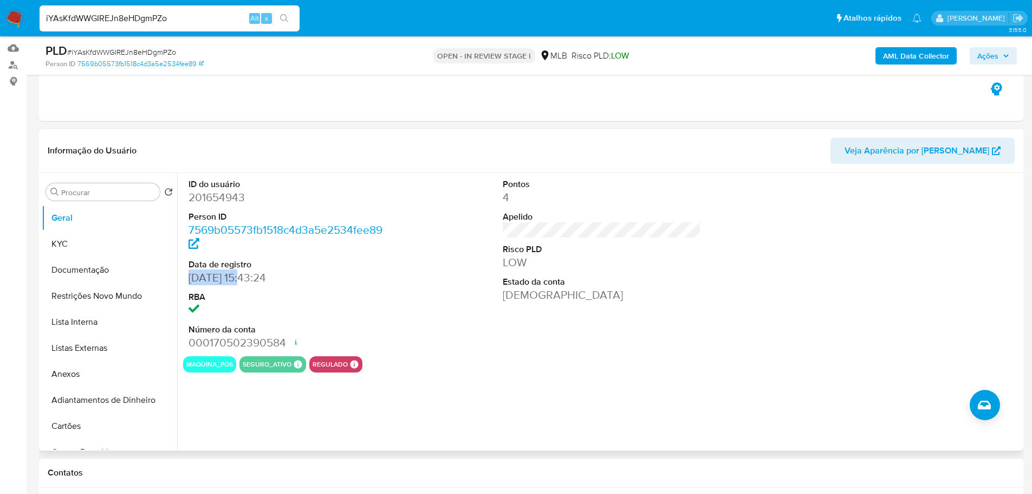
drag, startPoint x: 242, startPoint y: 277, endPoint x: 183, endPoint y: 282, distance: 59.3
click at [183, 282] on div "ID do usuário 201654943 Person ID 7569b05573fb1518c4d3a5e2534fee89 Data de regi…" at bounding box center [288, 264] width 210 height 183
copy dd "23/12/2015"
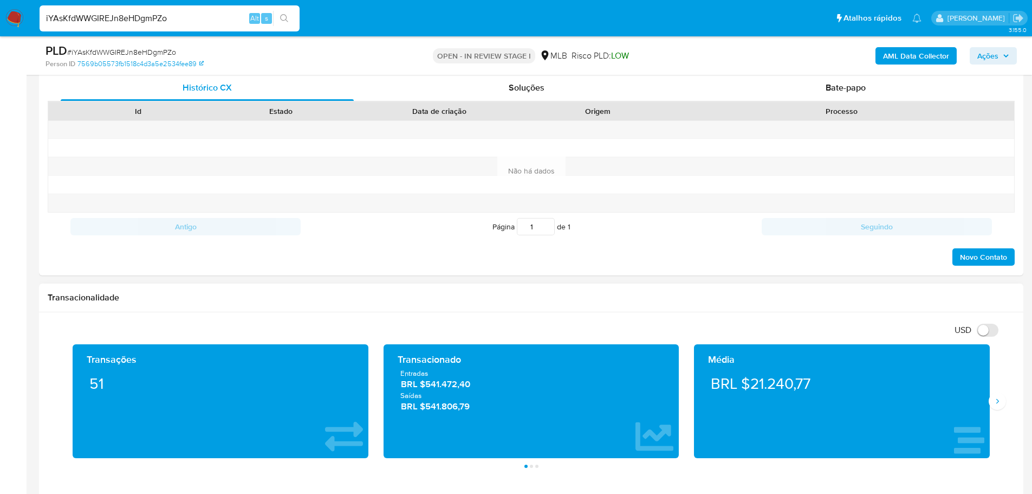
scroll to position [542, 0]
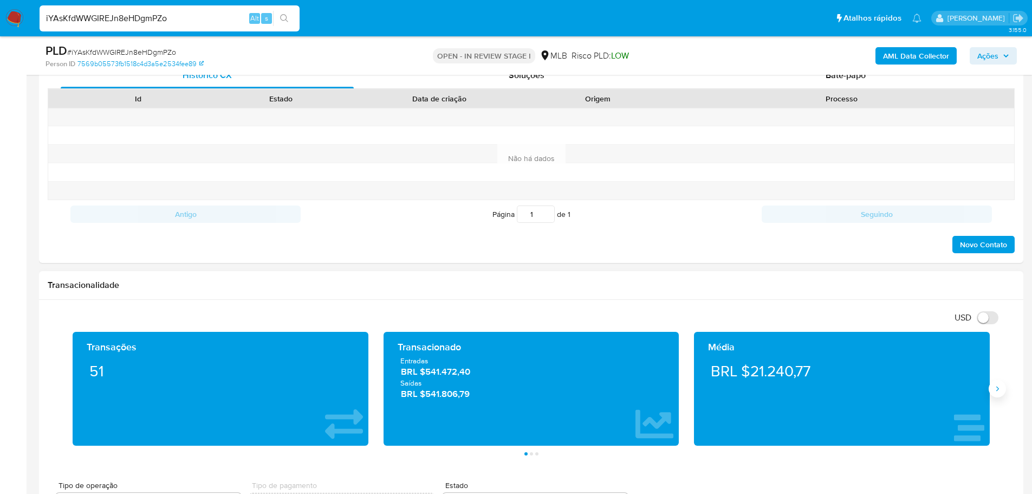
click at [993, 388] on icon "Siguiente" at bounding box center [997, 388] width 9 height 9
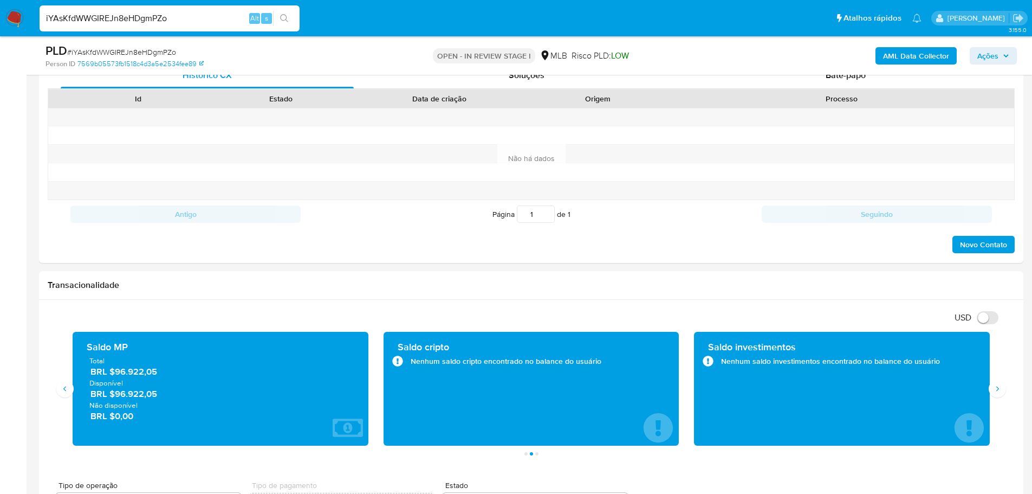
click at [976, 59] on button "Ações" at bounding box center [993, 55] width 47 height 17
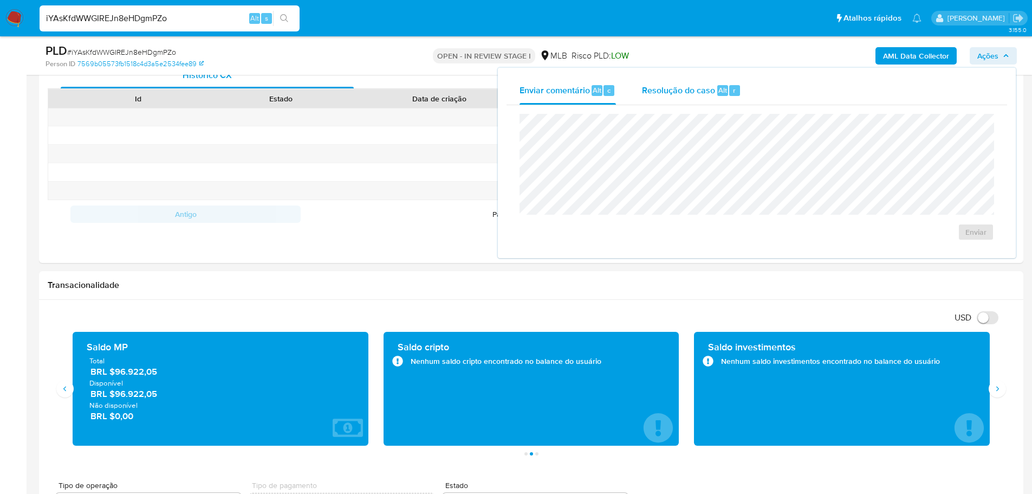
click at [677, 81] on div "Resolução do caso Alt r" at bounding box center [691, 90] width 99 height 28
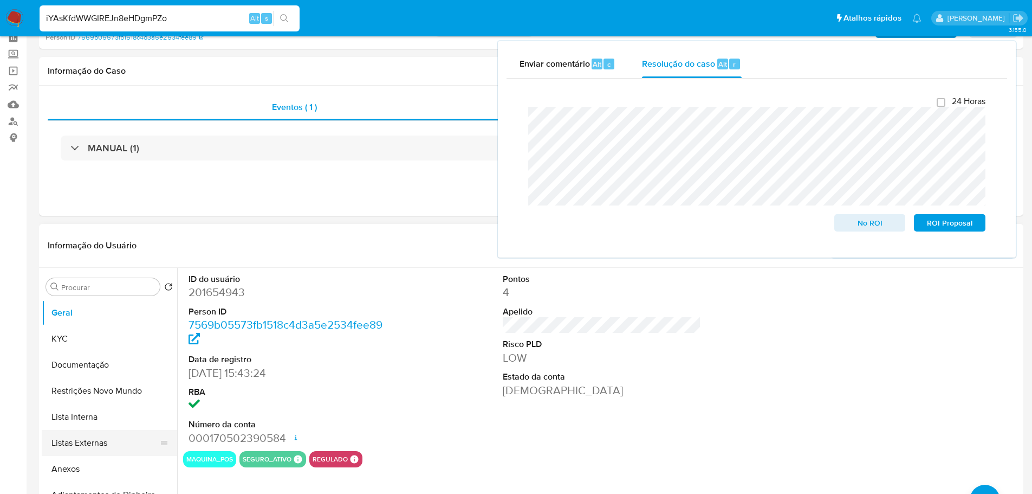
scroll to position [217, 0]
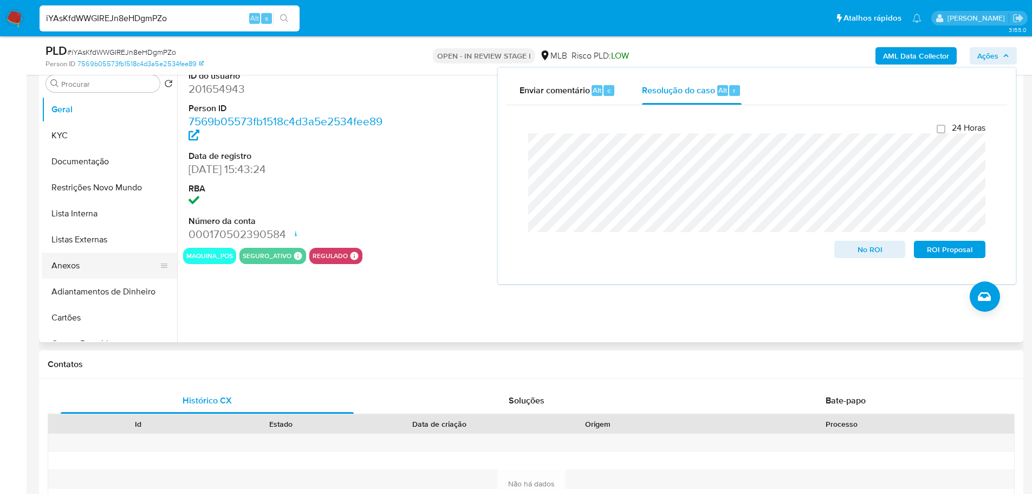
click at [94, 262] on button "Anexos" at bounding box center [105, 265] width 127 height 26
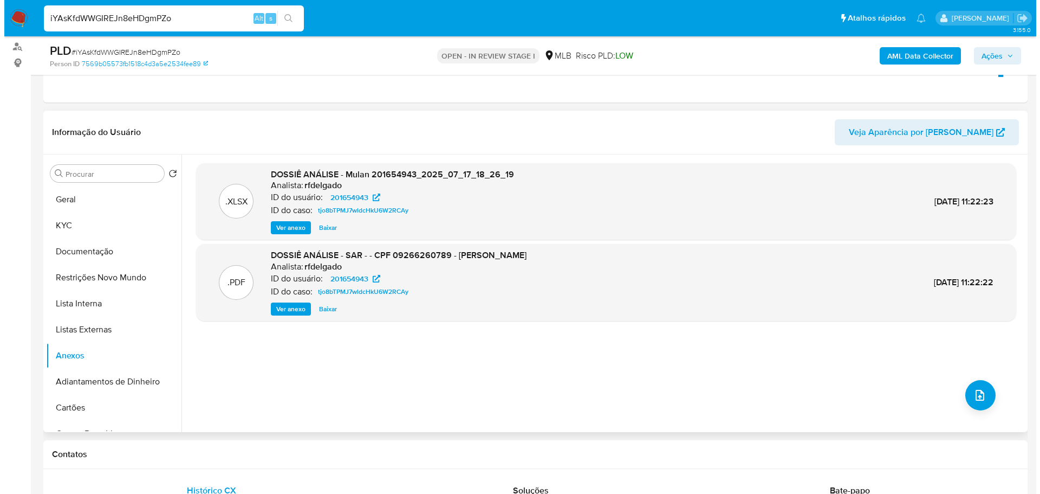
scroll to position [163, 0]
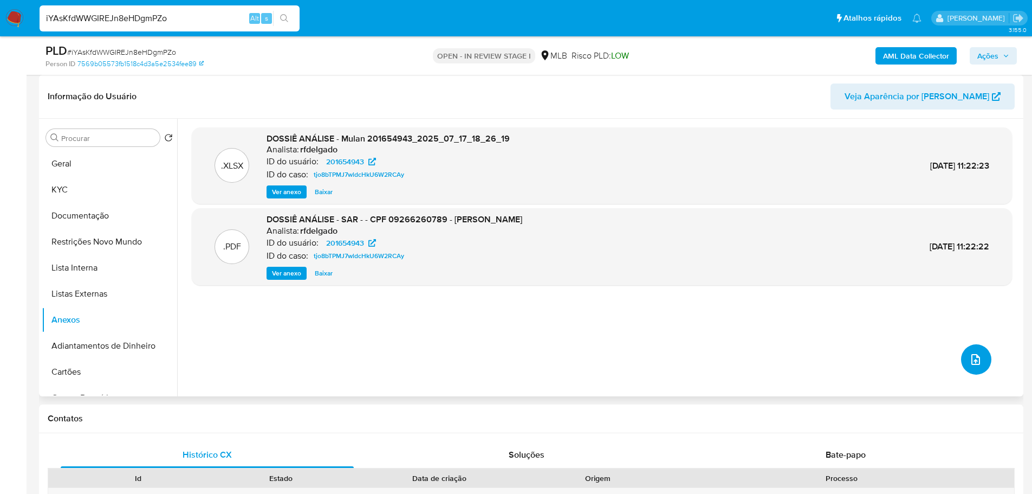
click at [975, 366] on button "upload-file" at bounding box center [976, 359] width 30 height 30
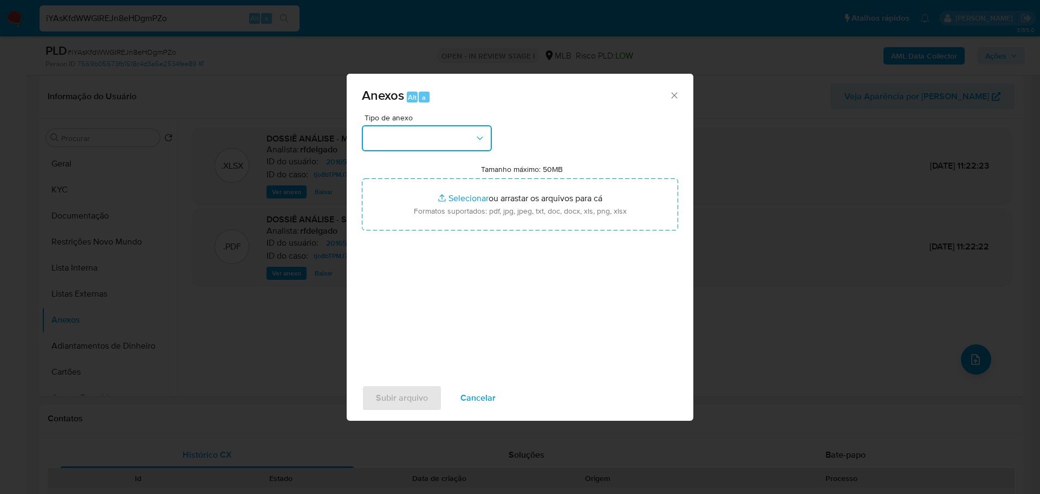
click at [388, 138] on button "button" at bounding box center [427, 138] width 130 height 26
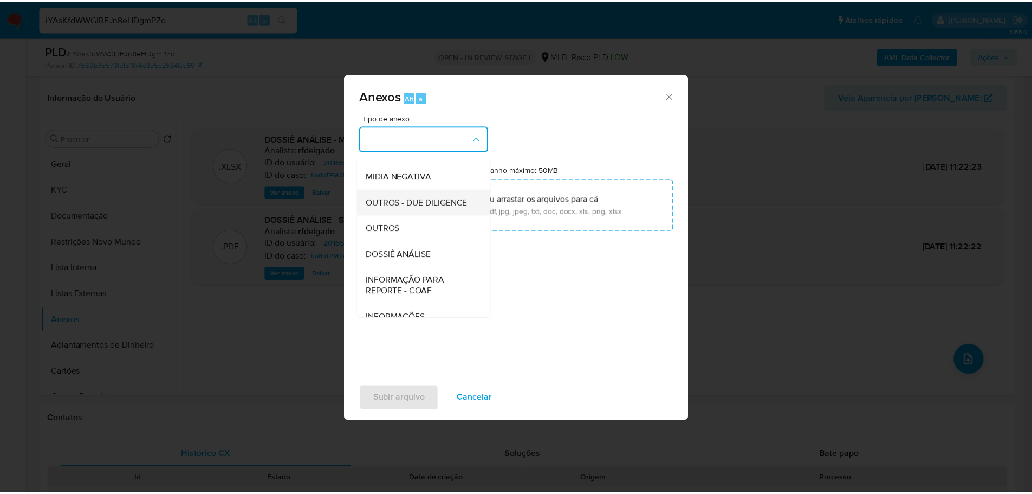
scroll to position [167, 0]
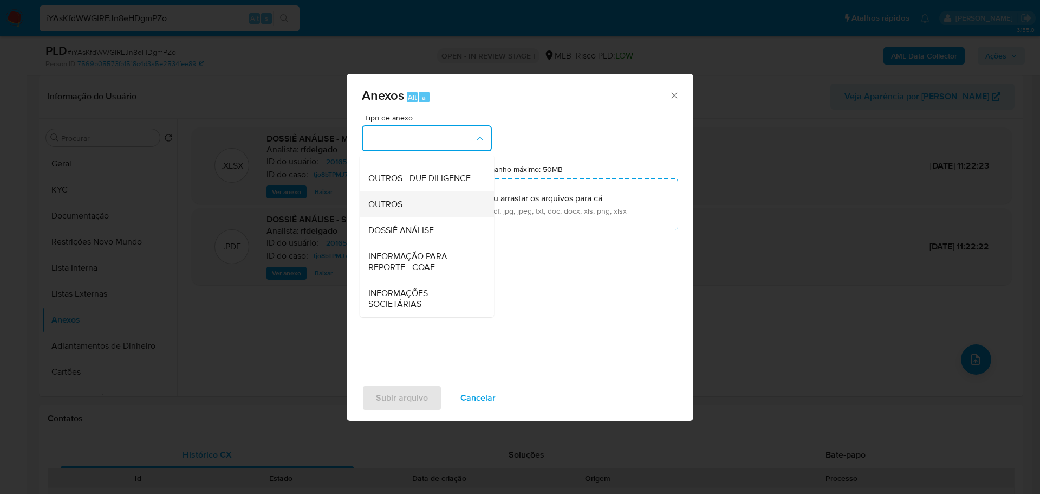
click at [388, 210] on div "OUTROS" at bounding box center [423, 204] width 111 height 26
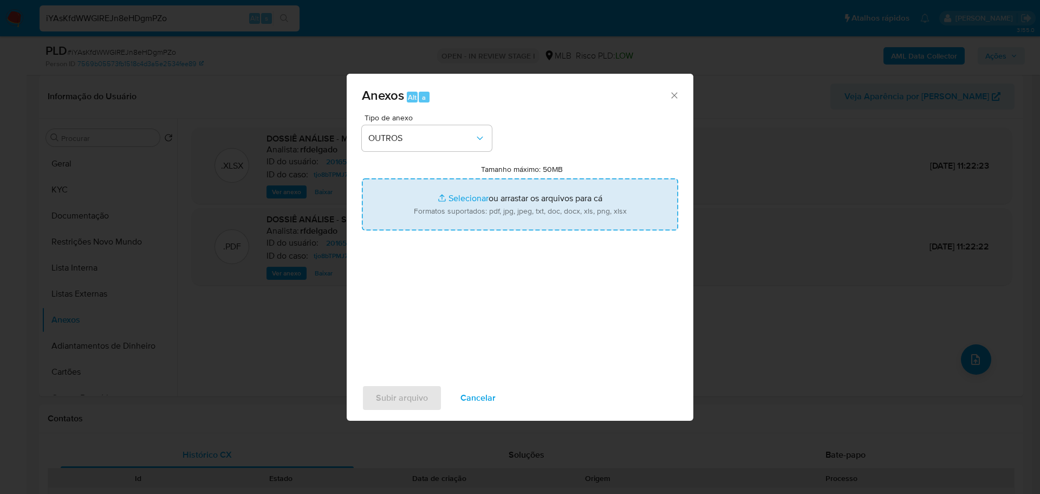
type input "C:\fakepath\ID_ 201654943 - CPF 09266260789 - ALEX SOARES ANDREATTA.pdf"
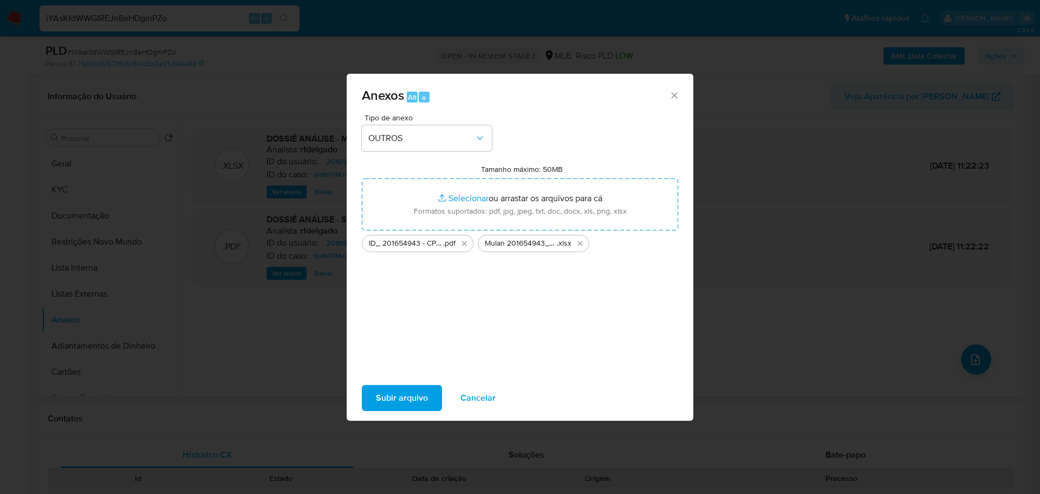
click at [398, 391] on span "Subir arquivo" at bounding box center [402, 398] width 52 height 24
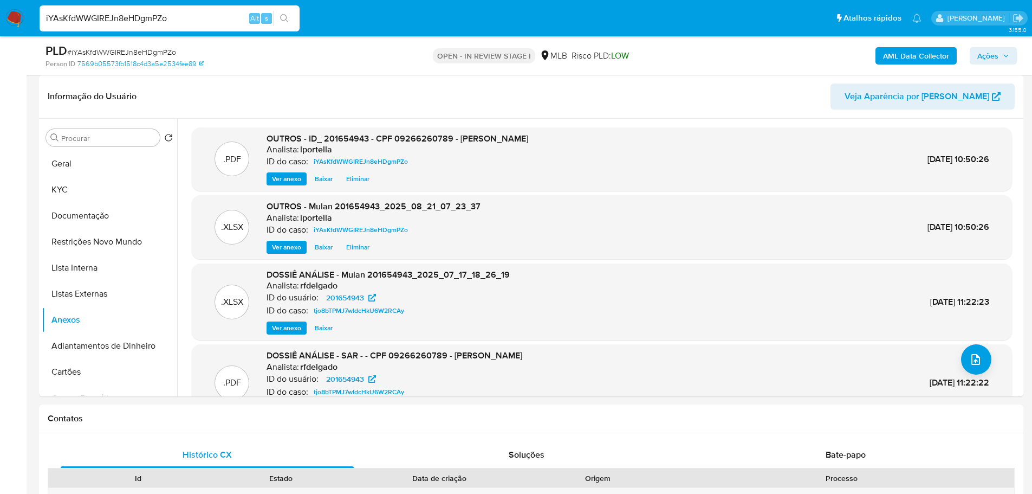
click at [992, 46] on div "AML Data Collector Ações" at bounding box center [856, 55] width 321 height 25
click at [999, 54] on span "Ações" at bounding box center [993, 55] width 32 height 15
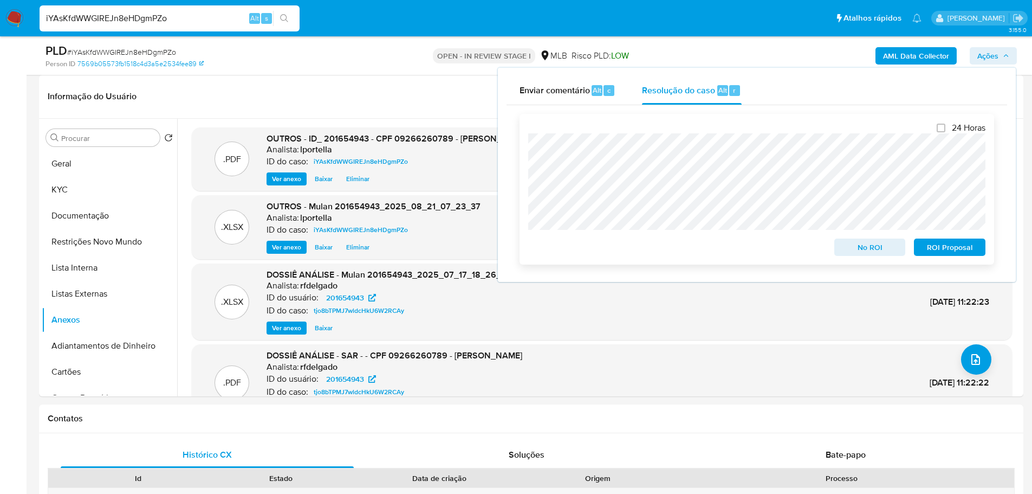
click at [880, 250] on span "No ROI" at bounding box center [870, 246] width 56 height 15
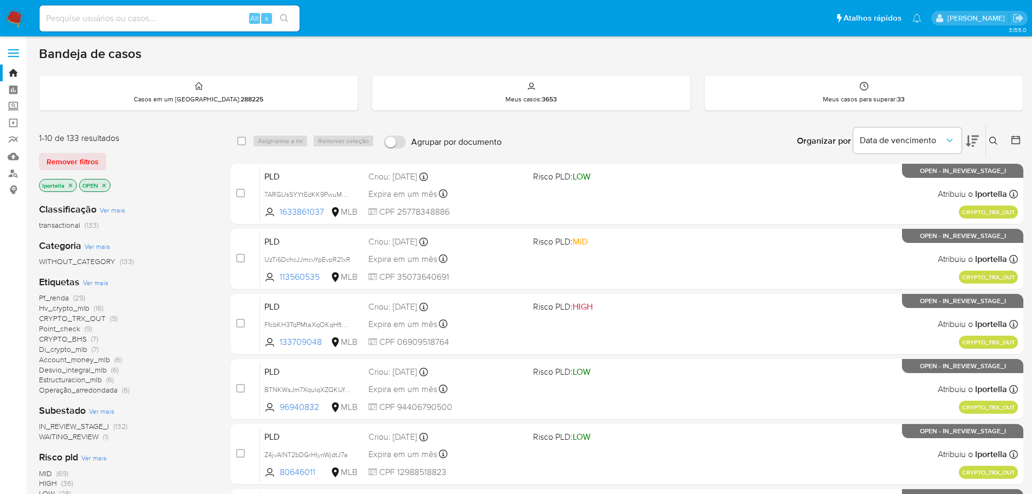
click at [72, 20] on input at bounding box center [170, 18] width 260 height 14
paste input "689949399"
type input "689949399"
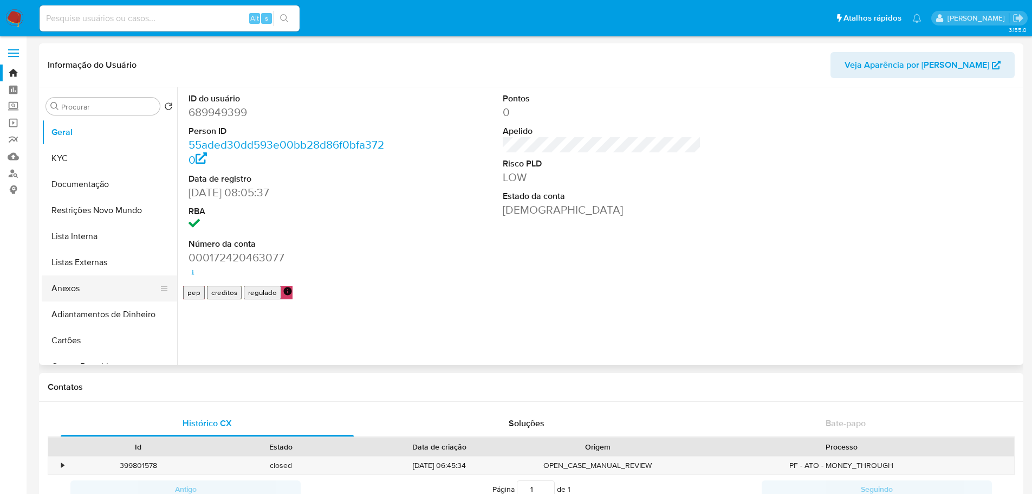
select select "10"
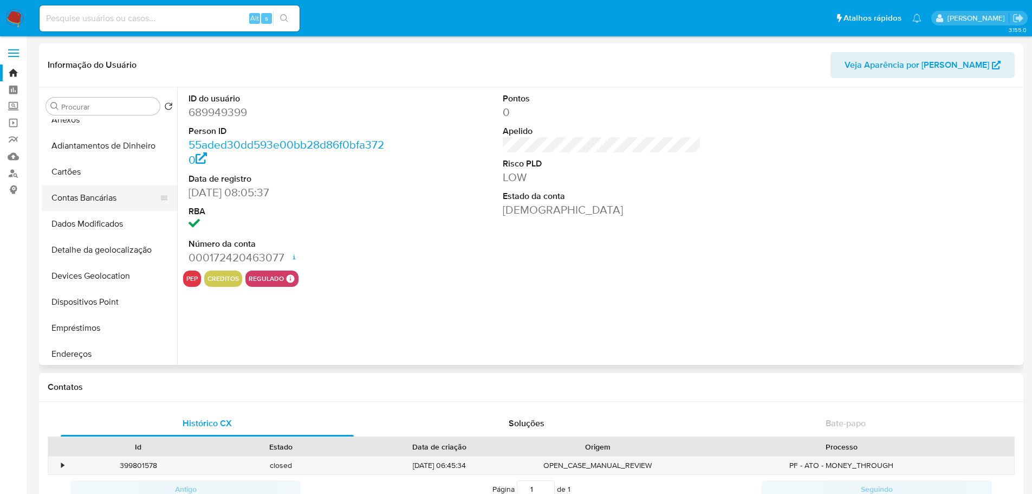
scroll to position [379, 0]
click at [114, 250] on button "Histórico de casos" at bounding box center [105, 247] width 127 height 26
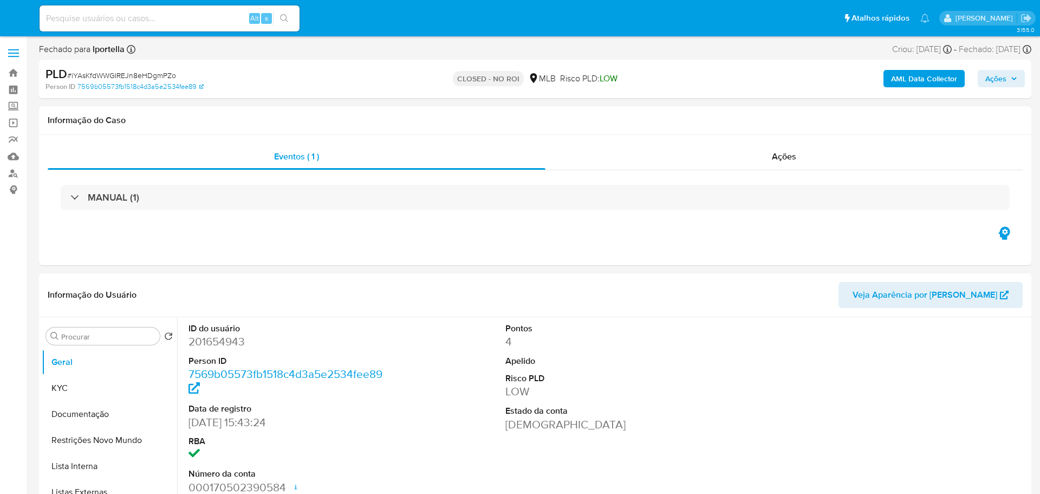
select select "10"
click at [10, 16] on img at bounding box center [14, 18] width 18 height 18
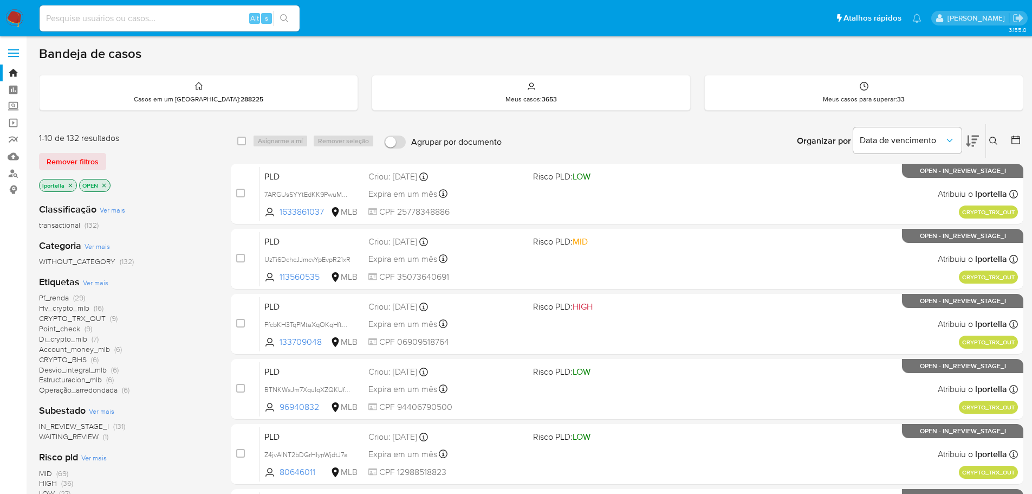
click at [126, 23] on input at bounding box center [170, 18] width 260 height 14
paste input "FZ4TYZM6dkXRiLtDEq2oOfKT"
type input "FZ4TYZM6dkXRiLtDEq2oOfKT"
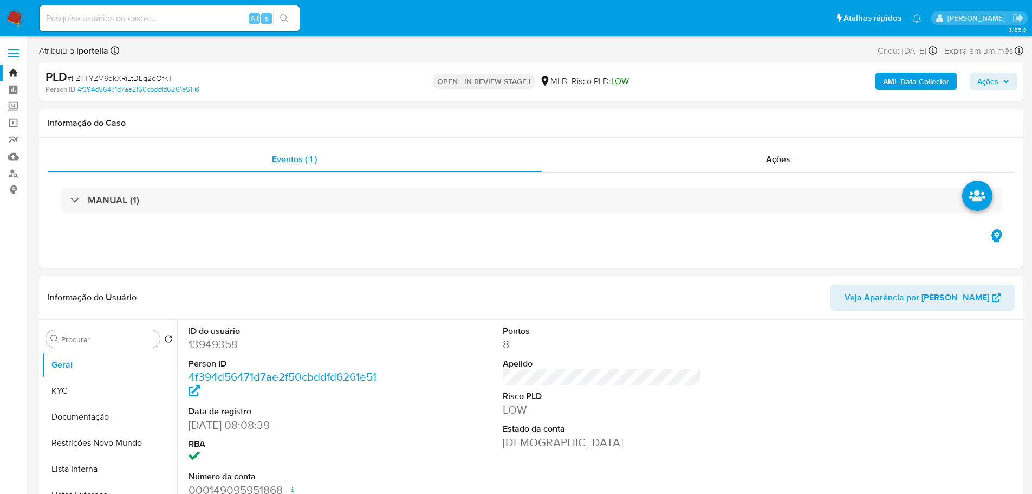
select select "10"
drag, startPoint x: 350, startPoint y: 1, endPoint x: 520, endPoint y: 138, distance: 217.7
click at [520, 138] on div "Eventos ( 1 ) Ações MANUAL (1)" at bounding box center [531, 203] width 984 height 130
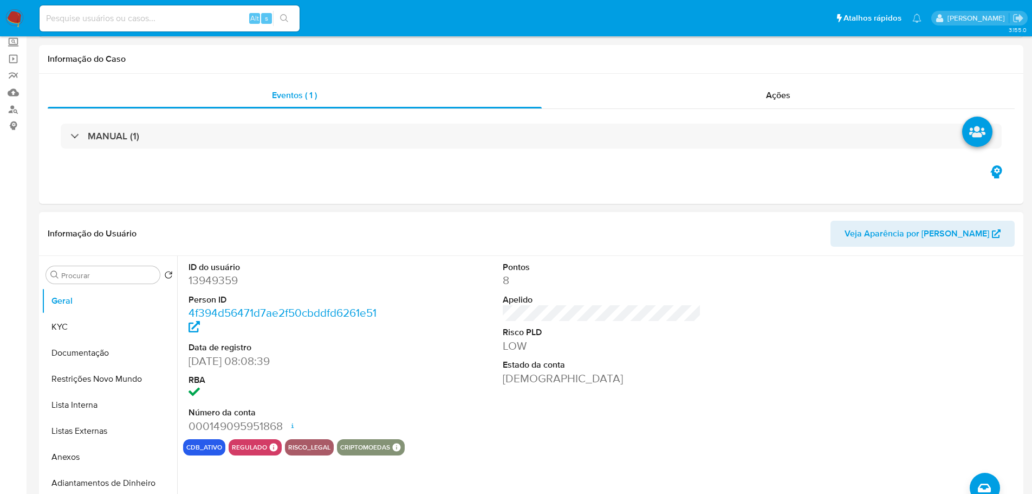
scroll to position [163, 0]
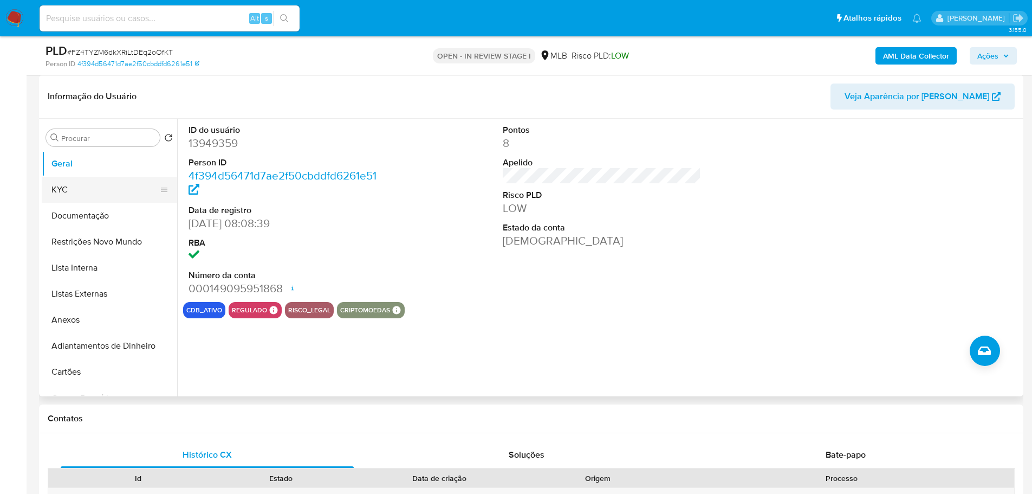
click at [66, 195] on button "KYC" at bounding box center [105, 190] width 127 height 26
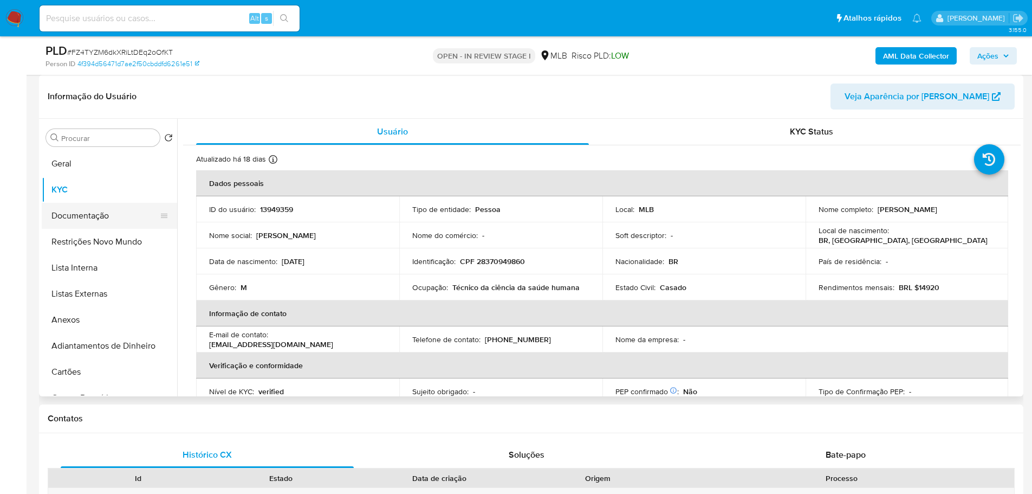
click at [106, 210] on button "Documentação" at bounding box center [105, 216] width 127 height 26
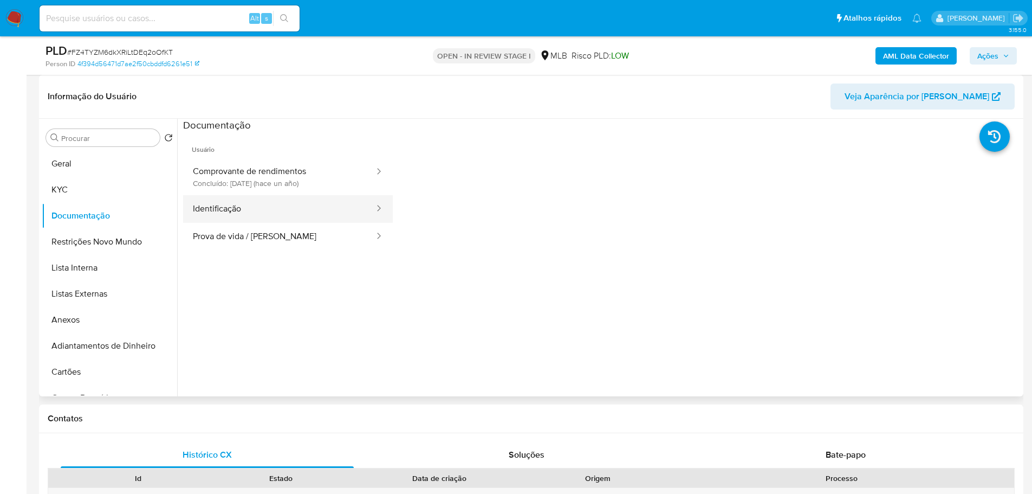
click at [277, 203] on button "Identificação" at bounding box center [279, 209] width 192 height 28
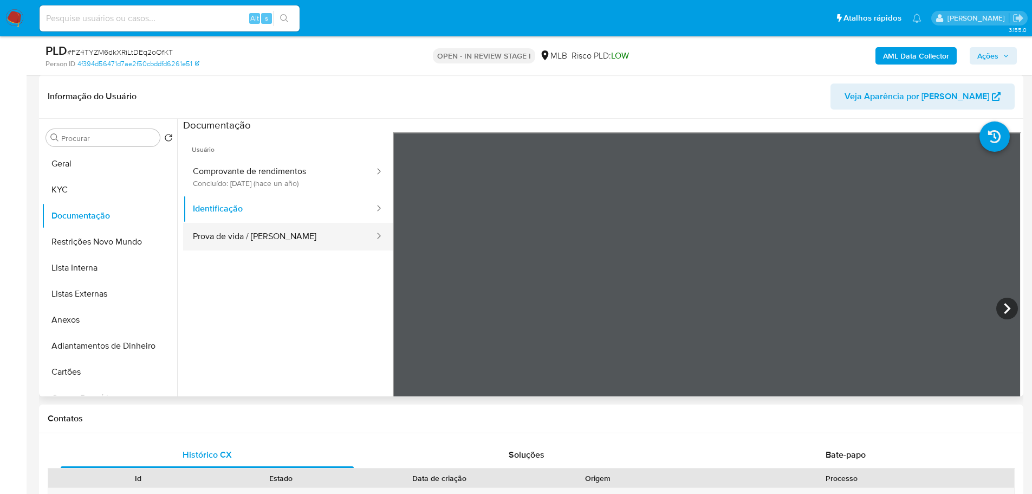
click at [302, 229] on button "Prova de vida / [PERSON_NAME]" at bounding box center [279, 237] width 192 height 28
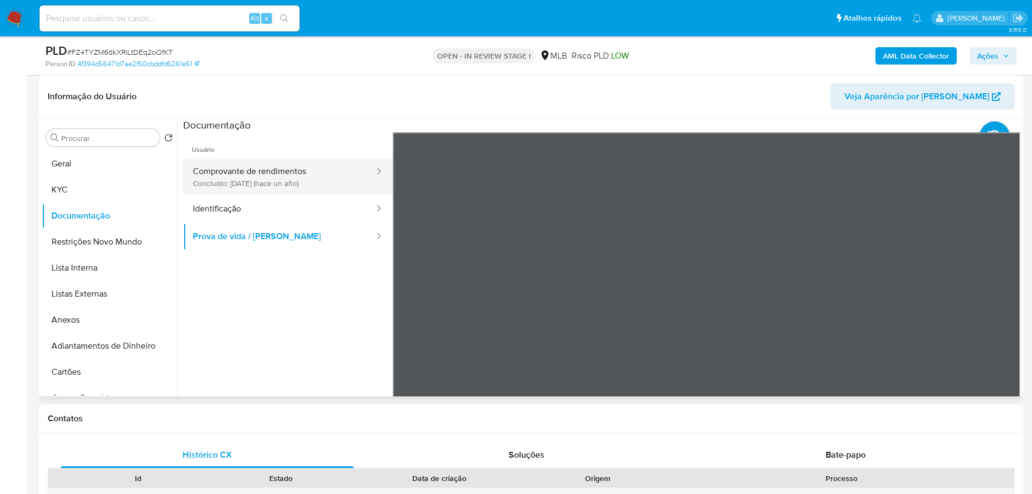
click at [278, 174] on button "Comprovante de rendimentos Concluído: [DATE] (hace un año)" at bounding box center [279, 176] width 192 height 37
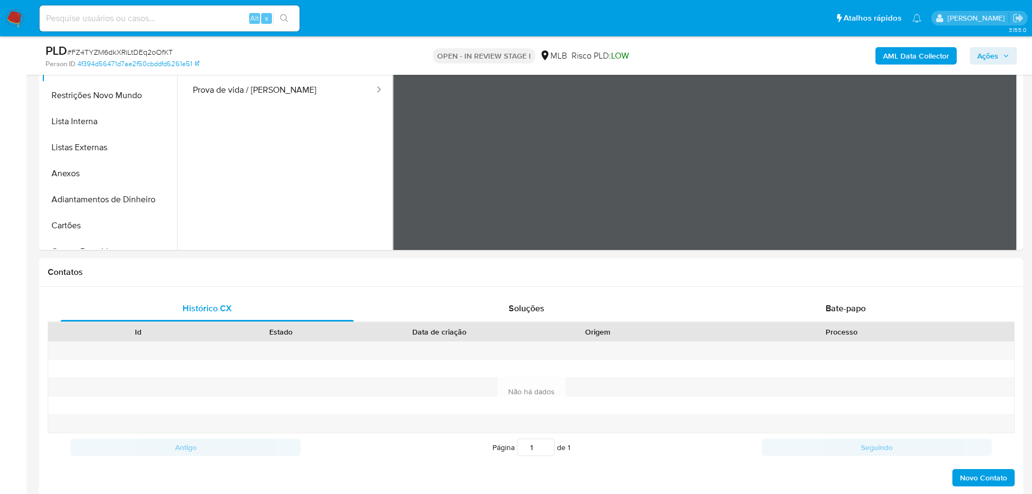
scroll to position [542, 0]
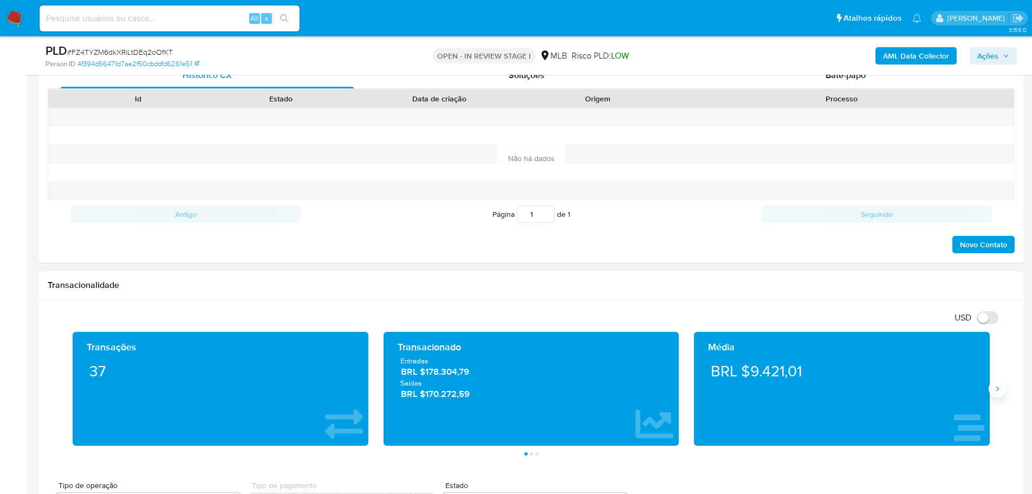
click at [990, 391] on button "Siguiente" at bounding box center [997, 388] width 17 height 17
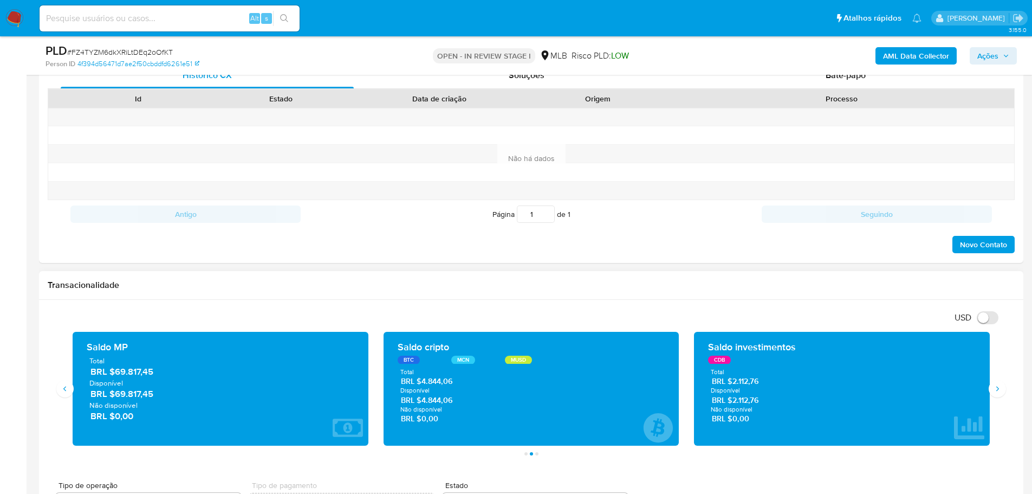
click at [647, 276] on div "Transacionalidade" at bounding box center [531, 285] width 984 height 29
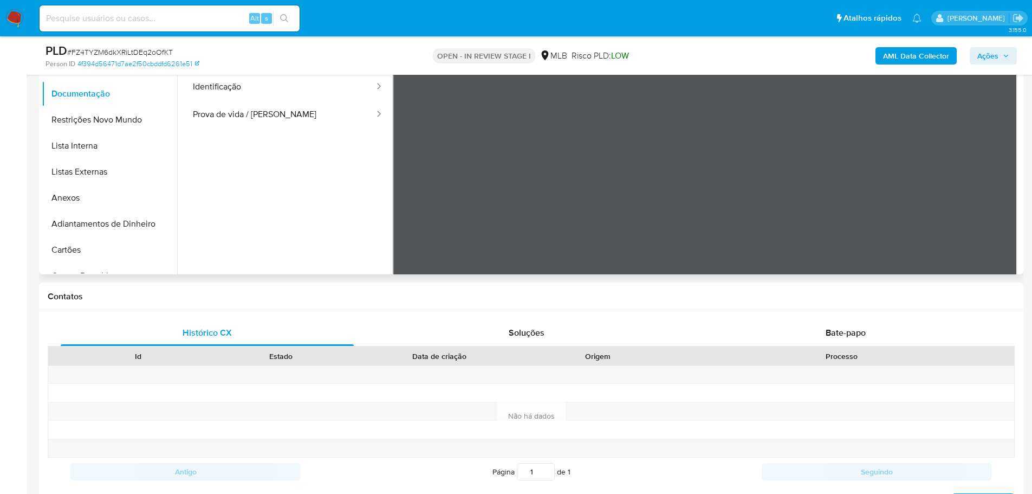
scroll to position [217, 0]
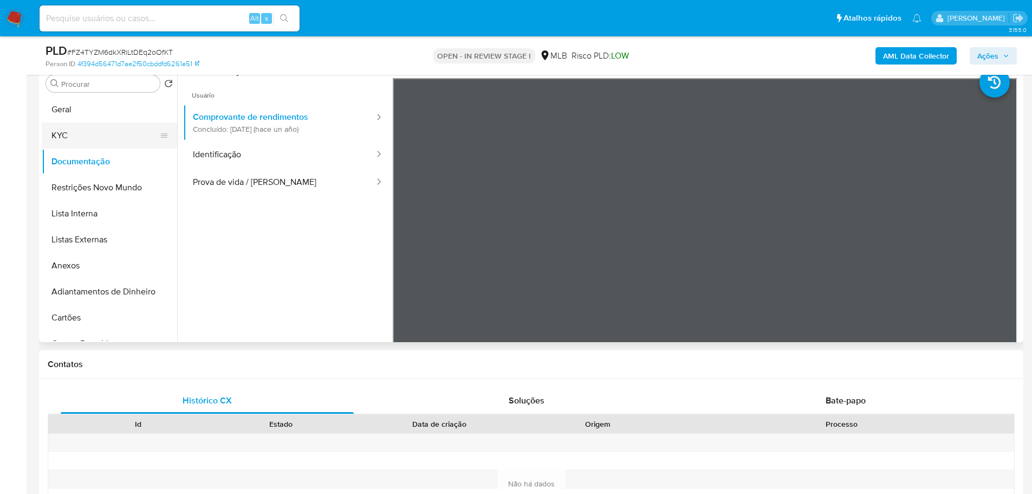
click at [76, 137] on button "KYC" at bounding box center [105, 135] width 127 height 26
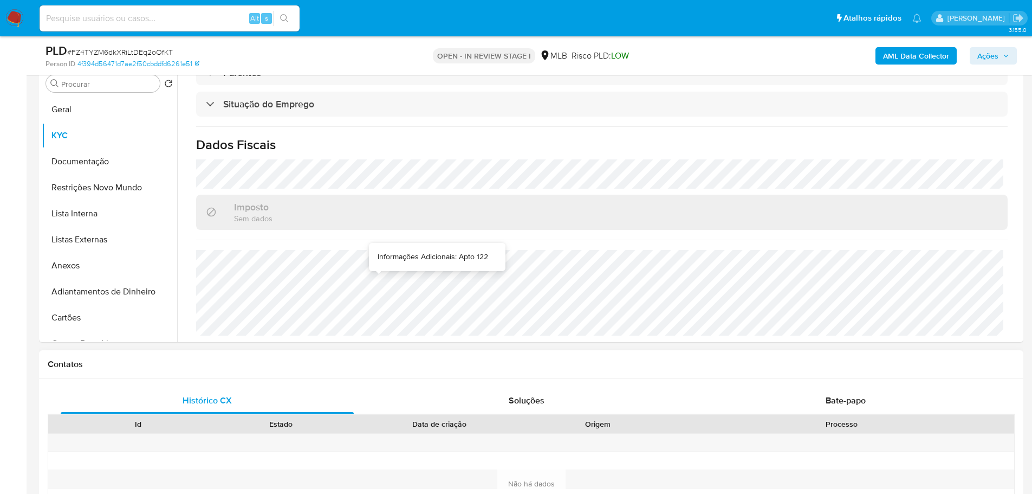
scroll to position [449, 0]
click at [99, 111] on button "Geral" at bounding box center [105, 109] width 127 height 26
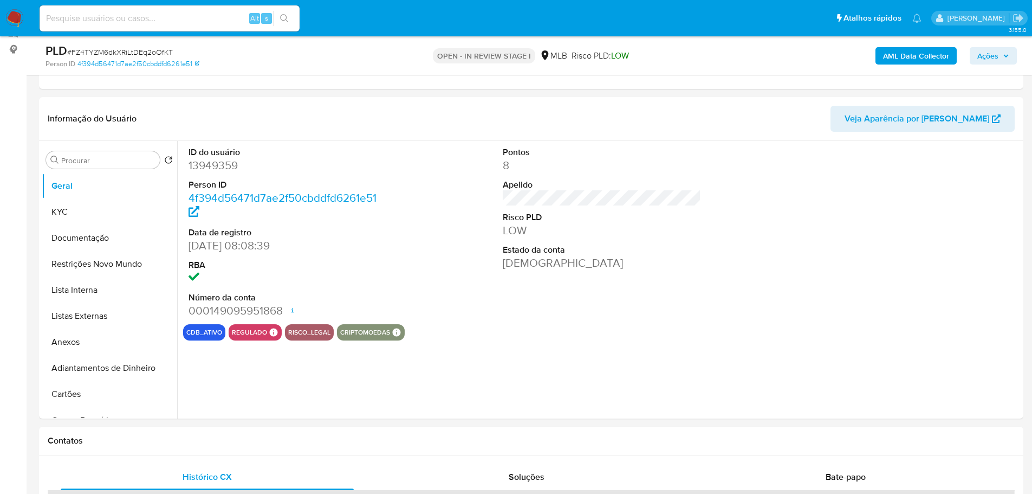
scroll to position [138, 0]
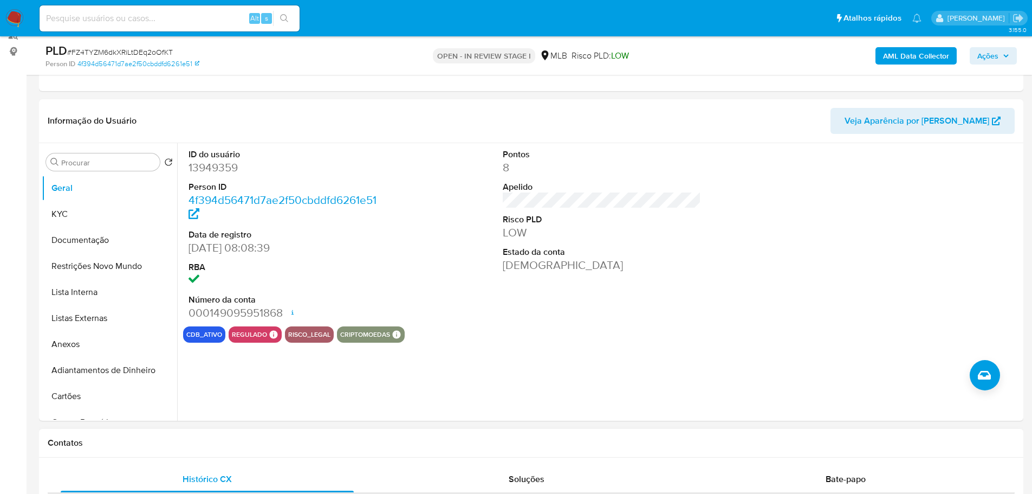
click at [157, 443] on h1 "Contatos" at bounding box center [531, 442] width 967 height 11
click at [67, 215] on button "KYC" at bounding box center [105, 214] width 127 height 26
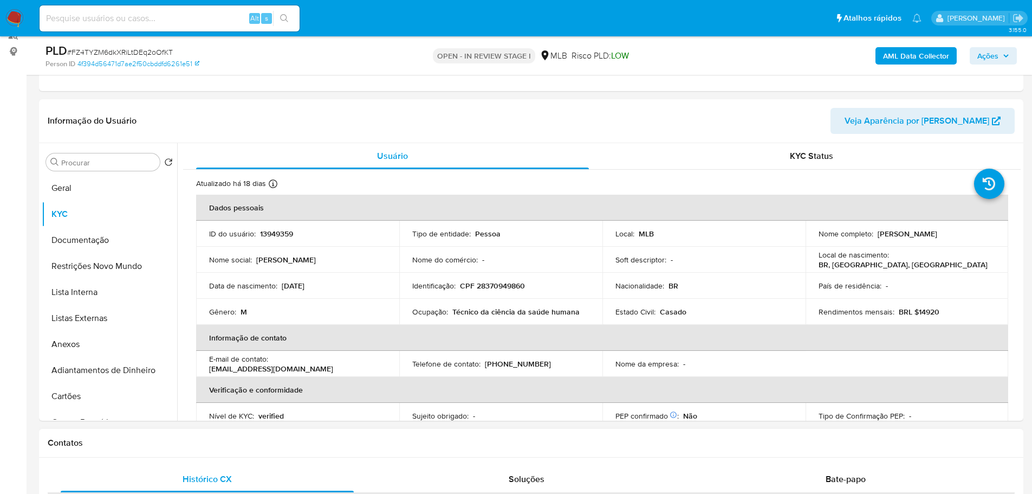
click at [248, 452] on div "Contatos" at bounding box center [531, 443] width 984 height 29
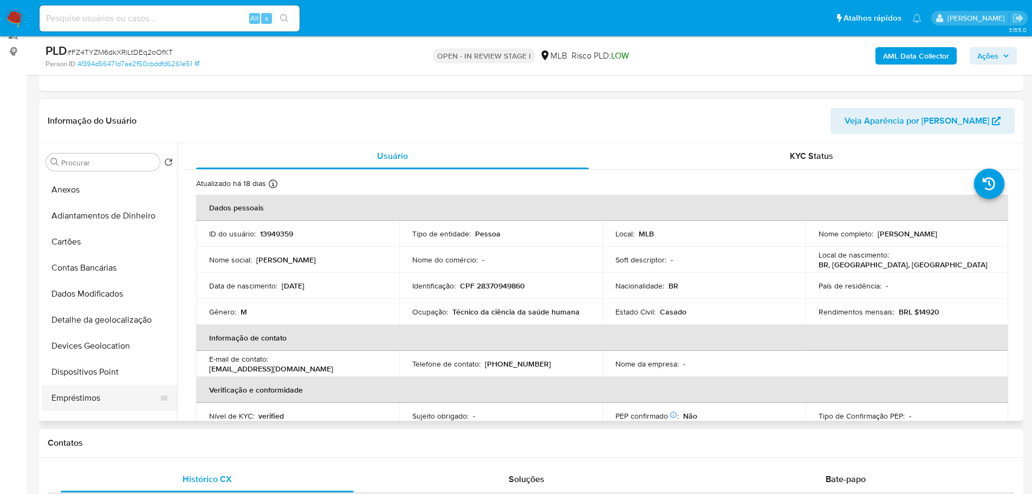
scroll to position [217, 0]
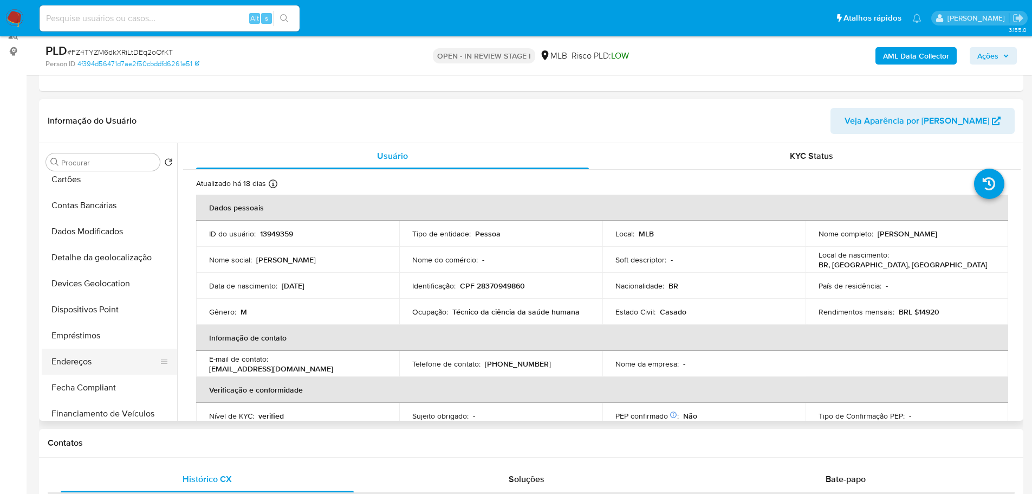
click at [92, 362] on button "Endereços" at bounding box center [105, 361] width 127 height 26
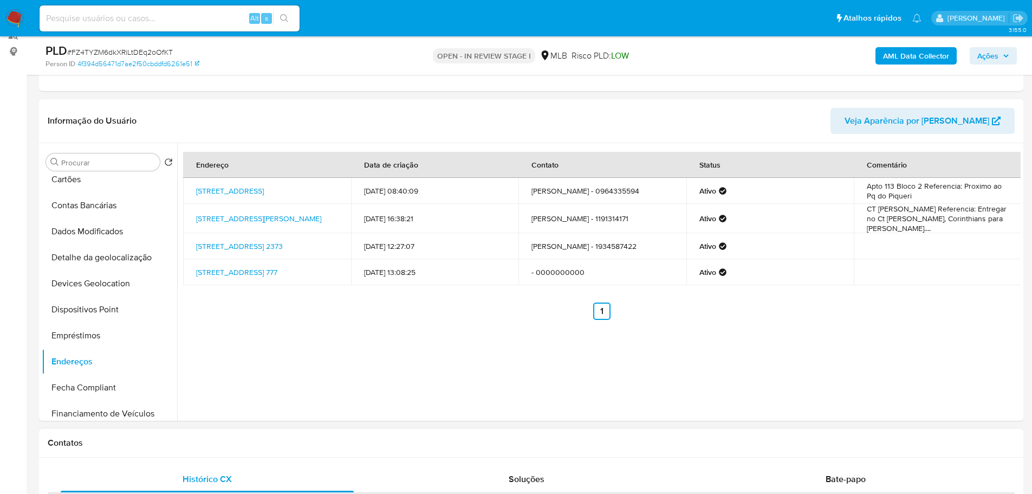
drag, startPoint x: 269, startPoint y: 463, endPoint x: 259, endPoint y: 455, distance: 12.4
click at [106, 258] on button "Detalhe da geolocalização" at bounding box center [105, 257] width 127 height 26
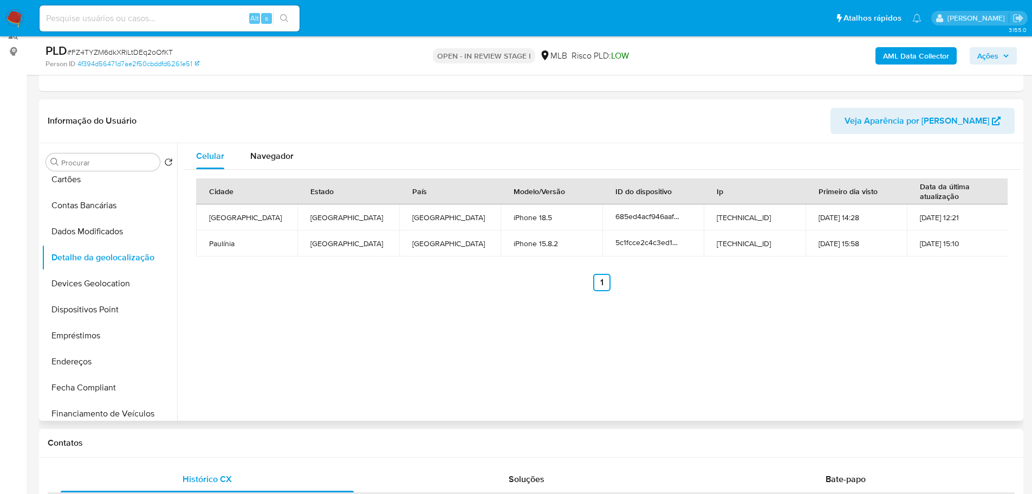
click at [258, 446] on h1 "Contatos" at bounding box center [531, 442] width 967 height 11
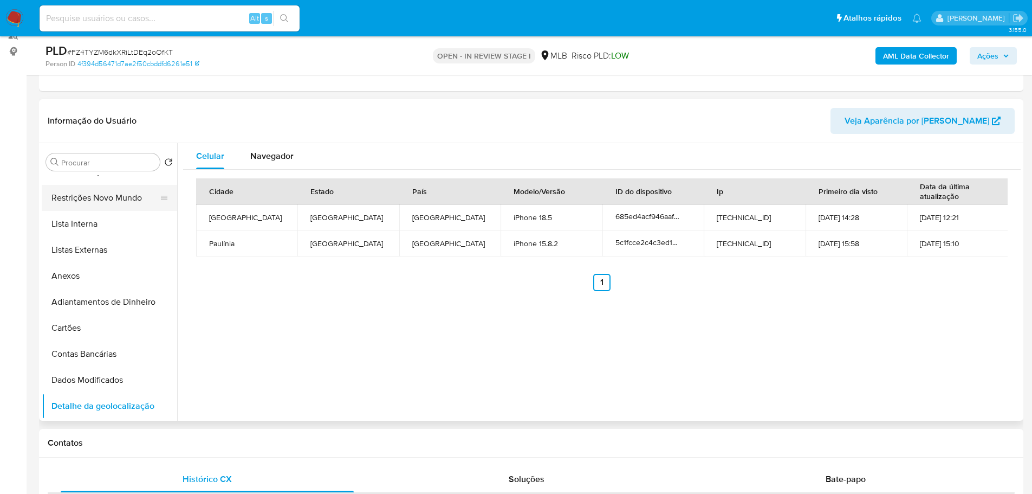
scroll to position [0, 0]
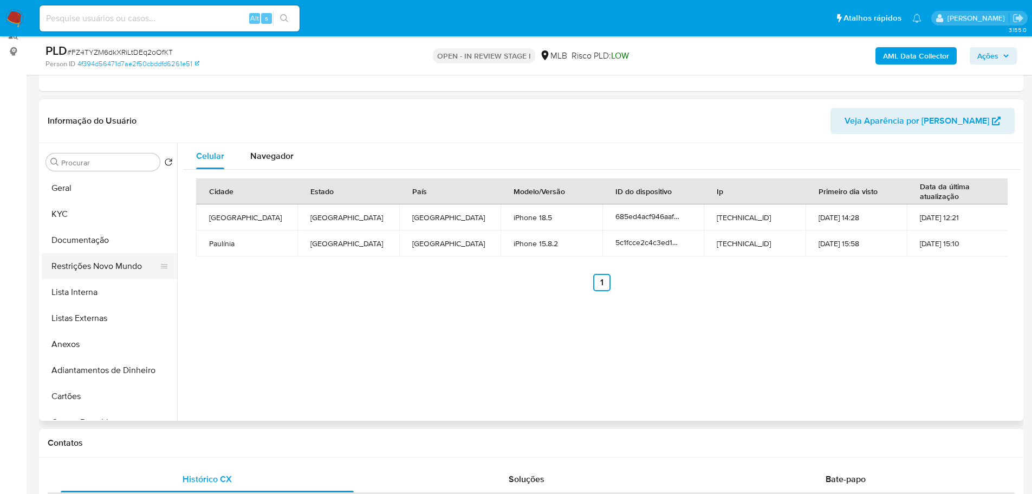
click at [112, 267] on button "Restrições Novo Mundo" at bounding box center [105, 266] width 127 height 26
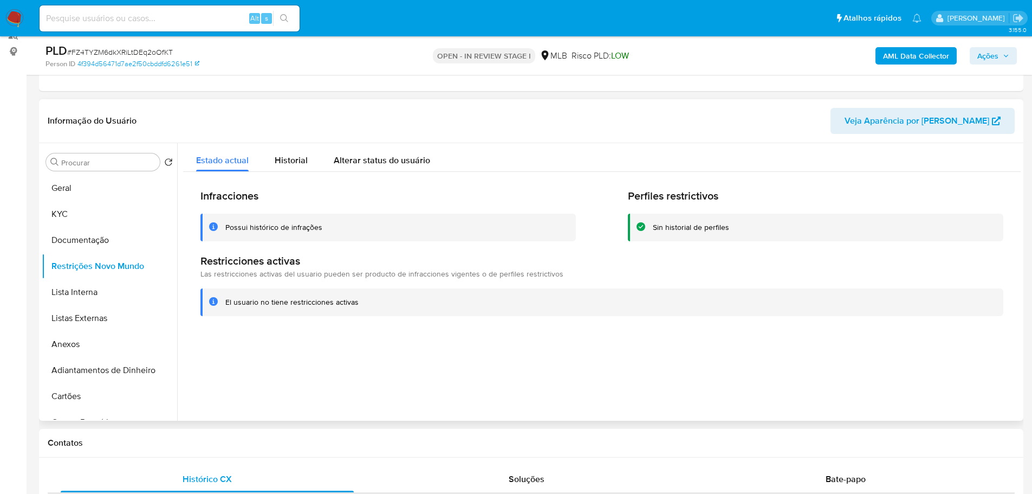
drag, startPoint x: 409, startPoint y: 446, endPoint x: 211, endPoint y: 381, distance: 208.2
click at [408, 446] on h1 "Contatos" at bounding box center [531, 442] width 967 height 11
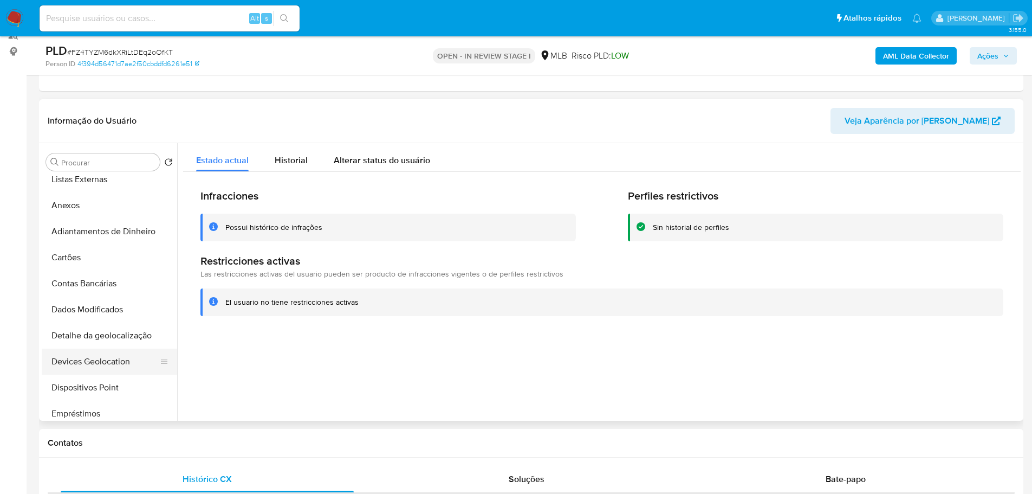
scroll to position [217, 0]
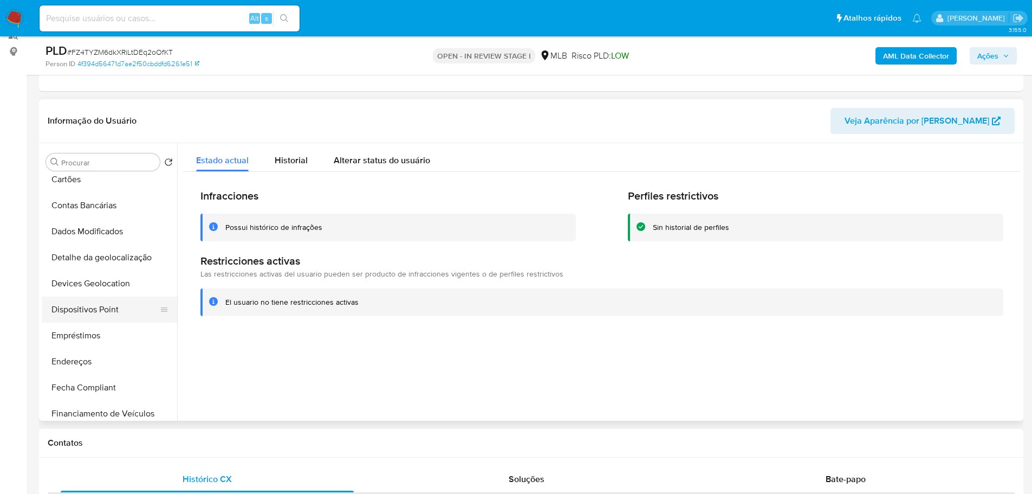
drag, startPoint x: 100, startPoint y: 307, endPoint x: 23, endPoint y: 316, distance: 77.5
click at [100, 307] on button "Dispositivos Point" at bounding box center [109, 309] width 135 height 26
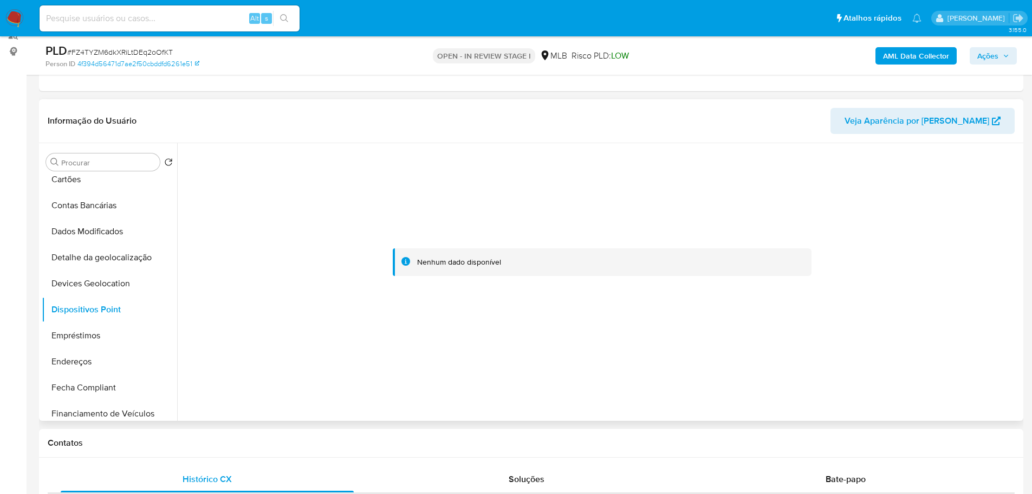
drag, startPoint x: 743, startPoint y: 409, endPoint x: 561, endPoint y: 234, distance: 252.2
click at [743, 409] on div at bounding box center [599, 281] width 844 height 277
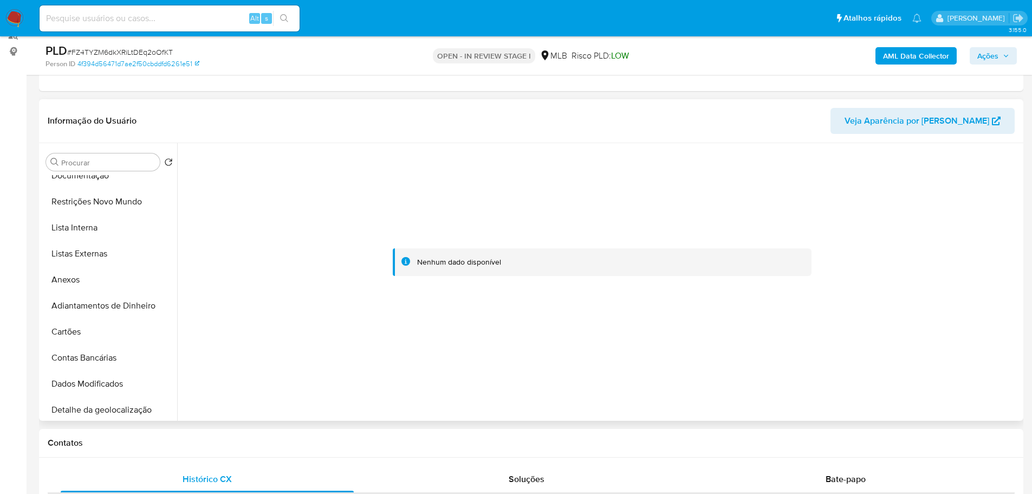
scroll to position [0, 0]
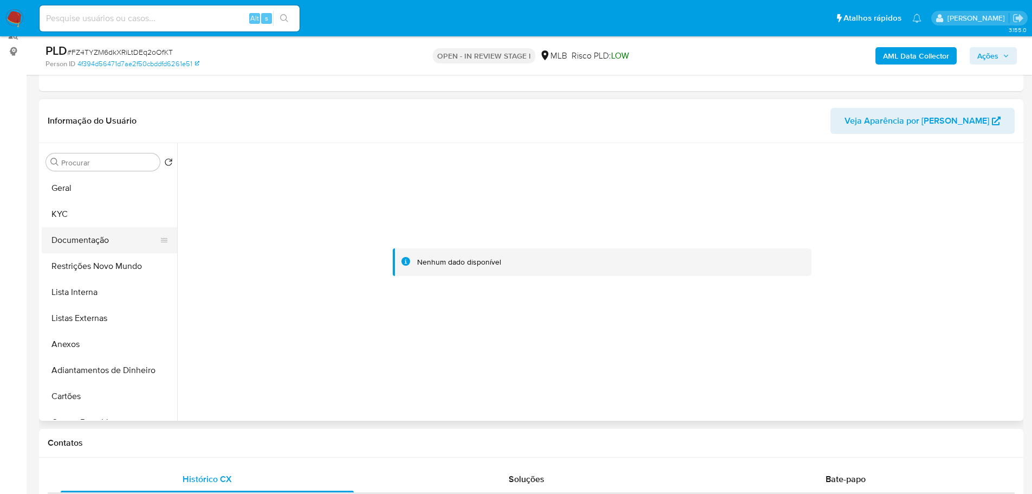
drag, startPoint x: 80, startPoint y: 219, endPoint x: 76, endPoint y: 226, distance: 8.7
click at [80, 219] on button "KYC" at bounding box center [109, 214] width 135 height 26
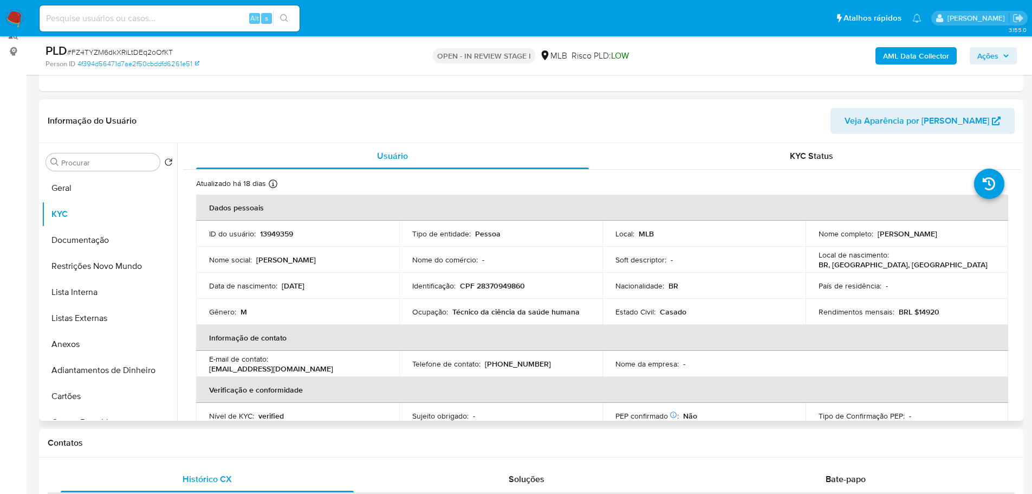
click at [495, 291] on td "Identificação : CPF 28370949860" at bounding box center [500, 286] width 203 height 26
click at [491, 284] on p "CPF 28370949860" at bounding box center [492, 286] width 65 height 10
copy p "28370949860"
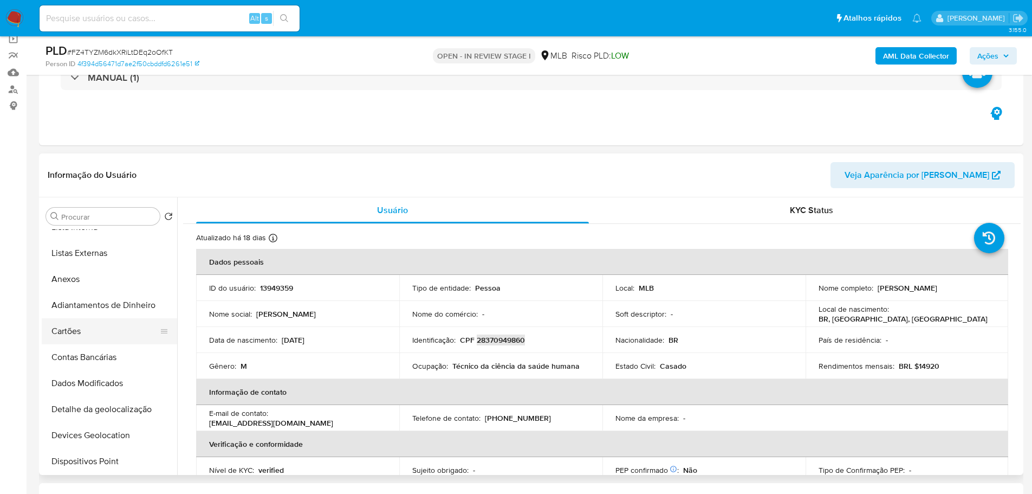
scroll to position [108, 0]
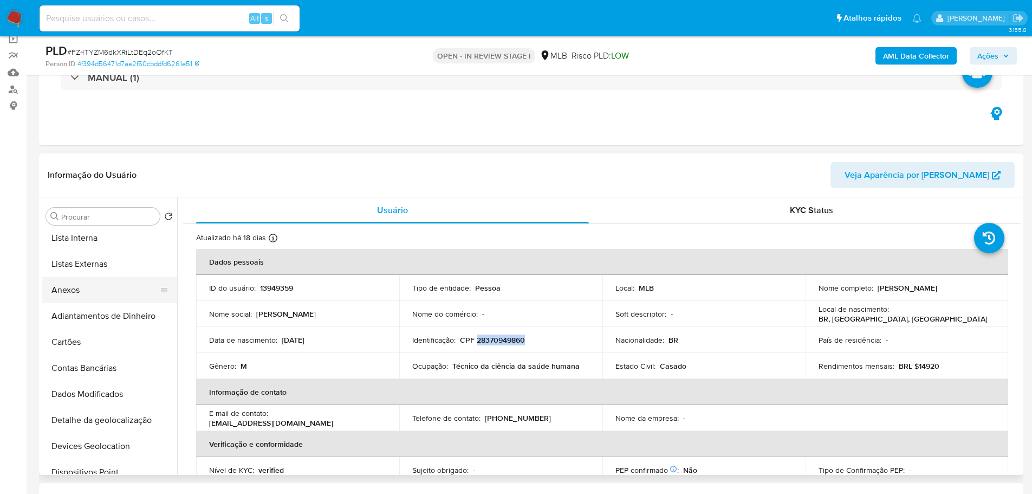
click at [73, 296] on button "Anexos" at bounding box center [105, 290] width 127 height 26
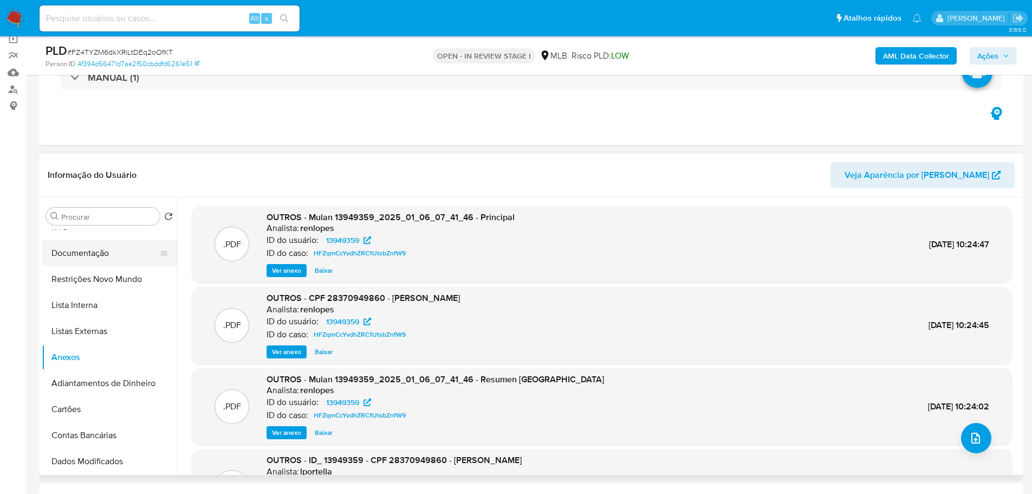
scroll to position [0, 0]
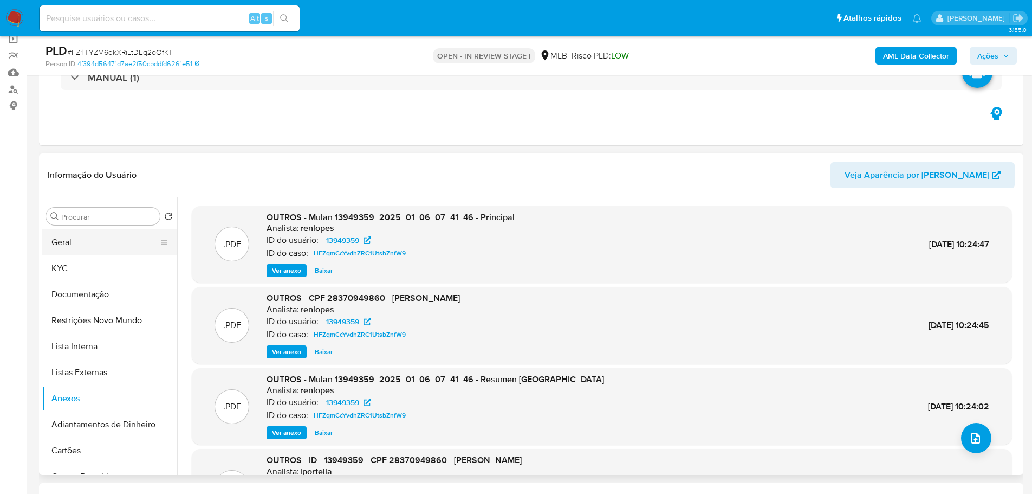
click at [89, 254] on button "Geral" at bounding box center [105, 242] width 127 height 26
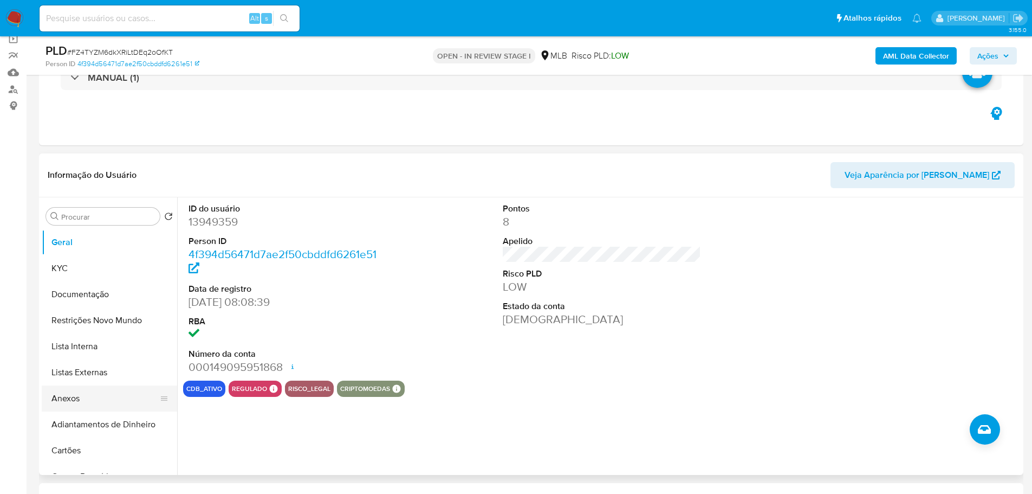
click at [93, 396] on button "Anexos" at bounding box center [105, 398] width 127 height 26
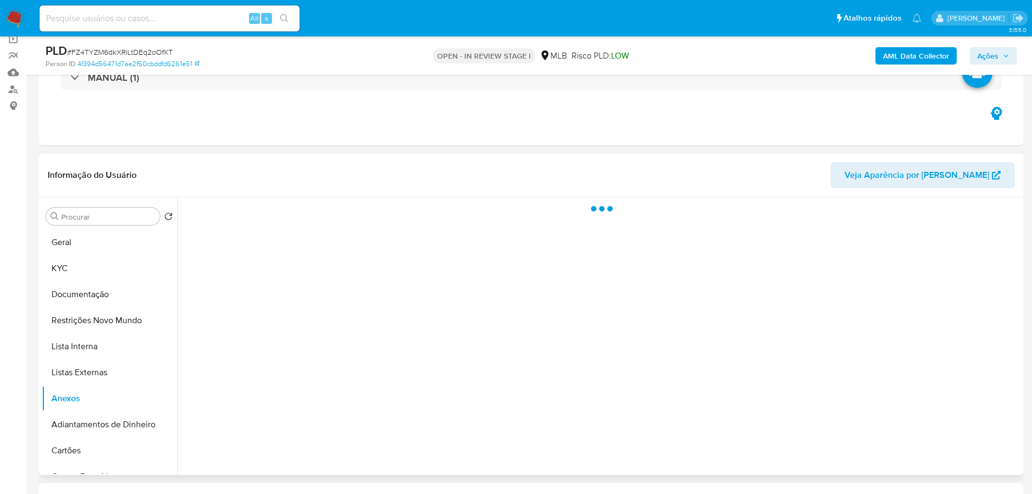
scroll to position [138, 0]
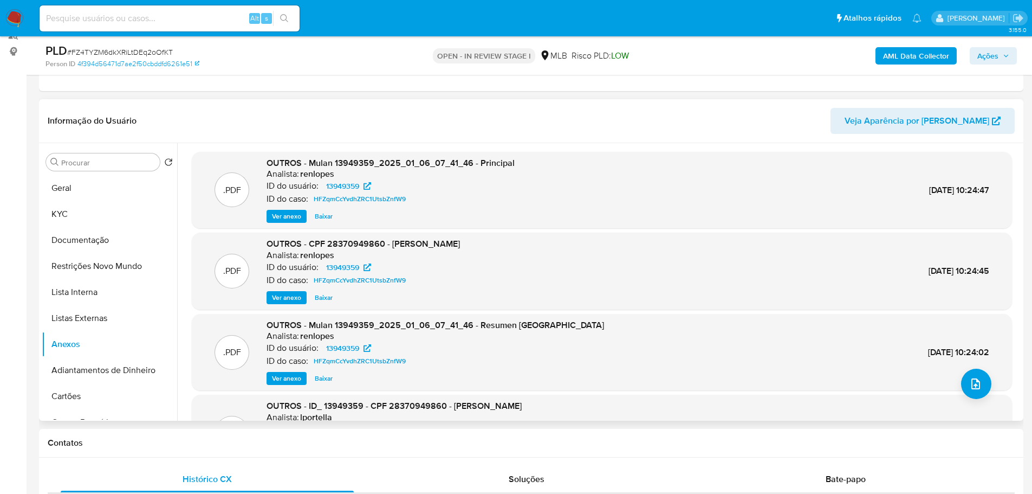
click at [284, 300] on span "Ver anexo" at bounding box center [286, 297] width 29 height 11
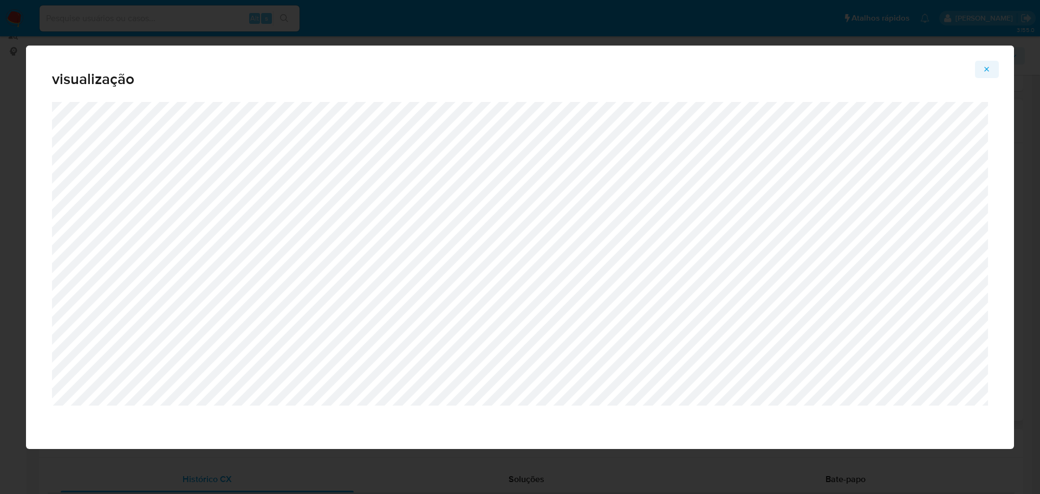
click at [993, 68] on button "Attachment preview" at bounding box center [987, 69] width 24 height 17
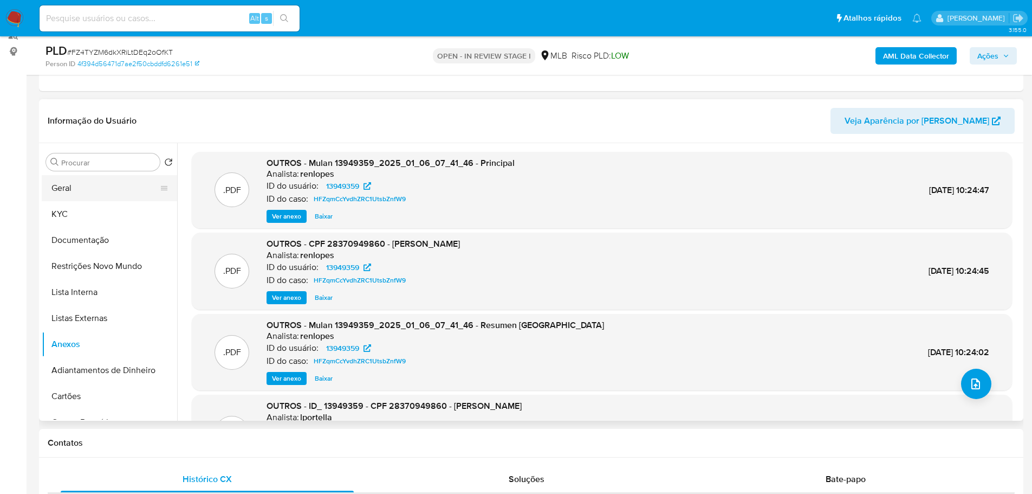
click at [108, 187] on button "Geral" at bounding box center [105, 188] width 127 height 26
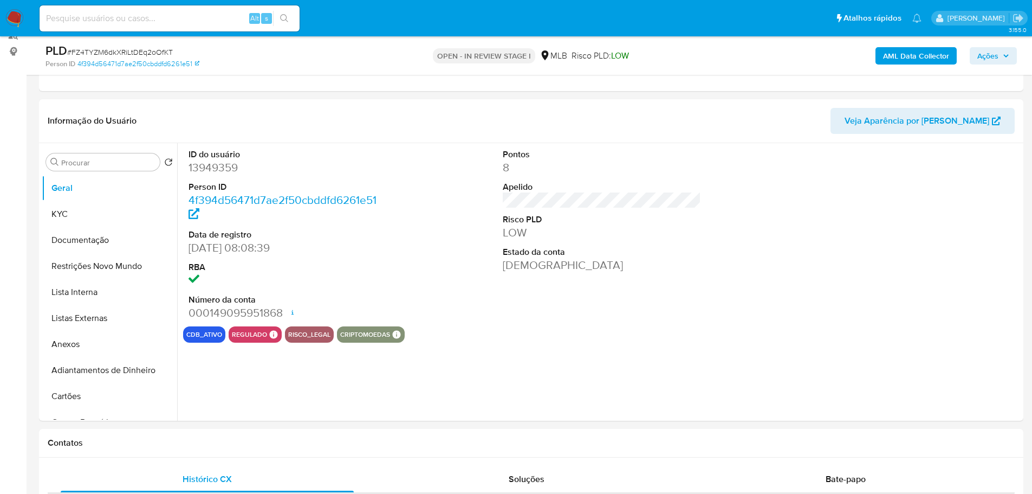
click at [229, 167] on dd "13949359" at bounding box center [288, 167] width 199 height 15
copy dd "13949359"
drag, startPoint x: 248, startPoint y: 247, endPoint x: 184, endPoint y: 250, distance: 64.0
click at [184, 250] on div "ID do usuário 13949359 Person ID 4f394d56471d7ae2f50cbddfd6261e51 Data de regis…" at bounding box center [288, 234] width 210 height 183
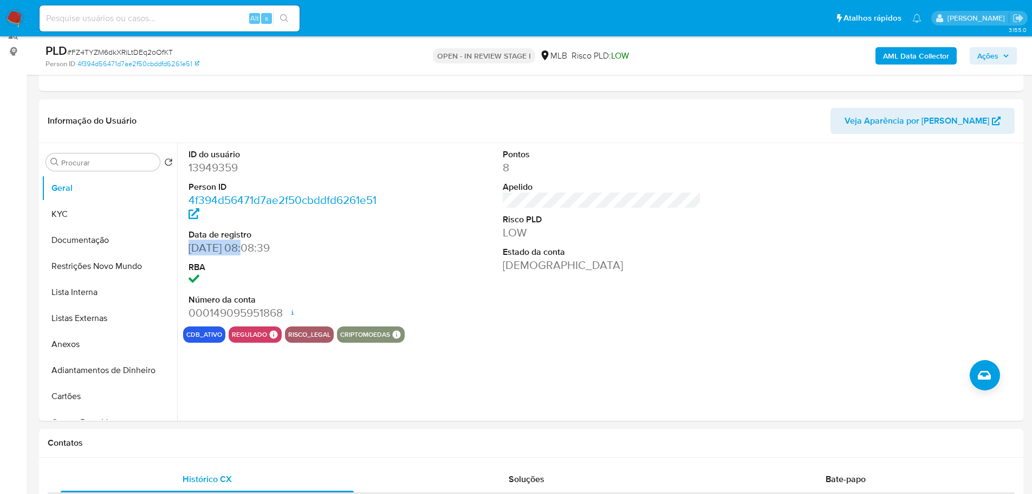
copy dd "30/03/2007"
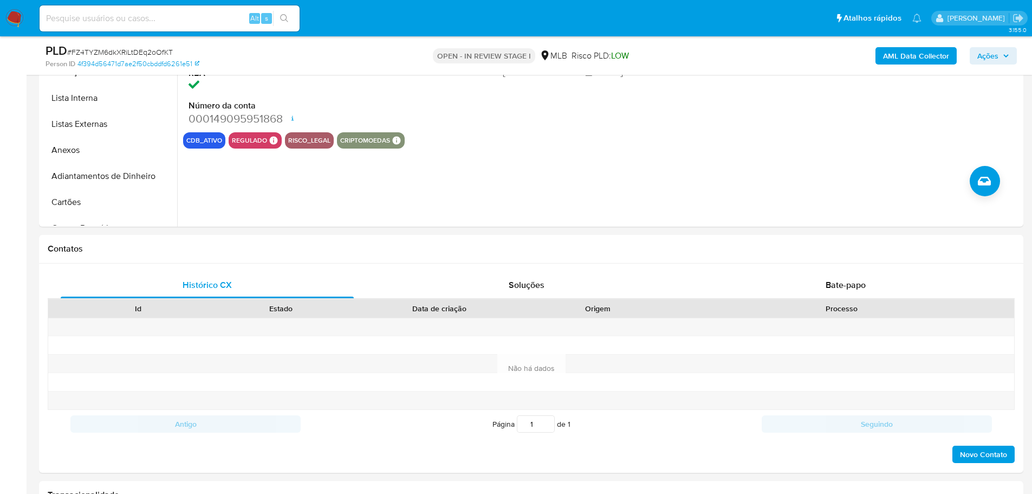
scroll to position [517, 0]
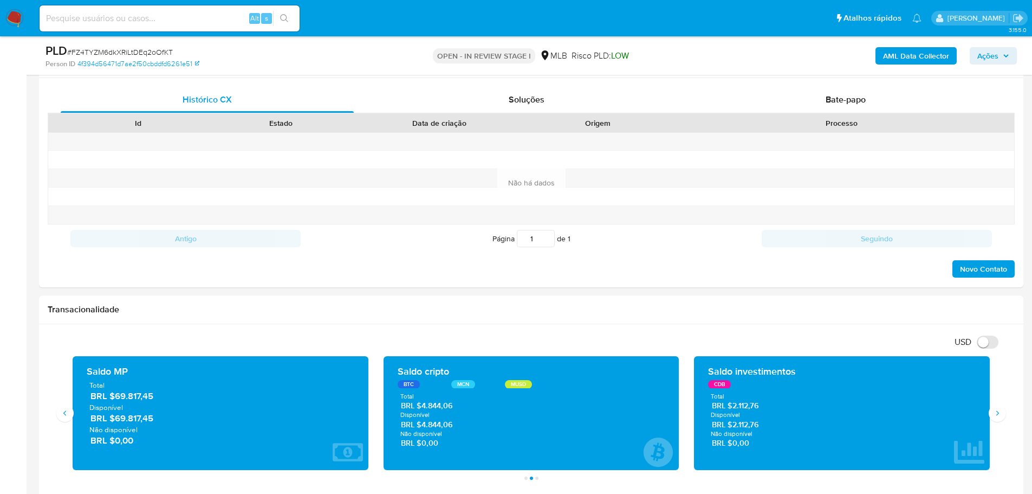
click at [994, 57] on span "Ações" at bounding box center [987, 55] width 21 height 17
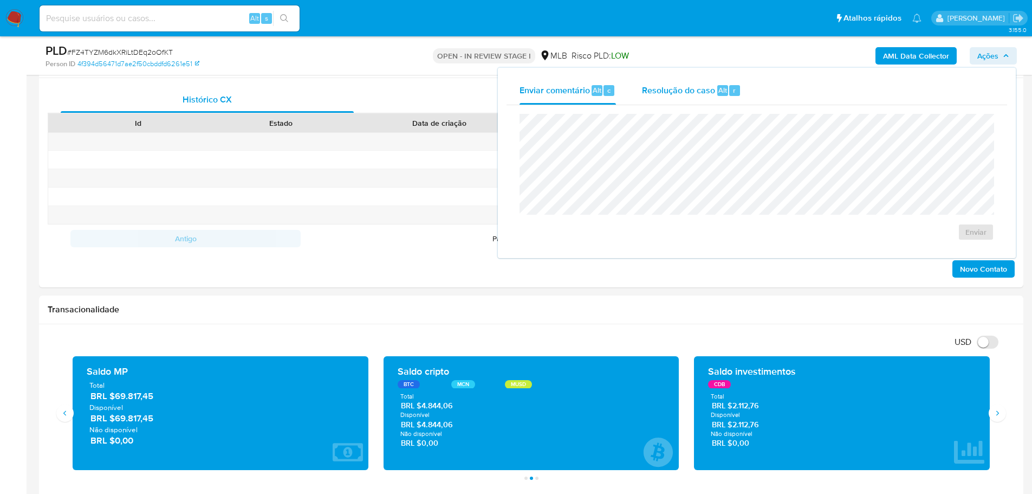
click at [669, 88] on span "Resolução do caso" at bounding box center [678, 89] width 73 height 12
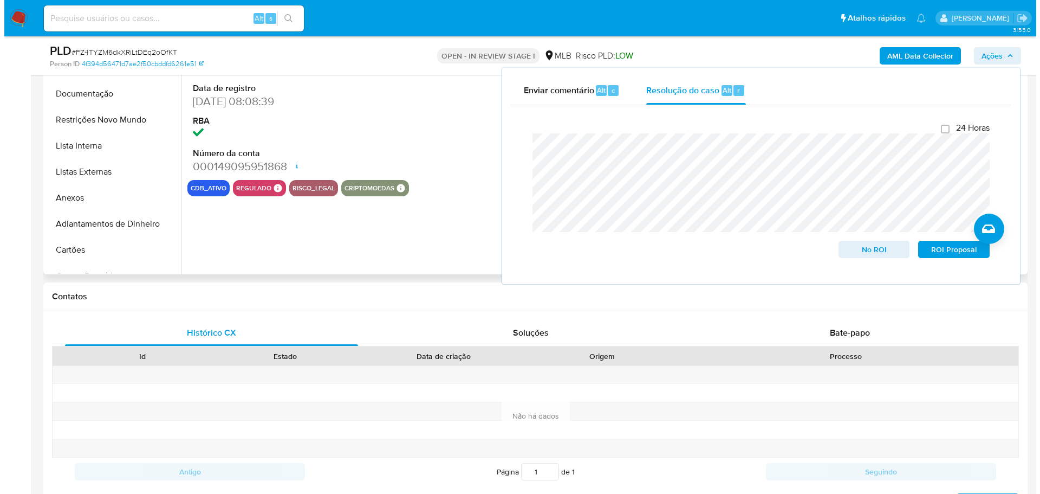
scroll to position [138, 0]
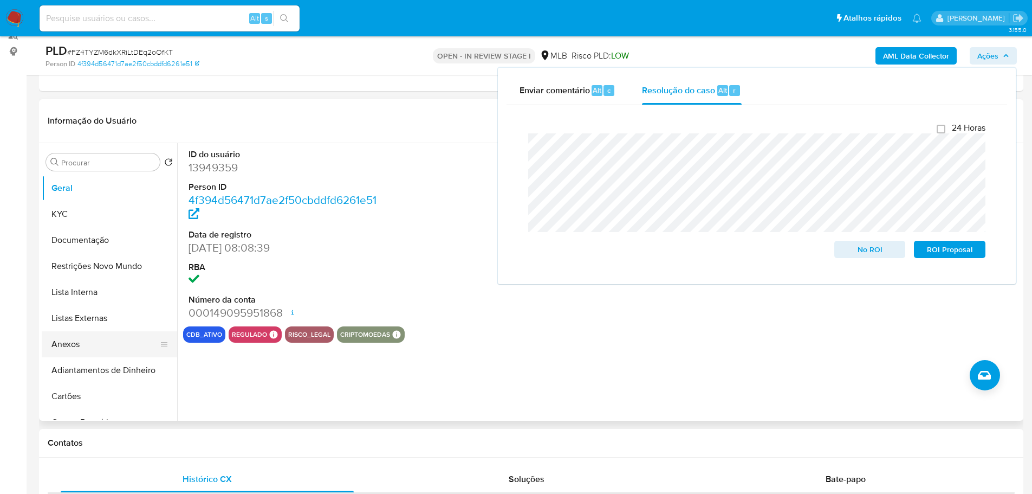
click at [86, 347] on button "Anexos" at bounding box center [105, 344] width 127 height 26
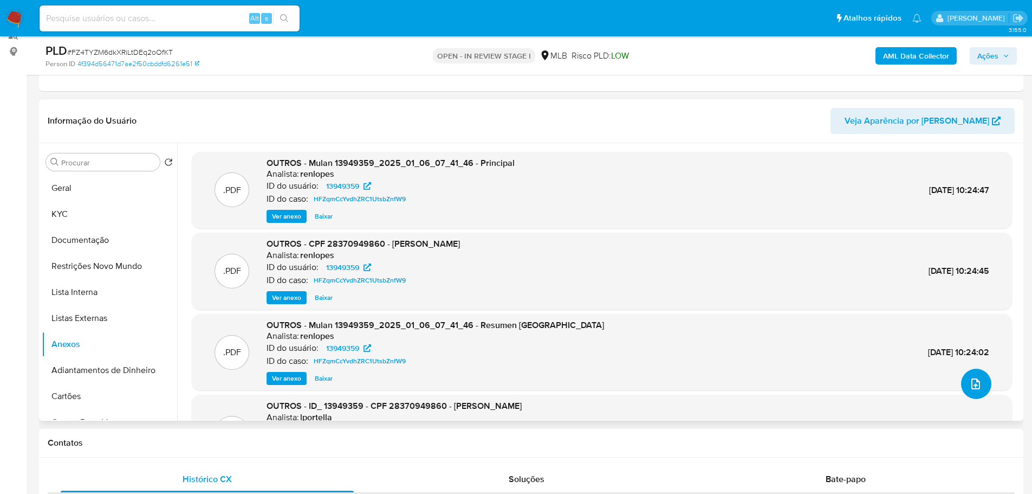
click at [969, 380] on icon "upload-file" at bounding box center [975, 383] width 13 height 13
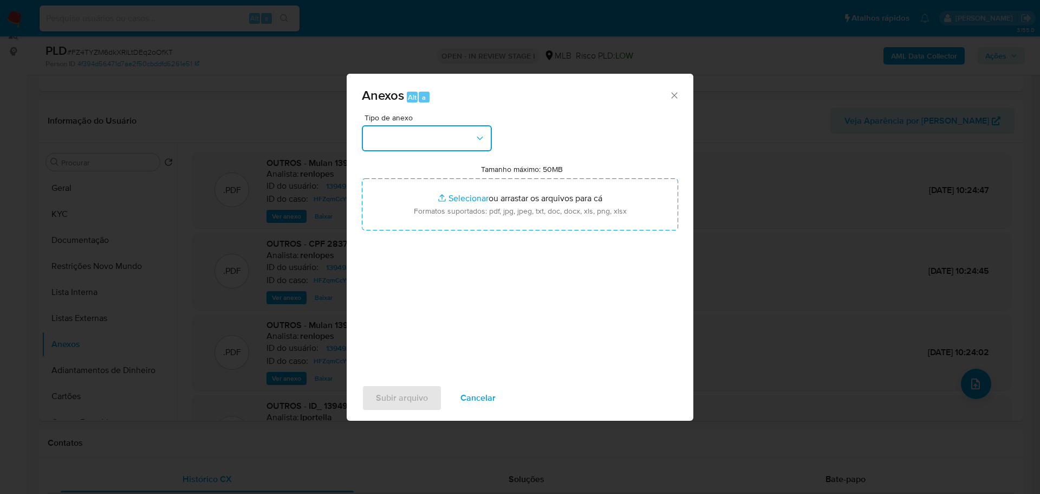
click at [405, 144] on button "button" at bounding box center [427, 138] width 130 height 26
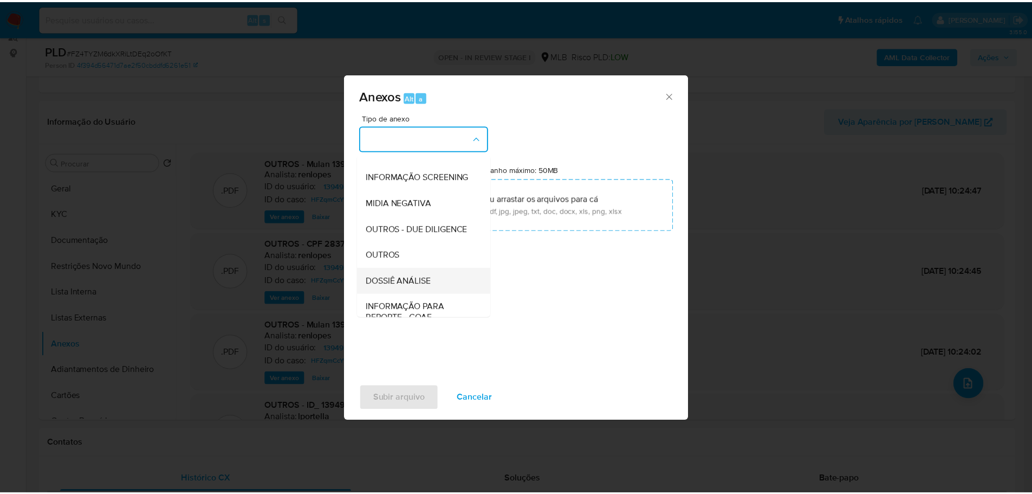
scroll to position [167, 0]
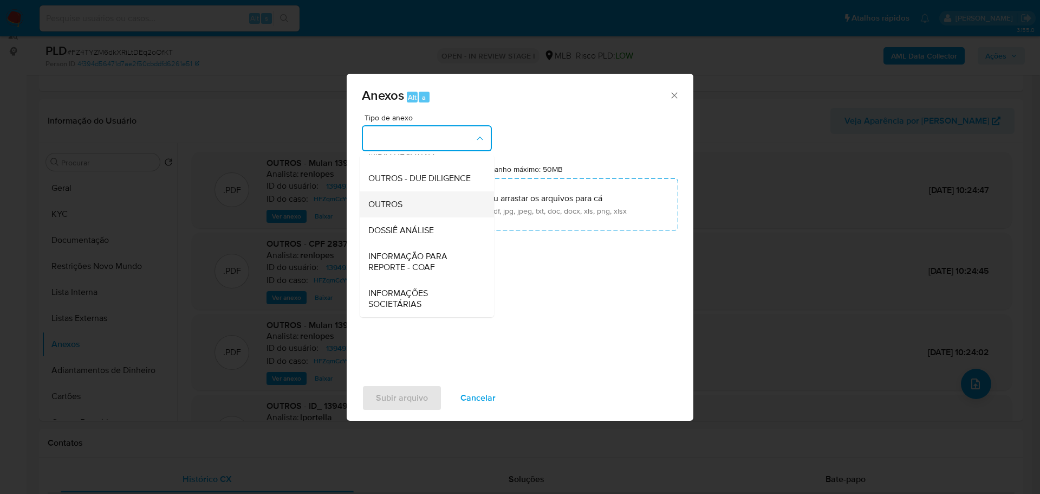
click at [407, 198] on div "OUTROS" at bounding box center [423, 204] width 111 height 26
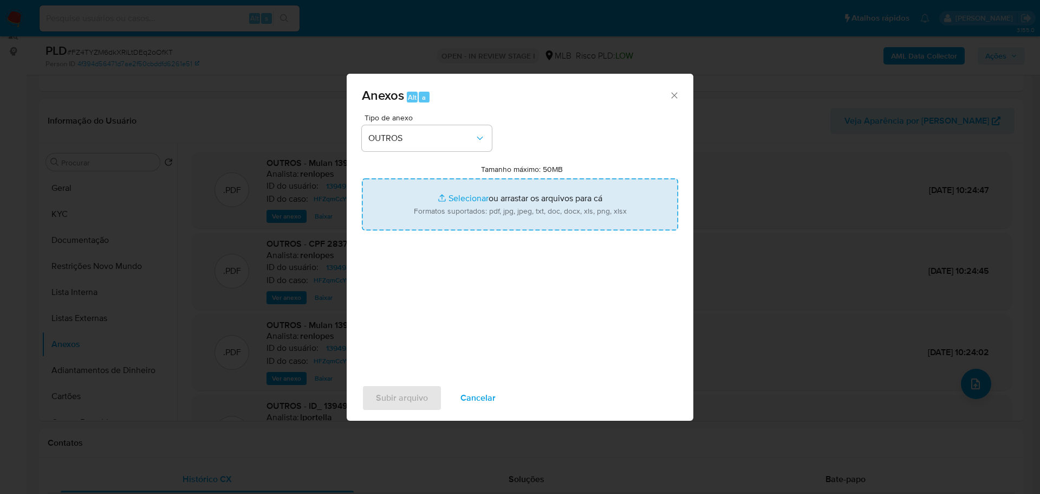
type input "C:\fakepath\ID_ 13949359 - CPF 28370949860 - ALEXANDRO GONCALVES DIAS.pdf"
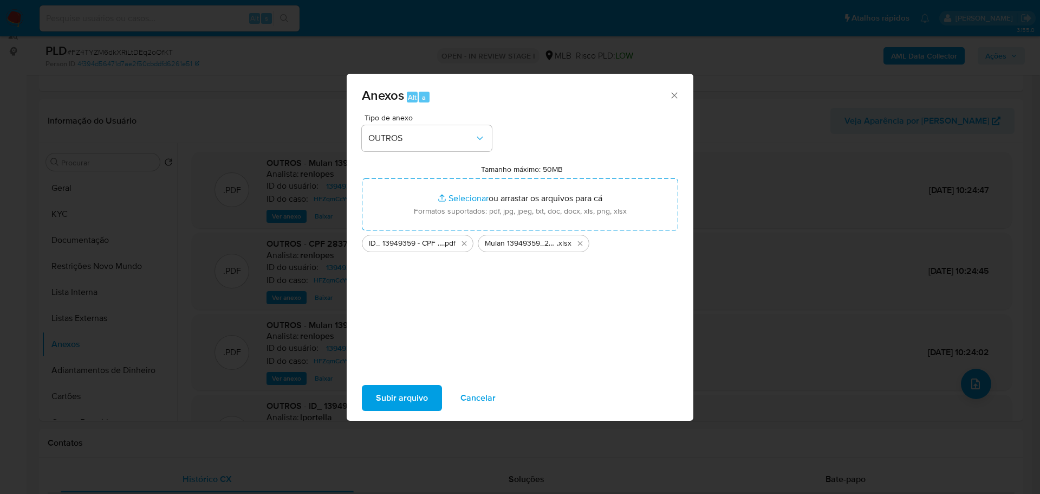
click at [425, 399] on span "Subir arquivo" at bounding box center [402, 398] width 52 height 24
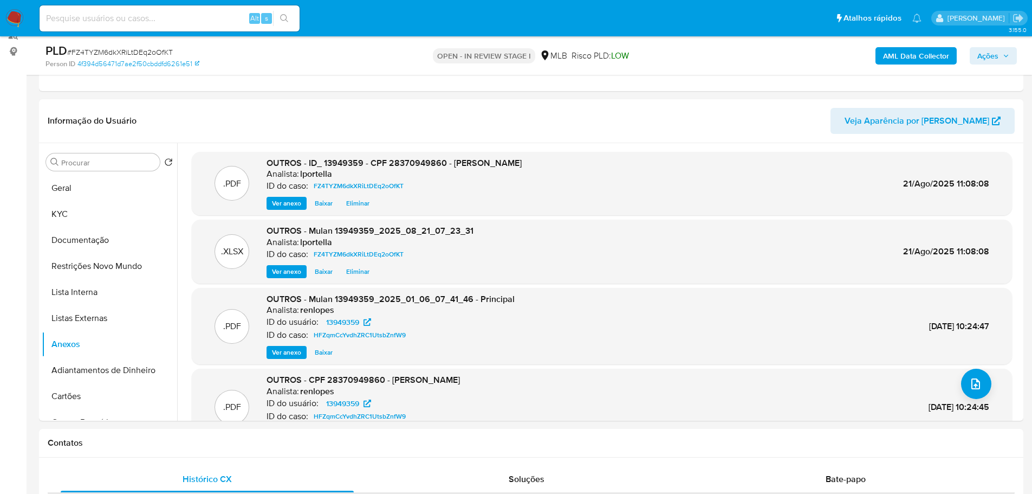
click at [992, 51] on span "Ações" at bounding box center [987, 55] width 21 height 17
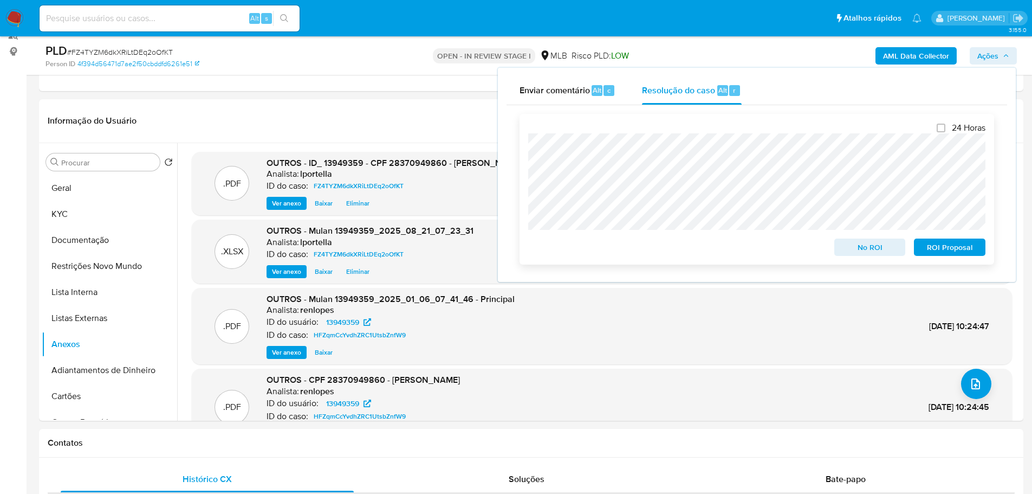
click at [873, 253] on span "No ROI" at bounding box center [870, 246] width 56 height 15
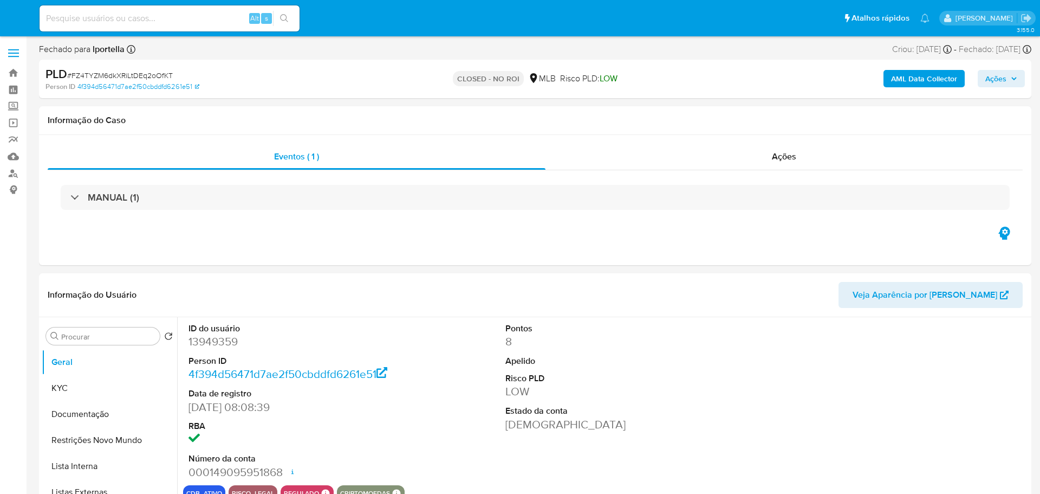
select select "10"
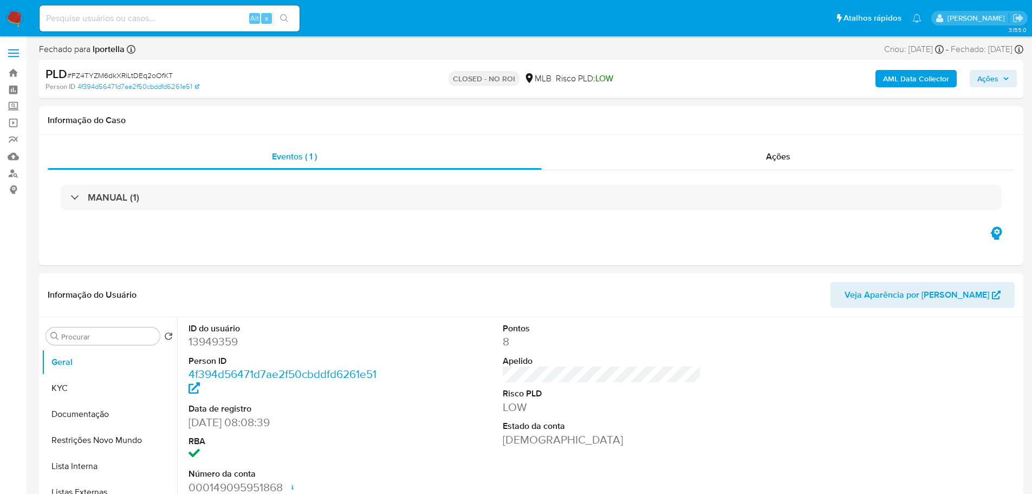
click at [20, 23] on img at bounding box center [14, 18] width 18 height 18
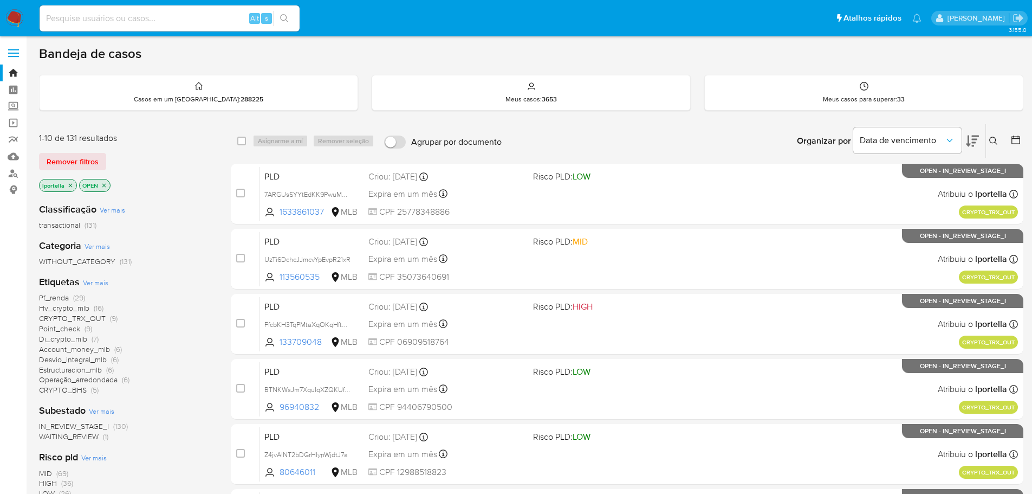
click at [141, 22] on input at bounding box center [170, 18] width 260 height 14
paste input "9q61tifaXsNklD6q8gEfVMKS"
type input "9q61tifaXsNklD6q8gEfVMKS"
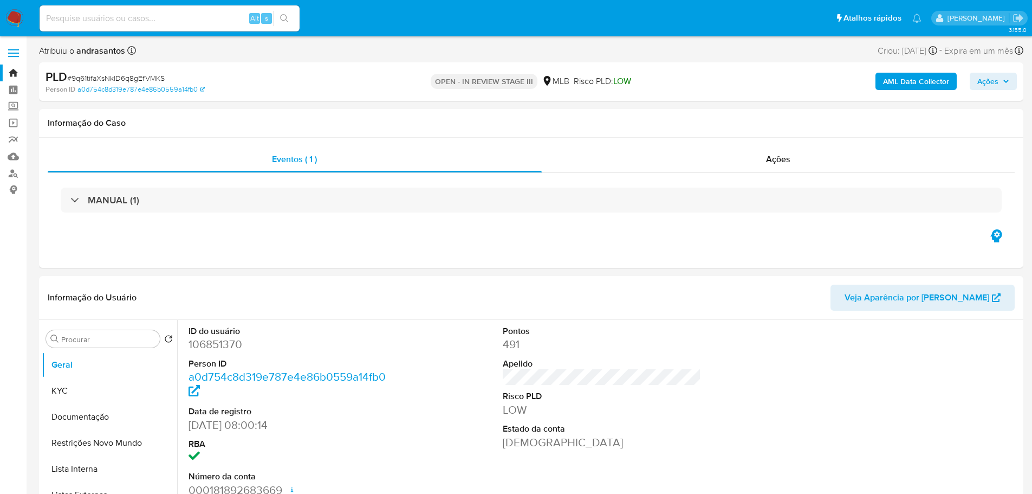
select select "10"
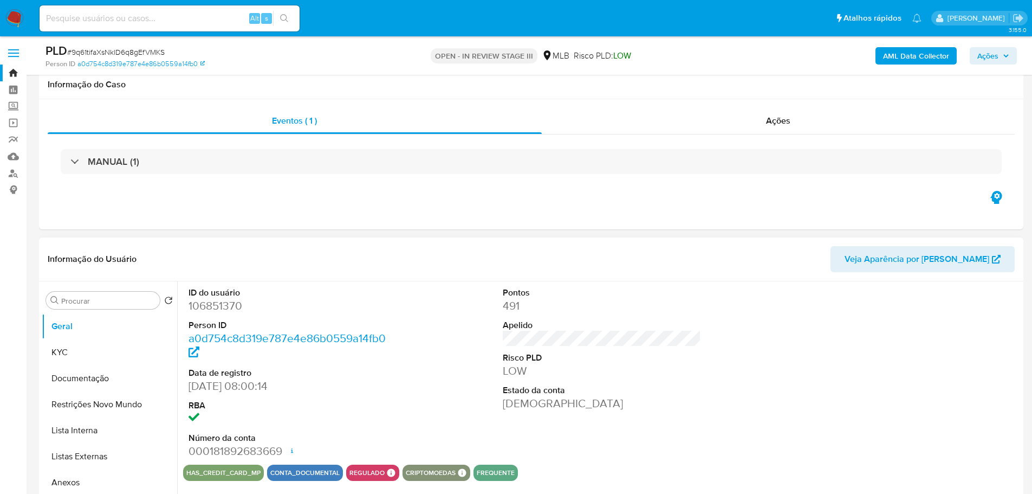
scroll to position [108, 0]
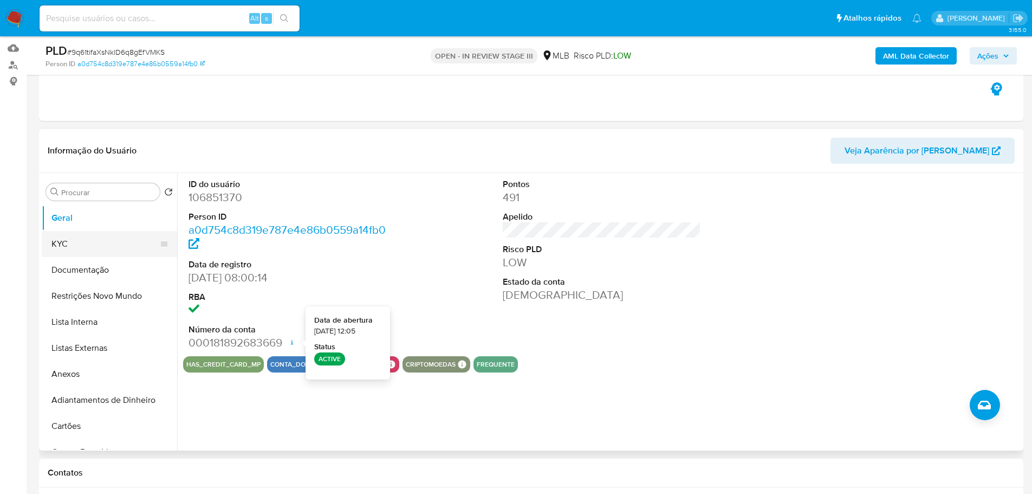
click at [107, 237] on button "KYC" at bounding box center [105, 244] width 127 height 26
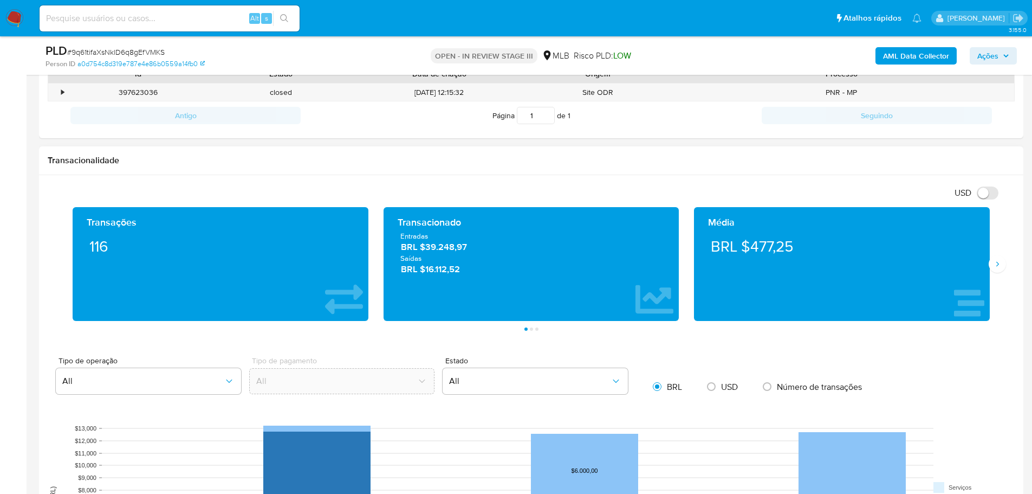
scroll to position [650, 0]
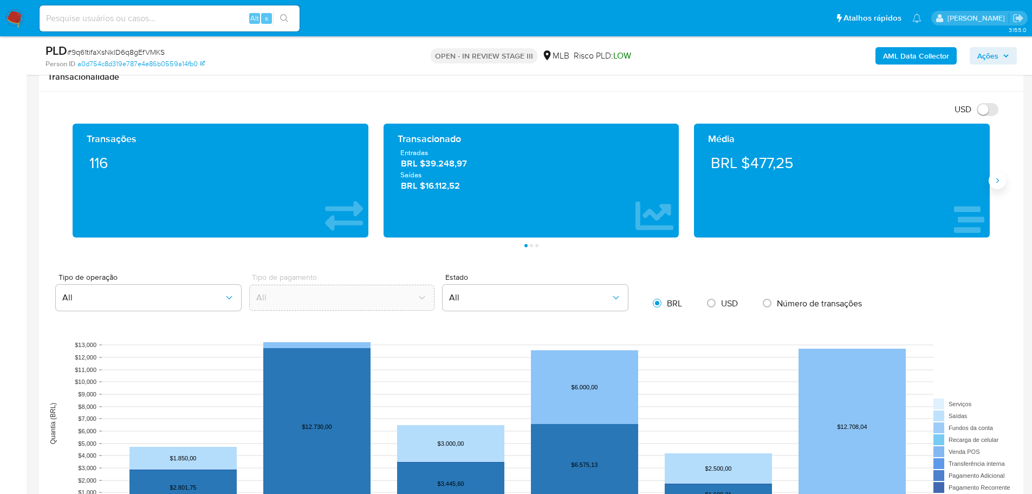
click at [997, 183] on icon "Siguiente" at bounding box center [997, 180] width 3 height 5
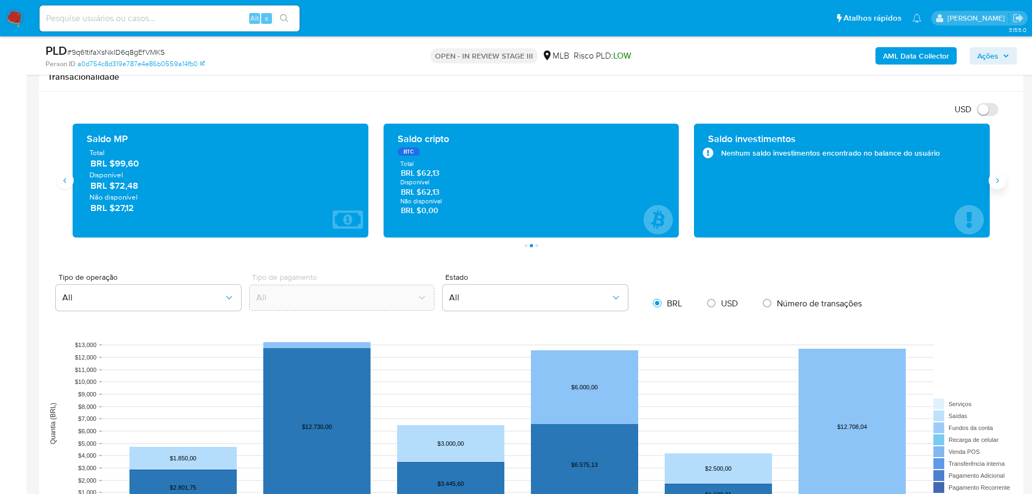
click at [997, 183] on icon "Siguiente" at bounding box center [997, 180] width 3 height 5
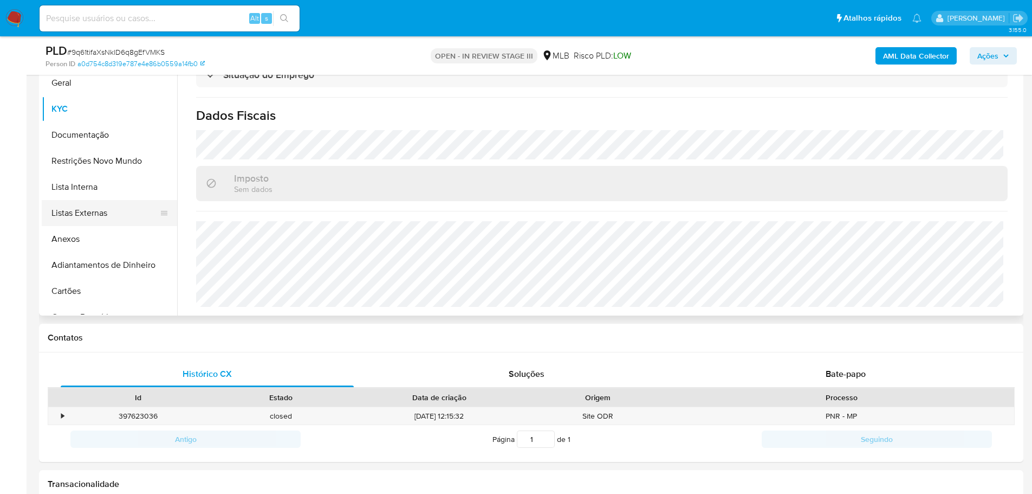
scroll to position [163, 0]
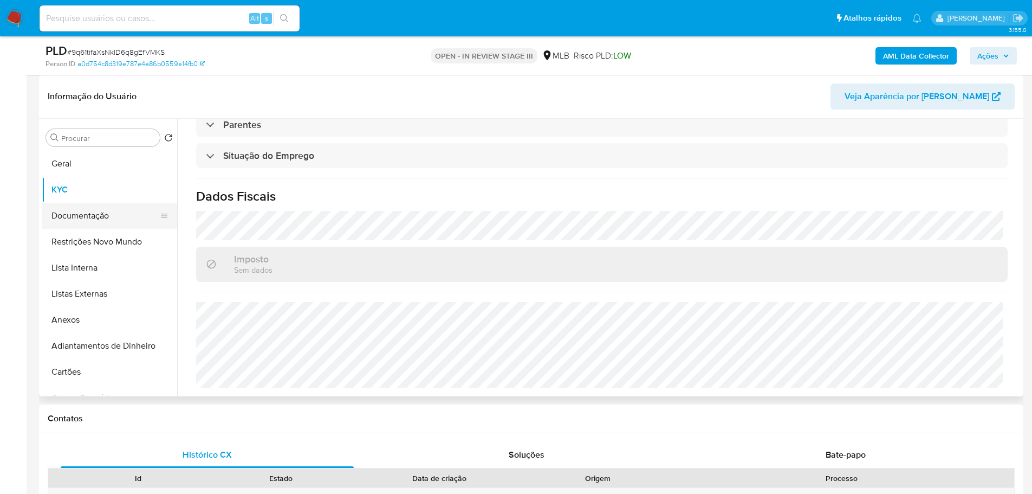
click at [101, 215] on button "Documentação" at bounding box center [105, 216] width 127 height 26
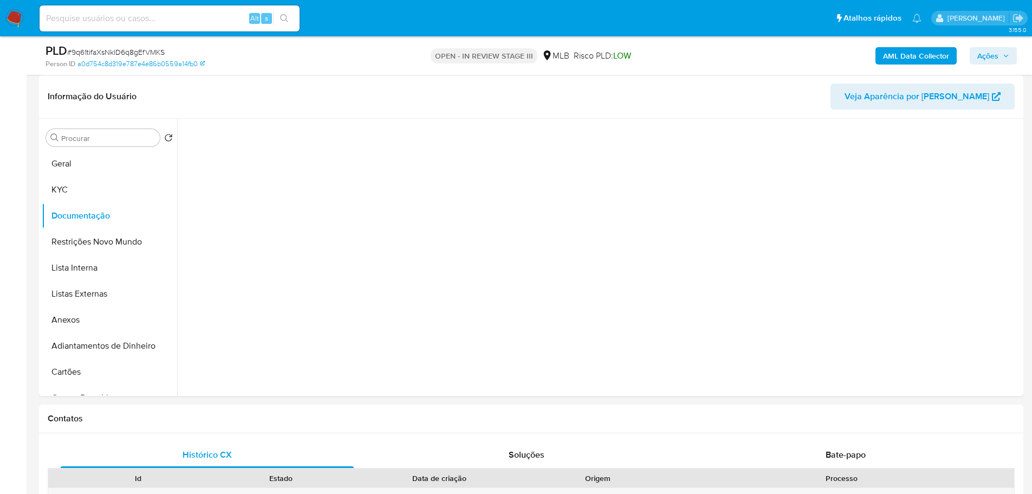
scroll to position [0, 0]
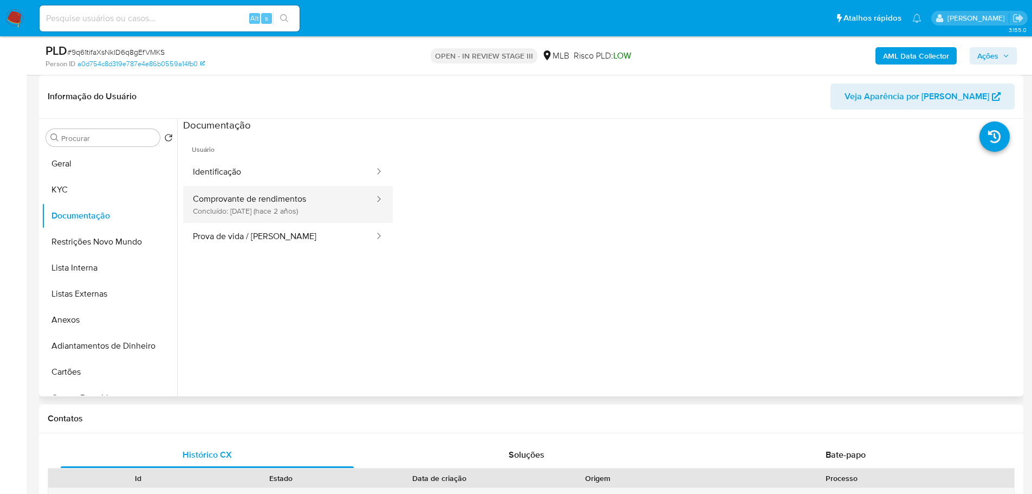
click at [283, 206] on button "Comprovante de rendimentos Concluído: [DATE] (hace 2 años)" at bounding box center [279, 204] width 192 height 37
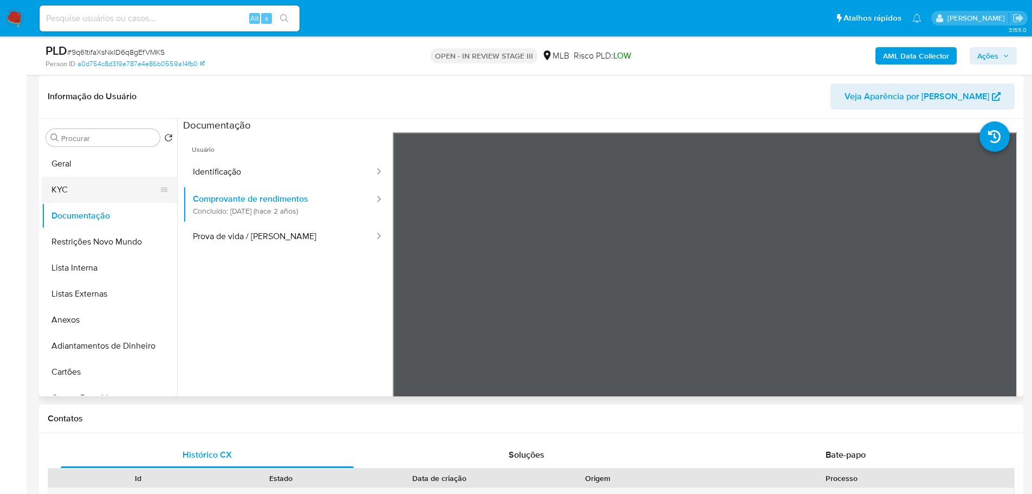
click at [109, 178] on button "KYC" at bounding box center [105, 190] width 127 height 26
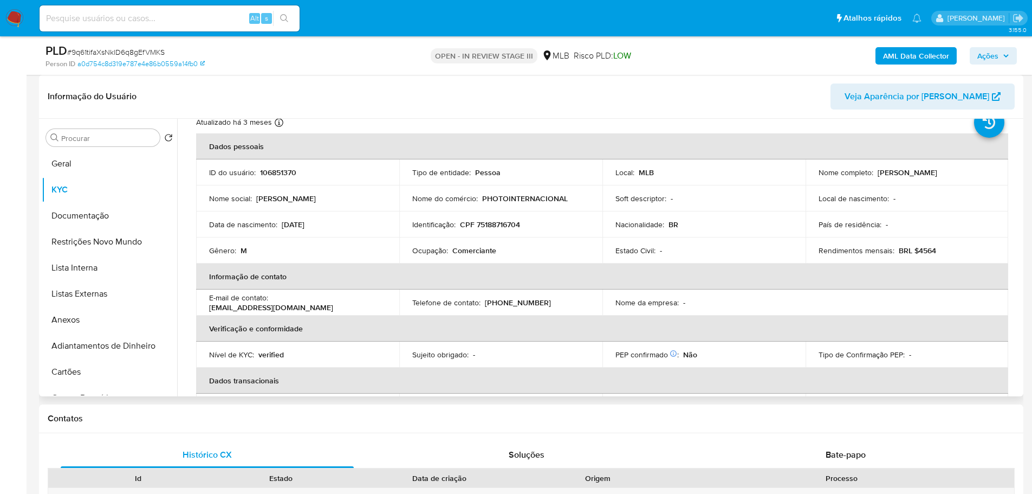
scroll to position [18, 0]
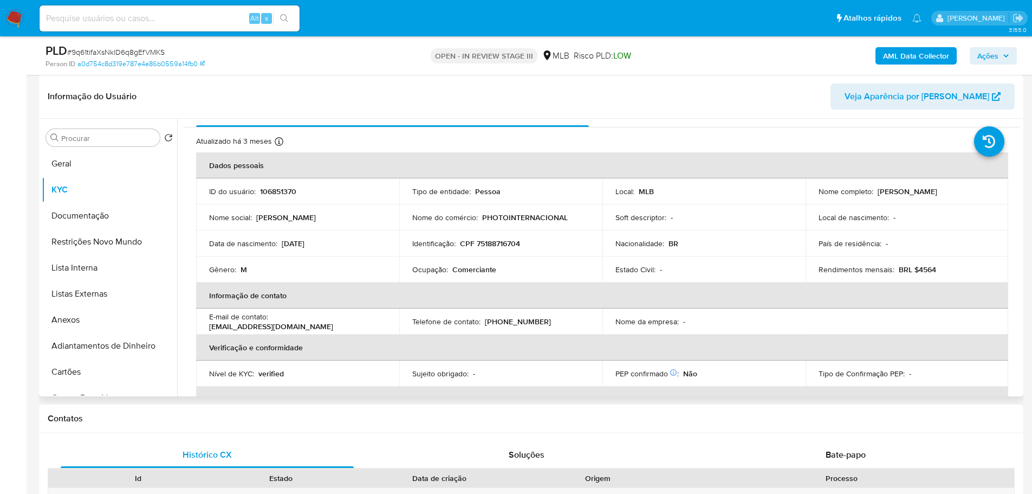
click at [497, 247] on p "CPF 75188716704" at bounding box center [490, 243] width 60 height 10
copy p "75188716704"
click at [94, 170] on button "Geral" at bounding box center [105, 164] width 127 height 26
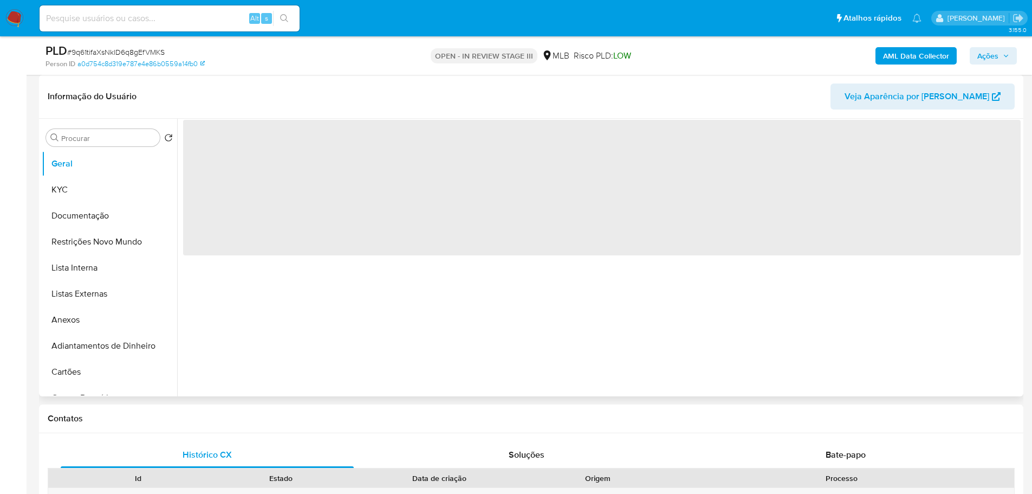
scroll to position [0, 0]
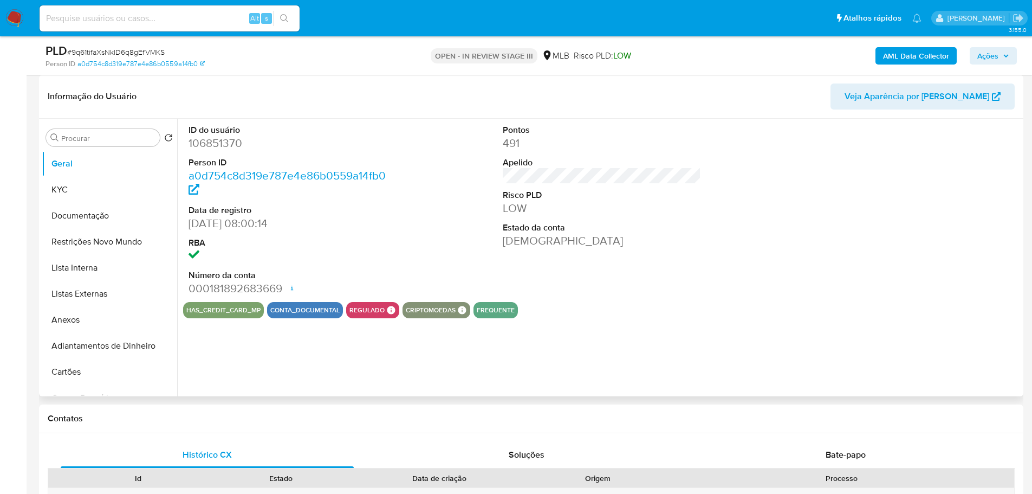
click at [217, 142] on dd "106851370" at bounding box center [288, 142] width 199 height 15
copy dd "106851370"
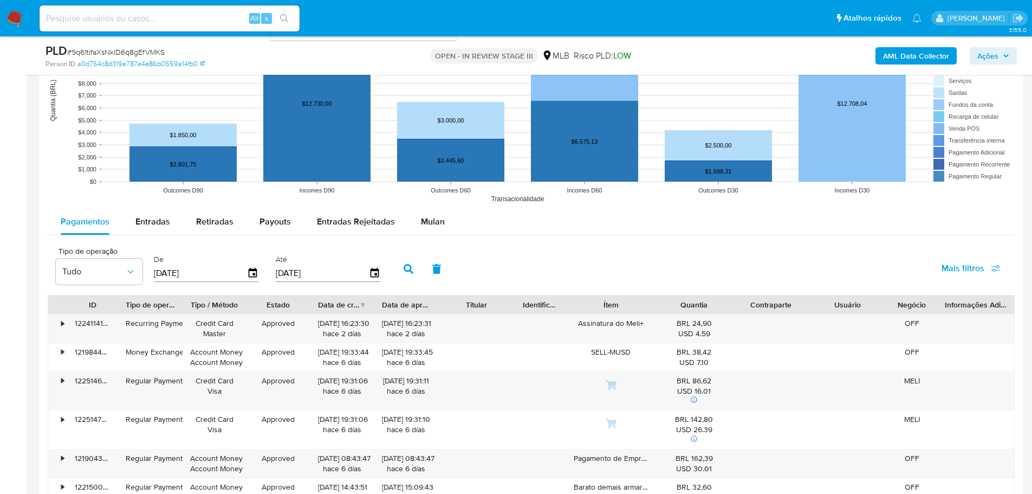
scroll to position [975, 0]
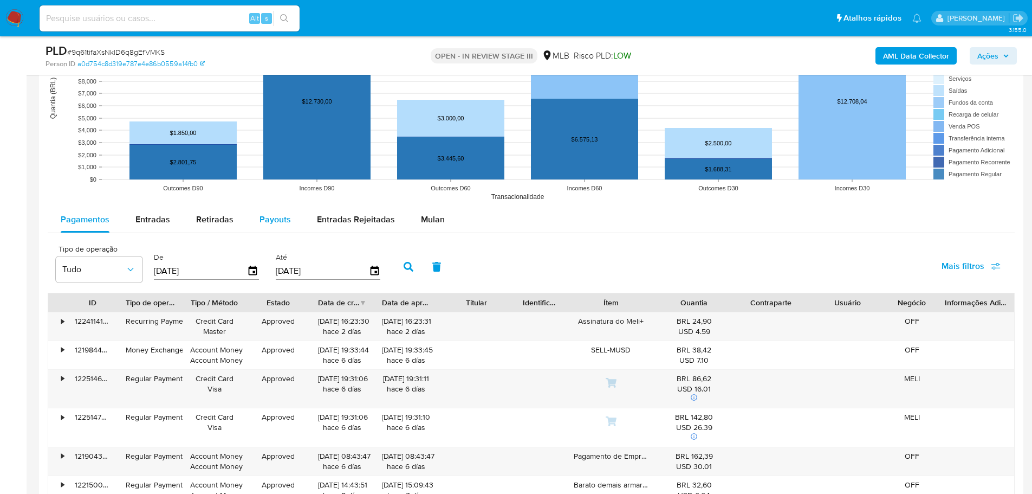
click at [278, 218] on span "Payouts" at bounding box center [275, 219] width 31 height 12
select select "10"
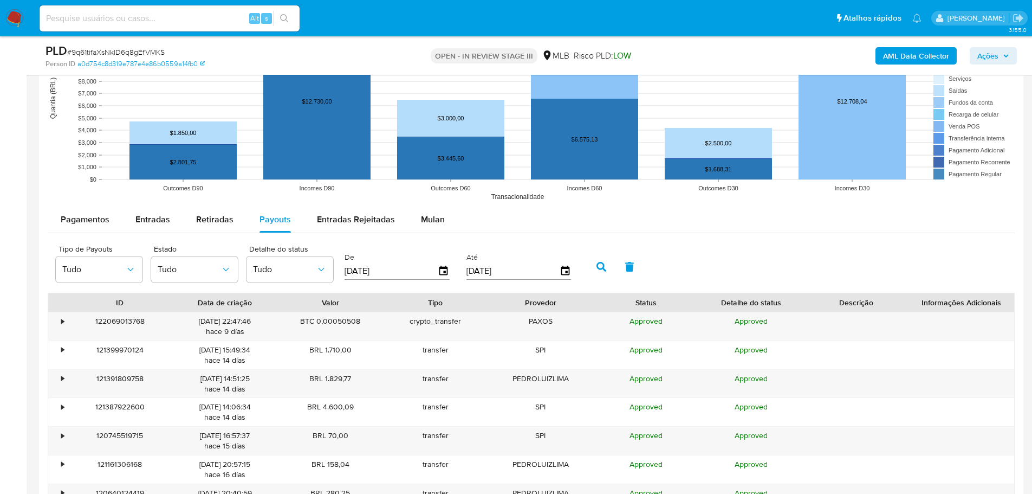
drag, startPoint x: 420, startPoint y: 269, endPoint x: 346, endPoint y: 267, distance: 73.7
click at [346, 267] on input "[DATE]" at bounding box center [391, 270] width 93 height 17
type input "0_/__/____"
type input "[DATE]"
drag, startPoint x: 517, startPoint y: 270, endPoint x: 468, endPoint y: 263, distance: 50.4
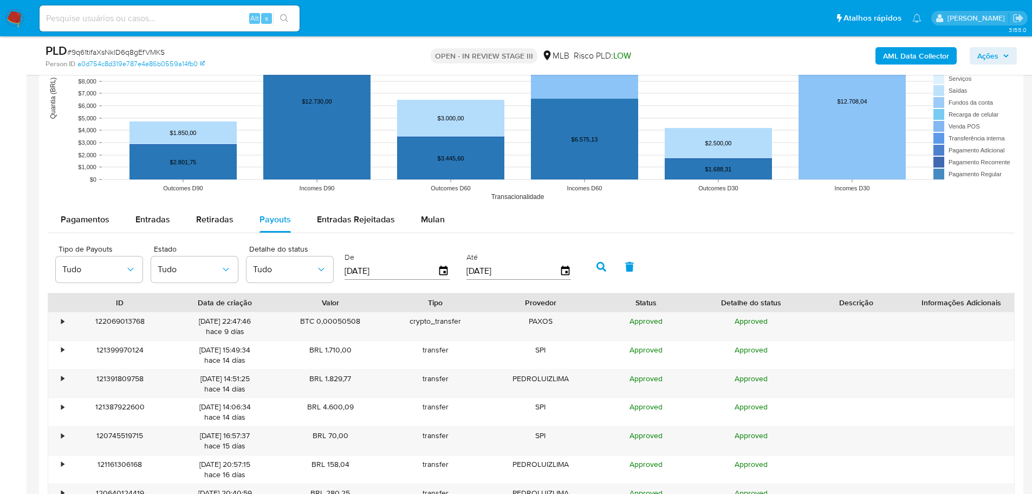
click at [468, 263] on input "[DATE]" at bounding box center [513, 270] width 93 height 17
type input "0_/__/____"
type input "[DATE]"
click at [602, 268] on icon "button" at bounding box center [602, 267] width 10 height 10
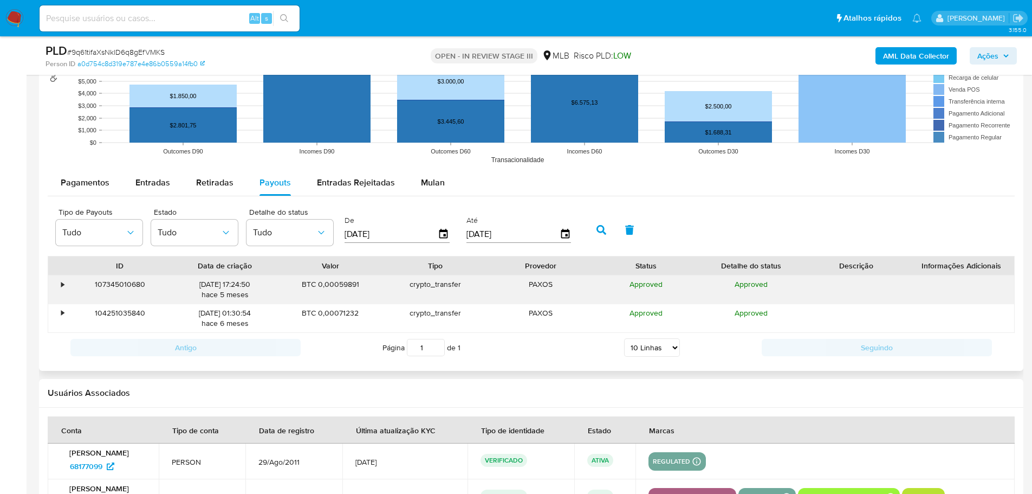
scroll to position [1029, 0]
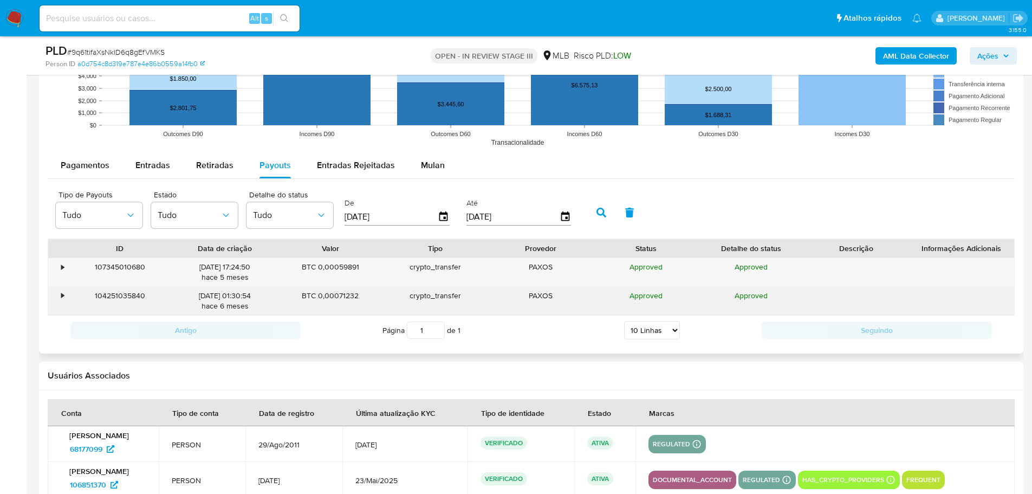
click at [66, 295] on div "•" at bounding box center [57, 301] width 19 height 28
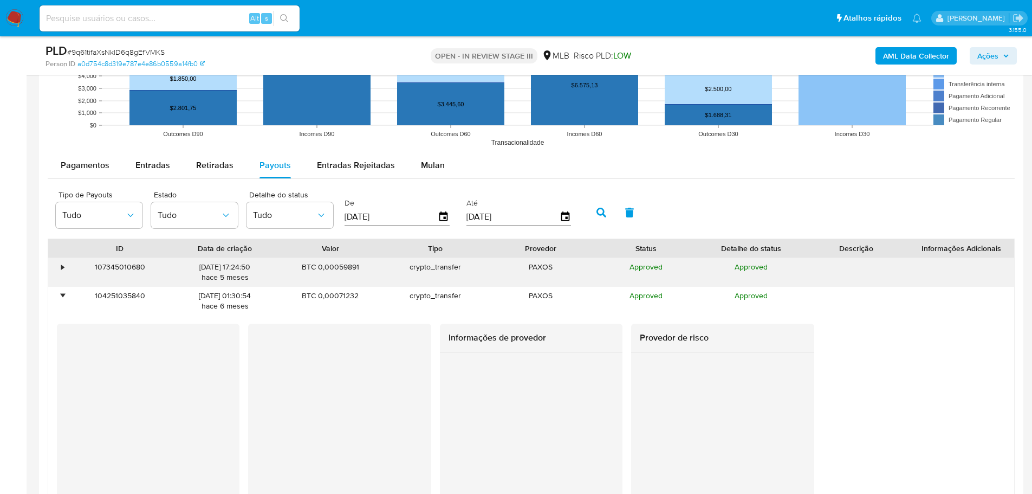
click at [64, 269] on div "•" at bounding box center [62, 267] width 3 height 10
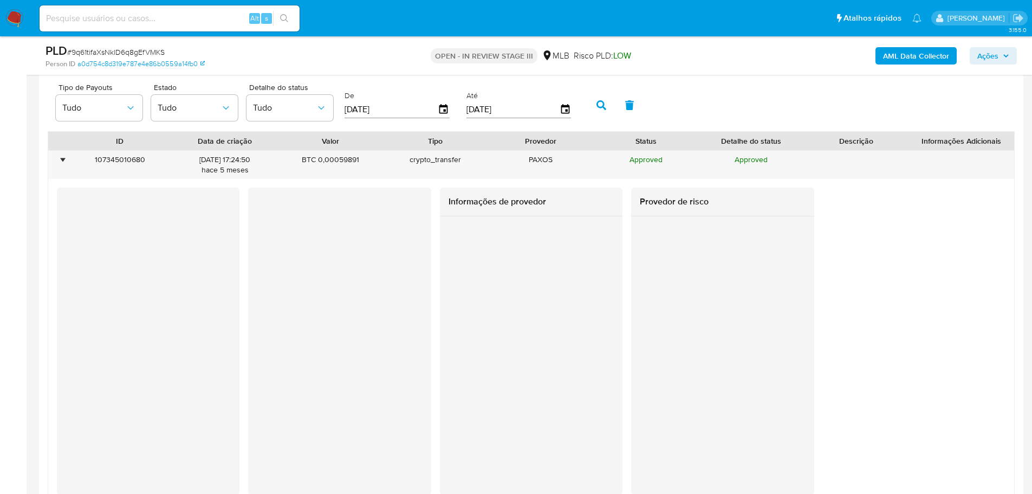
scroll to position [1138, 0]
click at [256, 291] on div at bounding box center [339, 264] width 183 height 156
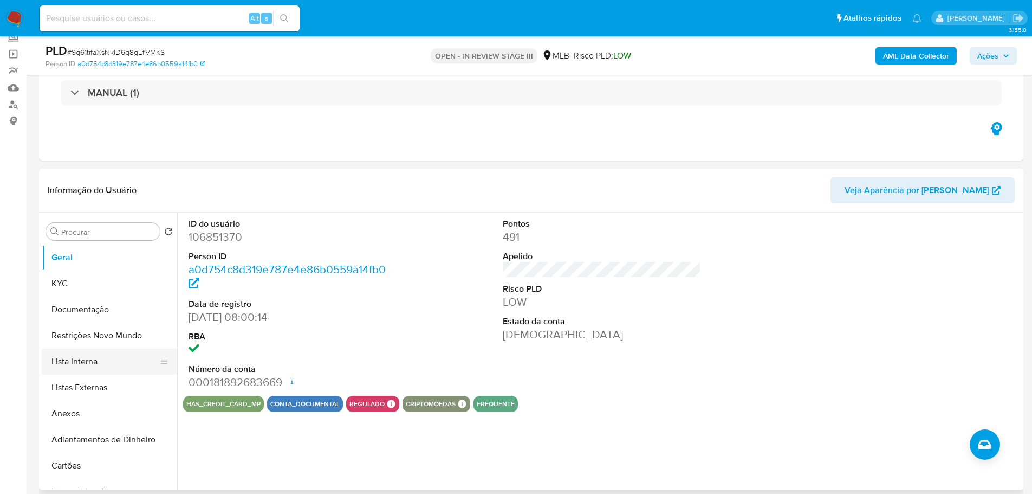
scroll to position [108, 0]
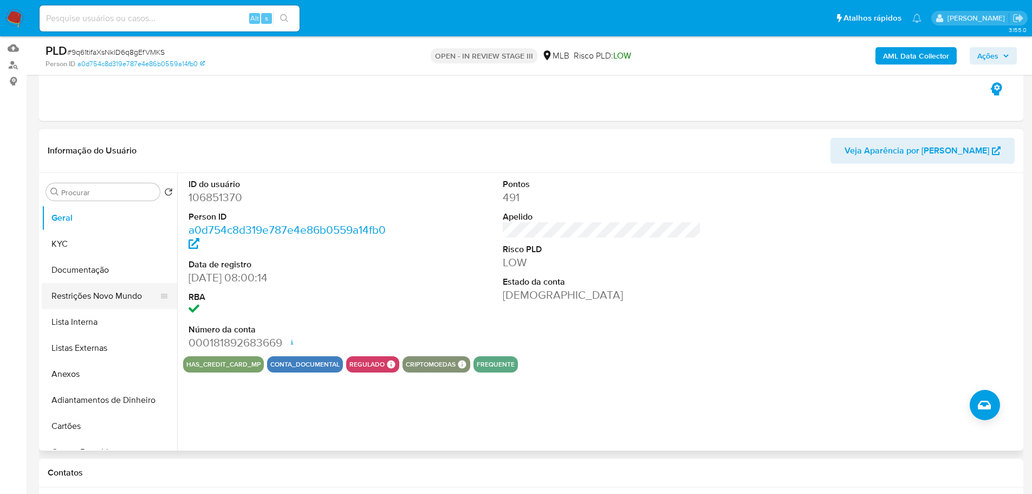
click at [95, 289] on button "Restrições Novo Mundo" at bounding box center [105, 296] width 127 height 26
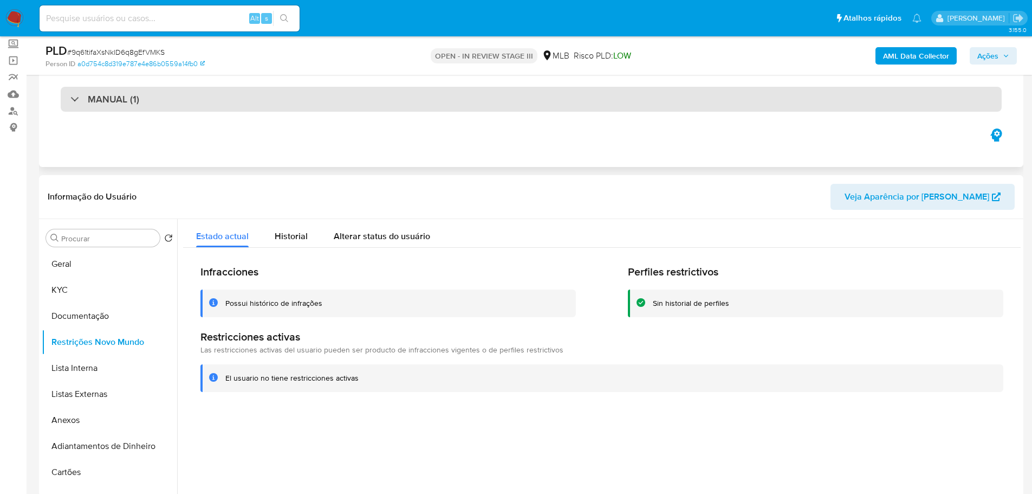
scroll to position [0, 0]
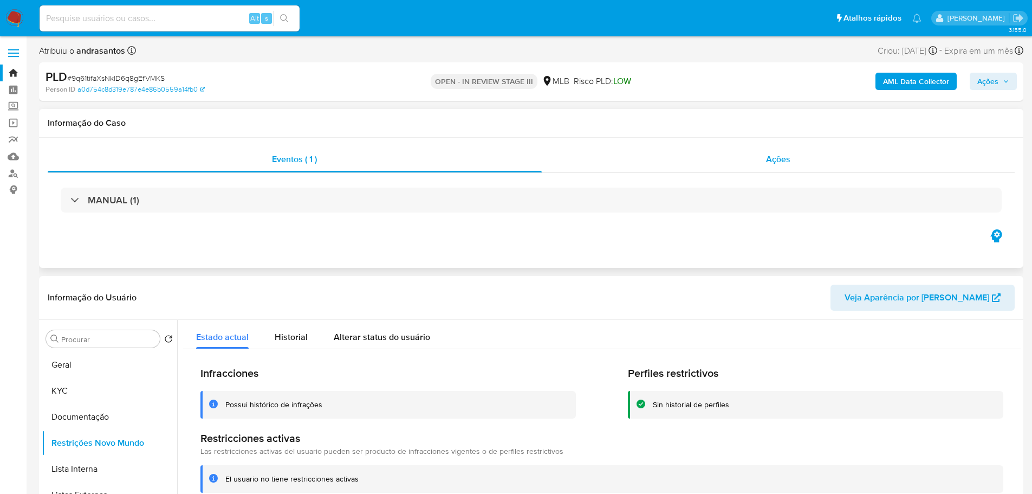
click at [832, 153] on div "Ações" at bounding box center [779, 159] width 474 height 26
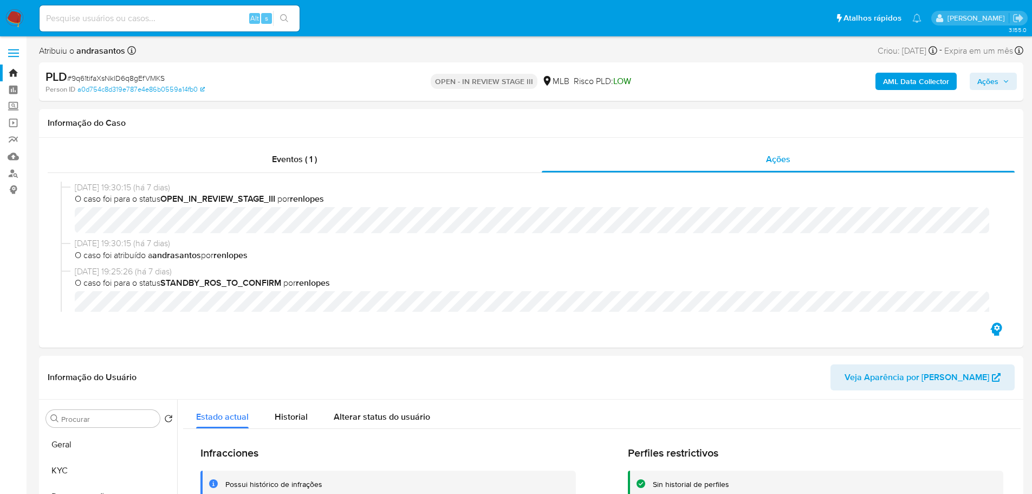
click at [17, 18] on img at bounding box center [14, 18] width 18 height 18
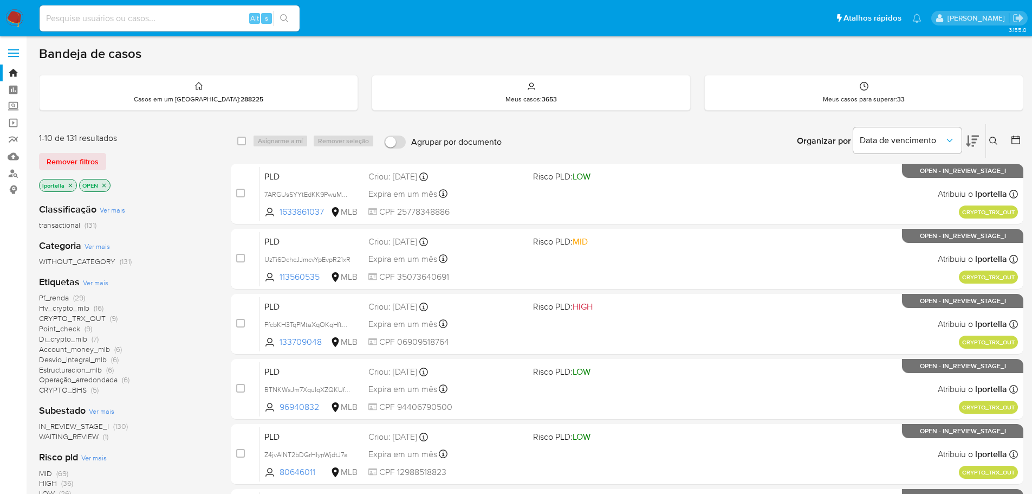
drag, startPoint x: 122, startPoint y: 21, endPoint x: 133, endPoint y: 20, distance: 10.9
click at [122, 21] on input at bounding box center [170, 18] width 260 height 14
paste input "UkWhSounZbf9106OiV9i6vet"
type input "UkWhSounZbf9106OiV9i6vet"
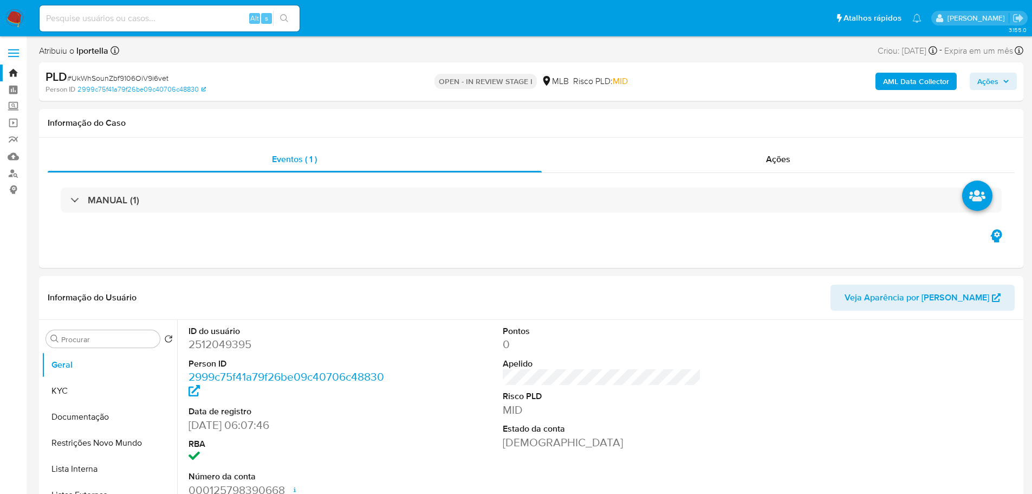
select select "10"
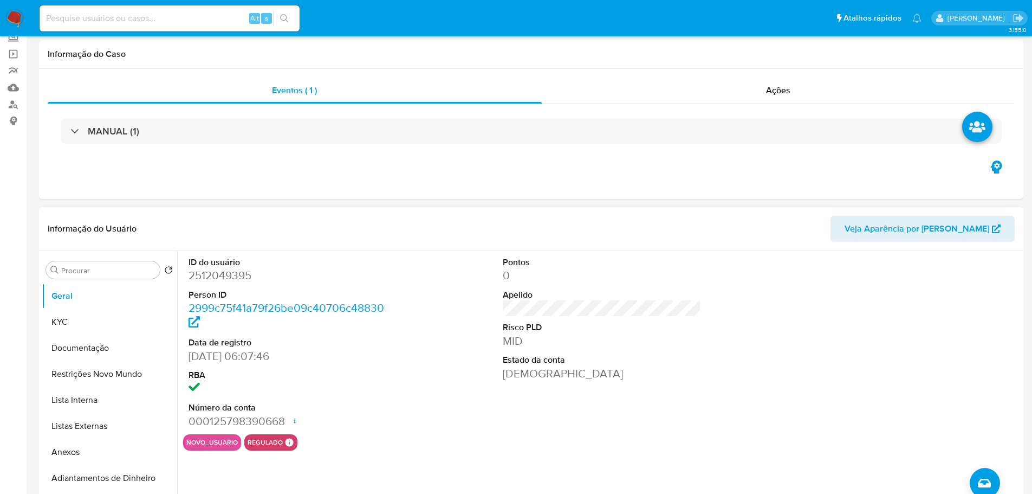
scroll to position [108, 0]
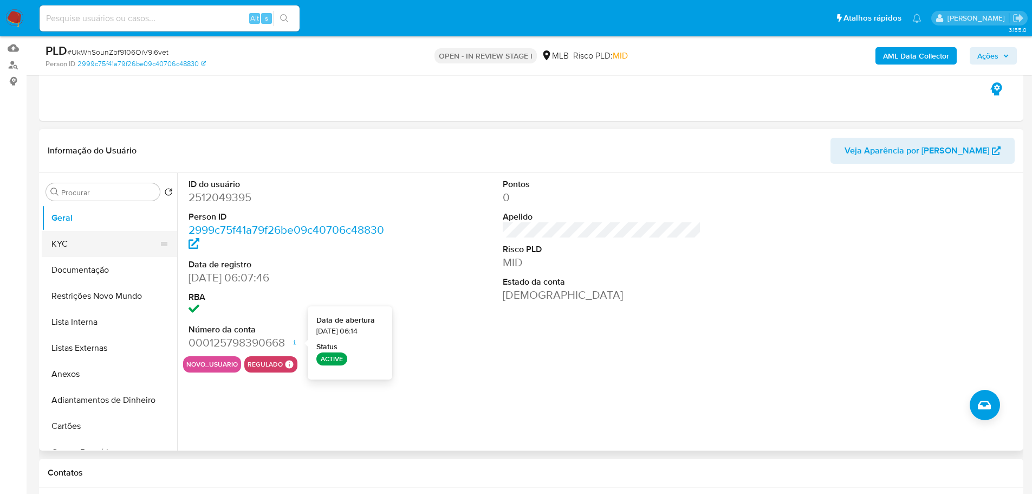
click at [92, 249] on button "KYC" at bounding box center [105, 244] width 127 height 26
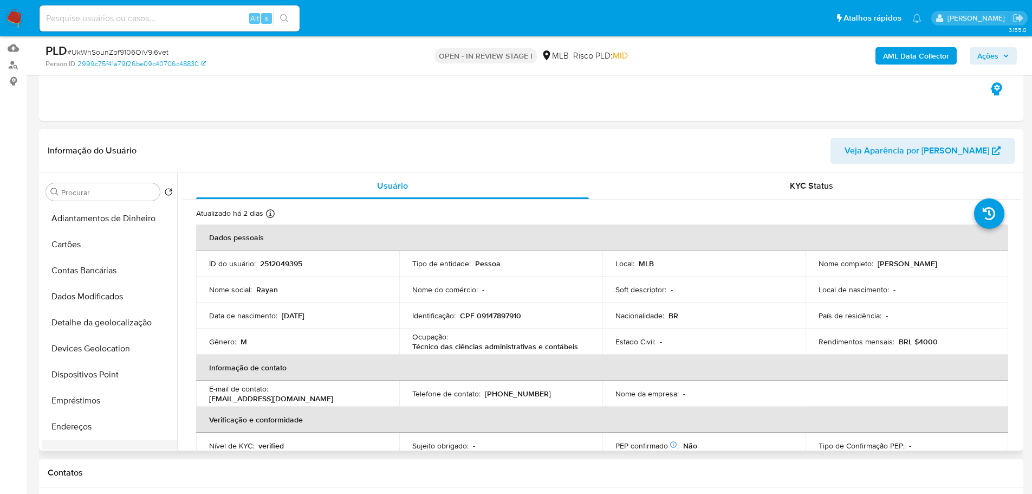
scroll to position [325, 0]
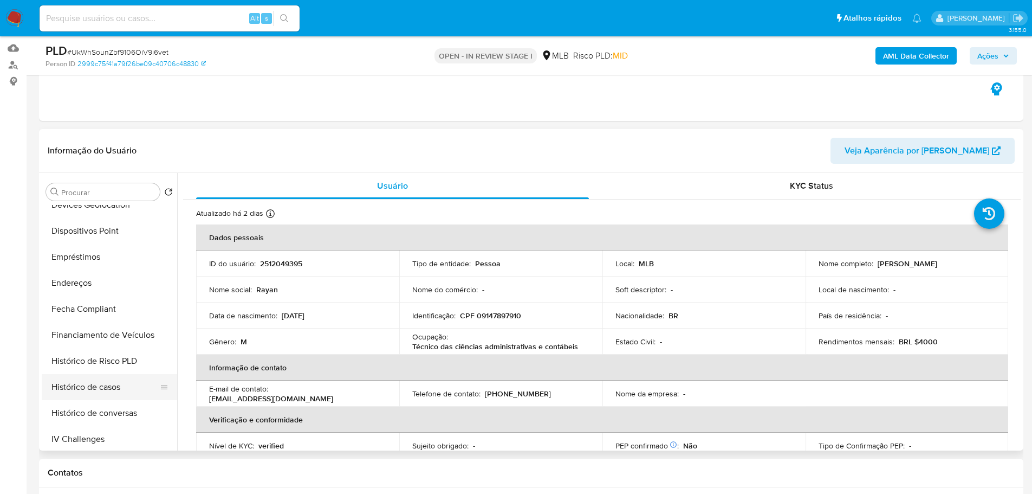
click at [120, 388] on button "Histórico de casos" at bounding box center [105, 387] width 127 height 26
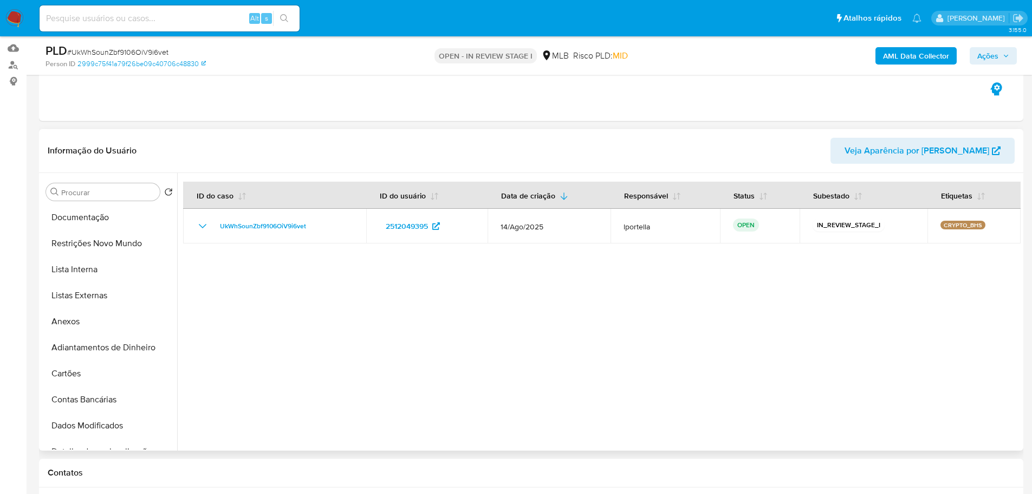
scroll to position [0, 0]
drag, startPoint x: 68, startPoint y: 220, endPoint x: 57, endPoint y: 222, distance: 11.6
click at [67, 219] on button "Geral" at bounding box center [105, 218] width 127 height 26
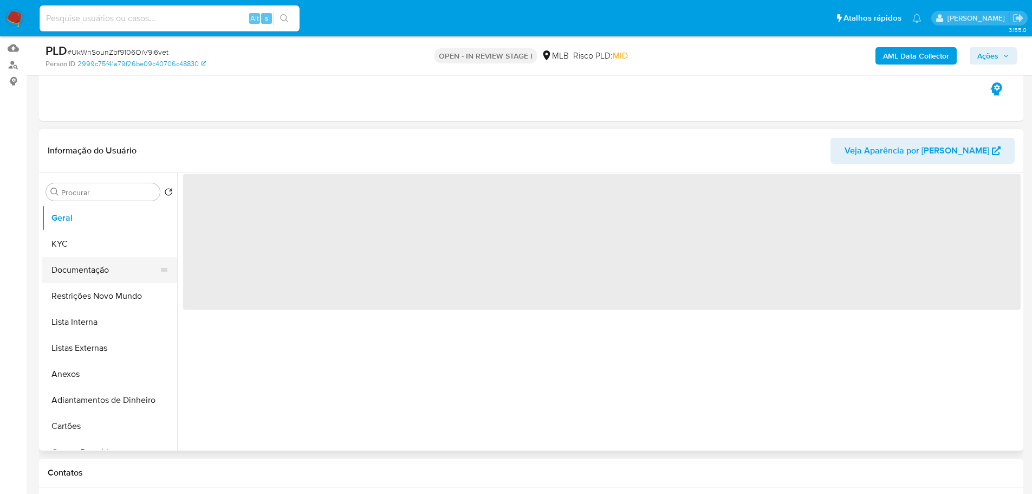
click at [102, 272] on button "Documentação" at bounding box center [105, 270] width 127 height 26
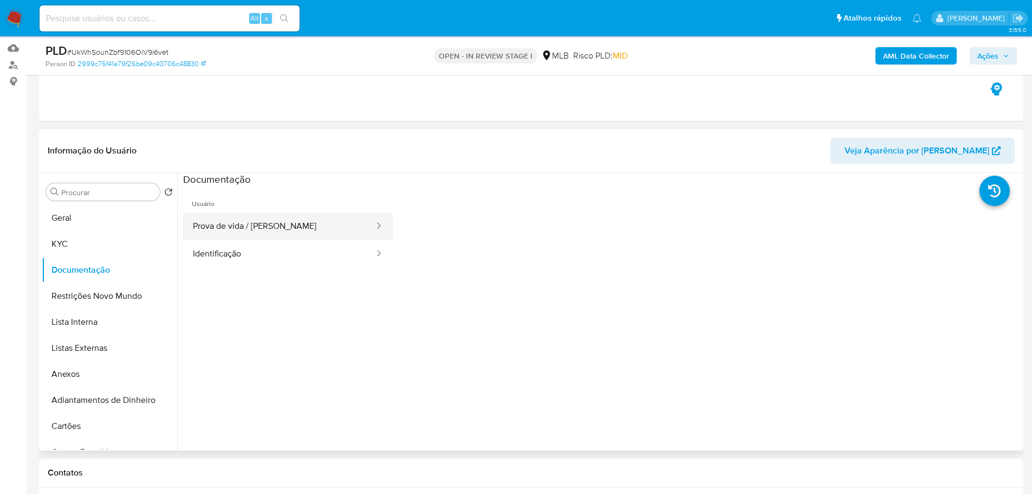
click at [260, 224] on button "Prova de vida / [PERSON_NAME]" at bounding box center [279, 226] width 192 height 28
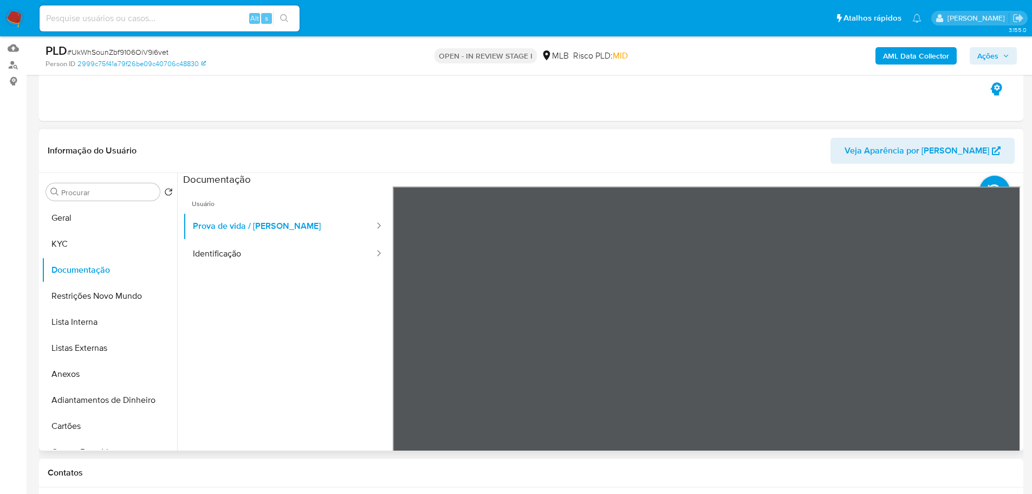
click at [334, 277] on ul "Usuário Prova de vida / Selfie Identificação" at bounding box center [288, 342] width 210 height 312
click at [259, 247] on button "Identificação" at bounding box center [279, 254] width 192 height 28
click at [69, 236] on button "KYC" at bounding box center [105, 244] width 127 height 26
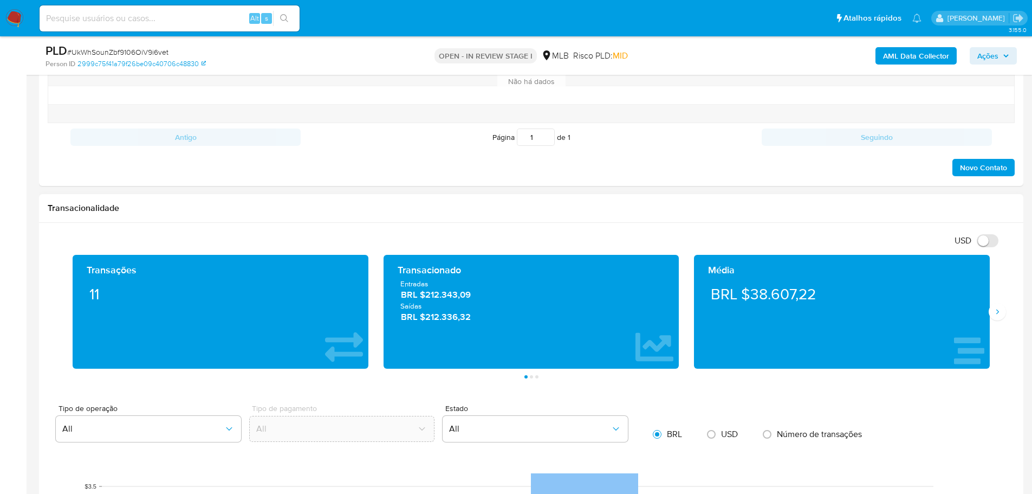
scroll to position [704, 0]
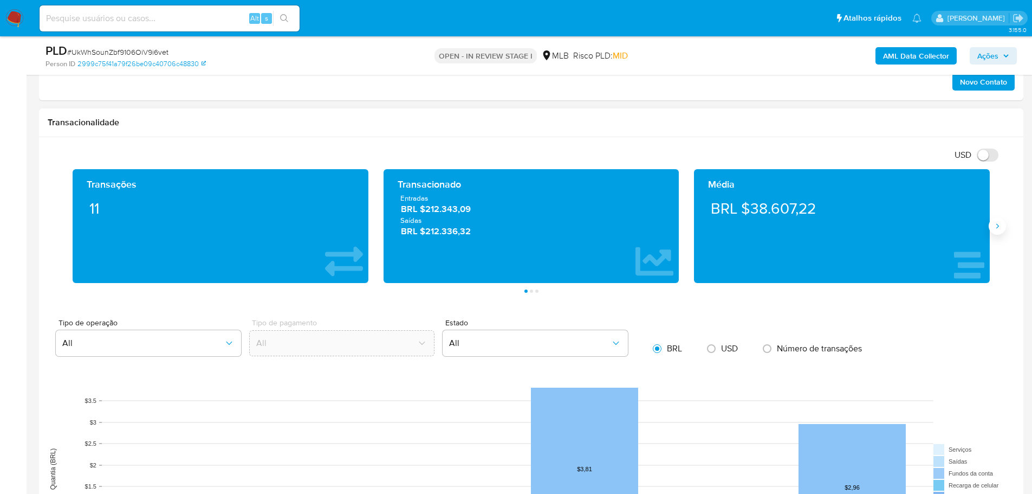
click at [1001, 229] on icon "Siguiente" at bounding box center [997, 226] width 9 height 9
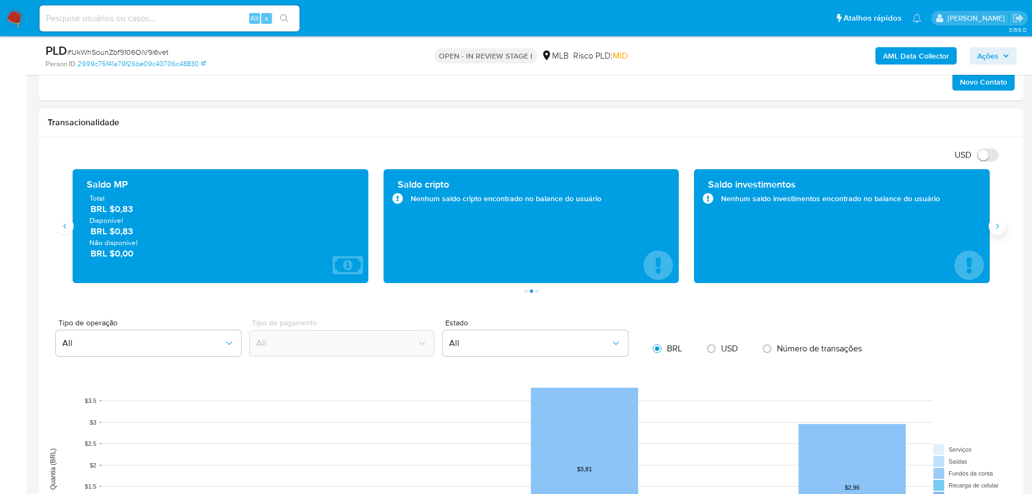
click at [1001, 229] on icon "Siguiente" at bounding box center [997, 226] width 9 height 9
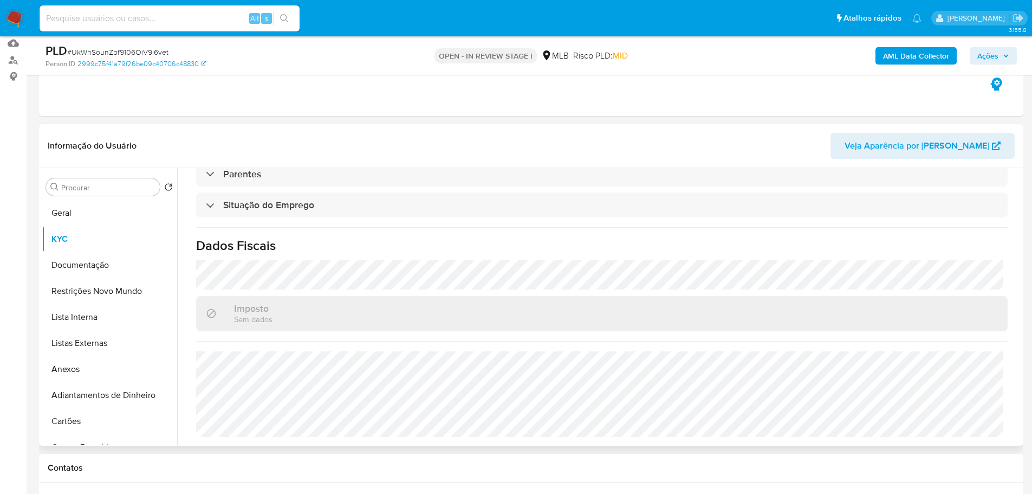
scroll to position [108, 0]
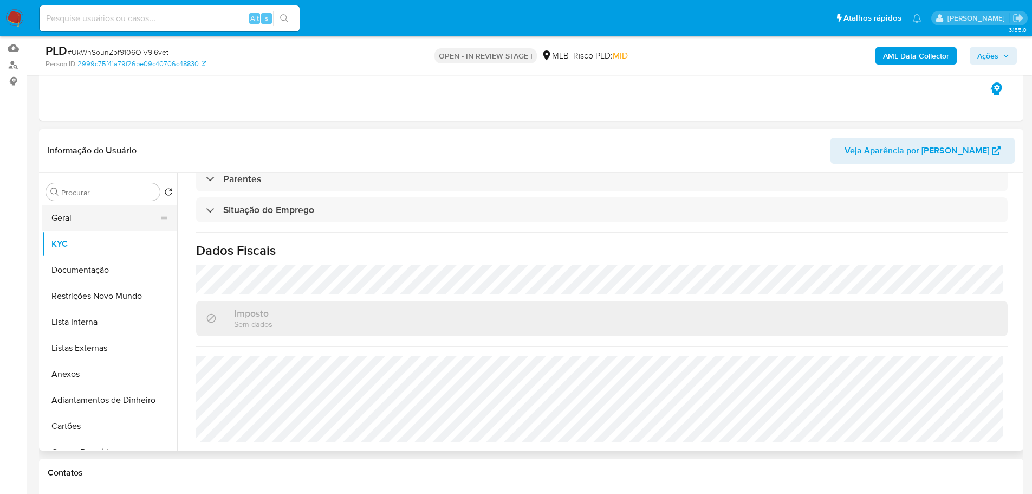
click at [101, 224] on button "Geral" at bounding box center [105, 218] width 127 height 26
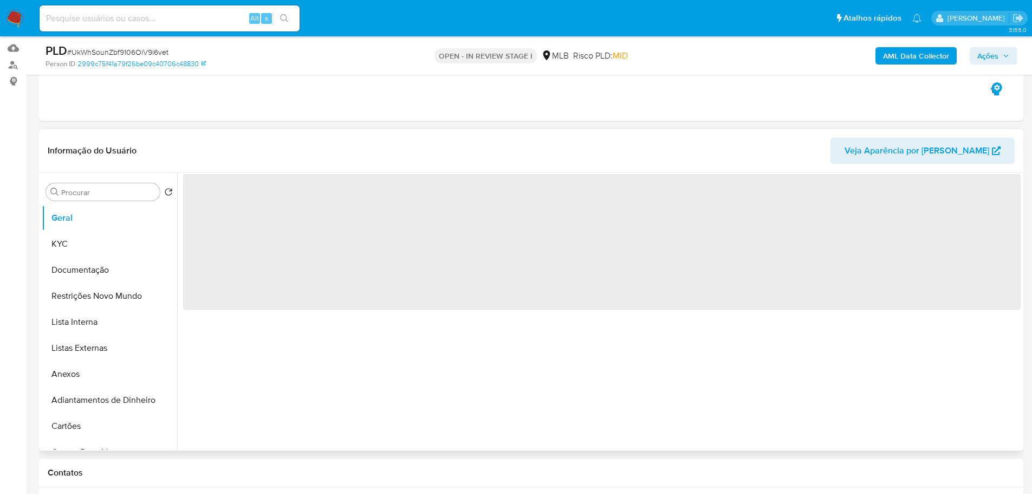
scroll to position [0, 0]
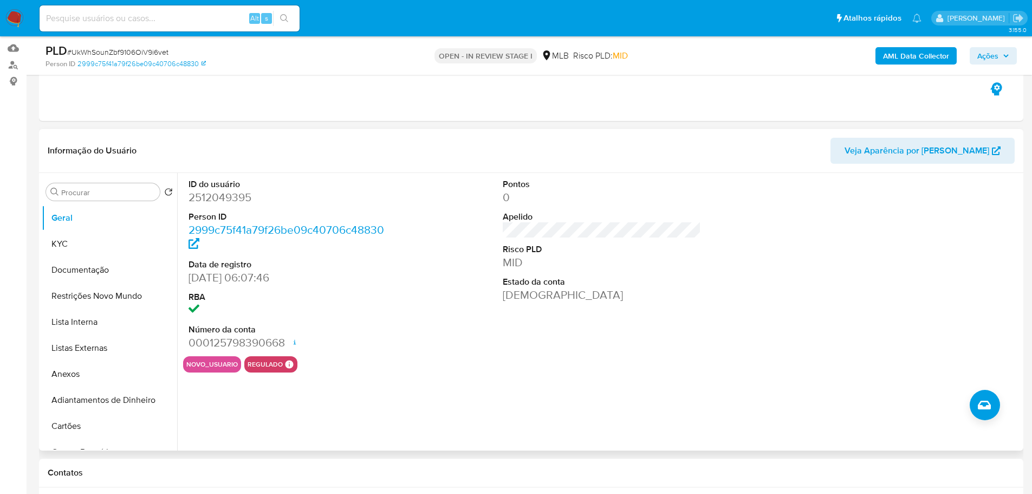
drag, startPoint x: 316, startPoint y: 2, endPoint x: 503, endPoint y: 413, distance: 451.5
click at [503, 413] on div "ID do usuário 2512049395 Person ID 2999c75f41a79f26be09c40706c48830 Data de reg…" at bounding box center [599, 311] width 844 height 277
click at [80, 239] on button "KYC" at bounding box center [105, 244] width 127 height 26
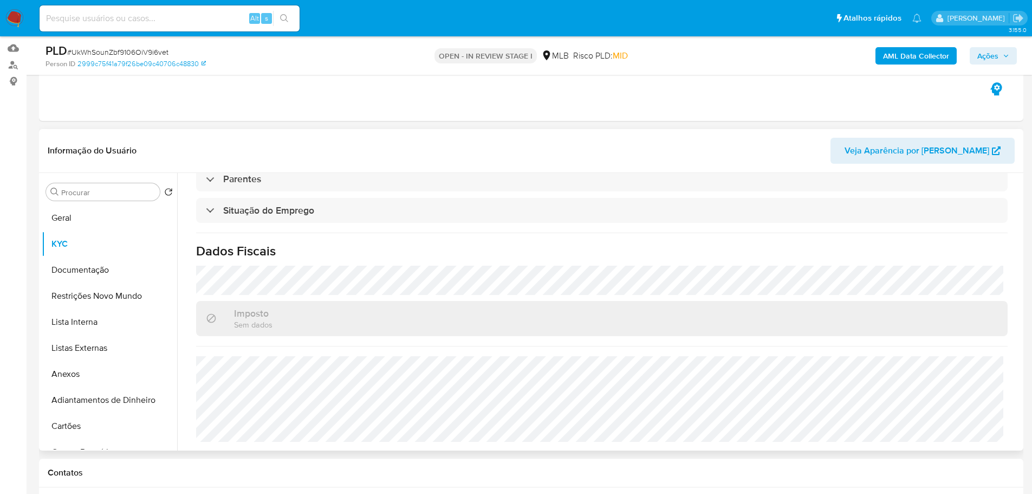
scroll to position [451, 0]
click at [79, 216] on button "Geral" at bounding box center [105, 218] width 127 height 26
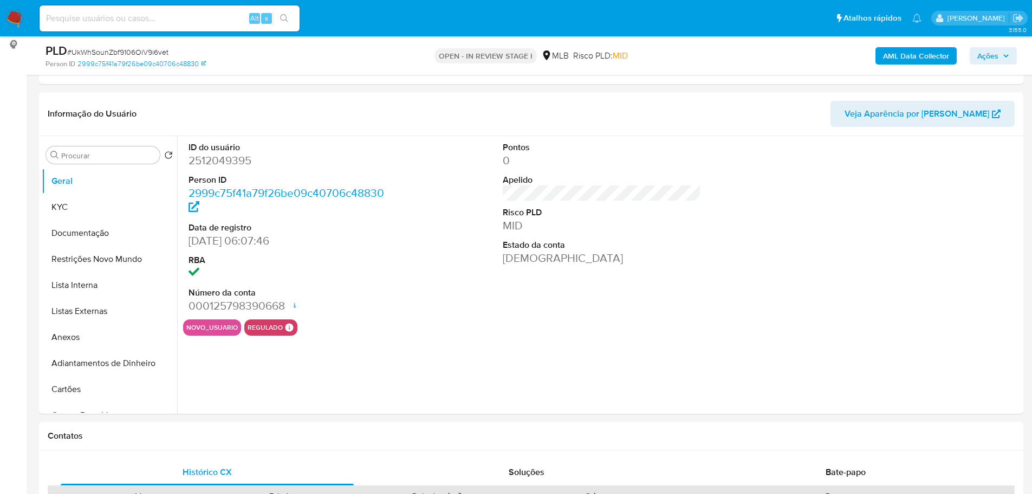
scroll to position [135, 0]
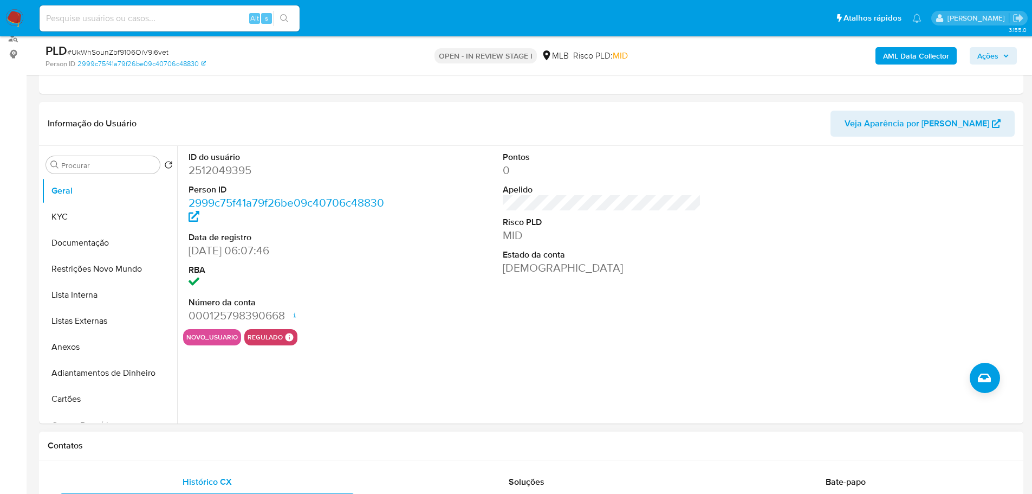
click at [275, 438] on div "Contatos" at bounding box center [531, 445] width 984 height 29
click at [94, 212] on button "KYC" at bounding box center [105, 217] width 127 height 26
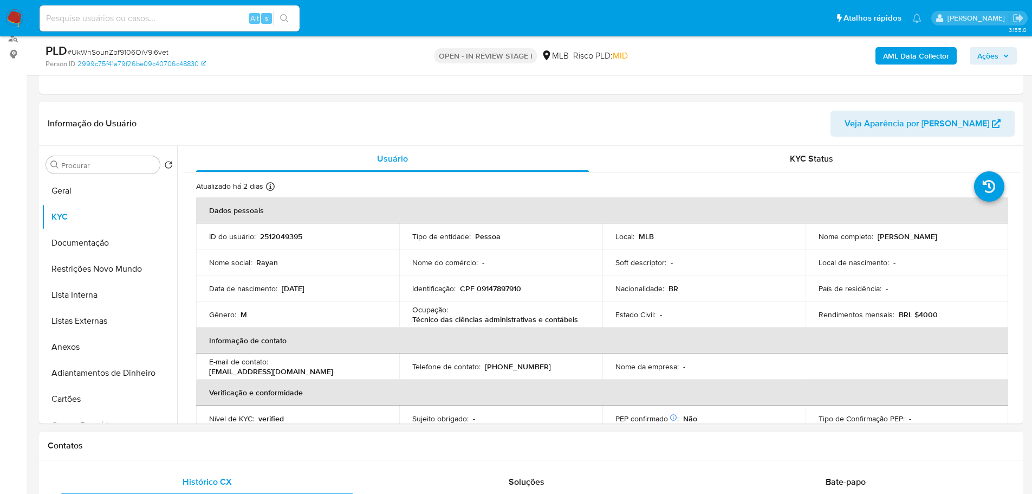
drag, startPoint x: 184, startPoint y: 445, endPoint x: 166, endPoint y: 432, distance: 21.7
click at [184, 445] on h1 "Contatos" at bounding box center [531, 445] width 967 height 11
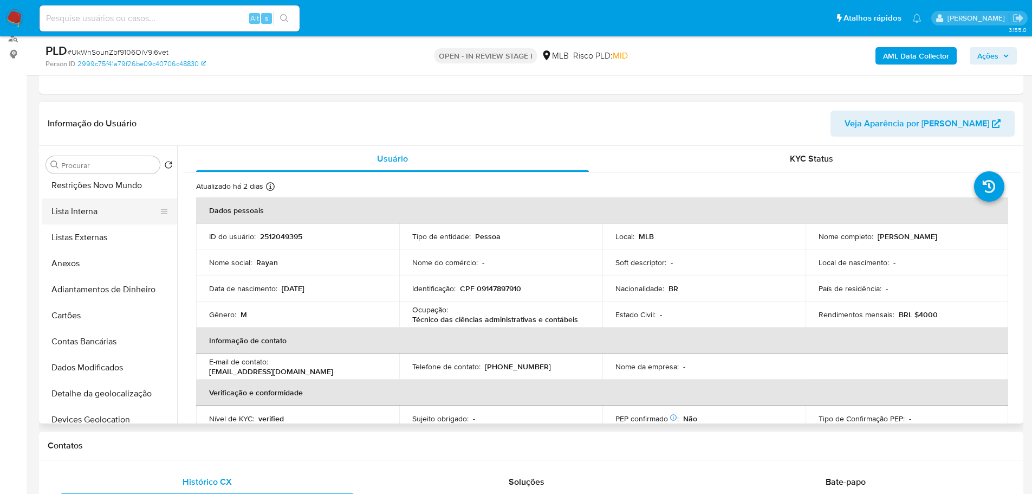
scroll to position [217, 0]
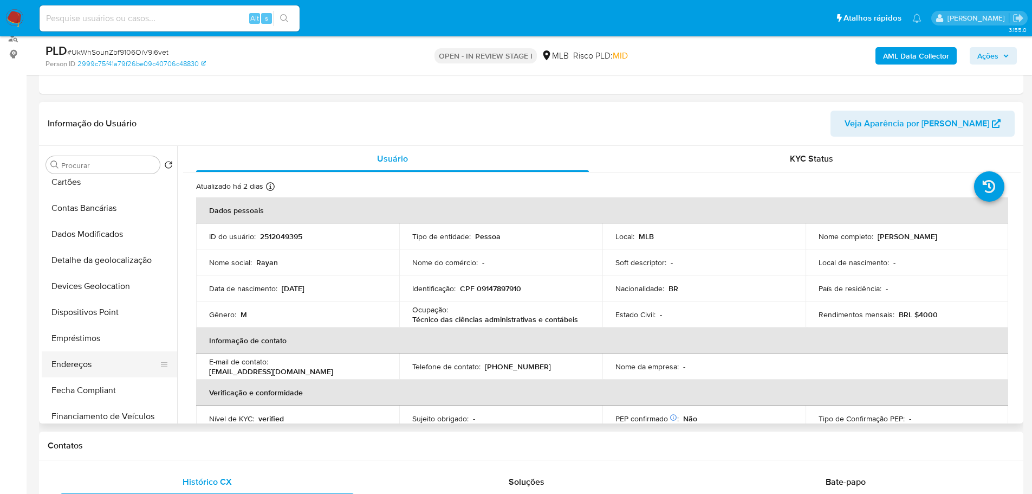
click at [87, 365] on button "Endereços" at bounding box center [105, 364] width 127 height 26
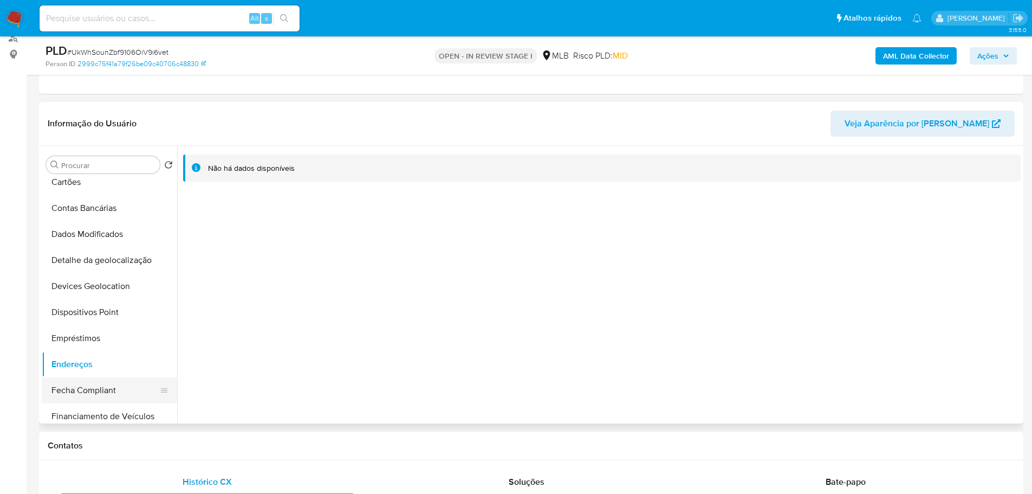
drag, startPoint x: 178, startPoint y: 445, endPoint x: 147, endPoint y: 380, distance: 71.3
click at [178, 445] on h1 "Contatos" at bounding box center [531, 445] width 967 height 11
click at [115, 261] on button "Detalhe da geolocalização" at bounding box center [105, 260] width 127 height 26
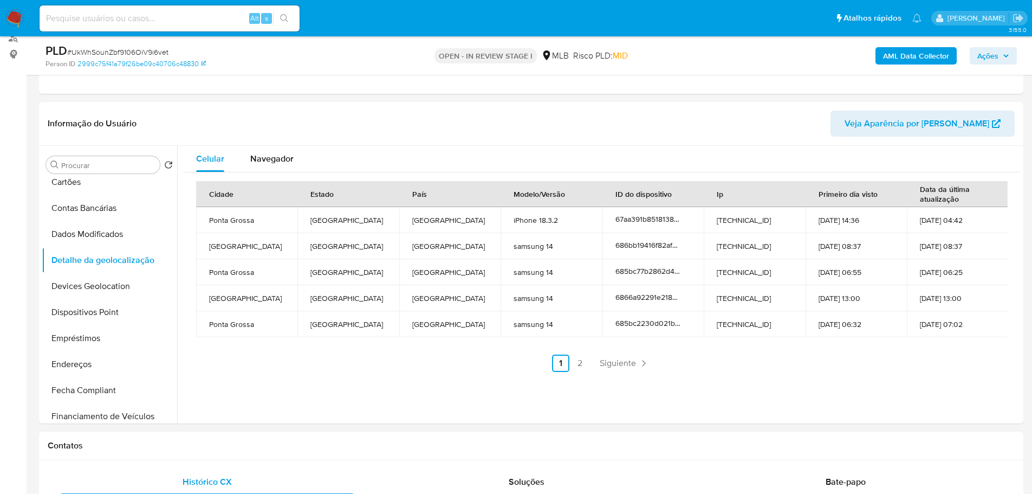
click at [163, 440] on h1 "Contatos" at bounding box center [531, 445] width 967 height 11
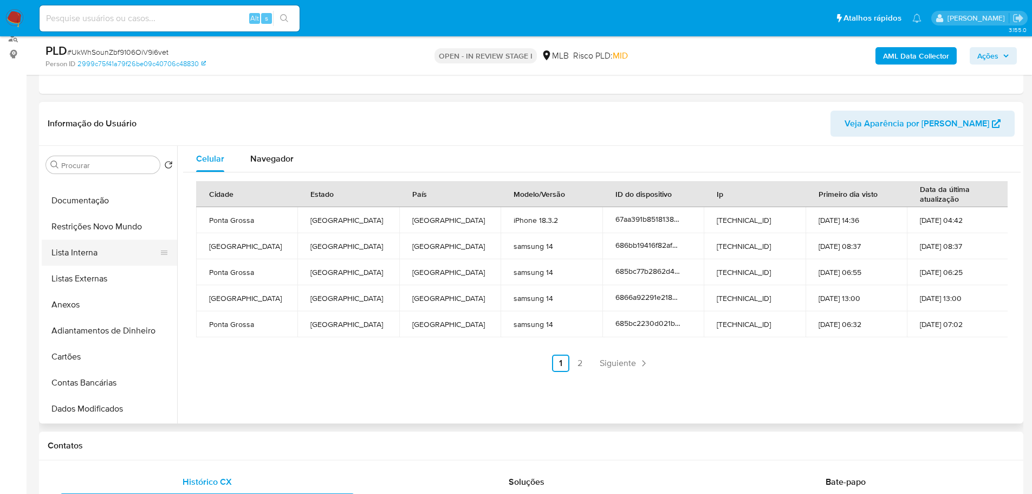
scroll to position [0, 0]
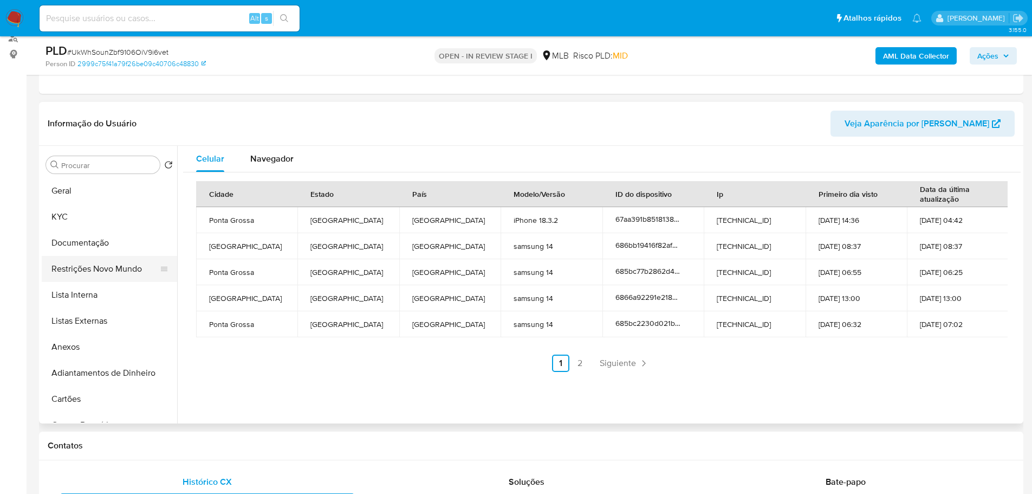
click at [95, 265] on button "Restrições Novo Mundo" at bounding box center [105, 269] width 127 height 26
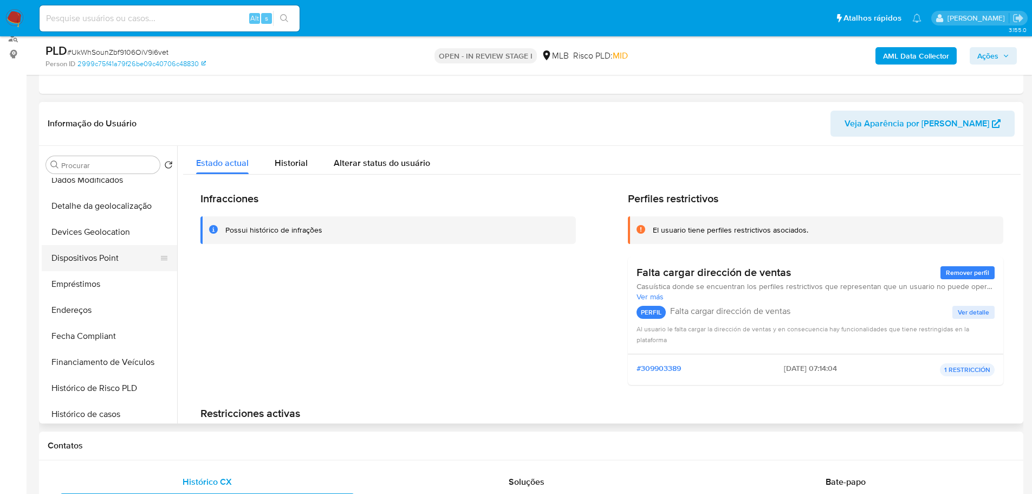
click at [86, 259] on button "Dispositivos Point" at bounding box center [105, 258] width 127 height 26
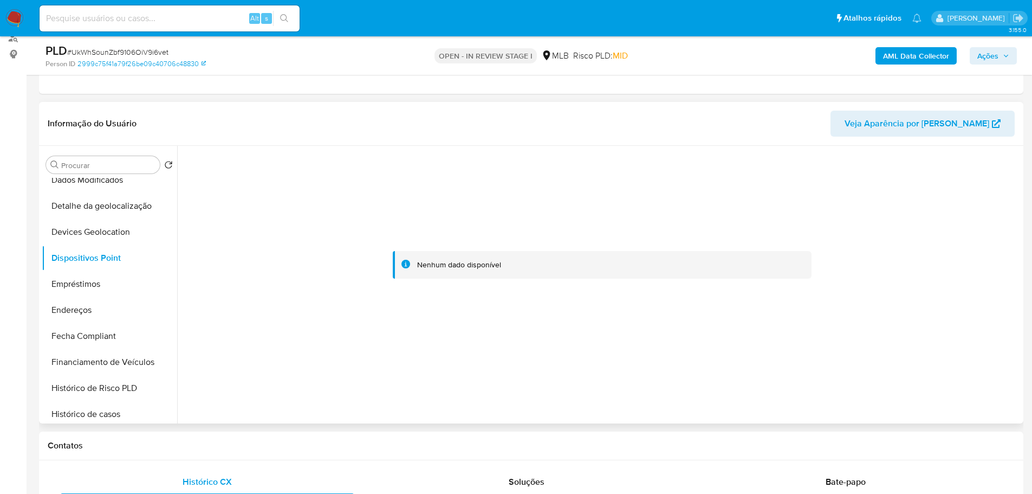
click at [415, 418] on div at bounding box center [599, 284] width 844 height 277
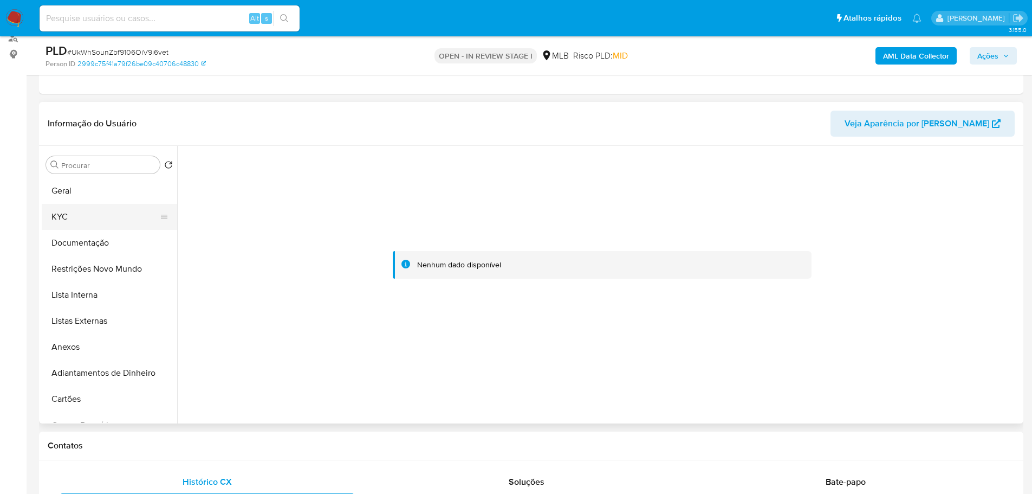
click at [83, 202] on button "Geral" at bounding box center [109, 191] width 135 height 26
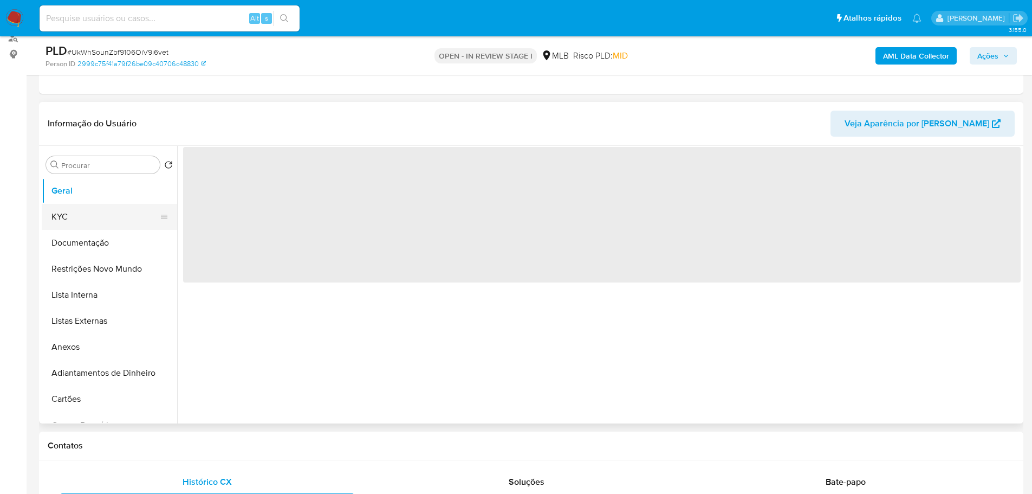
click at [82, 207] on button "KYC" at bounding box center [105, 217] width 127 height 26
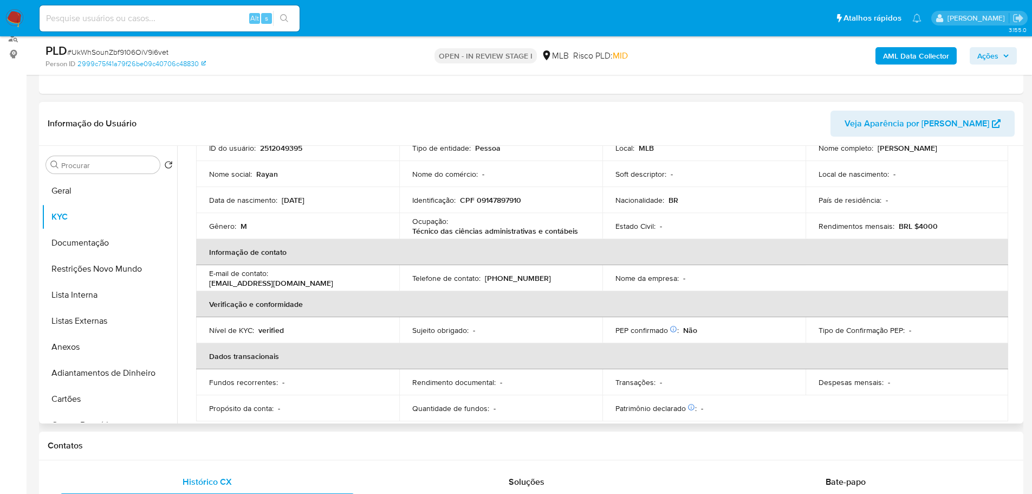
scroll to position [18, 0]
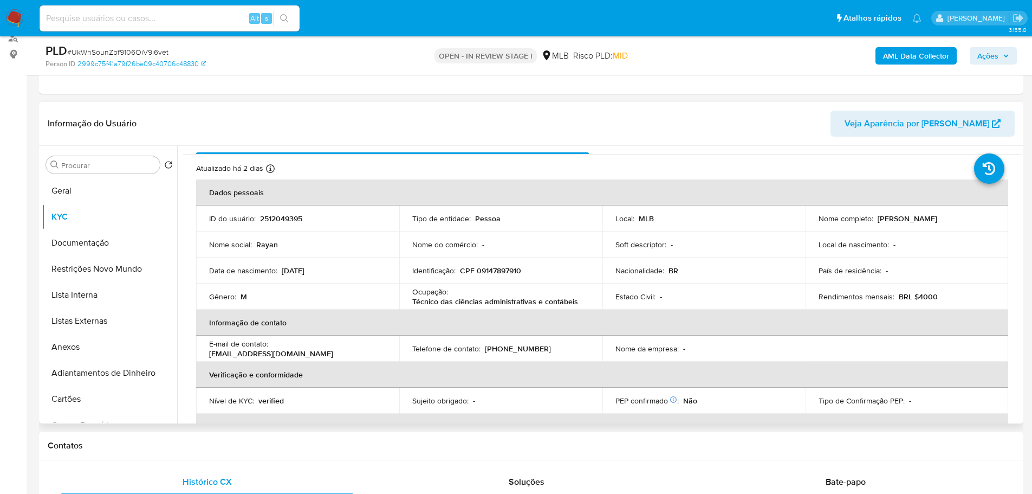
click at [501, 273] on p "CPF 09147897910" at bounding box center [490, 270] width 61 height 10
copy p "09147897910"
